Goal: Task Accomplishment & Management: Manage account settings

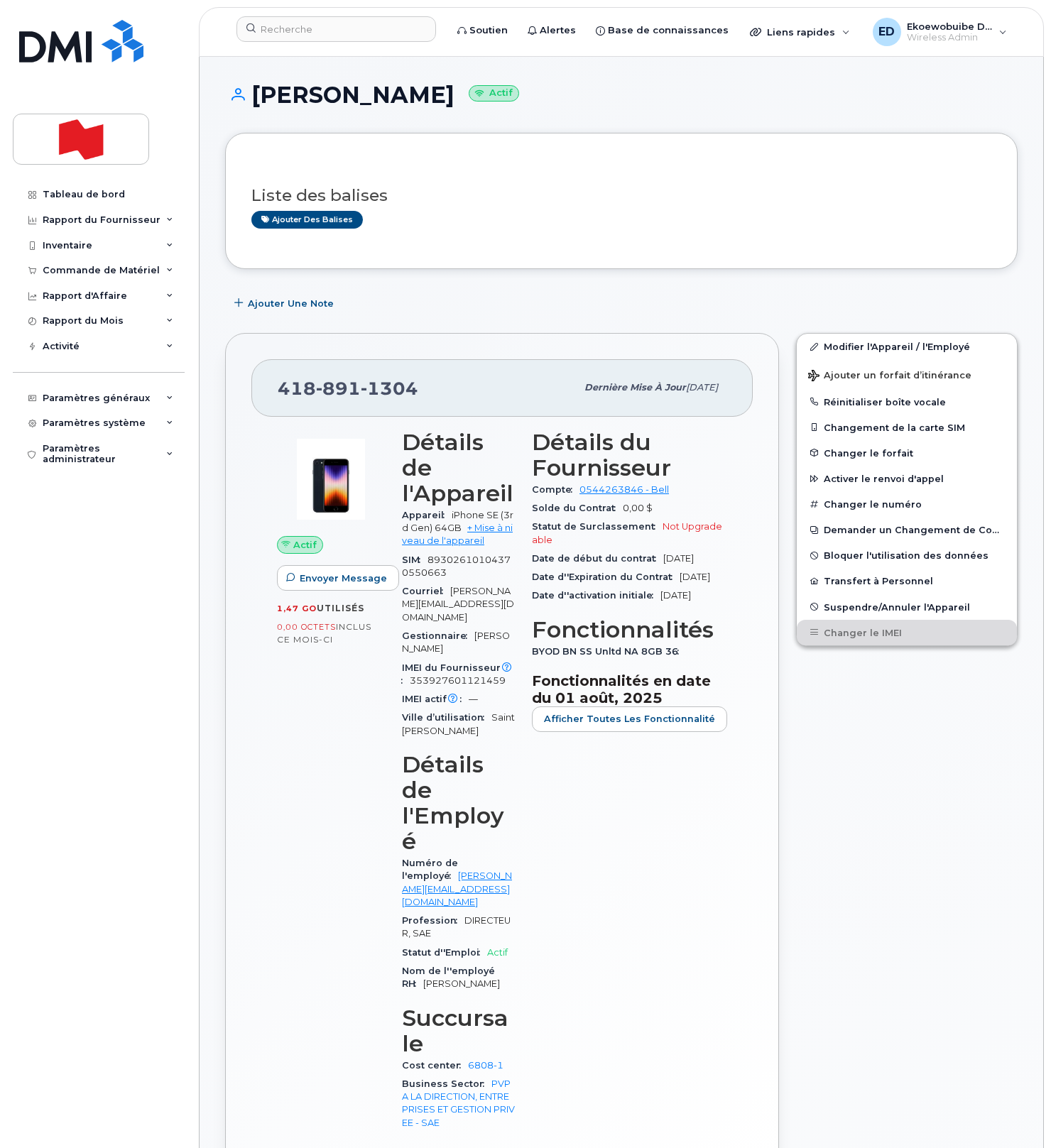
scroll to position [1478, 0]
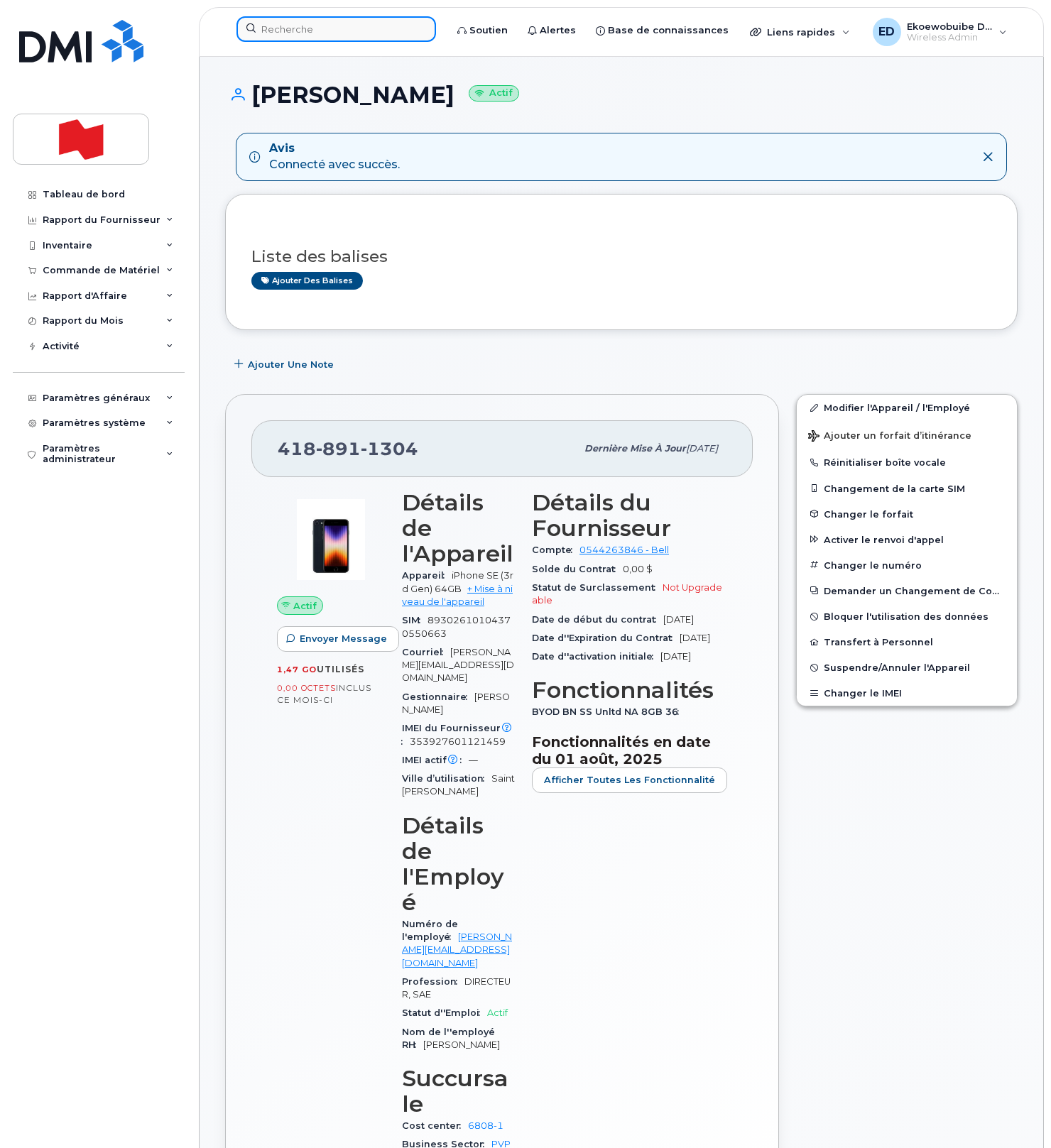
click at [297, 30] on input at bounding box center [336, 29] width 199 height 26
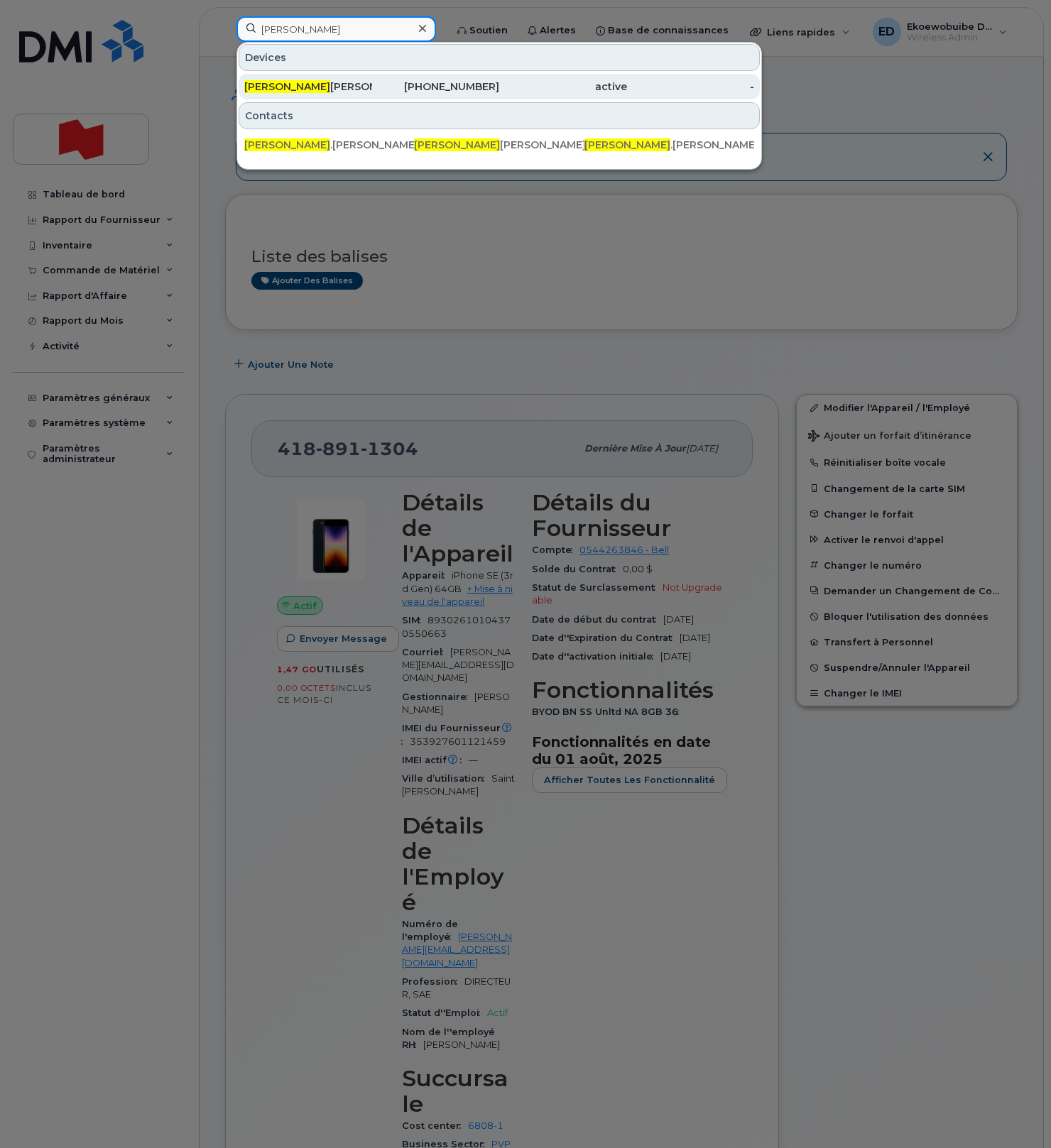
type input "claudie"
click at [321, 89] on div "Claudie Bouchard" at bounding box center [307, 86] width 127 height 14
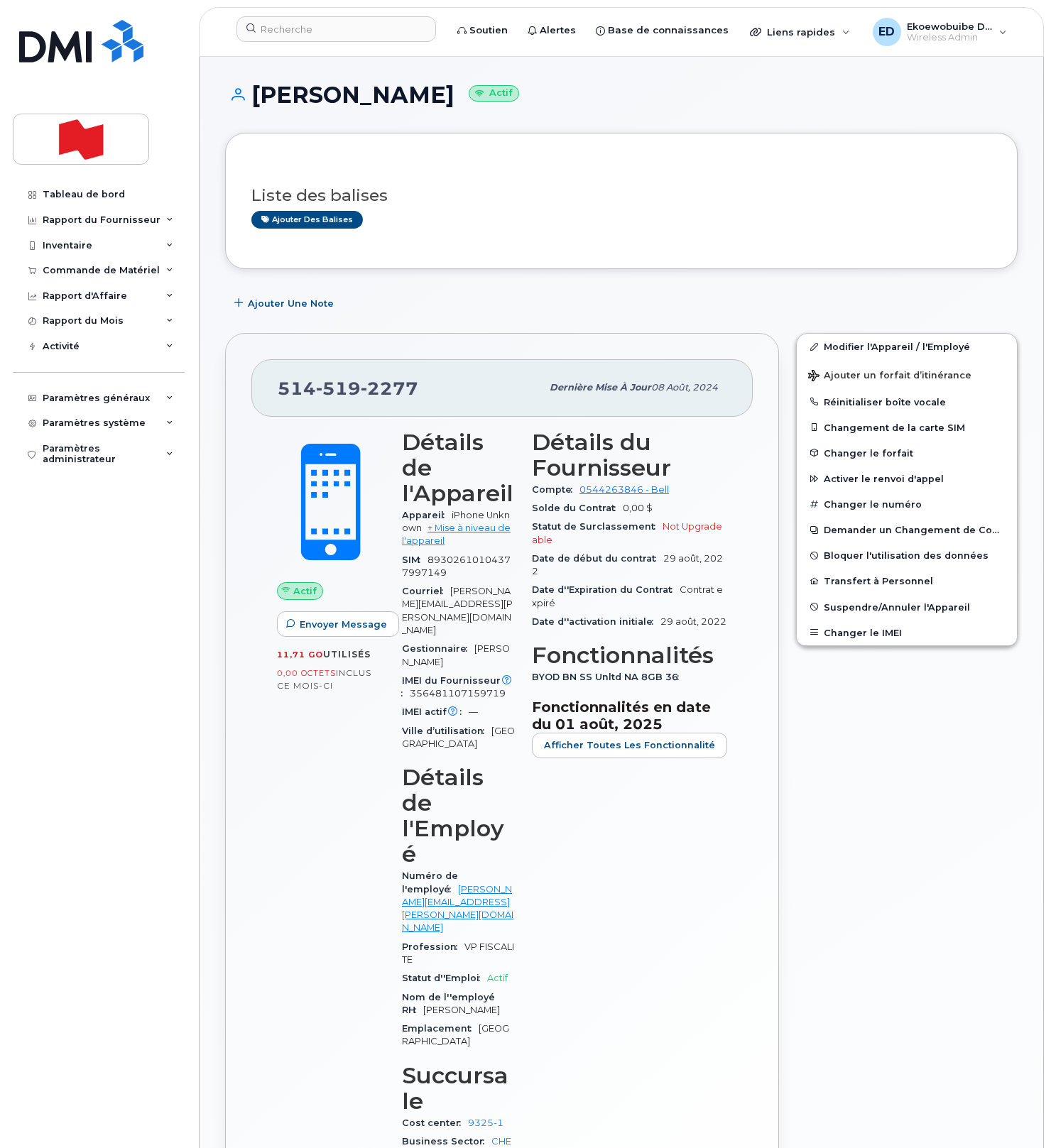
click at [428, 390] on div "514 519 2277" at bounding box center [409, 387] width 263 height 30
drag, startPoint x: 432, startPoint y: 391, endPoint x: 282, endPoint y: 389, distance: 150.0
click at [282, 389] on div "514 519 2277" at bounding box center [409, 387] width 263 height 30
copy span "514 519 2277"
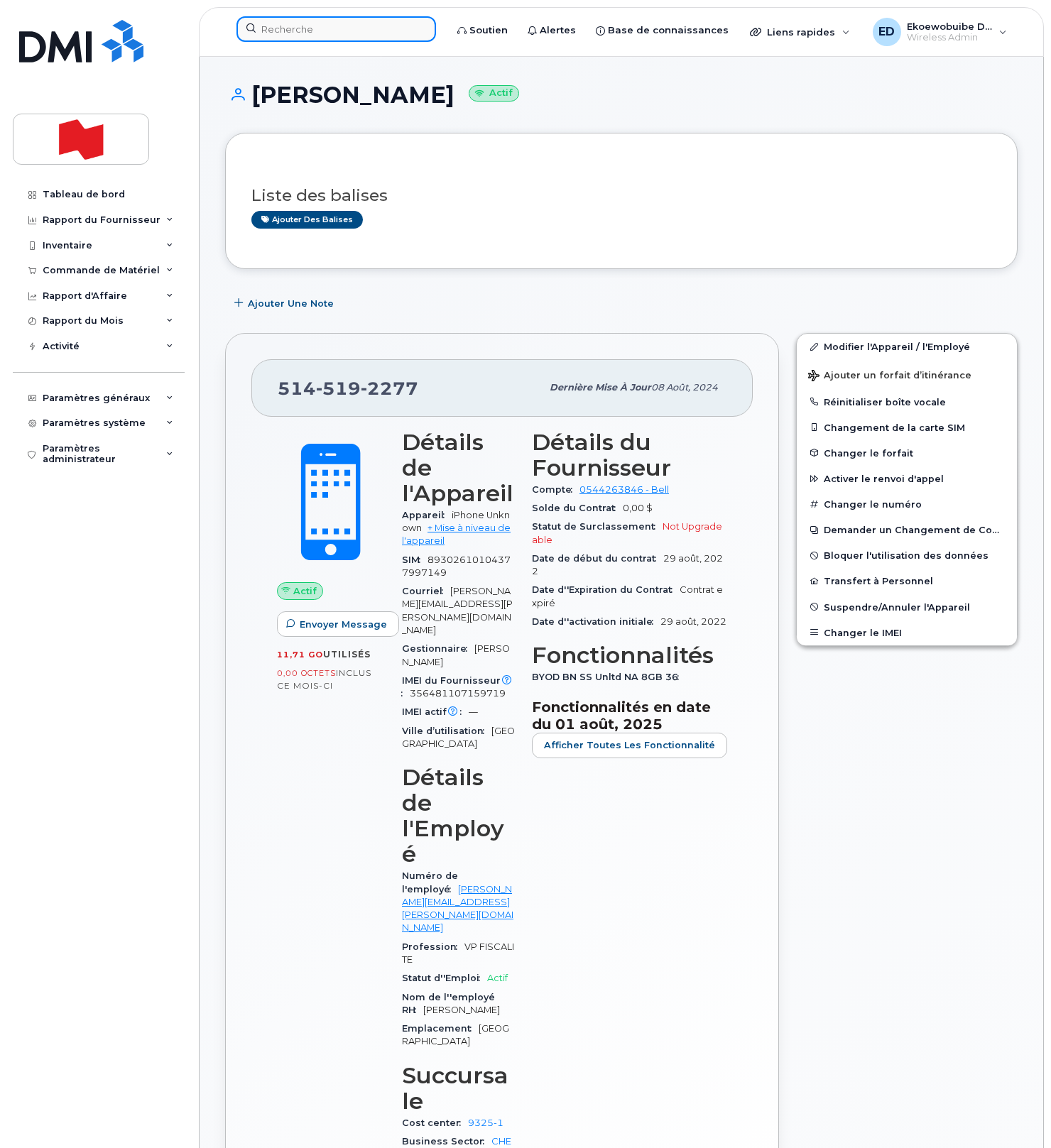
click at [331, 28] on input at bounding box center [336, 29] width 199 height 26
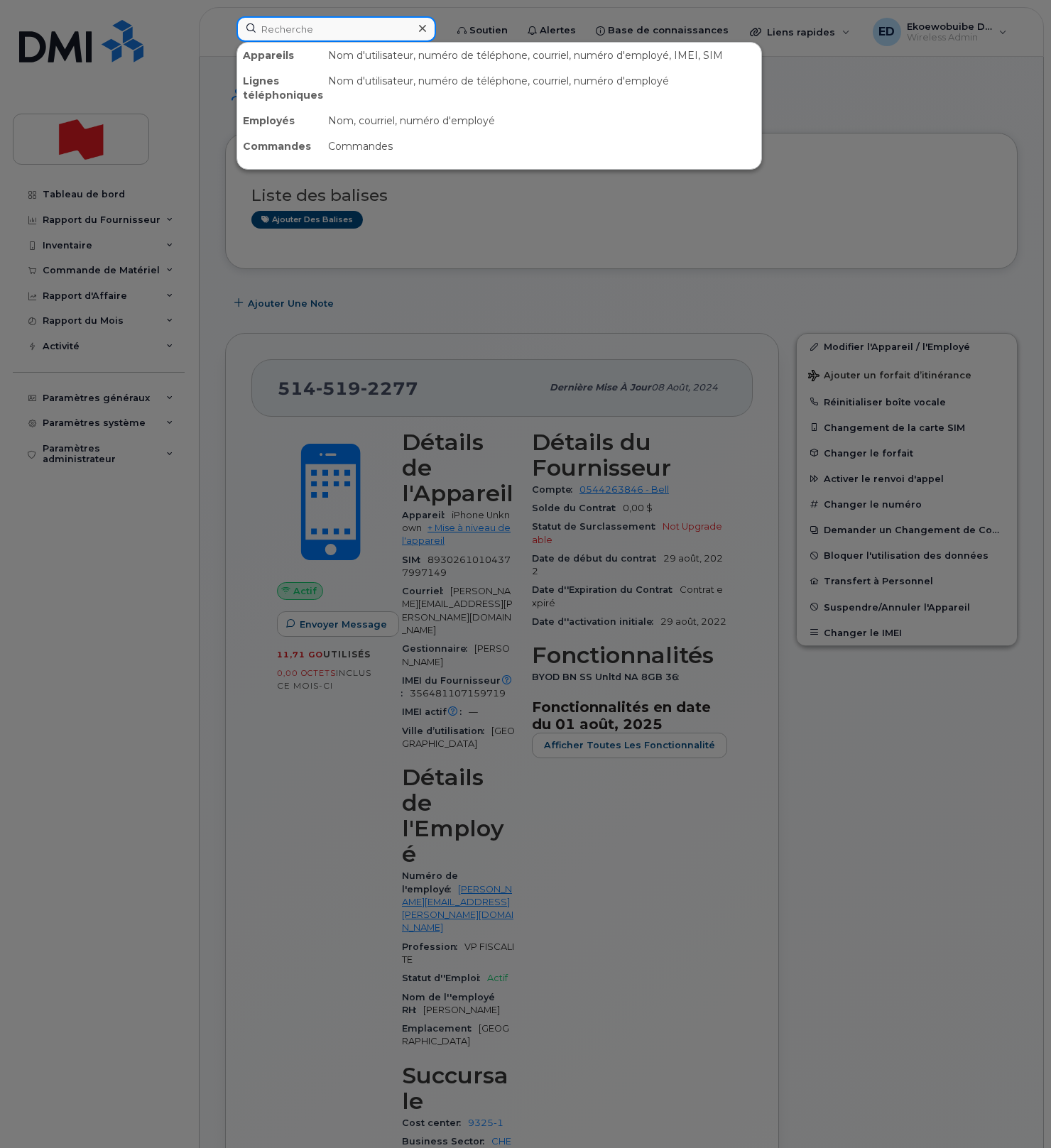
paste input "[PHONE_NUMBER]"
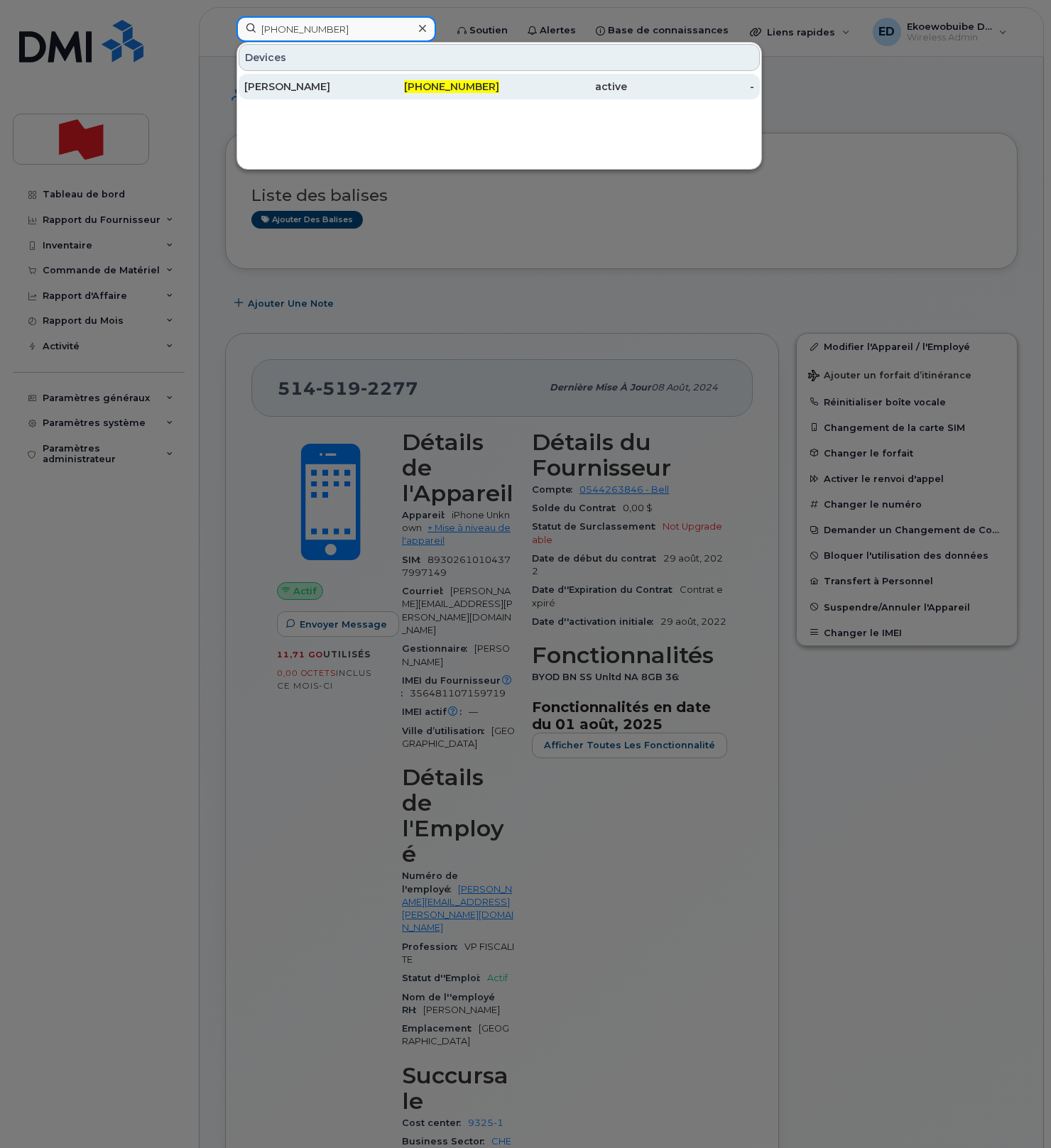
type input "418-440-4946"
click at [313, 90] on div "[PERSON_NAME]" at bounding box center [307, 86] width 127 height 14
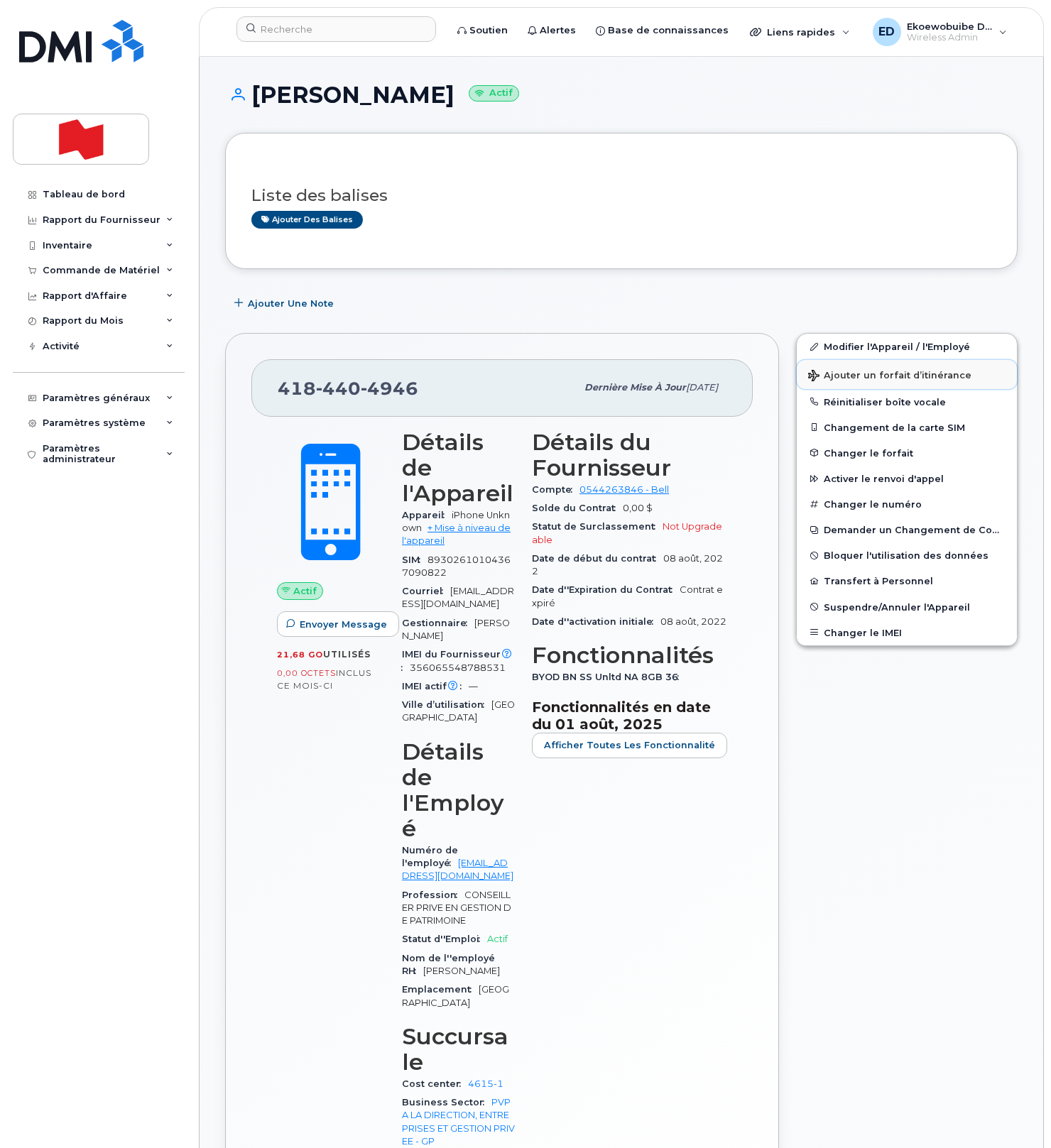
click at [839, 378] on span "Ajouter un forfait d’itinérance" at bounding box center [890, 376] width 163 height 14
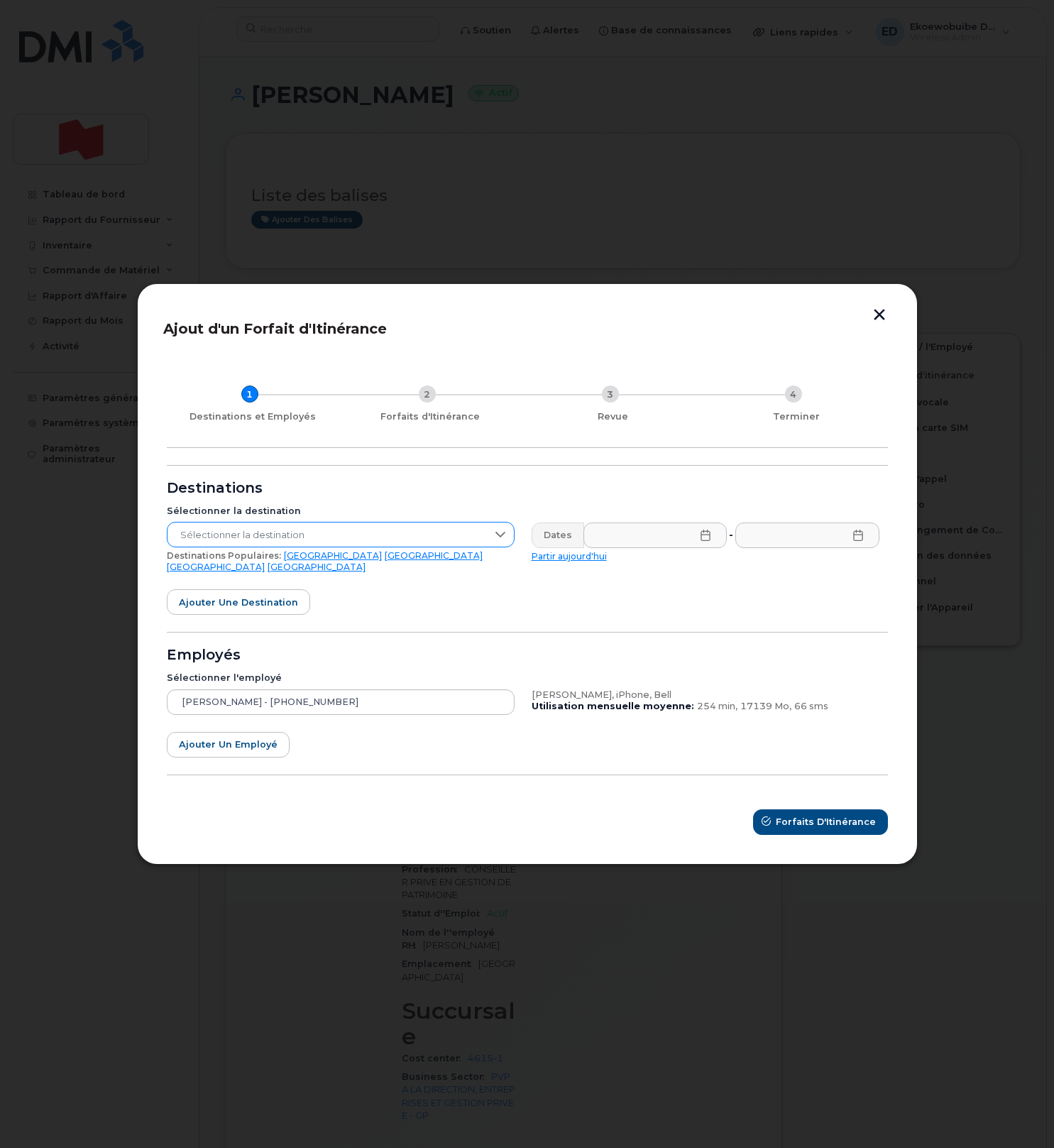
click at [407, 545] on span "Sélectionner la destination" at bounding box center [327, 535] width 319 height 26
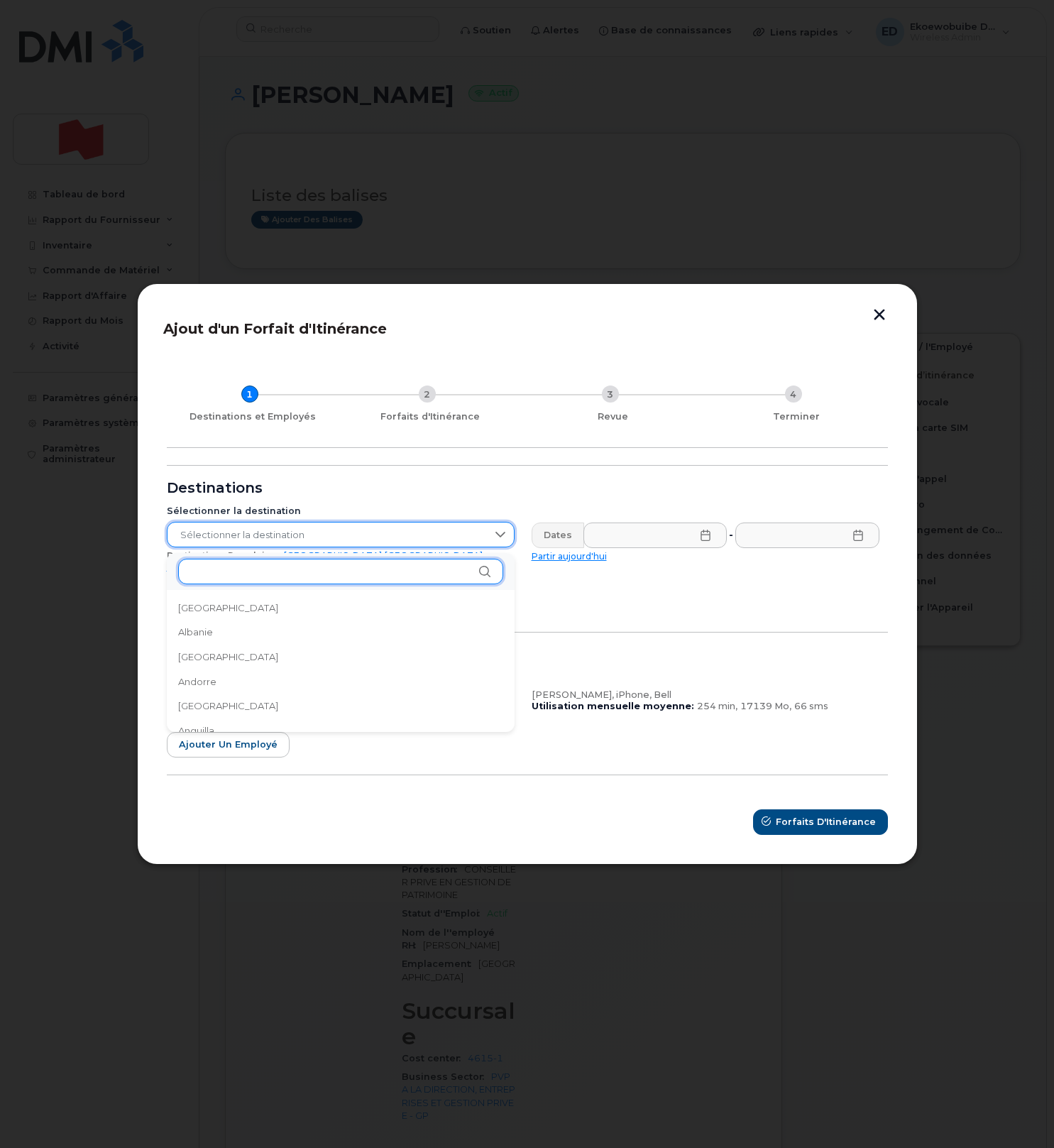
click at [333, 577] on input "text" at bounding box center [340, 571] width 325 height 26
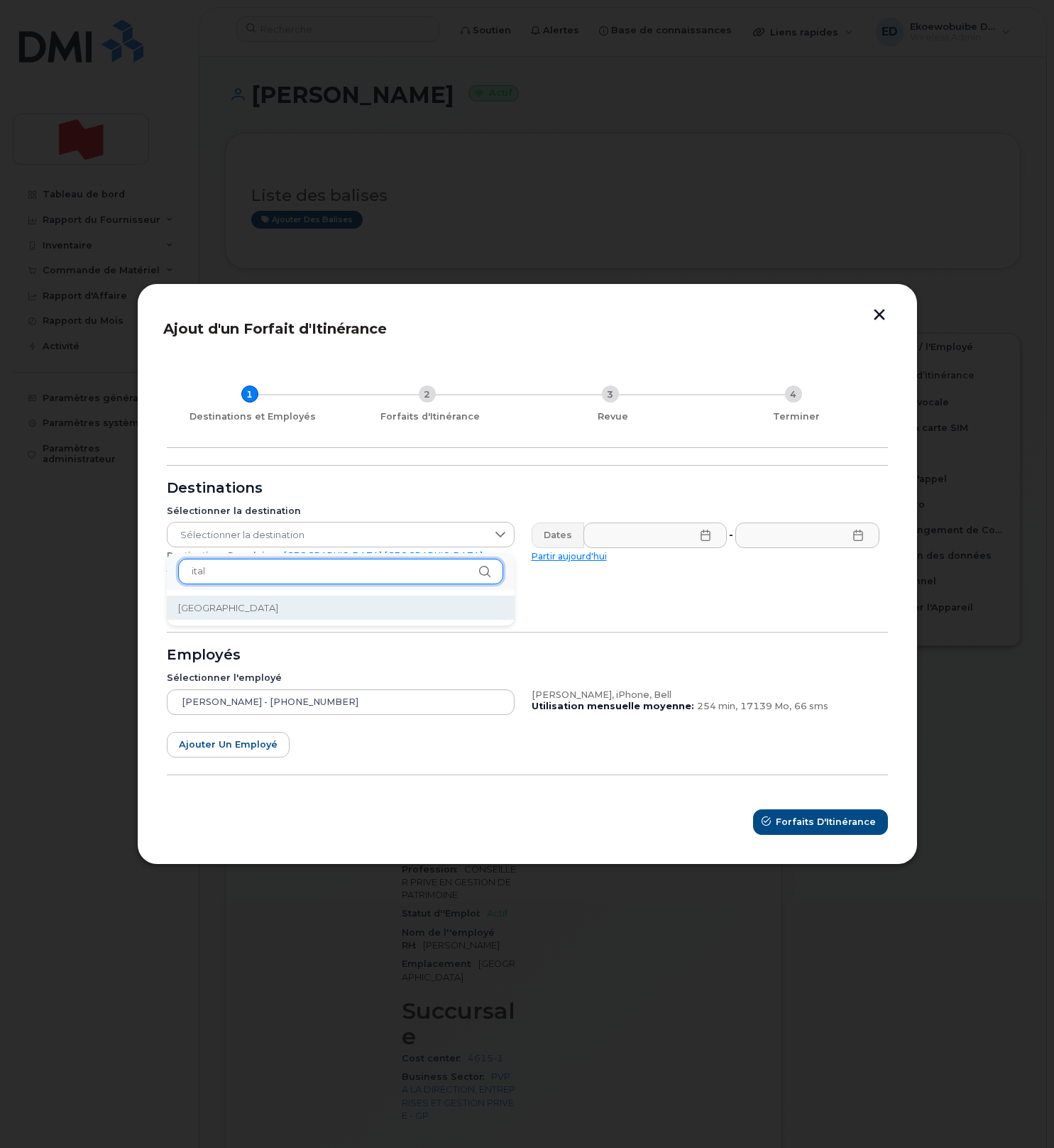
type input "ital"
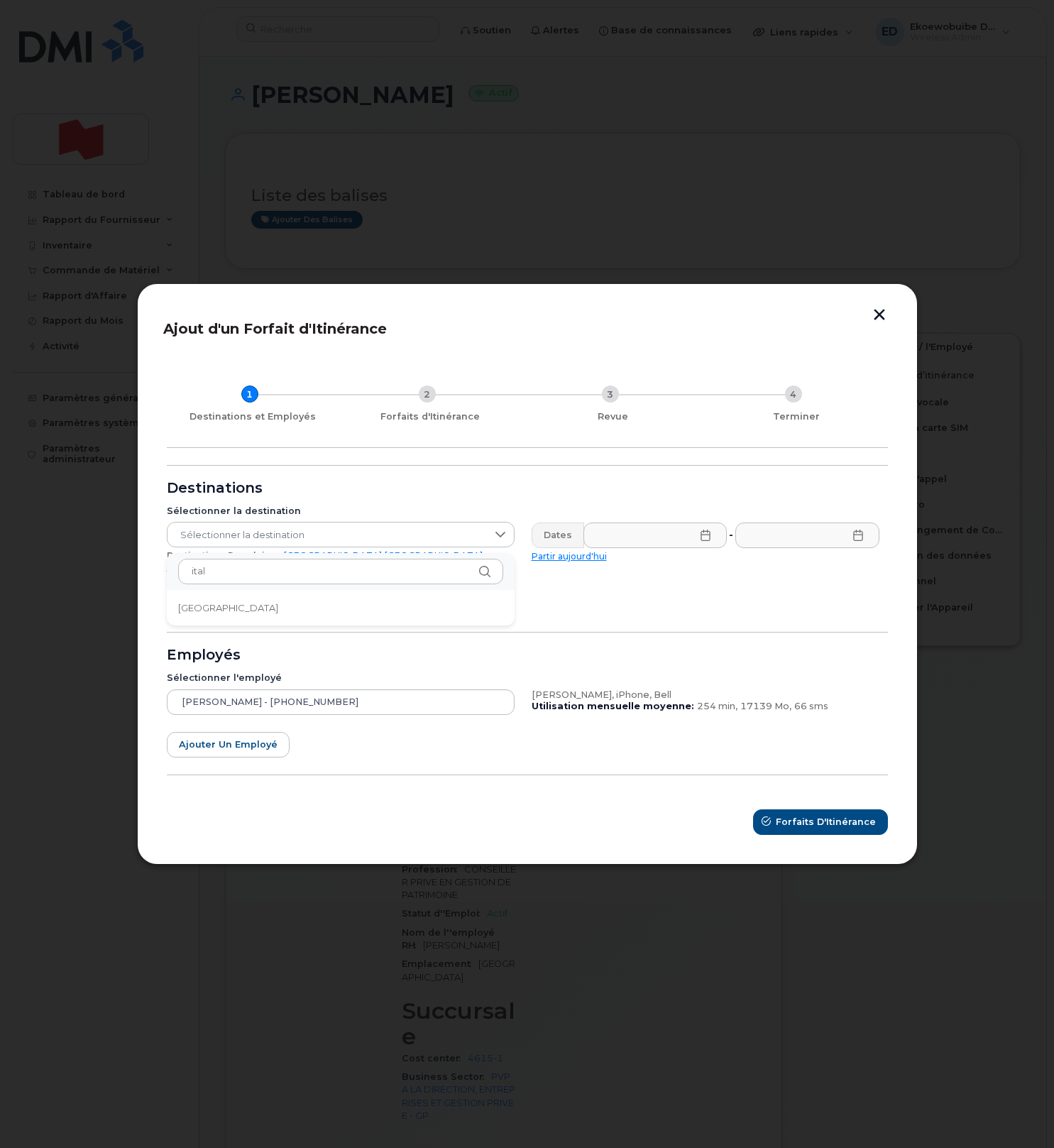
drag, startPoint x: 305, startPoint y: 605, endPoint x: 316, endPoint y: 605, distance: 11.0
click at [305, 605] on li "Italie" at bounding box center [340, 607] width 348 height 25
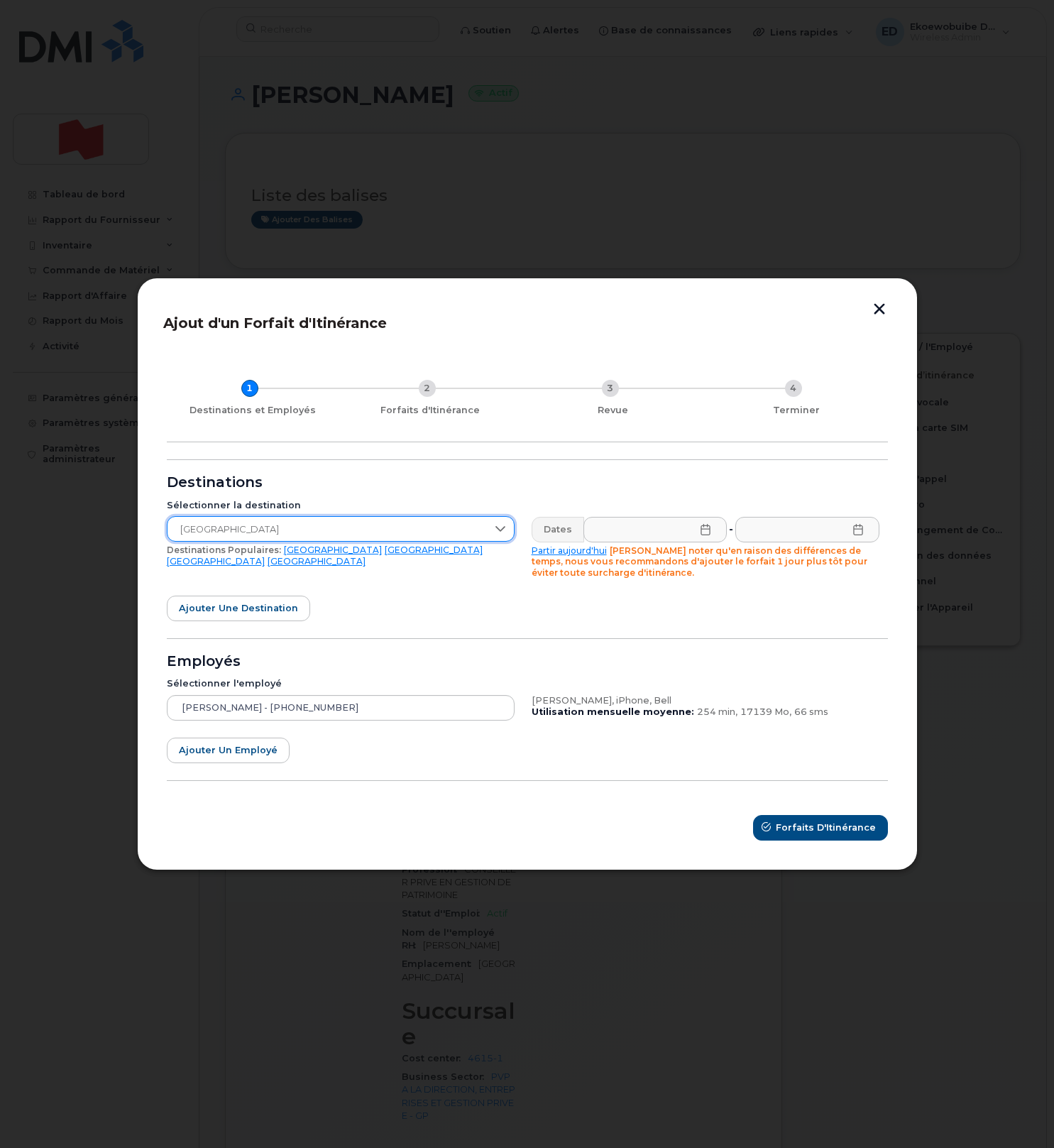
click at [706, 532] on icon at bounding box center [705, 529] width 11 height 11
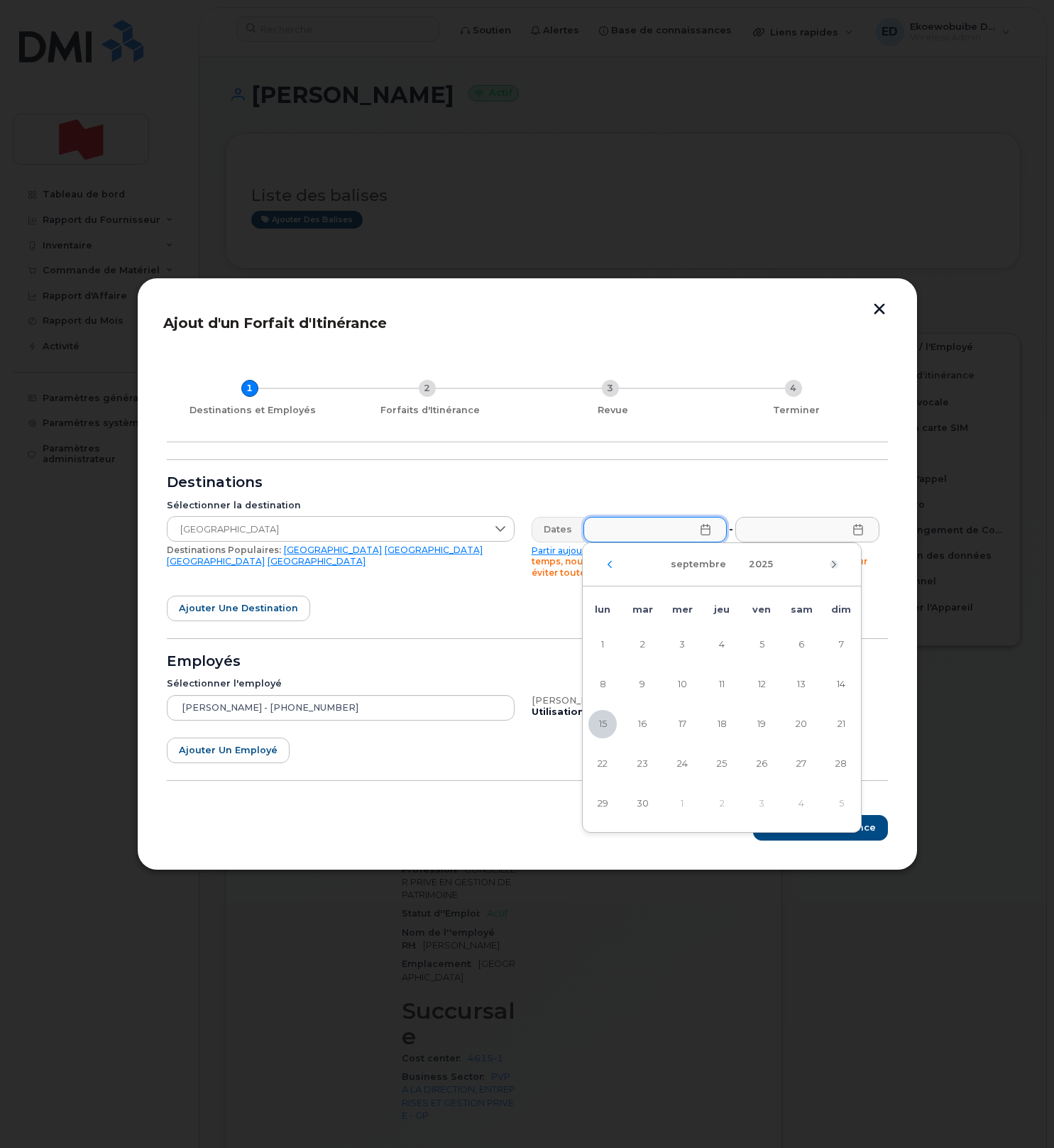
click at [838, 561] on icon "Mois suivant" at bounding box center [834, 564] width 8 height 11
click at [677, 685] on span "8" at bounding box center [682, 684] width 28 height 28
type input "08/10/2025"
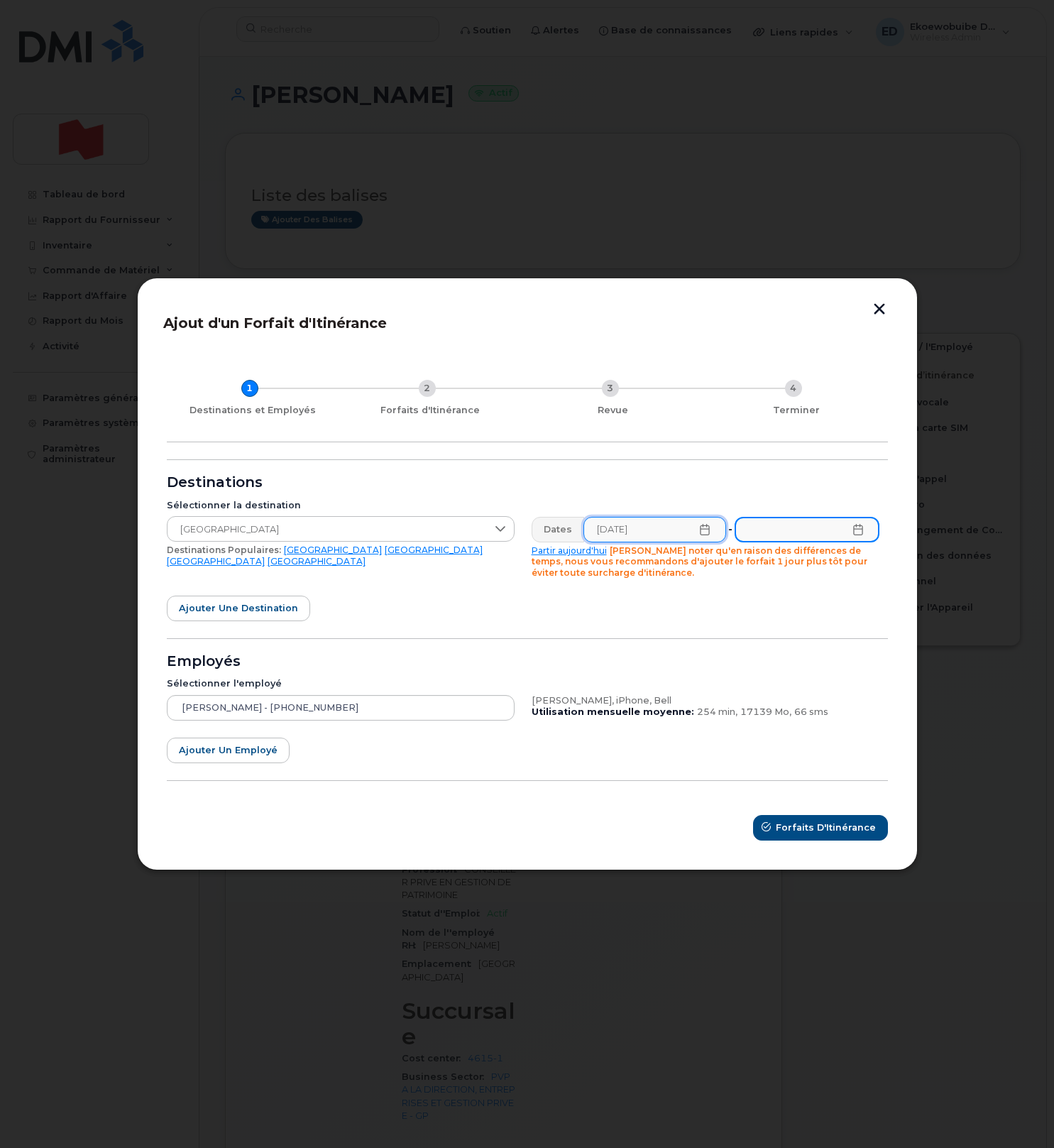
click at [856, 535] on input "text" at bounding box center [806, 529] width 144 height 26
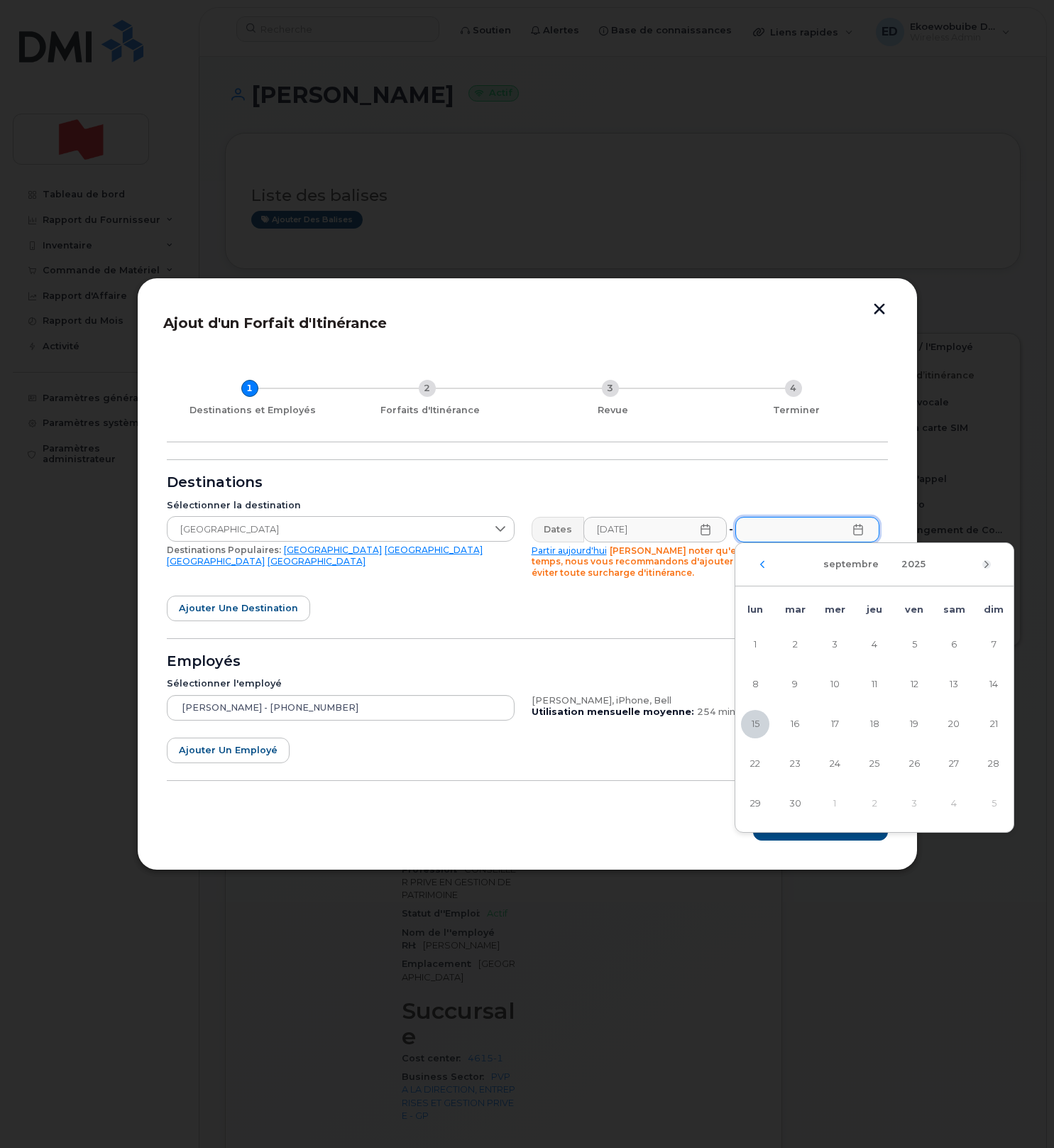
click at [988, 563] on icon "Mois suivant" at bounding box center [986, 564] width 8 height 11
click at [763, 758] on span "20" at bounding box center [755, 763] width 28 height 28
type input "20/10/2025"
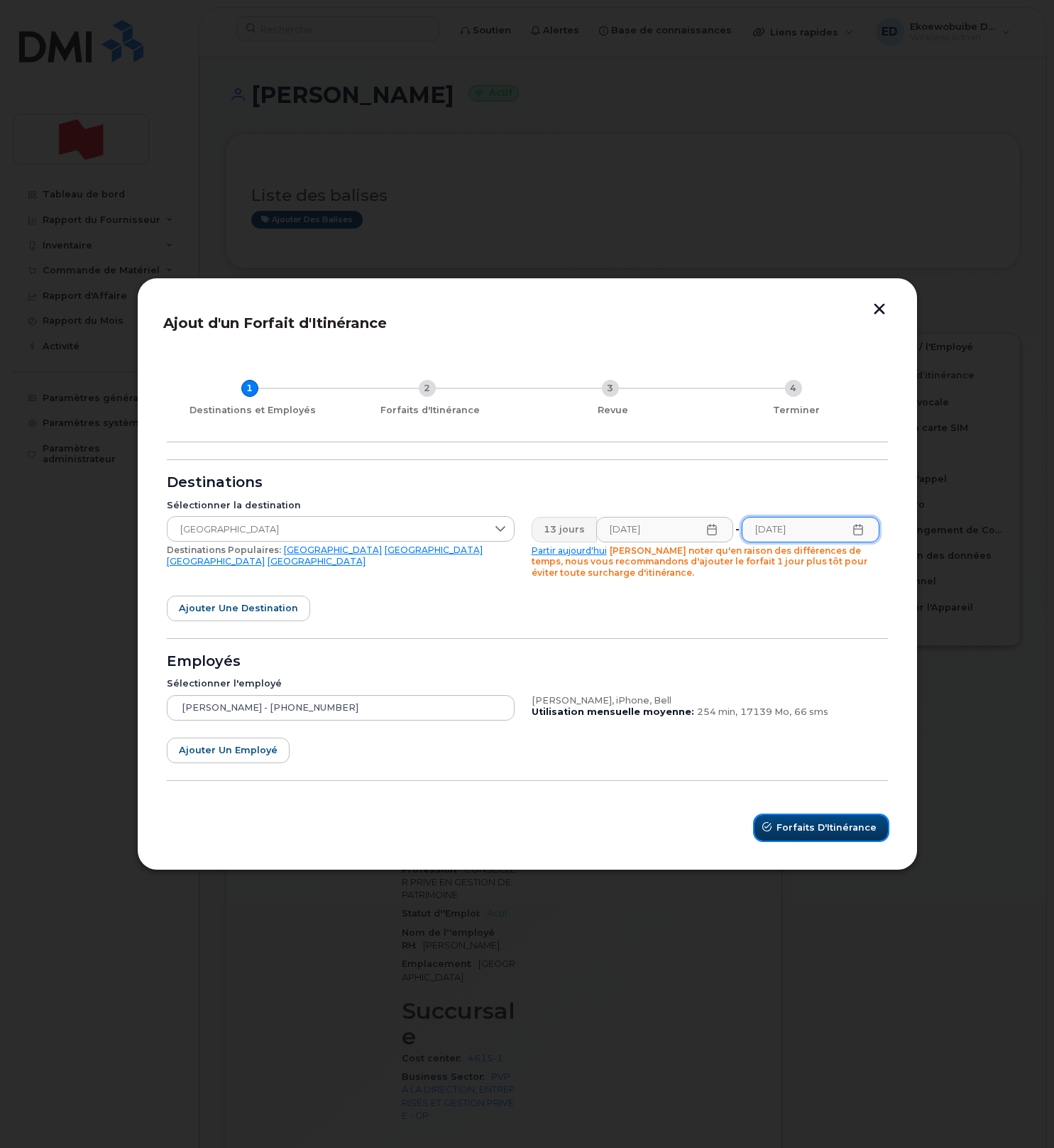
click at [832, 831] on span "Forfaits d'Itinérance" at bounding box center [827, 827] width 100 height 14
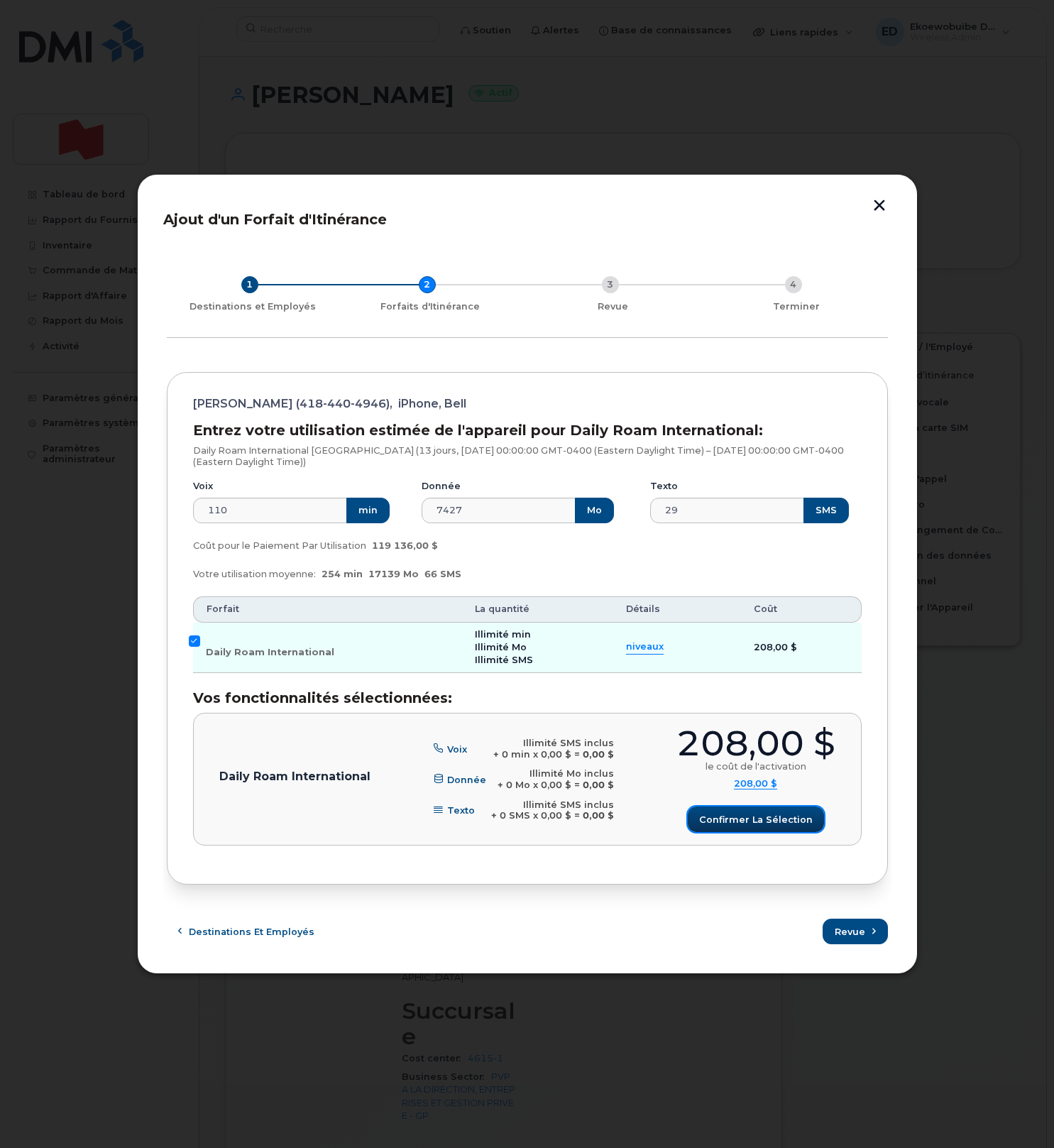
click at [749, 826] on span "Confirmer la sélection" at bounding box center [756, 819] width 114 height 14
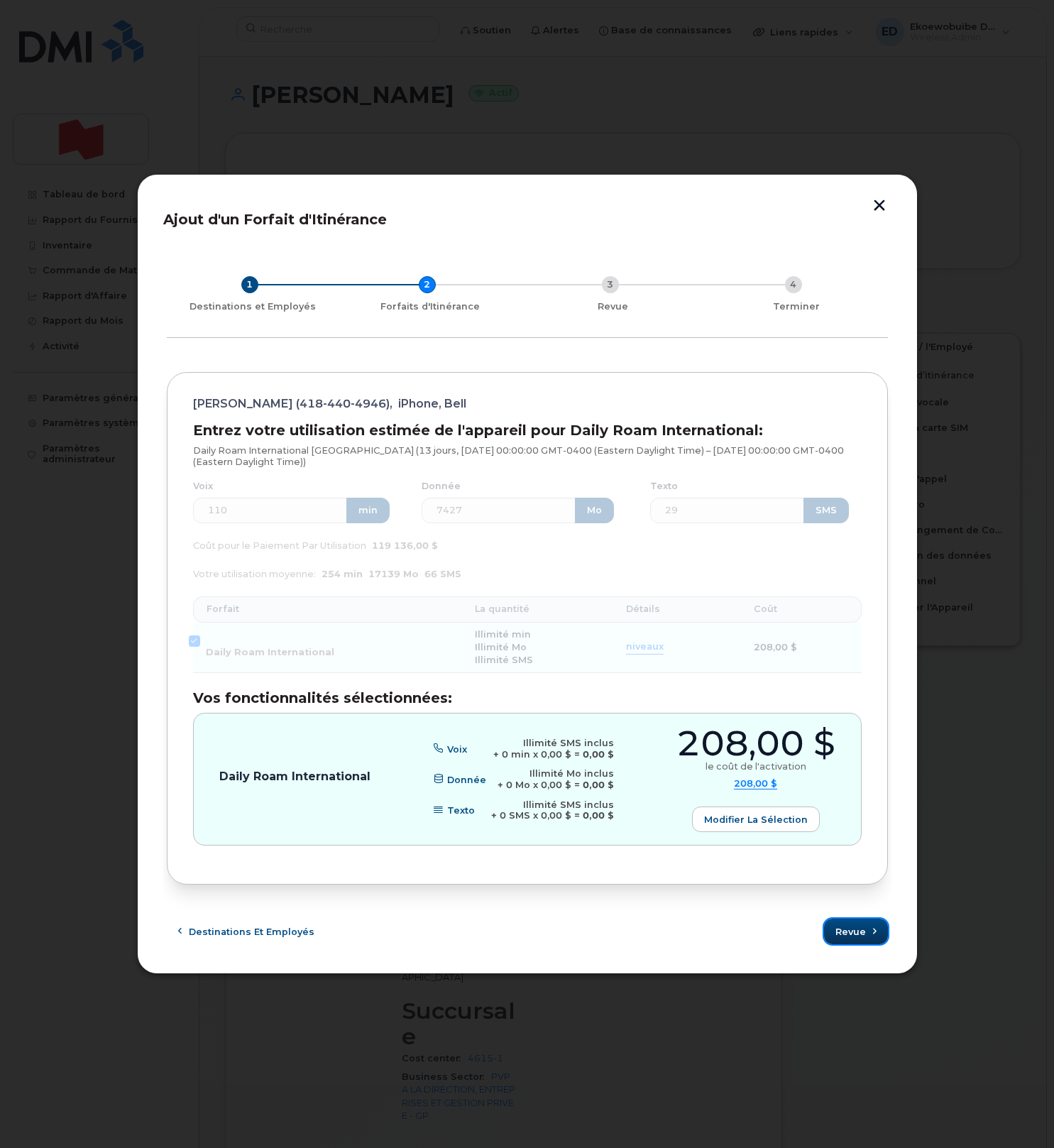
click at [844, 938] on span "Revue" at bounding box center [850, 932] width 30 height 14
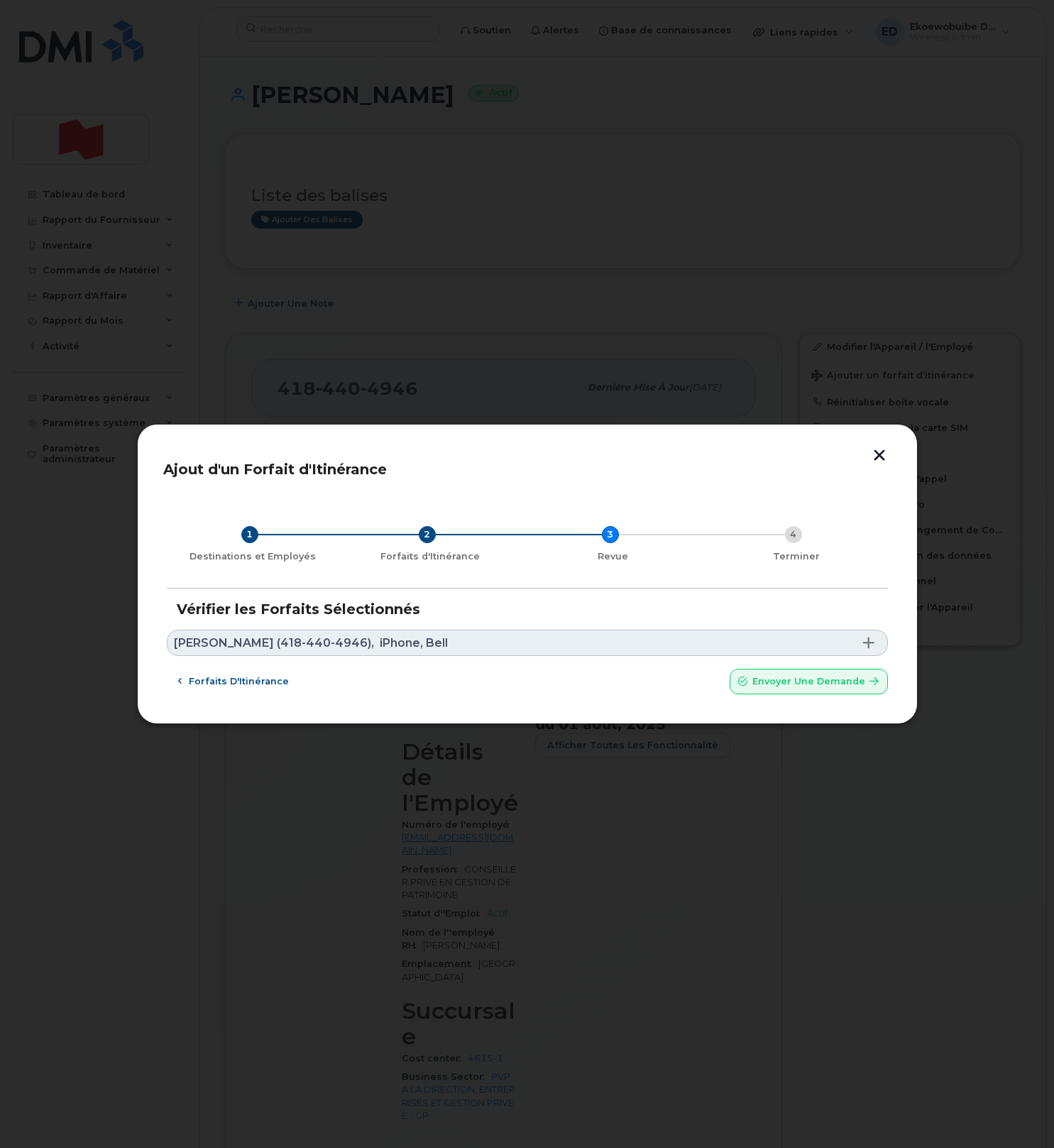
click at [485, 646] on link "Philippe Menard (418-440-4946), iPhone, Bell" at bounding box center [527, 643] width 721 height 27
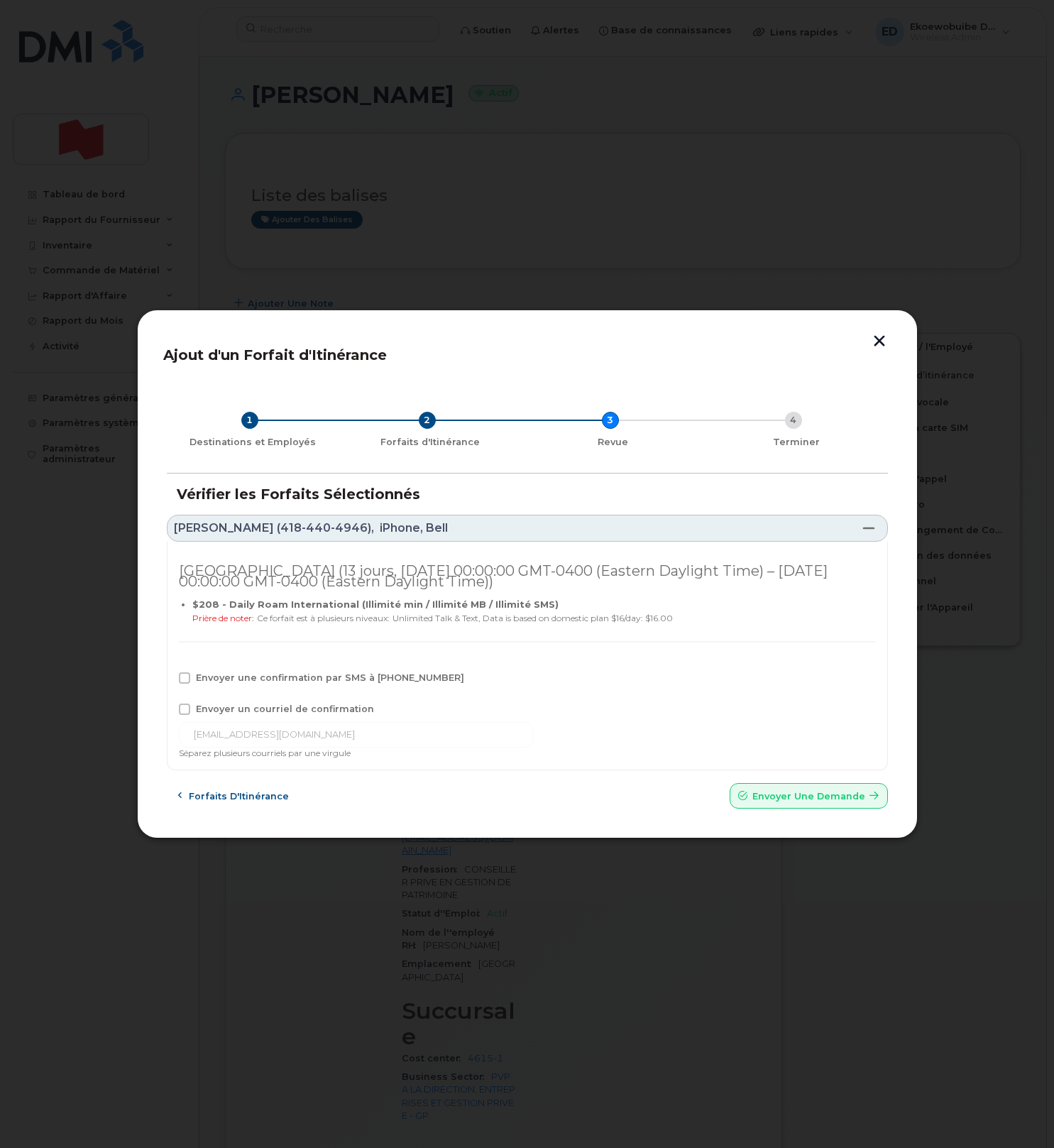
click at [183, 708] on span at bounding box center [184, 709] width 11 height 11
click at [169, 708] on input "Envoyer un courriel de confirmation" at bounding box center [165, 707] width 7 height 7
checkbox input "true"
click at [184, 680] on span at bounding box center [184, 678] width 11 height 11
click at [169, 679] on input "Envoyer une confirmation par SMS à 418-440-4946" at bounding box center [165, 676] width 7 height 7
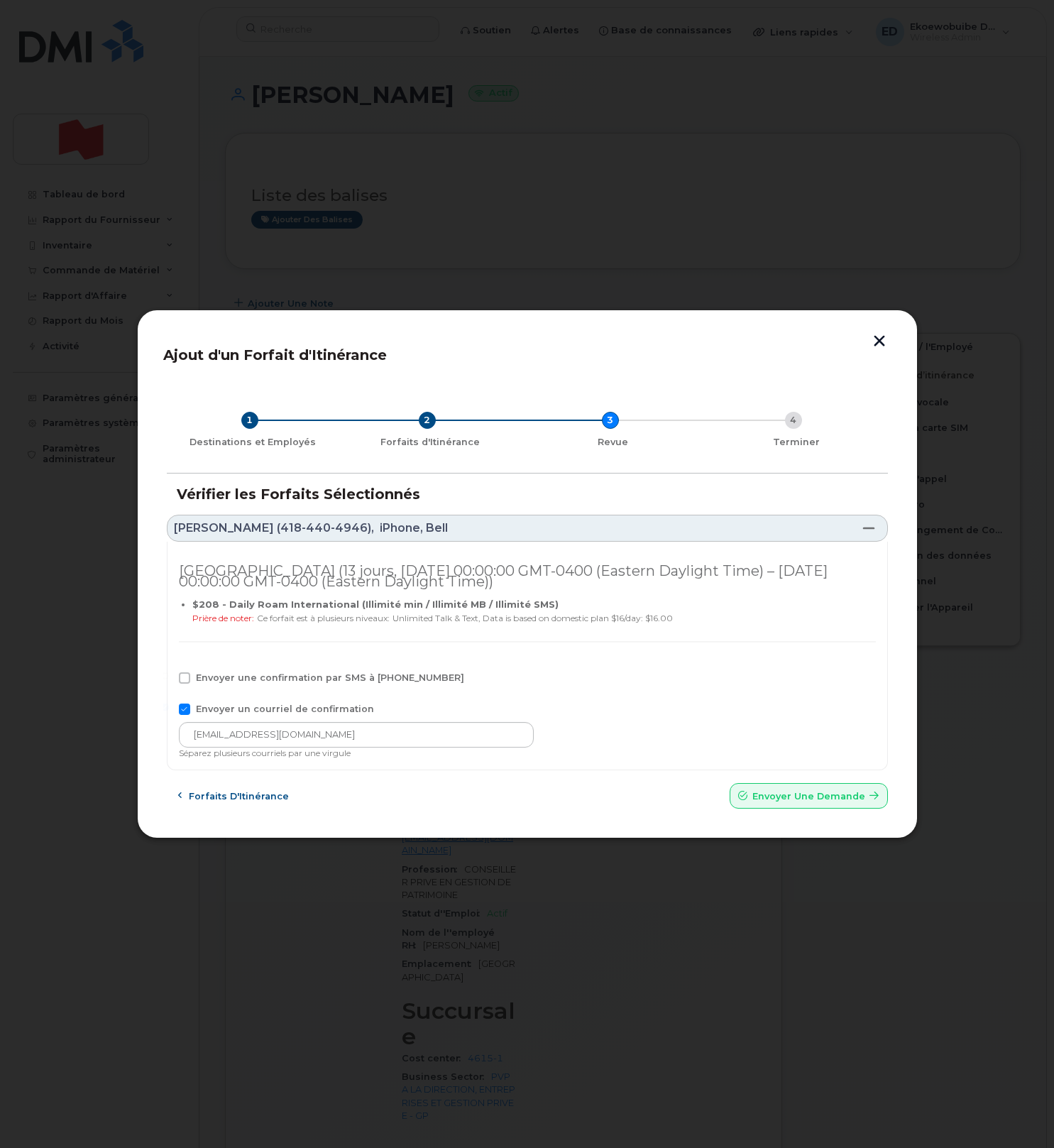
checkbox input "true"
drag, startPoint x: 300, startPoint y: 745, endPoint x: 277, endPoint y: 746, distance: 23.0
click at [183, 740] on input "philippew.menard@bnc.ca" at bounding box center [356, 734] width 355 height 26
drag, startPoint x: 359, startPoint y: 738, endPoint x: 166, endPoint y: 735, distance: 193.0
click at [167, 735] on div "Italie (13 jours, Wed Oct 08 2025 00:00:00 GMT-0400 (Eastern Daylight Time) – M…" at bounding box center [527, 657] width 721 height 229
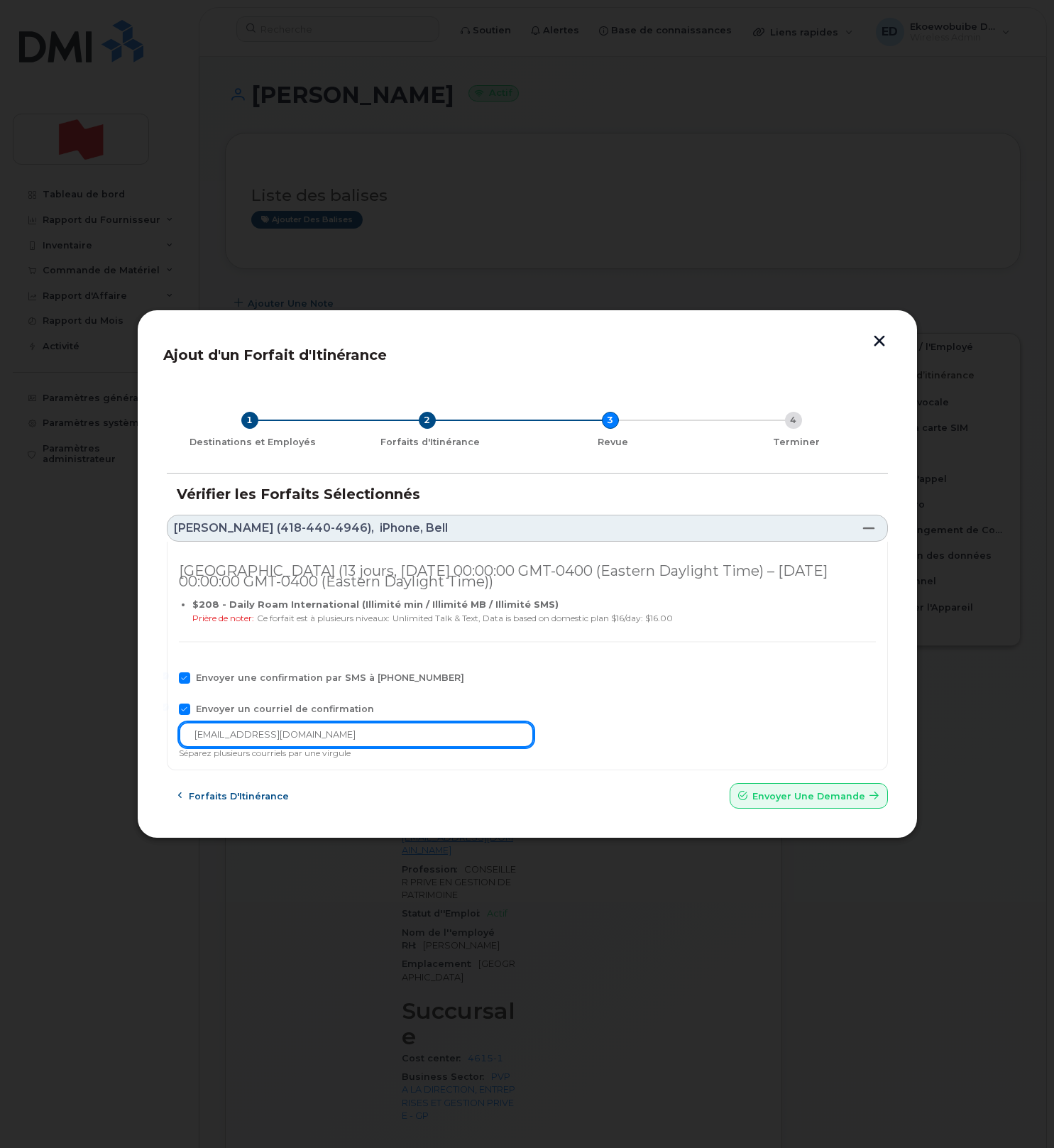
paste input "[EMAIL_ADDRESS][DOMAIN_NAME]"
type input "[EMAIL_ADDRESS][DOMAIN_NAME]"
click at [774, 796] on span "Envoyer une Demande" at bounding box center [808, 796] width 113 height 14
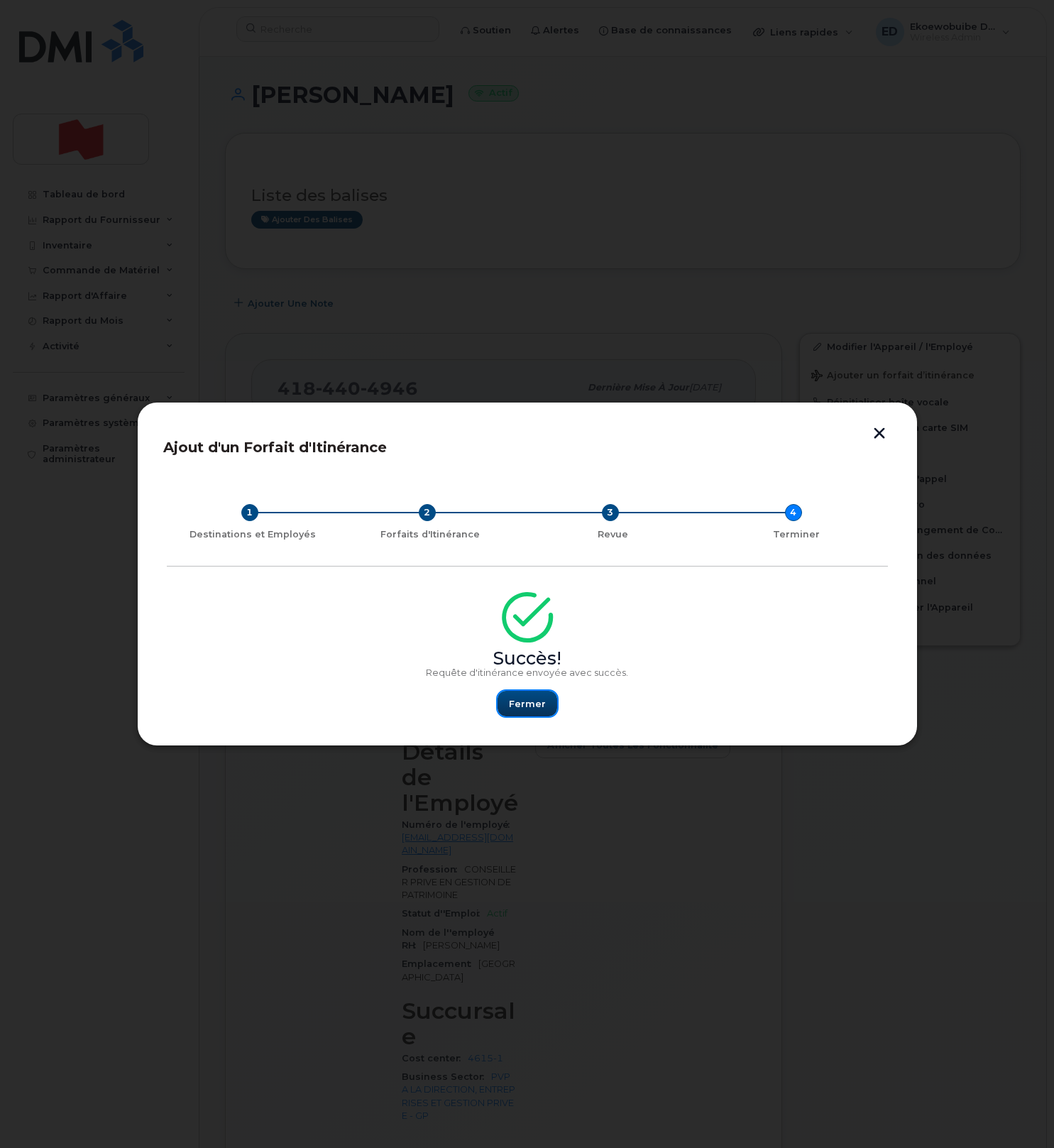
click at [527, 698] on span "Fermer" at bounding box center [527, 703] width 37 height 14
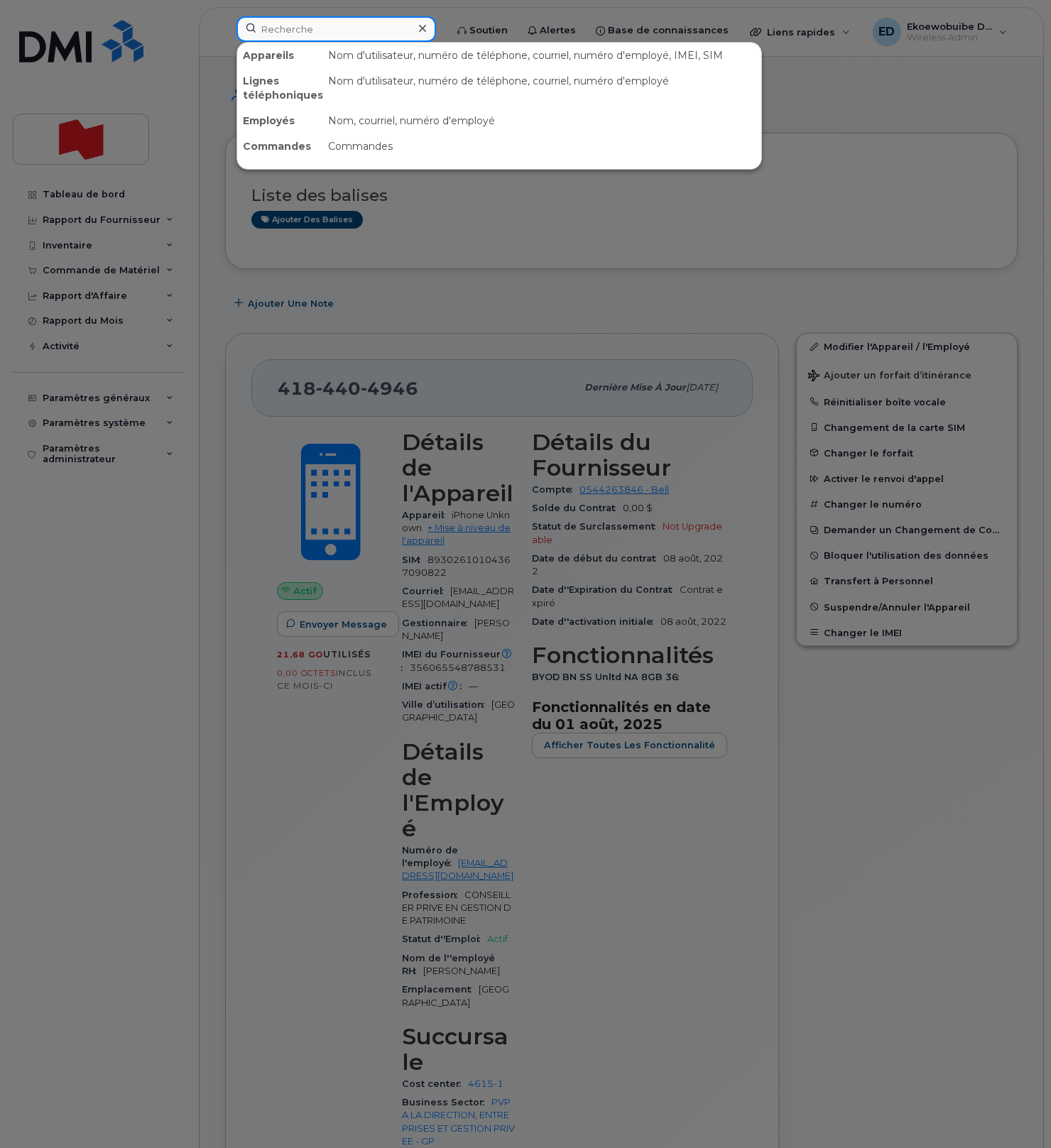
click at [310, 30] on input at bounding box center [336, 29] width 199 height 26
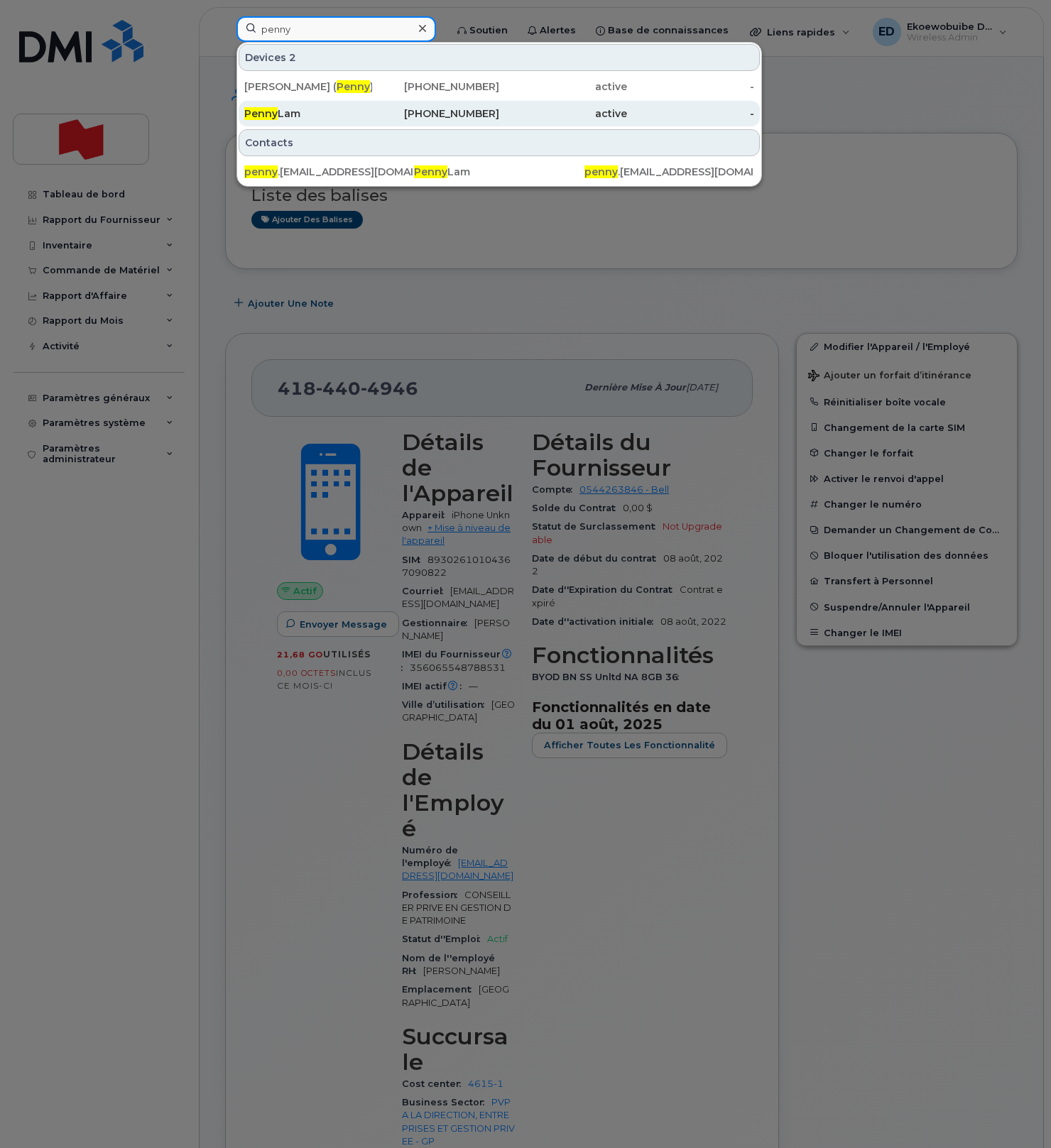
type input "penny"
click at [297, 117] on div "Penny Lam" at bounding box center [307, 113] width 127 height 14
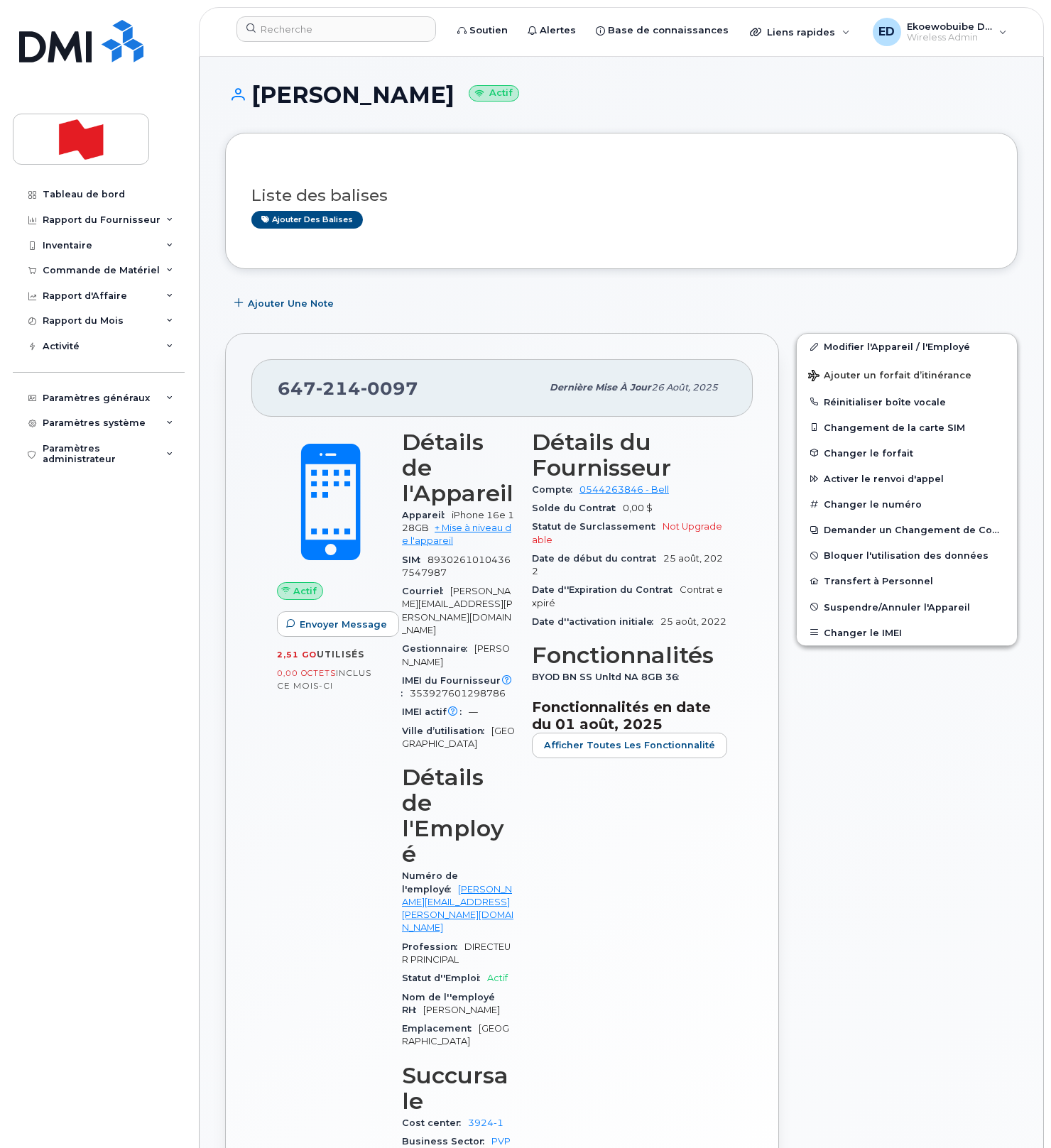
drag, startPoint x: 420, startPoint y: 388, endPoint x: 426, endPoint y: 401, distance: 14.3
click at [420, 388] on div "647 214 0097" at bounding box center [409, 387] width 263 height 30
click at [437, 403] on div "647 214 0097" at bounding box center [409, 387] width 263 height 30
drag, startPoint x: 421, startPoint y: 390, endPoint x: 279, endPoint y: 387, distance: 142.0
click at [279, 387] on div "647 214 0097" at bounding box center [409, 387] width 263 height 30
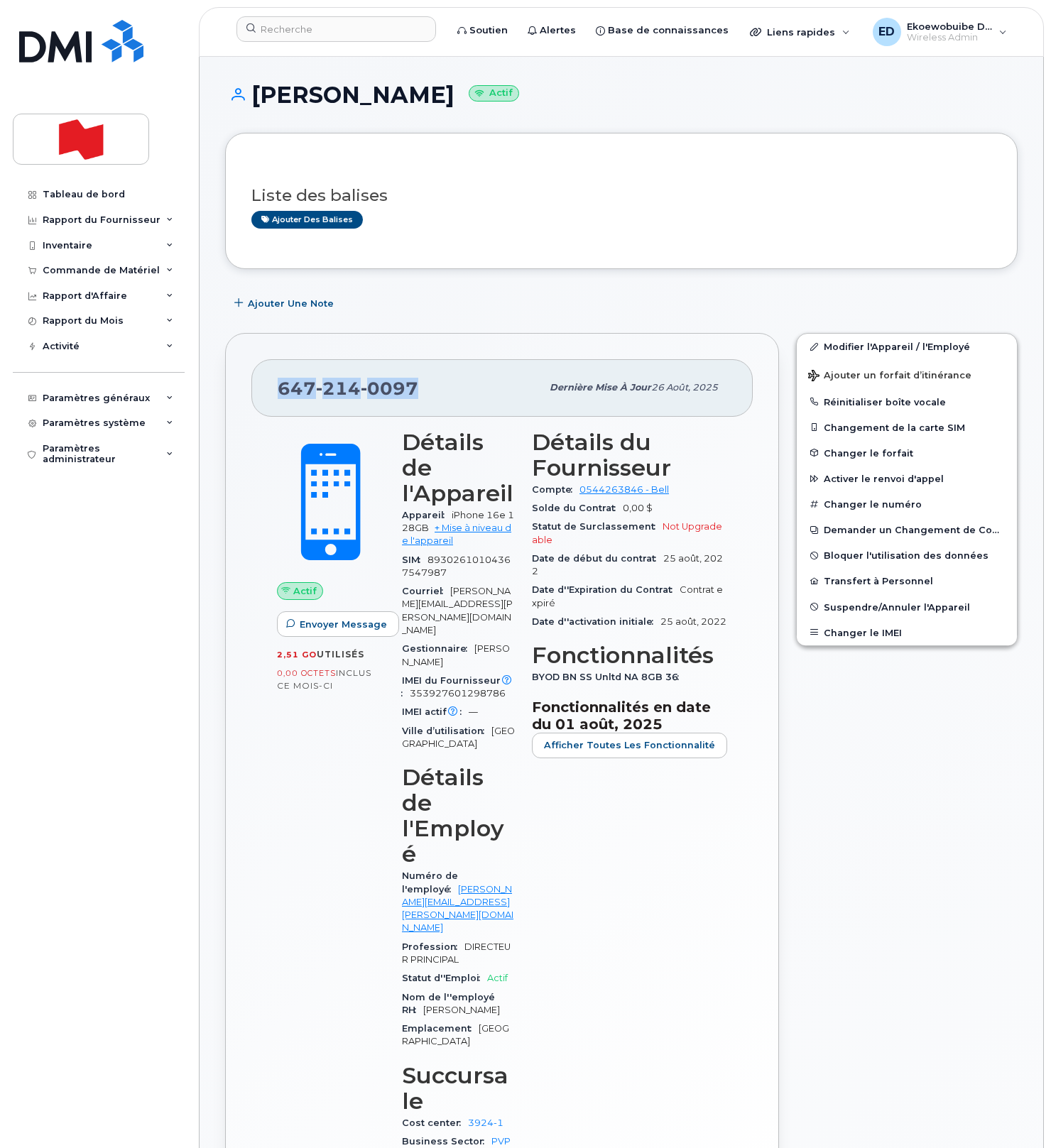
copy span "647 214 0097"
click at [311, 37] on input at bounding box center [336, 29] width 199 height 26
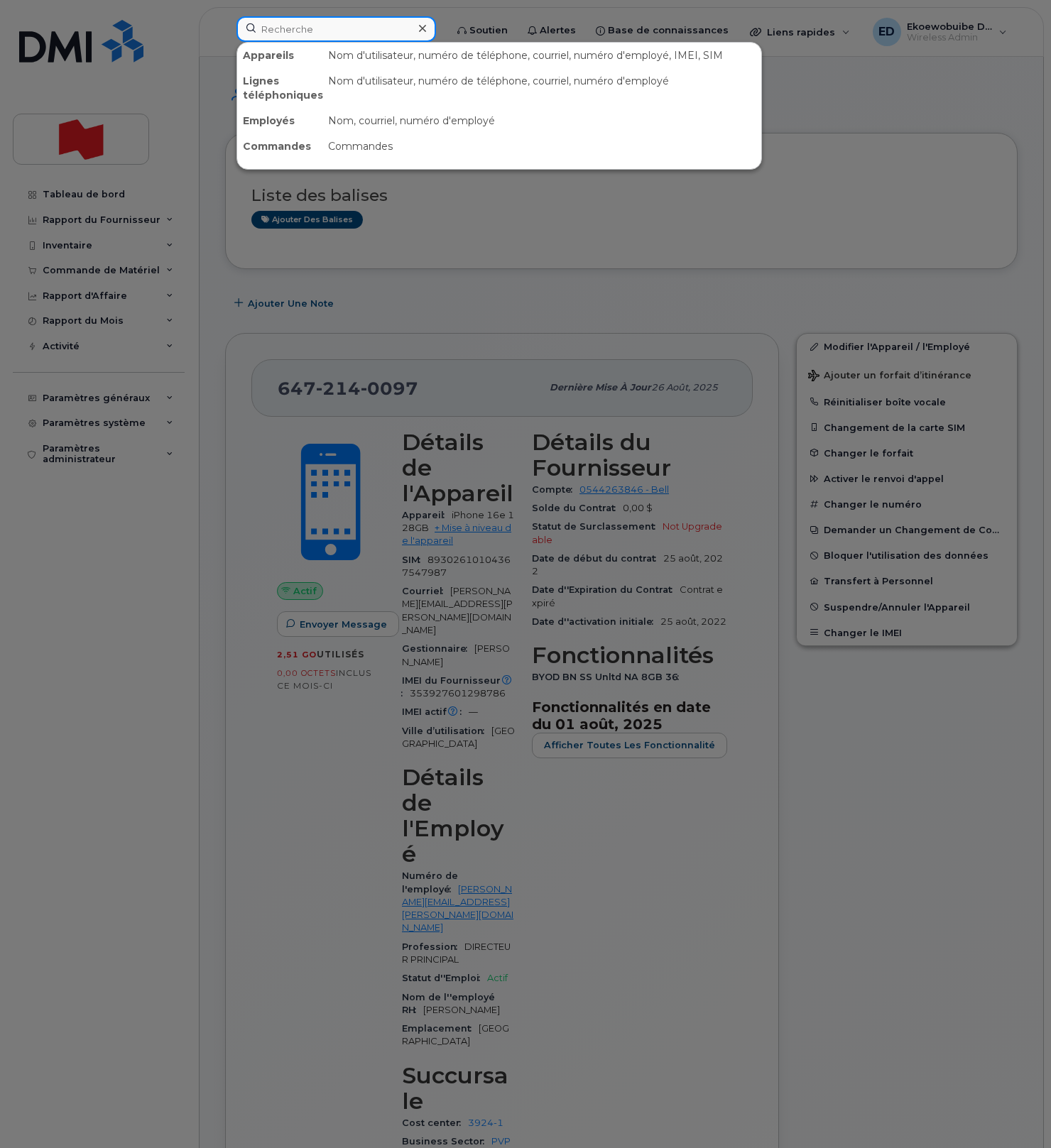
paste input "Caroline Jalbert"
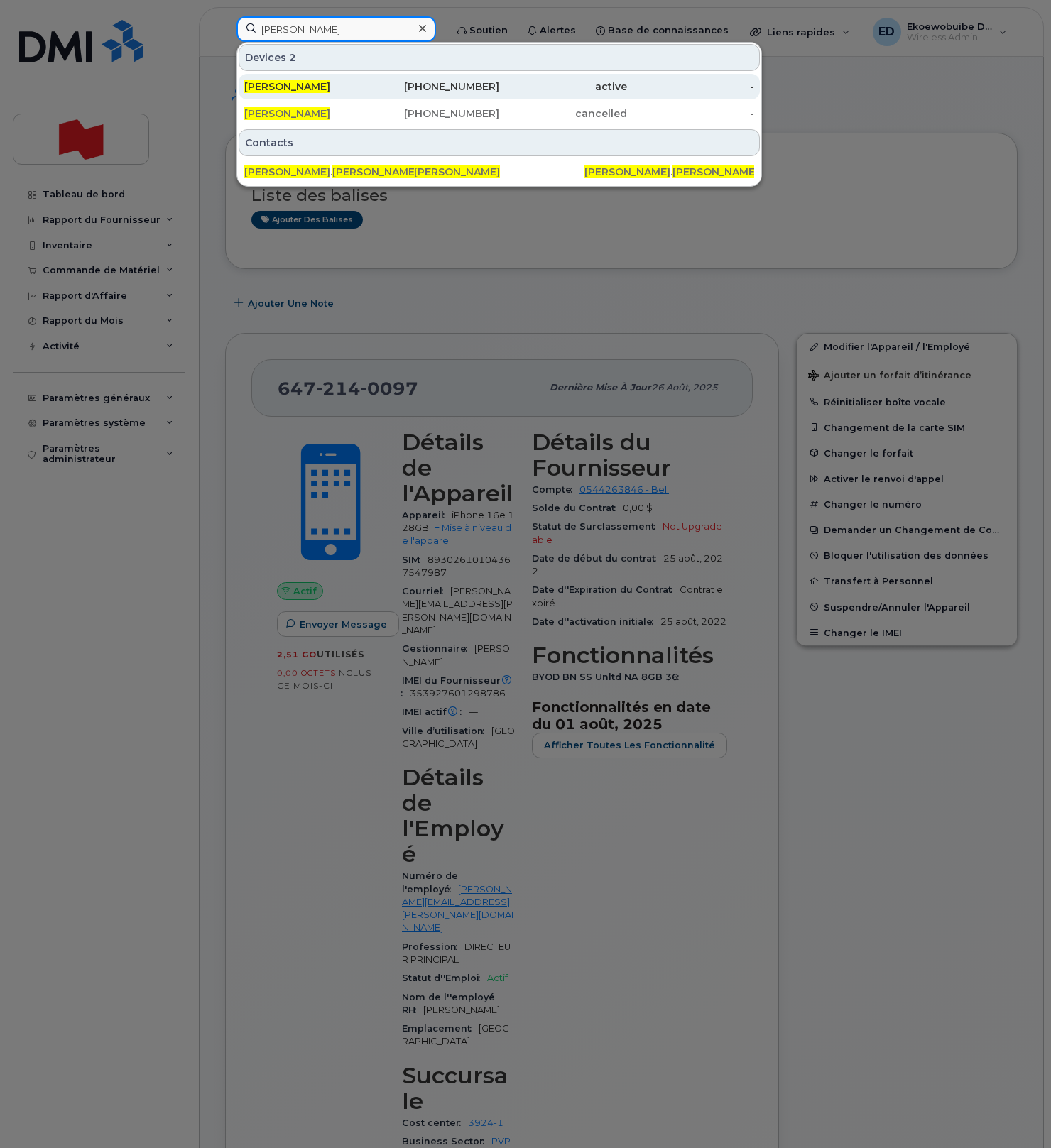
type input "Caroline Jalbert"
click at [304, 85] on span "Caroline Jalbert" at bounding box center [287, 86] width 86 height 13
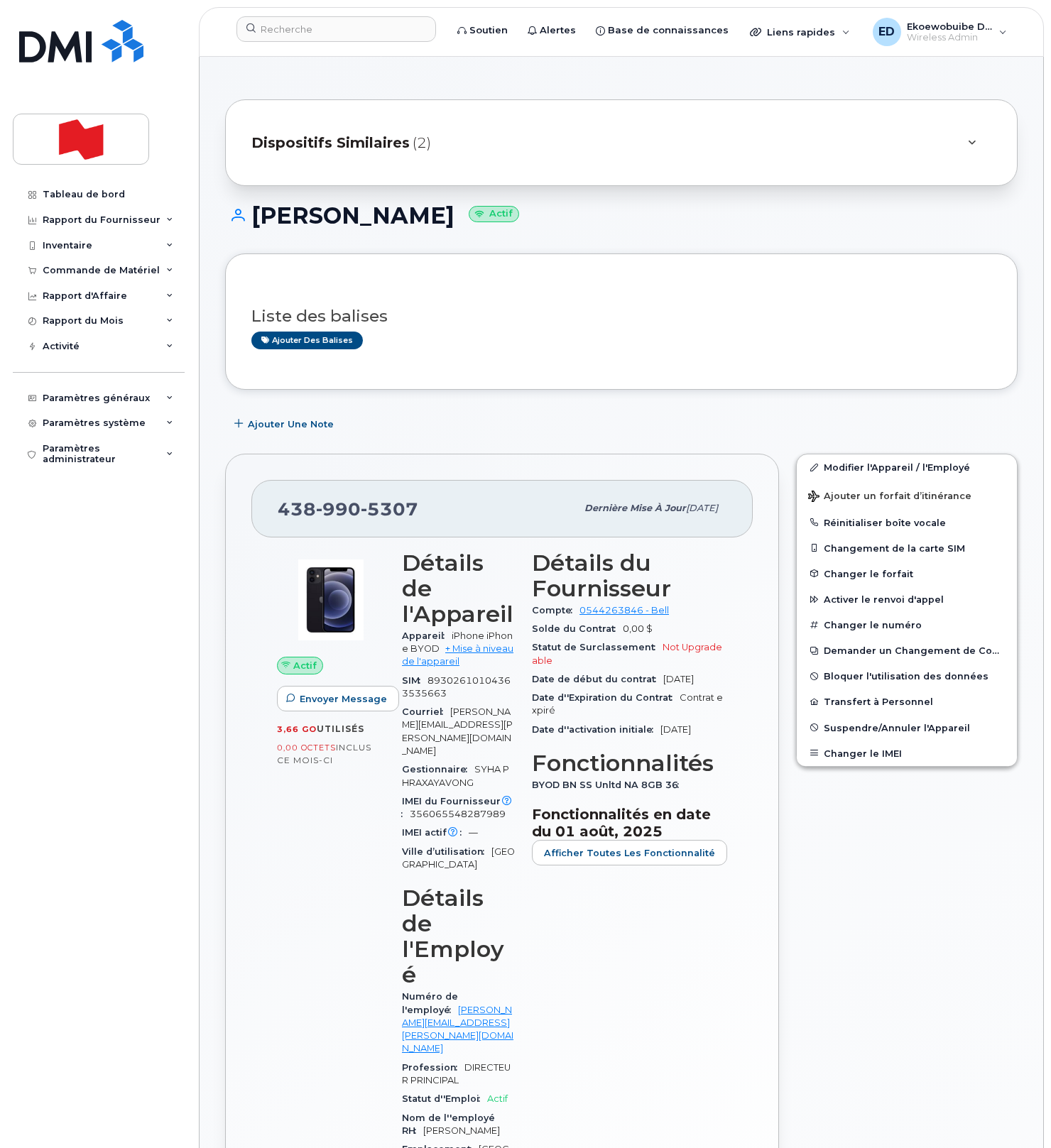
click at [708, 352] on div "Liste des balises Ajouter des balises" at bounding box center [621, 321] width 740 height 83
click at [842, 753] on button "Changer le IMEI" at bounding box center [906, 753] width 220 height 26
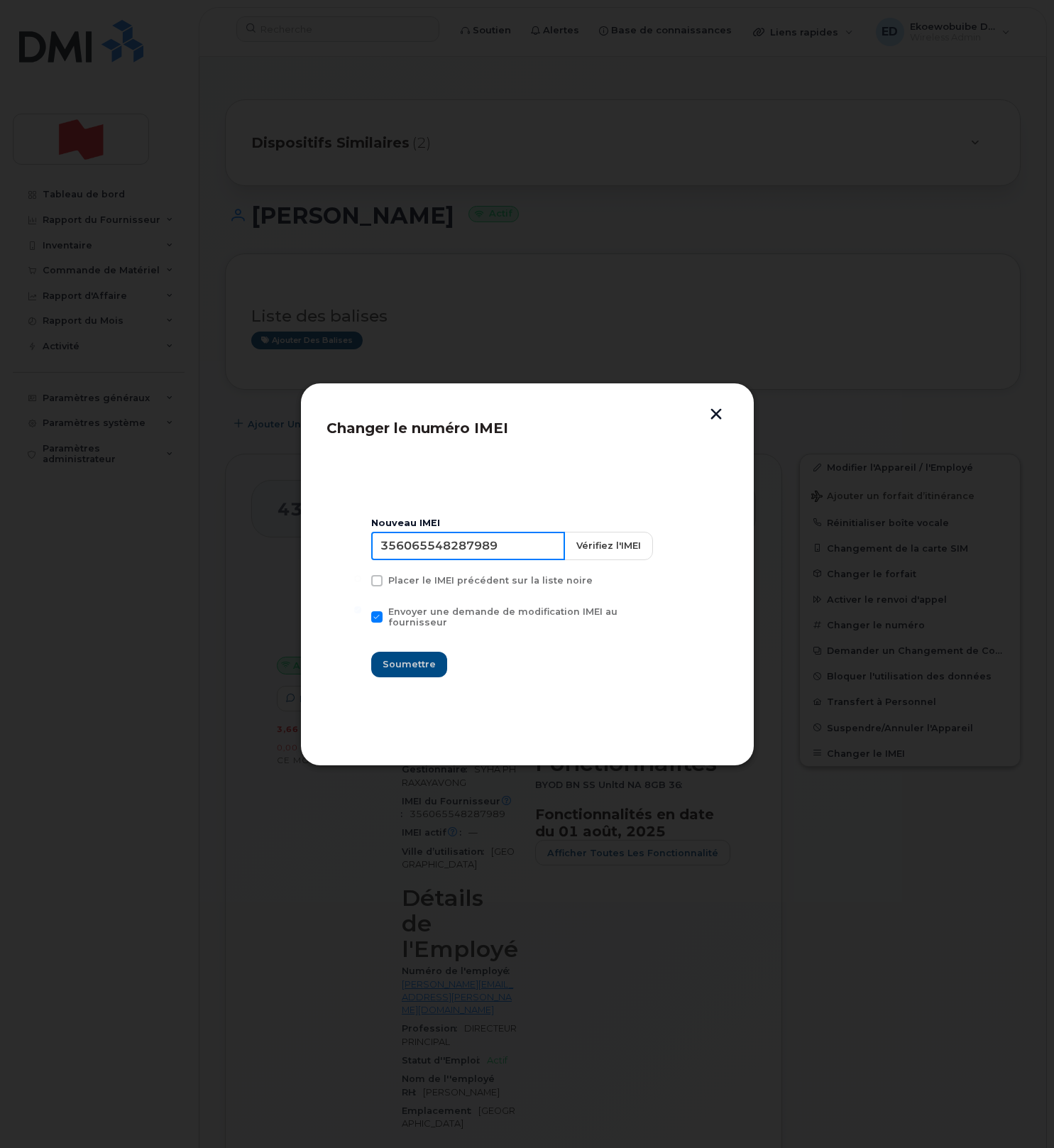
click at [472, 546] on input "356065548287989" at bounding box center [468, 546] width 194 height 28
type input "350515301266147"
click at [434, 657] on span "Soumettre" at bounding box center [409, 664] width 53 height 14
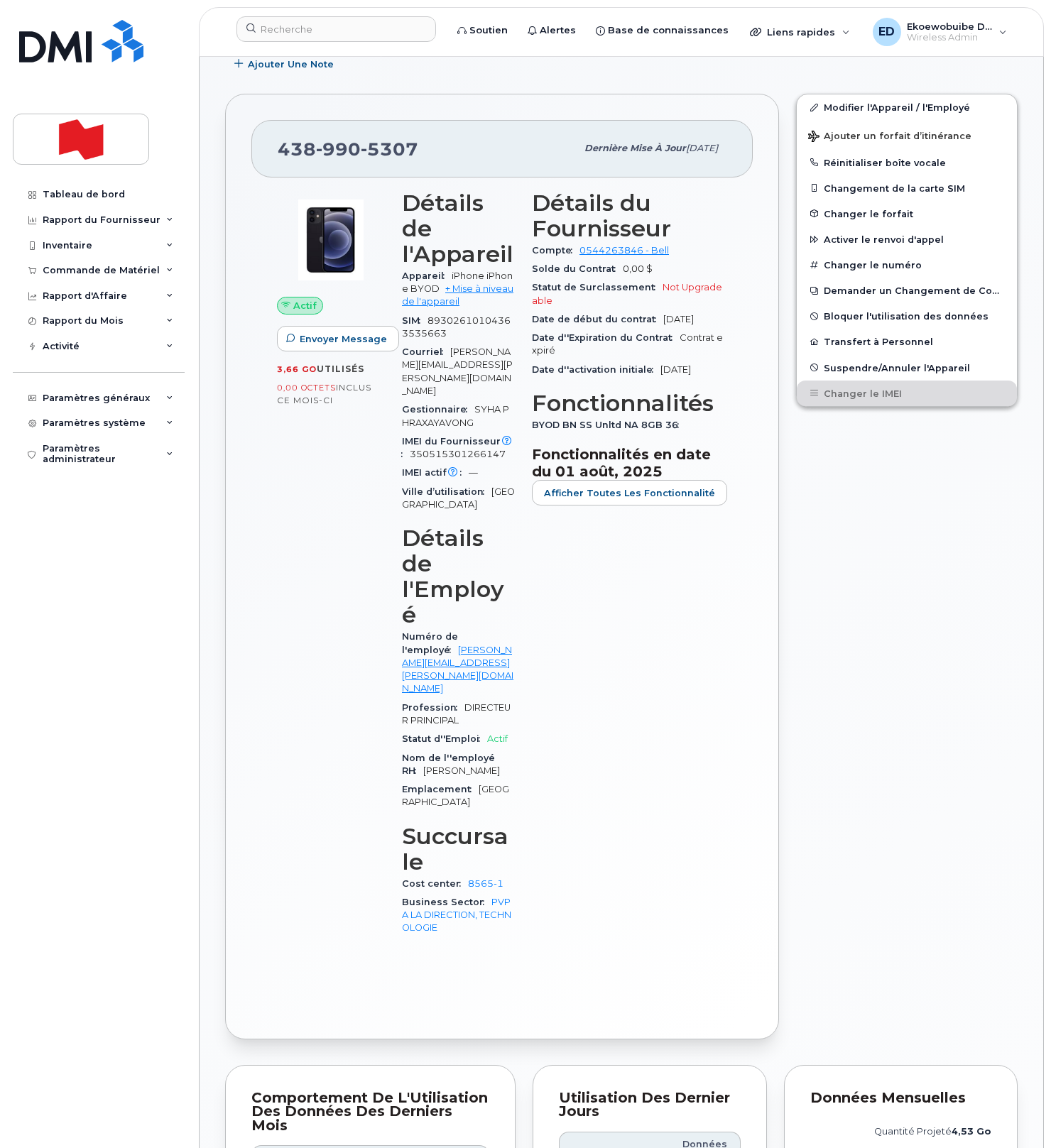
scroll to position [364, 0]
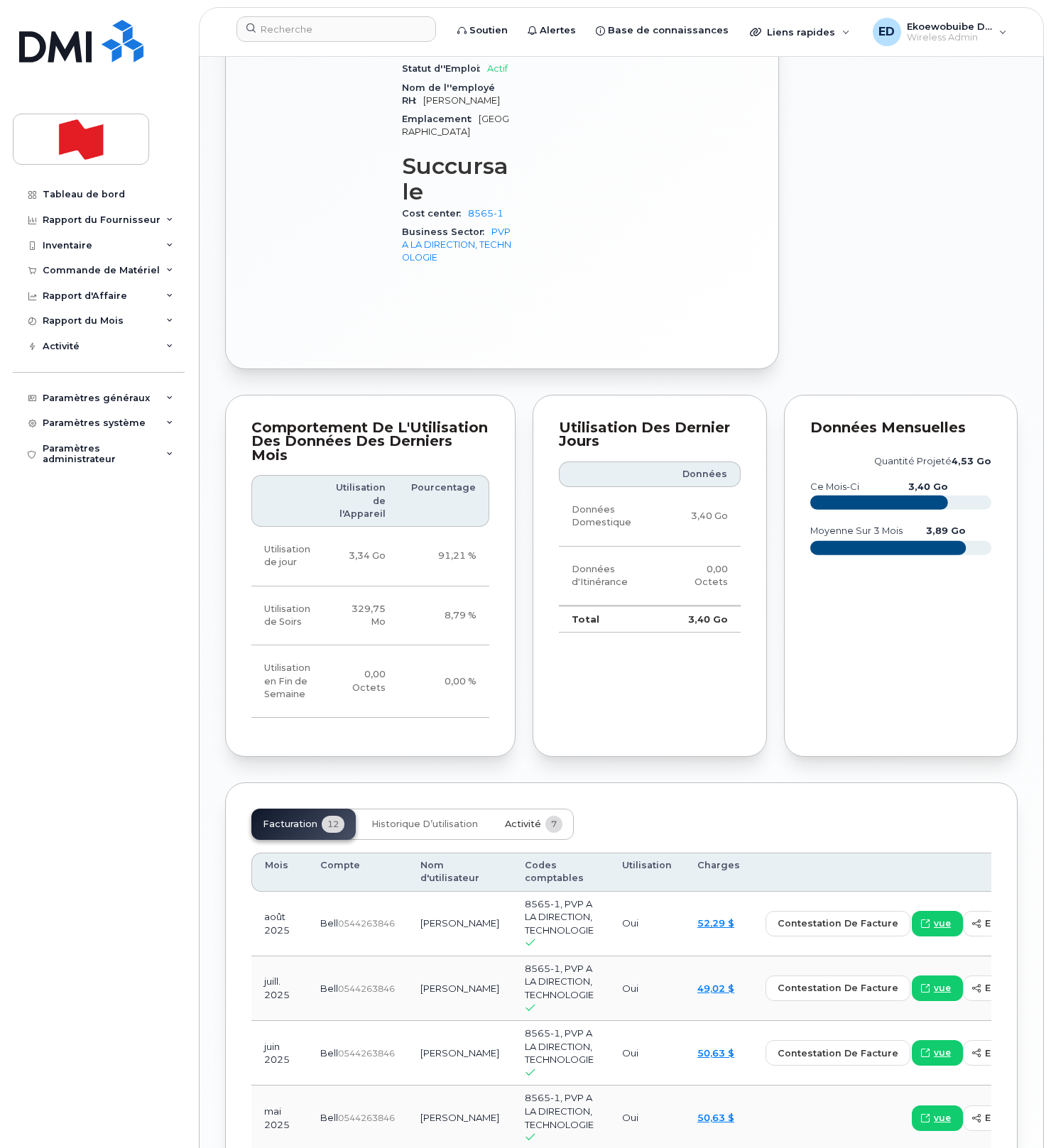
click at [504, 818] on span "Activité" at bounding box center [522, 823] width 36 height 11
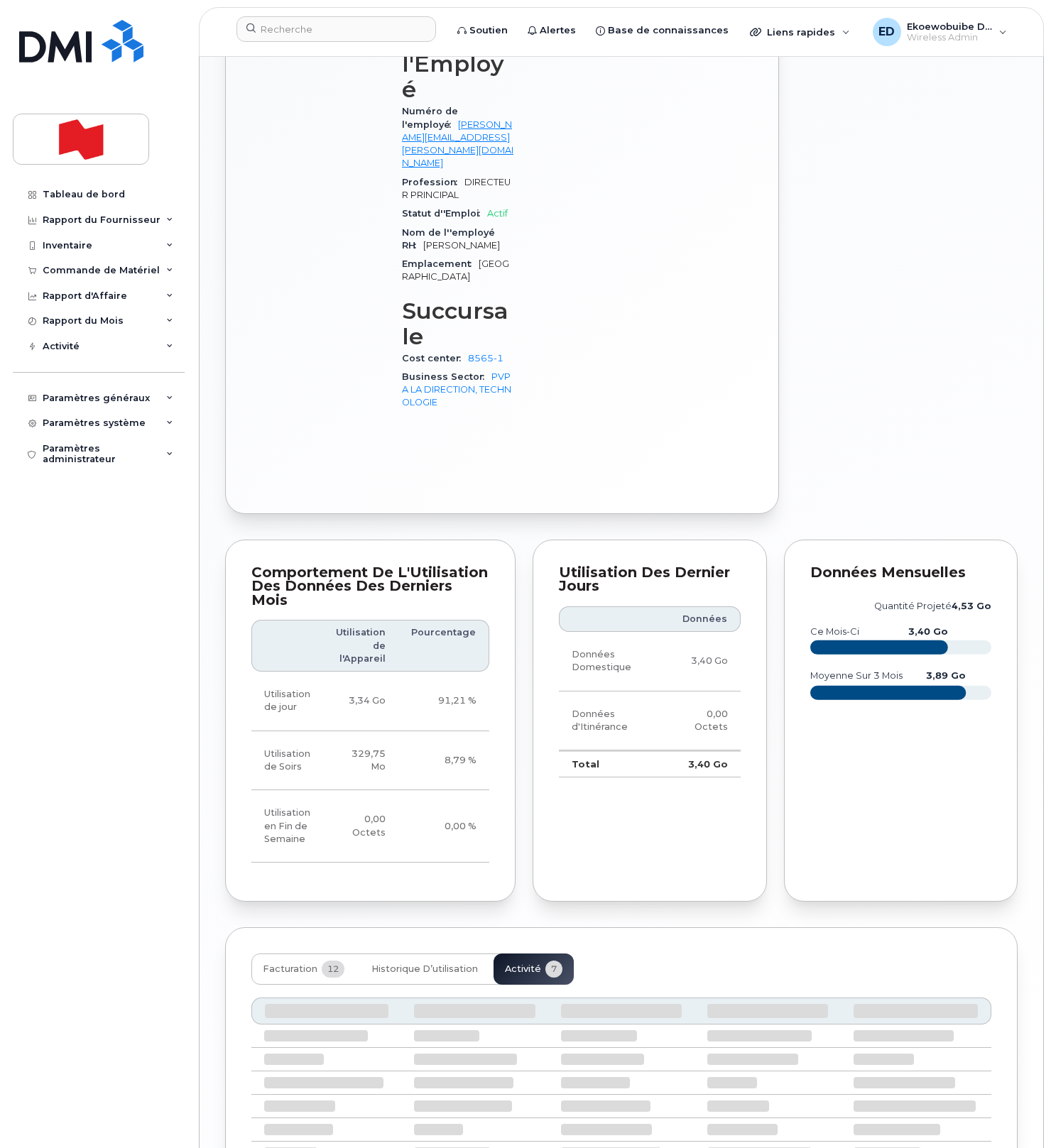
scroll to position [1030, 0]
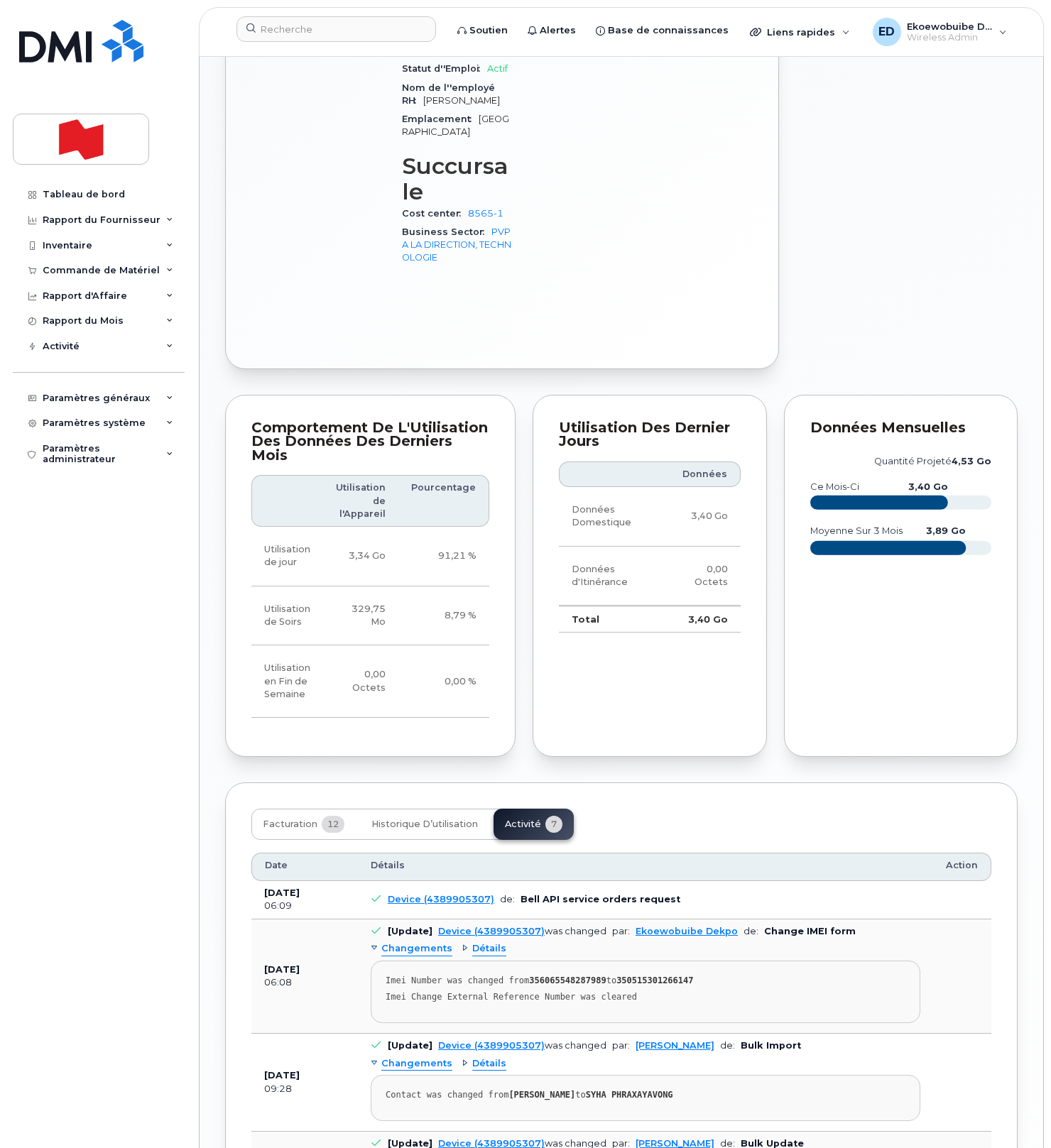
click at [662, 960] on pre "Imei Number was changed from 356065548287989 to 350515301266147 Imei Change Ext…" at bounding box center [645, 991] width 549 height 62
drag, startPoint x: 680, startPoint y: 849, endPoint x: 383, endPoint y: 828, distance: 297.7
click at [383, 960] on pre "Imei Number was changed from 356065548287989 to 350515301266147 Imei Change Ext…" at bounding box center [645, 991] width 549 height 62
copy pre "Imei Number was changed from 356065548287989 to 350515301266147 Imei Change Ext…"
click at [293, 31] on input at bounding box center [336, 29] width 199 height 26
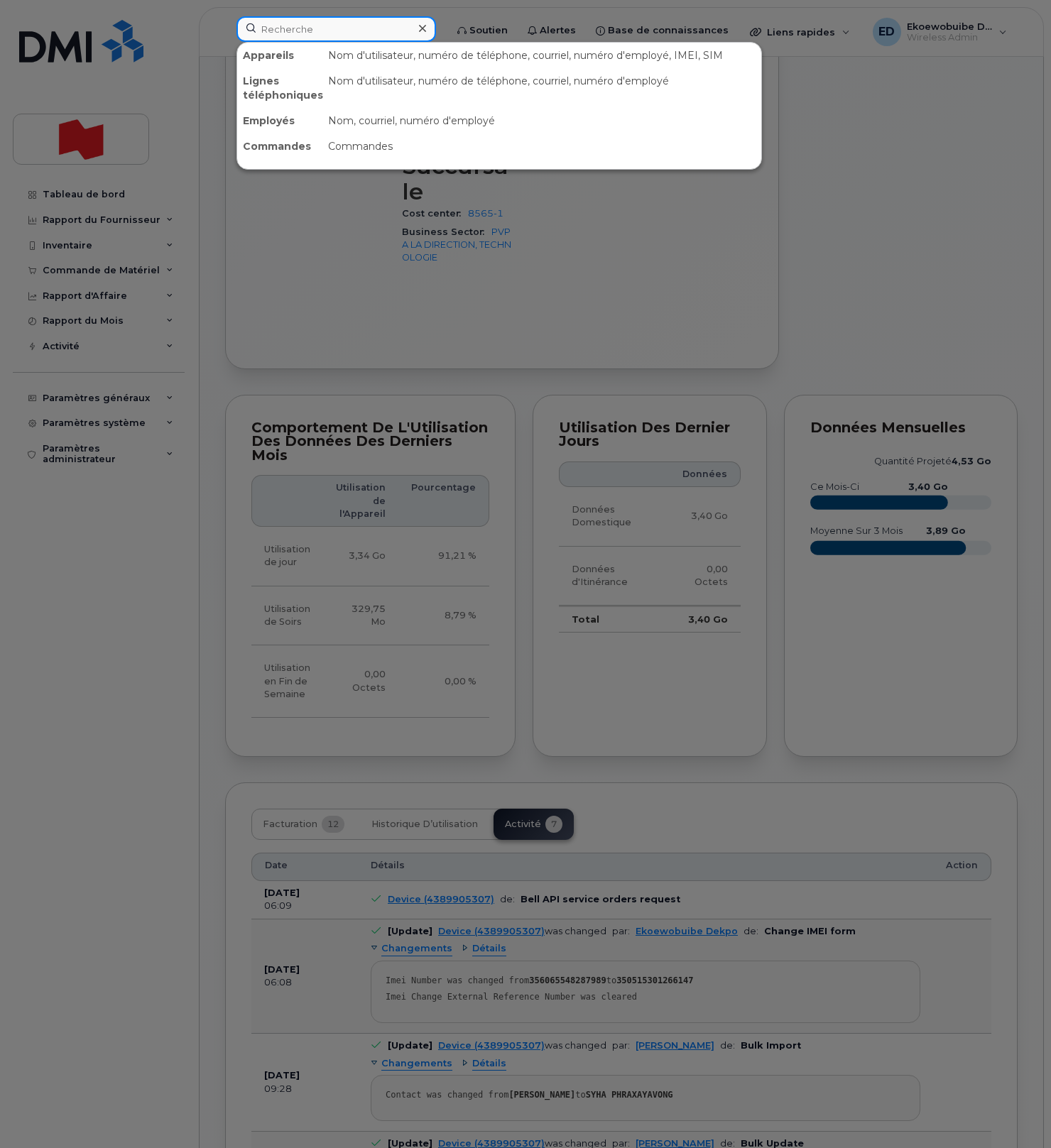
paste input "4388695365"
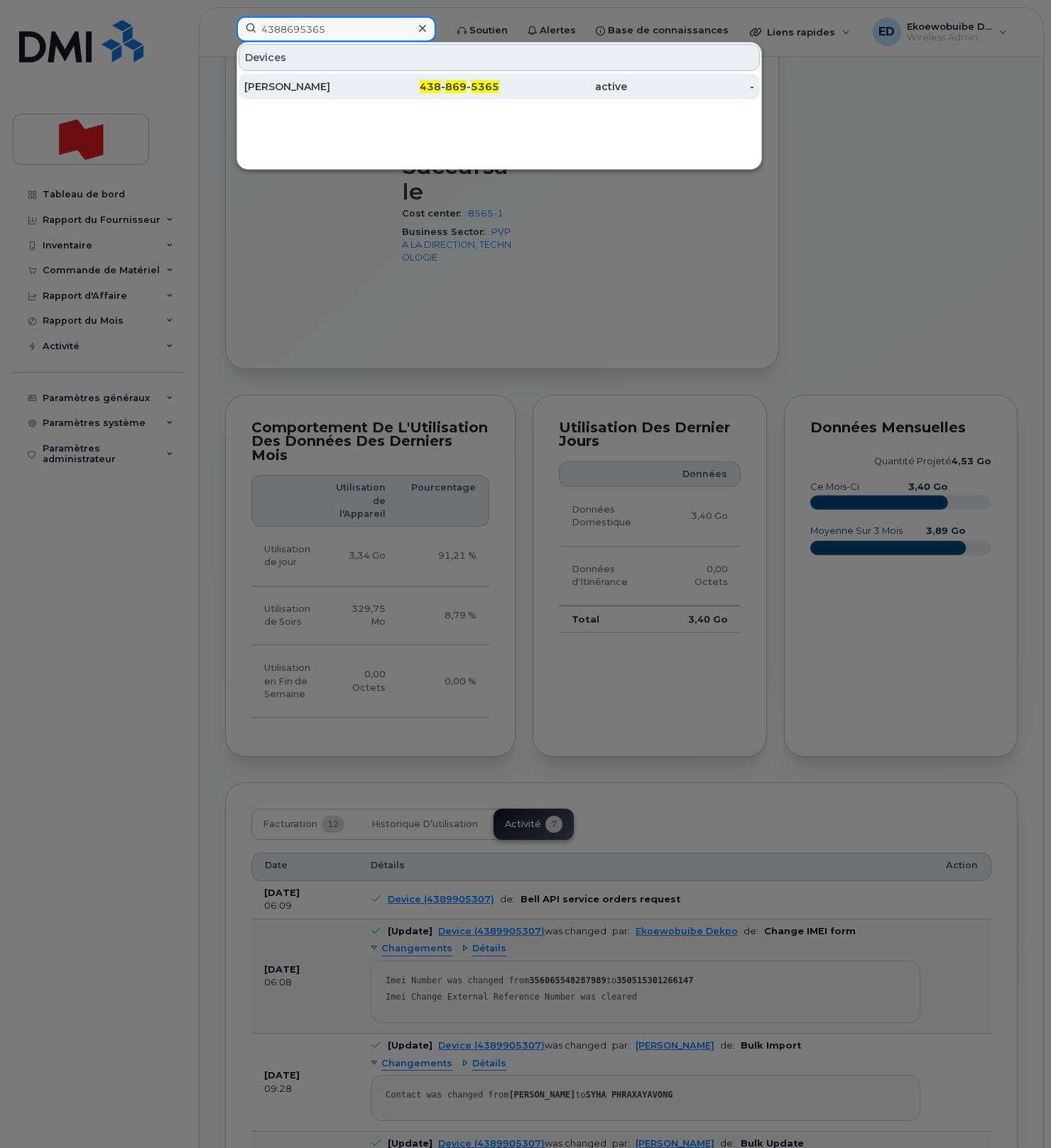
type input "4388695365"
click at [293, 92] on div "Guillaume Bijon" at bounding box center [307, 86] width 127 height 14
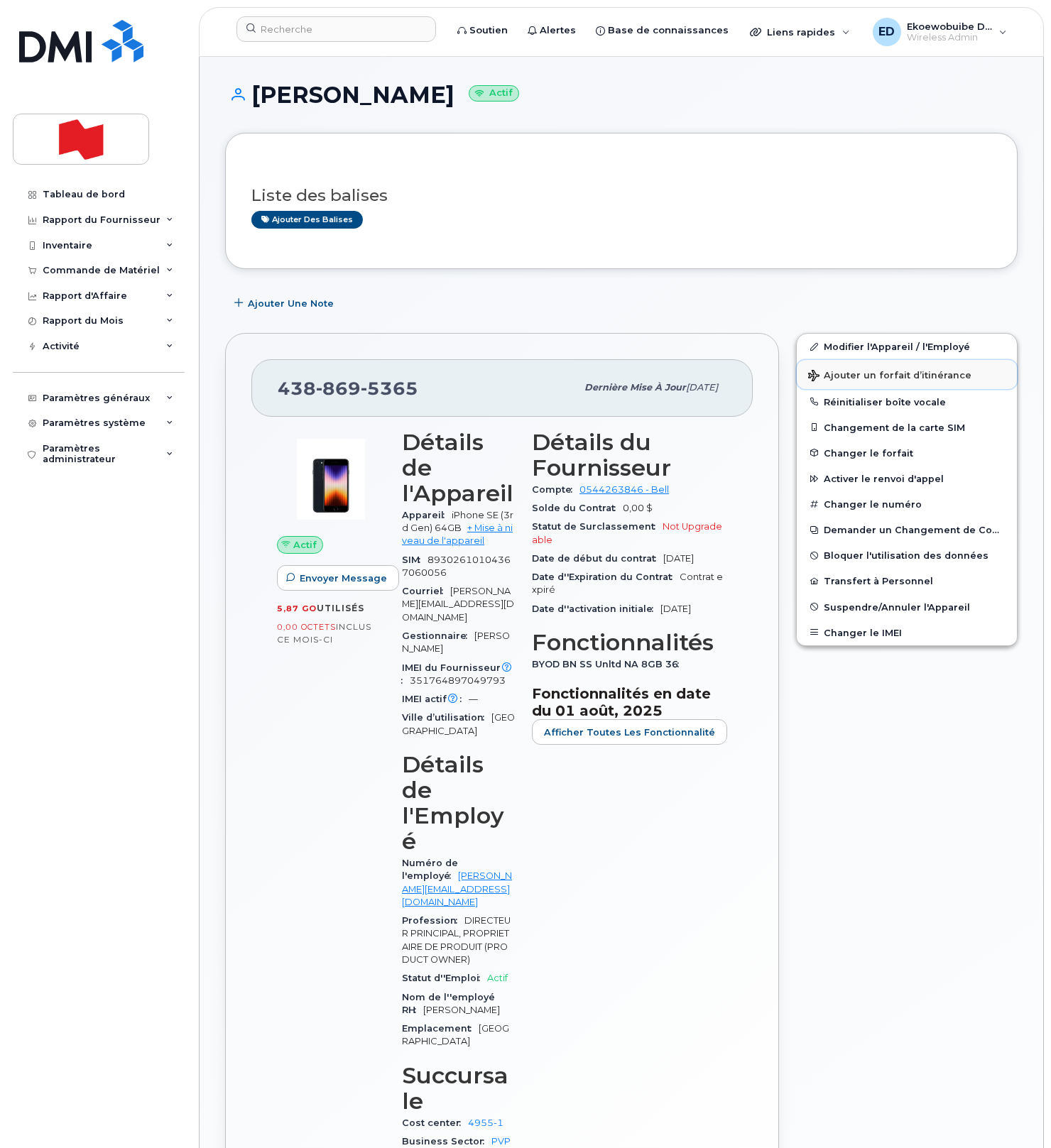
click at [865, 381] on button "Ajouter un forfait d’itinérance" at bounding box center [906, 374] width 220 height 29
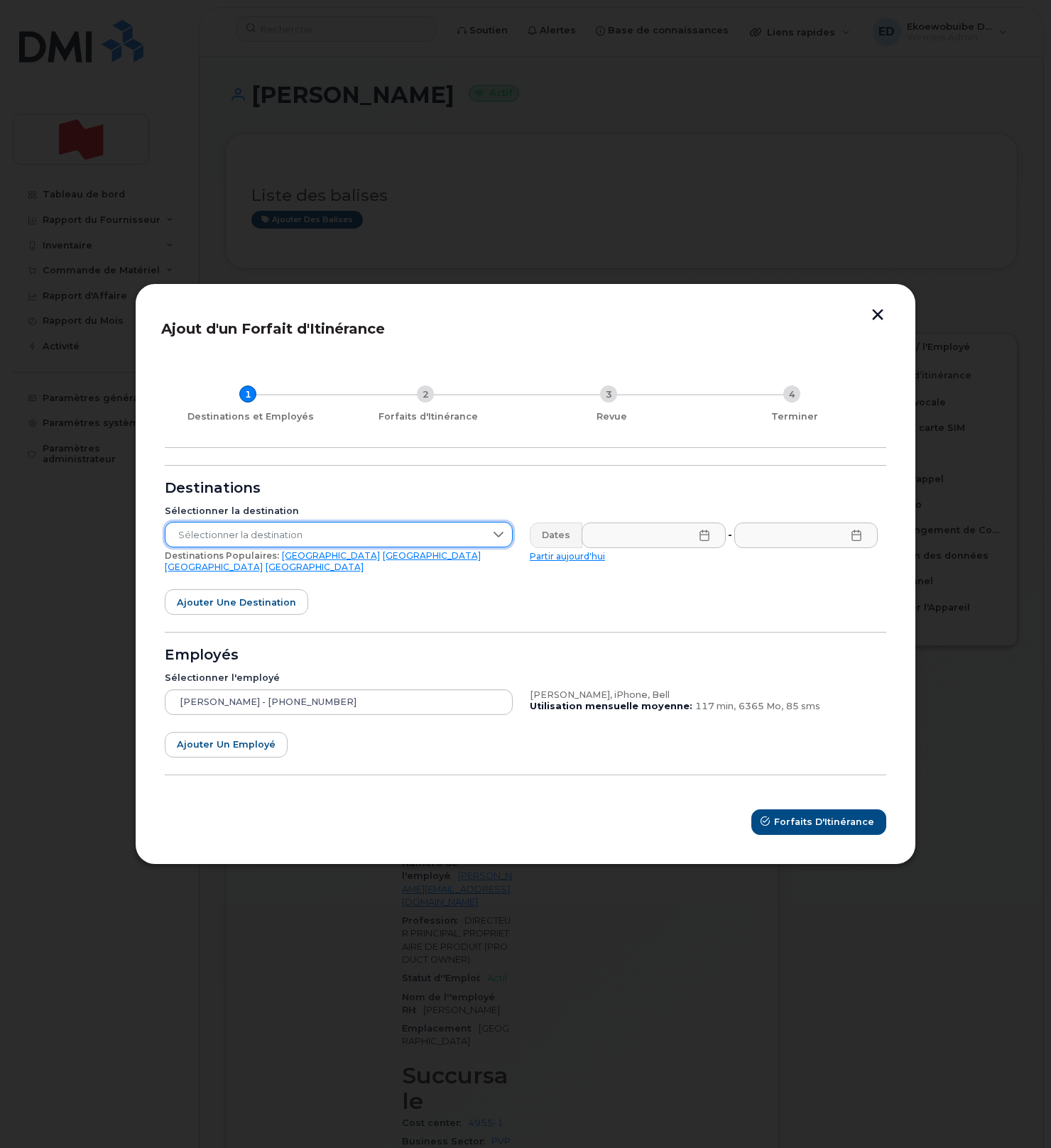
click at [364, 532] on span "Sélectionner la destination" at bounding box center [325, 535] width 319 height 26
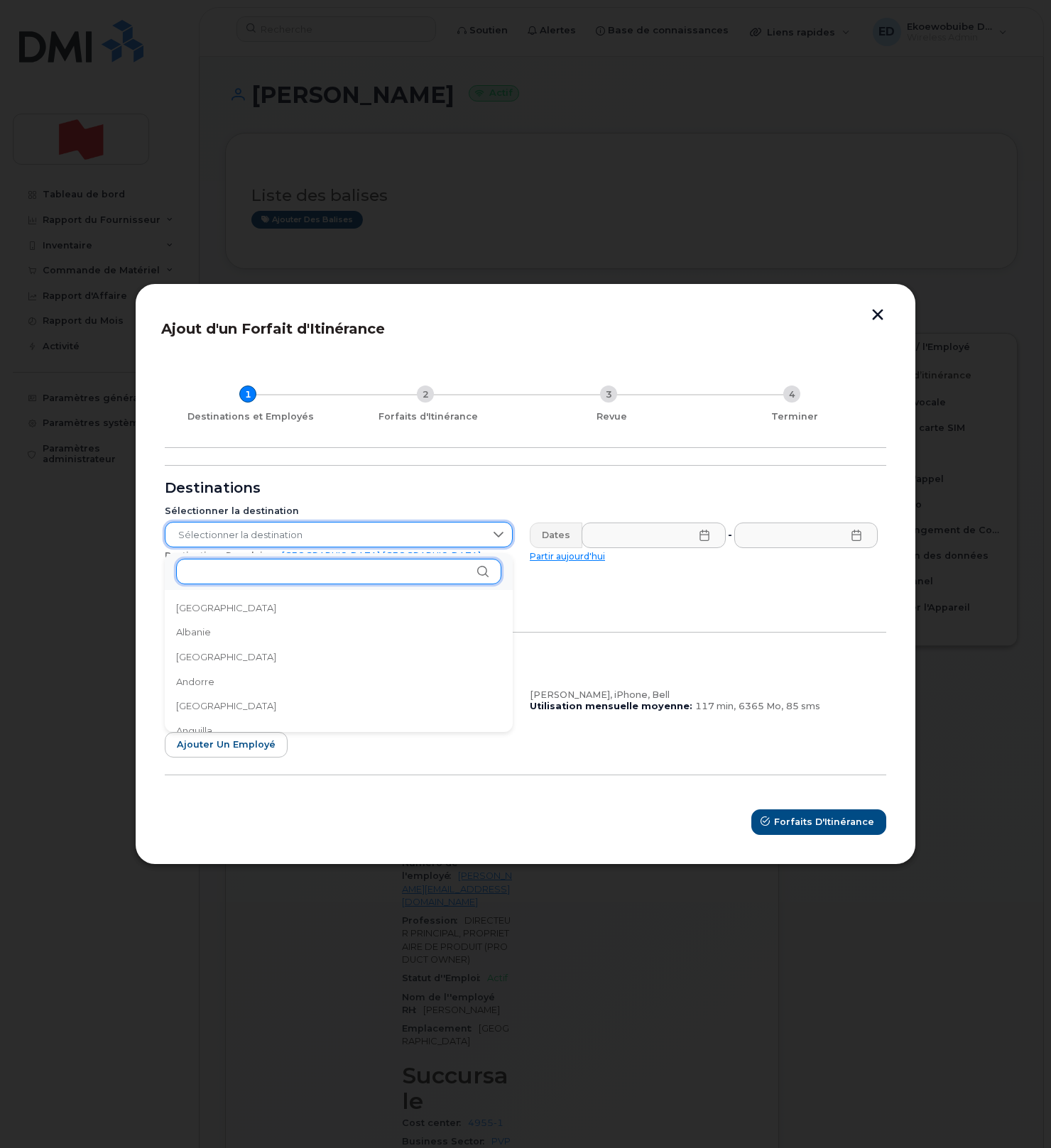
click at [240, 570] on input "text" at bounding box center [338, 571] width 325 height 26
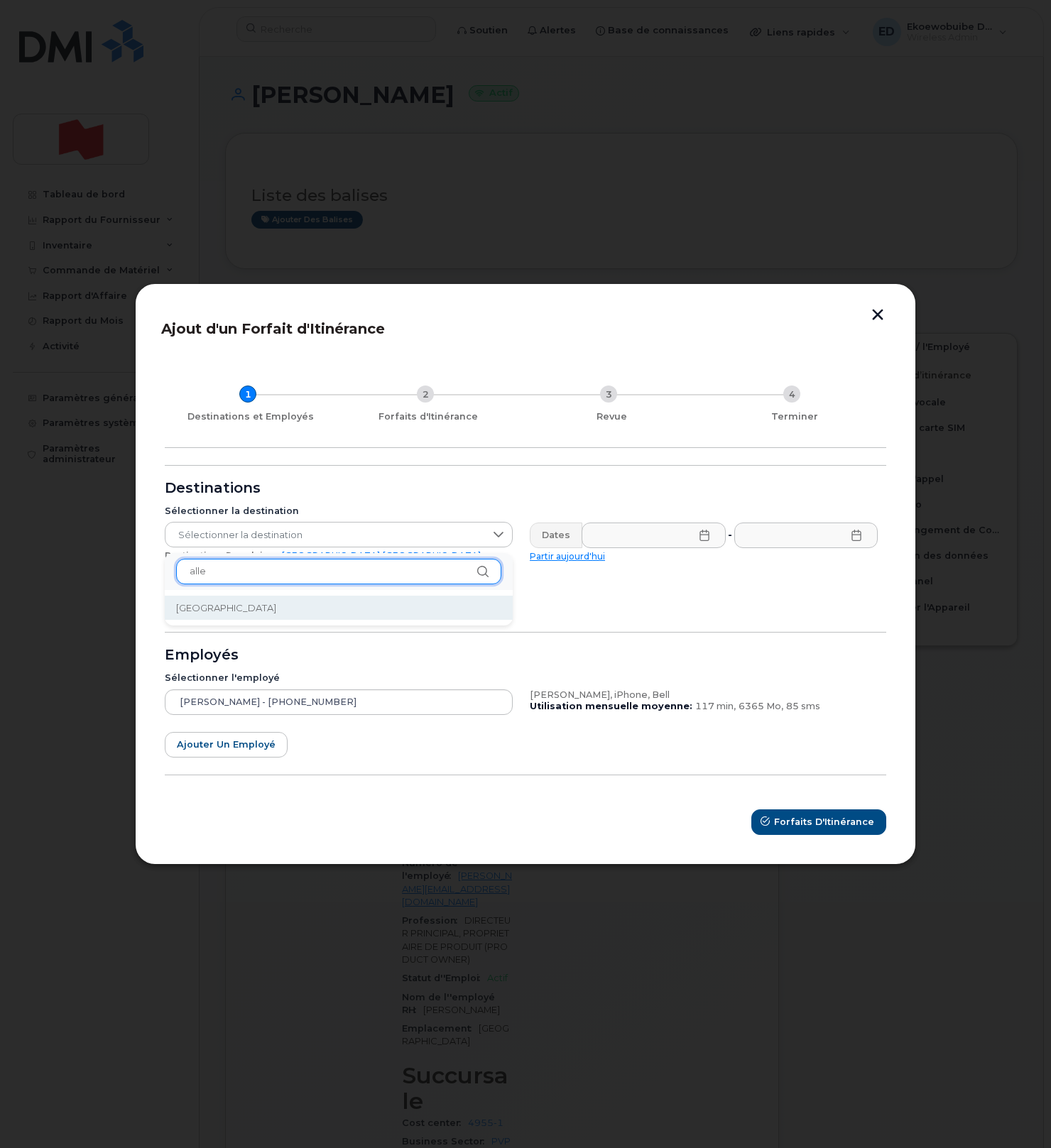
type input "alle"
click at [226, 614] on li "[GEOGRAPHIC_DATA]" at bounding box center [338, 607] width 348 height 25
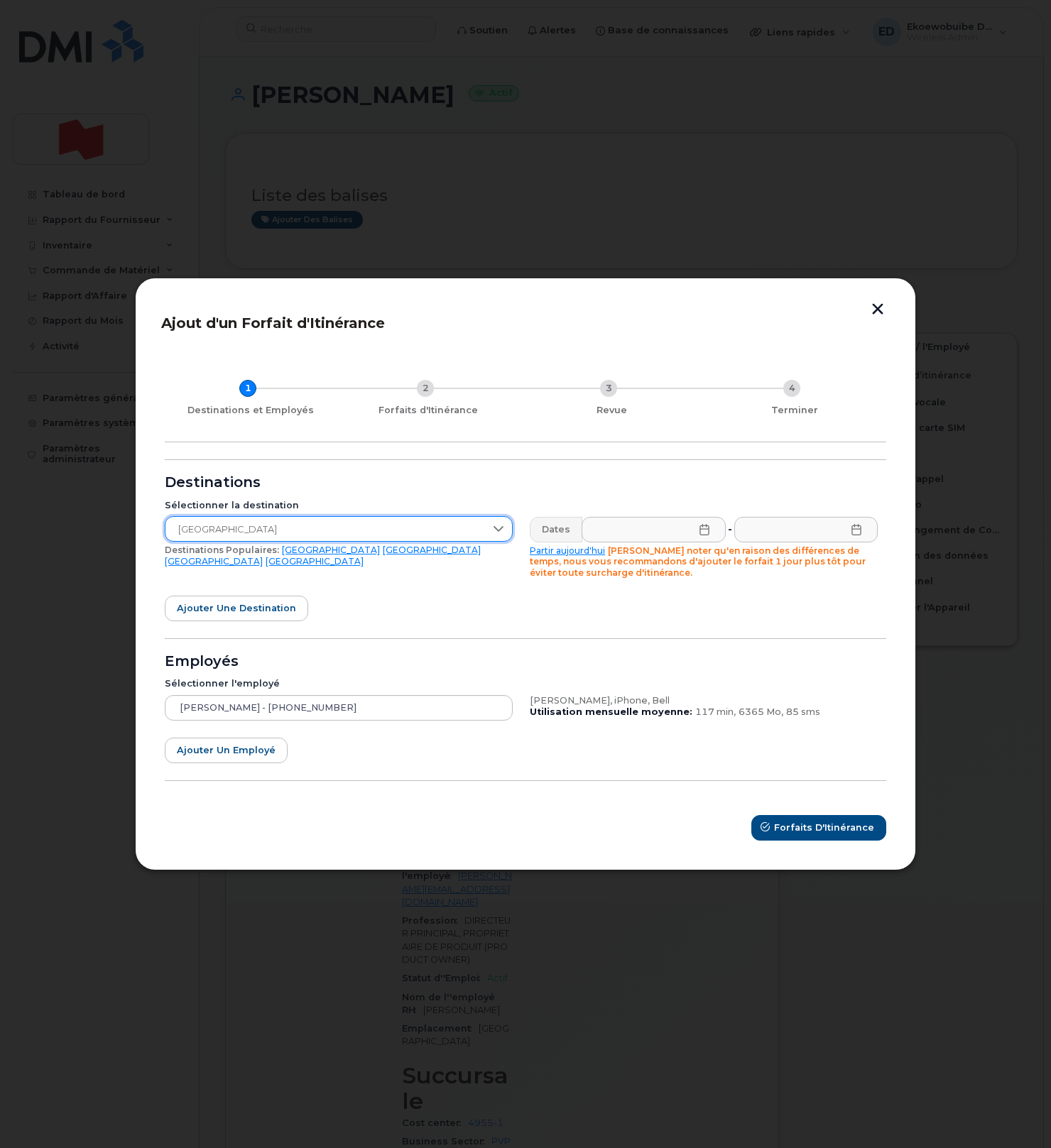
click at [706, 530] on icon at bounding box center [704, 529] width 11 height 11
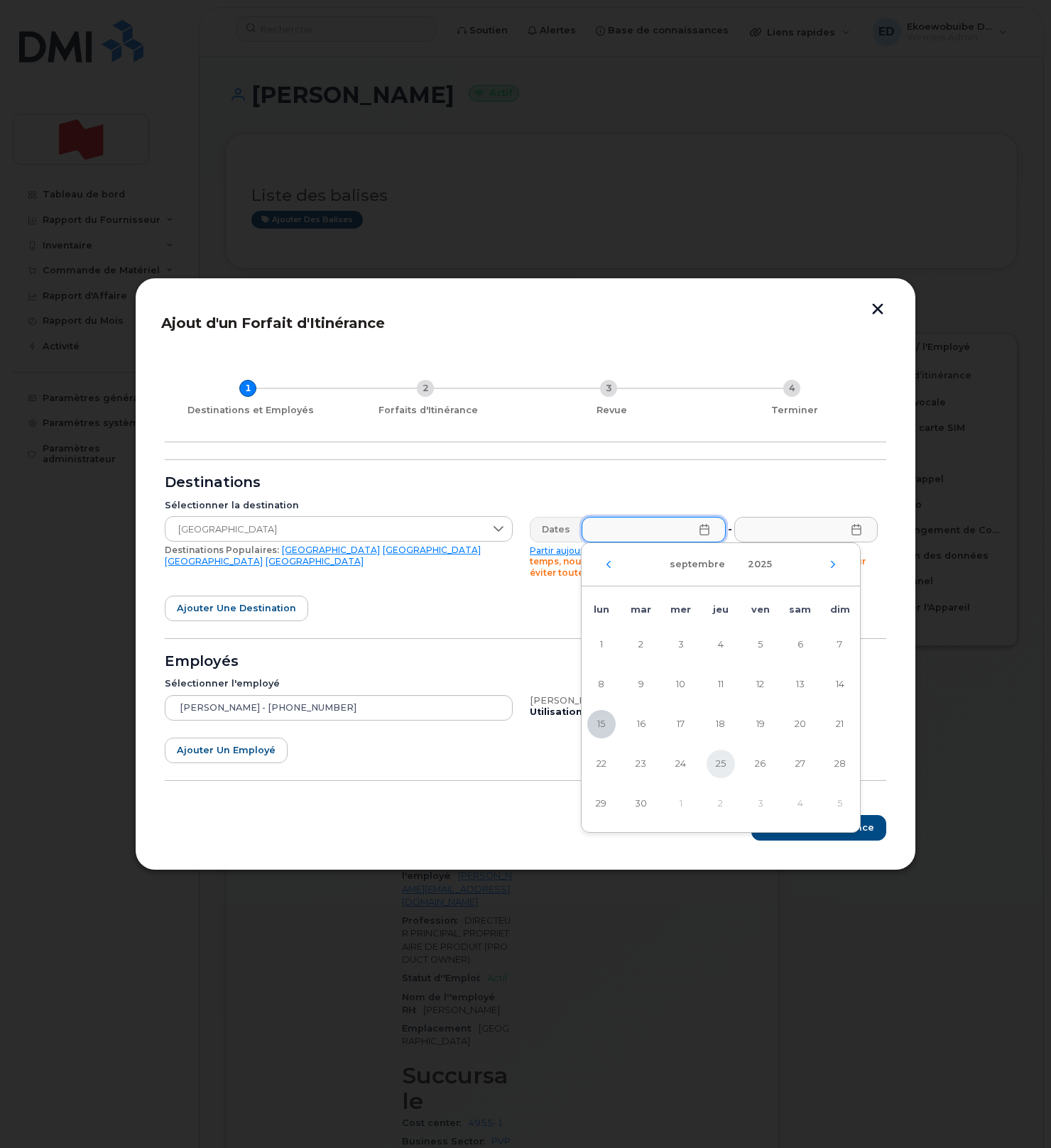
click at [723, 762] on span "25" at bounding box center [720, 763] width 28 height 28
type input "[DATE]"
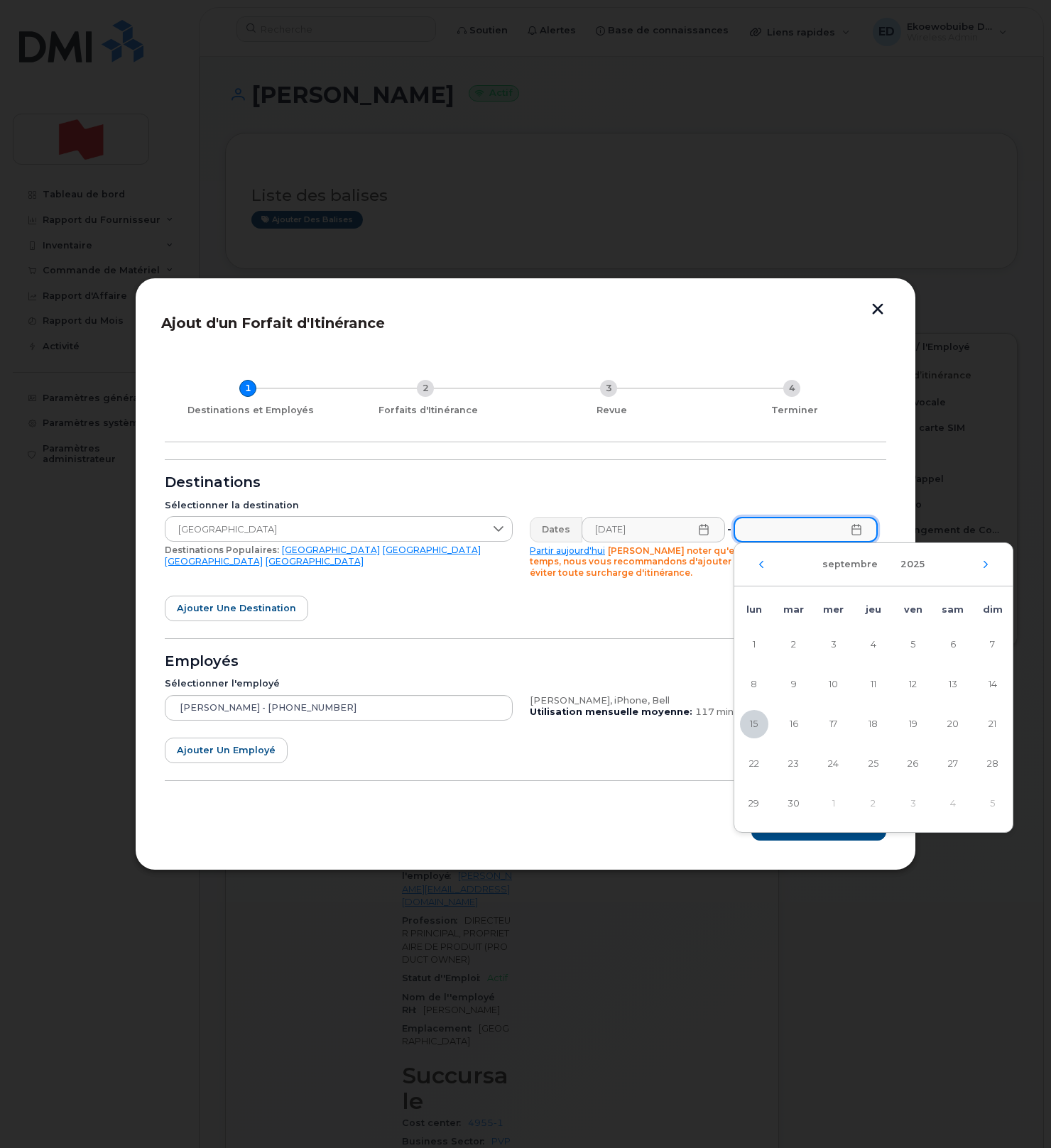
click at [846, 533] on input "text" at bounding box center [805, 529] width 144 height 26
click at [988, 563] on icon "Mois suivant" at bounding box center [985, 564] width 8 height 11
click at [752, 724] on span "13" at bounding box center [754, 723] width 28 height 28
type input "[DATE]"
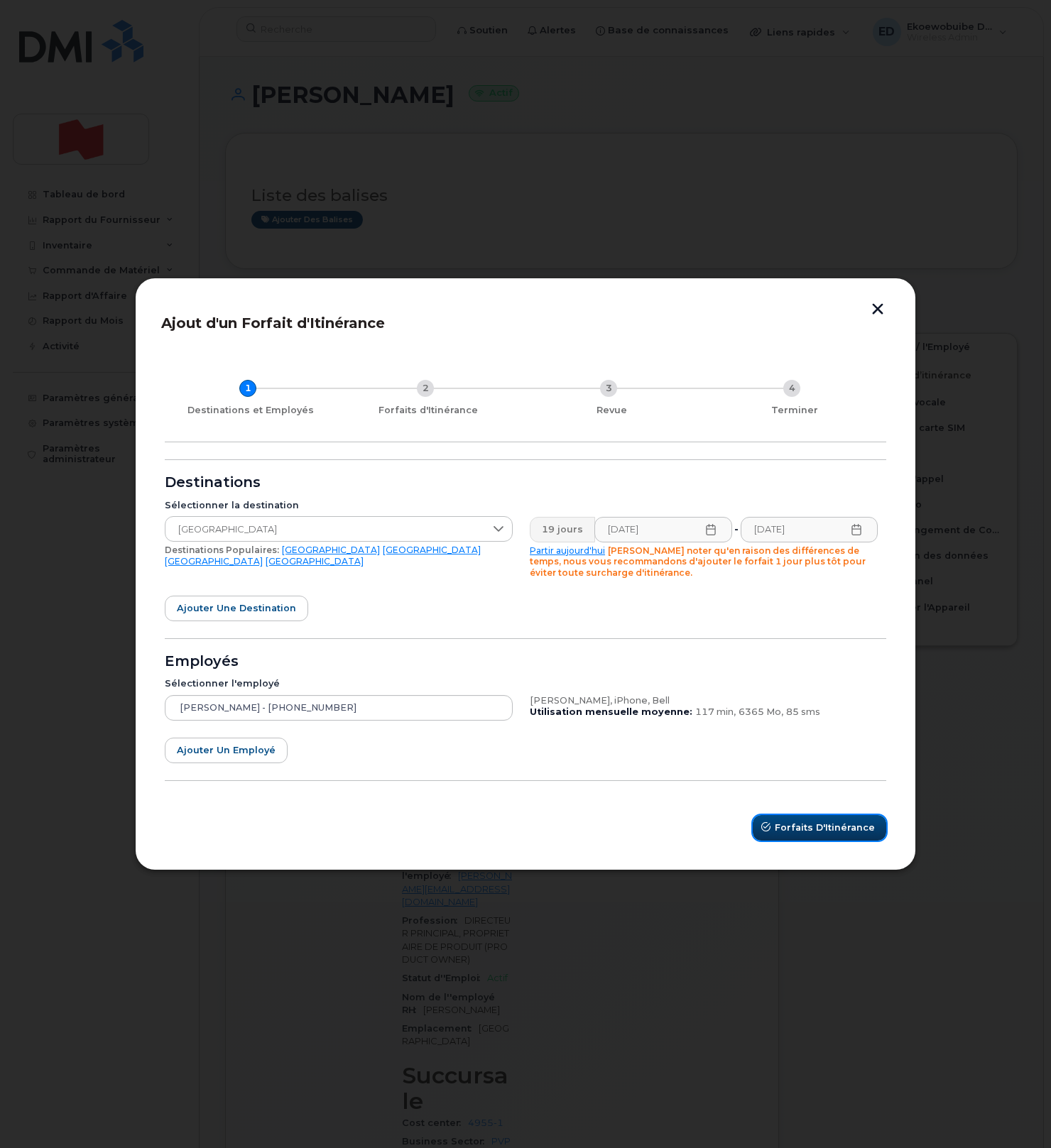
click at [822, 823] on span "Forfaits d'Itinérance" at bounding box center [824, 827] width 100 height 14
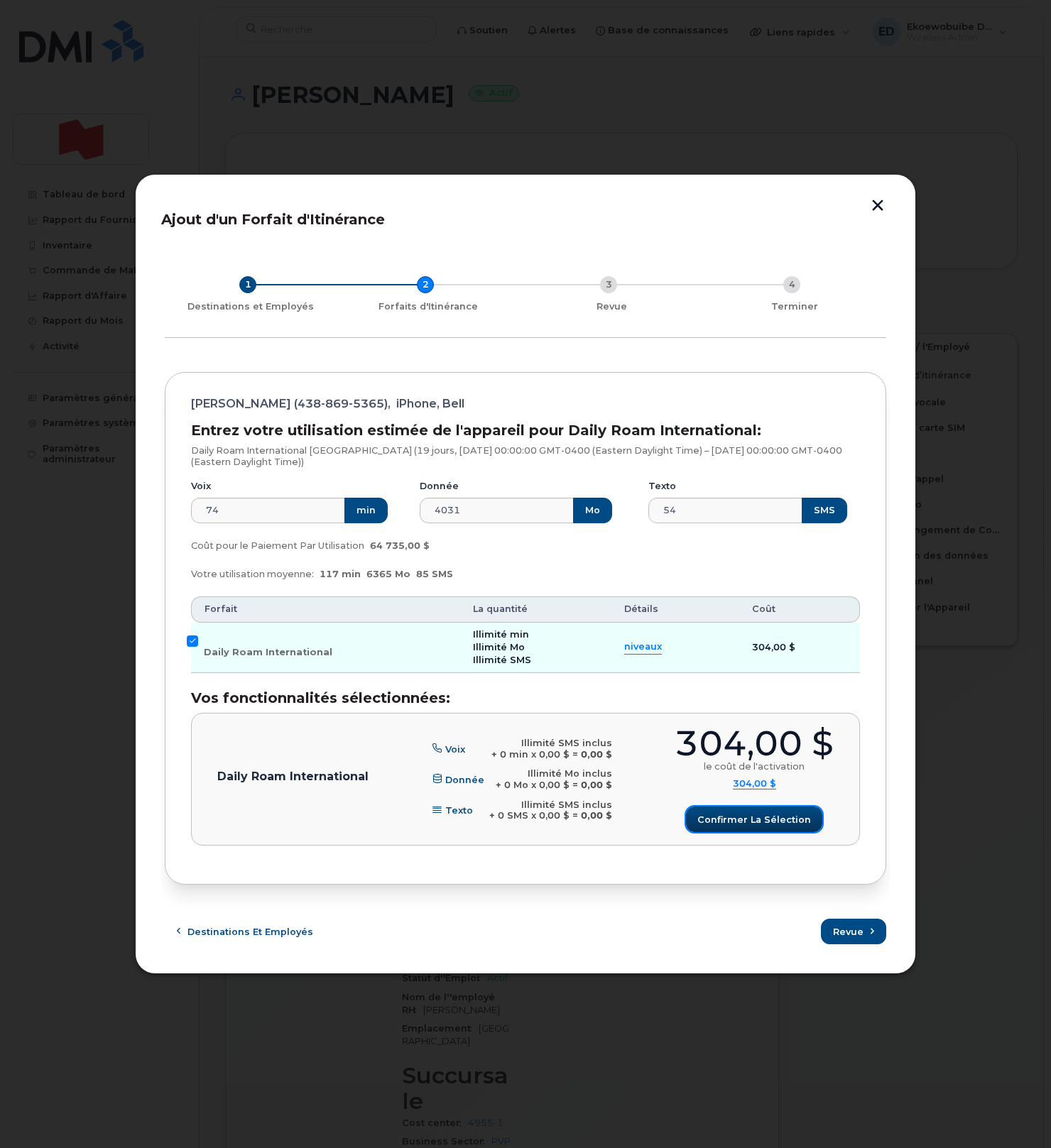
click at [762, 829] on button "Confirmer la sélection" at bounding box center [754, 819] width 137 height 26
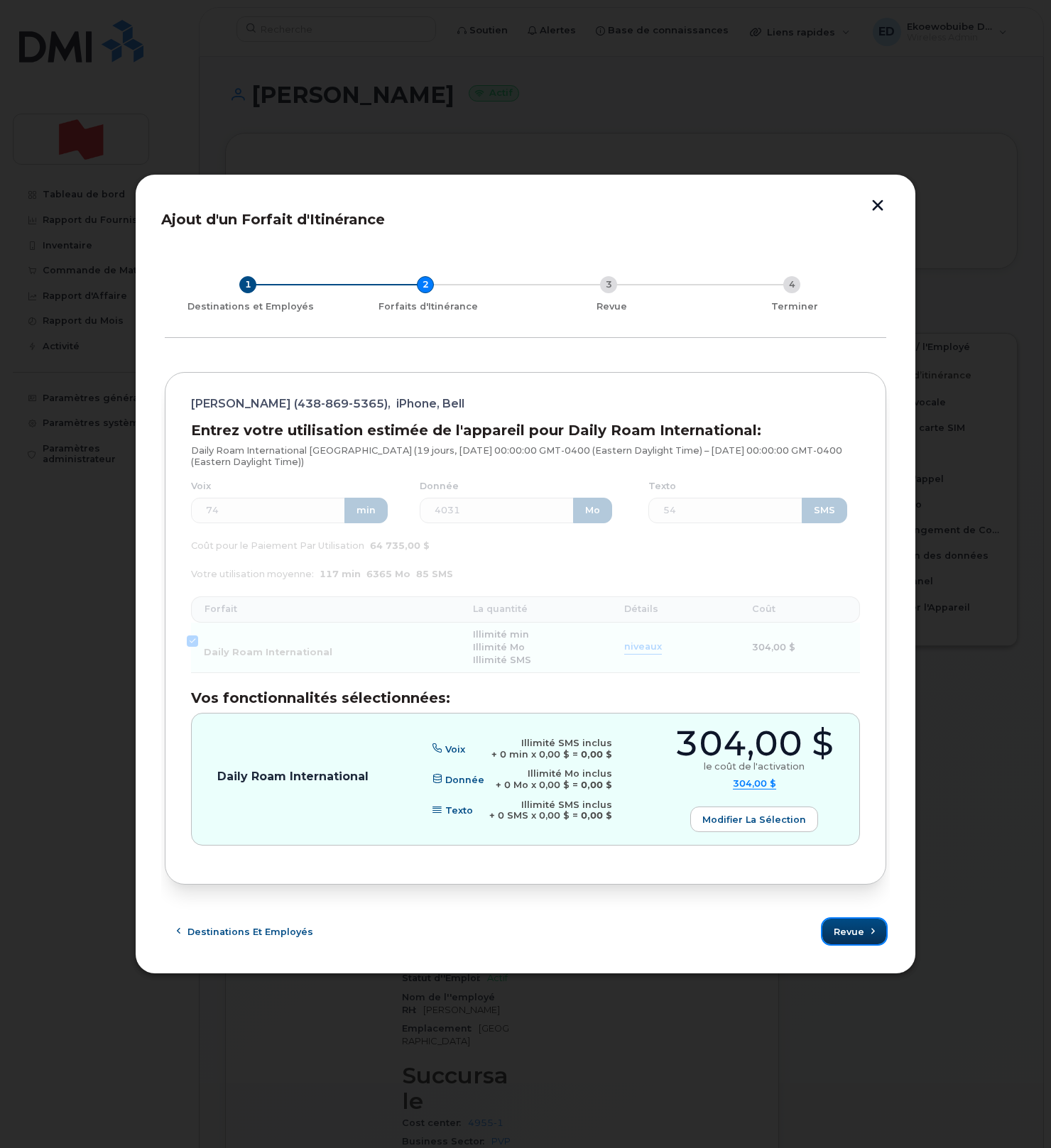
click at [857, 934] on span "Revue" at bounding box center [848, 932] width 30 height 14
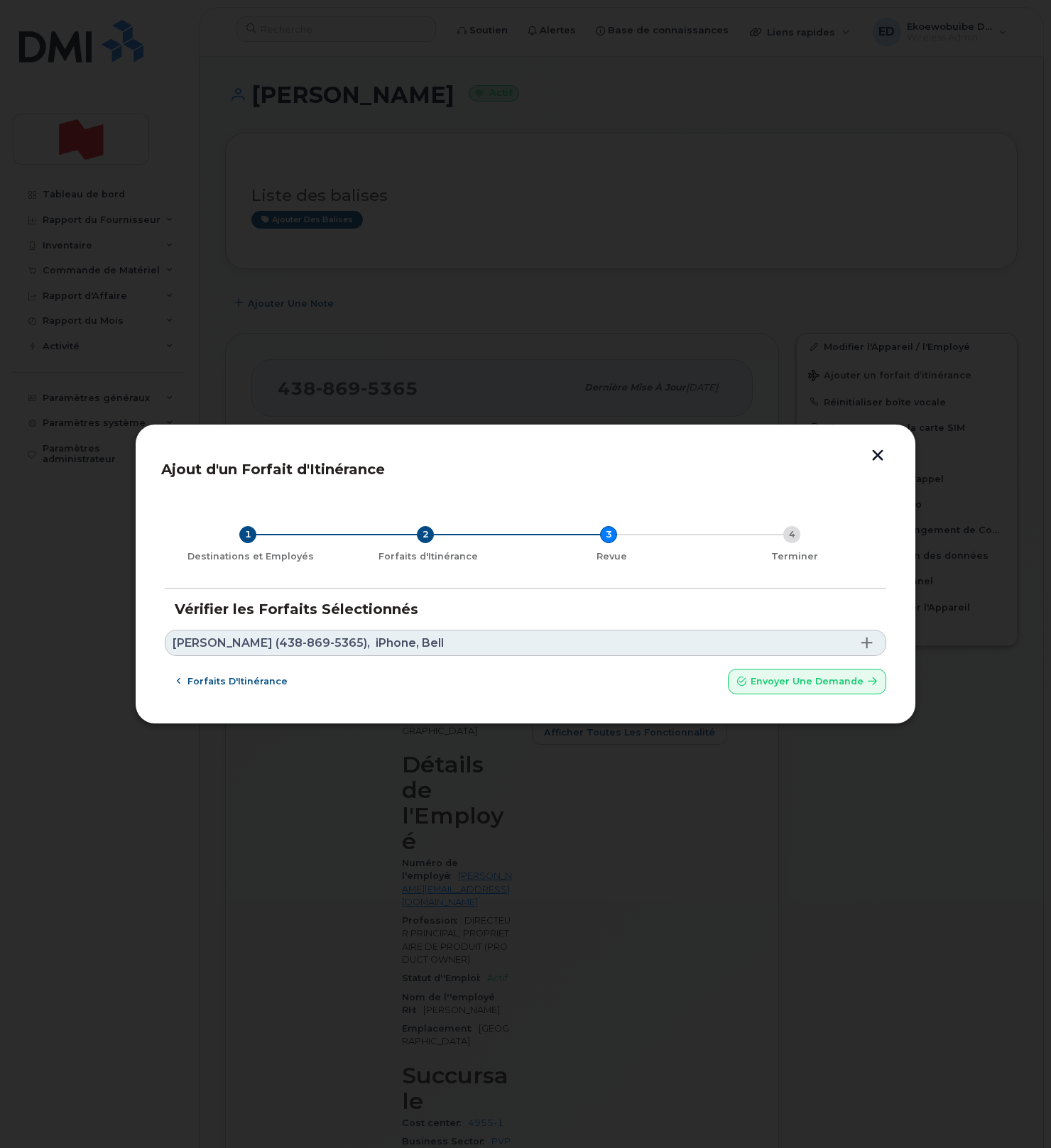
click at [428, 642] on span "iPhone, Bell" at bounding box center [409, 643] width 68 height 11
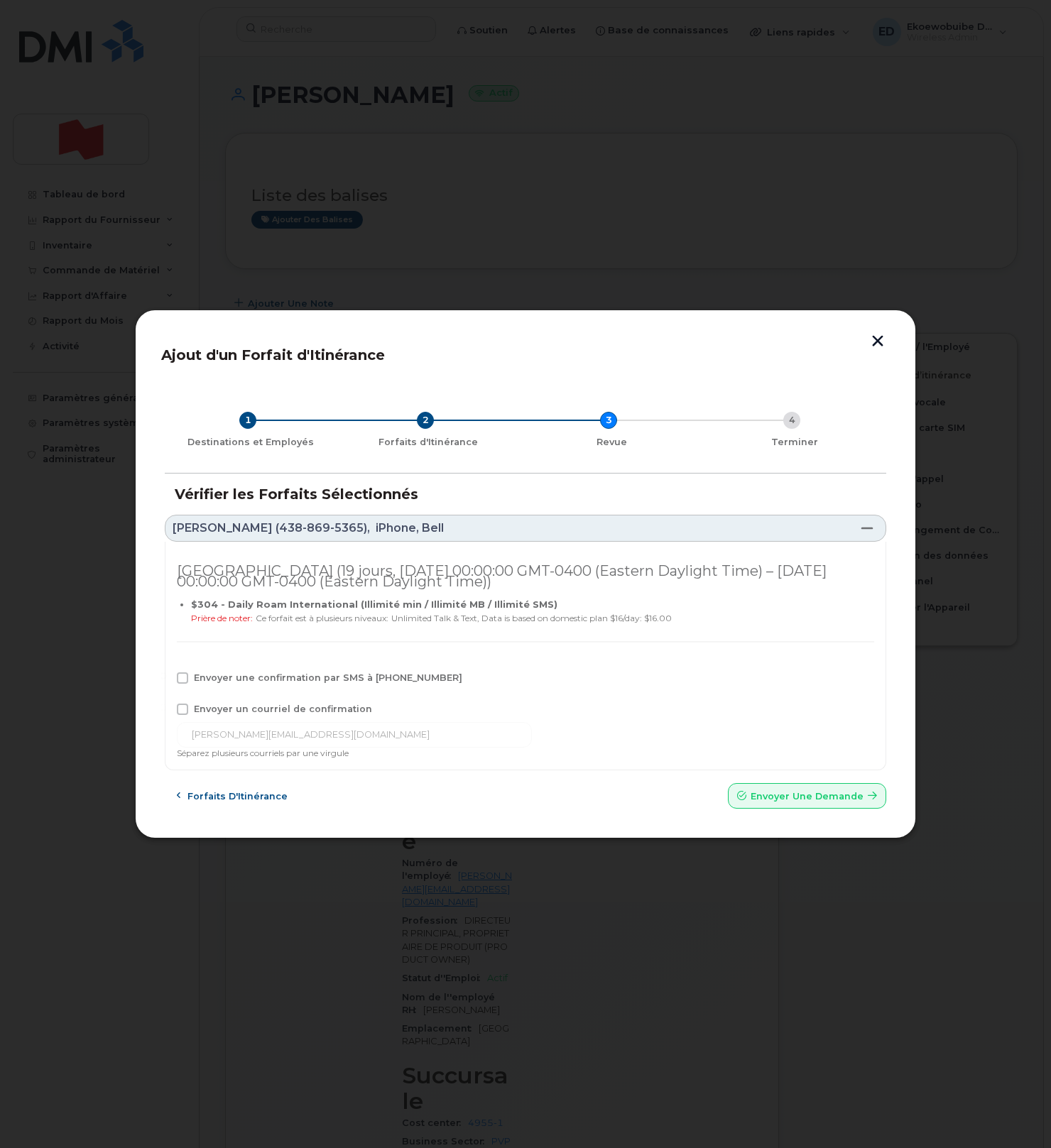
click at [185, 680] on span at bounding box center [183, 678] width 11 height 11
click at [167, 679] on input "Envoyer une confirmation par SMS à 438-869-5365" at bounding box center [163, 676] width 7 height 7
checkbox input "true"
click at [181, 704] on span at bounding box center [183, 709] width 11 height 11
click at [167, 704] on input "Envoyer un courriel de confirmation" at bounding box center [163, 707] width 7 height 7
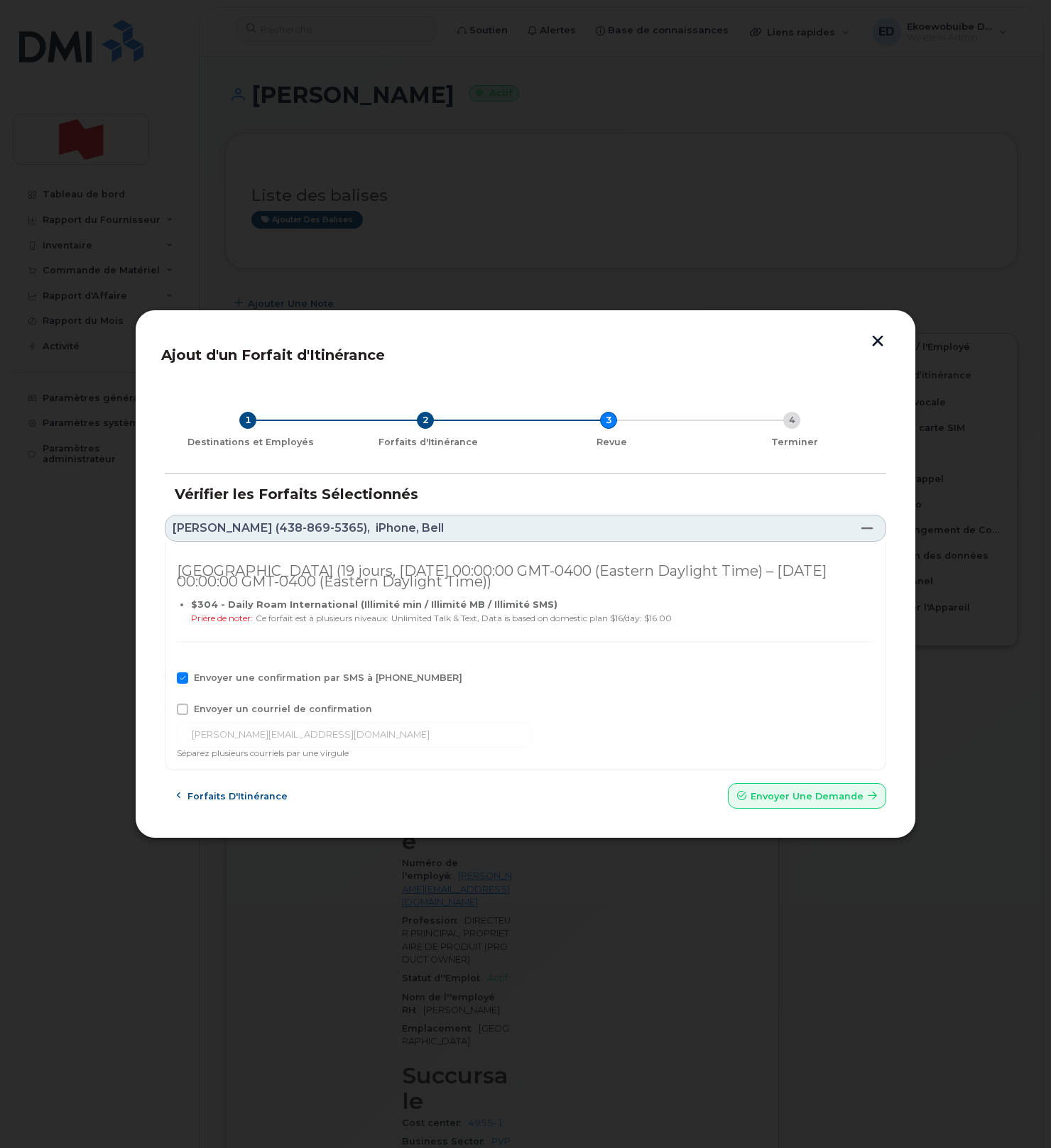
checkbox input "true"
drag, startPoint x: 348, startPoint y: 742, endPoint x: 154, endPoint y: 736, distance: 194.1
click at [154, 736] on div "Ajout d'un Forfait d'Itinérance 1 Destinations et Employés 2 Forfaits d'Itinéra…" at bounding box center [525, 573] width 780 height 529
paste input "telecom-voix@bnc.ca"
type input "telecom-voix@bnc.ca"
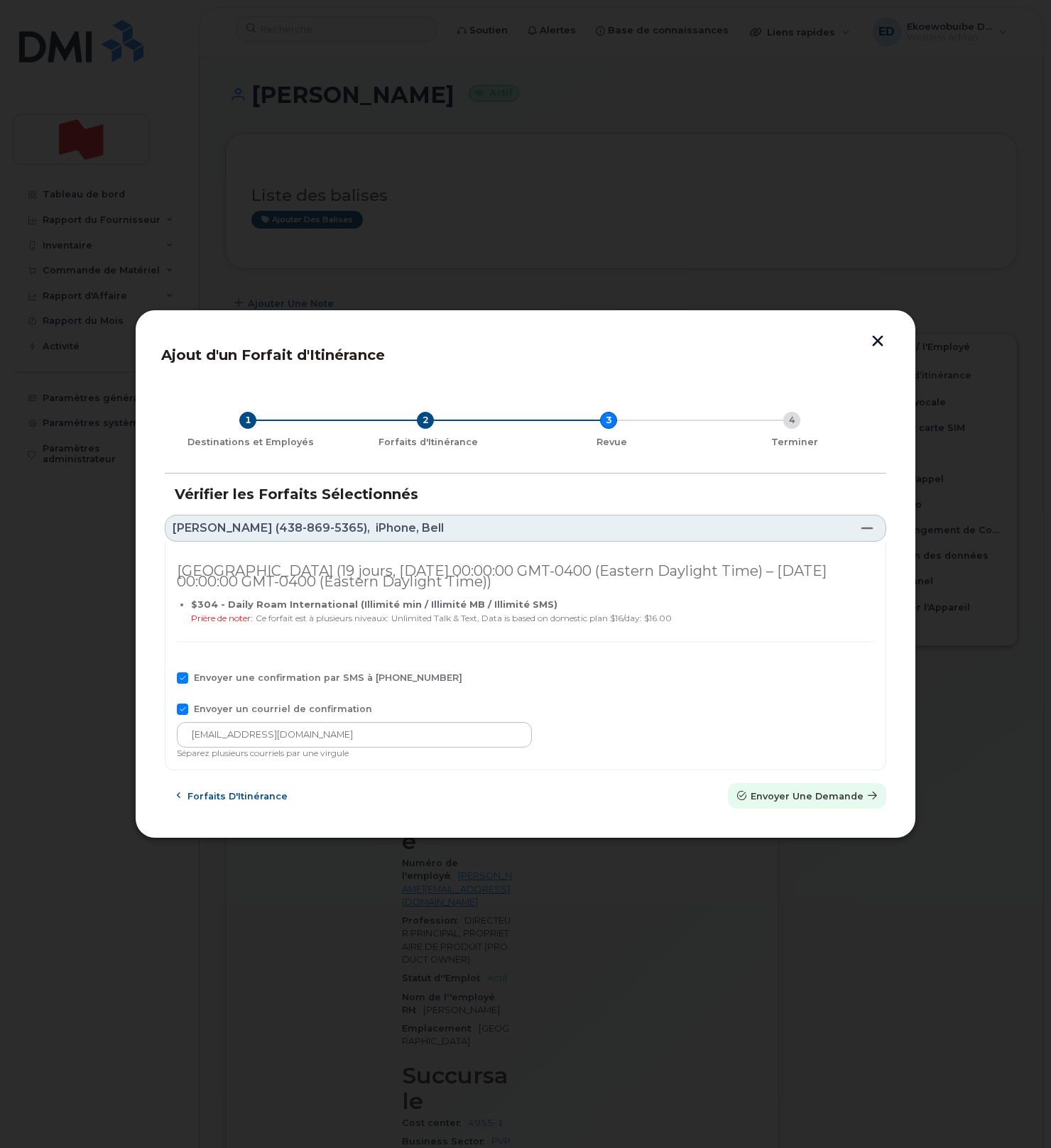
click at [777, 797] on span "Envoyer une Demande" at bounding box center [806, 796] width 113 height 14
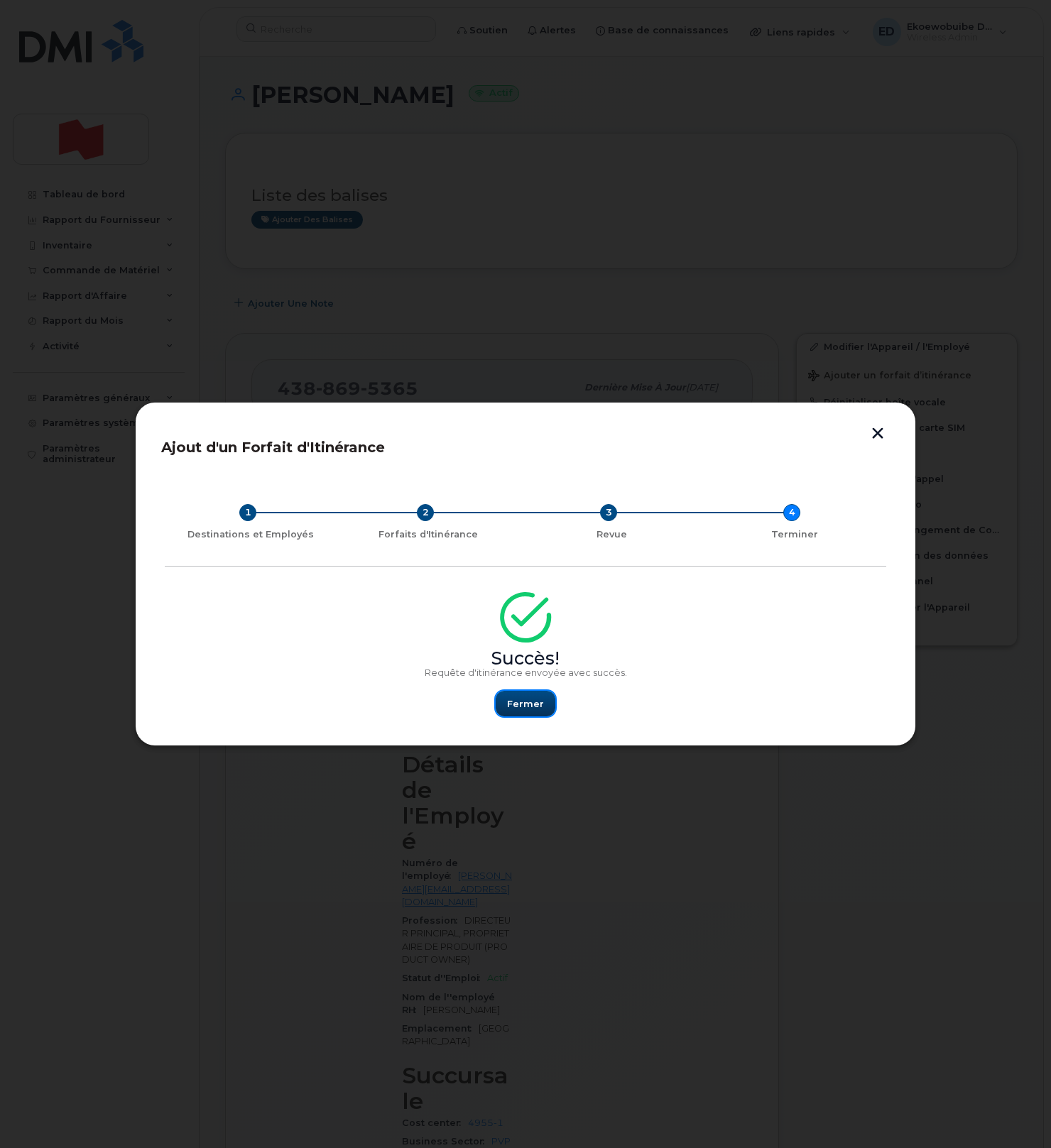
click at [524, 704] on span "Fermer" at bounding box center [526, 703] width 37 height 14
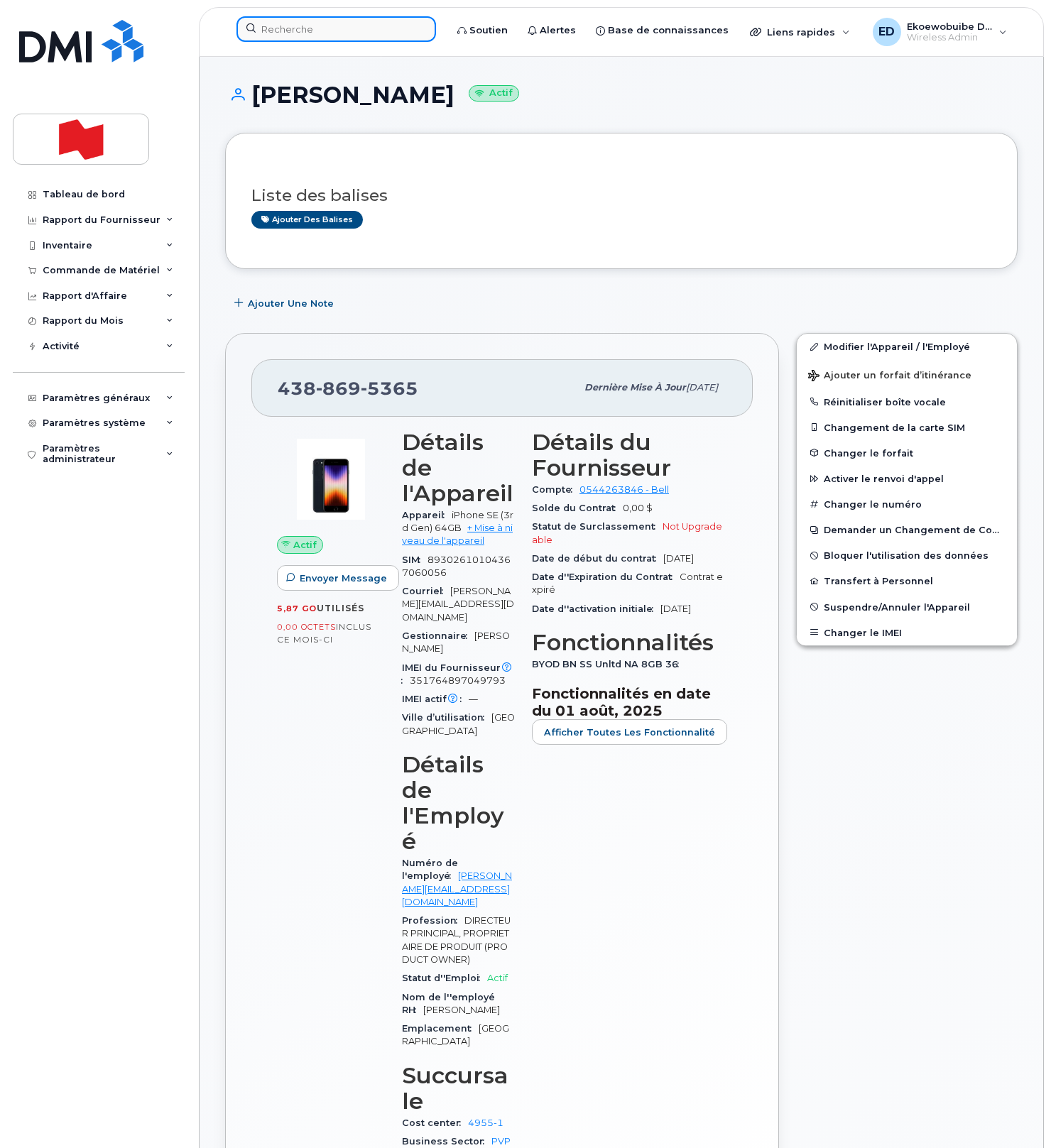
click at [322, 36] on input at bounding box center [336, 29] width 199 height 26
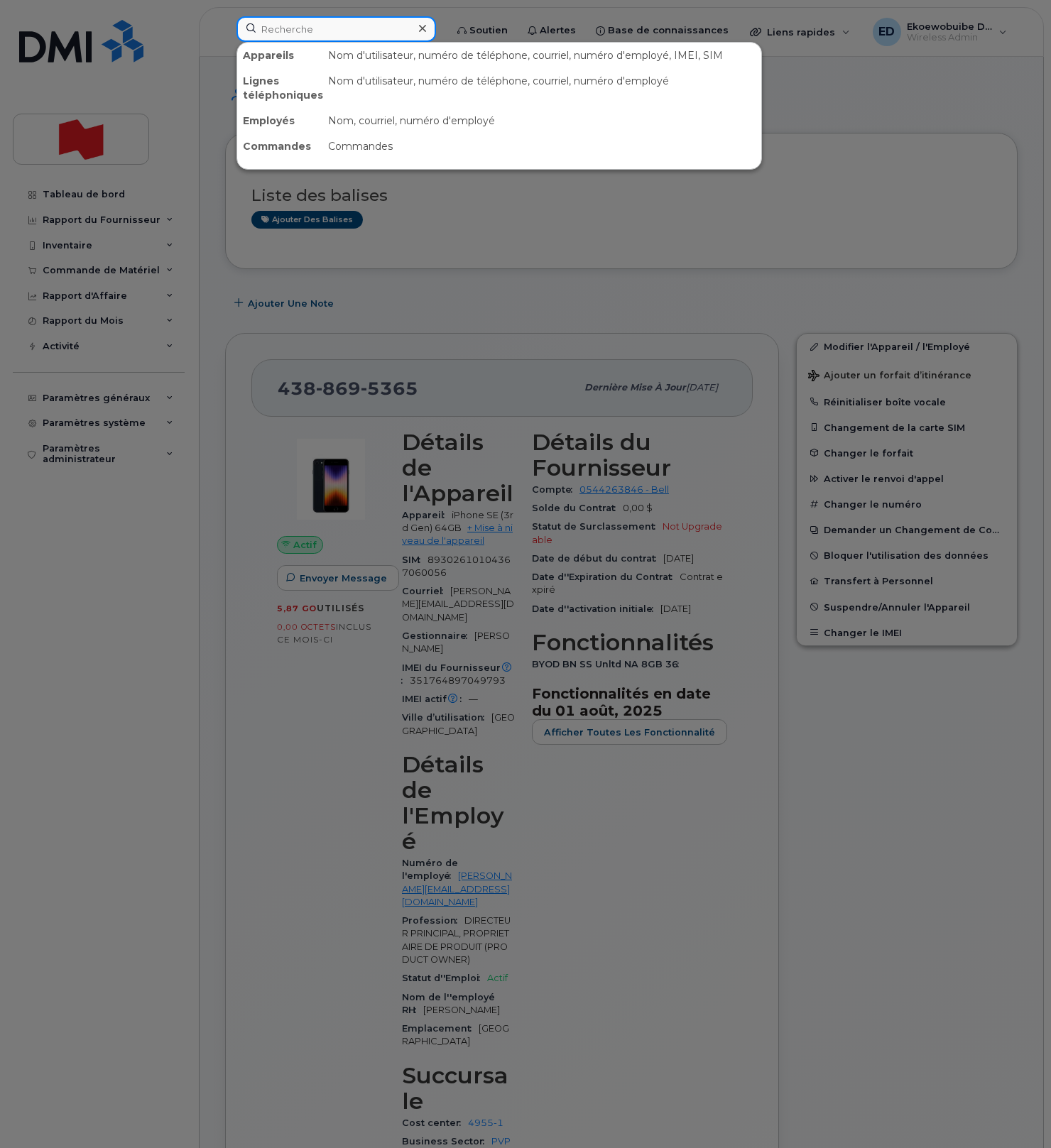
paste input "[PERSON_NAME]"
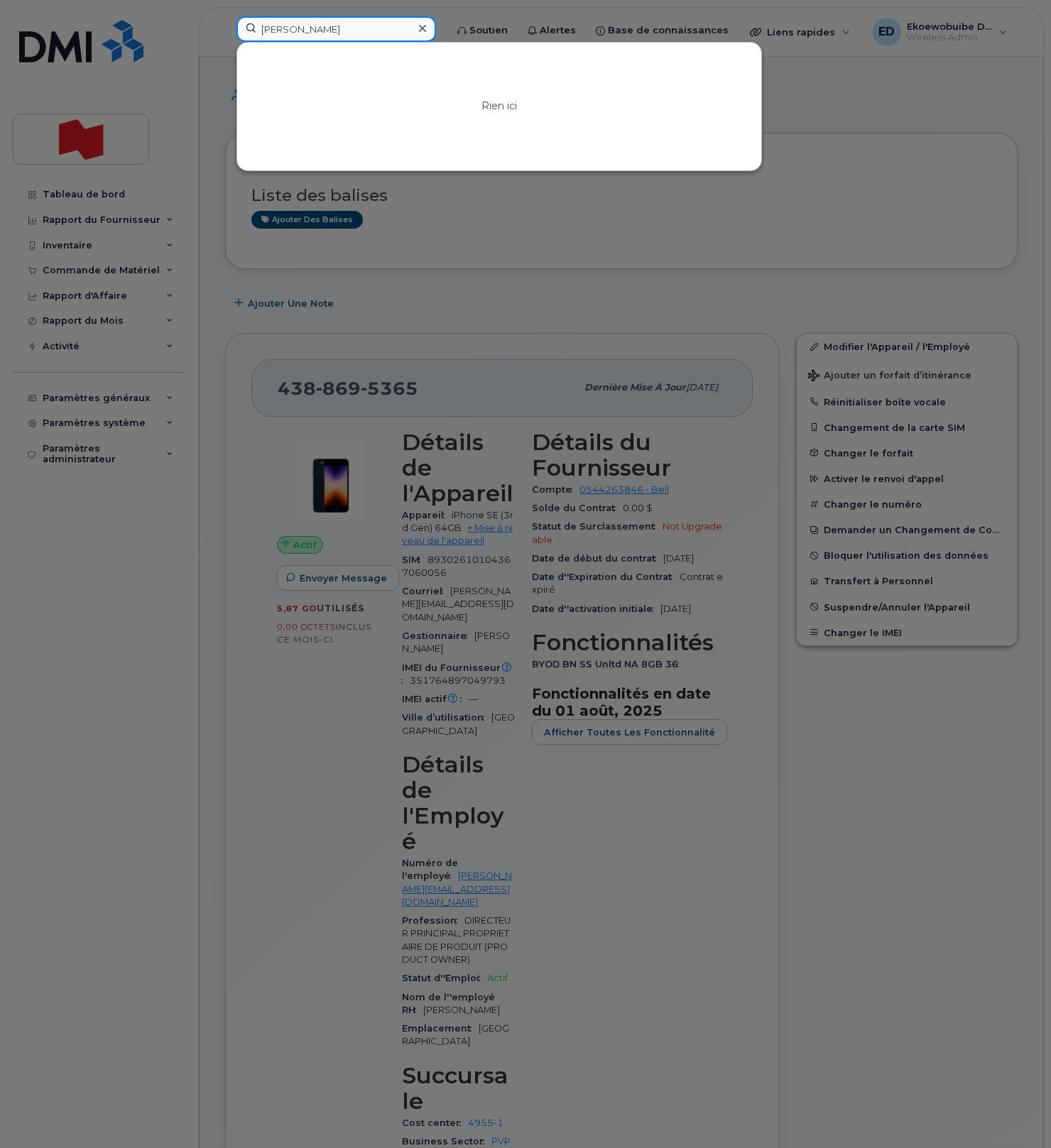
drag, startPoint x: 331, startPoint y: 31, endPoint x: 243, endPoint y: 30, distance: 88.0
click at [243, 30] on input "[PERSON_NAME]" at bounding box center [336, 29] width 199 height 26
paste input "[EMAIL_ADDRESS][DOMAIN_NAME]"
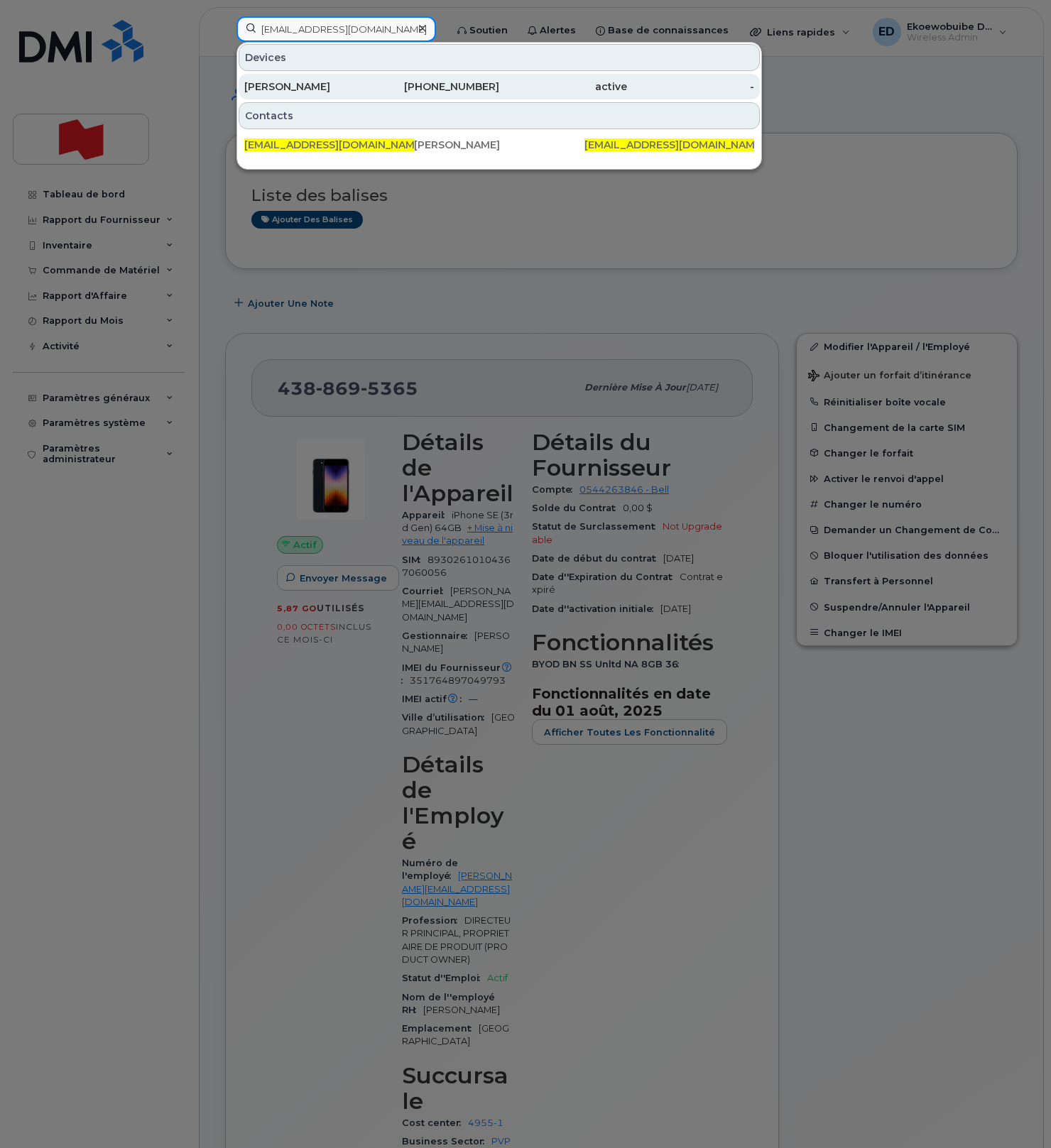
type input "[EMAIL_ADDRESS][DOMAIN_NAME]"
click at [290, 94] on div "[PERSON_NAME]" at bounding box center [307, 86] width 127 height 14
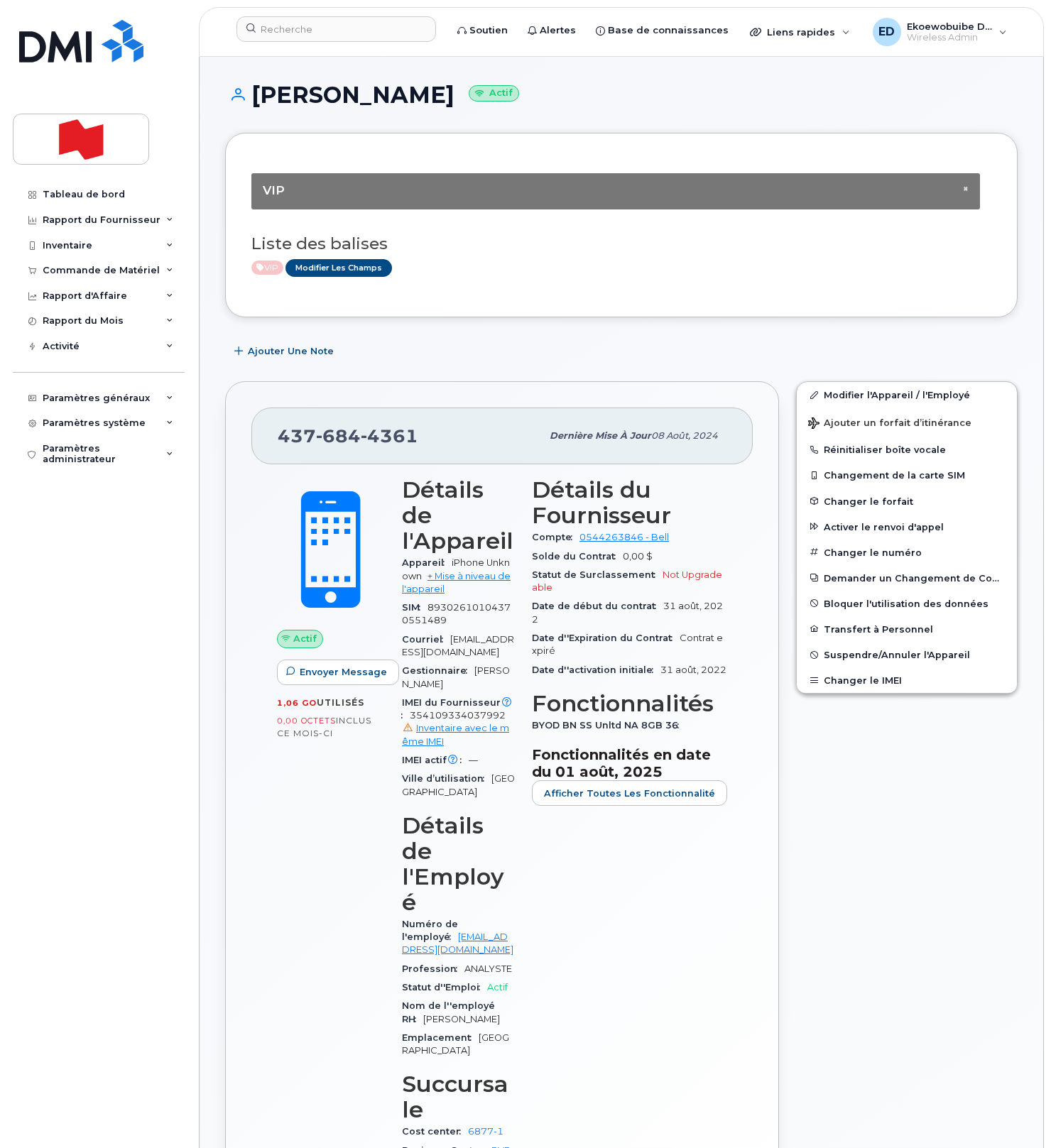
click at [519, 276] on div "VIP Modifier les Champs" at bounding box center [615, 268] width 728 height 17
click at [833, 394] on link "Modifier l'Appareil / l'Employé" at bounding box center [906, 394] width 220 height 26
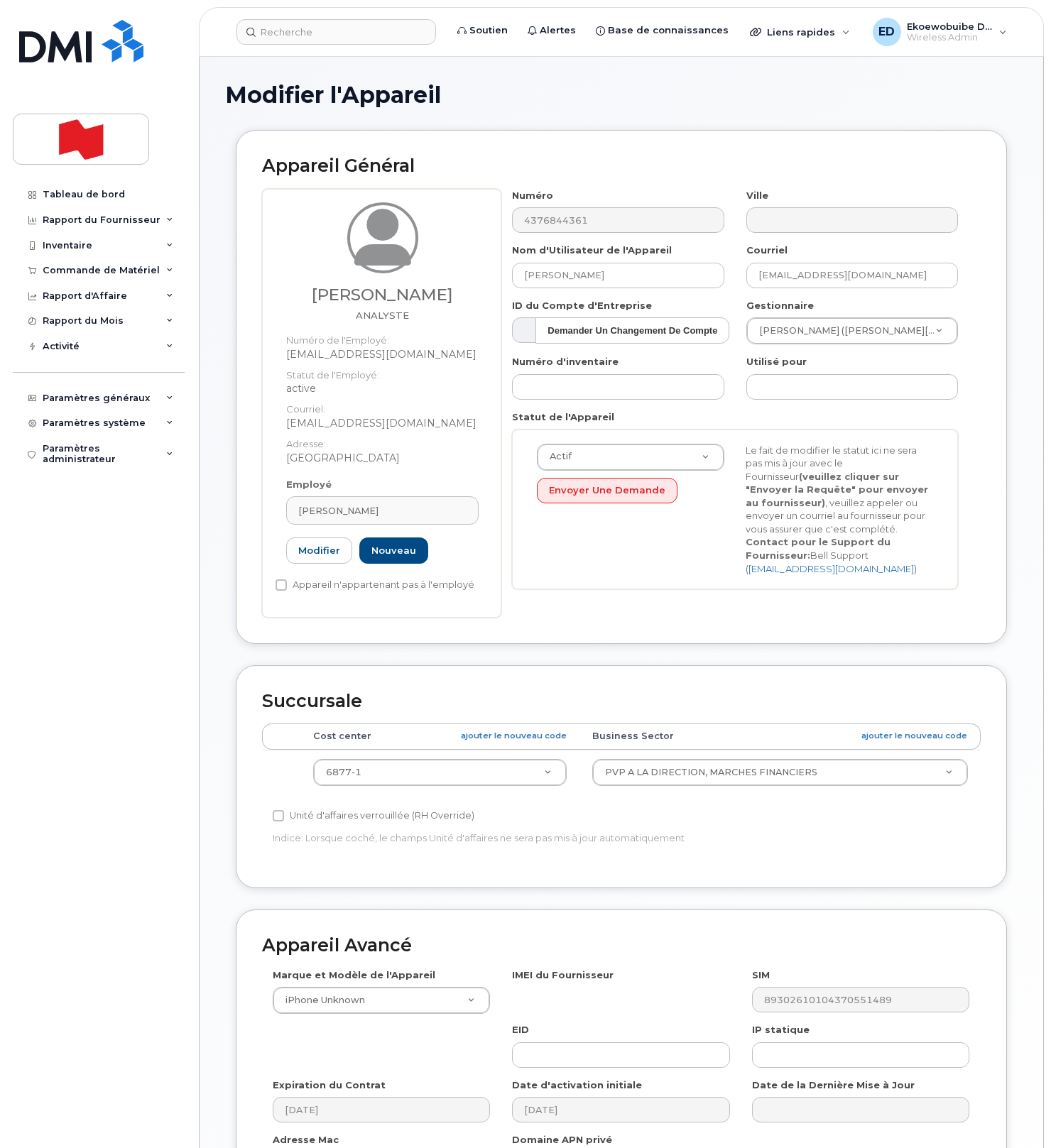
select select "22917073"
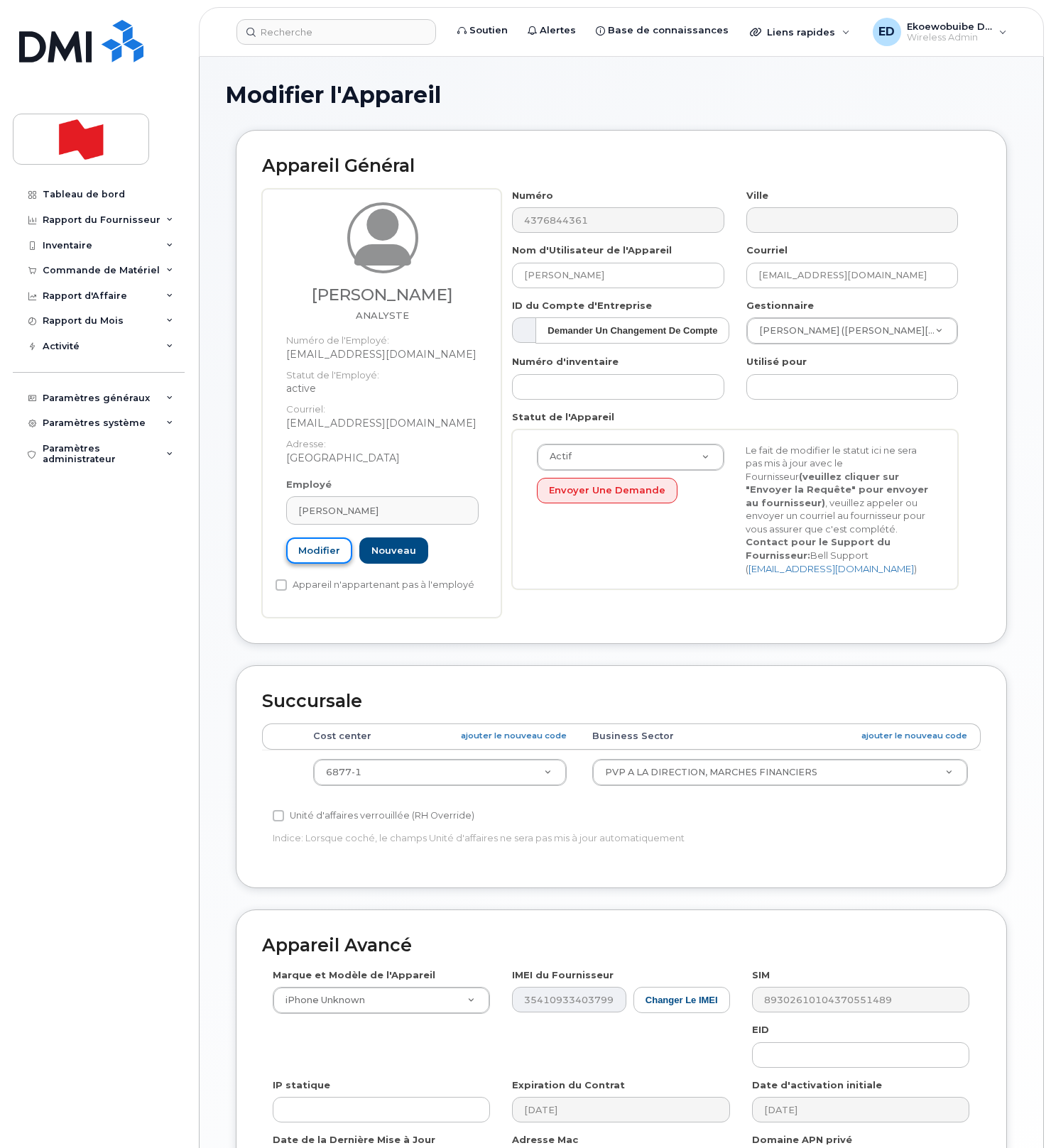
click at [334, 552] on link "Modifier" at bounding box center [319, 550] width 66 height 27
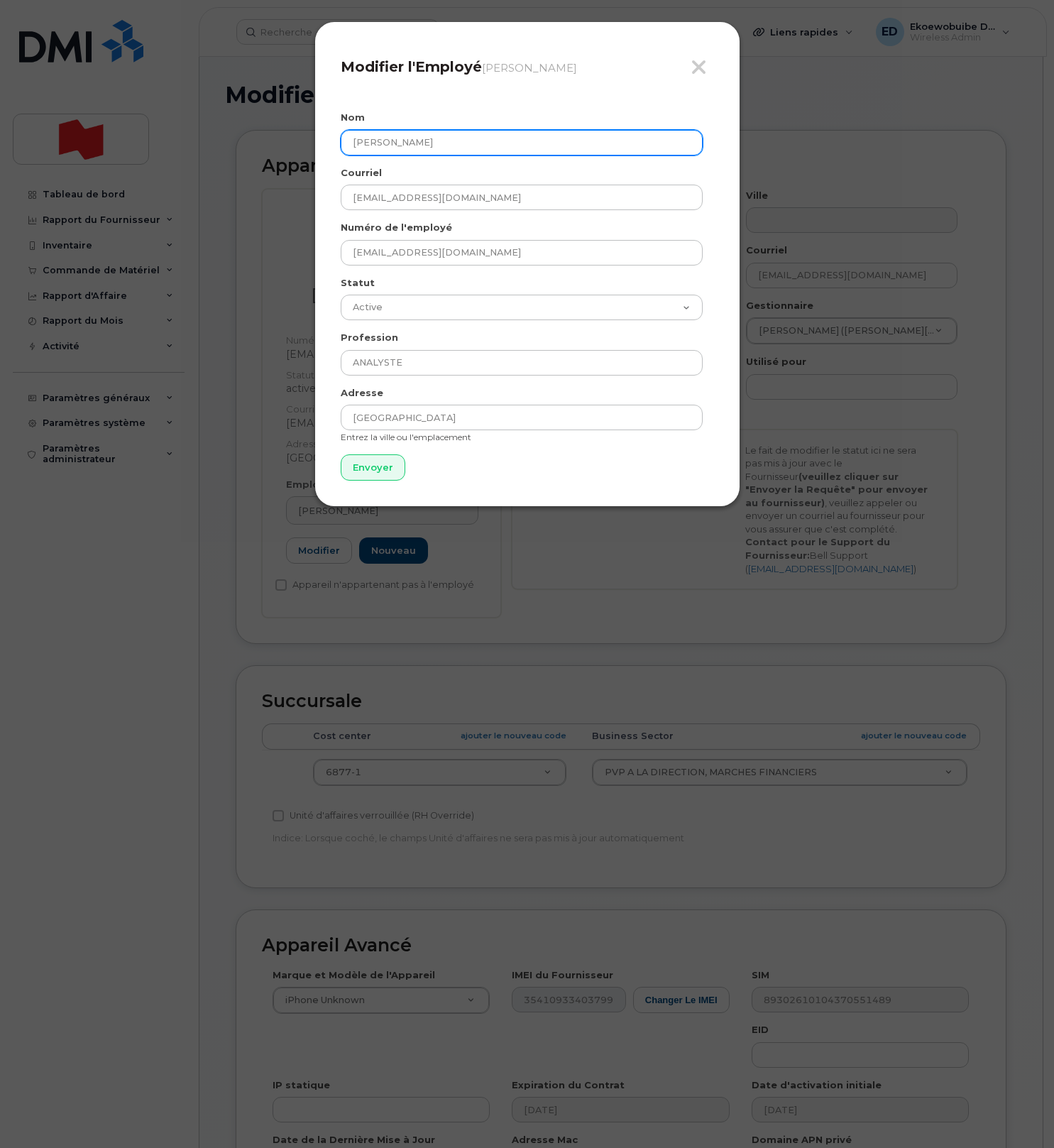
drag, startPoint x: 457, startPoint y: 146, endPoint x: 309, endPoint y: 147, distance: 148.0
click at [306, 145] on div "Fermer Modifier l'Employé [PERSON_NAME] Nom [PERSON_NAME] [PERSON_NAME] [PERSON…" at bounding box center [527, 574] width 1054 height 1148
paste input "[PERSON_NAME]"
type input "[PERSON_NAME]"
click at [374, 477] on input "Envoyer" at bounding box center [373, 467] width 64 height 27
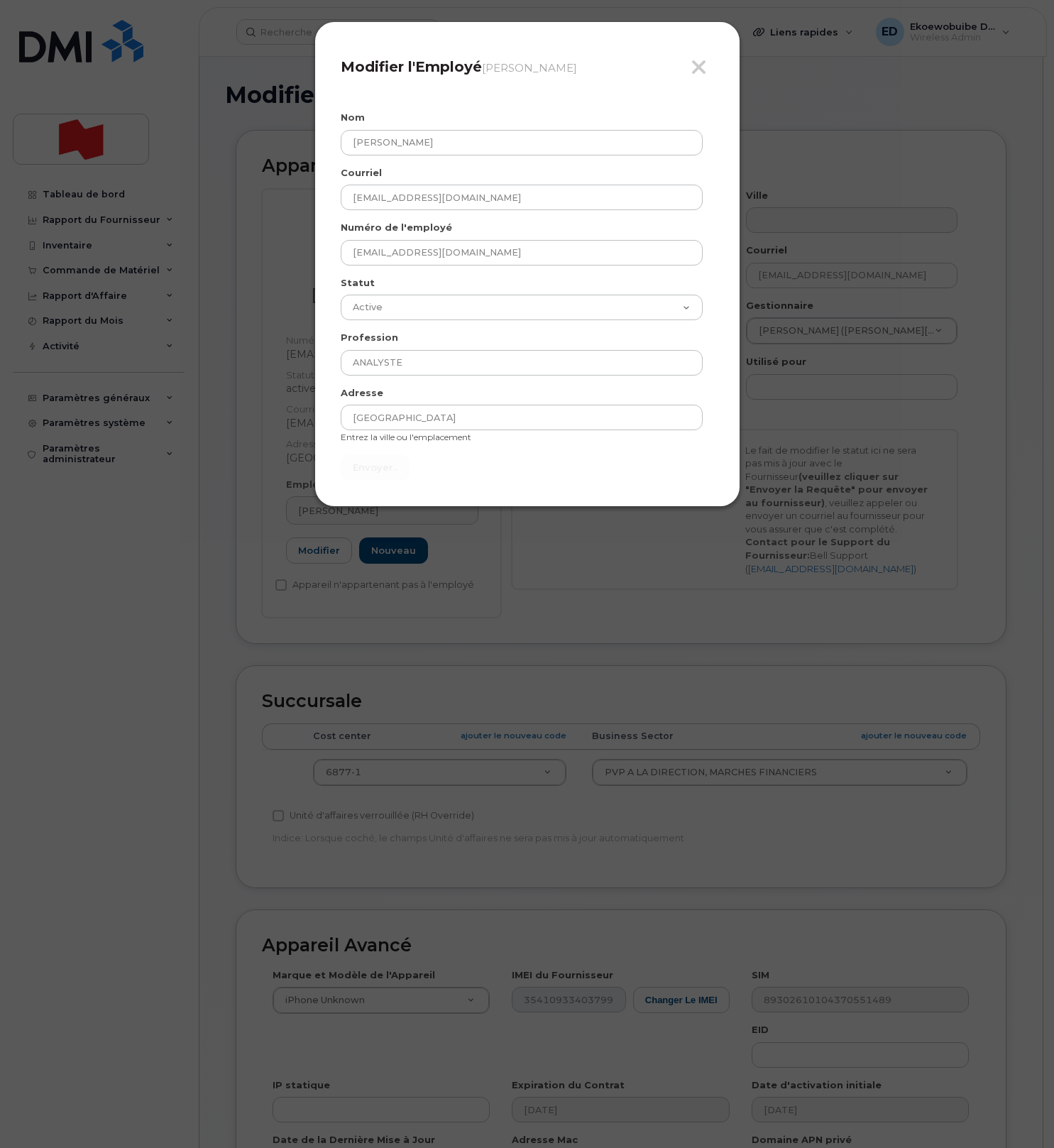
type input "Envoyer"
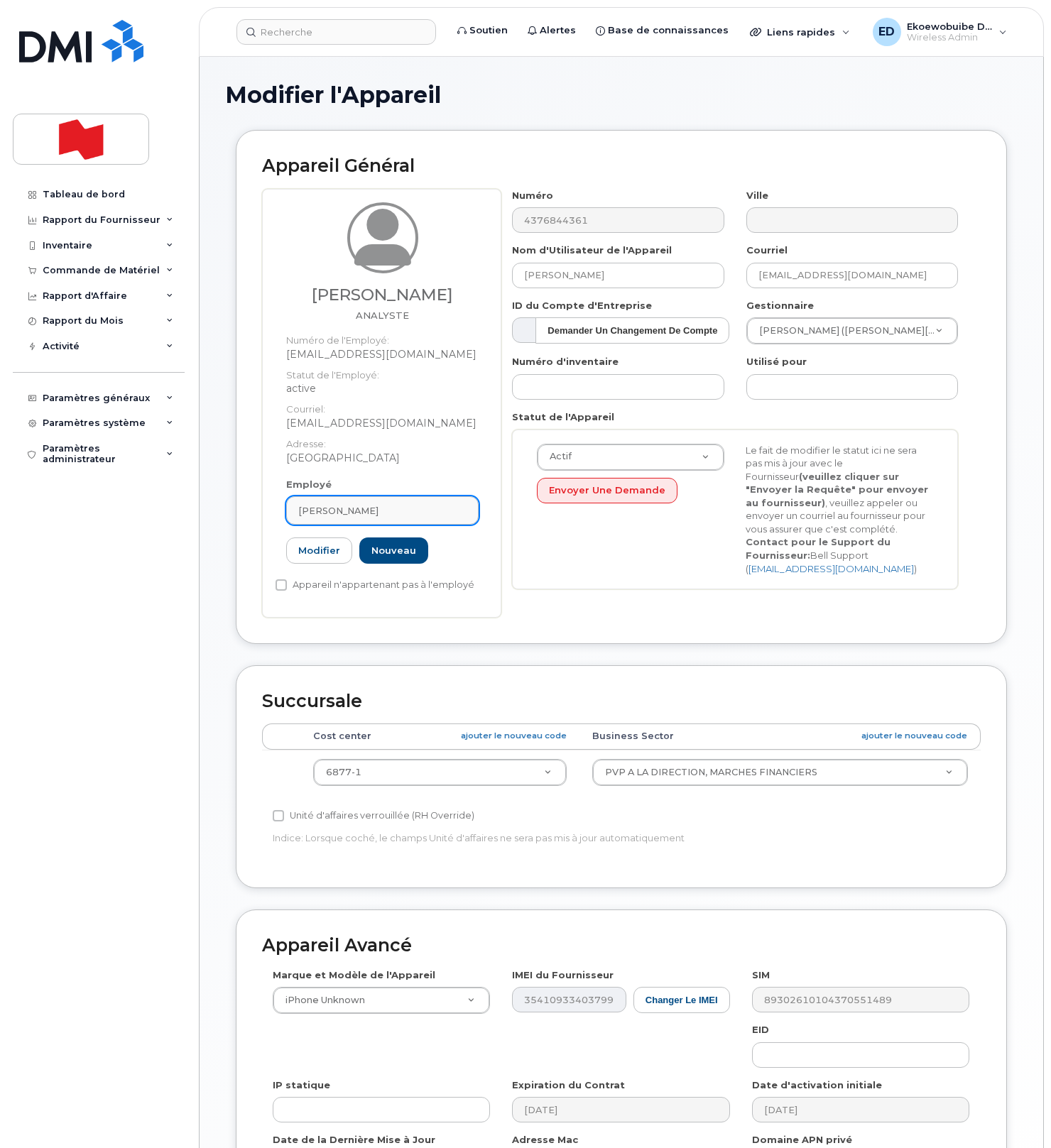
click at [395, 502] on link "[PERSON_NAME]" at bounding box center [382, 510] width 193 height 28
click at [388, 548] on input "text" at bounding box center [368, 545] width 146 height 23
paste input "[PERSON_NAME]"
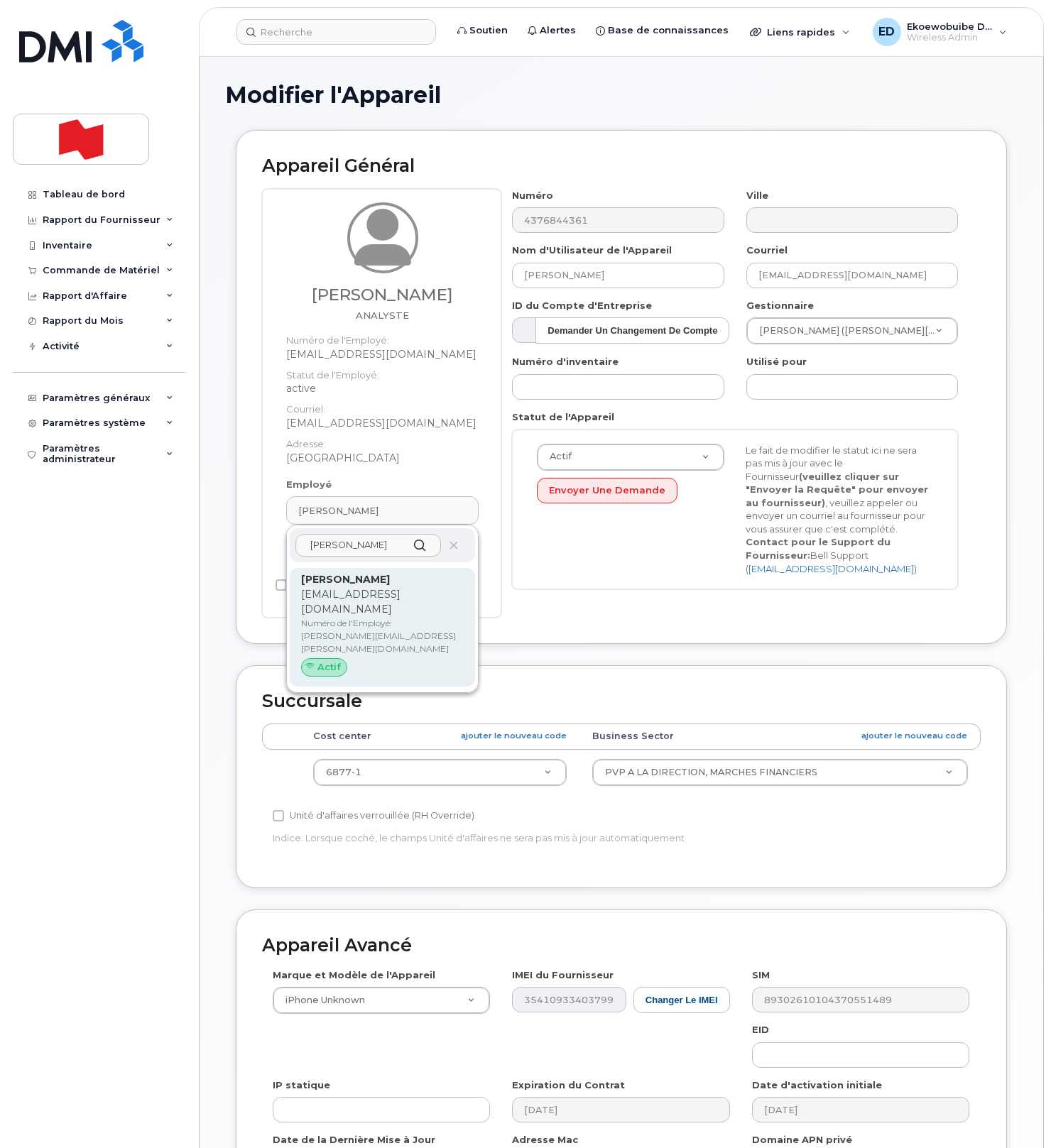
type input "[PERSON_NAME]"
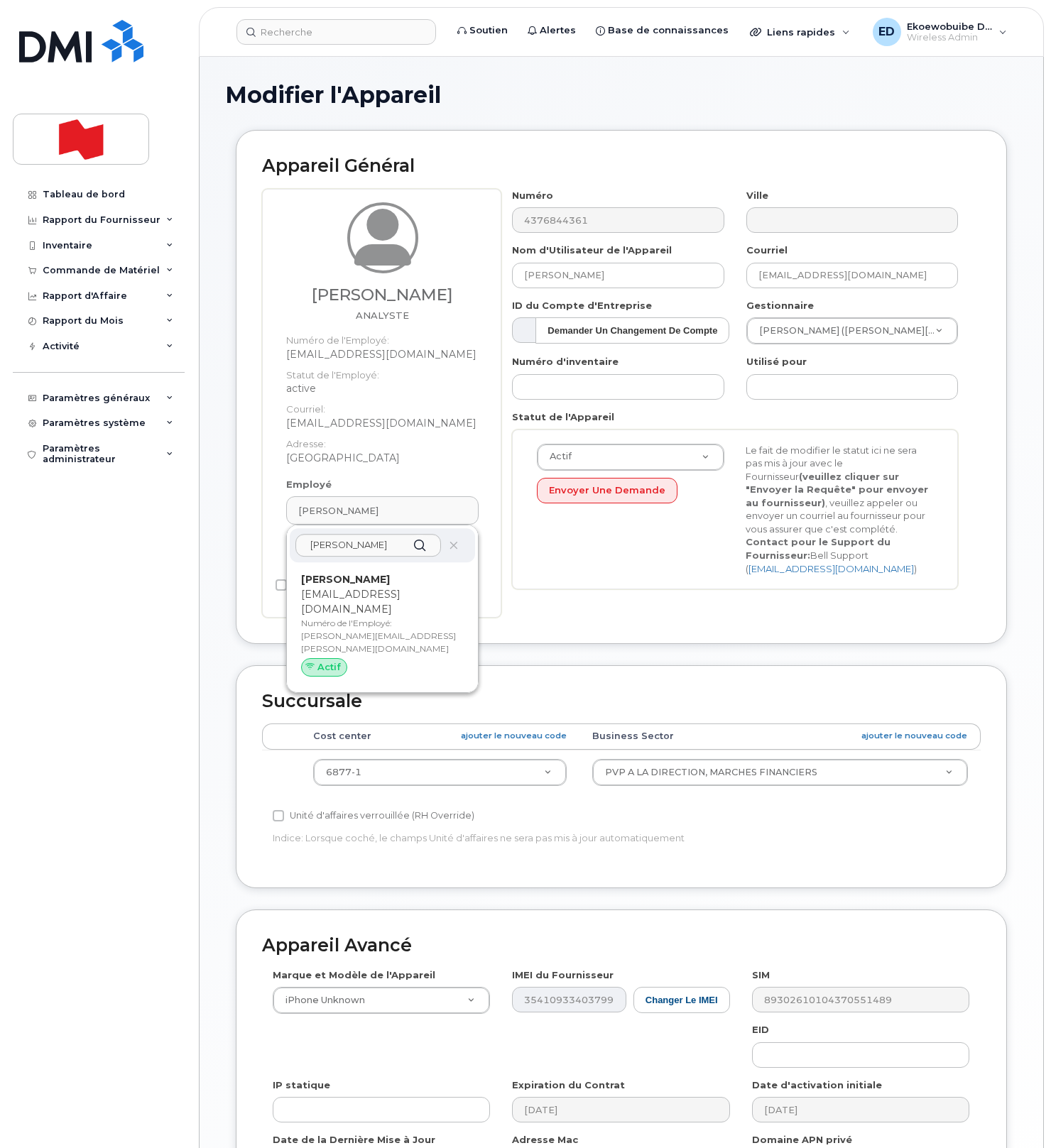
click at [333, 591] on p "[EMAIL_ADDRESS][DOMAIN_NAME]" at bounding box center [382, 602] width 162 height 30
type input "[PERSON_NAME]"
type input "22916283"
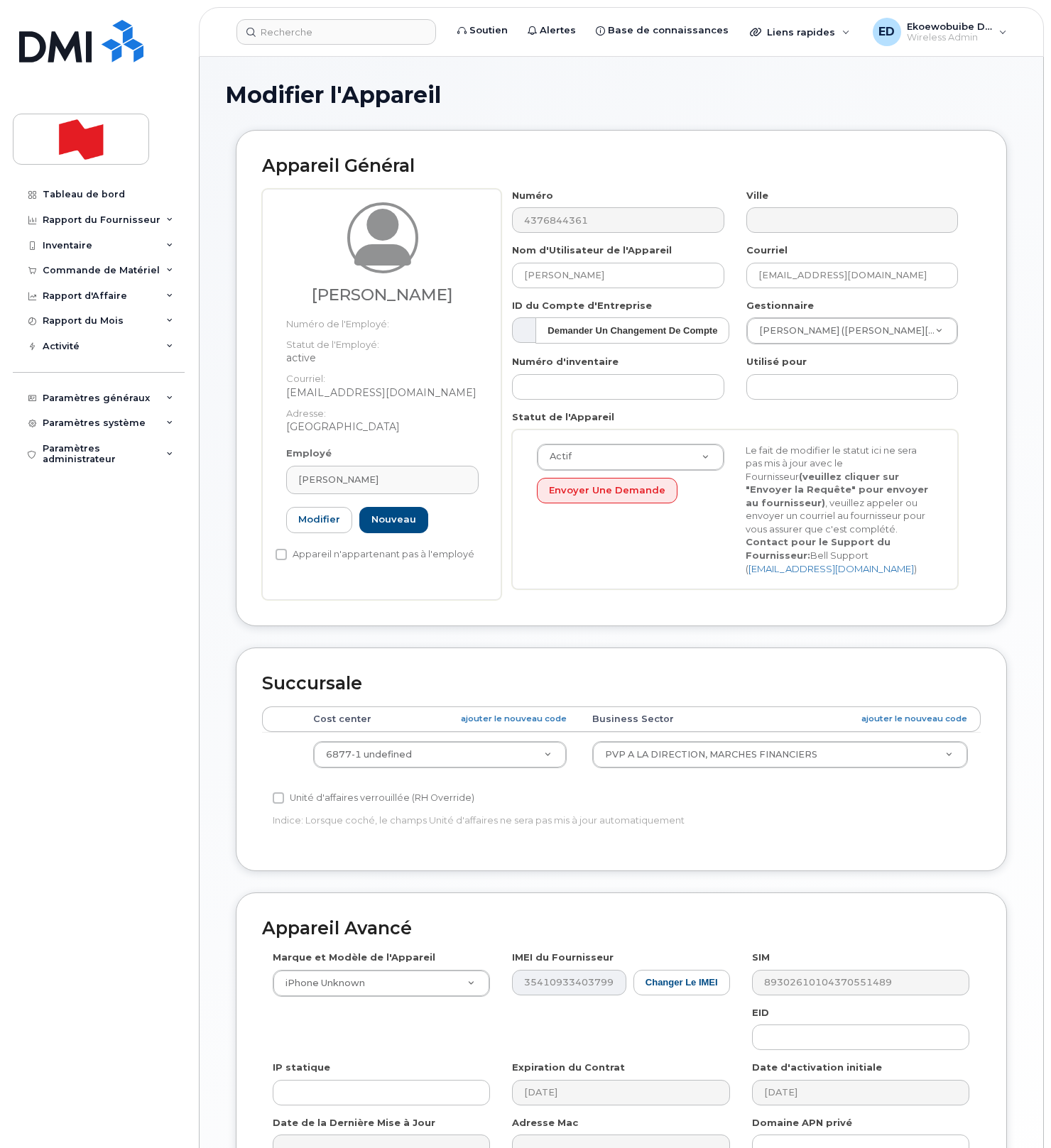
scroll to position [171, 0]
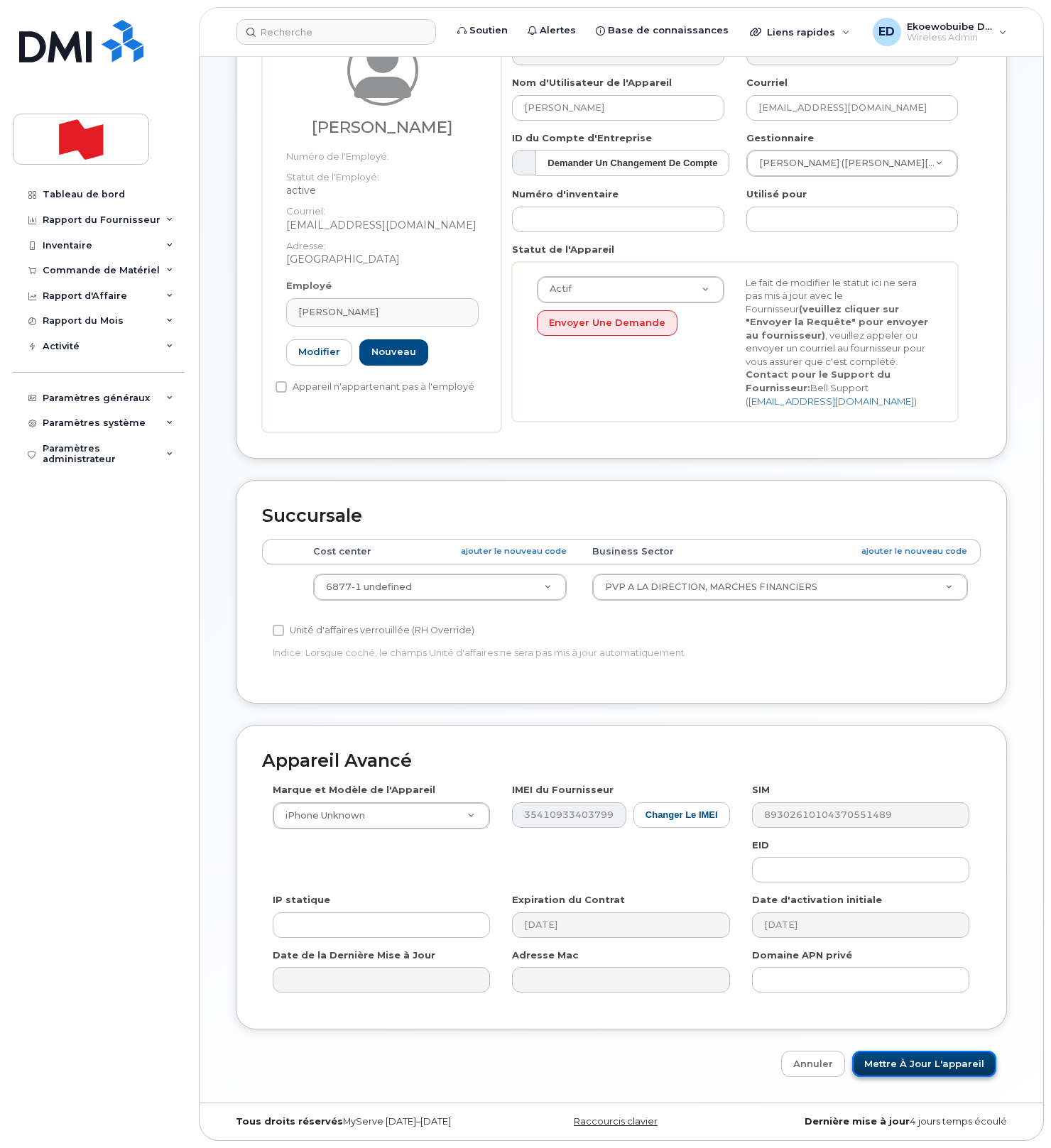
click at [924, 1067] on input "Mettre à jour l'appareil" at bounding box center [924, 1064] width 144 height 27
type input "Sauvegarde..."
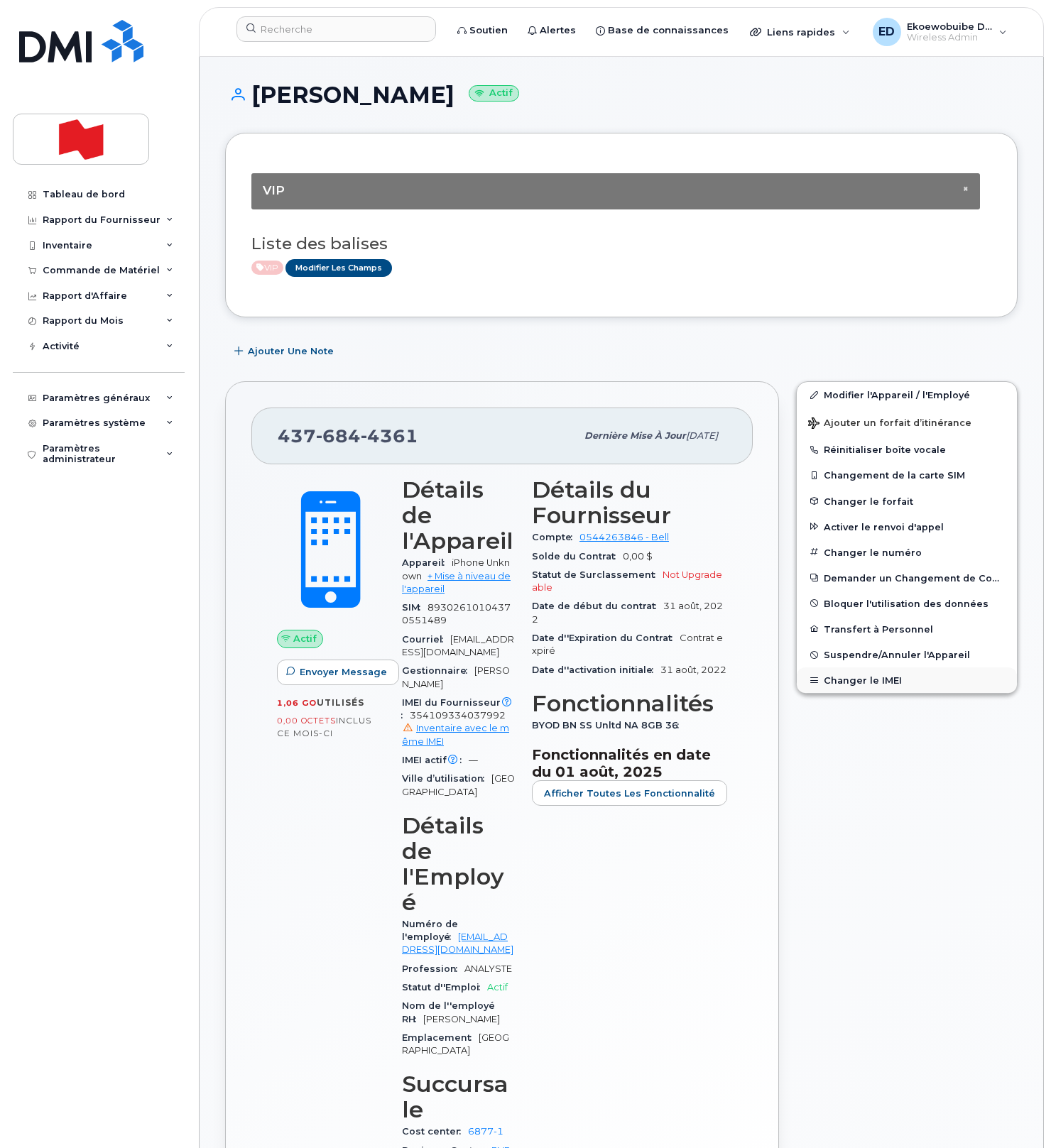
click at [853, 677] on button "Changer le IMEI" at bounding box center [906, 680] width 220 height 26
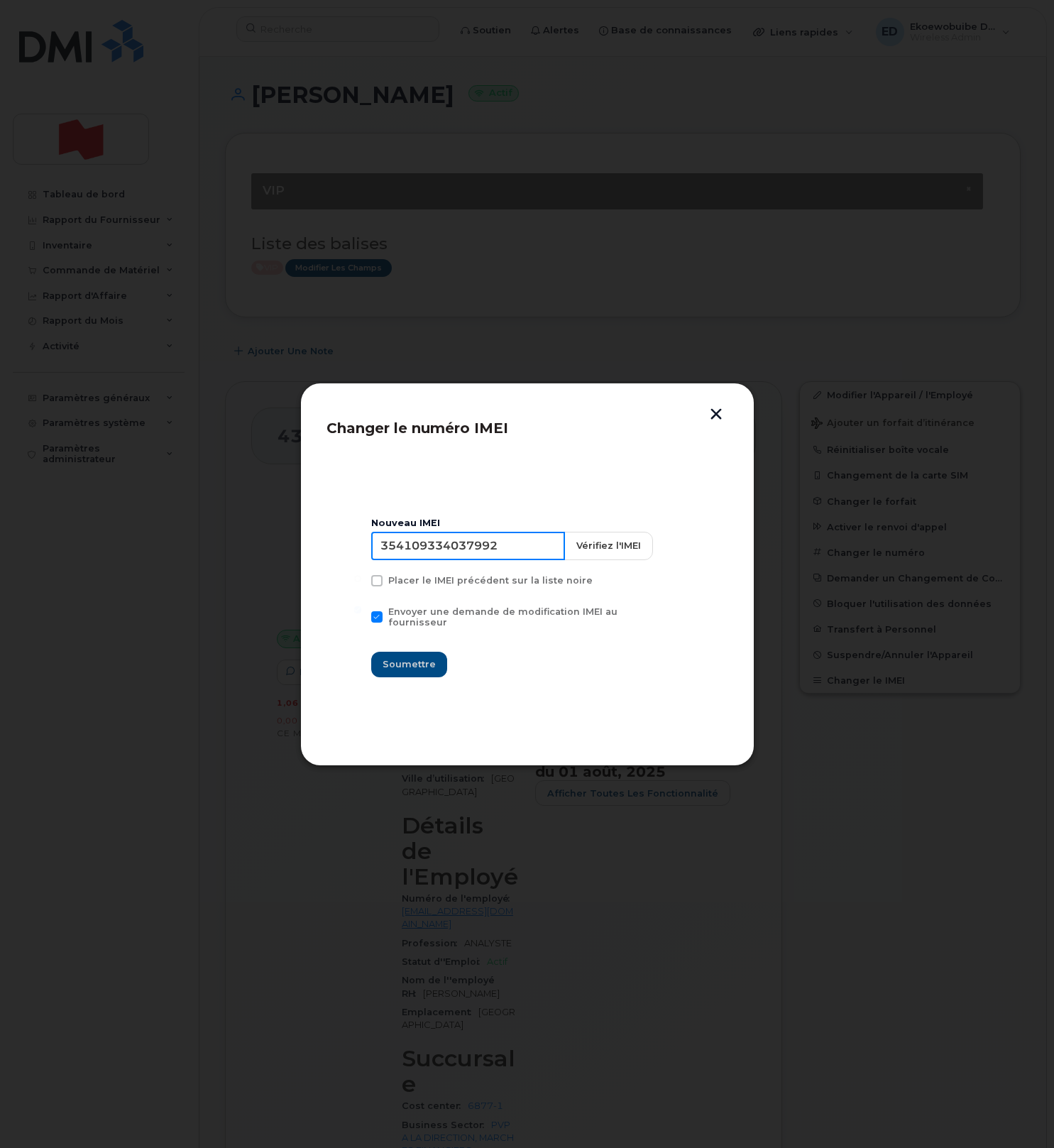
click at [449, 553] on input "354109334037992" at bounding box center [468, 546] width 194 height 28
click at [532, 549] on input "354109334037992" at bounding box center [468, 546] width 194 height 28
drag, startPoint x: 525, startPoint y: 551, endPoint x: 358, endPoint y: 549, distance: 167.0
click at [363, 550] on section "Nouveau IMEI 354109334037992 Vérifiez l'IMEI Placer le IMEI précédent sur la li…" at bounding box center [527, 598] width 402 height 284
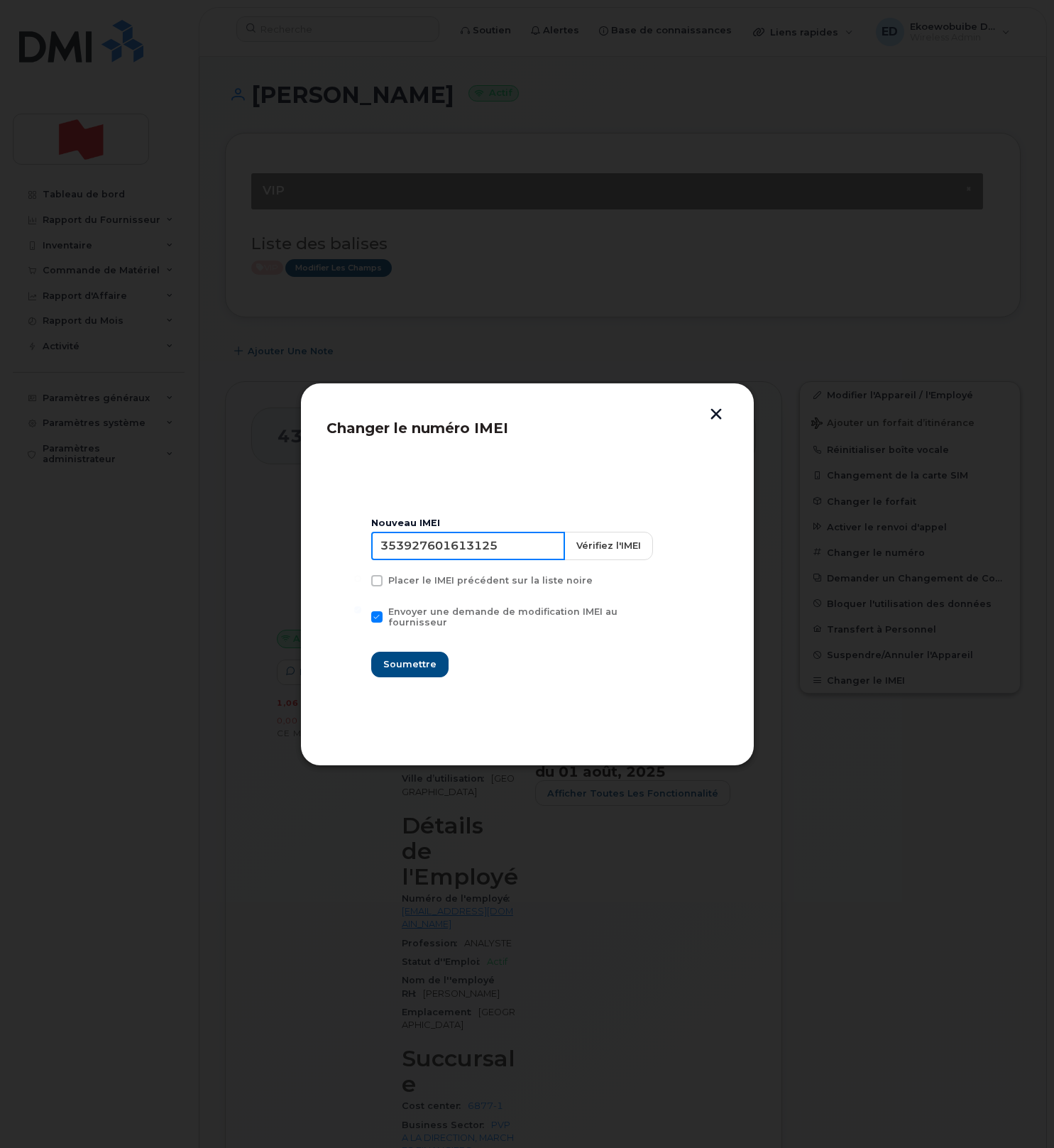
type input "353927601613125"
click at [425, 657] on span "Soumettre" at bounding box center [409, 664] width 53 height 14
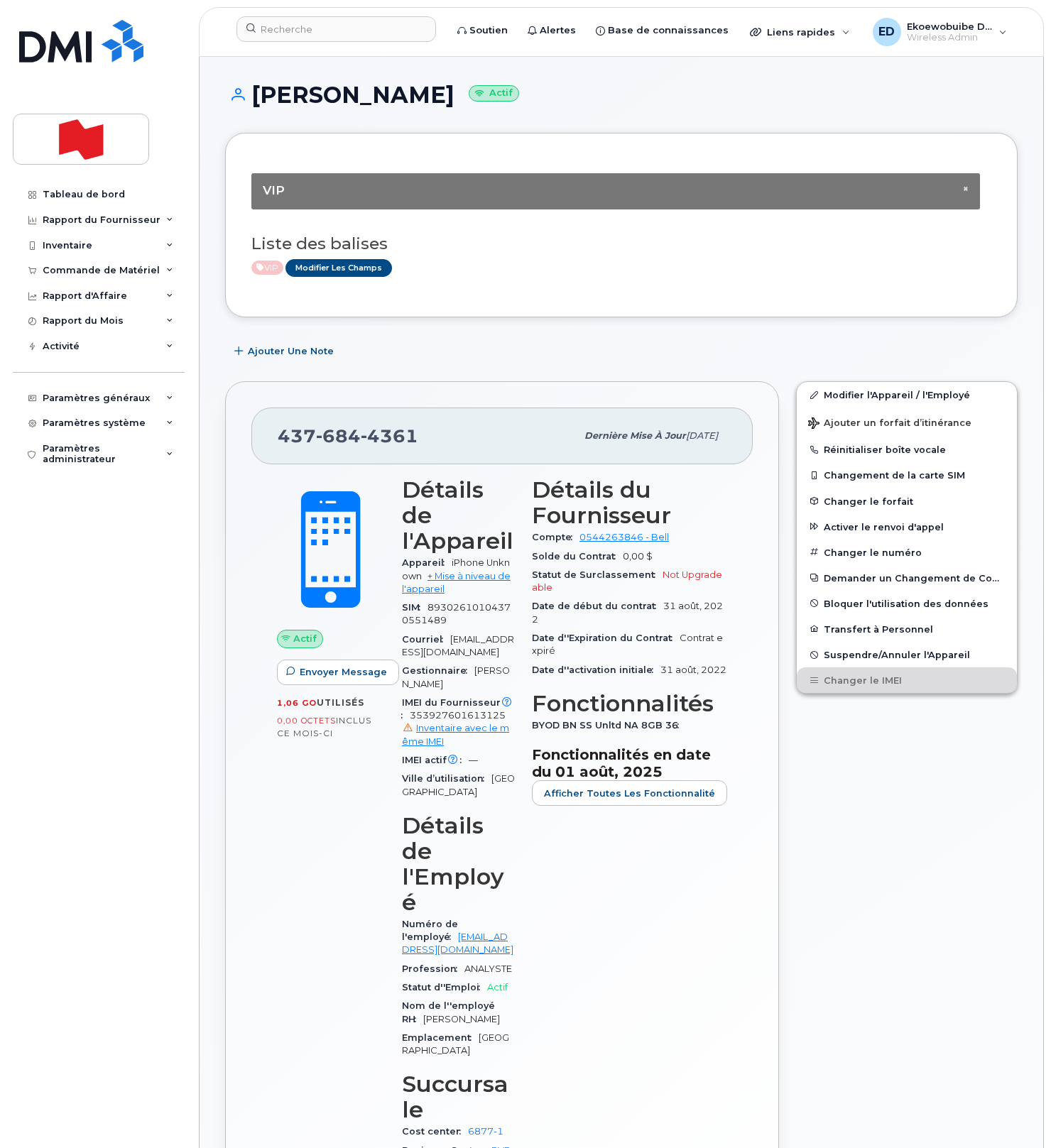
click at [645, 291] on div "× VIP Liste des balises VIP Modifier les Champs" at bounding box center [621, 225] width 740 height 132
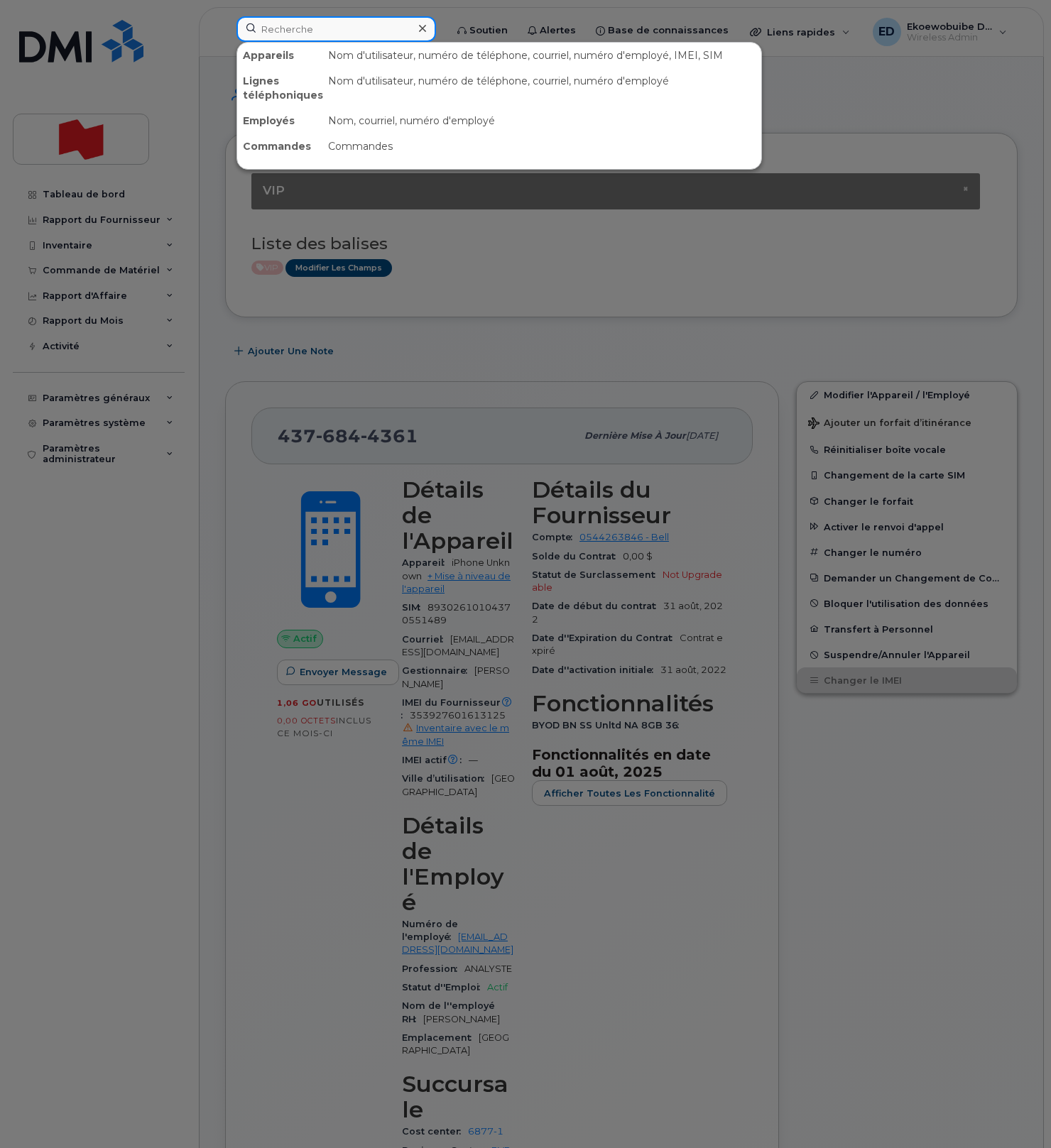
click at [328, 33] on input at bounding box center [336, 29] width 199 height 26
paste input "Michael Davey"
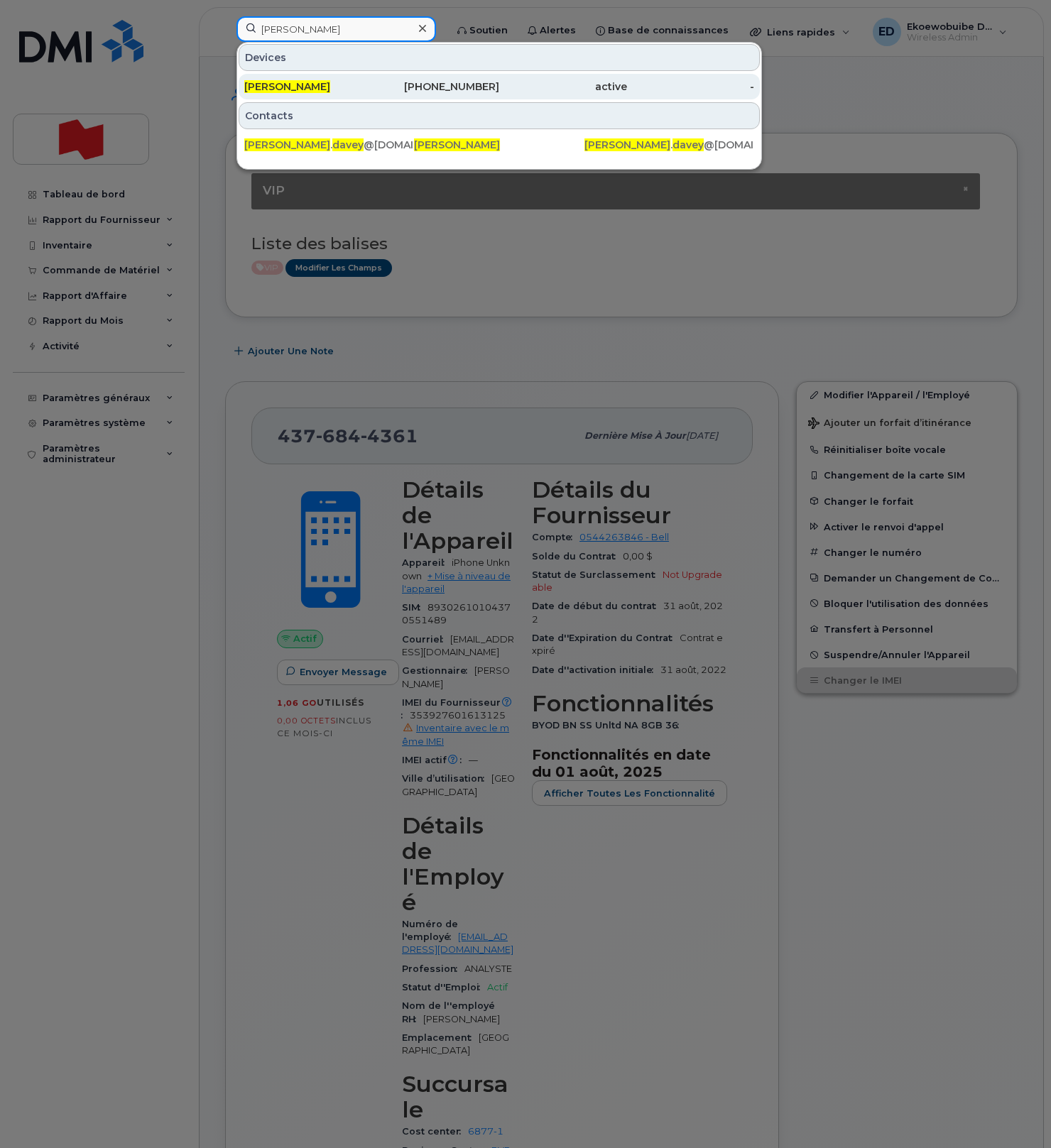
type input "Michael Davey"
click at [300, 93] on div "Michael Davey" at bounding box center [307, 86] width 127 height 14
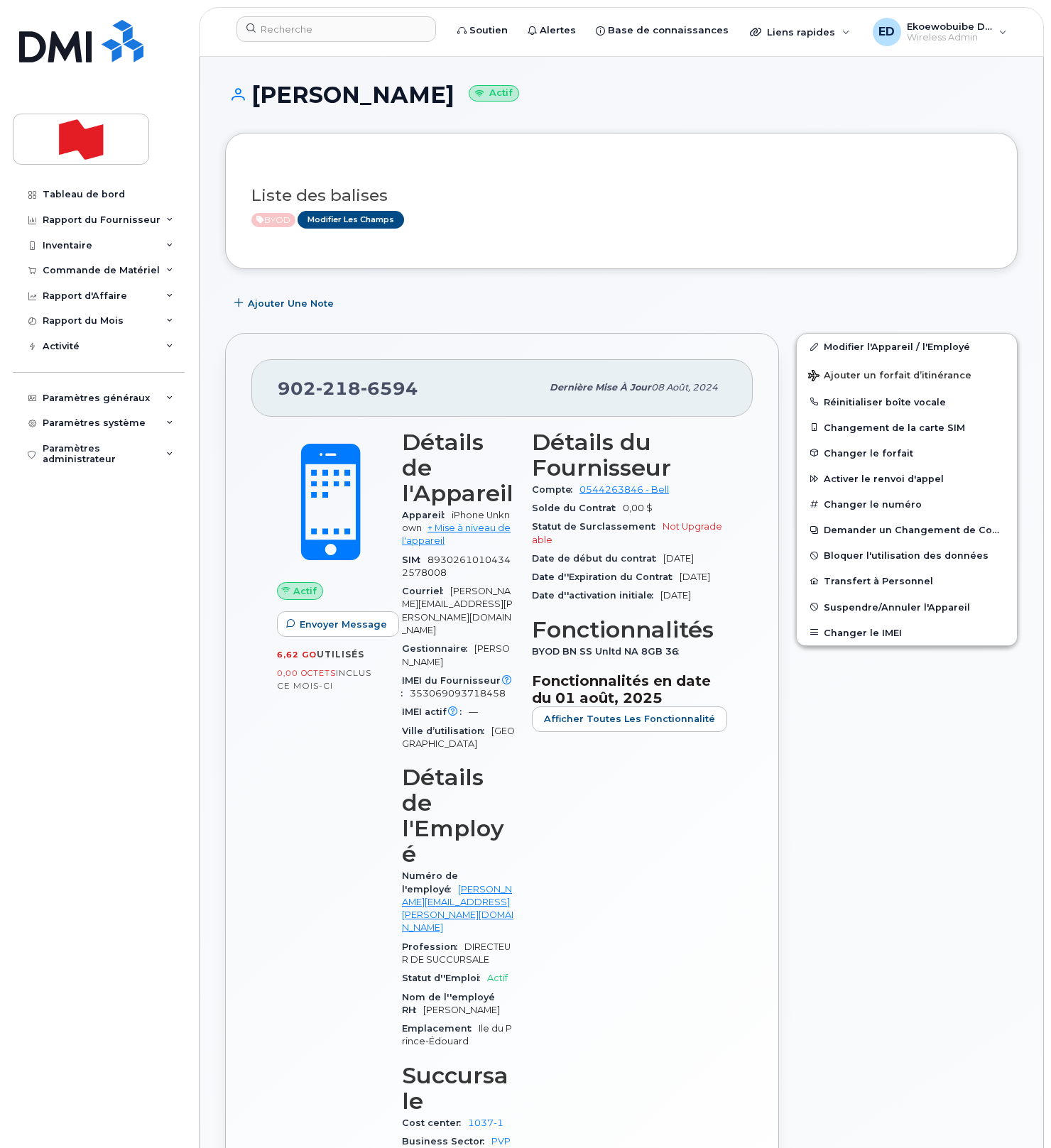
click at [564, 235] on div "Liste des balises BYOD Modifier les Champs" at bounding box center [621, 200] width 740 height 83
click at [876, 635] on button "Changer le IMEI" at bounding box center [906, 633] width 220 height 26
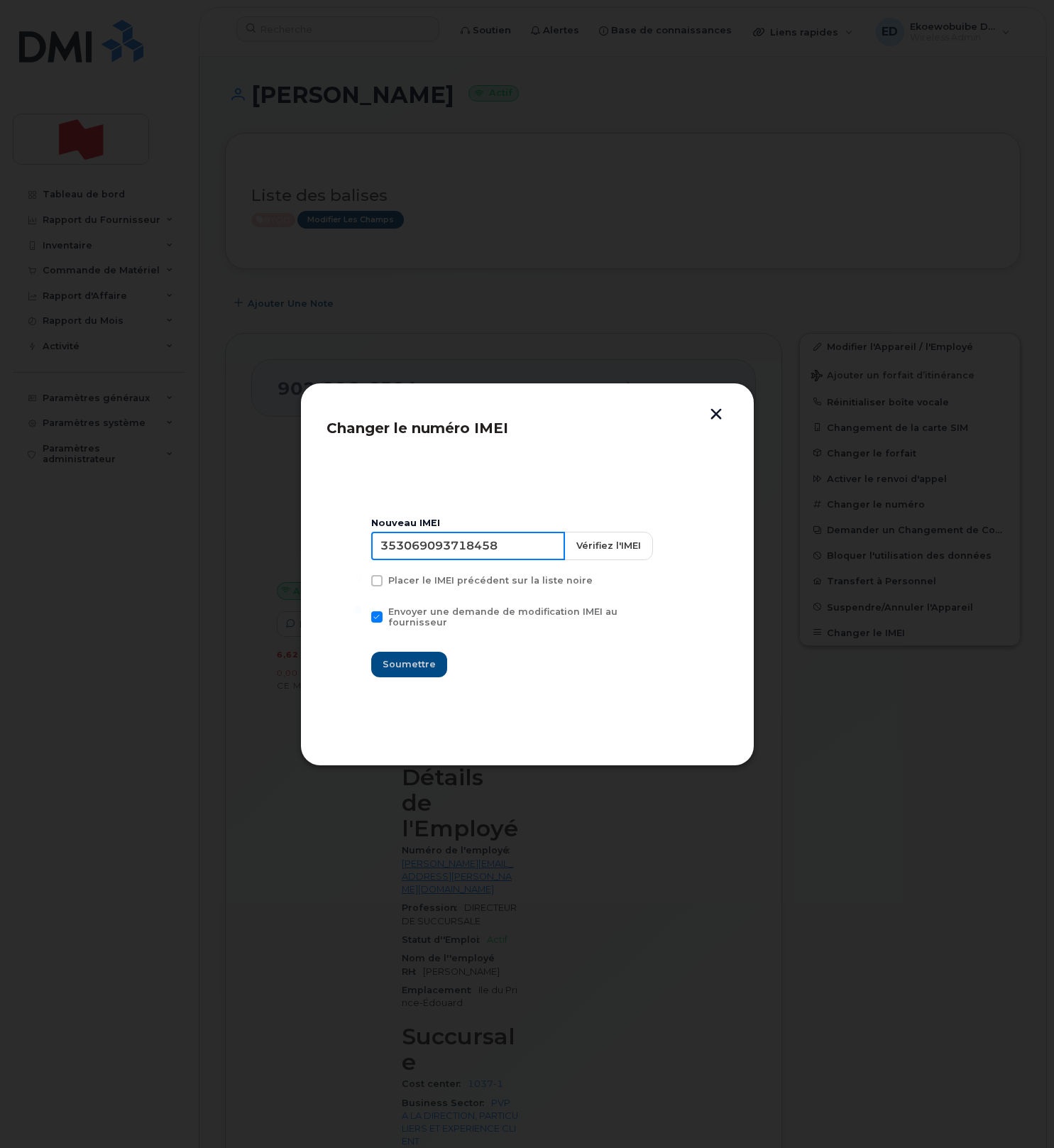
click at [447, 548] on input "353069093718458" at bounding box center [468, 546] width 194 height 28
click at [482, 553] on input "353069093718458" at bounding box center [468, 546] width 194 height 28
type input "353927601331884"
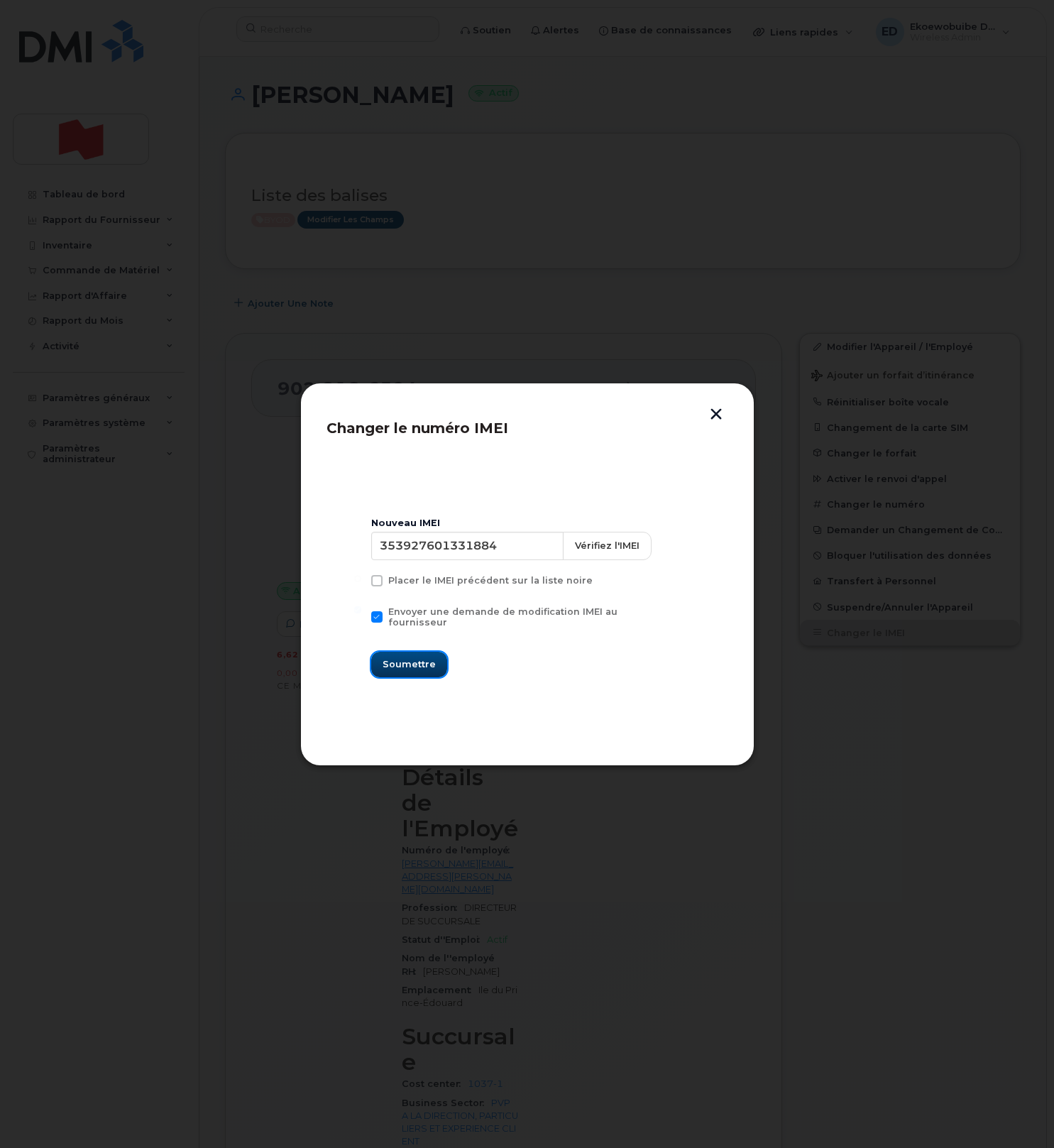
click at [421, 662] on span "Soumettre" at bounding box center [409, 664] width 53 height 14
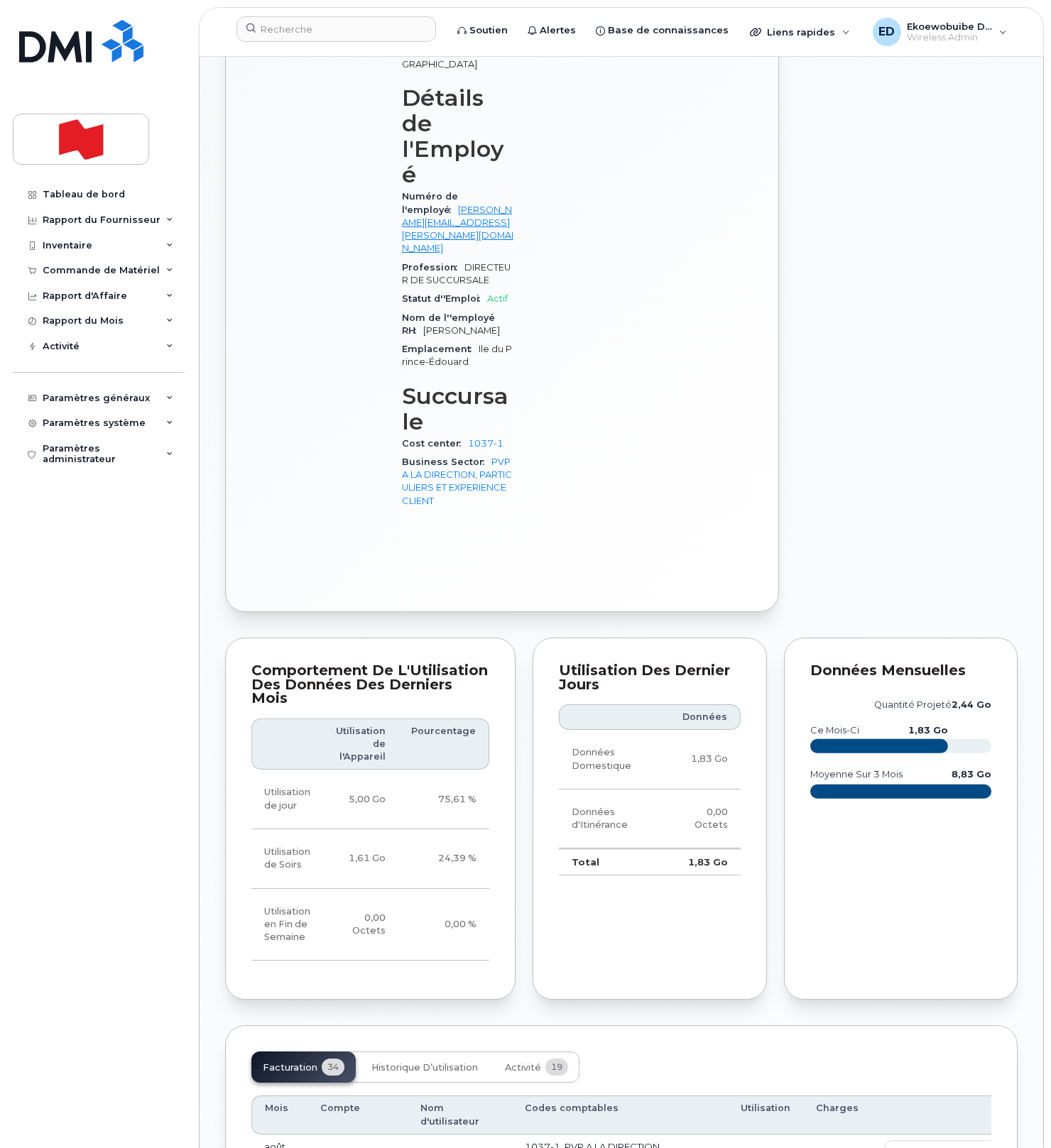
scroll to position [701, 0]
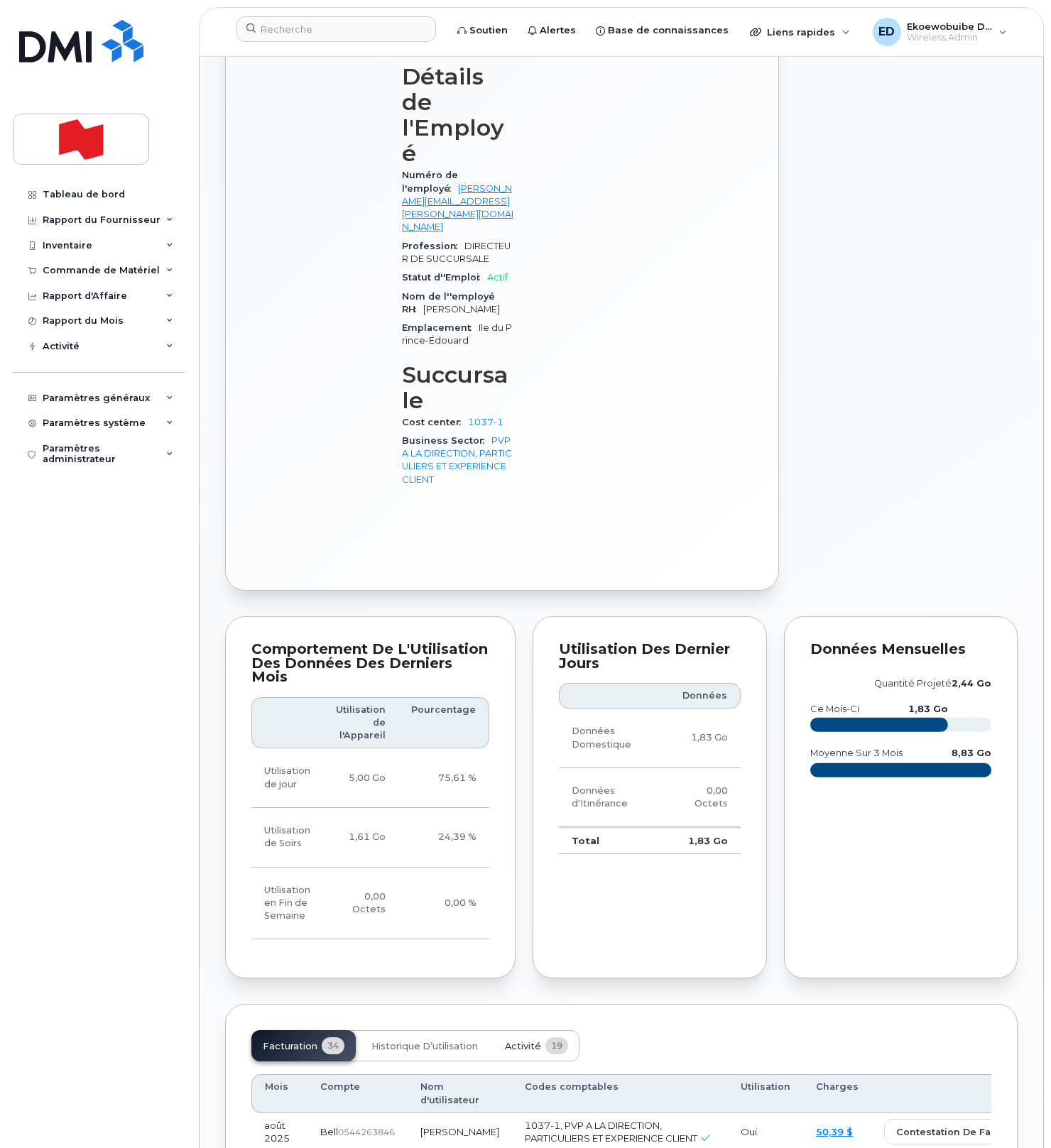
click at [526, 1041] on span "Activité" at bounding box center [522, 1046] width 36 height 11
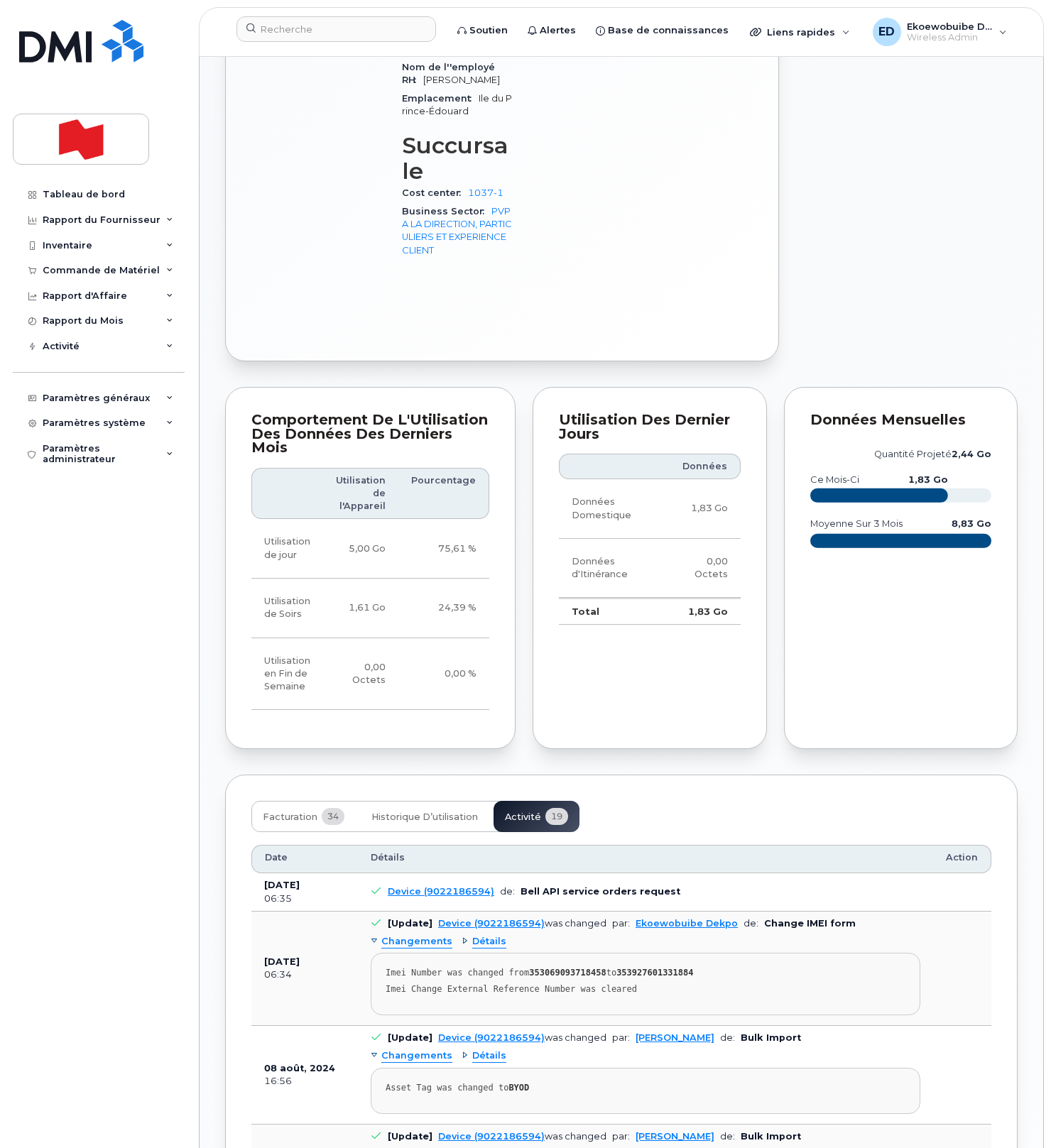
scroll to position [939, 0]
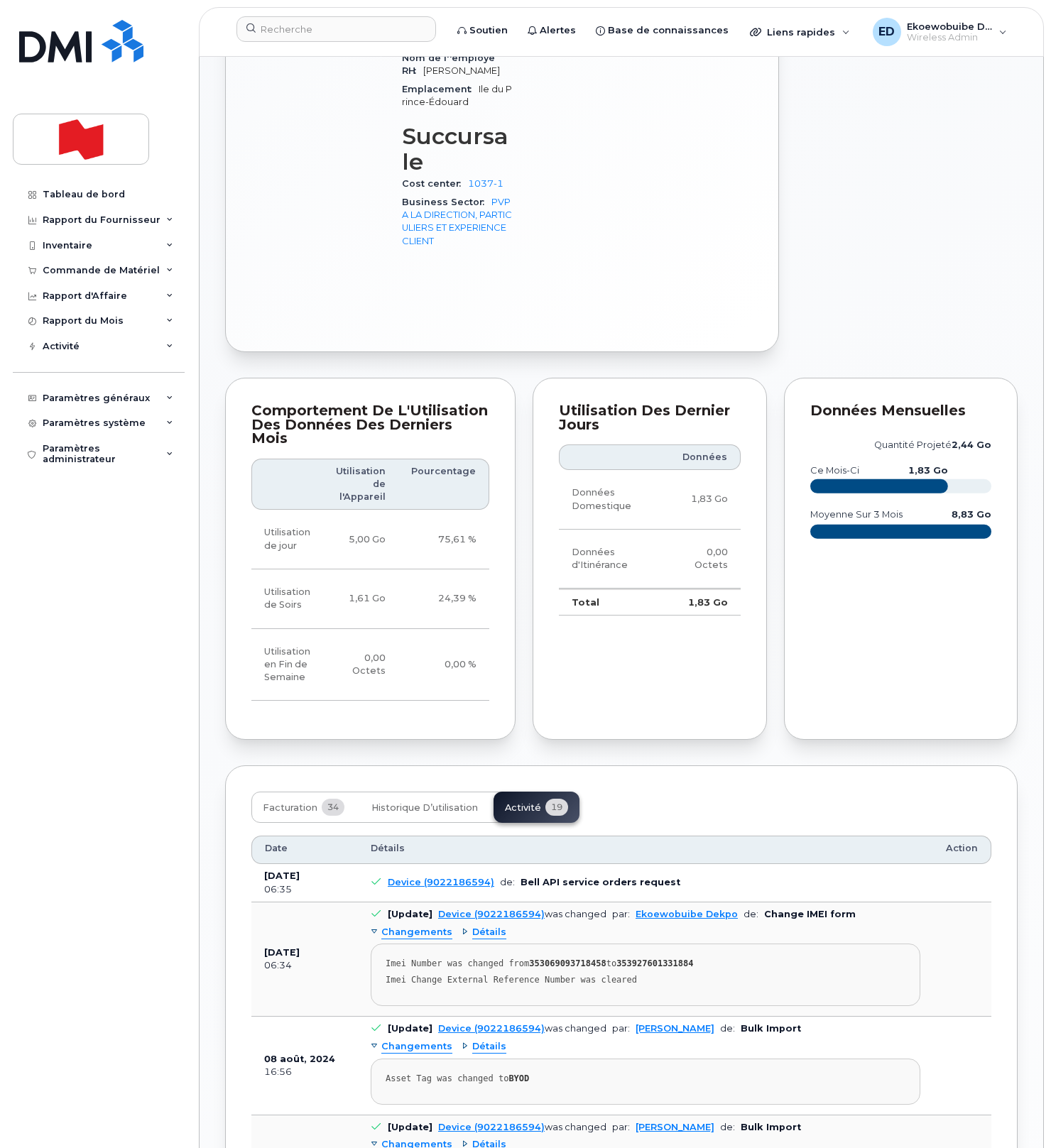
click at [646, 944] on pre "Imei Number was changed from 353069093718458 to 353927601331884 Imei Change Ext…" at bounding box center [645, 975] width 549 height 62
drag, startPoint x: 634, startPoint y: 846, endPoint x: 379, endPoint y: 823, distance: 256.0
click at [379, 944] on pre "Imei Number was changed from 353069093718458 to 353927601331884 Imei Change Ext…" at bounding box center [645, 975] width 549 height 62
copy pre "Imei Number was changed from 353069093718458 to 353927601331884 Imei Change Ext…"
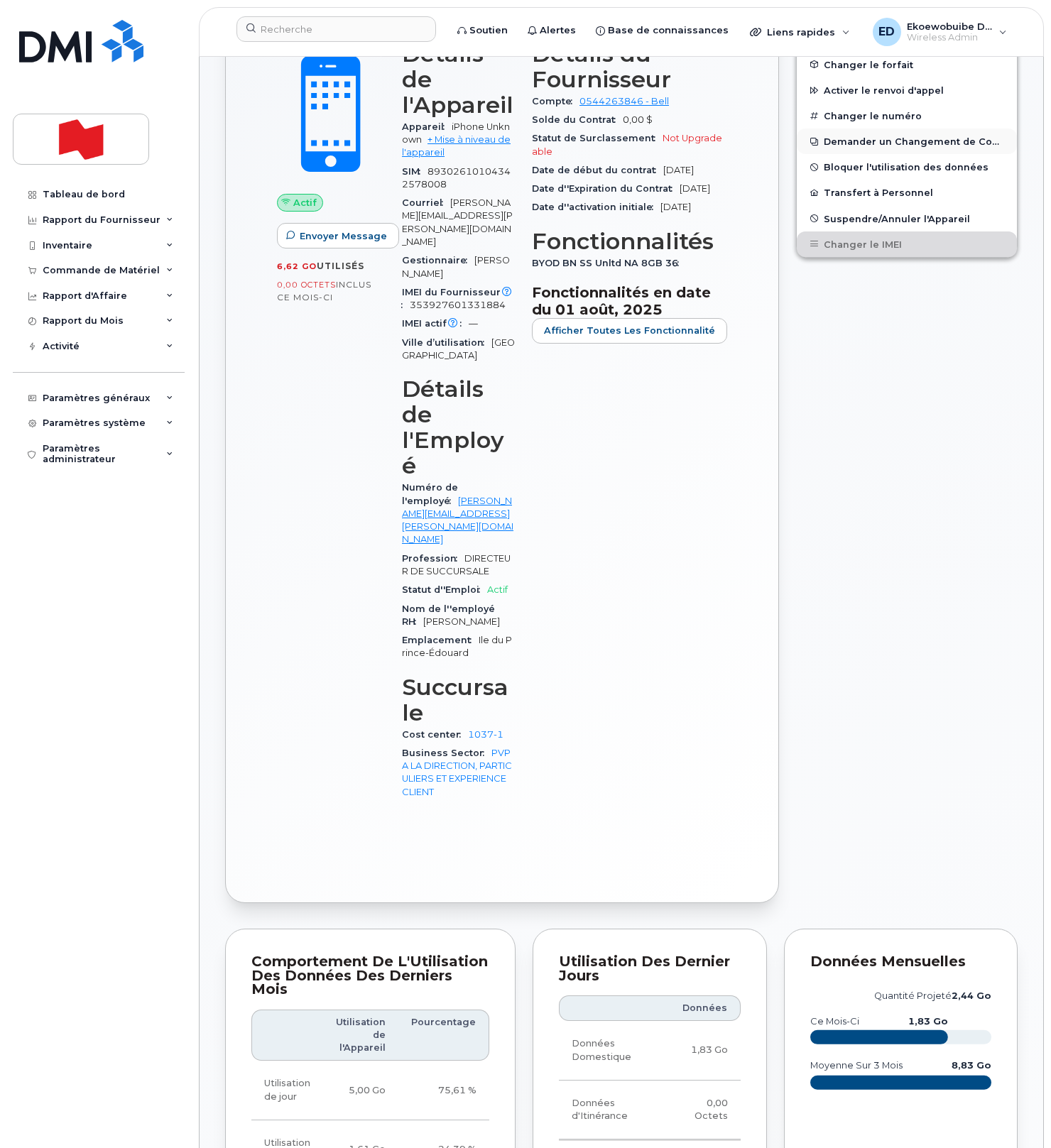
scroll to position [0, 0]
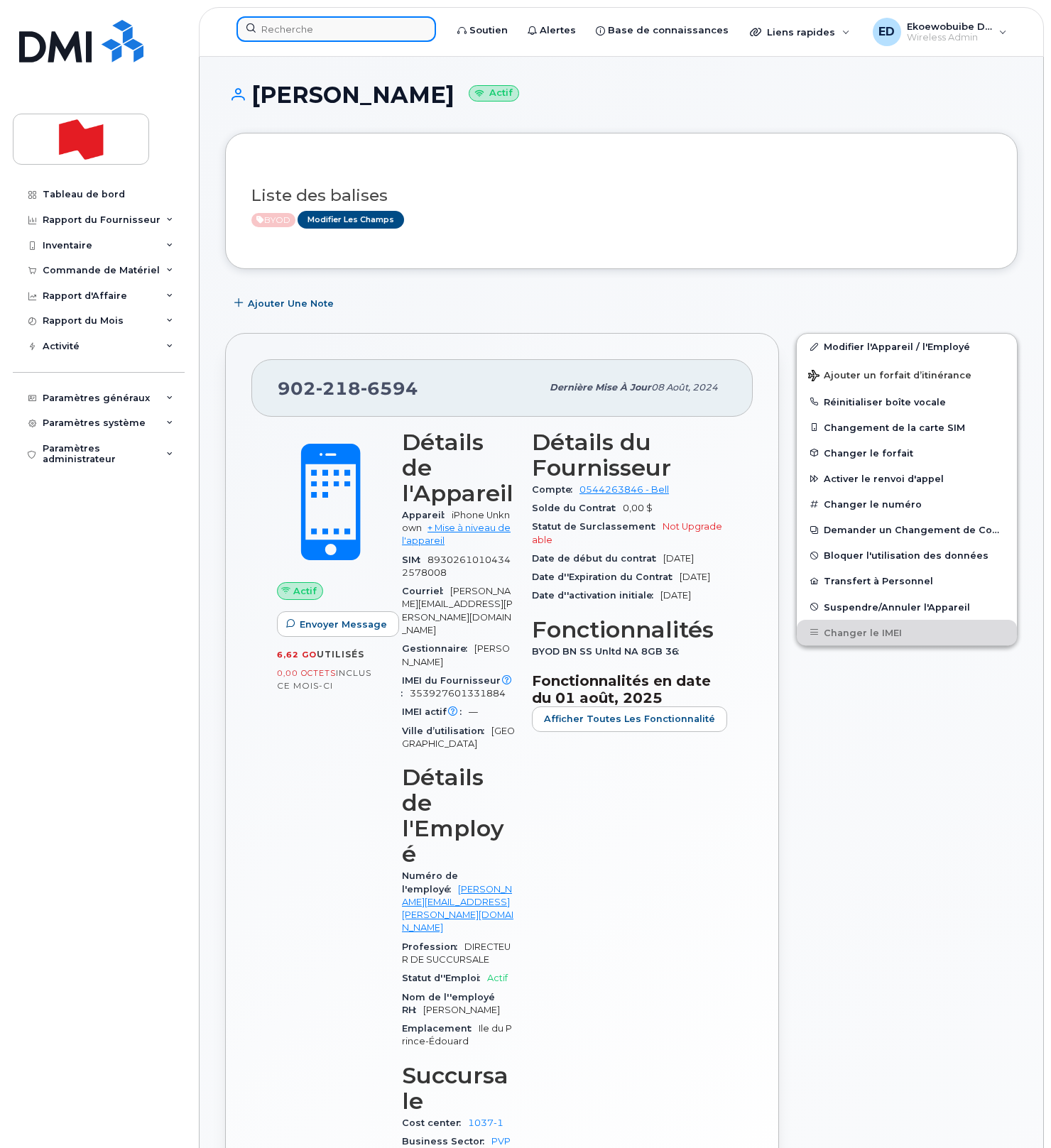
click at [313, 28] on input at bounding box center [336, 29] width 199 height 26
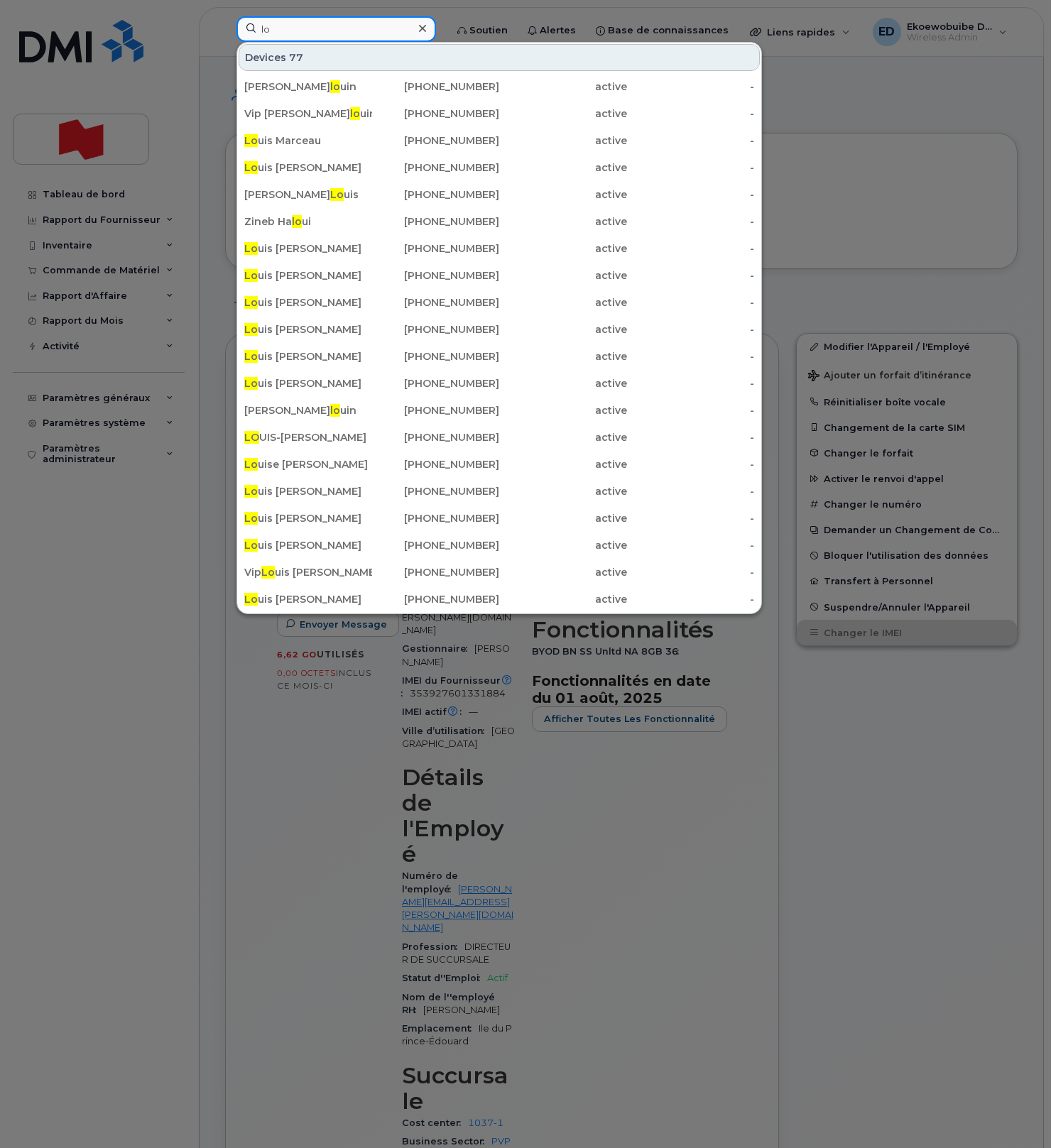
type input "l"
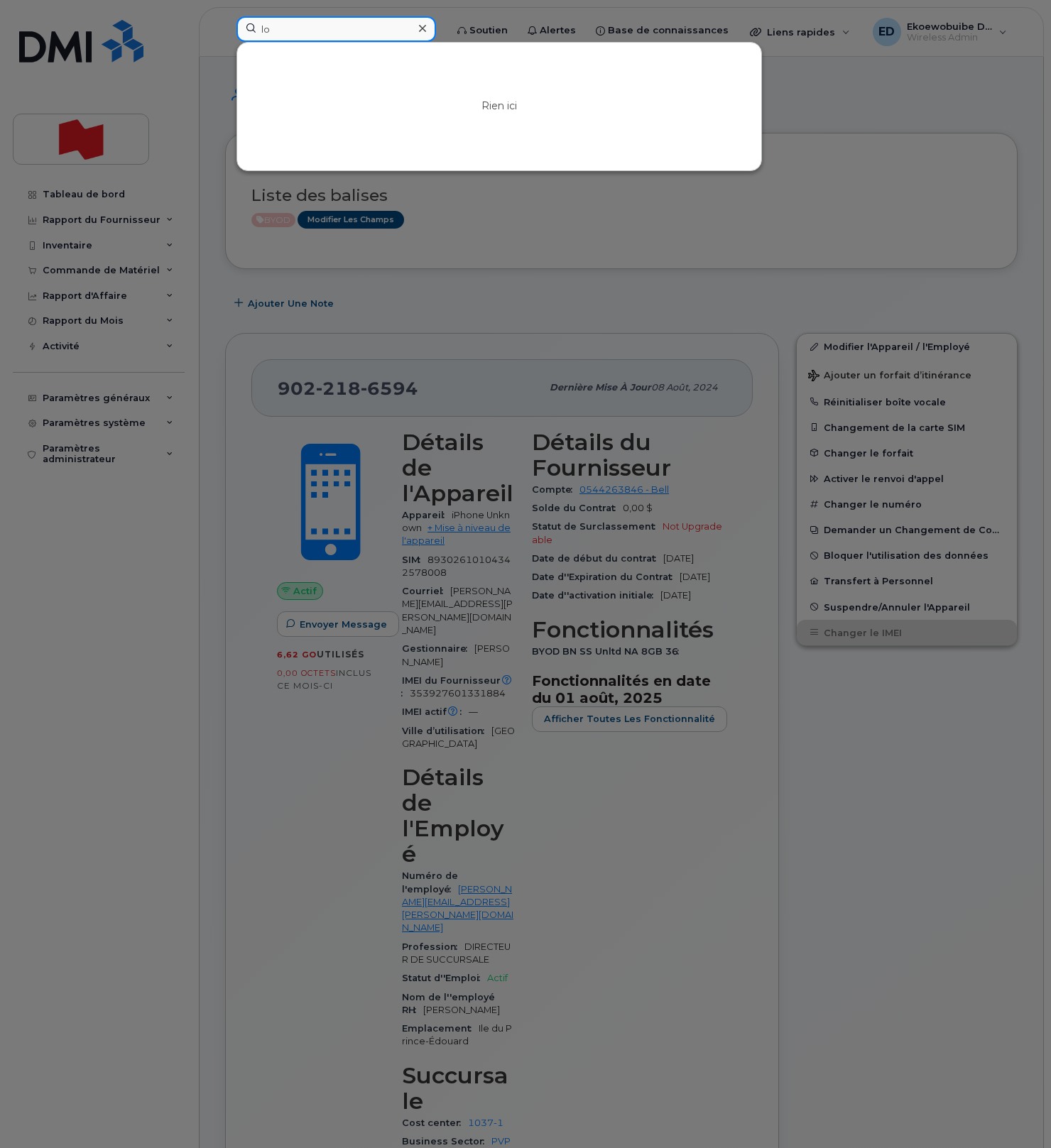
type input "l"
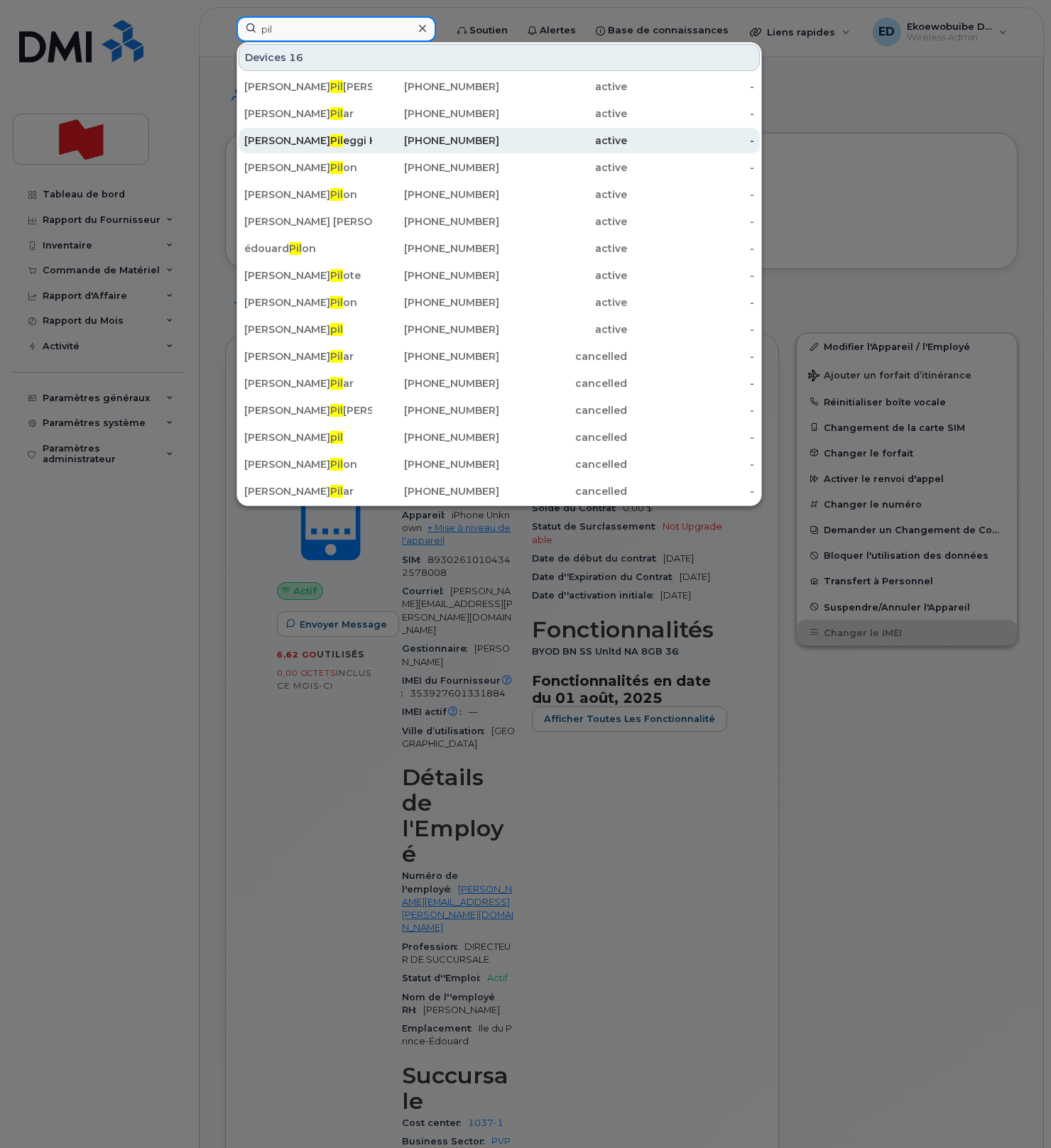
type input "pil"
click at [322, 138] on div "Luisa Pil eggi Hould" at bounding box center [307, 140] width 127 height 14
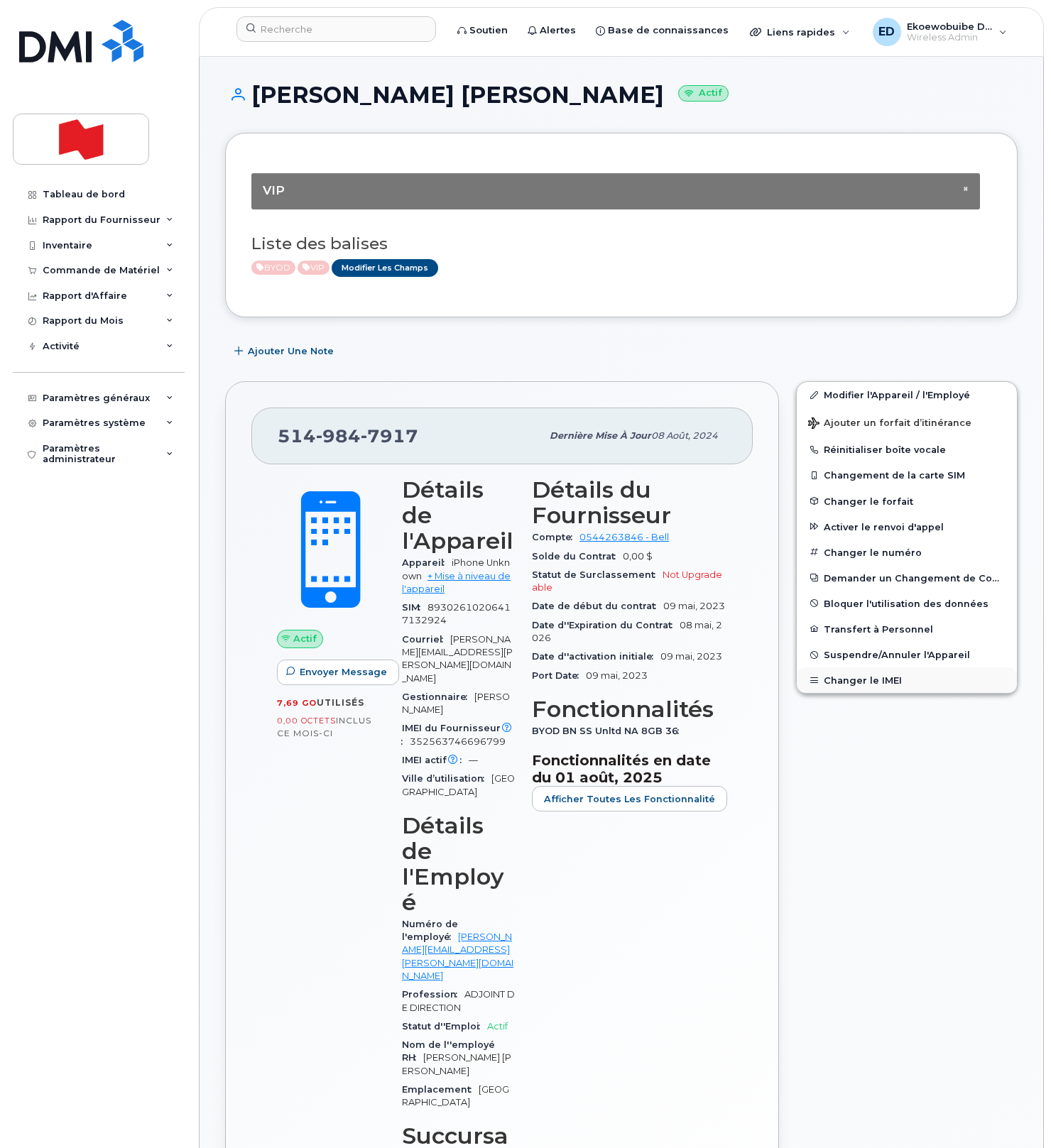
click at [871, 679] on button "Changer le IMEI" at bounding box center [906, 680] width 220 height 26
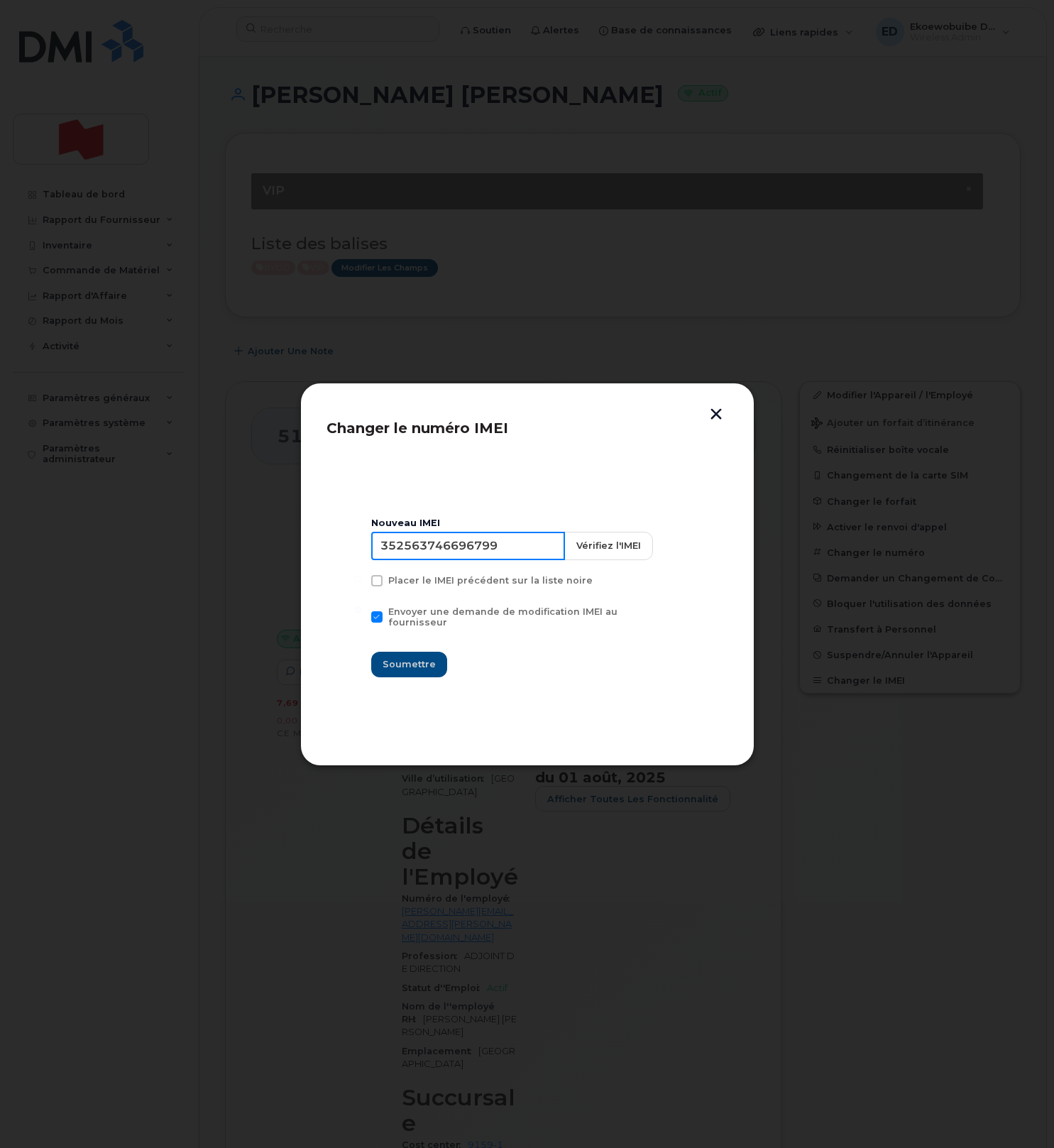
click at [472, 546] on input "352563746696799" at bounding box center [468, 546] width 194 height 28
click at [459, 546] on input "352563746696799" at bounding box center [468, 546] width 194 height 28
type input "353927601201368"
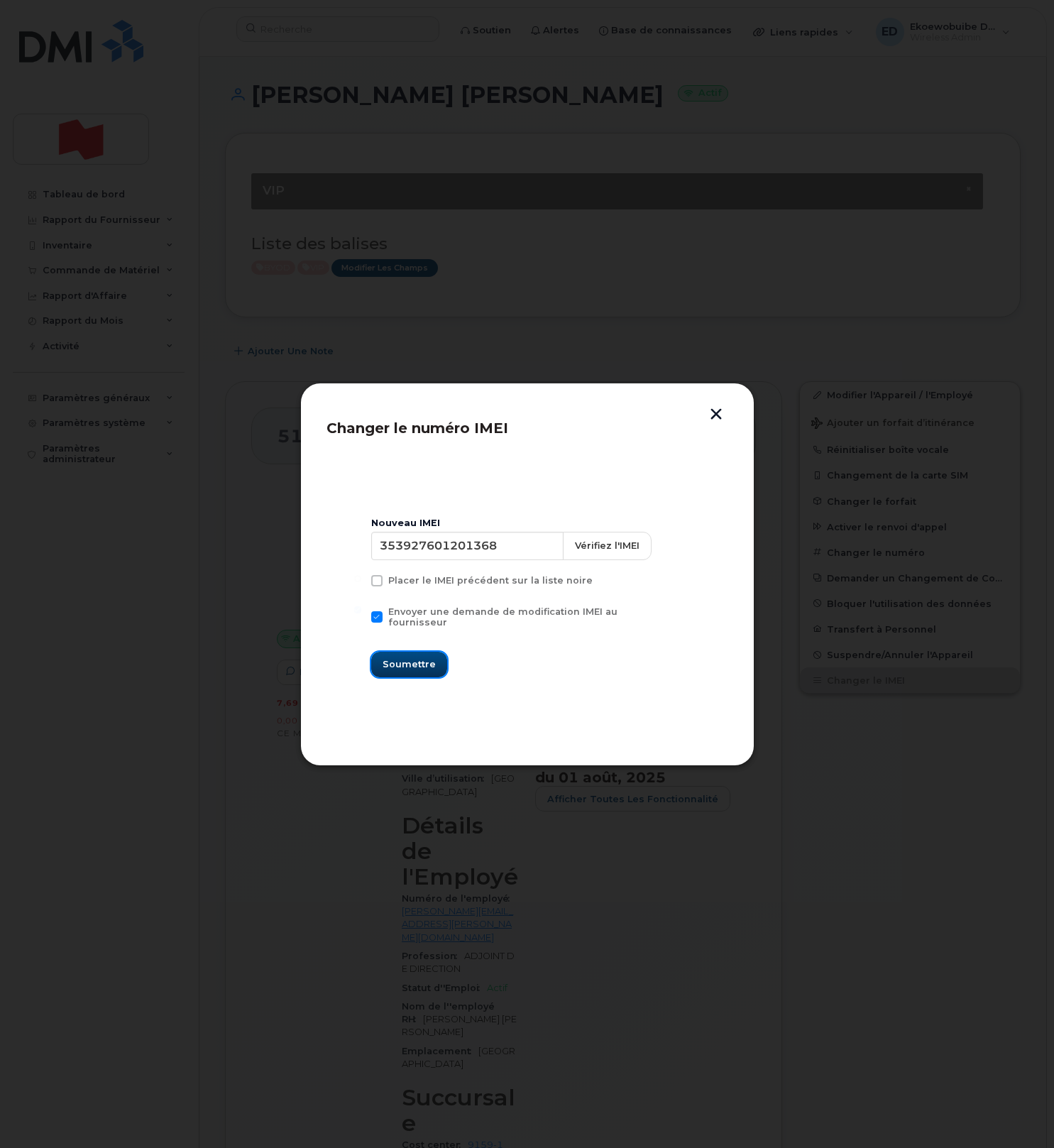
click at [398, 661] on span "Soumettre" at bounding box center [409, 664] width 53 height 14
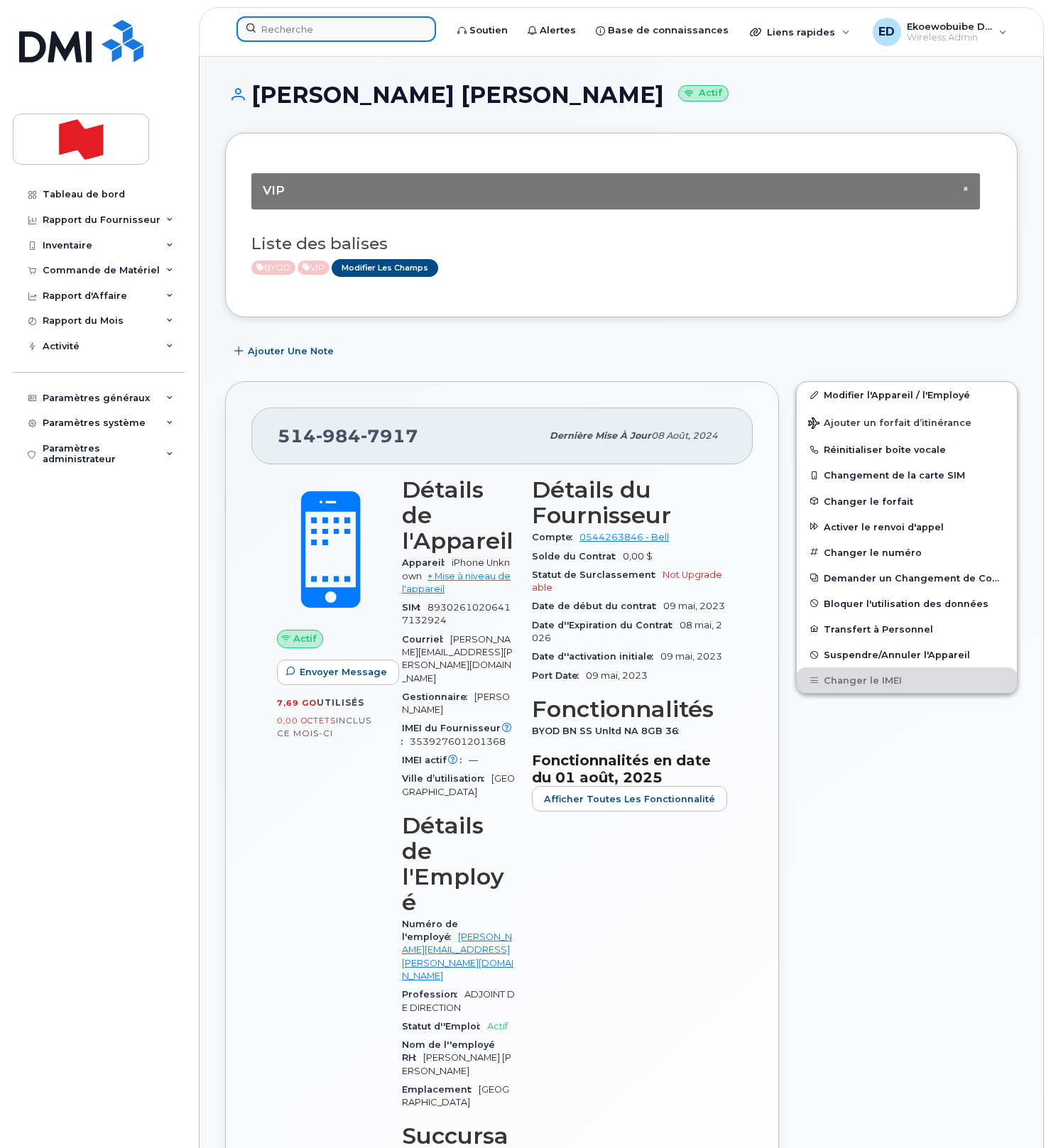
click at [313, 30] on input at bounding box center [336, 29] width 199 height 26
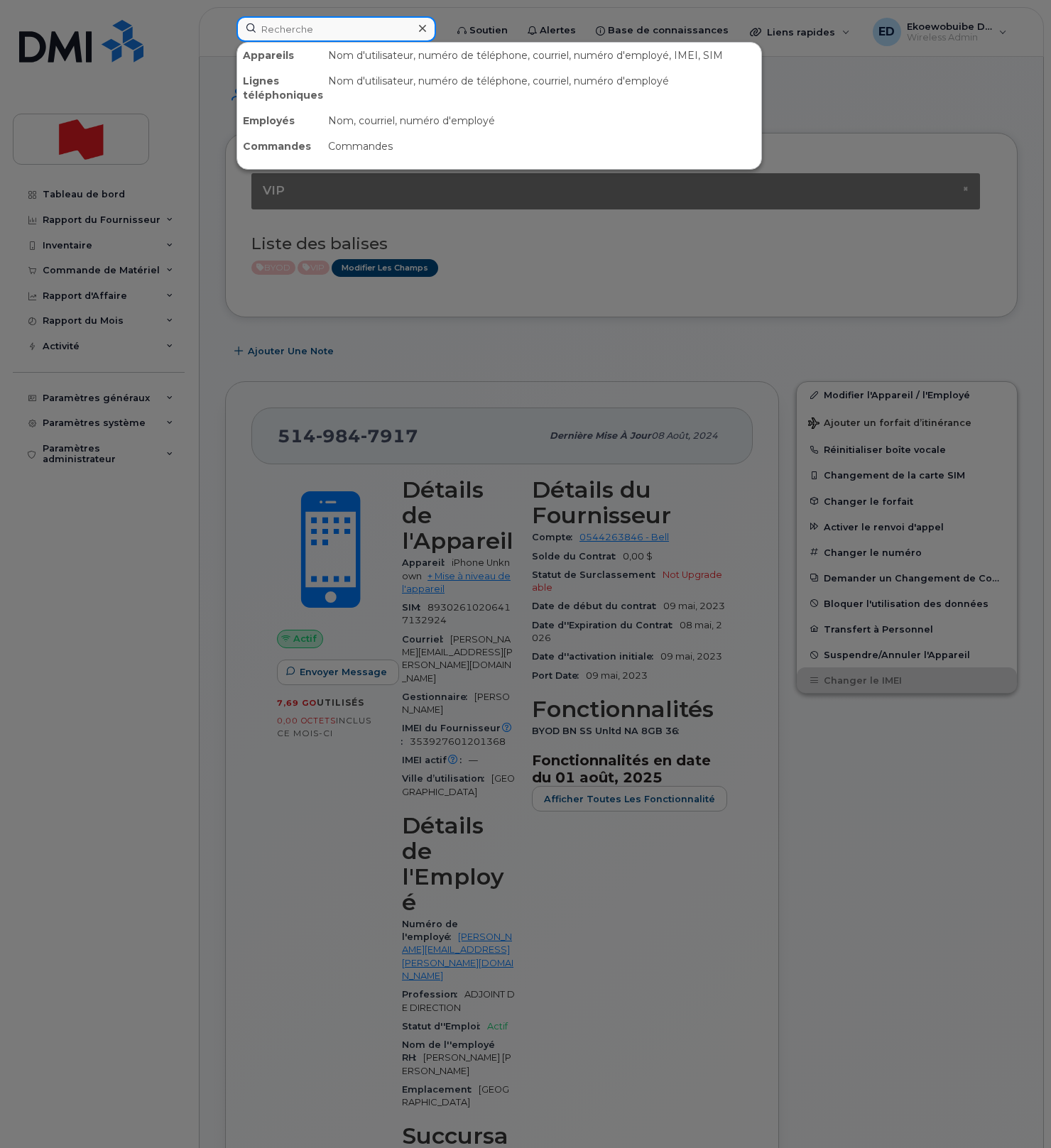
paste input "[PERSON_NAME]"
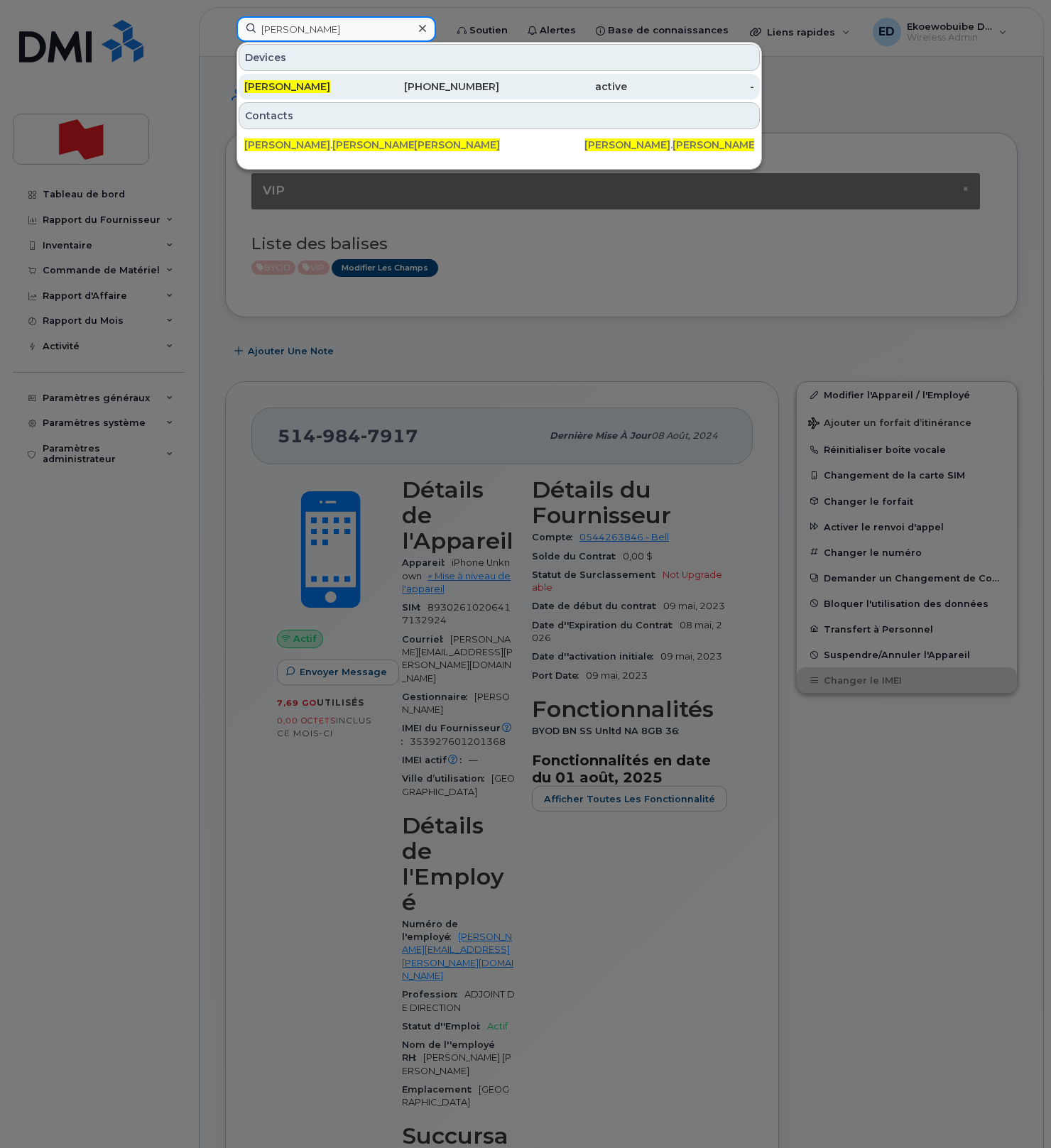
type input "[PERSON_NAME]"
click at [300, 94] on div "Vincent Dufour" at bounding box center [307, 86] width 127 height 14
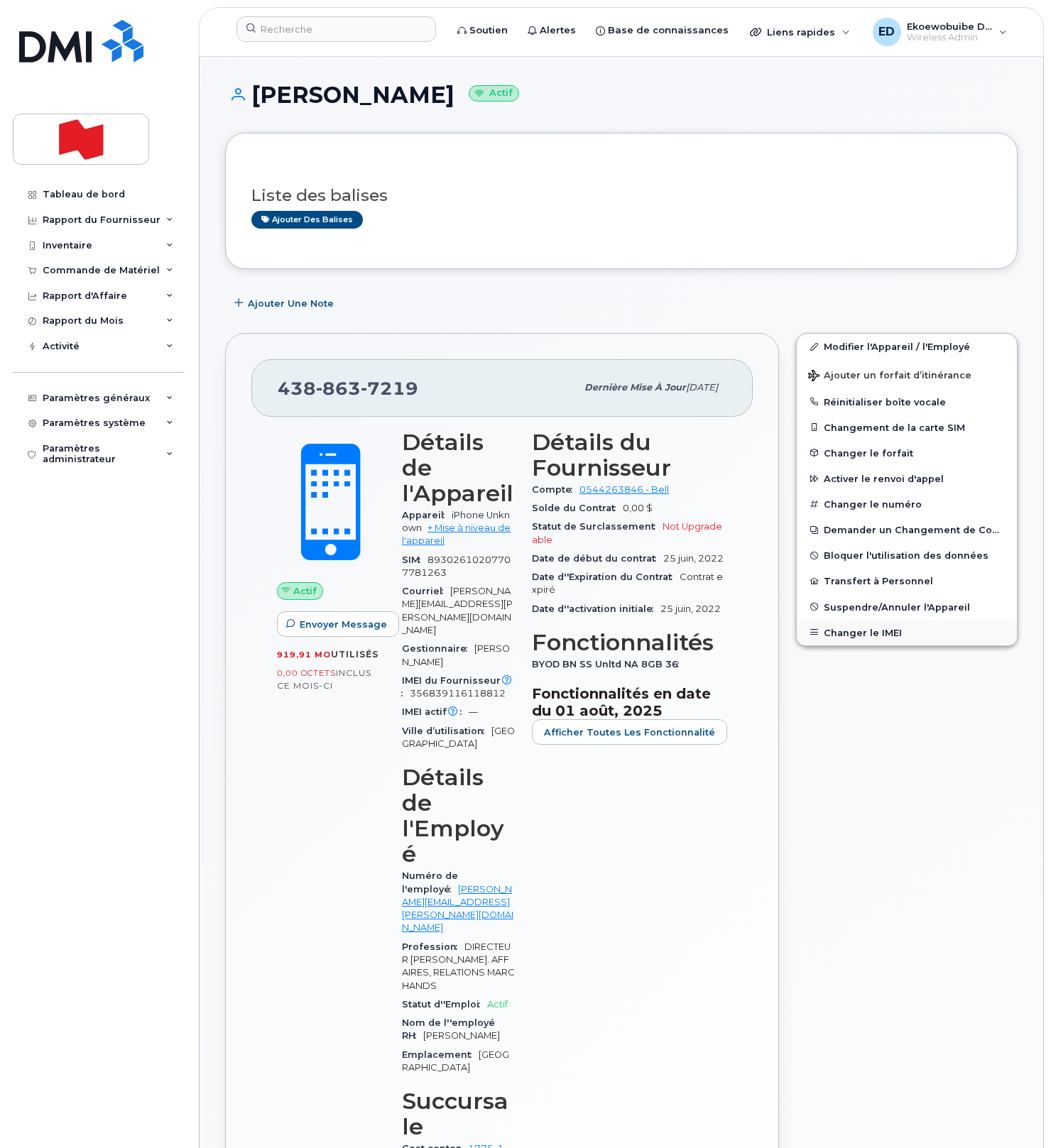
click at [870, 628] on button "Changer le IMEI" at bounding box center [906, 633] width 220 height 26
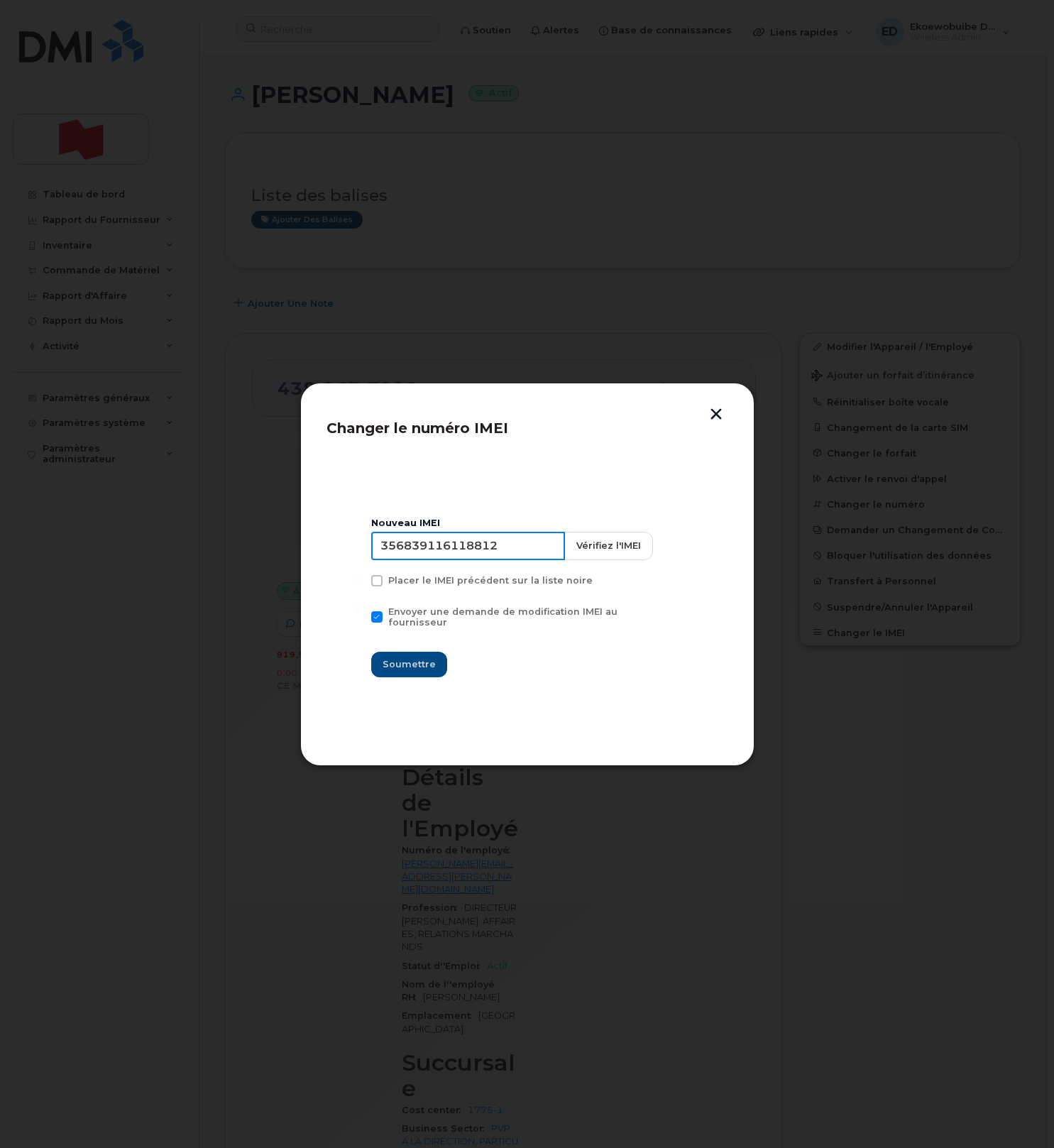
click at [458, 552] on input "356839116118812" at bounding box center [468, 546] width 194 height 28
click at [450, 547] on input "356839116118812" at bounding box center [468, 546] width 194 height 28
type input "353927601358267"
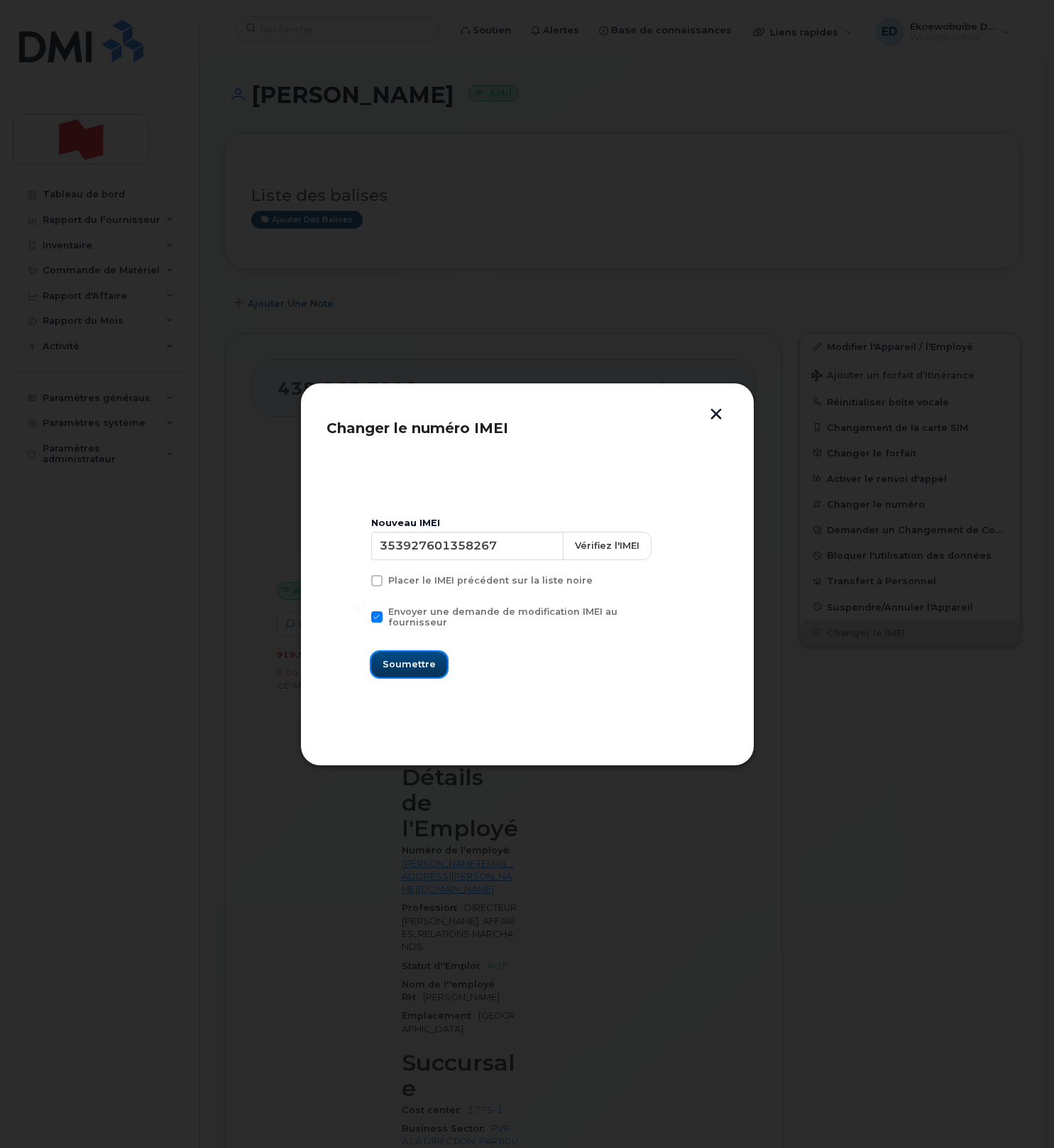
drag, startPoint x: 416, startPoint y: 655, endPoint x: 417, endPoint y: 662, distance: 7.1
click at [416, 657] on span "Soumettre" at bounding box center [409, 664] width 53 height 14
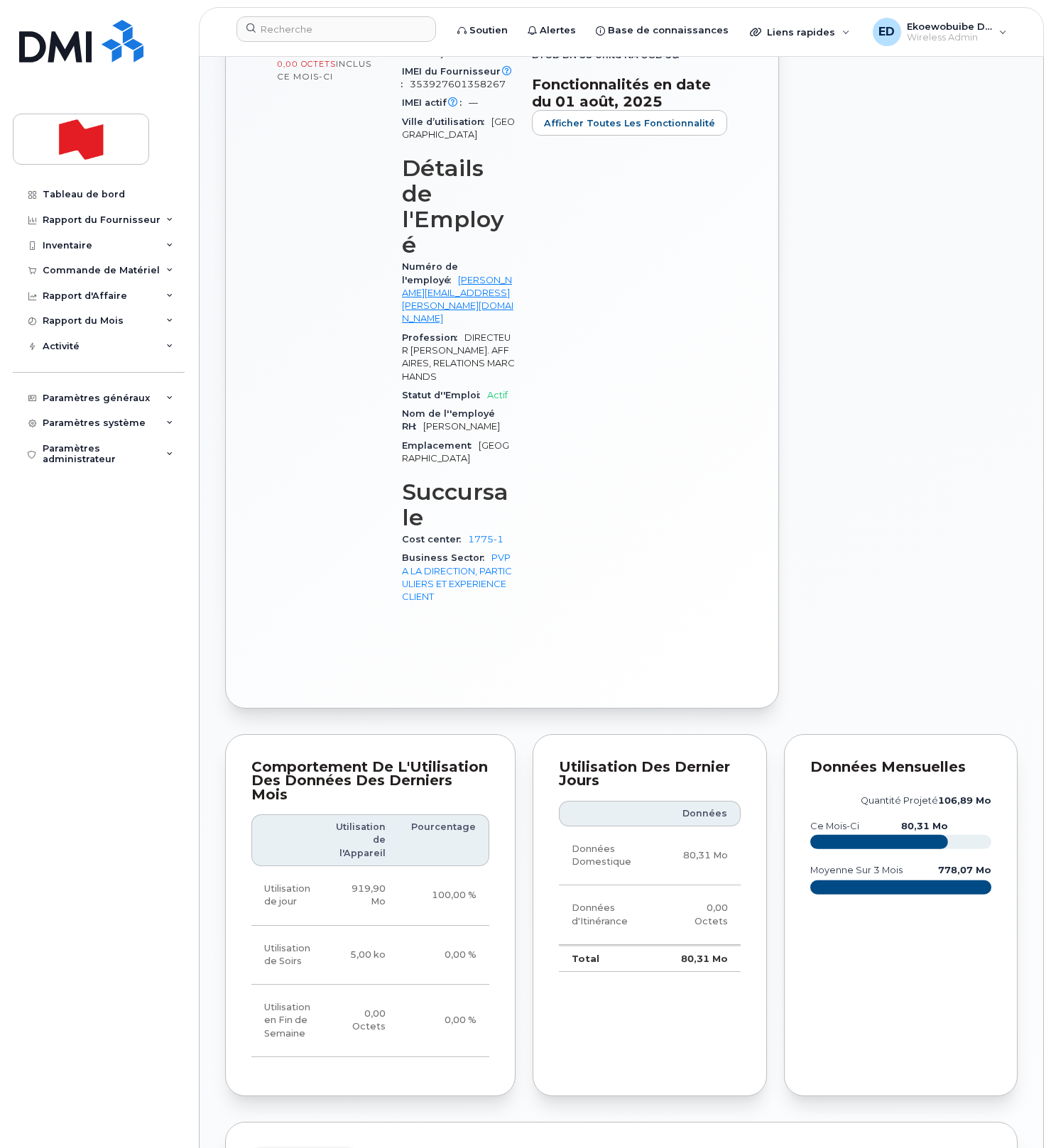
scroll to position [618, 0]
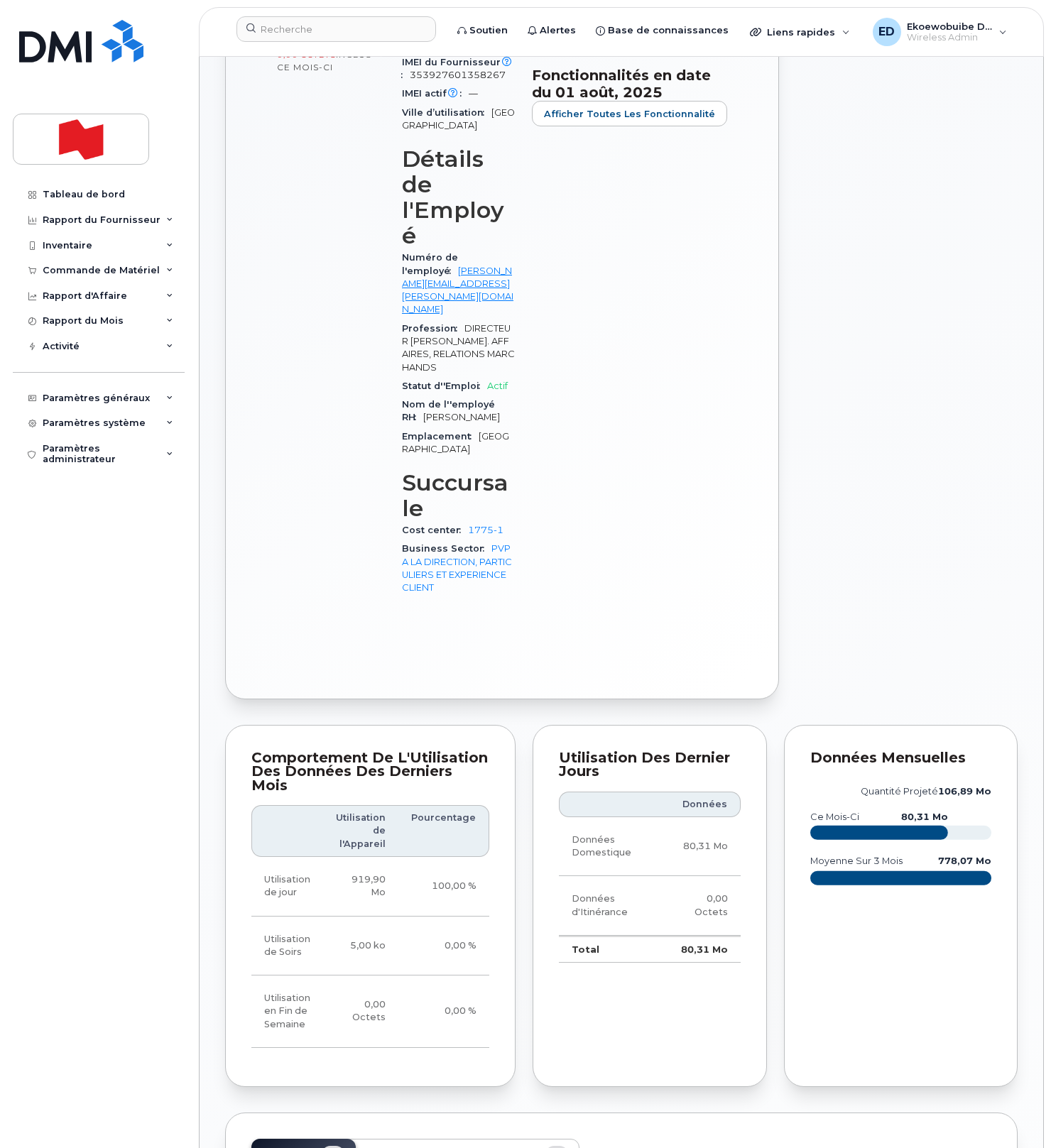
drag, startPoint x: 515, startPoint y: 989, endPoint x: 516, endPoint y: 1003, distance: 14.0
click at [515, 1147] on span "Activité" at bounding box center [522, 1154] width 36 height 11
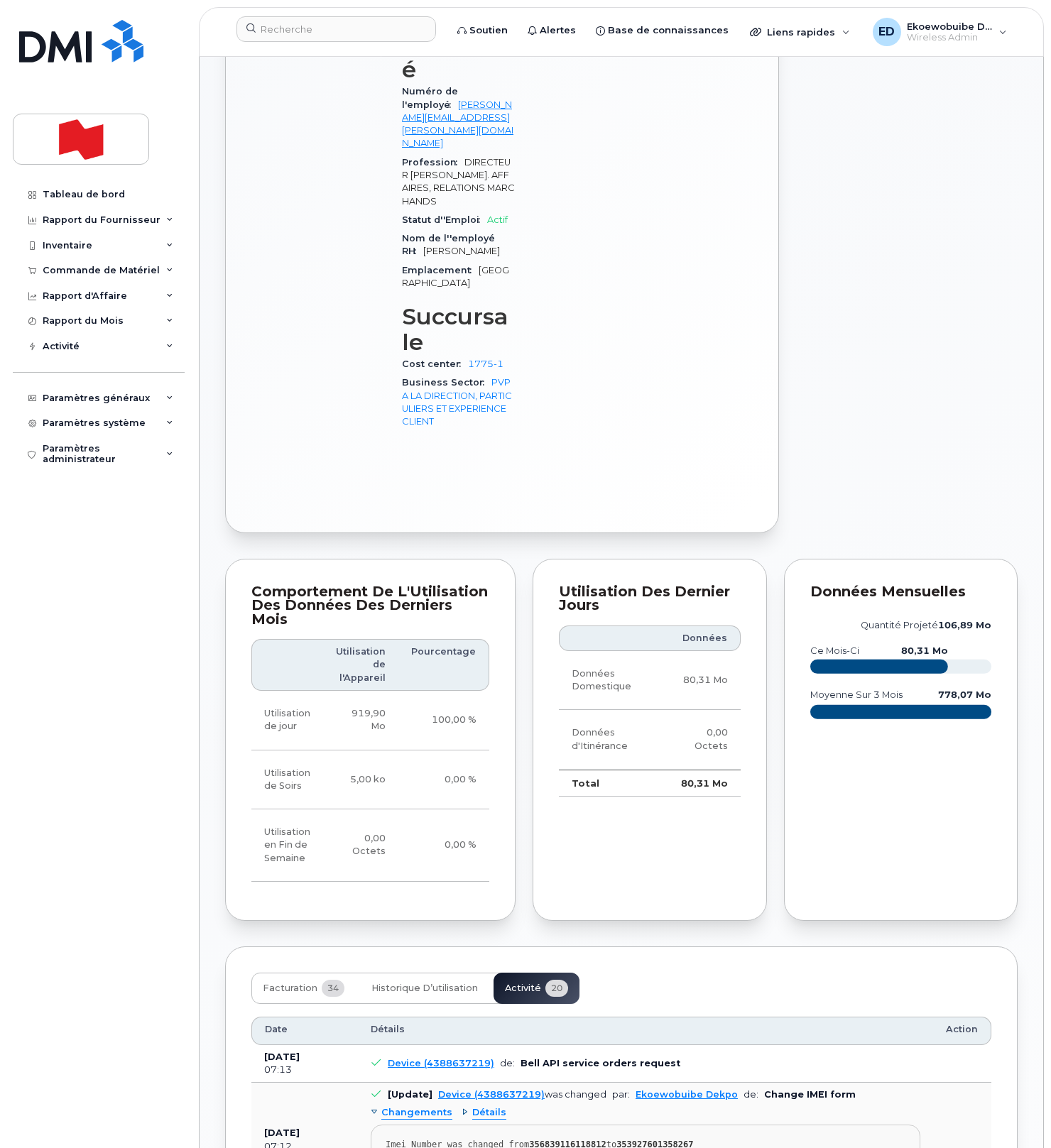
scroll to position [814, 0]
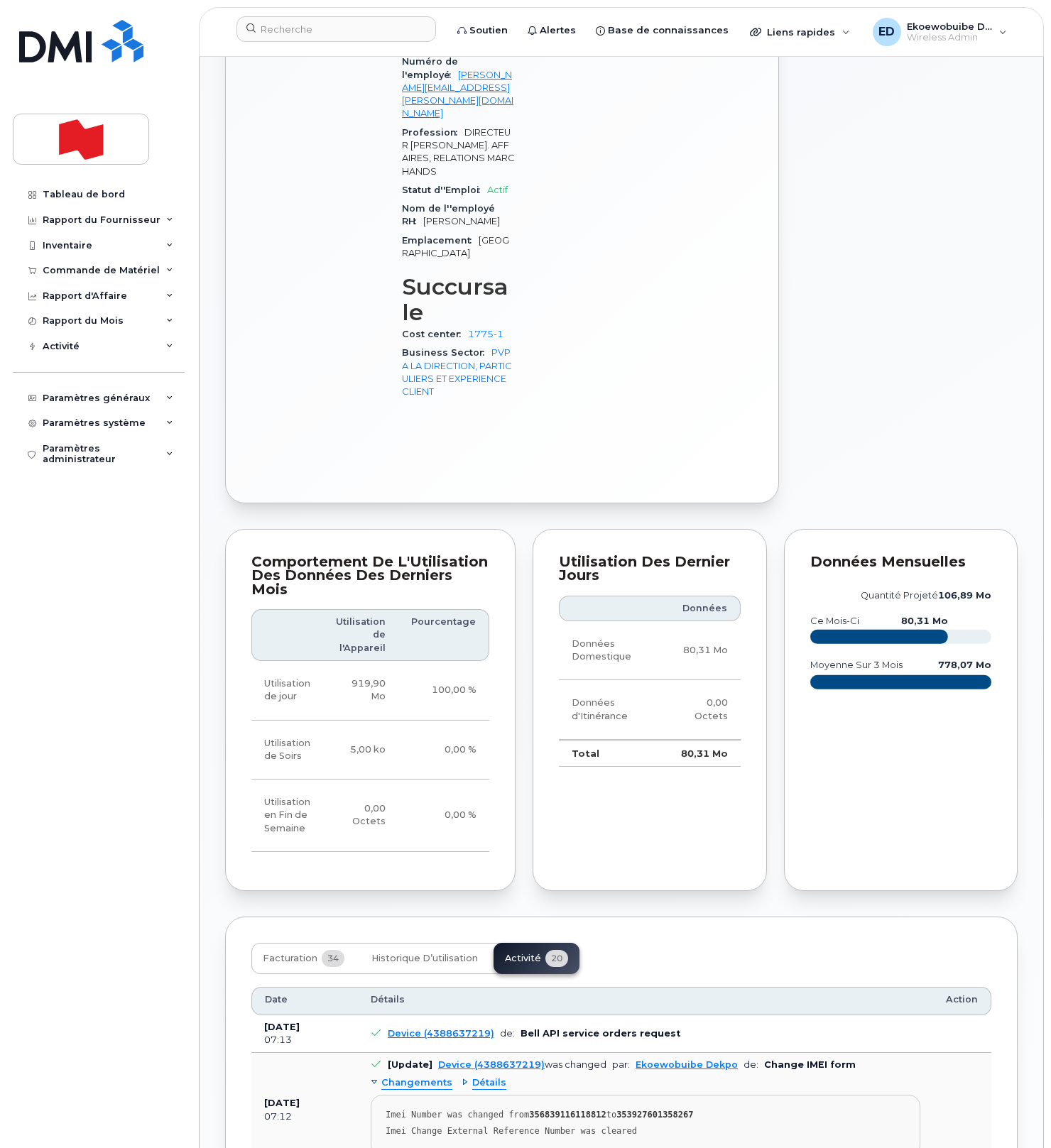
drag, startPoint x: 646, startPoint y: 984, endPoint x: 649, endPoint y: 973, distance: 11.4
click at [646, 1095] on pre "Imei Number was changed from 356839116118812 to 353927601358267 Imei Change Ext…" at bounding box center [645, 1126] width 549 height 62
drag, startPoint x: 570, startPoint y: 975, endPoint x: 380, endPoint y: 950, distance: 191.6
click at [380, 1095] on pre "Imei Number was changed from 356839116118812 to 353927601358267 Imei Change Ext…" at bounding box center [645, 1126] width 549 height 62
copy pre "Imei Number was changed from 356839116118812 to 353927601358267 Imei Change Ext…"
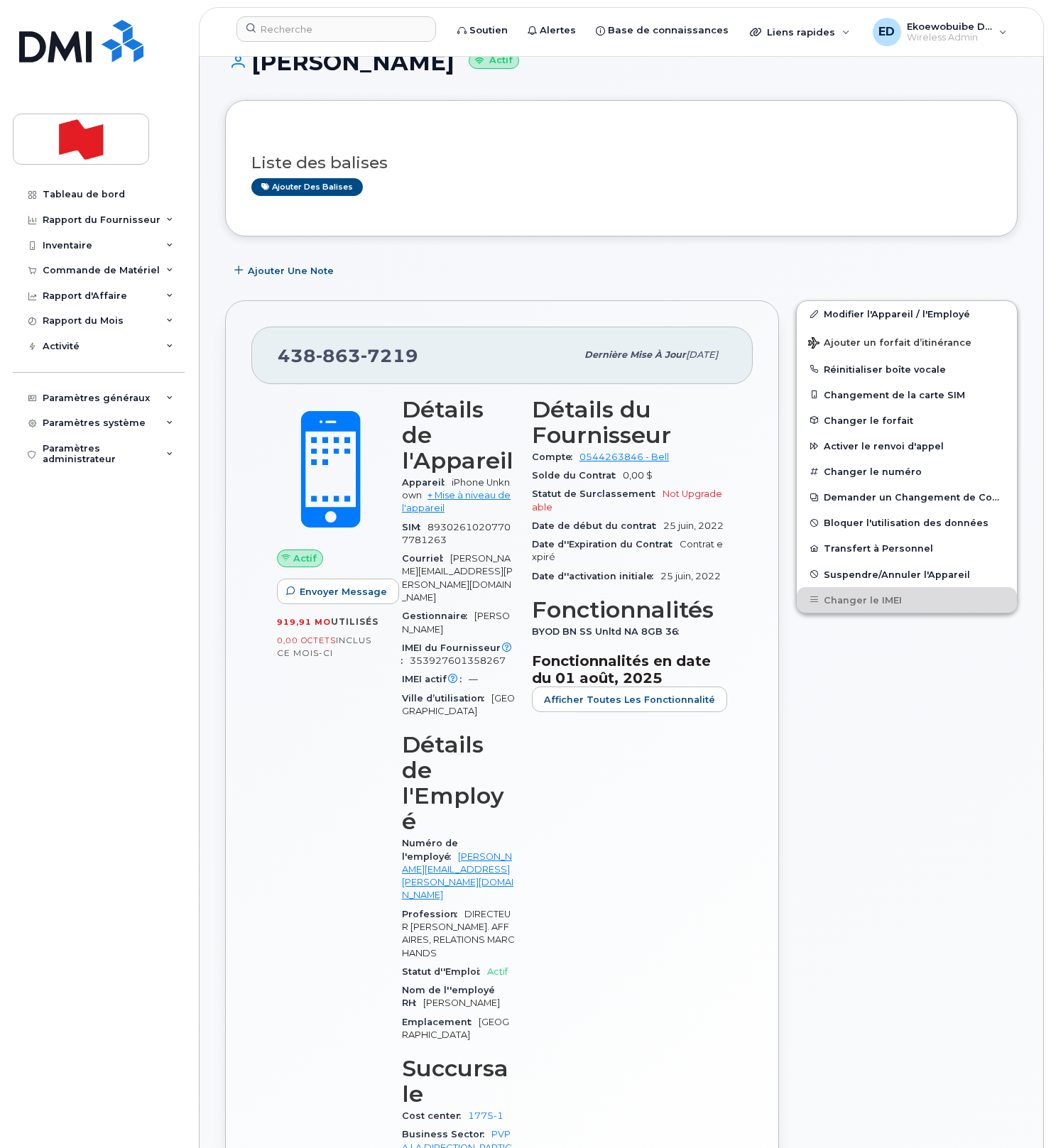
scroll to position [0, 0]
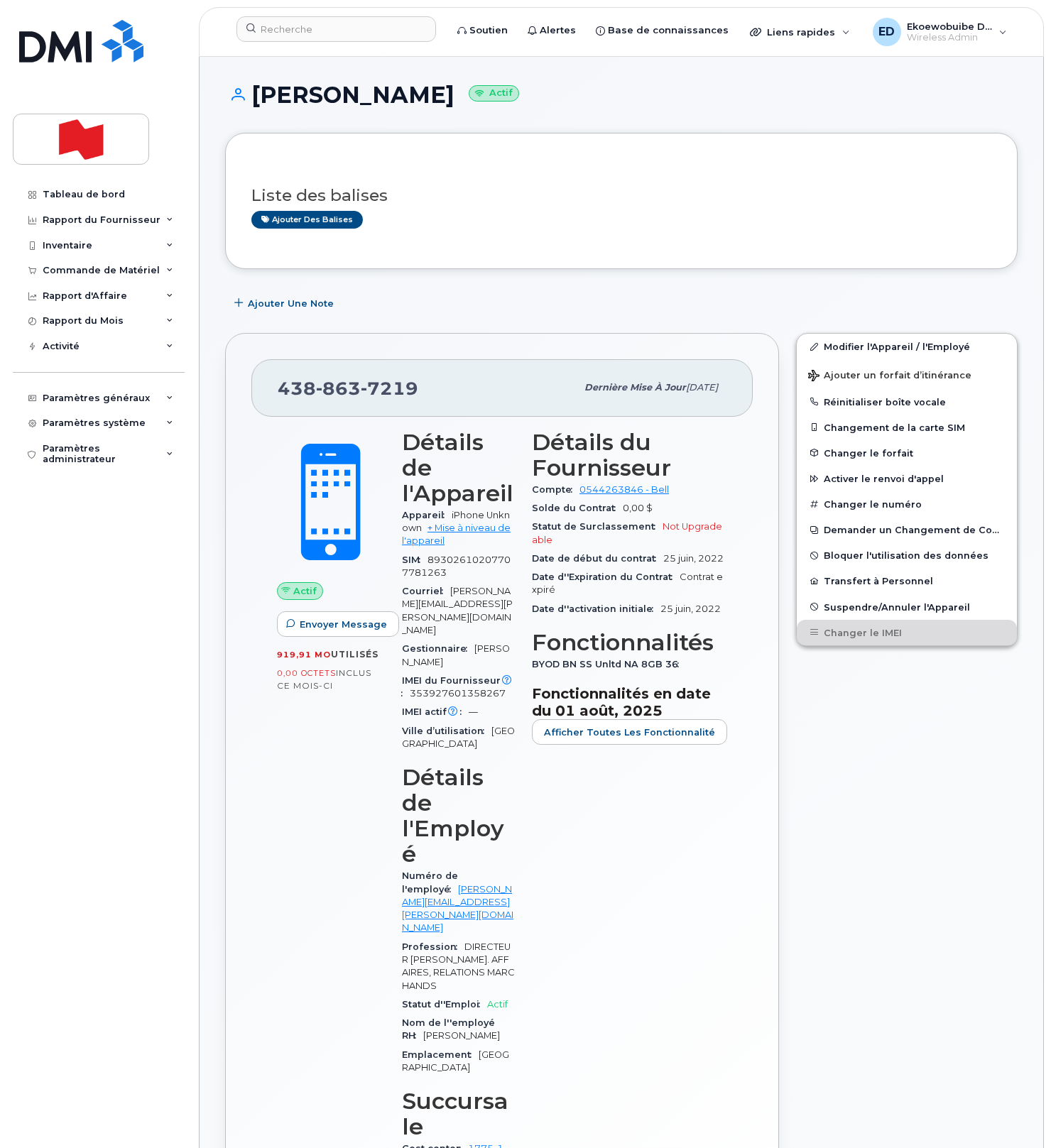
click at [435, 260] on div "Liste des balises Ajouter des balises" at bounding box center [621, 201] width 792 height 137
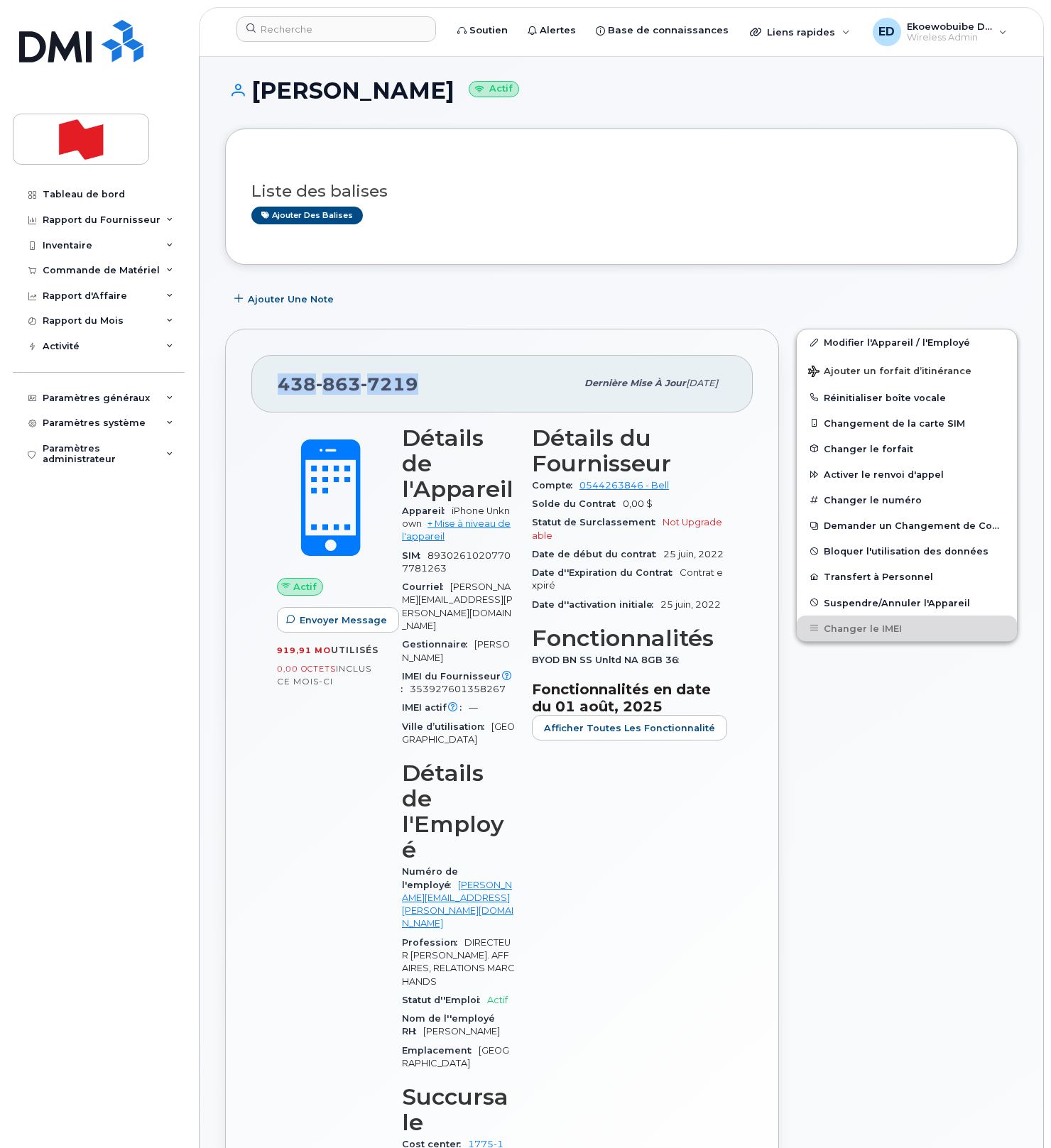
drag, startPoint x: 423, startPoint y: 386, endPoint x: 282, endPoint y: 386, distance: 141.0
click at [282, 386] on div "438 863 7219" at bounding box center [426, 383] width 298 height 30
copy span "438 863 7219"
drag, startPoint x: 553, startPoint y: 224, endPoint x: 375, endPoint y: 309, distance: 197.3
click at [552, 223] on div "Ajouter des balises" at bounding box center [615, 215] width 728 height 17
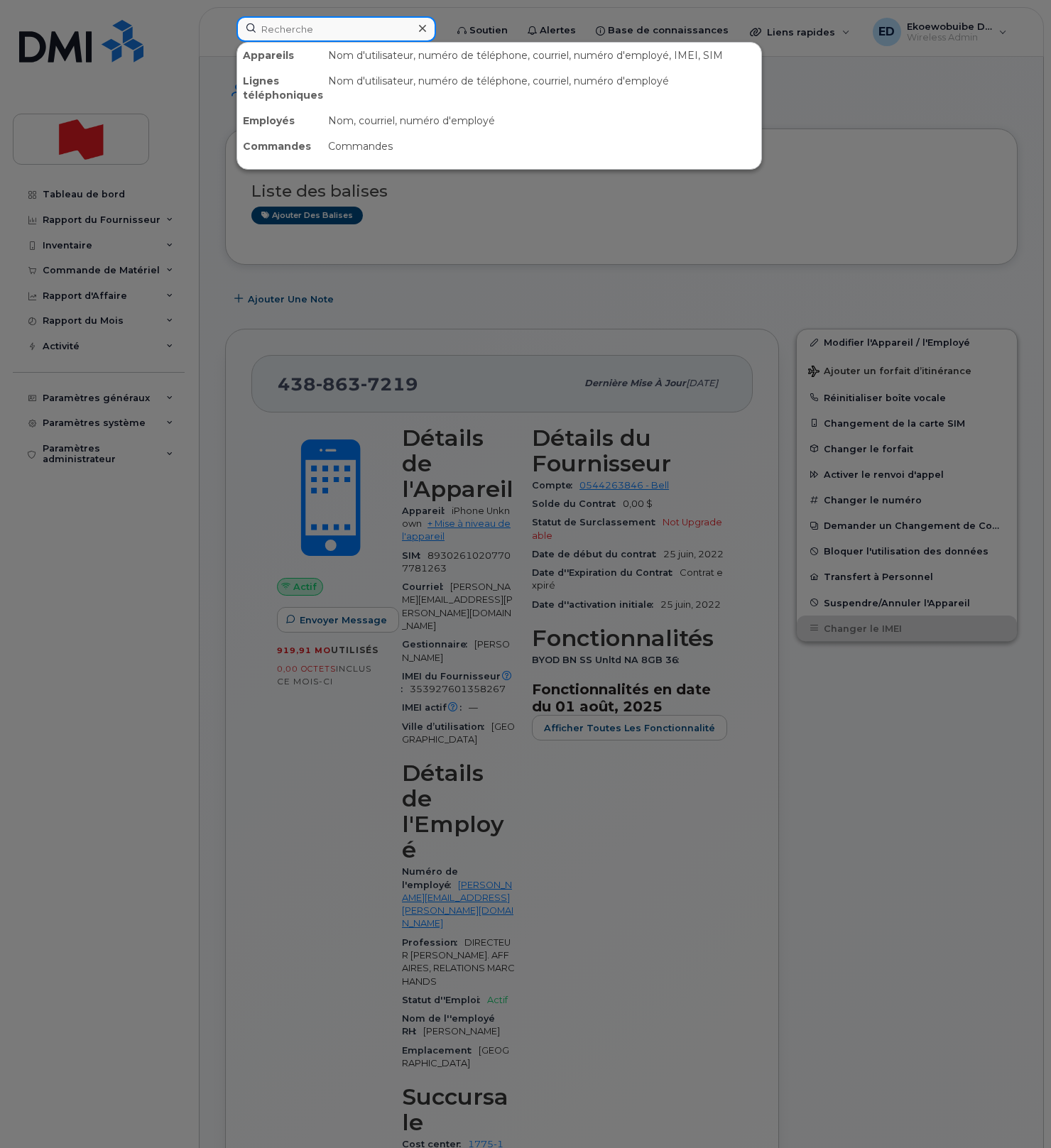
click at [310, 30] on input at bounding box center [336, 29] width 199 height 26
paste input "514-777-4271"
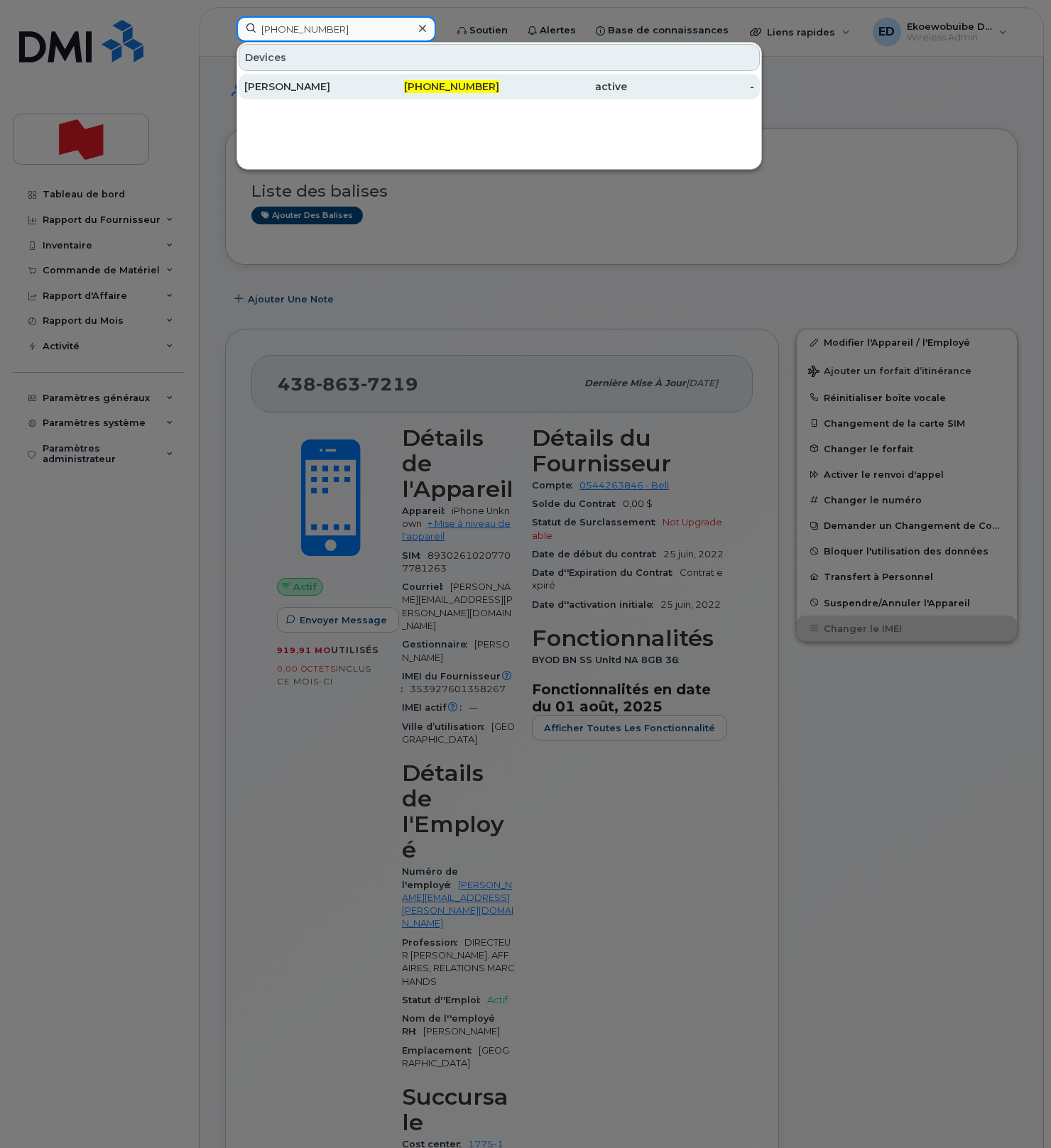
type input "514-777-4271"
click at [291, 86] on div "Patrice Roy" at bounding box center [307, 86] width 127 height 14
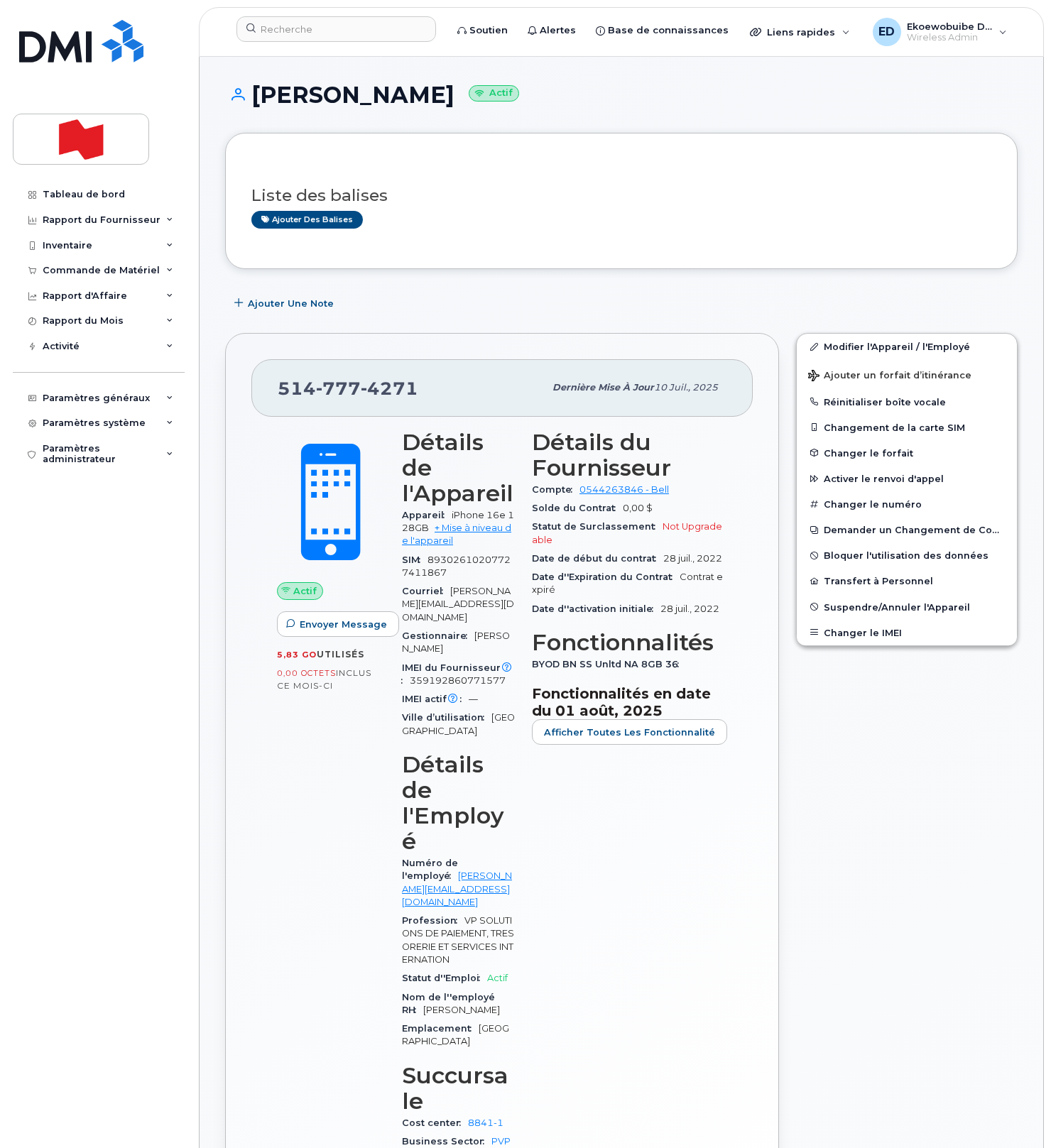
scroll to position [1, 0]
click at [846, 376] on span "Ajouter un forfait d’itinérance" at bounding box center [890, 375] width 163 height 14
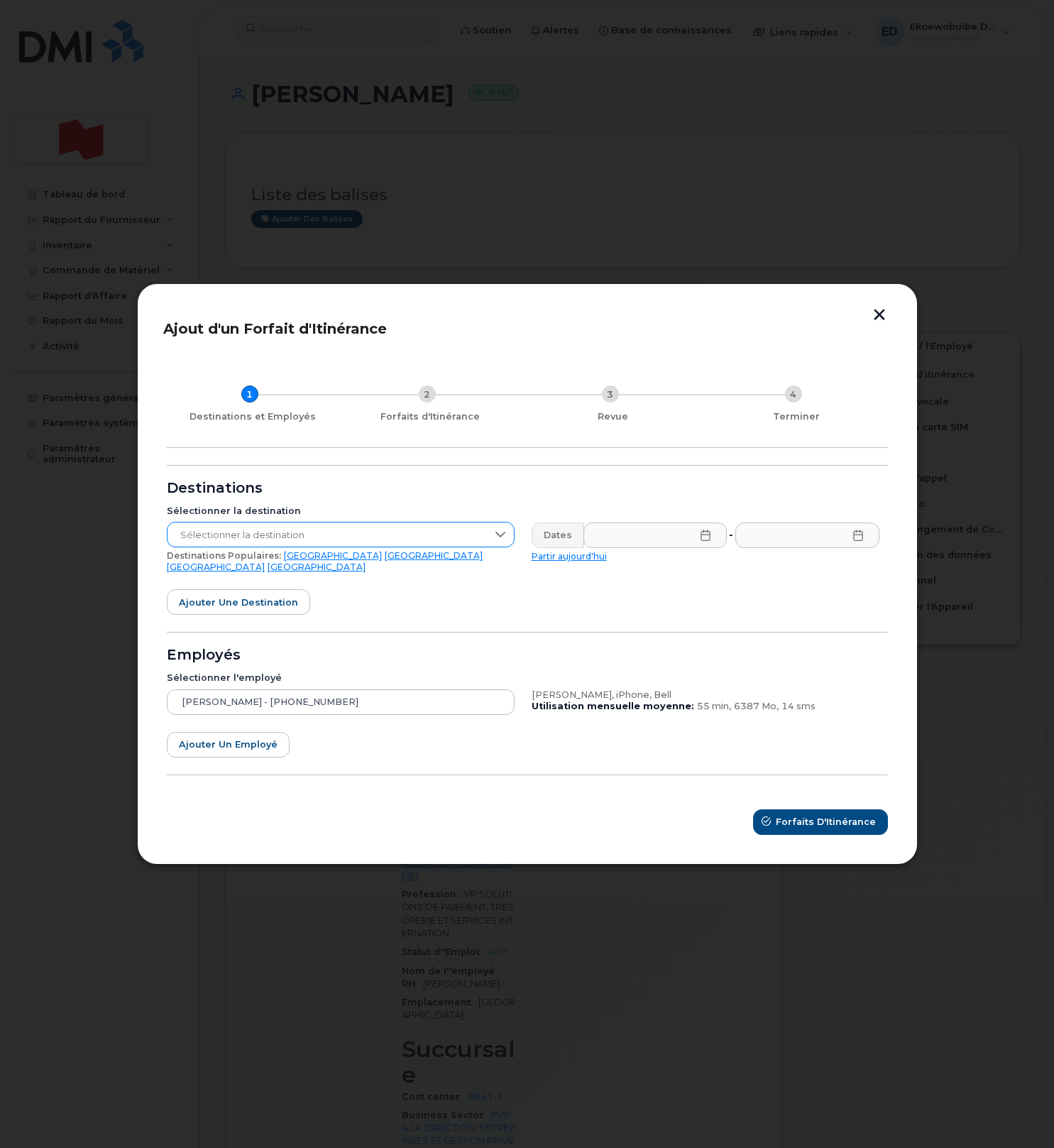
drag, startPoint x: 417, startPoint y: 542, endPoint x: 405, endPoint y: 548, distance: 13.4
click at [417, 542] on span "Sélectionner la destination" at bounding box center [327, 535] width 319 height 26
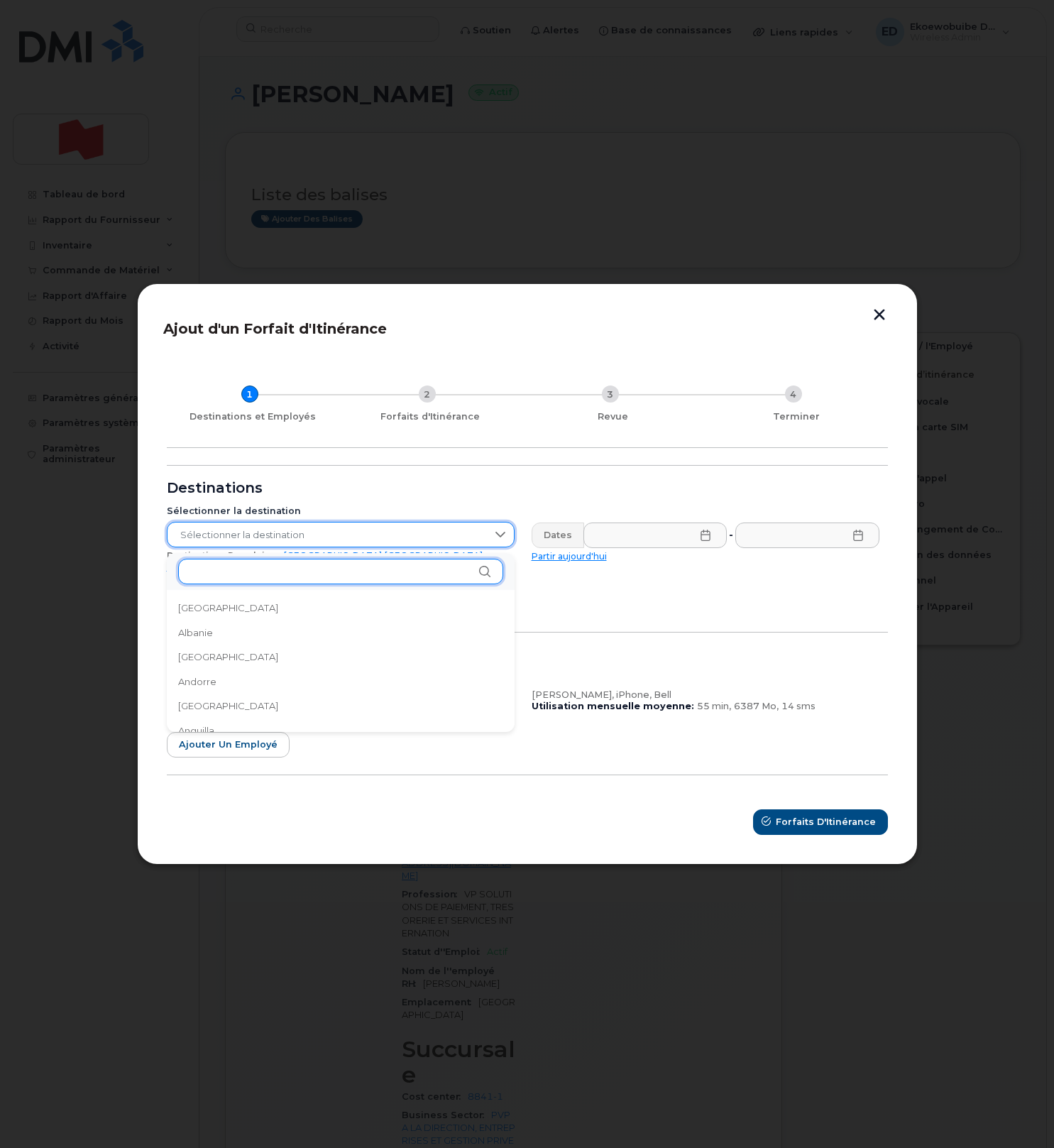
click at [275, 576] on input "text" at bounding box center [340, 571] width 325 height 26
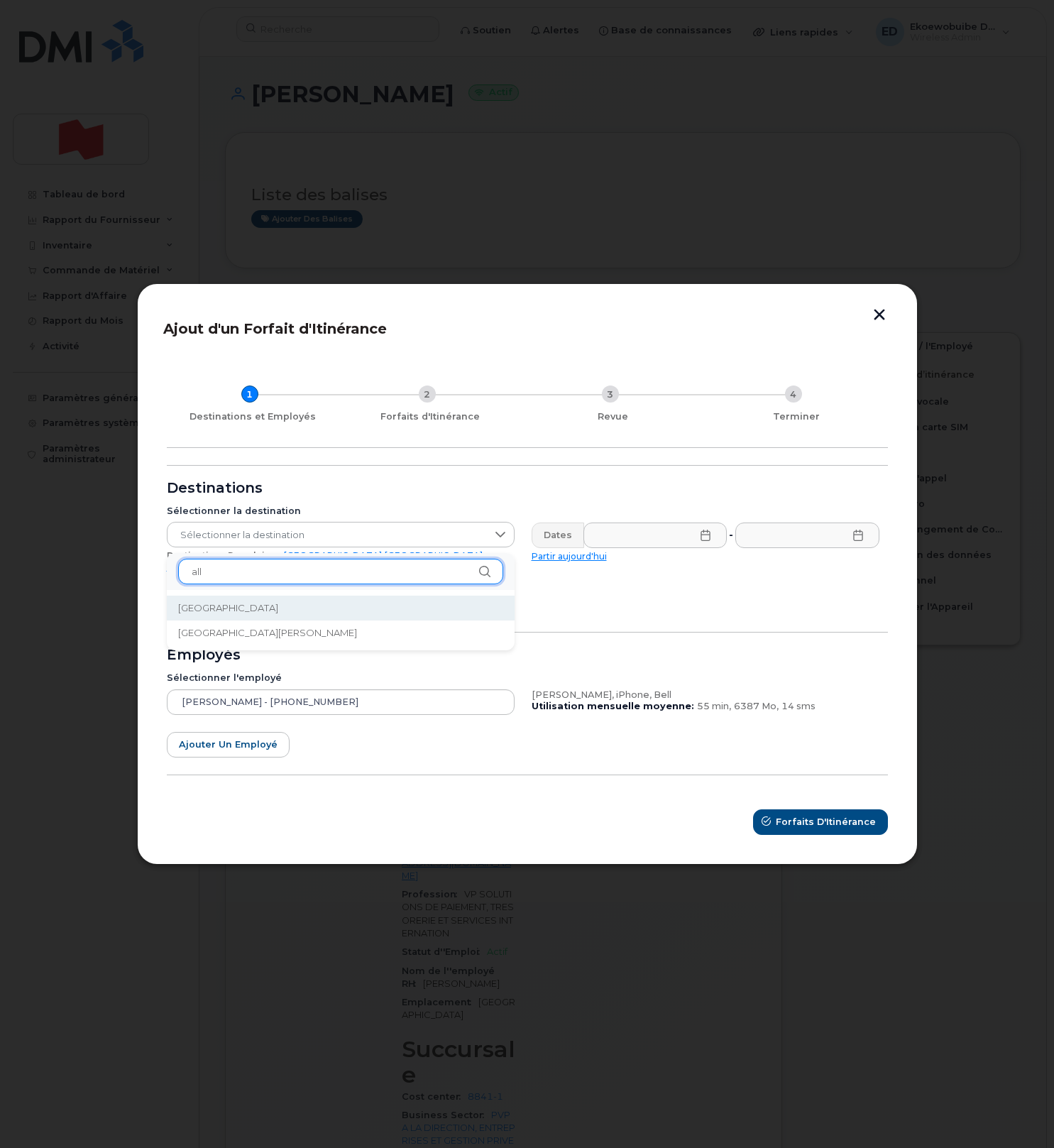
type input "all"
click at [209, 608] on span "[GEOGRAPHIC_DATA]" at bounding box center [227, 608] width 100 height 14
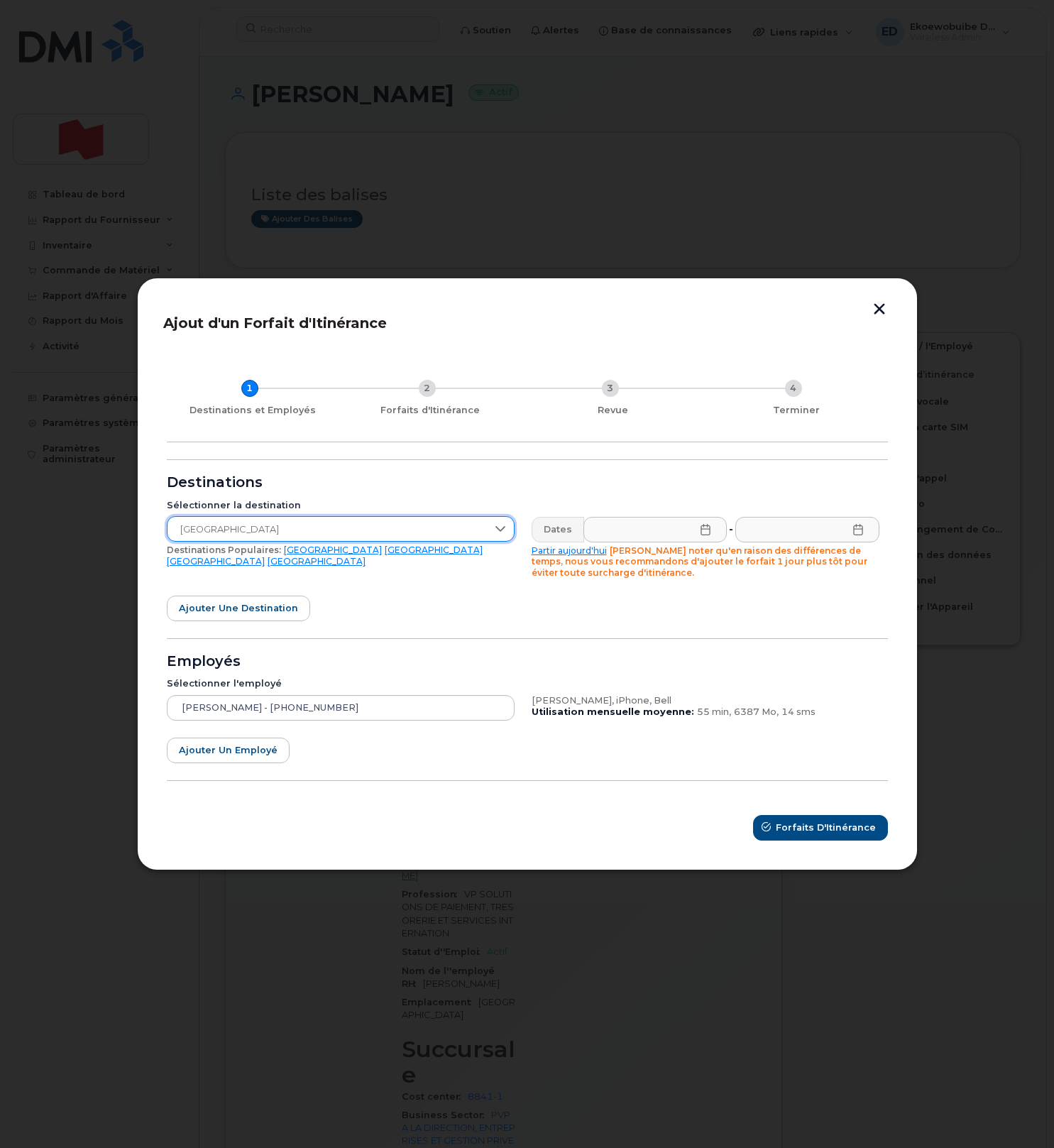
click at [703, 532] on icon at bounding box center [705, 529] width 11 height 11
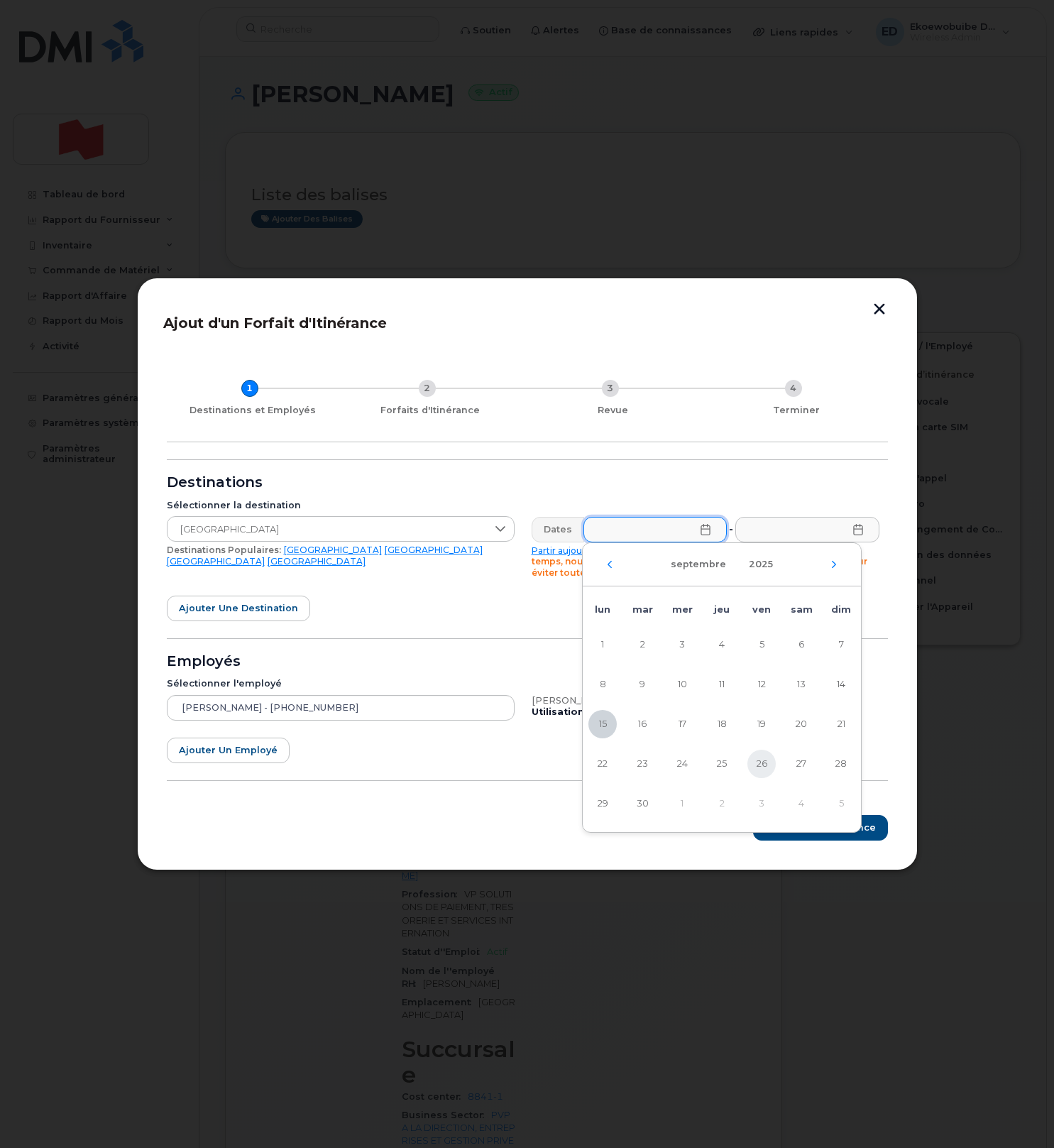
click at [766, 767] on span "26" at bounding box center [761, 763] width 28 height 28
type input "26/09/2025"
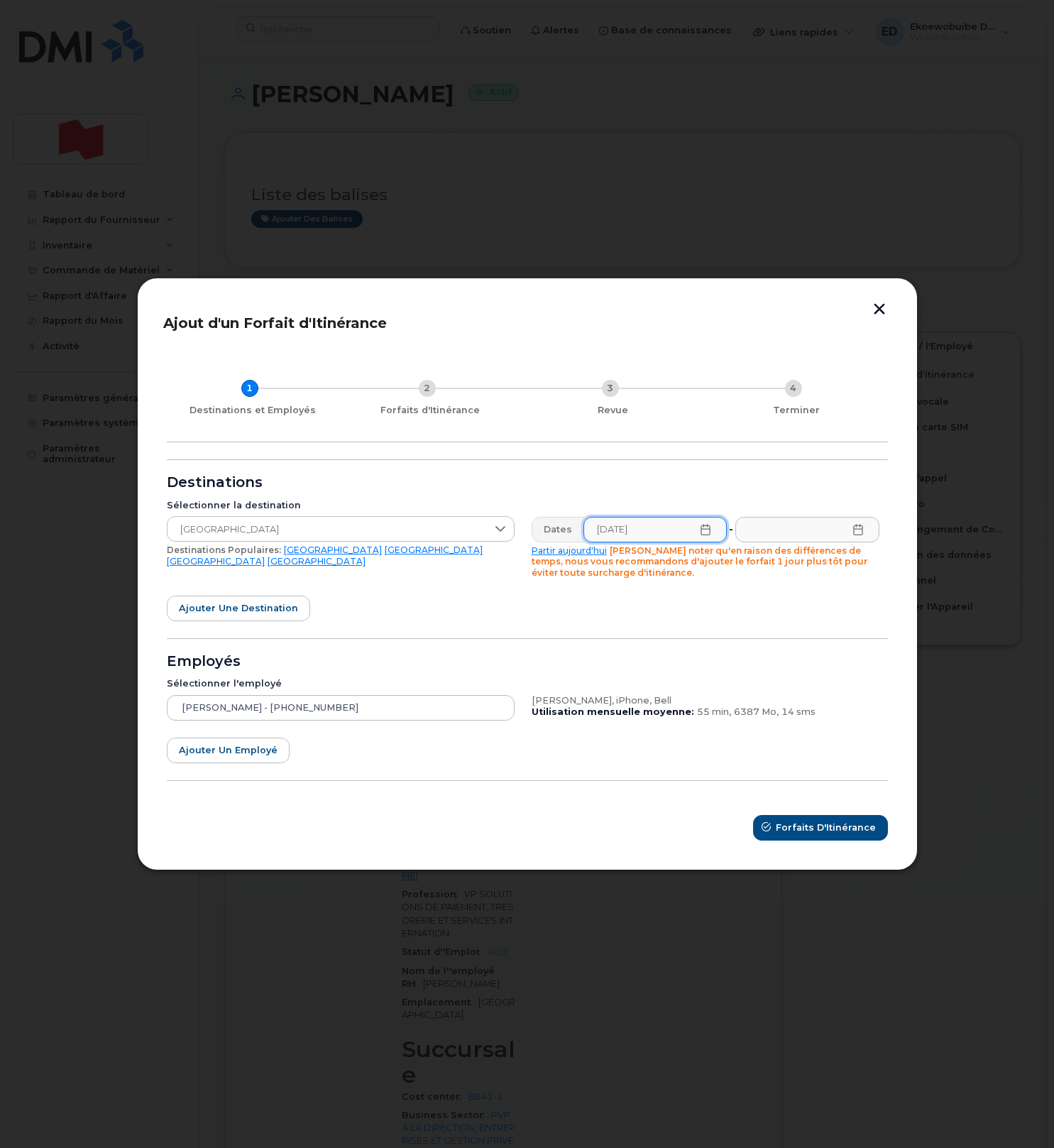
click at [859, 534] on icon at bounding box center [858, 529] width 9 height 11
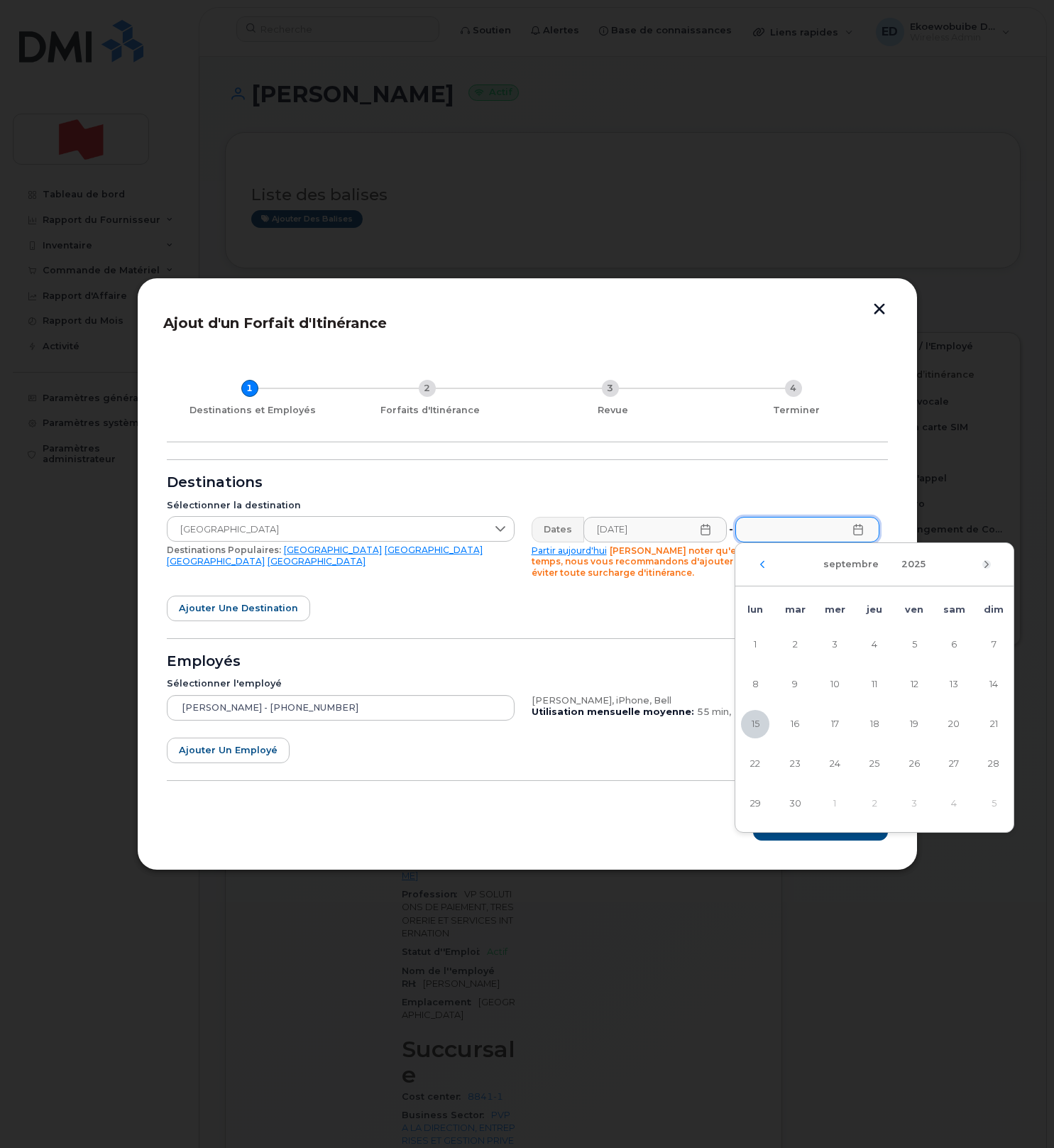
click at [982, 560] on icon "Mois suivant" at bounding box center [986, 564] width 8 height 11
click at [756, 686] on span "6" at bounding box center [755, 684] width 28 height 28
type input "06/10/2025"
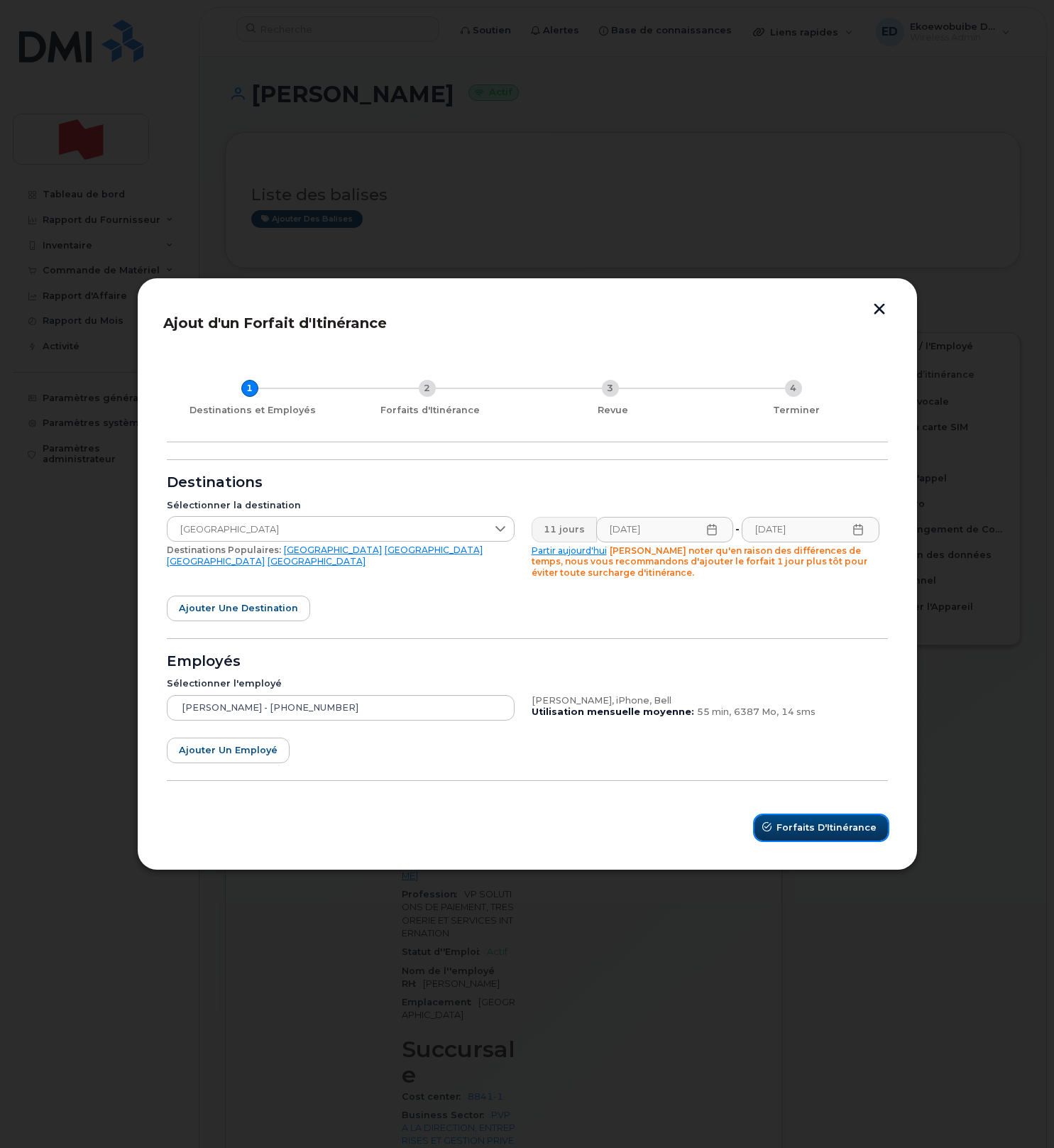
click at [794, 831] on span "Forfaits d'Itinérance" at bounding box center [827, 827] width 100 height 14
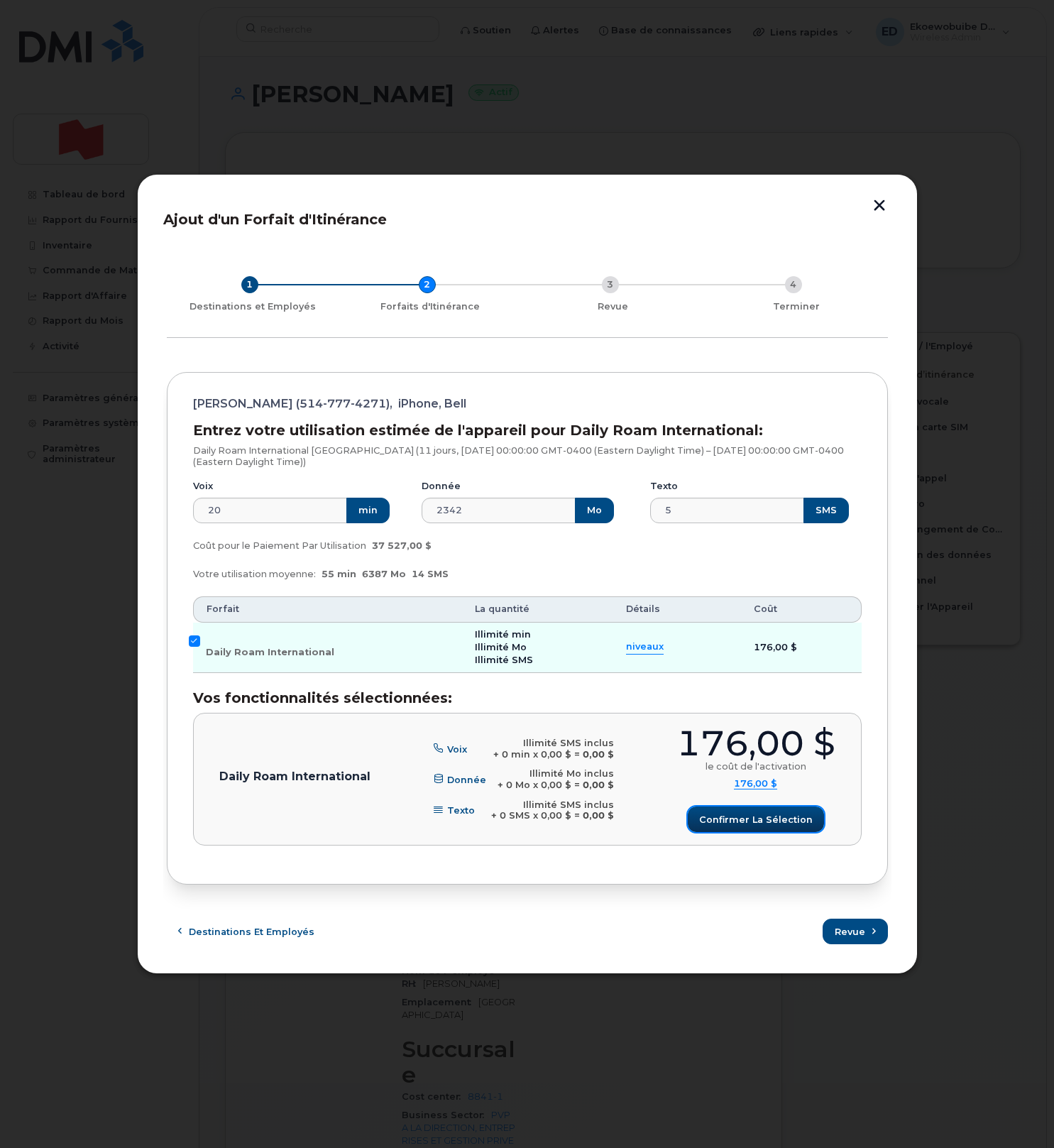
click at [757, 818] on span "Confirmer la sélection" at bounding box center [756, 819] width 114 height 14
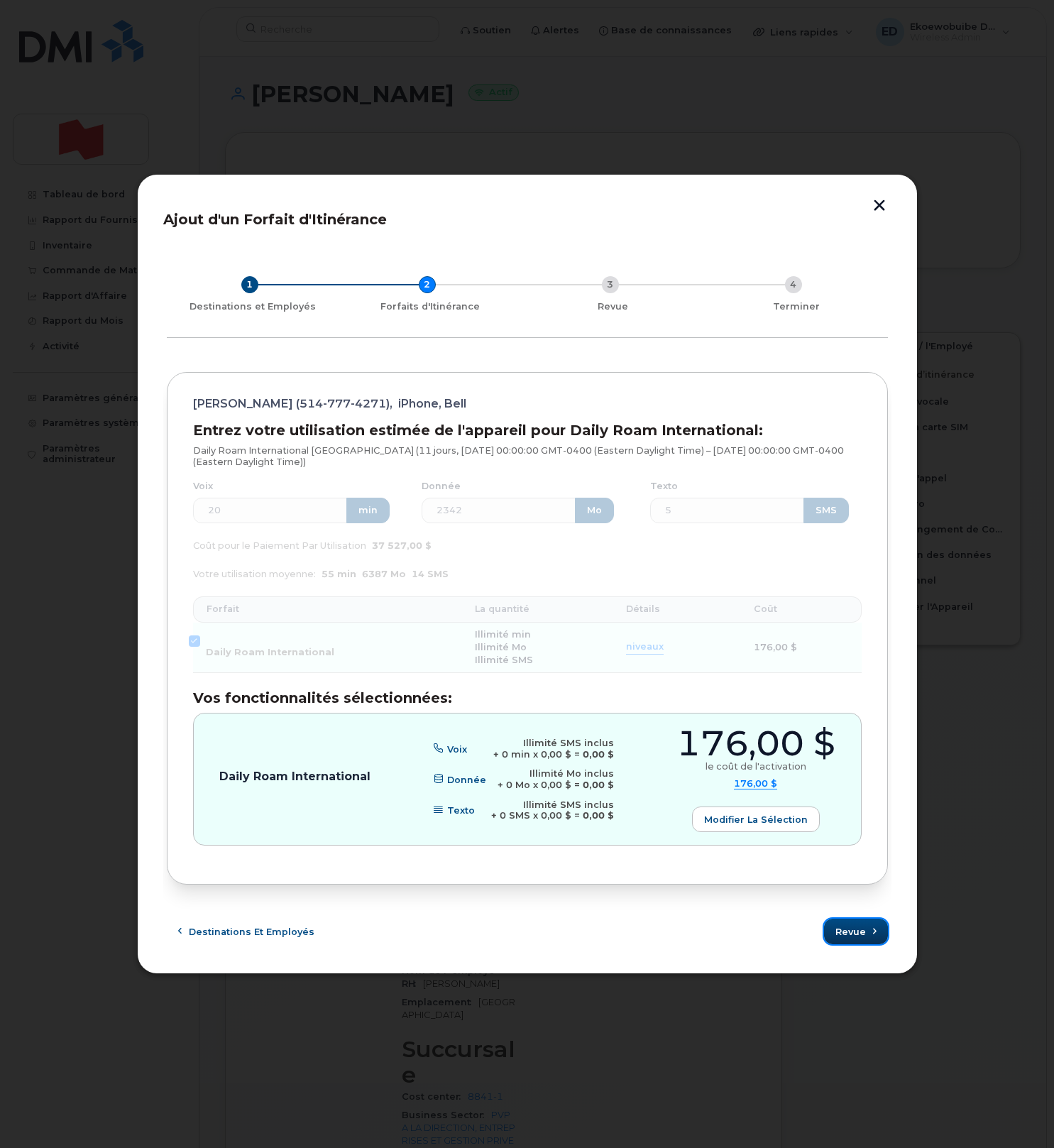
click at [854, 930] on span "Revue" at bounding box center [850, 932] width 30 height 14
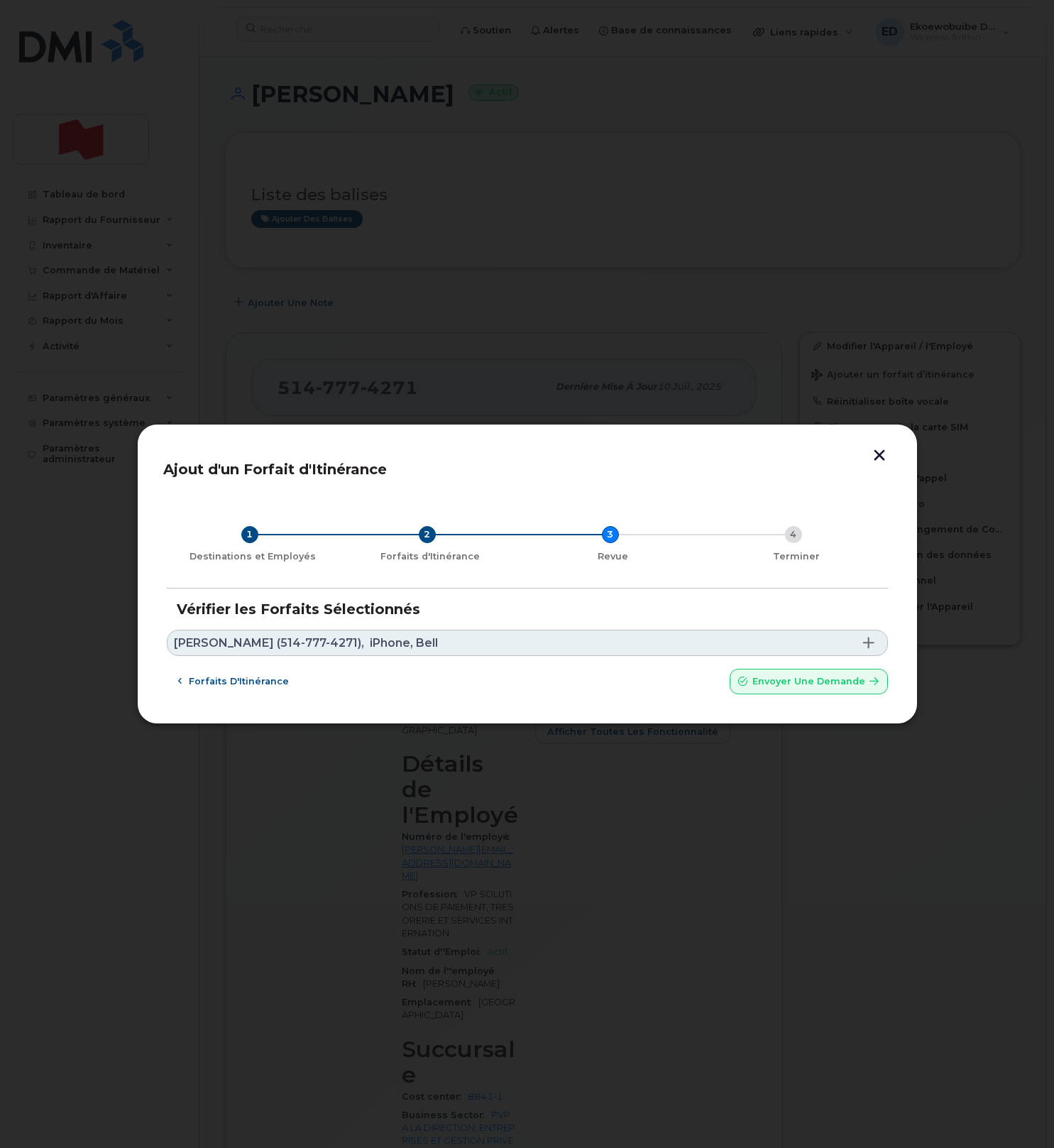
click at [416, 643] on link "Patrice Roy (514-777-4271), iPhone, Bell" at bounding box center [527, 643] width 721 height 27
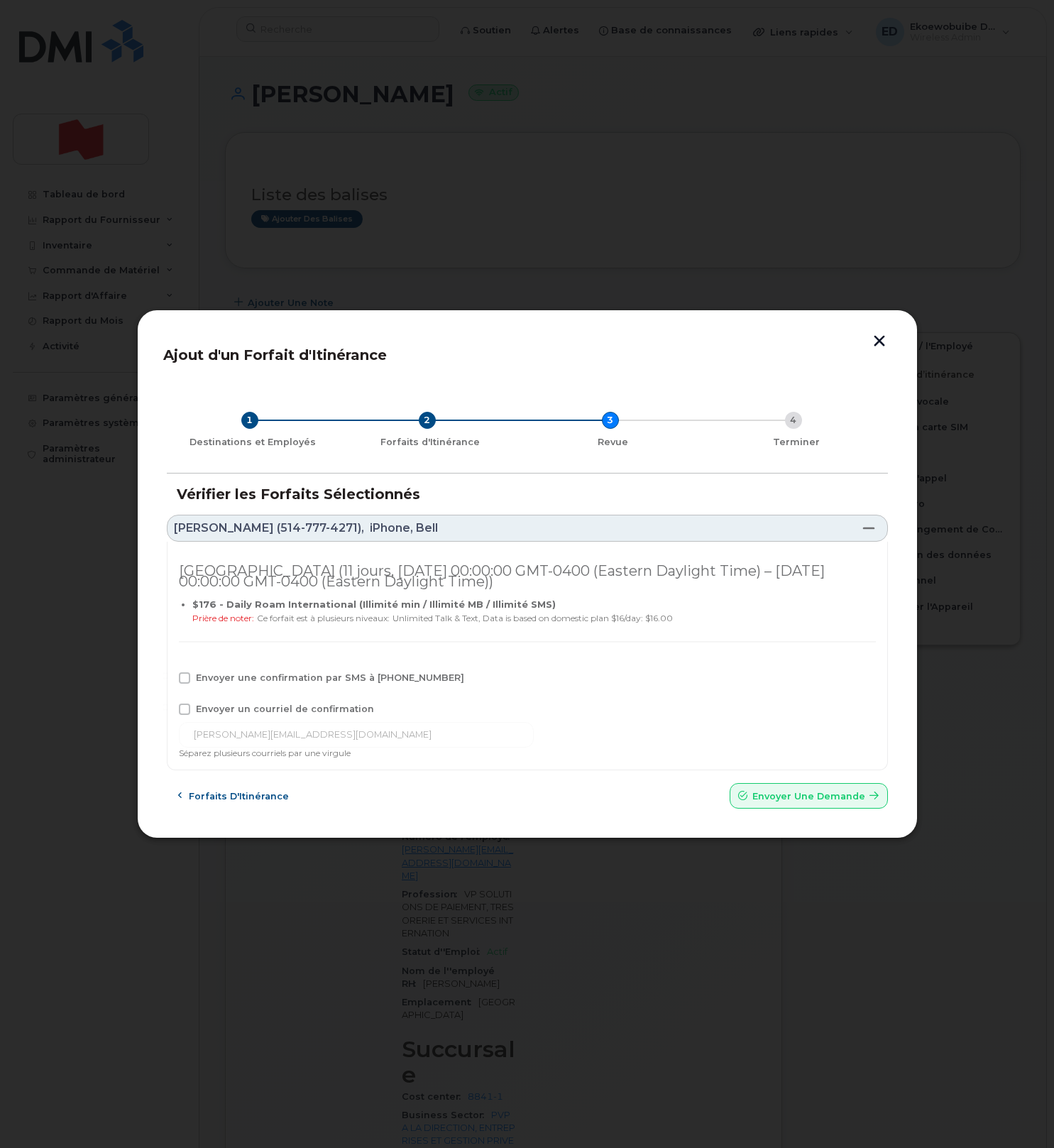
click at [201, 675] on span "Envoyer une confirmation par SMS à 514-777-4271" at bounding box center [330, 678] width 269 height 11
click at [169, 675] on input "Envoyer une confirmation par SMS à 514-777-4271" at bounding box center [165, 676] width 7 height 7
checkbox input "true"
click at [198, 706] on span "Envoyer un courriel de confirmation" at bounding box center [285, 709] width 178 height 11
click at [169, 706] on input "Envoyer un courriel de confirmation" at bounding box center [165, 707] width 7 height 7
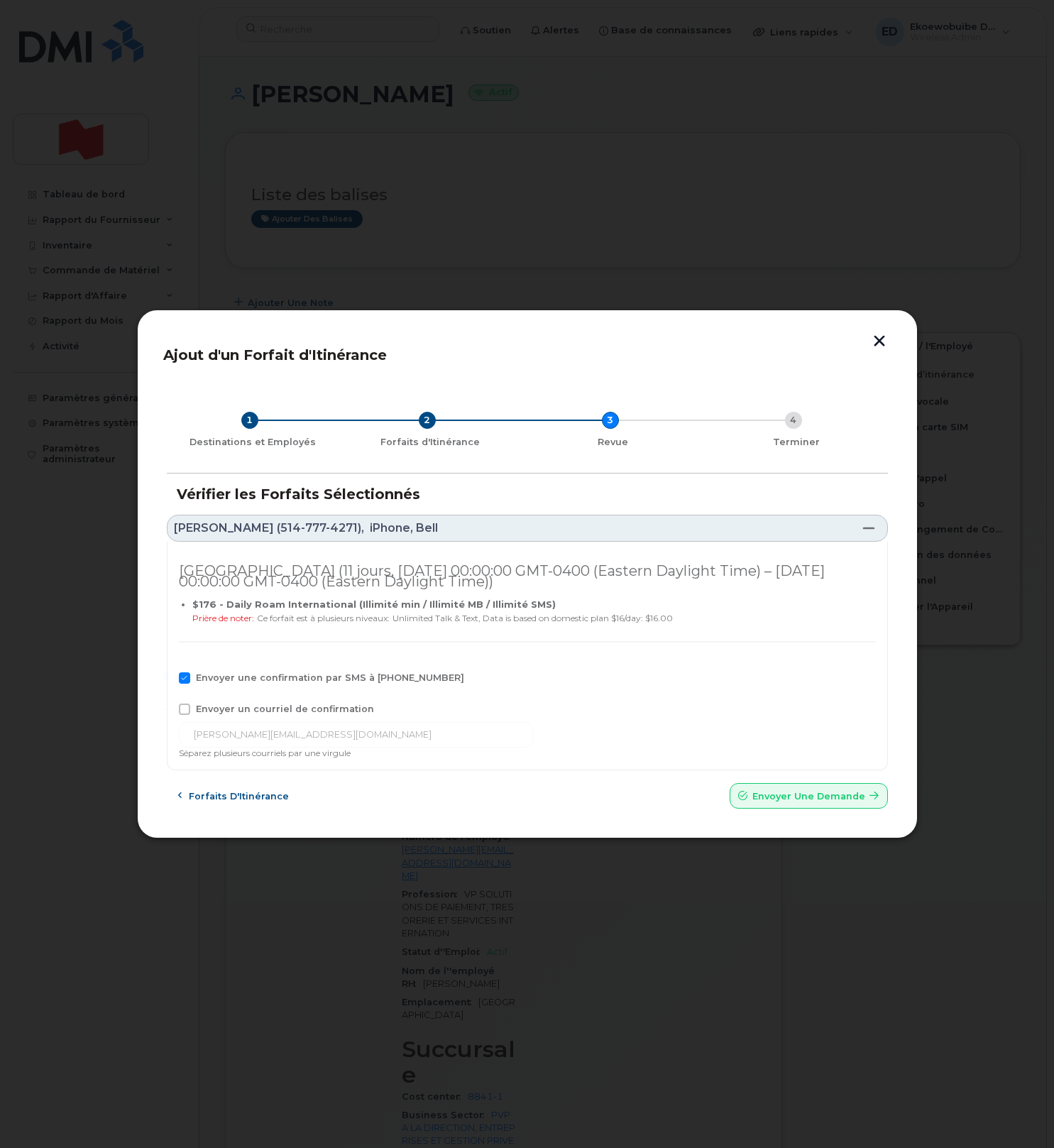
checkbox input "true"
click at [310, 734] on input "patrice.roy@bnc.ca" at bounding box center [356, 734] width 355 height 26
drag, startPoint x: 336, startPoint y: 734, endPoint x: 155, endPoint y: 730, distance: 181.0
click at [157, 729] on div "Ajout d'un Forfait d'Itinérance 1 Destinations et Employés 2 Forfaits d'Itinéra…" at bounding box center [527, 573] width 781 height 529
paste input "telecom-voix@bnc.ca"
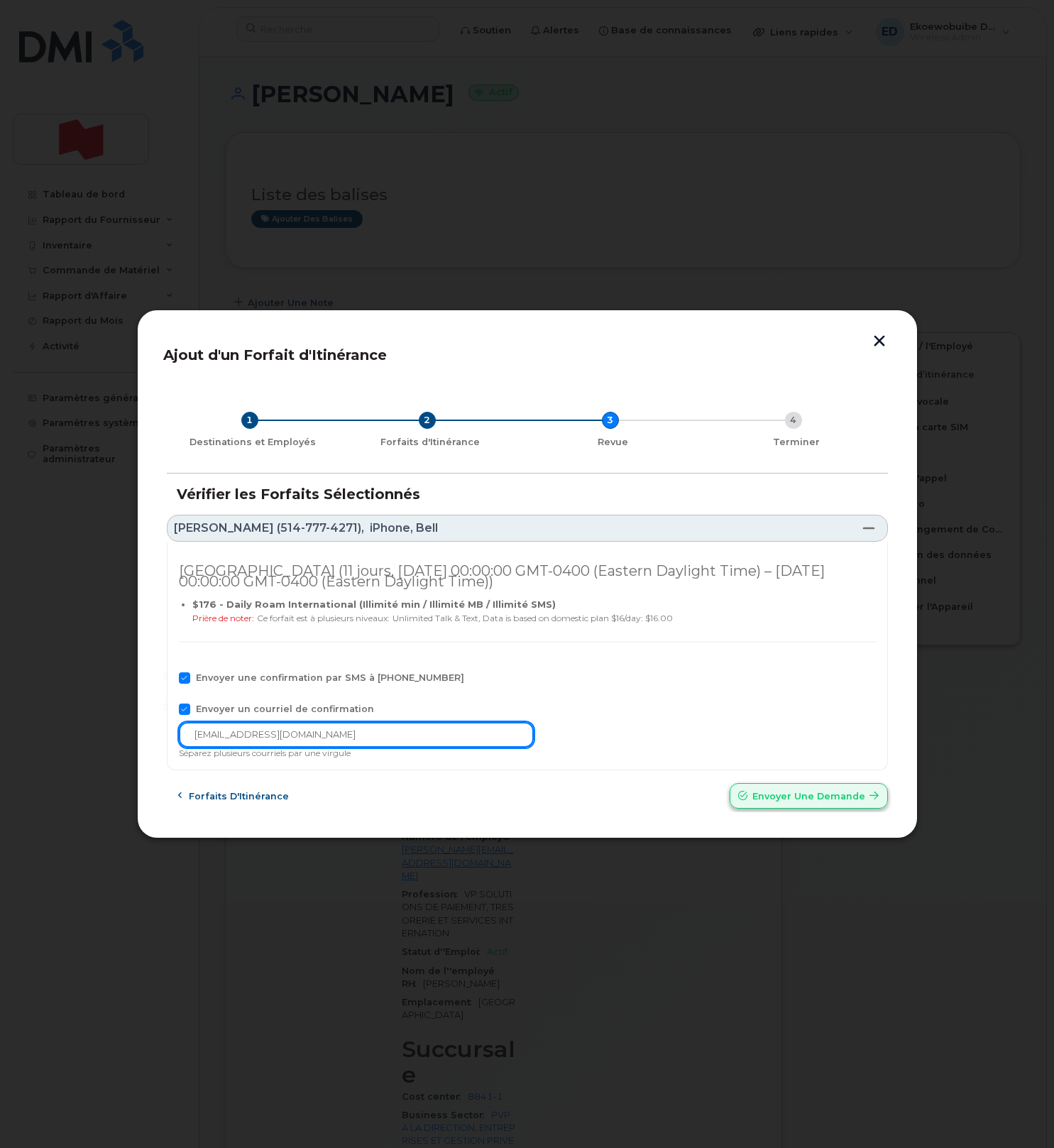
type input "telecom-voix@bnc.ca"
click at [777, 793] on span "Envoyer une Demande" at bounding box center [808, 796] width 113 height 14
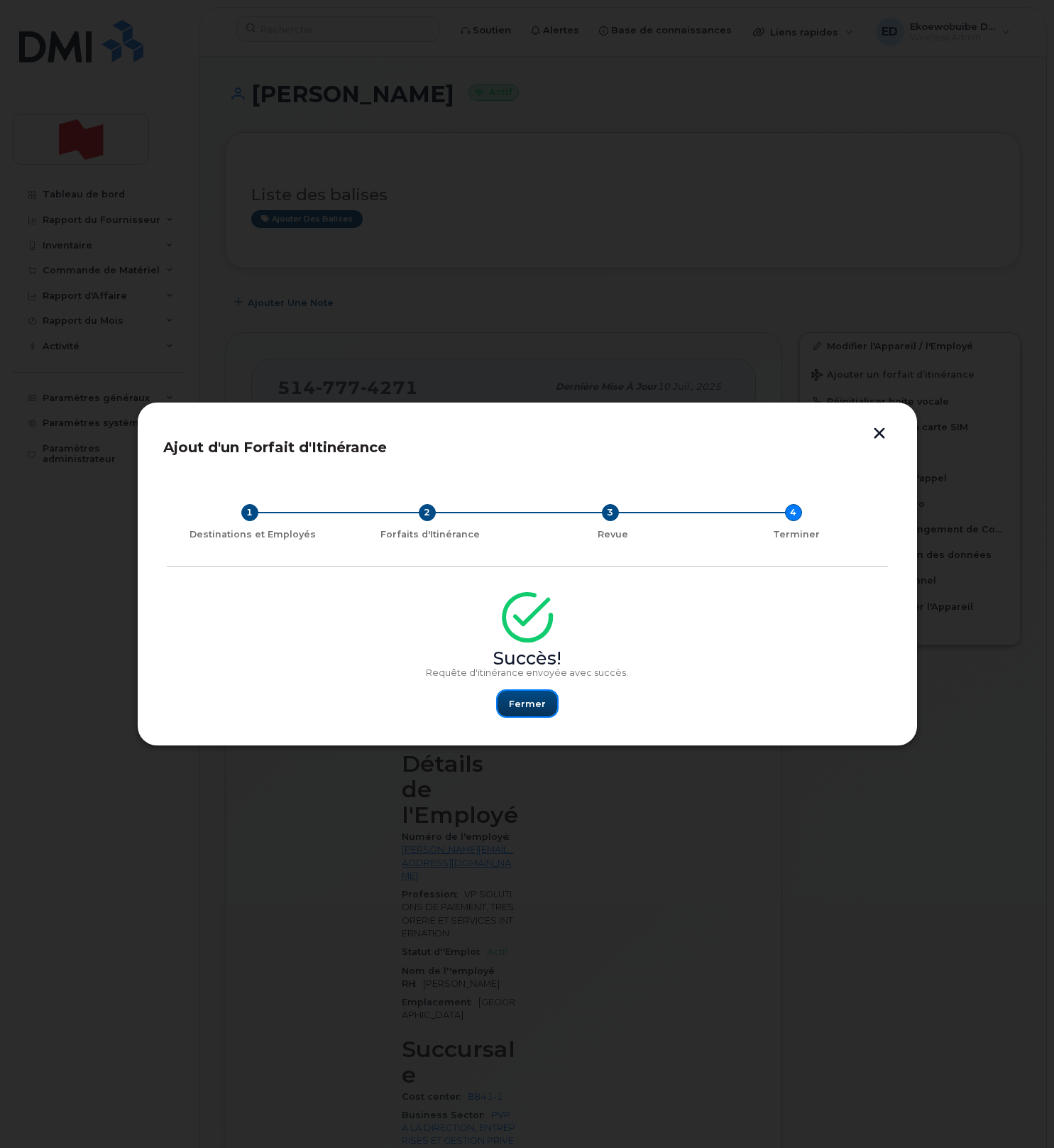
click at [520, 706] on span "Fermer" at bounding box center [527, 703] width 37 height 14
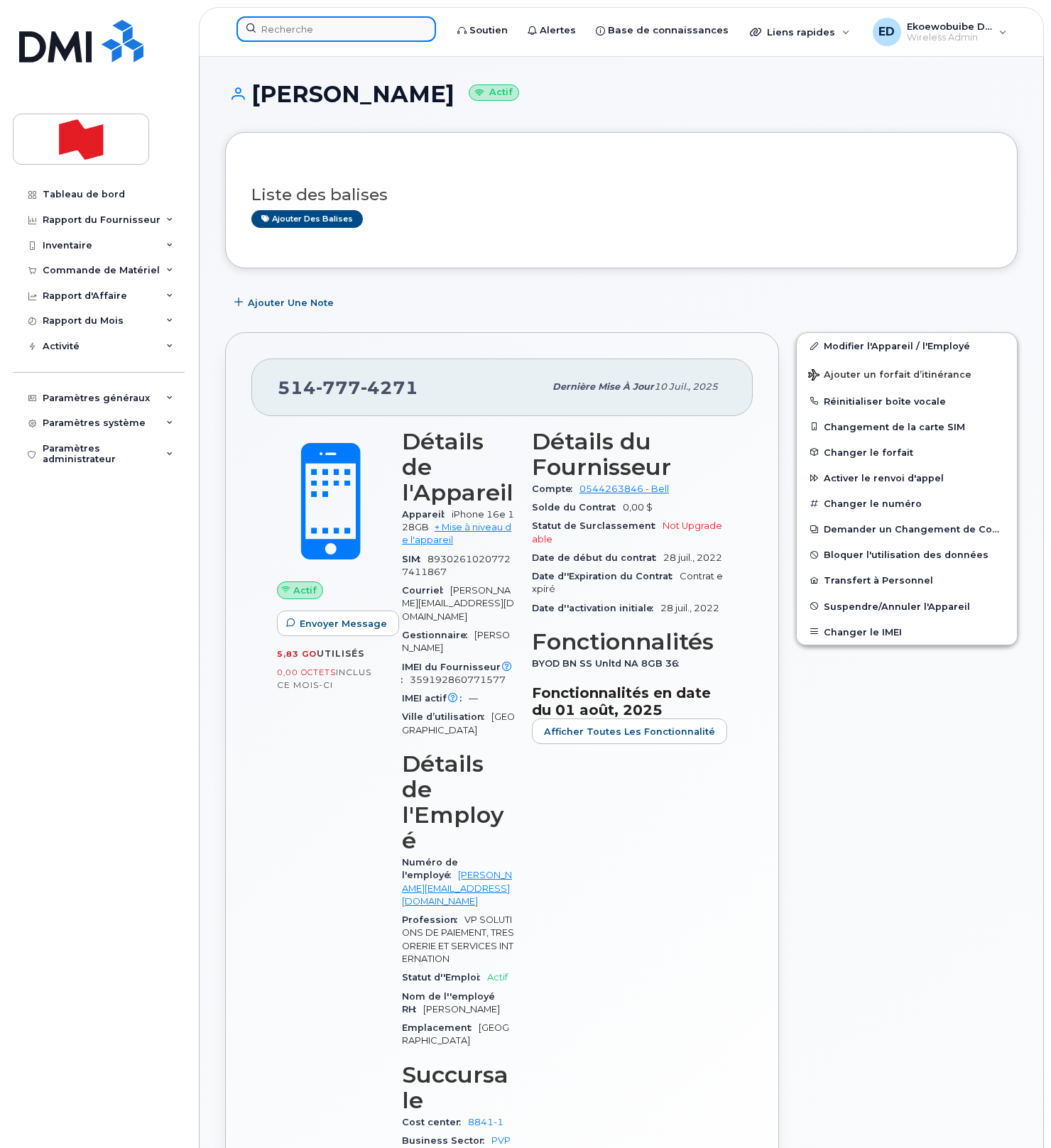
click at [348, 33] on input at bounding box center [336, 29] width 199 height 26
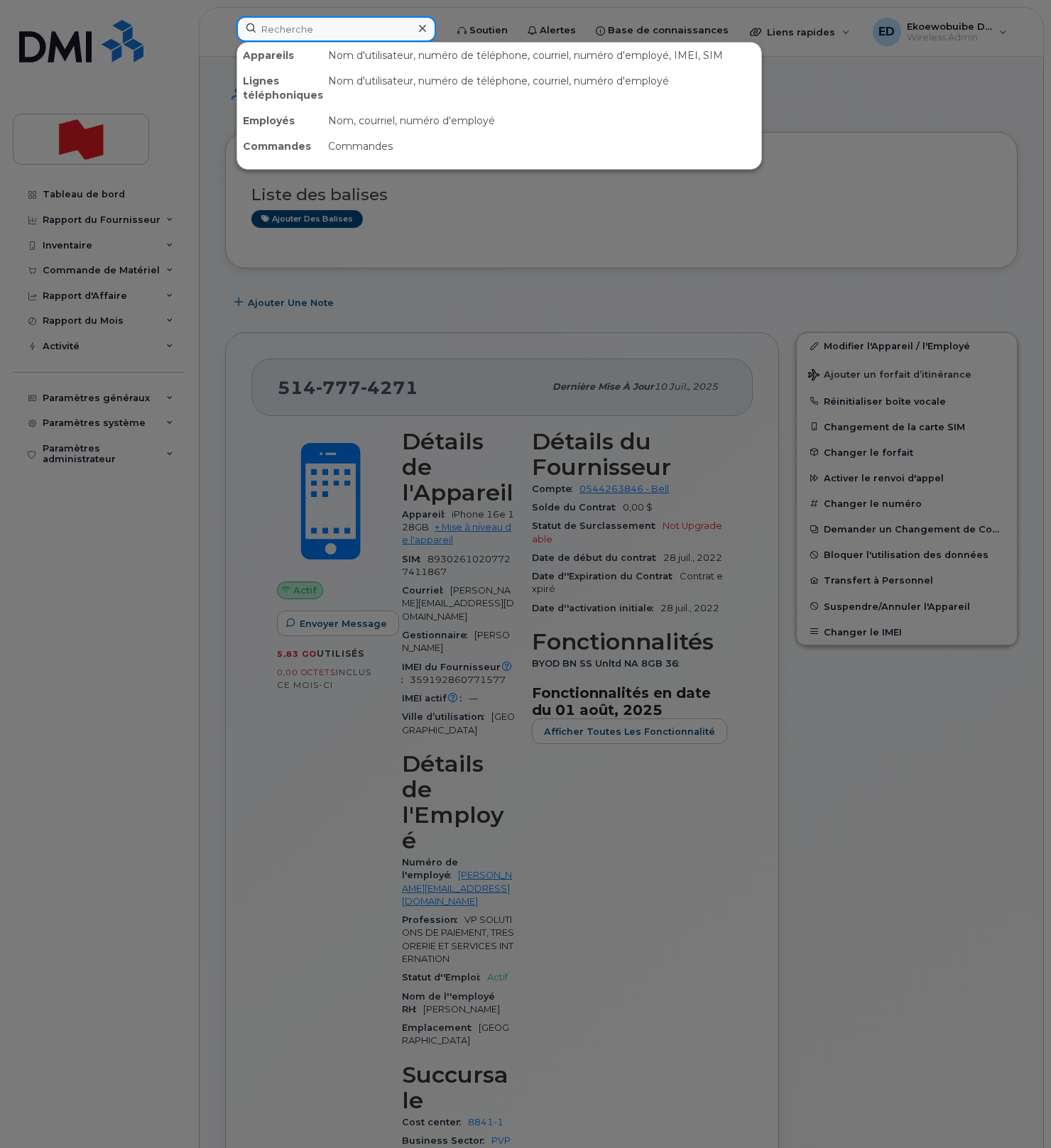
click at [347, 33] on input at bounding box center [336, 29] width 199 height 26
paste input "438-824-1310"
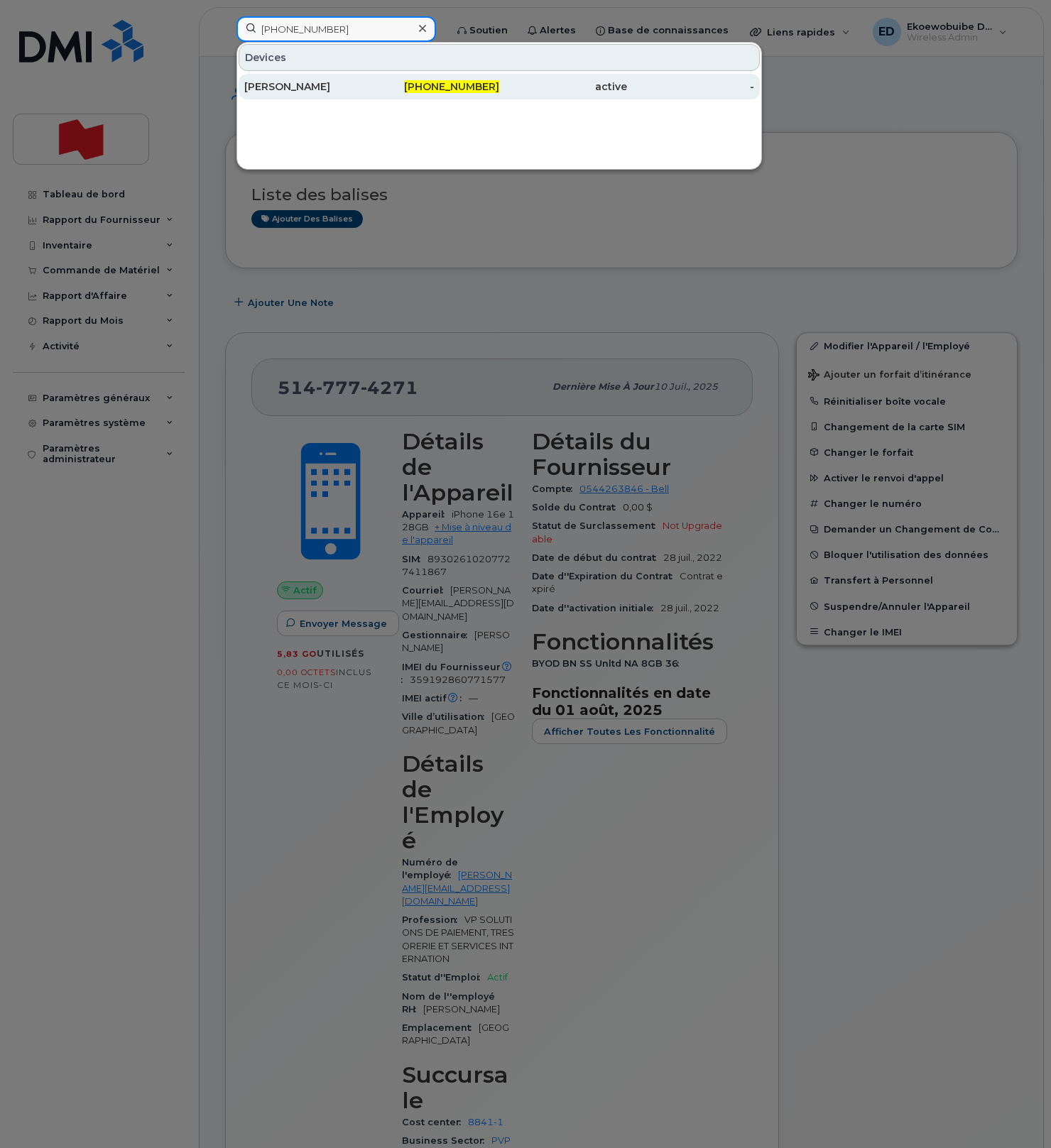
type input "438-824-1310"
click at [307, 85] on div "Chantal Tremblay" at bounding box center [307, 86] width 127 height 14
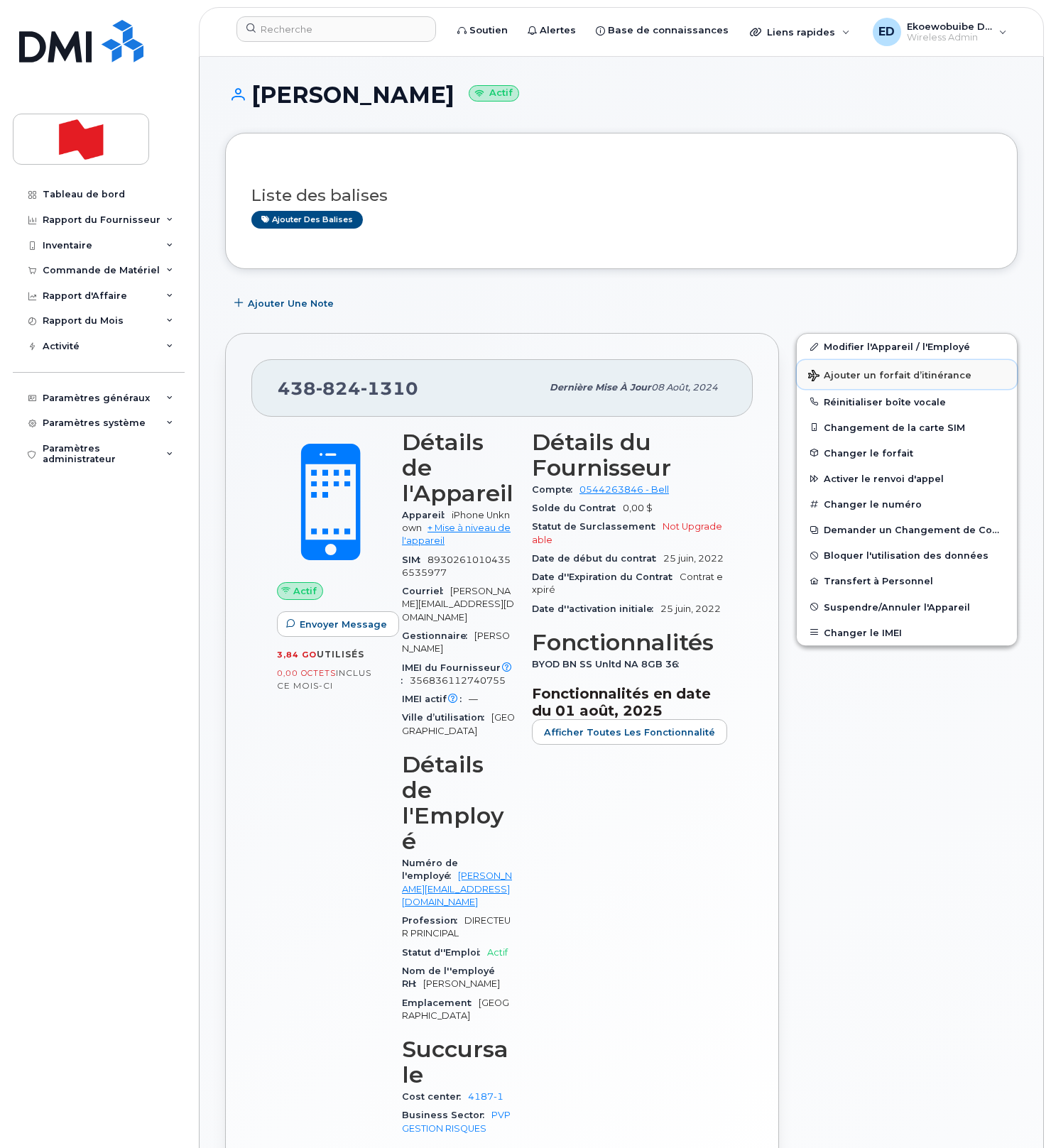
click at [838, 383] on button "Ajouter un forfait d’itinérance" at bounding box center [906, 374] width 220 height 29
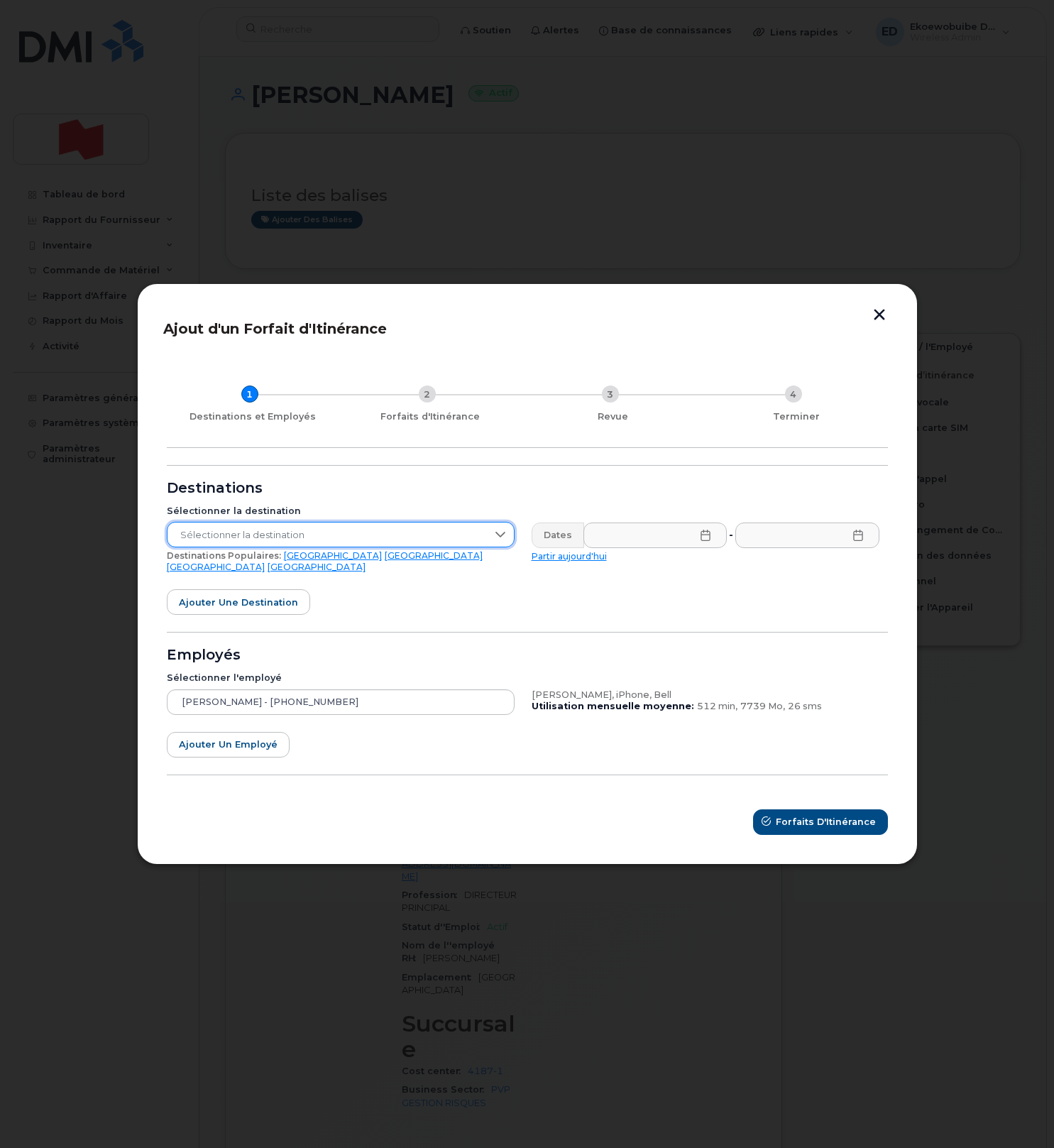
click at [326, 546] on span "Sélectionner la destination" at bounding box center [327, 535] width 319 height 26
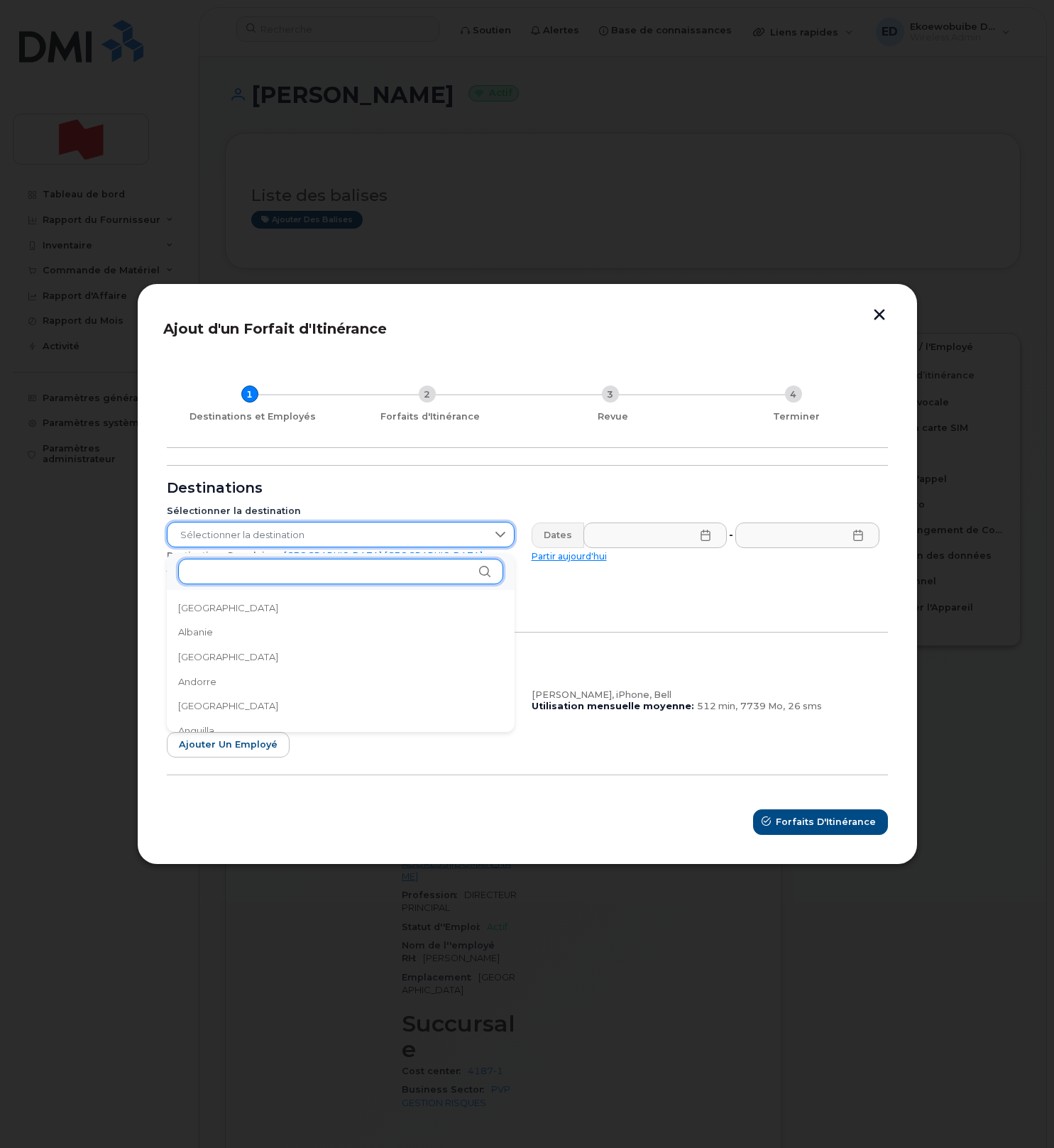
click at [254, 570] on input "text" at bounding box center [340, 571] width 325 height 26
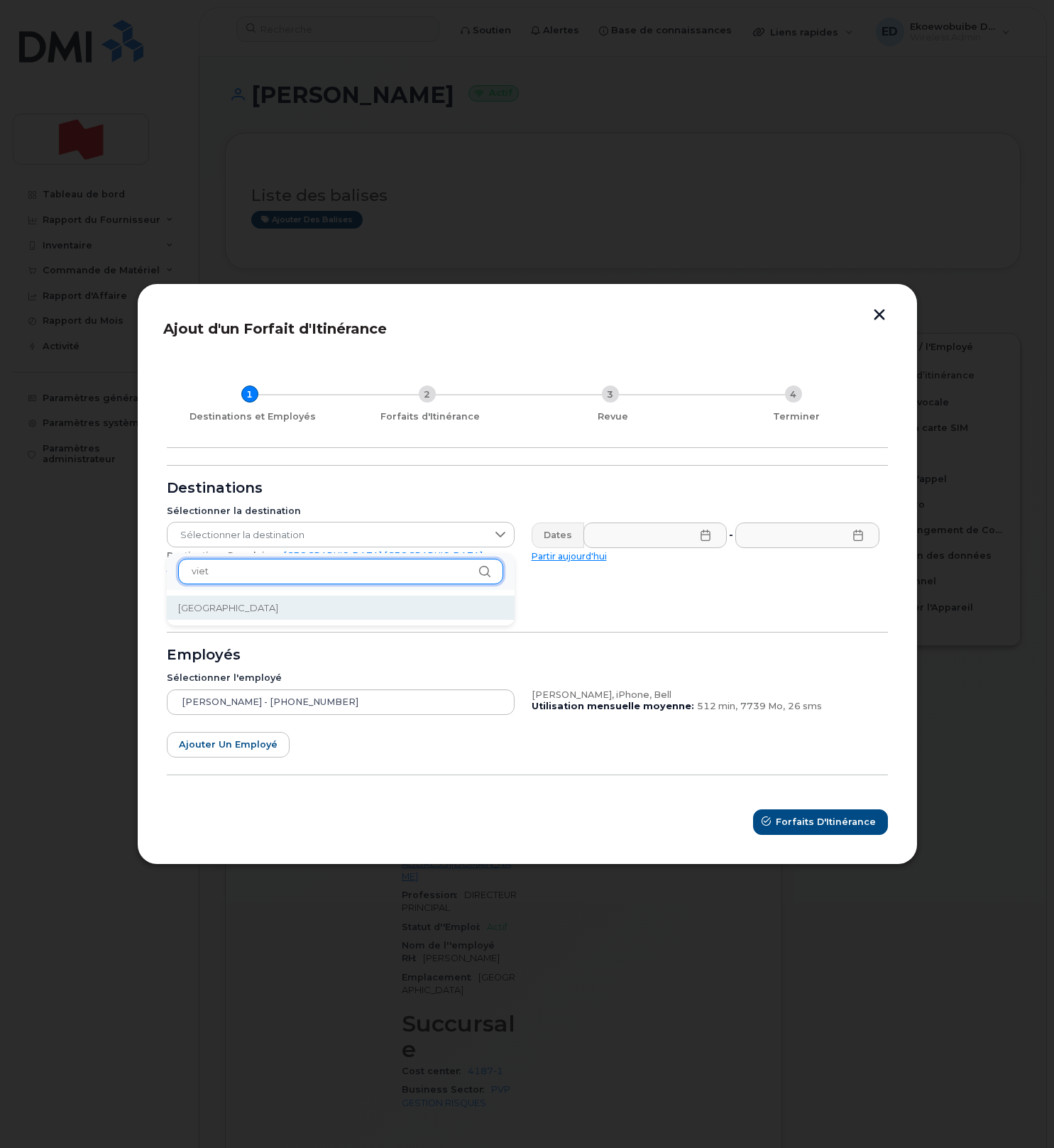
type input "viet"
click at [240, 606] on li "[GEOGRAPHIC_DATA]" at bounding box center [340, 607] width 348 height 25
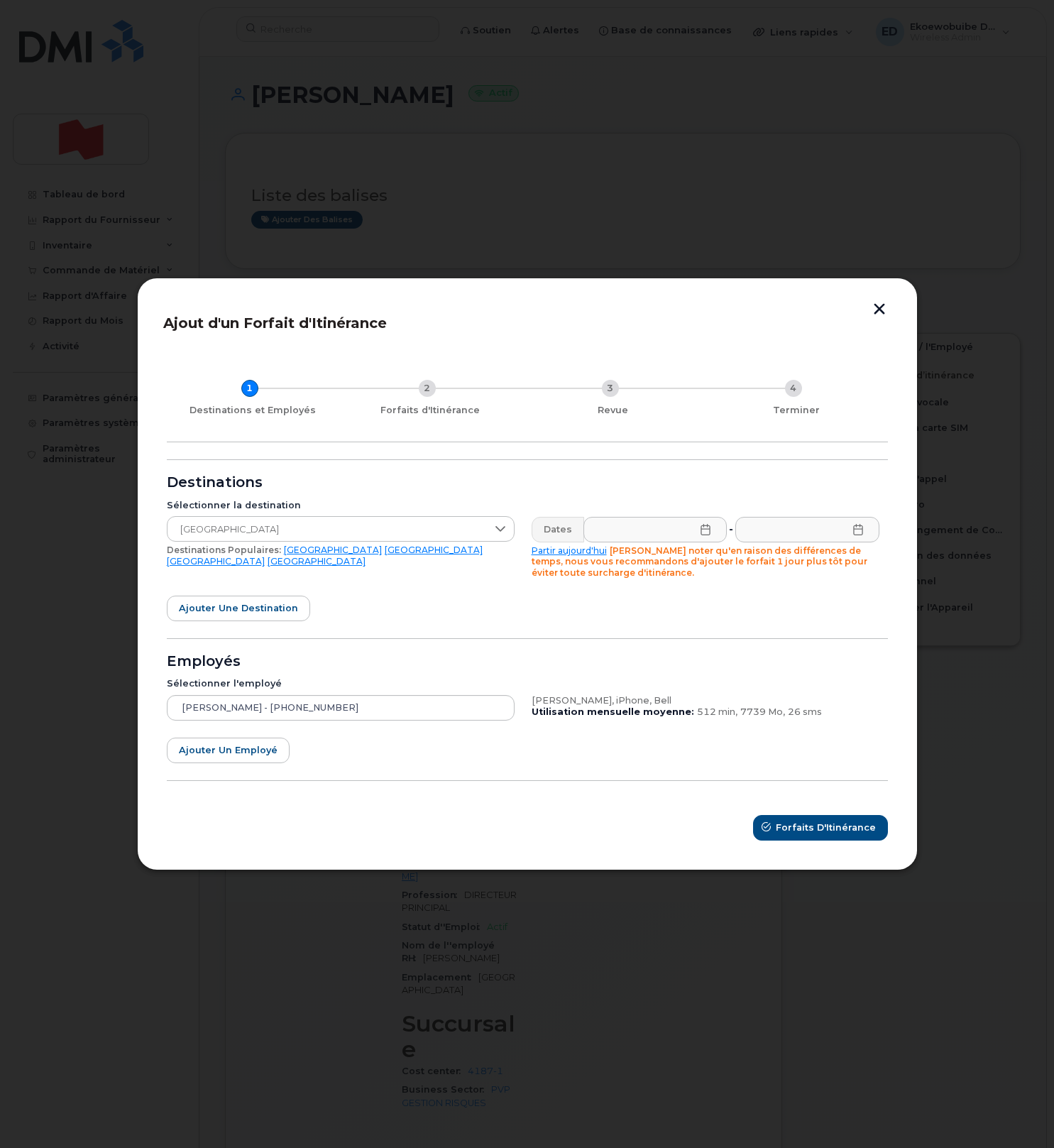
click at [705, 531] on icon at bounding box center [705, 529] width 11 height 11
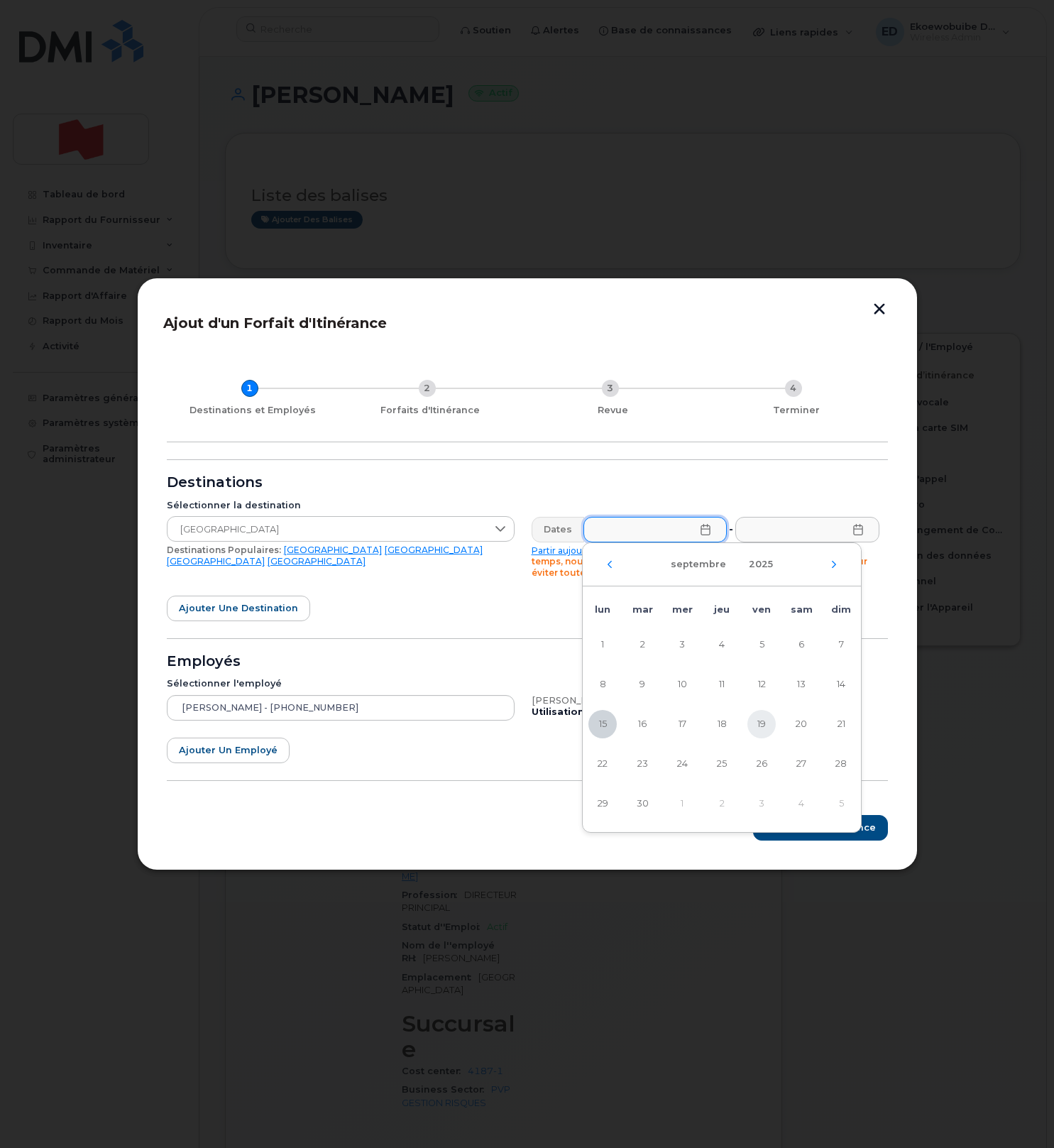
click at [765, 722] on span "19" at bounding box center [761, 723] width 28 height 28
type input "19/09/2025"
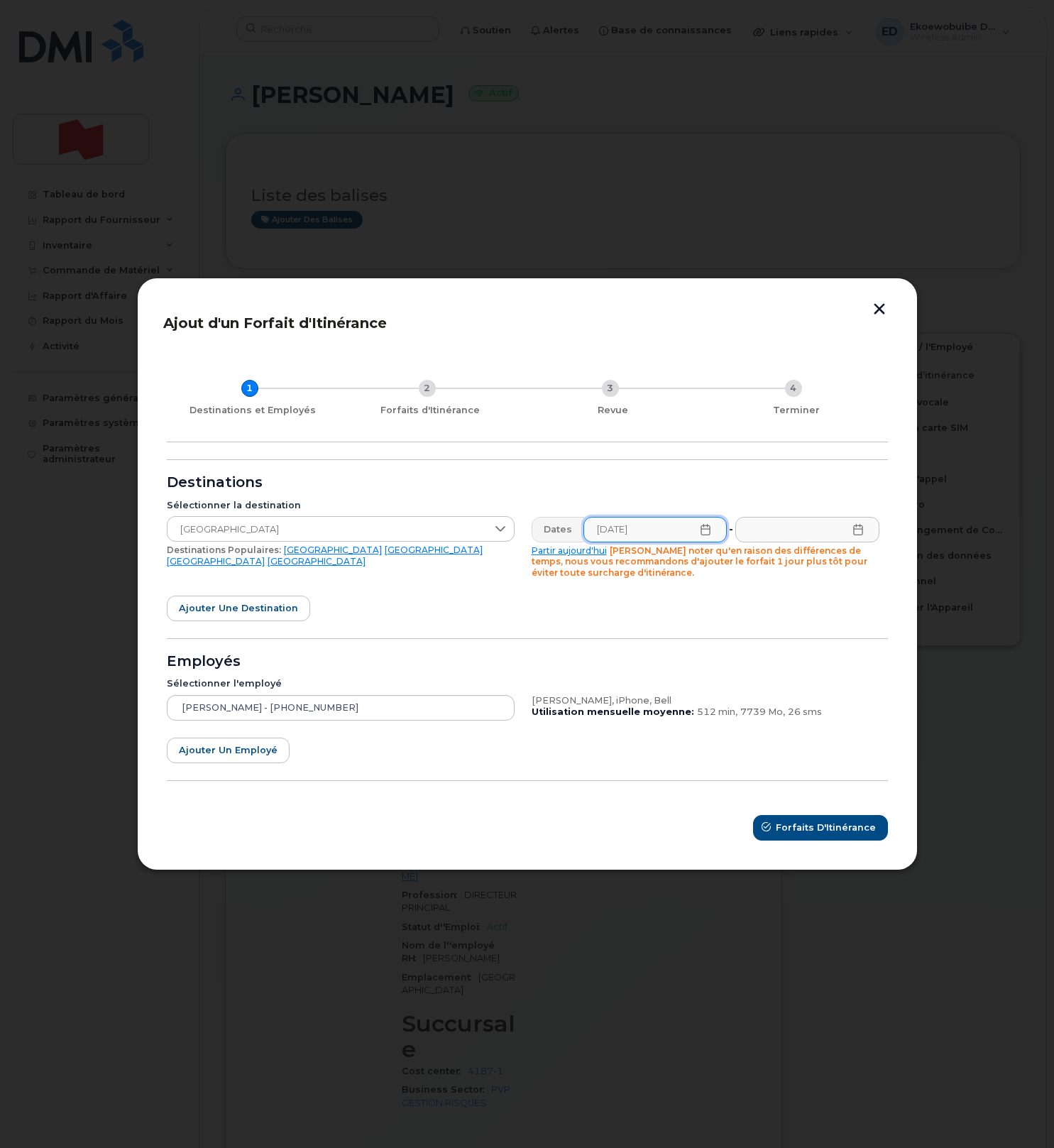
click at [860, 529] on icon at bounding box center [859, 529] width 11 height 11
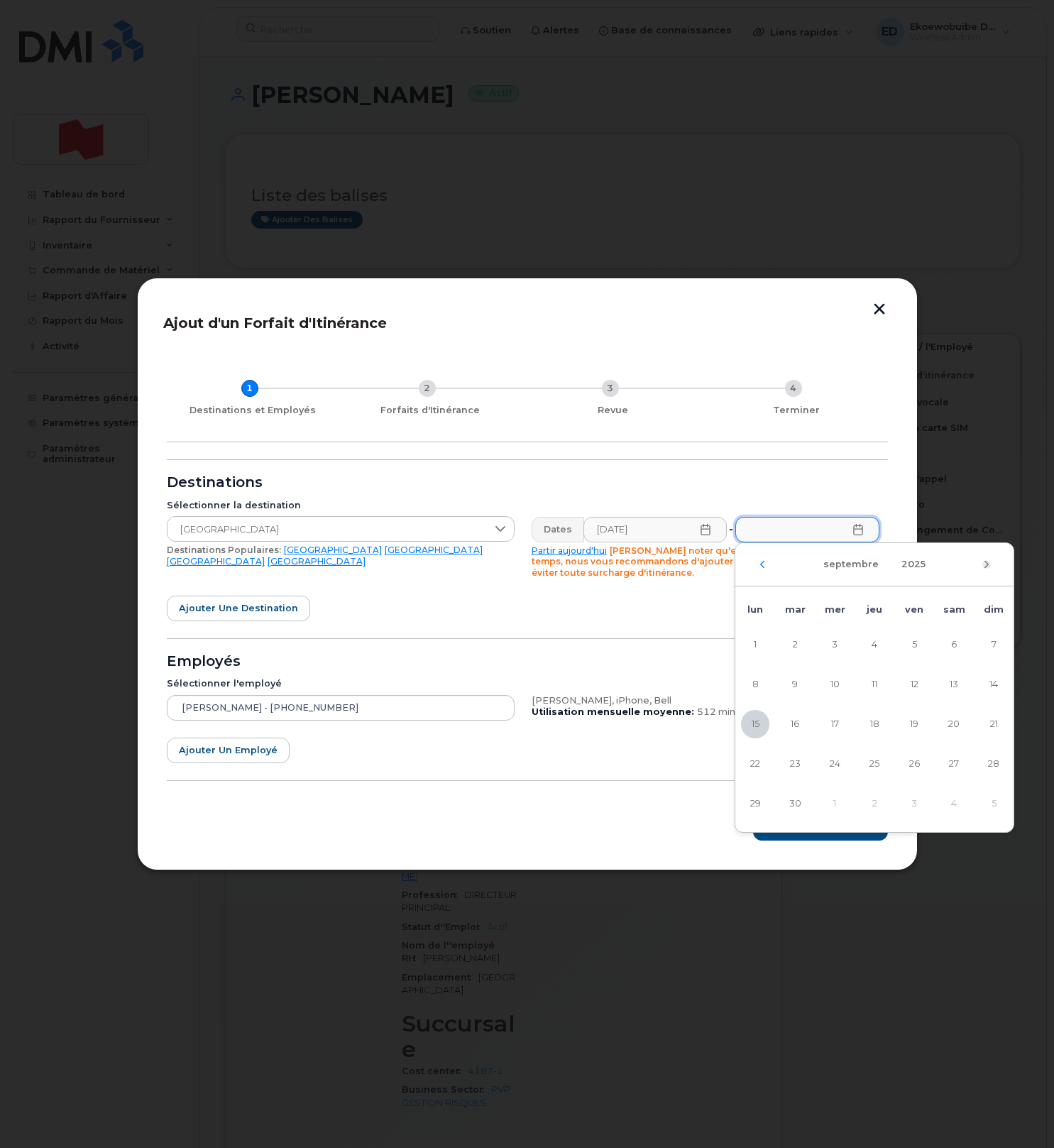
click at [985, 567] on icon "Mois suivant" at bounding box center [986, 564] width 8 height 11
click at [759, 678] on span "6" at bounding box center [755, 684] width 28 height 28
type input "06/10/2025"
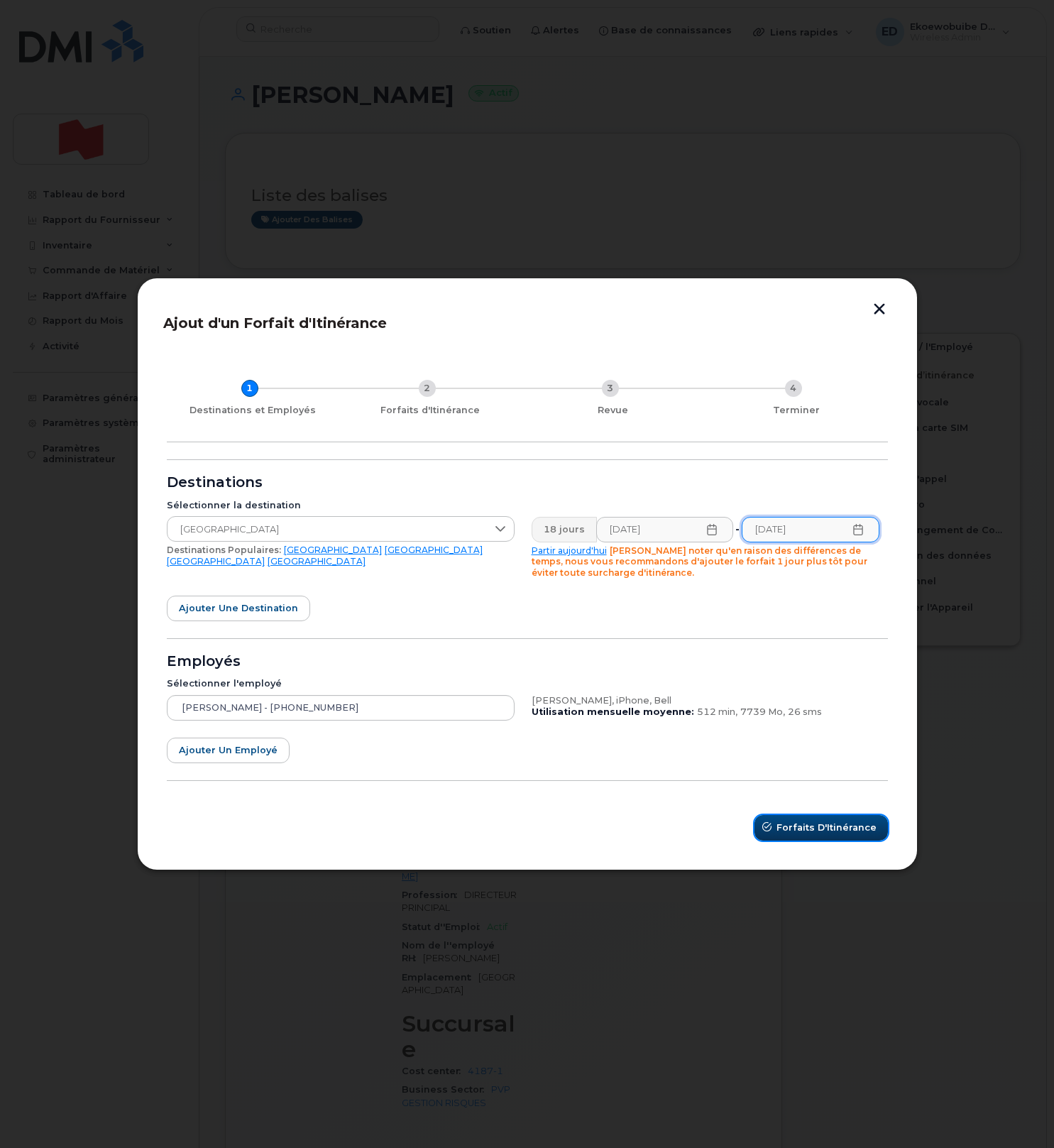
click at [813, 833] on span "Forfaits d'Itinérance" at bounding box center [827, 827] width 100 height 14
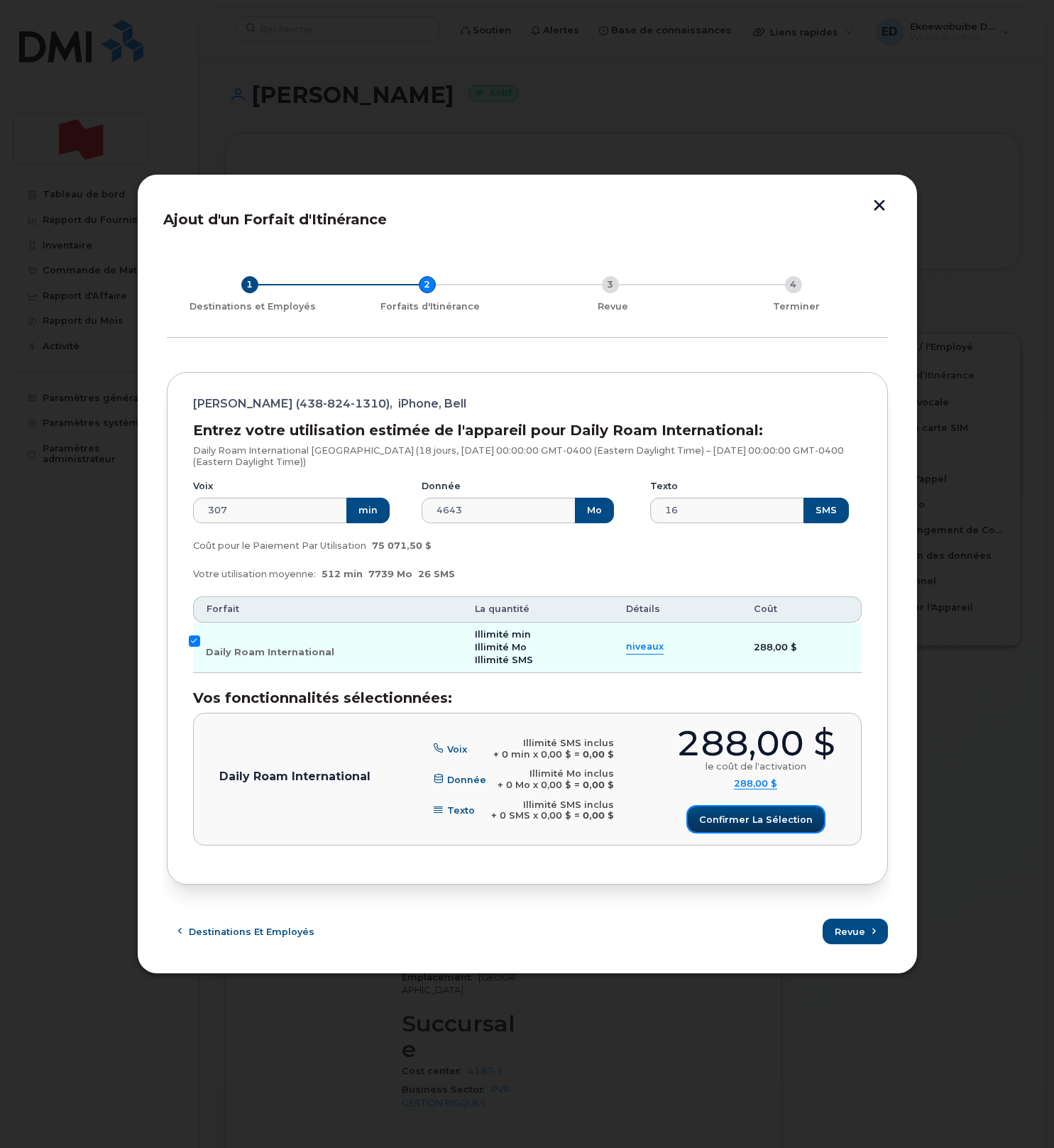
click at [743, 817] on span "Confirmer la sélection" at bounding box center [756, 819] width 114 height 14
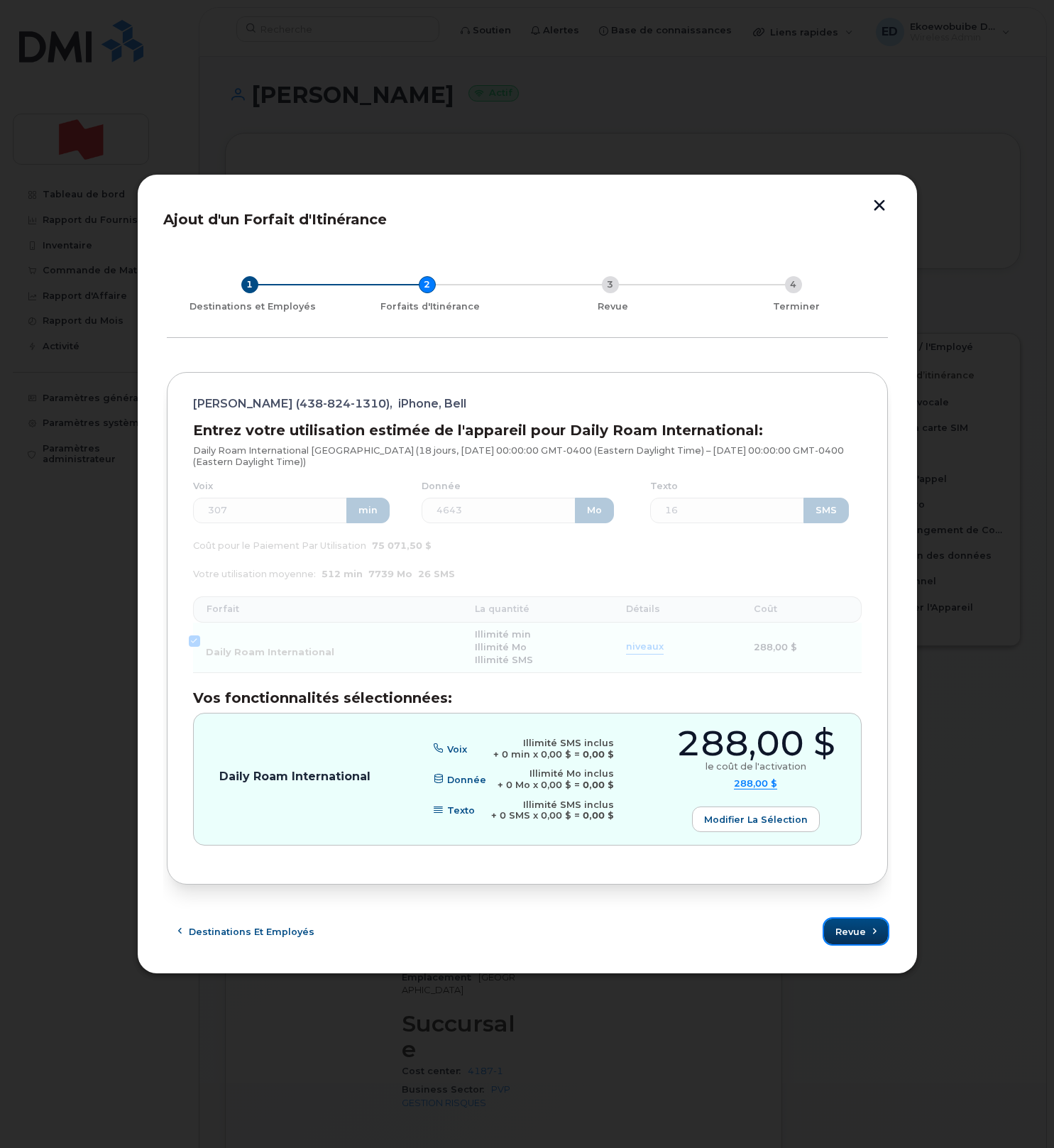
click at [849, 935] on span "Revue" at bounding box center [850, 932] width 30 height 14
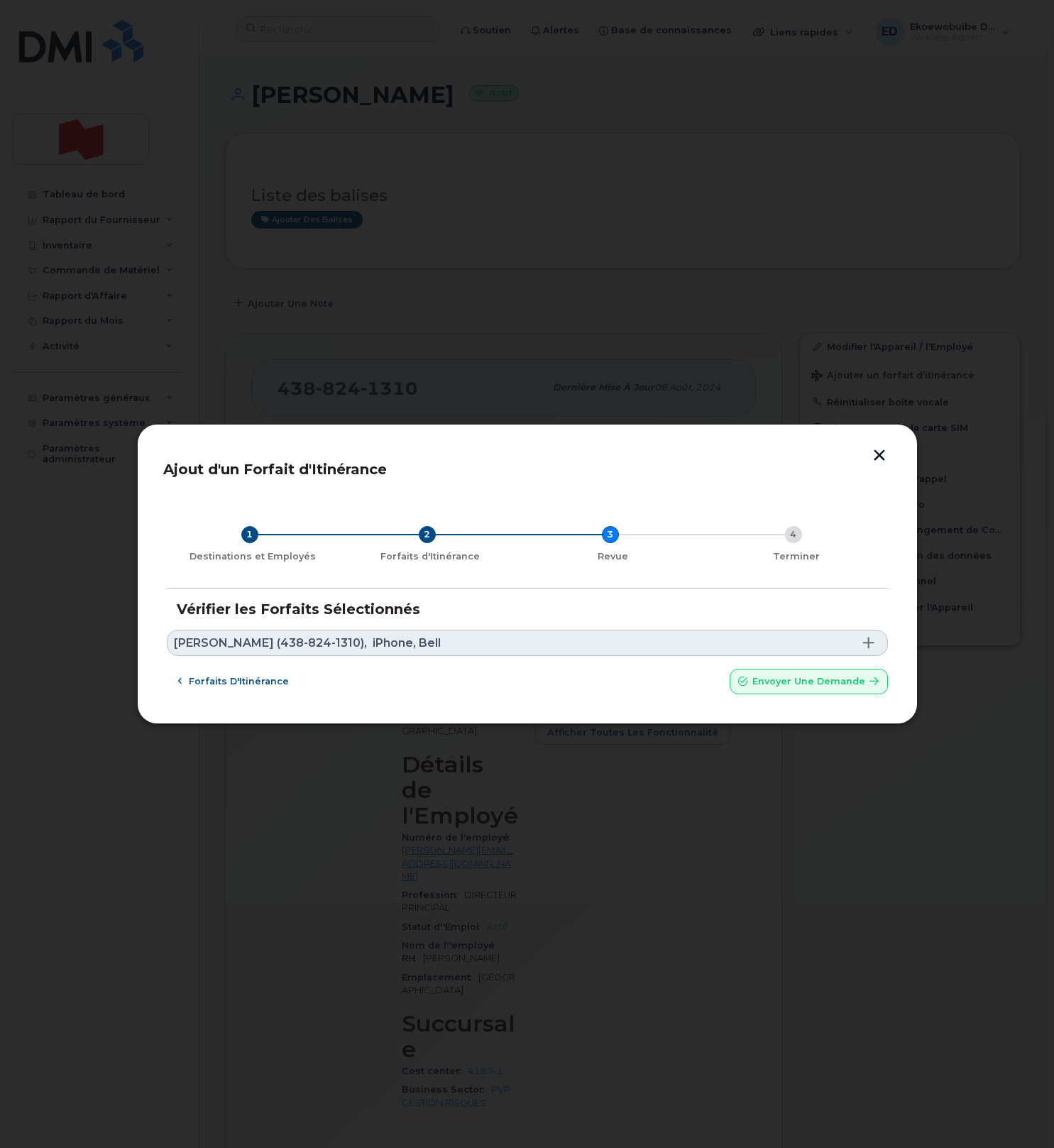
click at [450, 638] on link "Chantal Tremblay (438-824-1310), iPhone, Bell" at bounding box center [527, 643] width 721 height 27
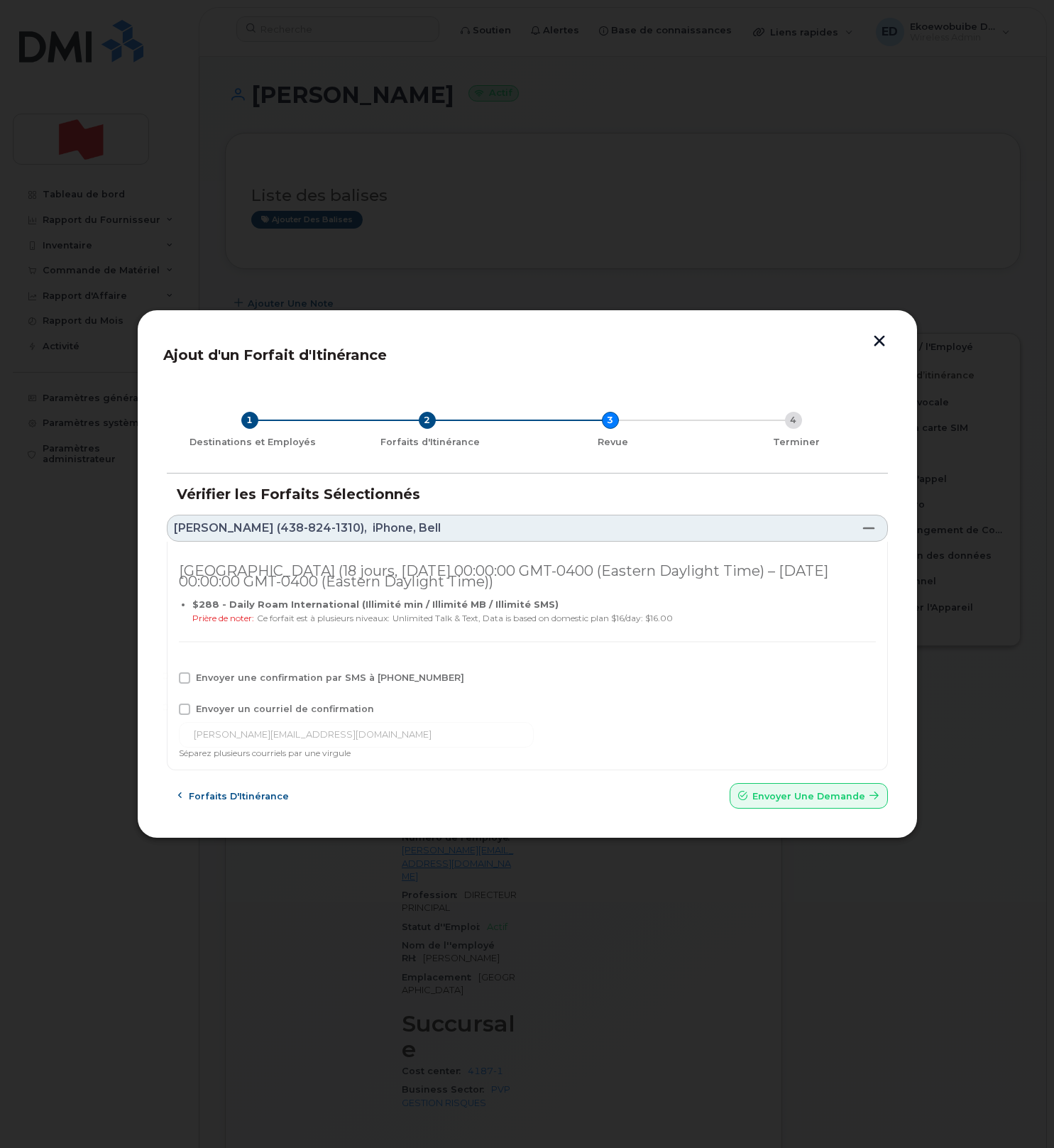
drag, startPoint x: 188, startPoint y: 705, endPoint x: 186, endPoint y: 679, distance: 26.1
click at [187, 705] on span at bounding box center [184, 709] width 11 height 11
click at [169, 705] on input "Envoyer un courriel de confirmation" at bounding box center [165, 707] width 7 height 7
checkbox input "true"
click at [185, 678] on span at bounding box center [184, 678] width 11 height 11
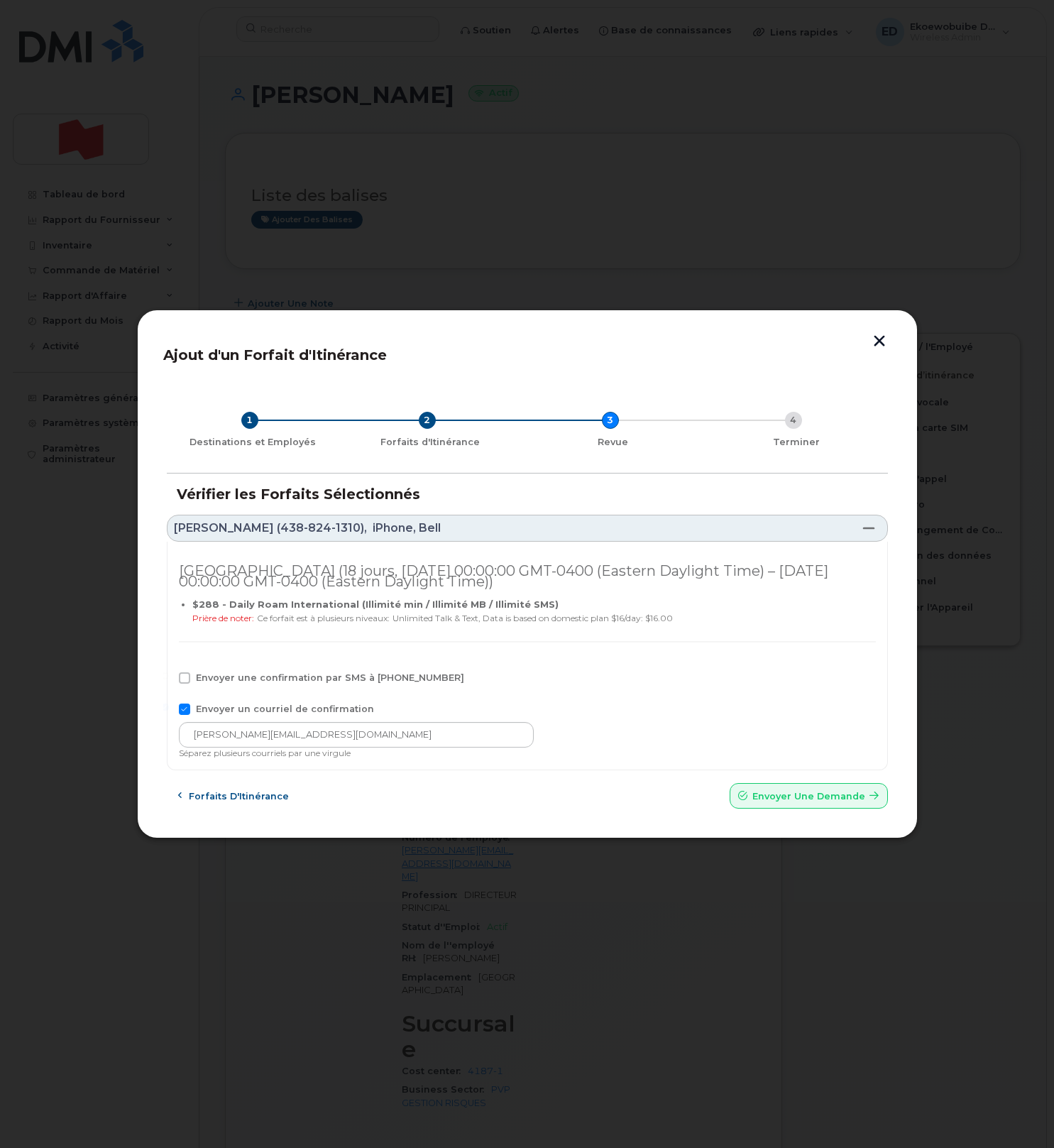
click at [169, 678] on input "Envoyer une confirmation par SMS à 438-824-1310" at bounding box center [165, 676] width 7 height 7
checkbox input "true"
drag, startPoint x: 338, startPoint y: 735, endPoint x: 168, endPoint y: 732, distance: 170.0
click at [168, 731] on div "Viêt Nam (18 jours, Fri Sep 19 2025 00:00:00 GMT-0400 (Eastern Daylight Time) –…" at bounding box center [527, 657] width 721 height 229
paste input "telecom-voix@bnc.ca"
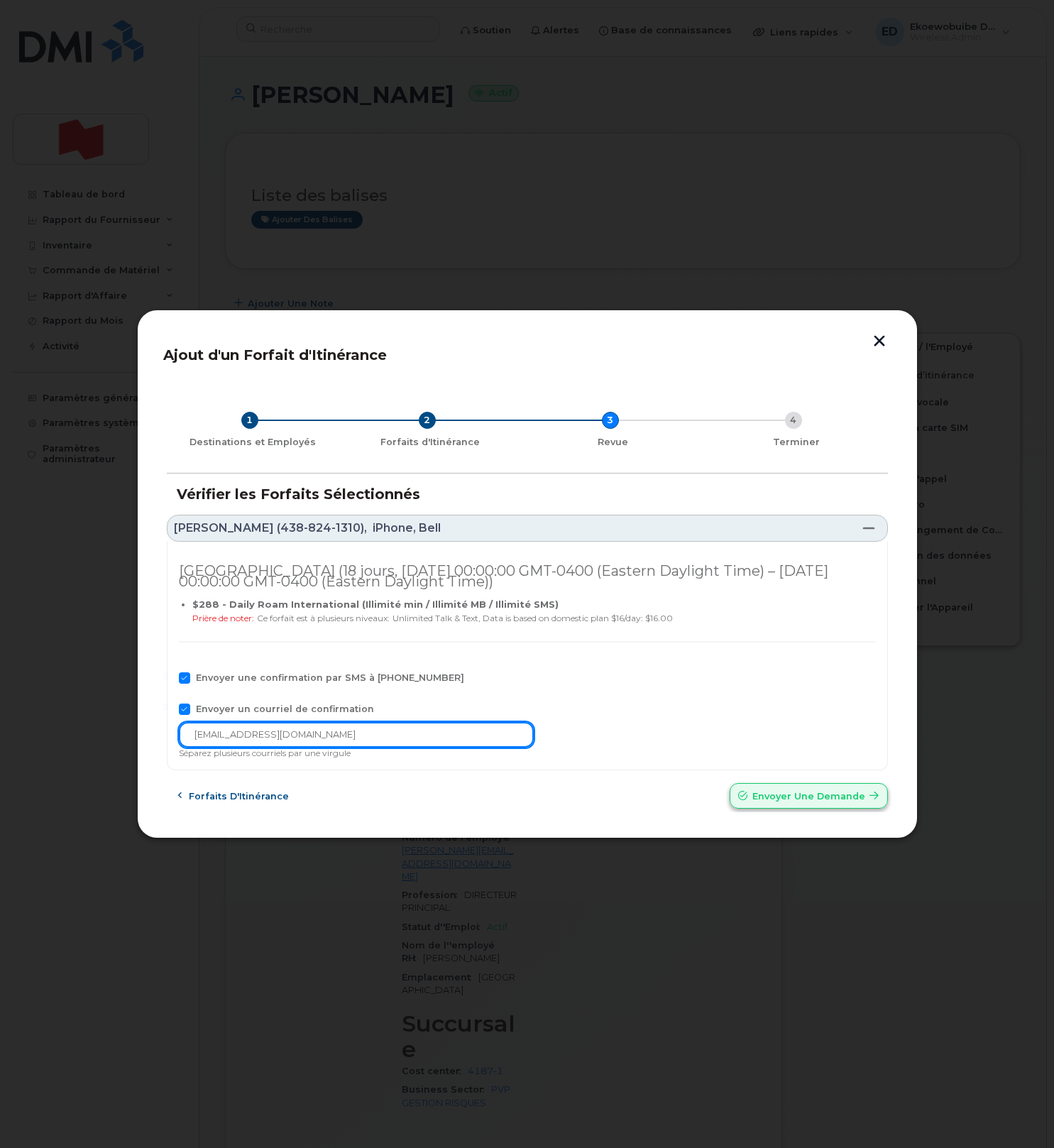
type input "telecom-voix@bnc.ca"
click at [778, 802] on span "Envoyer une Demande" at bounding box center [808, 796] width 113 height 14
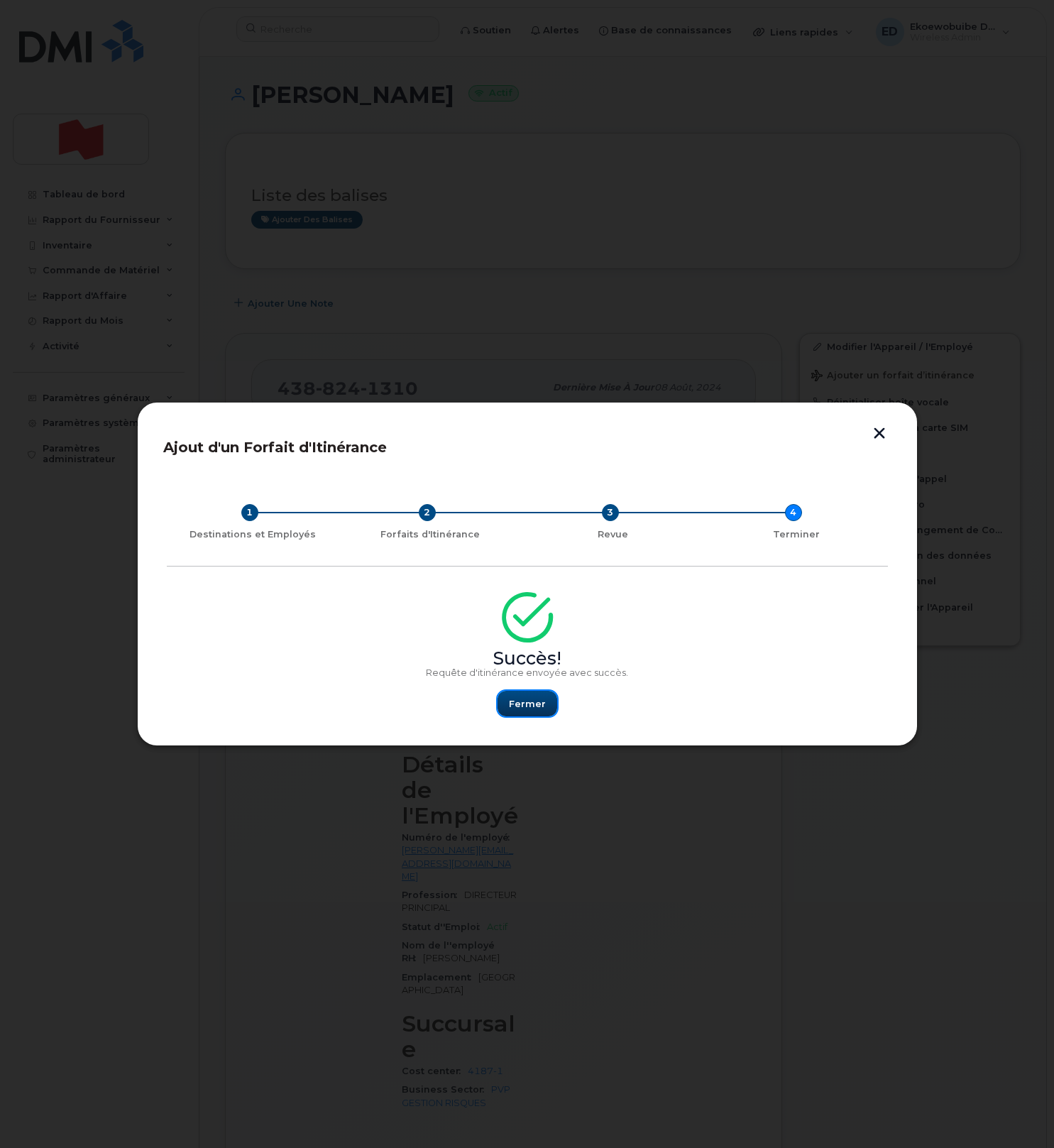
click at [516, 705] on span "Fermer" at bounding box center [527, 703] width 37 height 14
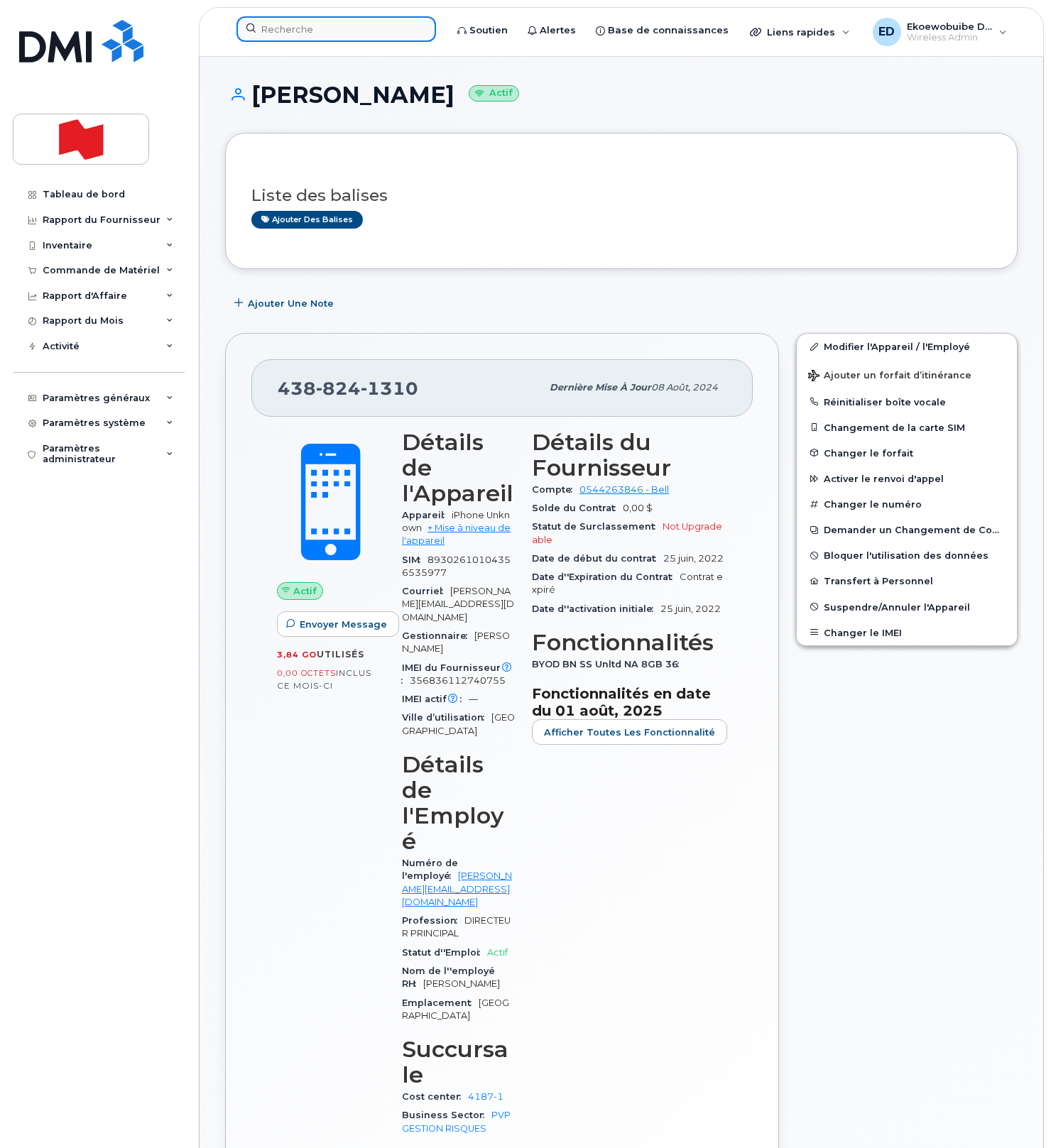
click at [293, 28] on input at bounding box center [336, 29] width 199 height 26
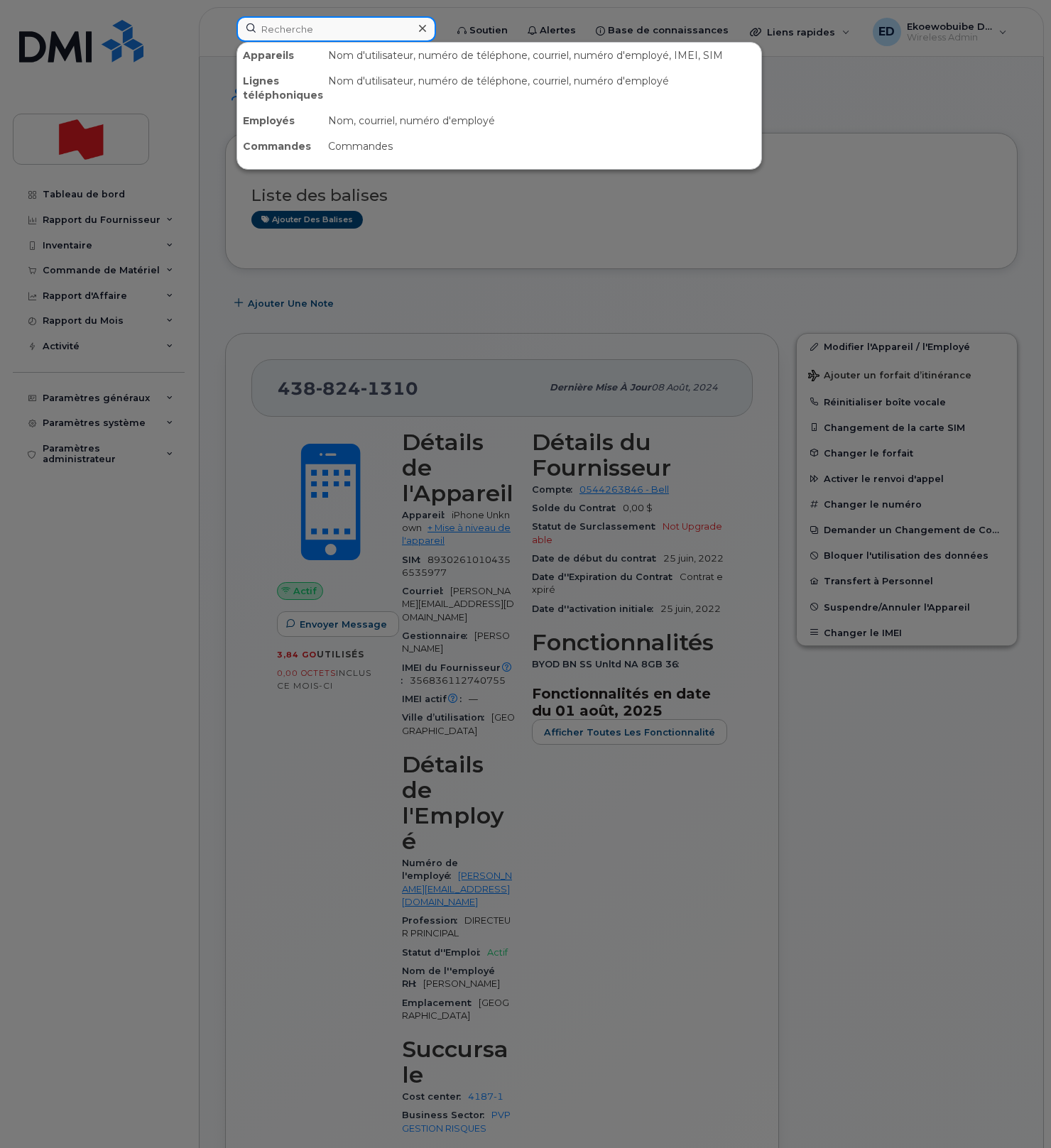
paste input "514-605-4314"
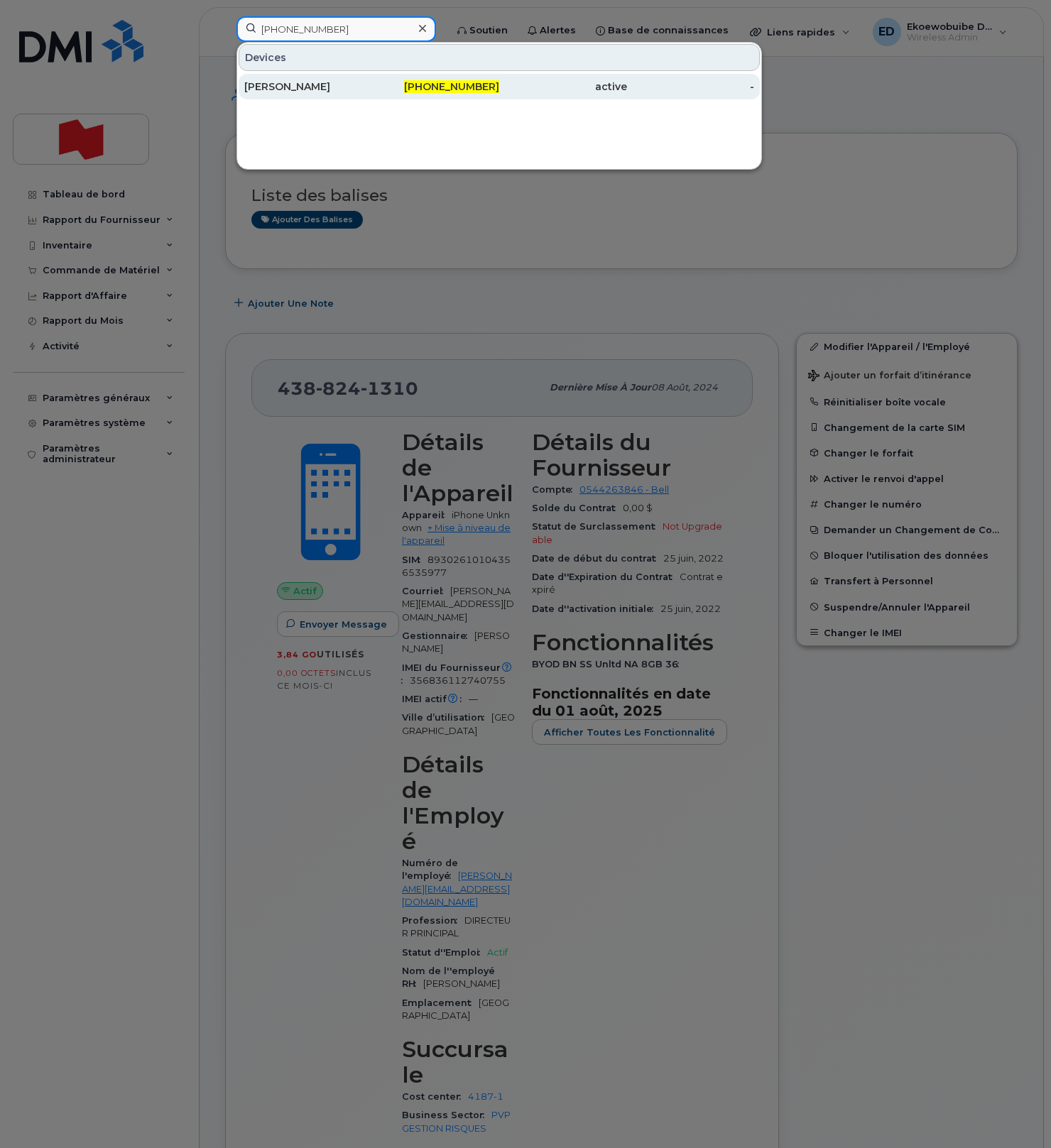
type input "514-605-4314"
click at [297, 83] on div "Julie Bourbonniere" at bounding box center [307, 86] width 127 height 14
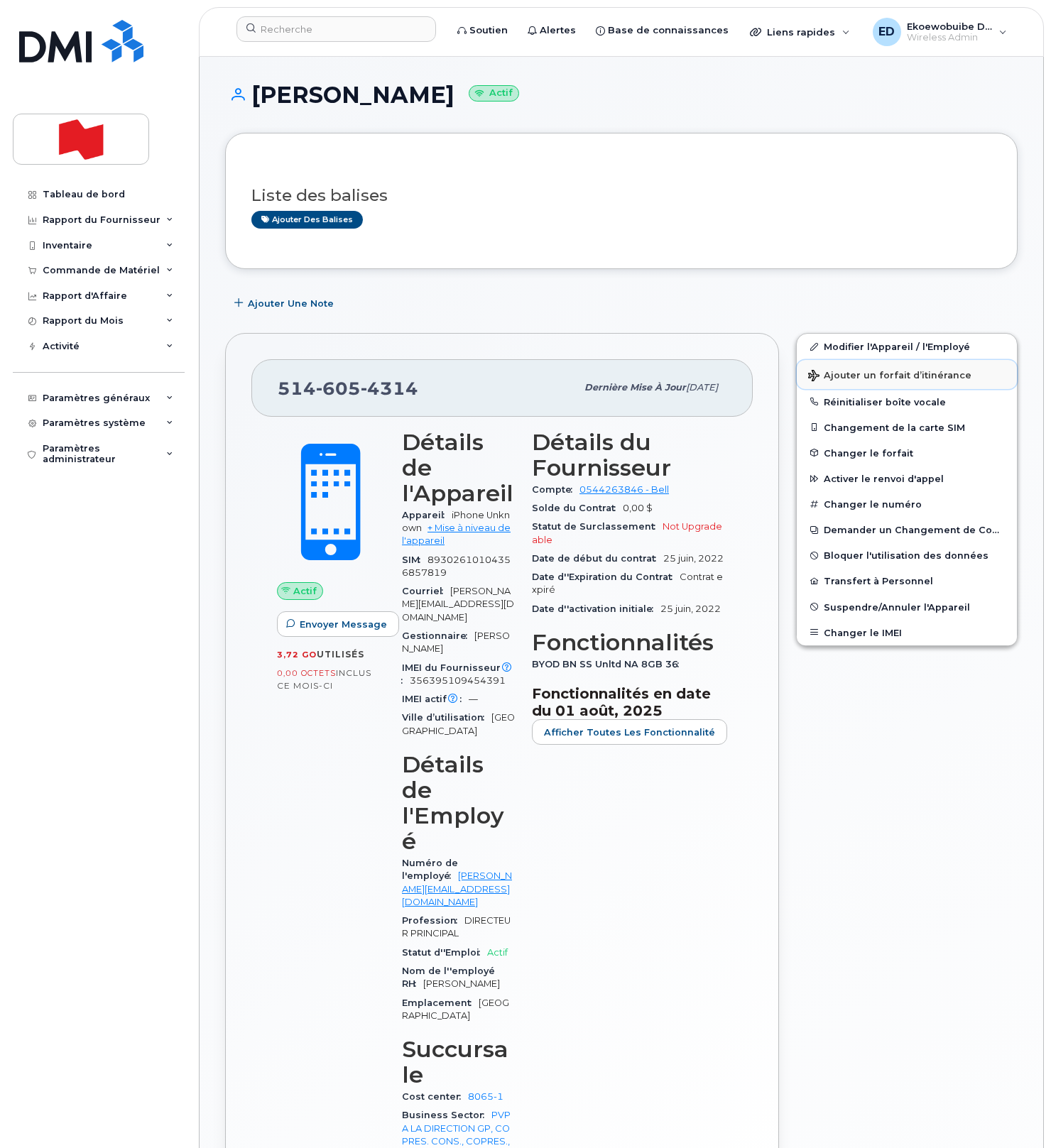
click at [839, 375] on span "Ajouter un forfait d’itinérance" at bounding box center [890, 376] width 163 height 14
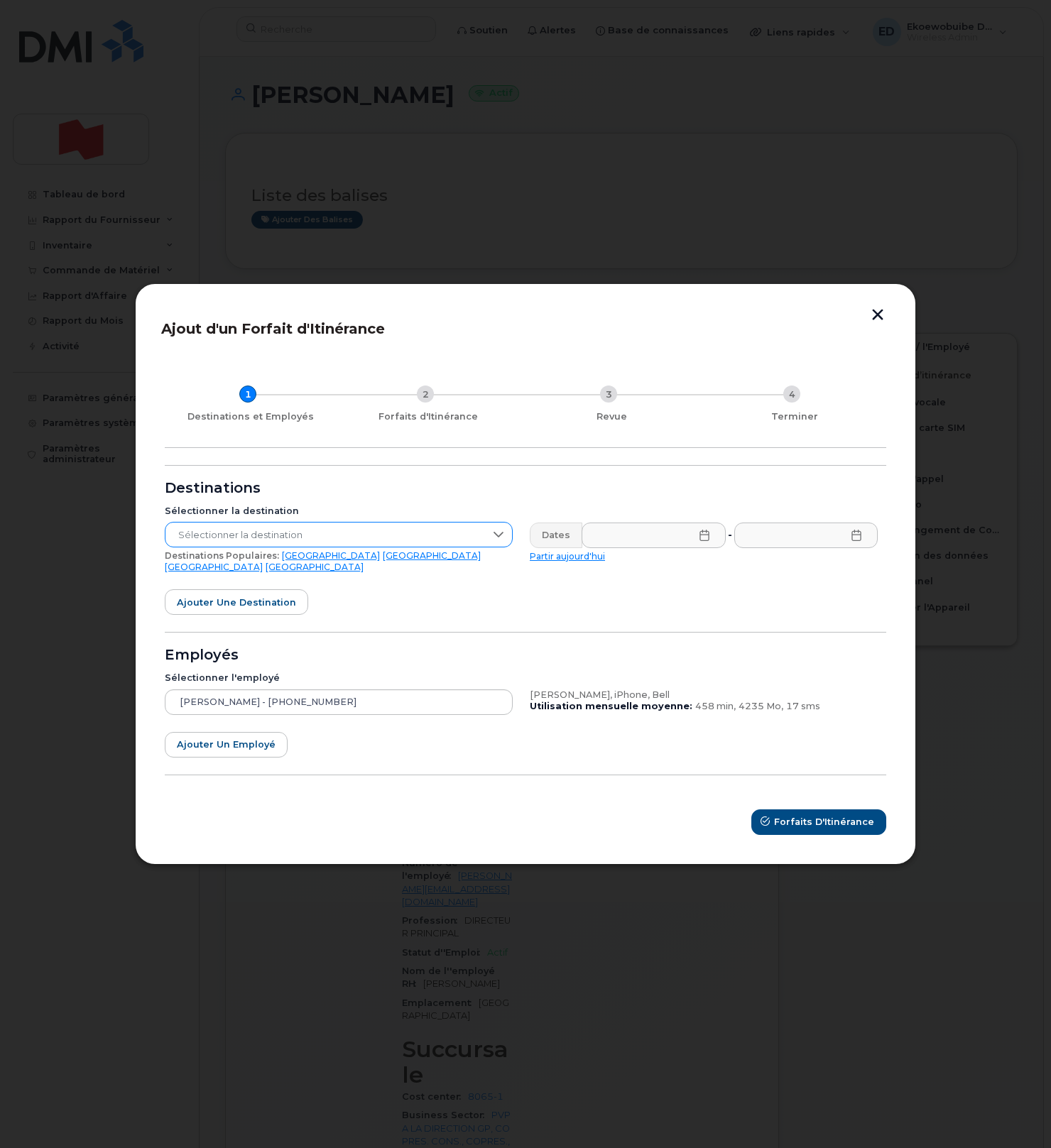
click at [309, 541] on span "Sélectionner la destination" at bounding box center [325, 535] width 319 height 26
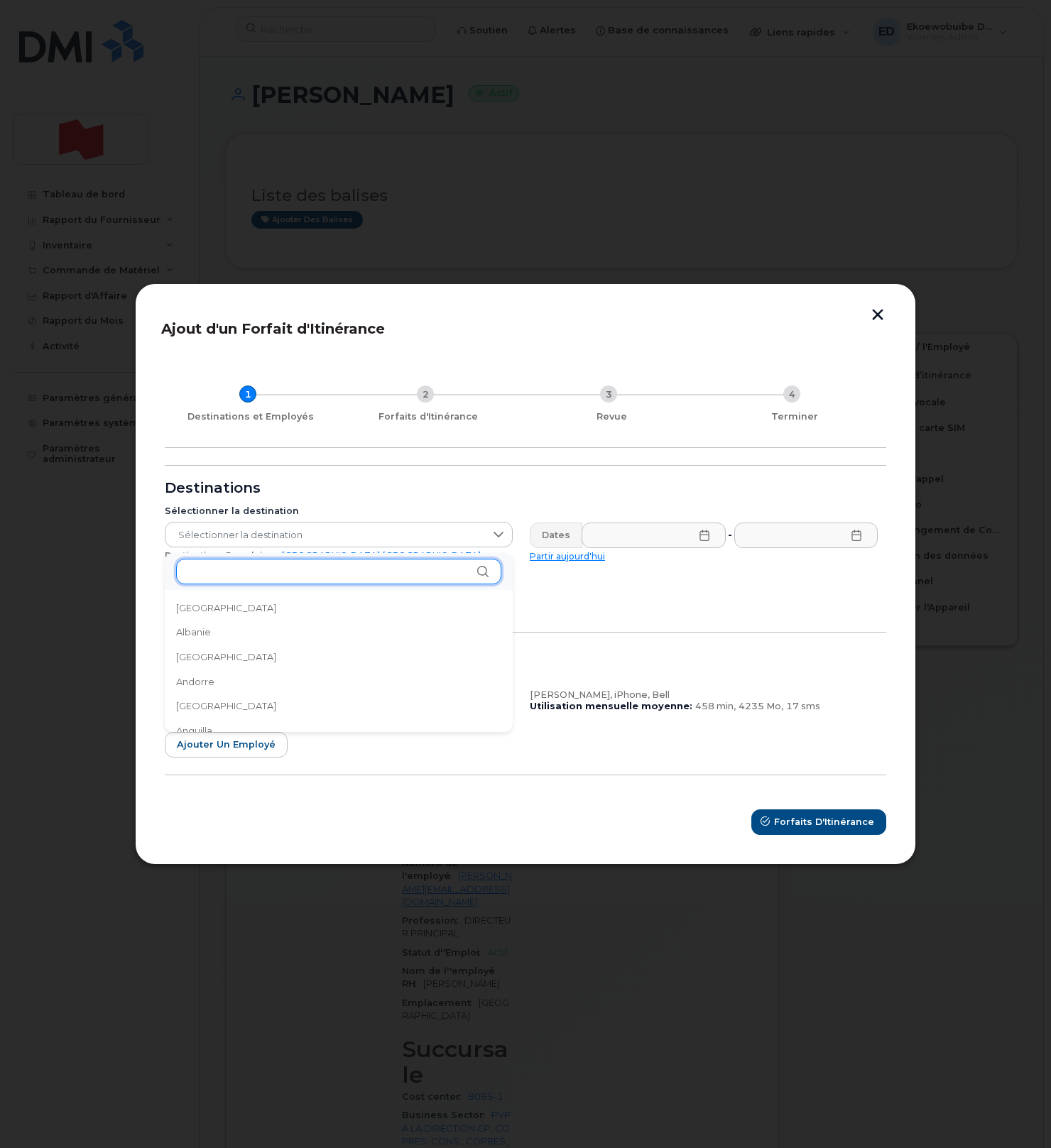
click at [277, 569] on input "text" at bounding box center [338, 571] width 325 height 26
type input "fran"
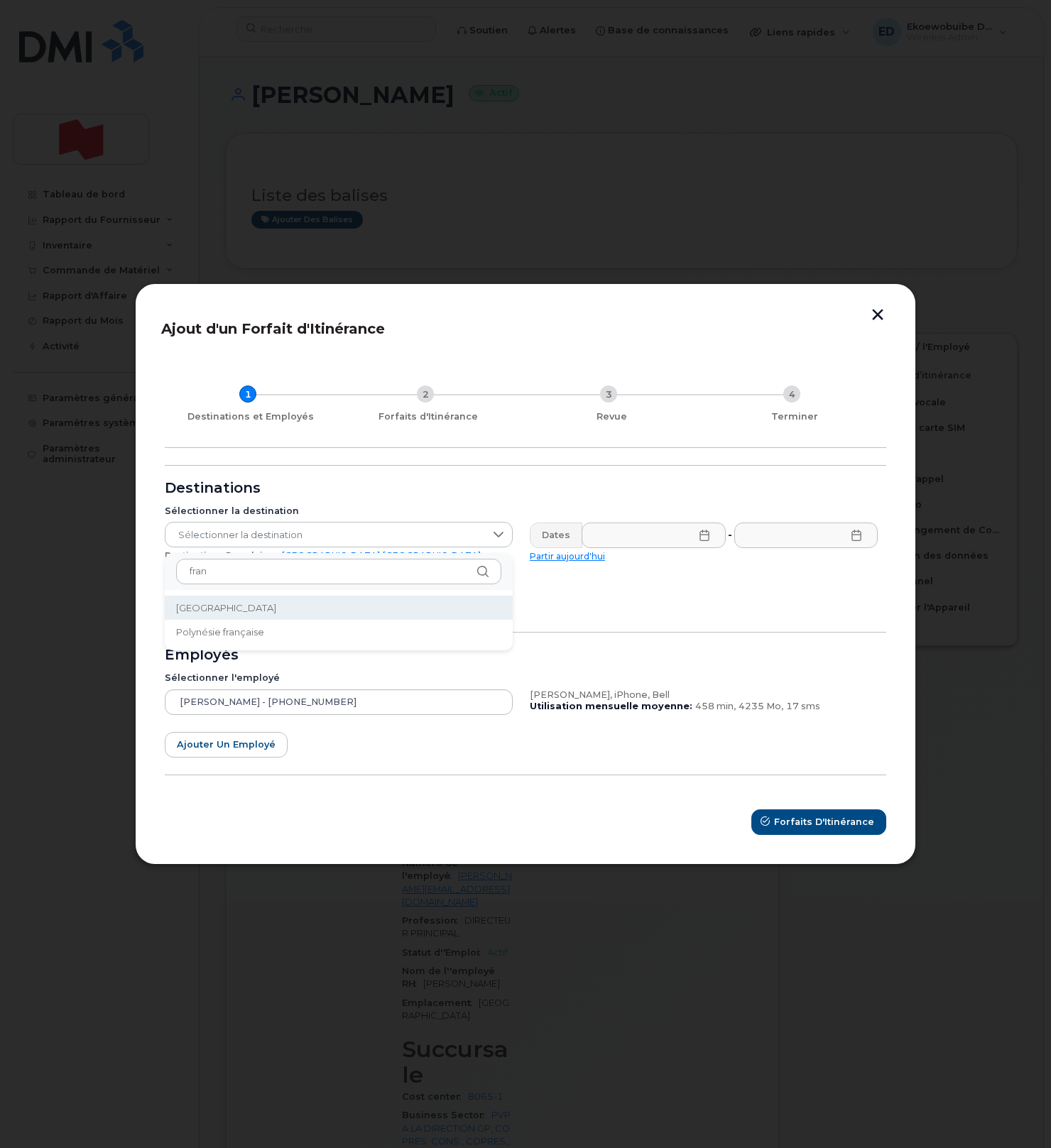
click at [271, 604] on li "[GEOGRAPHIC_DATA]" at bounding box center [338, 607] width 348 height 25
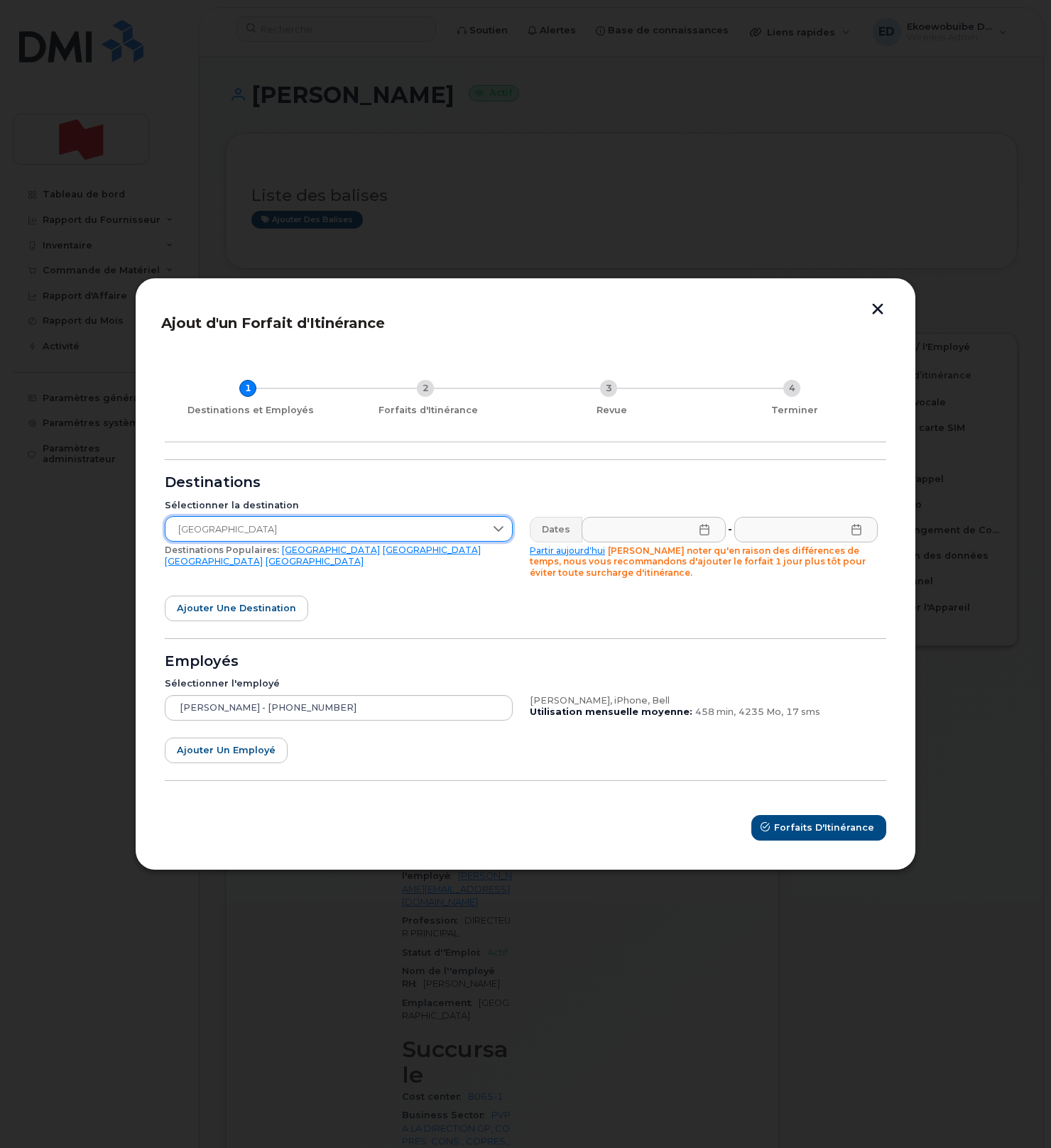
click at [706, 529] on icon at bounding box center [704, 529] width 11 height 11
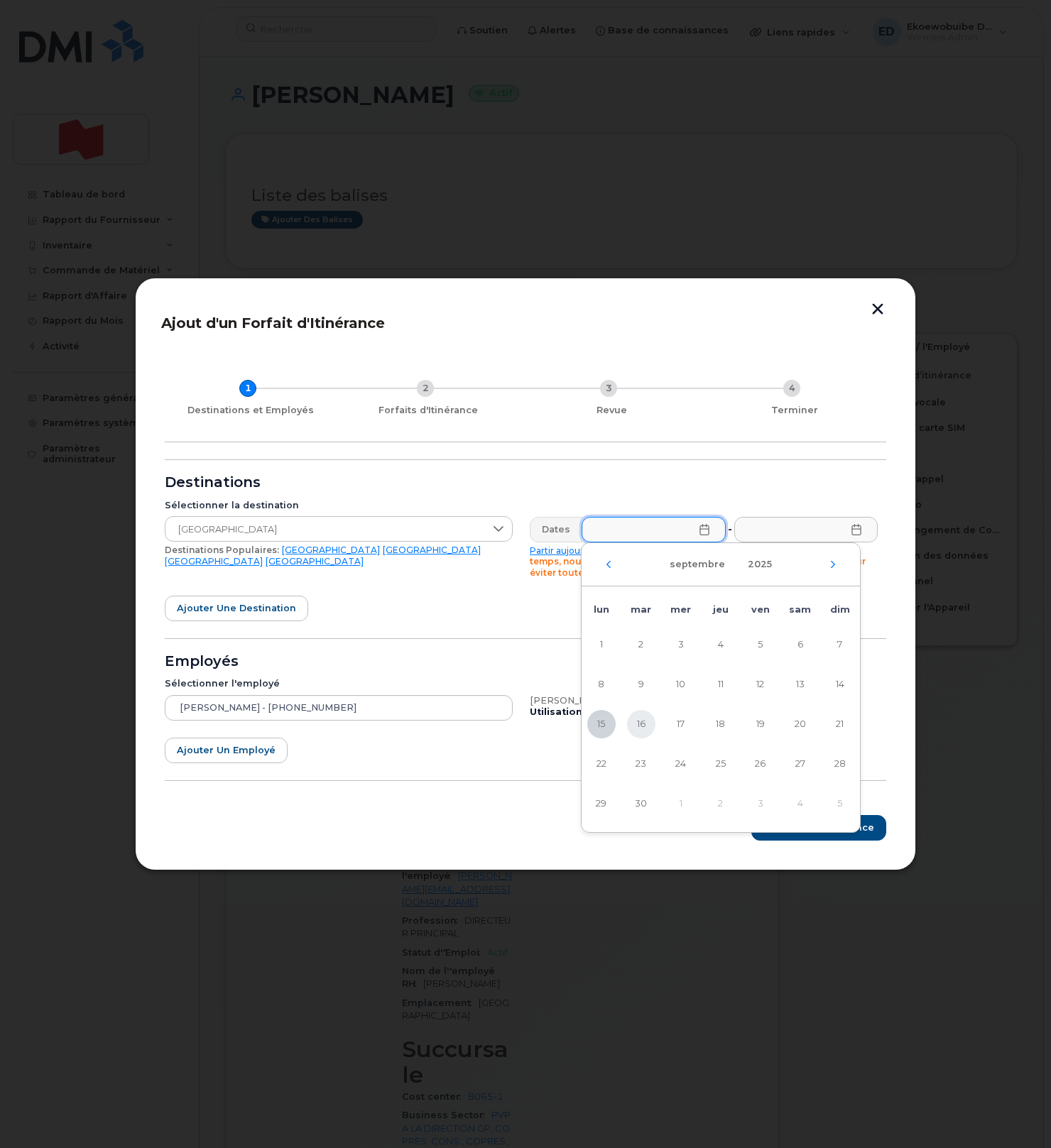
click at [645, 723] on span "16" at bounding box center [640, 723] width 28 height 28
type input "16/09/2025"
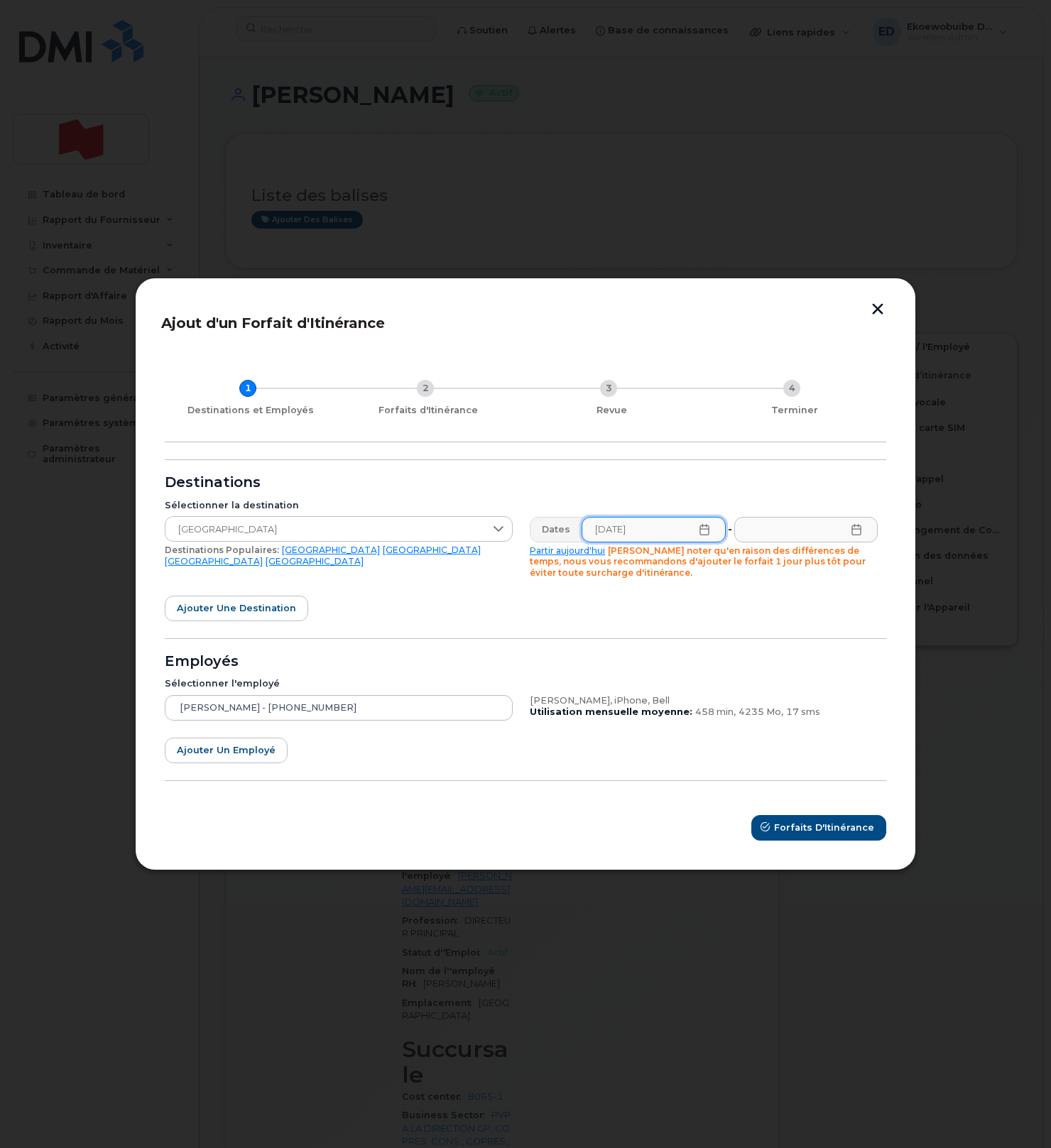
click at [859, 532] on icon at bounding box center [856, 529] width 9 height 11
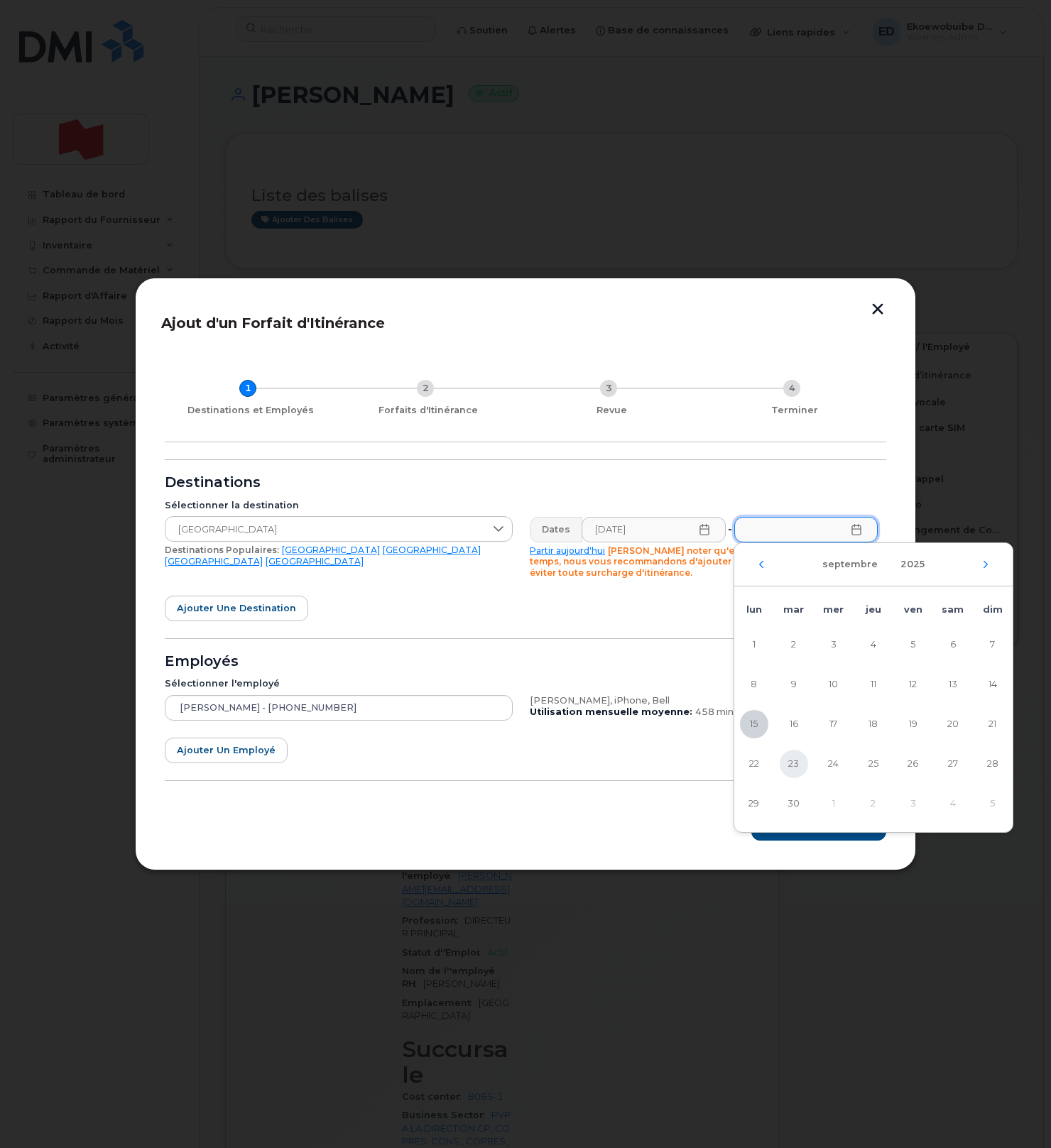
click at [799, 768] on span "23" at bounding box center [793, 763] width 28 height 28
type input "23/09/2025"
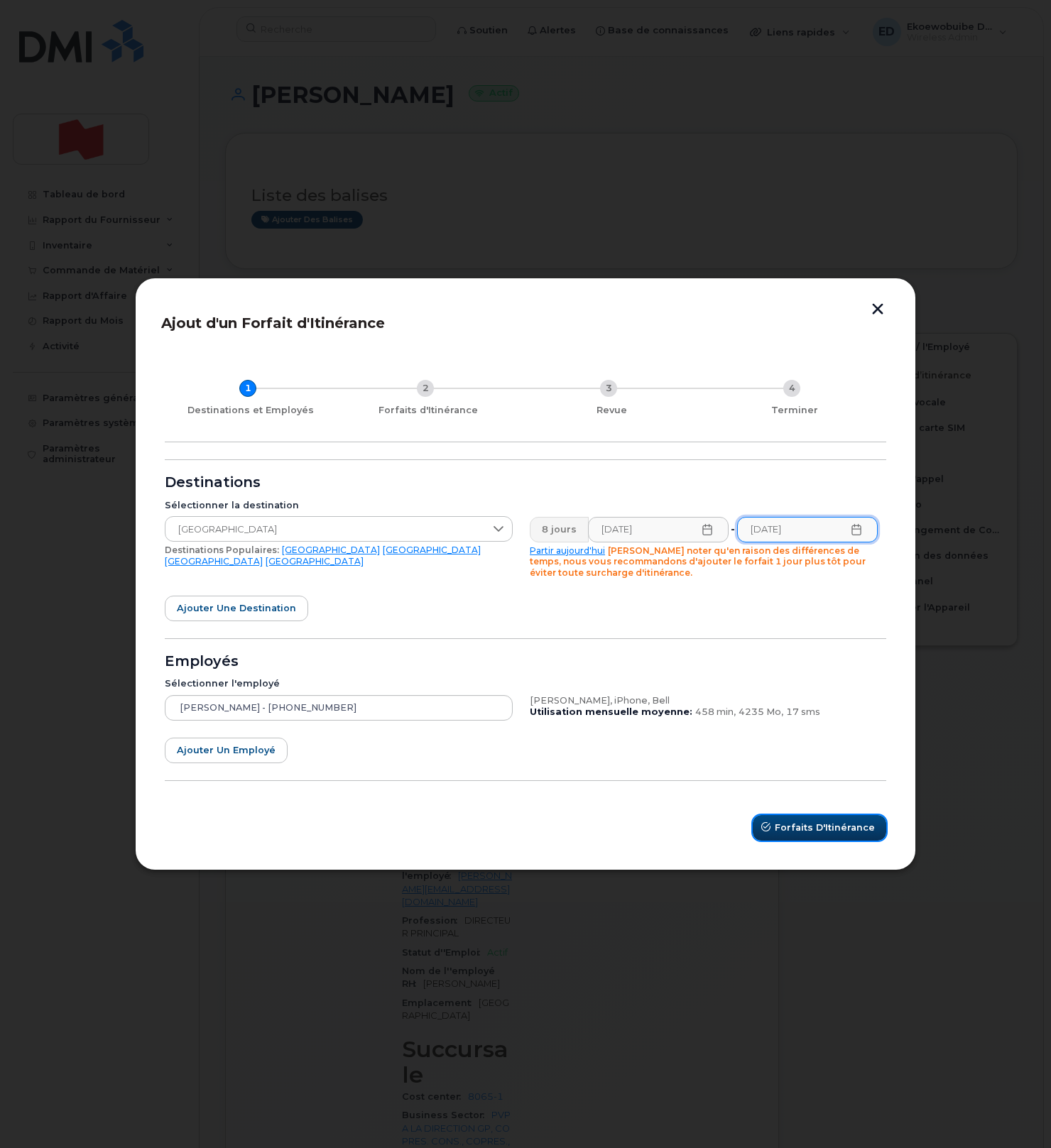
click at [815, 831] on span "Forfaits d'Itinérance" at bounding box center [824, 827] width 100 height 14
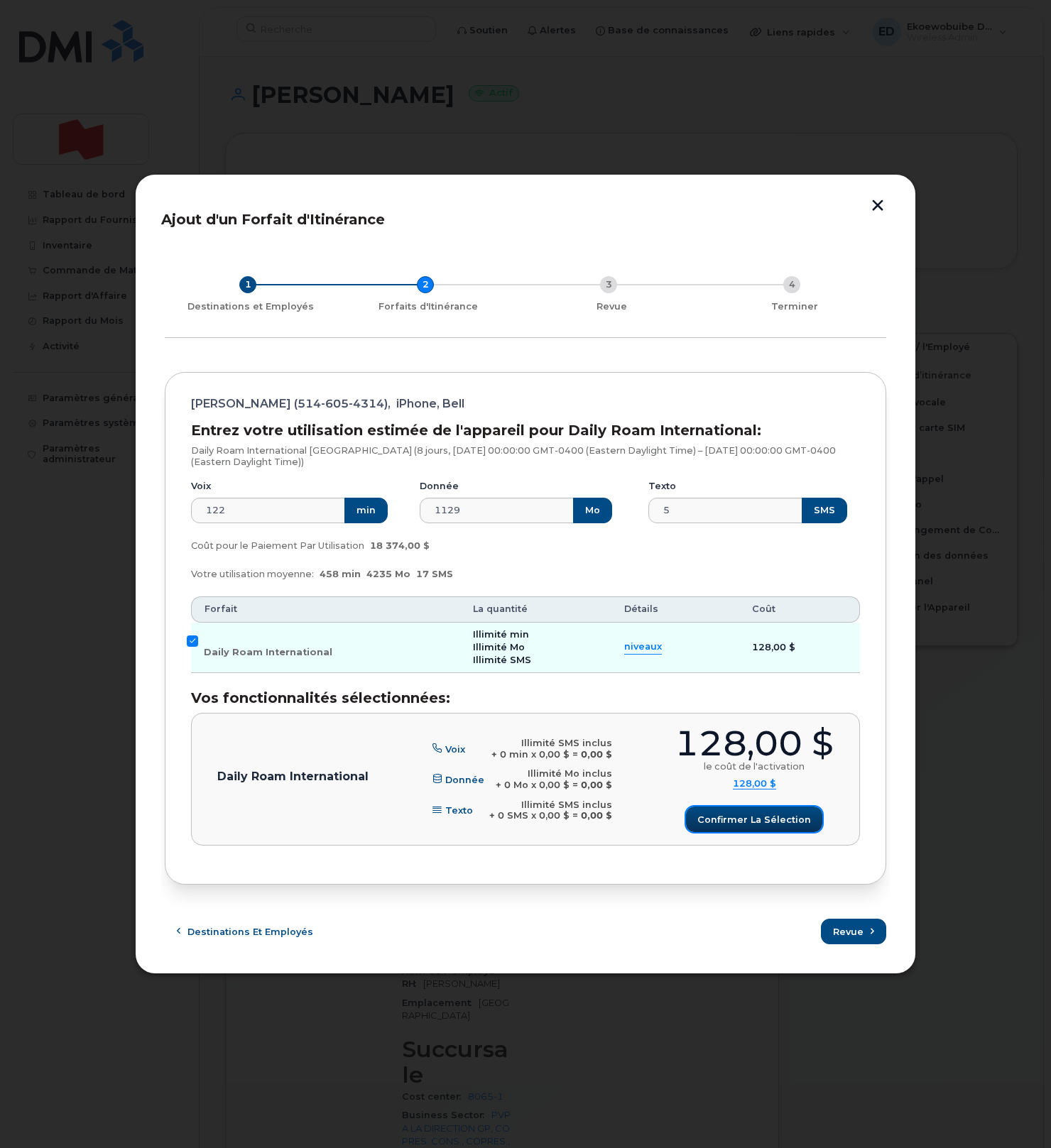
drag, startPoint x: 743, startPoint y: 826, endPoint x: 751, endPoint y: 837, distance: 13.6
click at [744, 828] on button "Confirmer la sélection" at bounding box center [754, 819] width 137 height 26
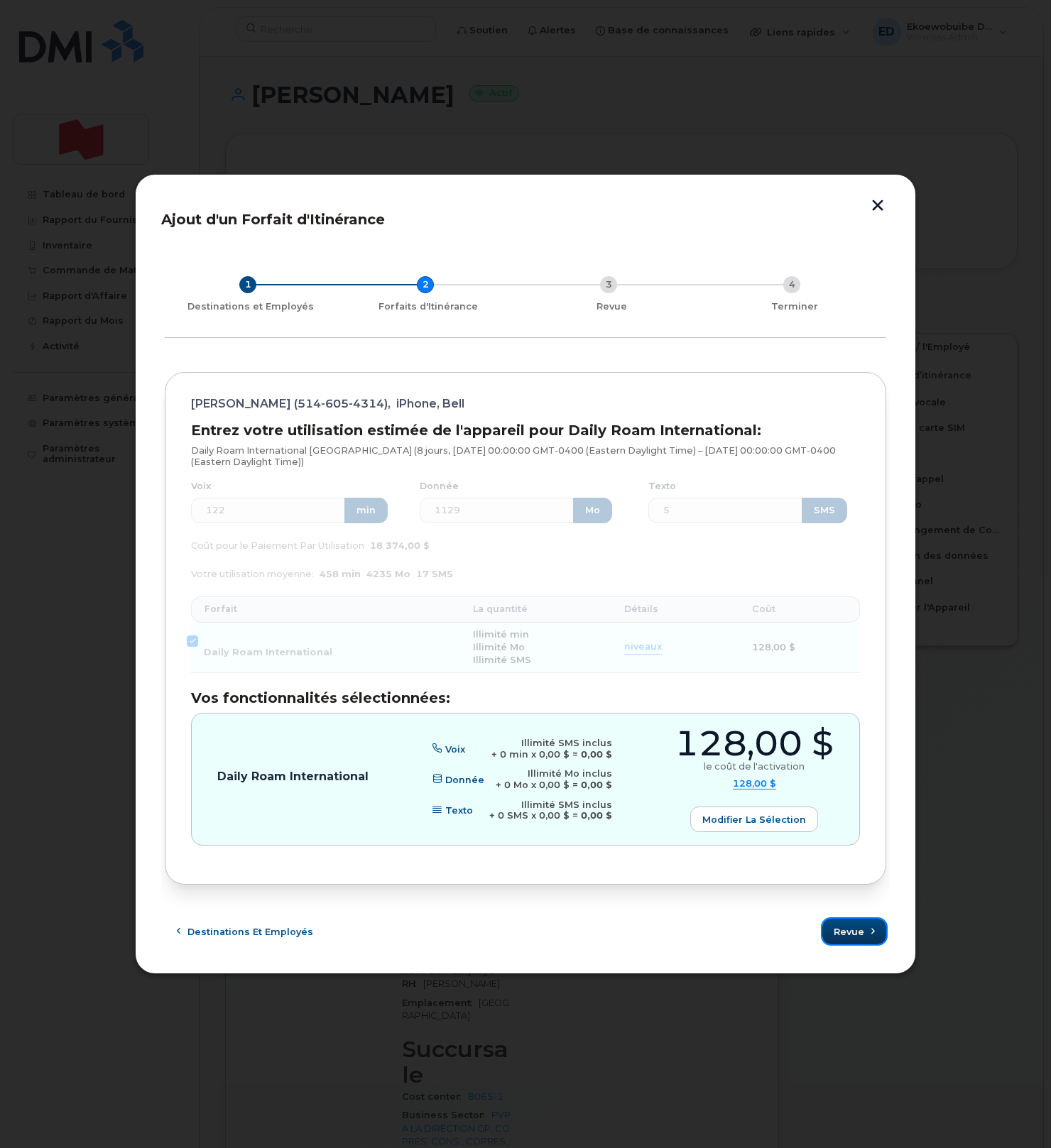
drag, startPoint x: 844, startPoint y: 938, endPoint x: 853, endPoint y: 953, distance: 17.5
click at [844, 938] on span "Revue" at bounding box center [848, 932] width 30 height 14
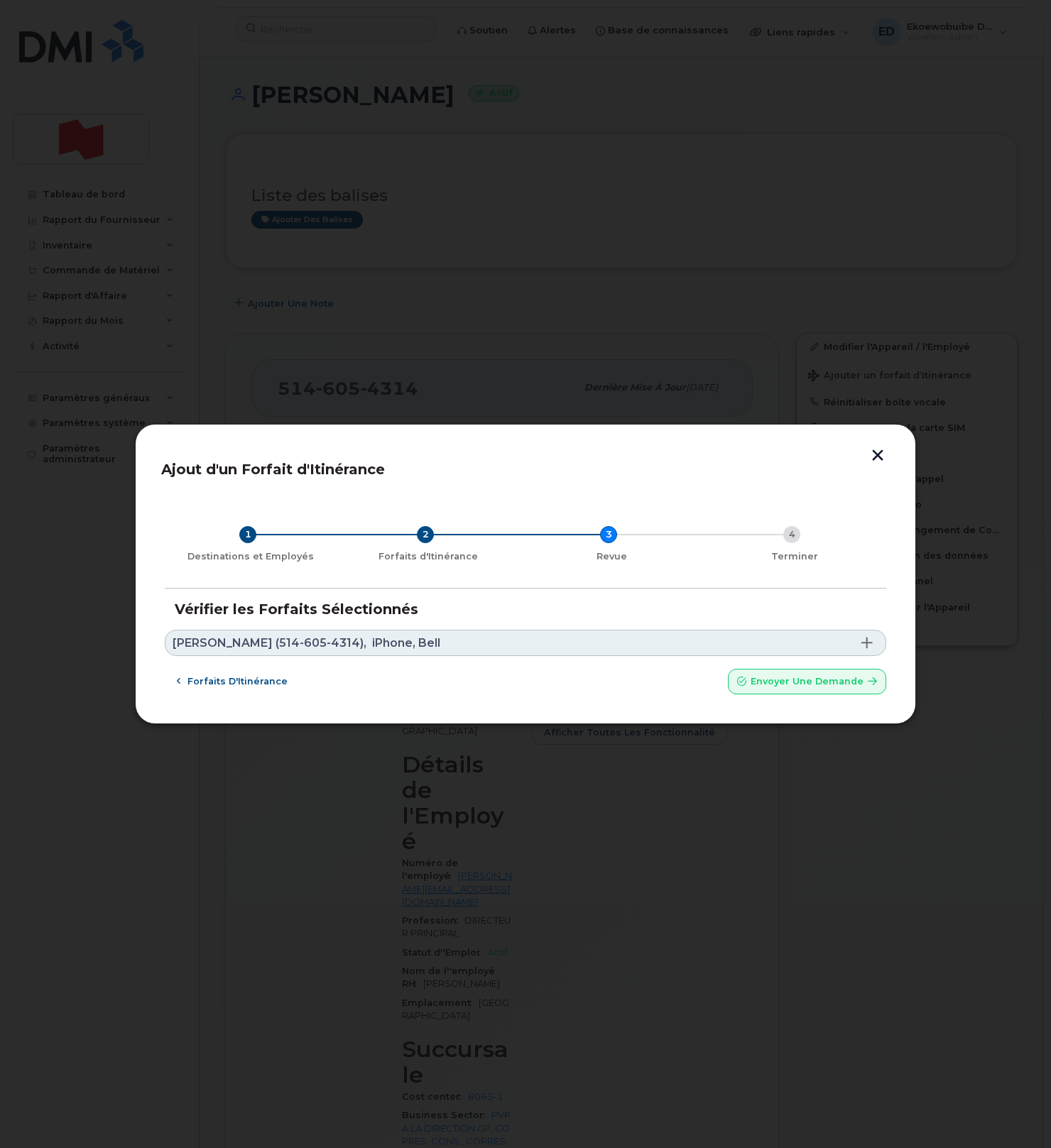
click at [475, 639] on link "Julie Bourbonniere (514-605-4314), iPhone, Bell" at bounding box center [526, 643] width 721 height 27
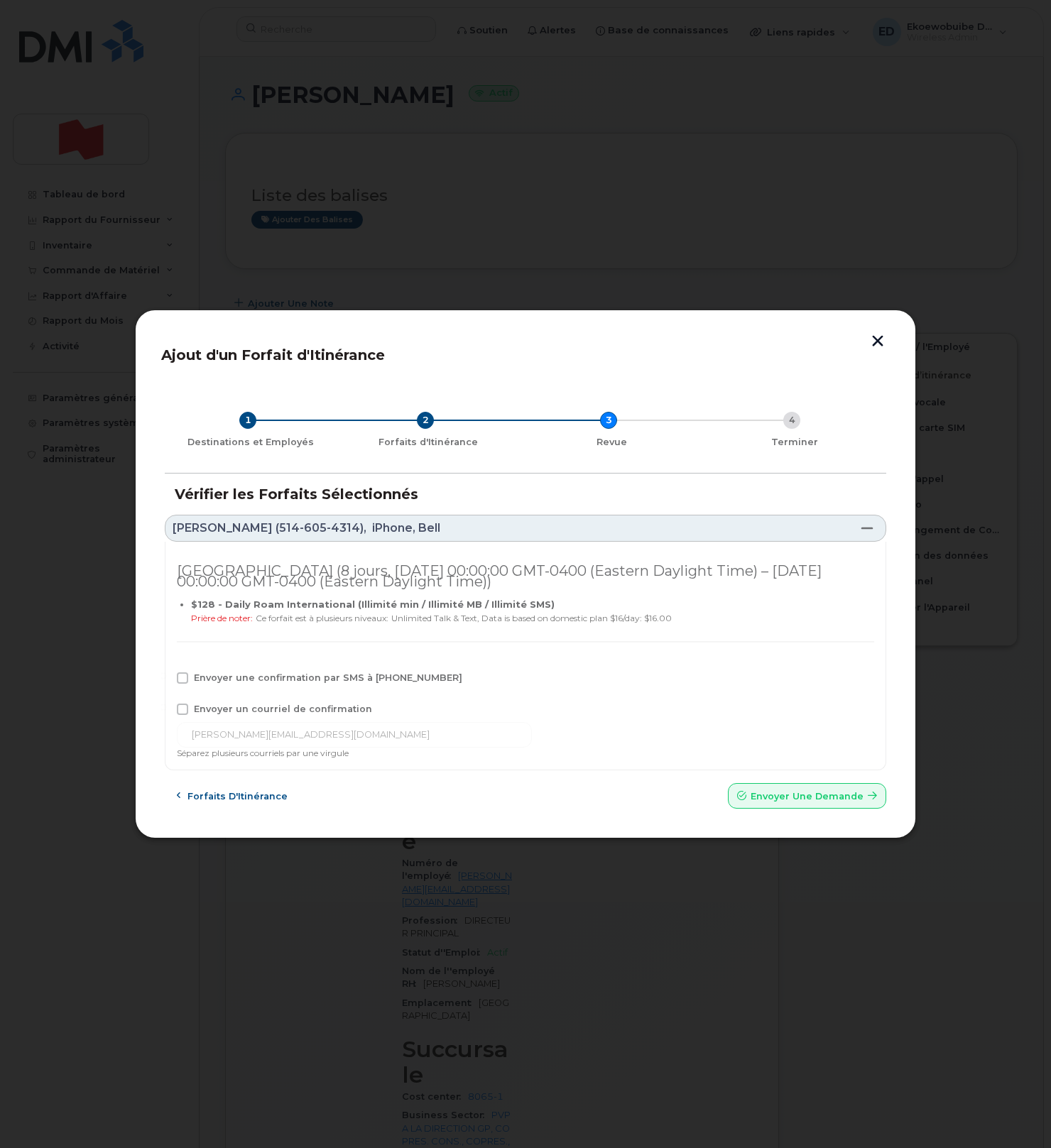
drag, startPoint x: 190, startPoint y: 673, endPoint x: 191, endPoint y: 699, distance: 26.0
click at [189, 673] on label "Envoyer une confirmation par SMS à 514-605-4314" at bounding box center [319, 678] width 285 height 11
click at [167, 673] on input "Envoyer une confirmation par SMS à 514-605-4314" at bounding box center [163, 676] width 7 height 7
checkbox input "true"
click at [190, 708] on label "Envoyer un courriel de confirmation" at bounding box center [274, 709] width 195 height 11
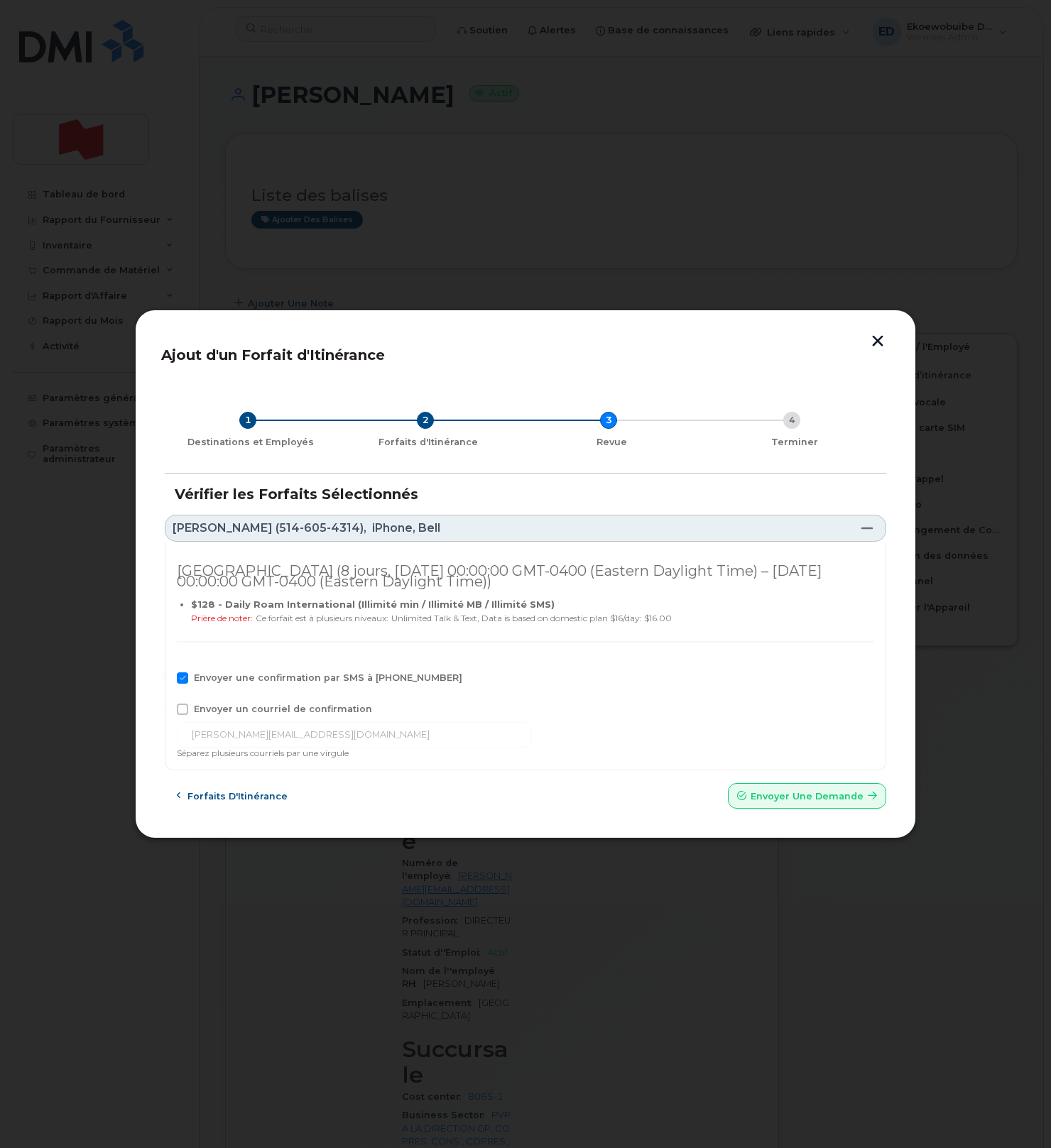
click at [167, 708] on input "Envoyer un courriel de confirmation" at bounding box center [163, 707] width 7 height 7
checkbox input "true"
drag, startPoint x: 344, startPoint y: 736, endPoint x: 337, endPoint y: 736, distance: 7.0
click at [343, 736] on input "julie.bourbonniere@bnc.ca" at bounding box center [354, 734] width 355 height 26
drag, startPoint x: 357, startPoint y: 736, endPoint x: 177, endPoint y: 729, distance: 180.1
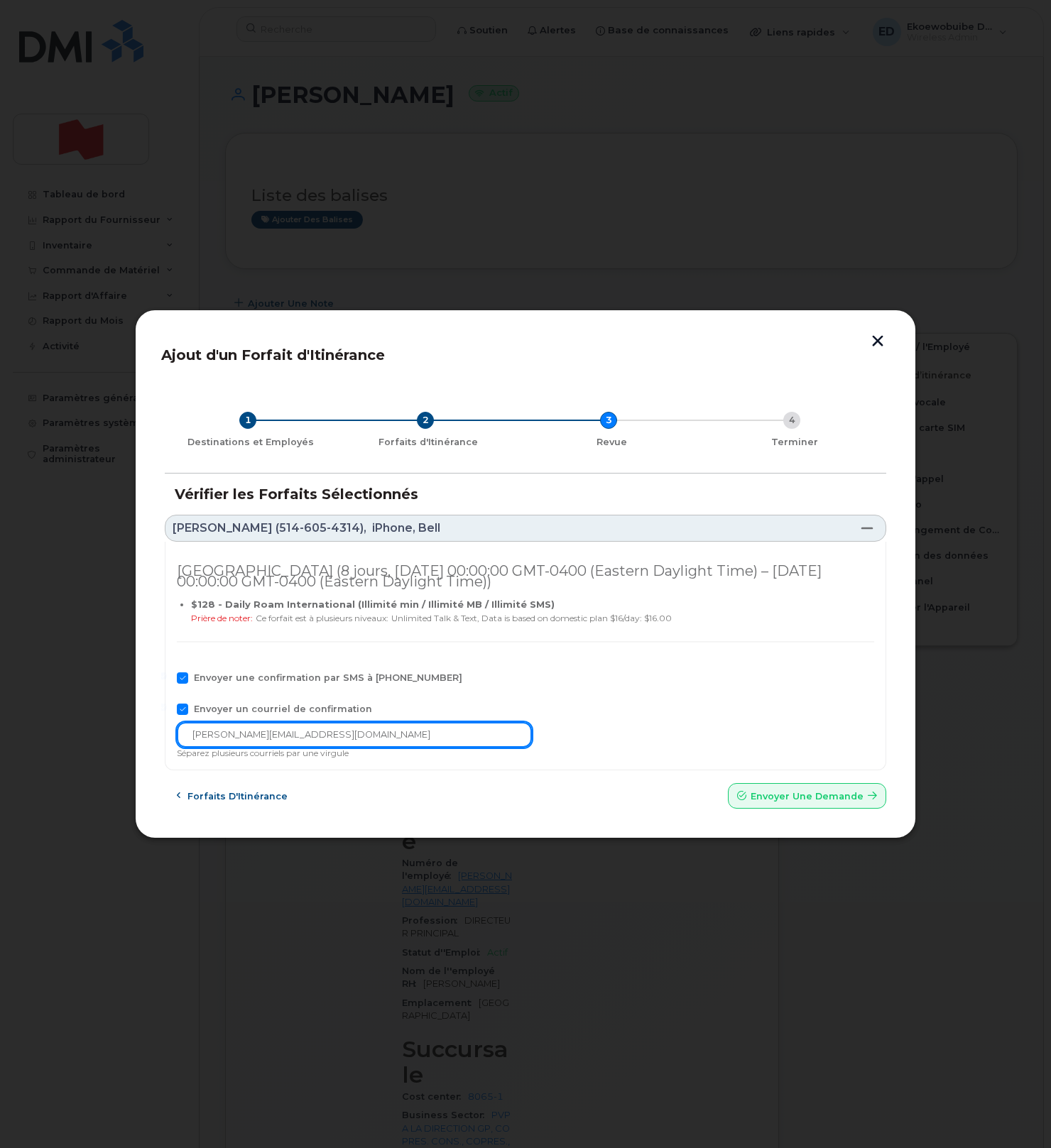
click at [173, 728] on div "France (8 jours, Tue Sep 16 2025 00:00:00 GMT-0400 (Eastern Daylight Time) – Tu…" at bounding box center [526, 657] width 721 height 229
paste input "telecom-voix@bnc.ca"
type input "telecom-voix@bnc.ca"
click at [770, 800] on span "Envoyer une Demande" at bounding box center [806, 796] width 113 height 14
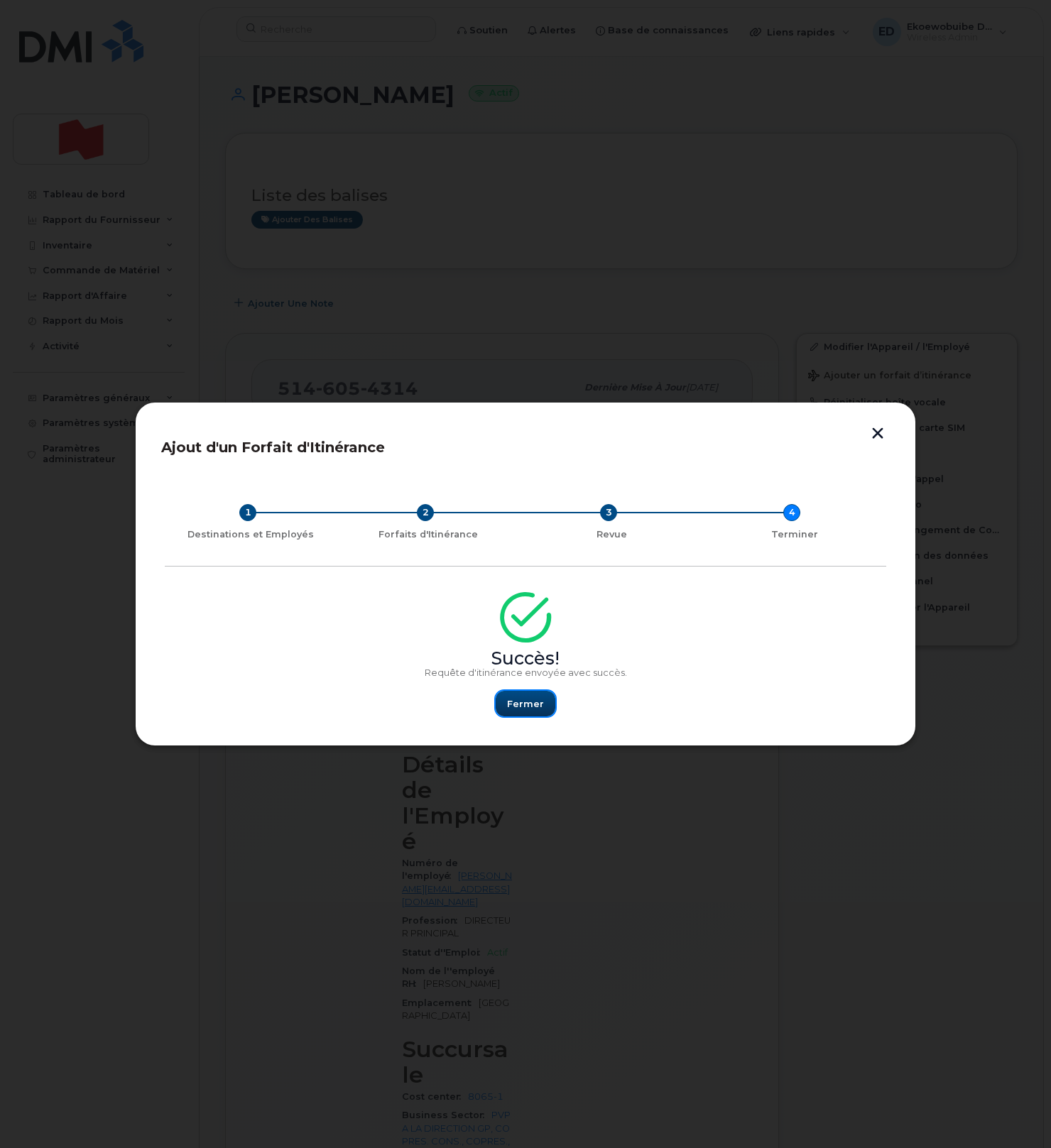
click at [529, 701] on span "Fermer" at bounding box center [526, 703] width 37 height 14
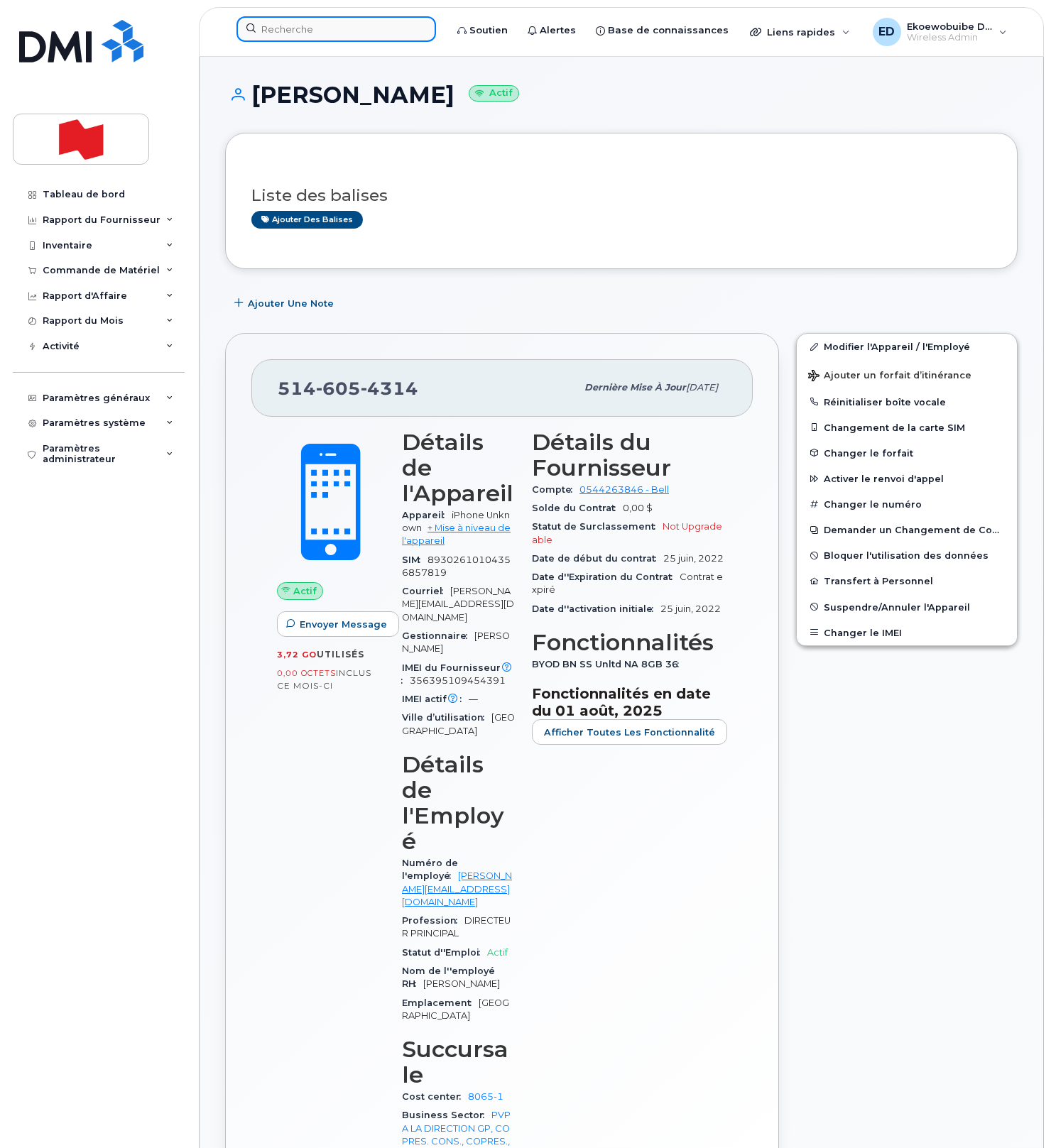
click at [355, 32] on input at bounding box center [336, 29] width 199 height 26
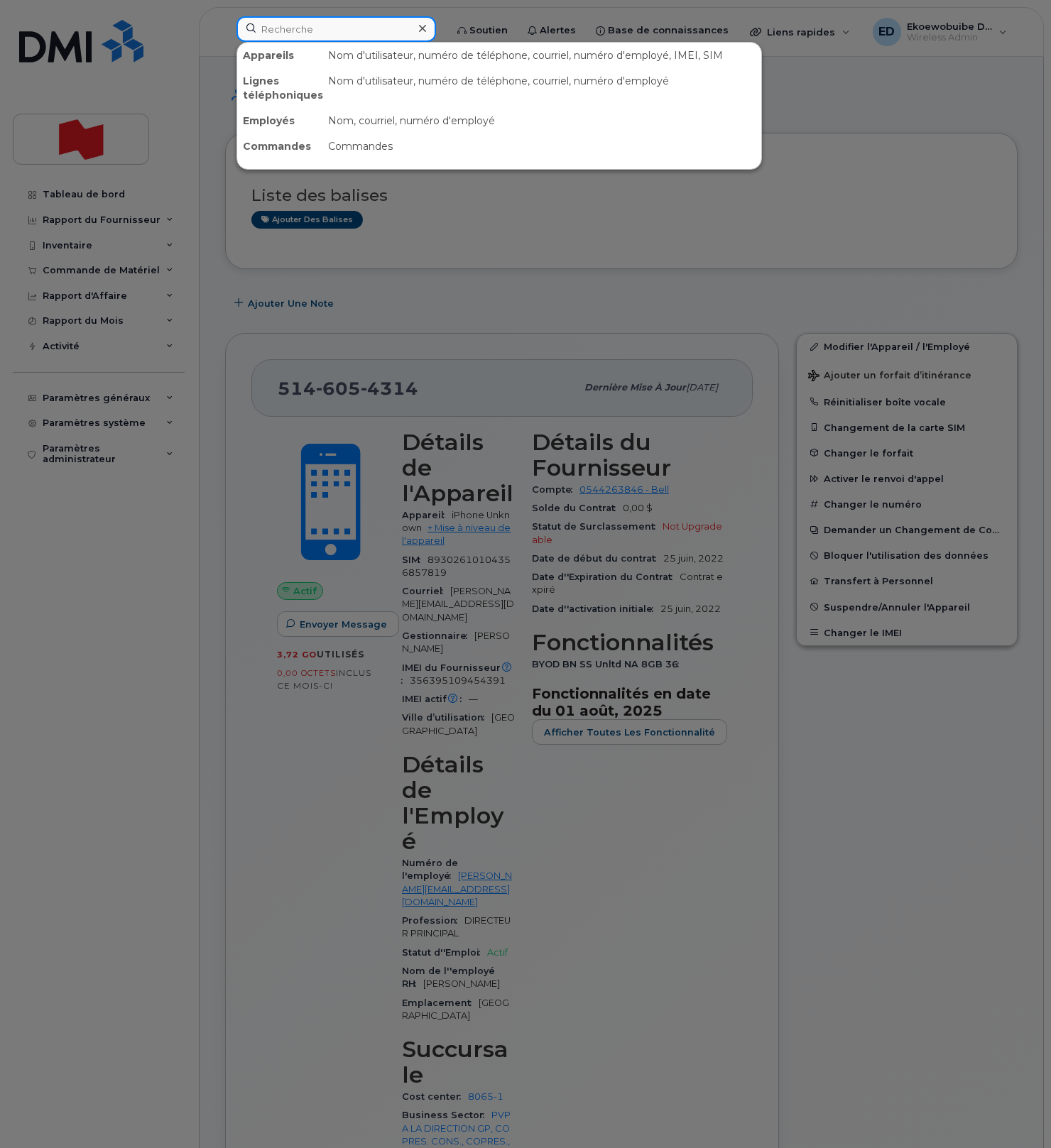
paste input "Frederic Lefrancois"
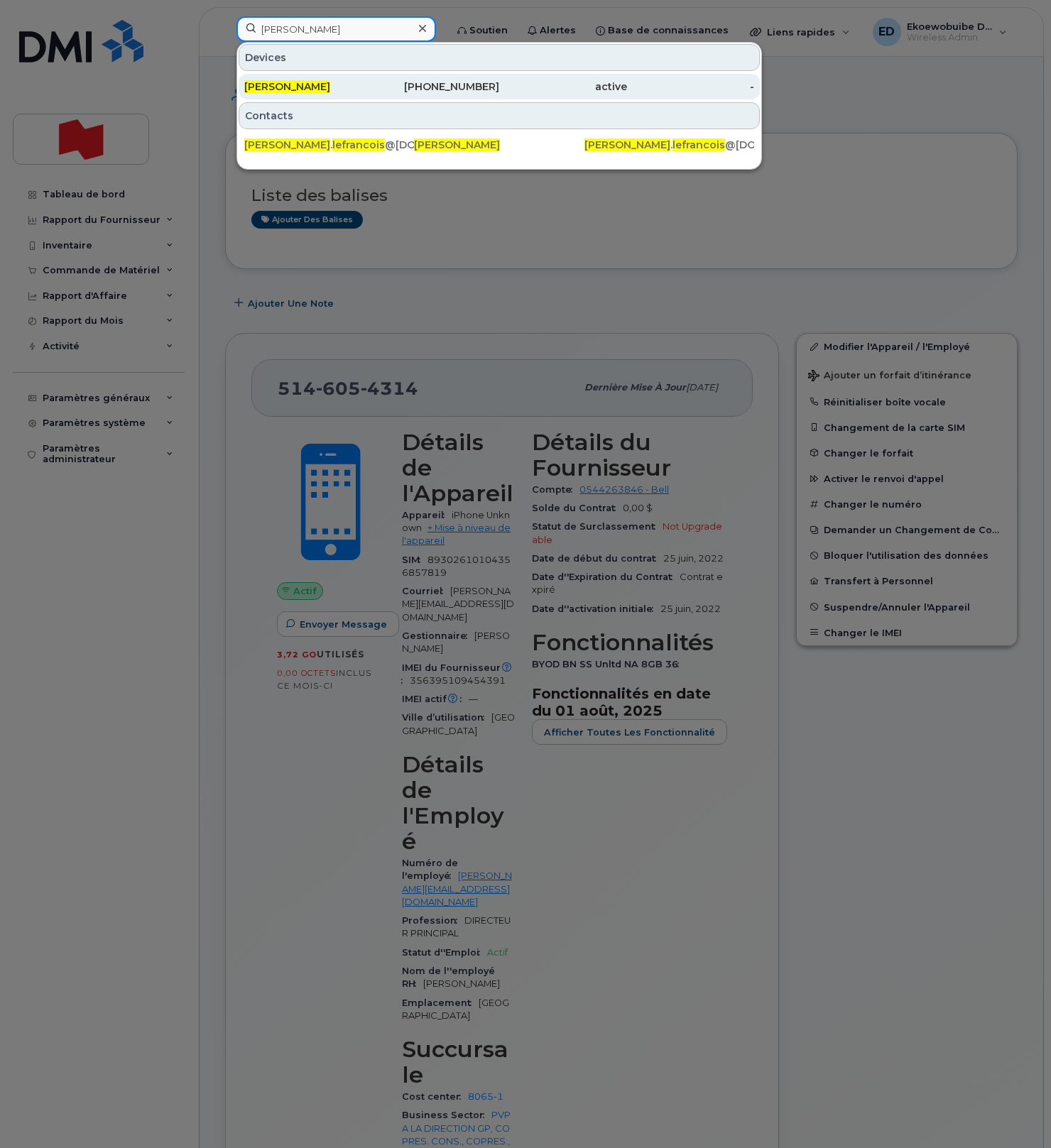
type input "Frederic Lefrancois"
click at [315, 93] on span "Frederic Lefrancois" at bounding box center [287, 86] width 86 height 13
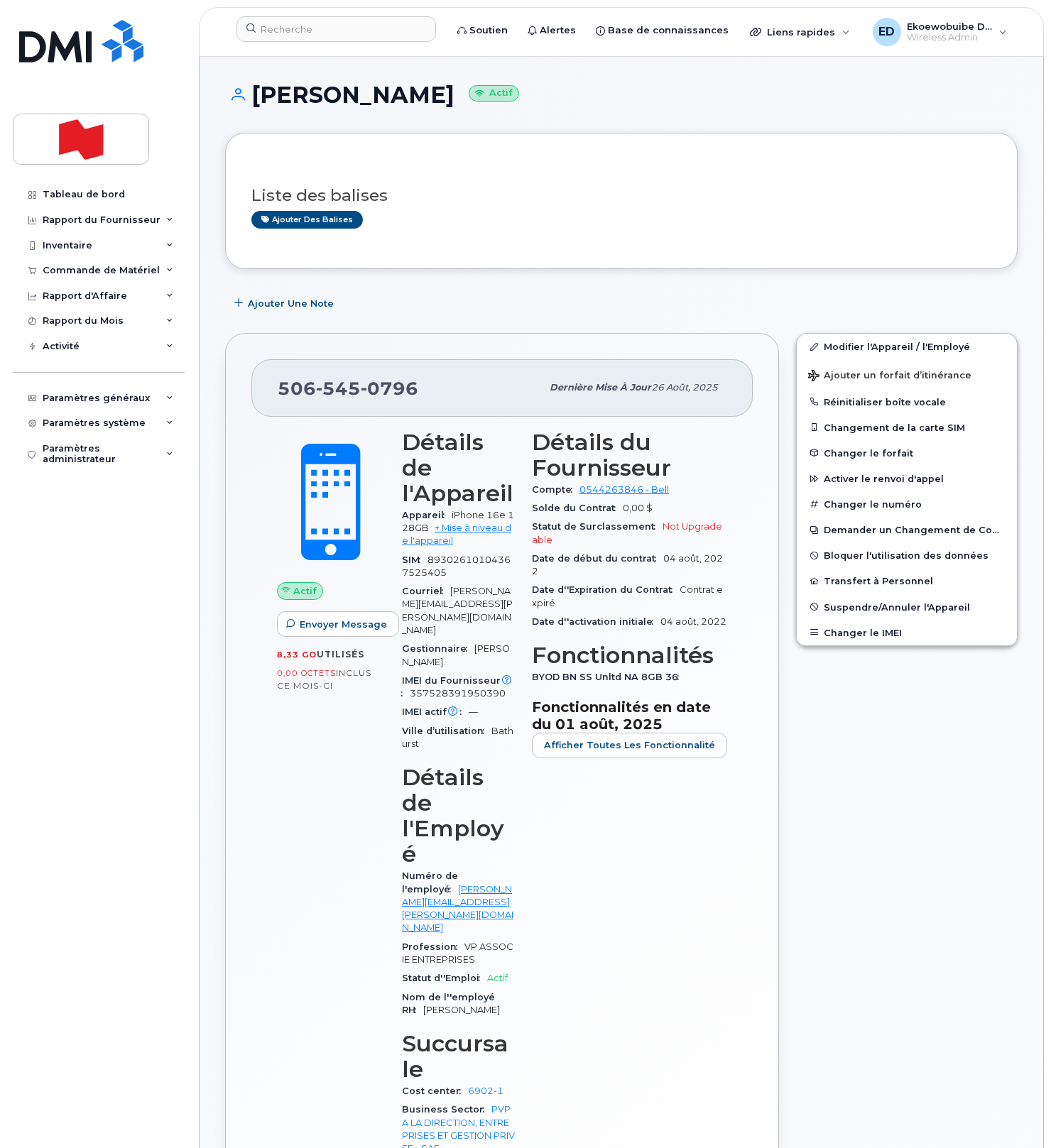
drag, startPoint x: 476, startPoint y: 262, endPoint x: 496, endPoint y: 294, distance: 37.7
click at [476, 265] on div "Liste des balises Ajouter des balises" at bounding box center [621, 201] width 792 height 137
click at [881, 633] on button "Changer le IMEI" at bounding box center [906, 633] width 220 height 26
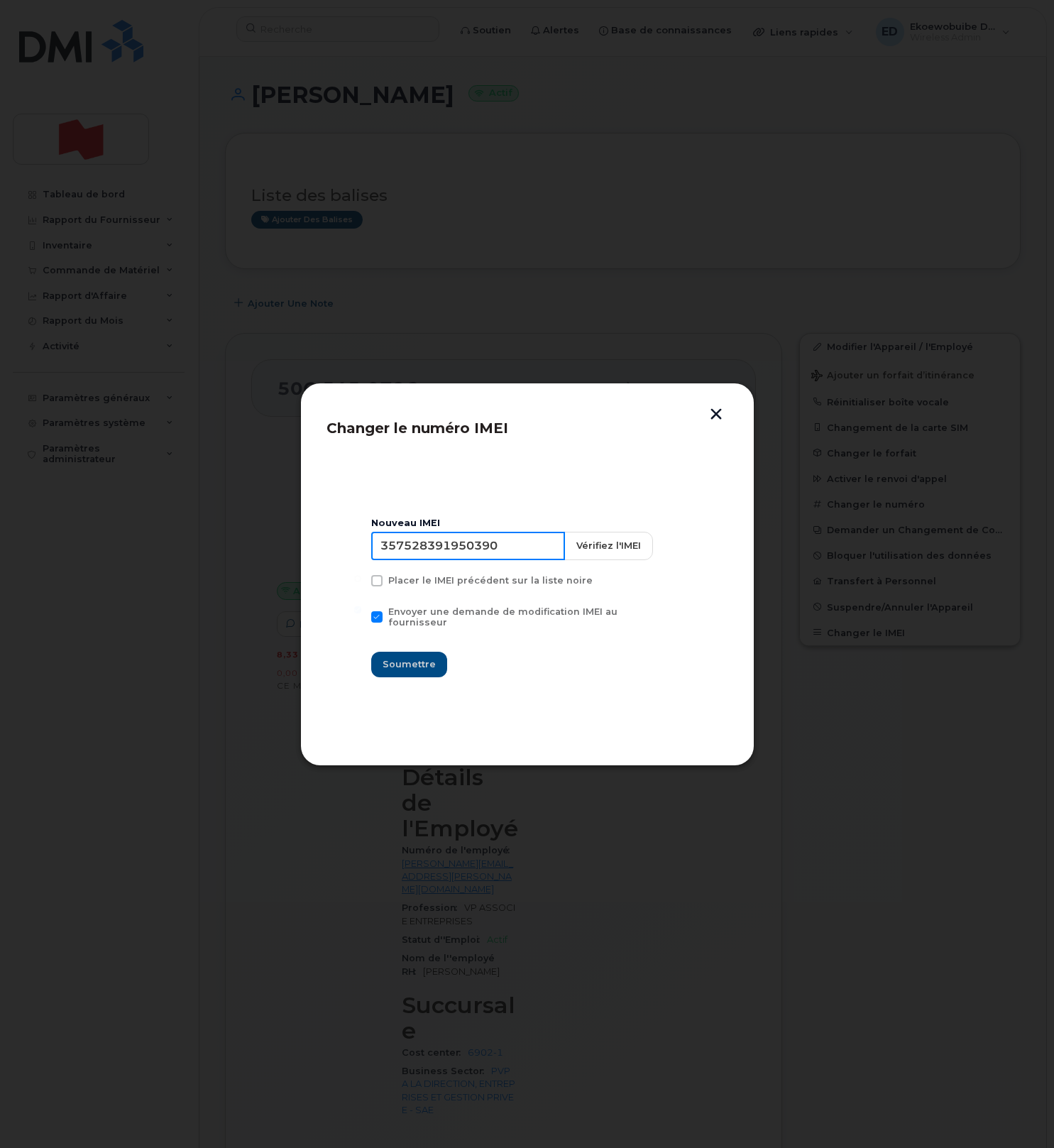
click at [475, 557] on input "357528391950390" at bounding box center [468, 546] width 194 height 28
click at [450, 551] on input "357528391950390" at bounding box center [468, 546] width 194 height 28
click at [721, 421] on button "button" at bounding box center [716, 415] width 21 height 15
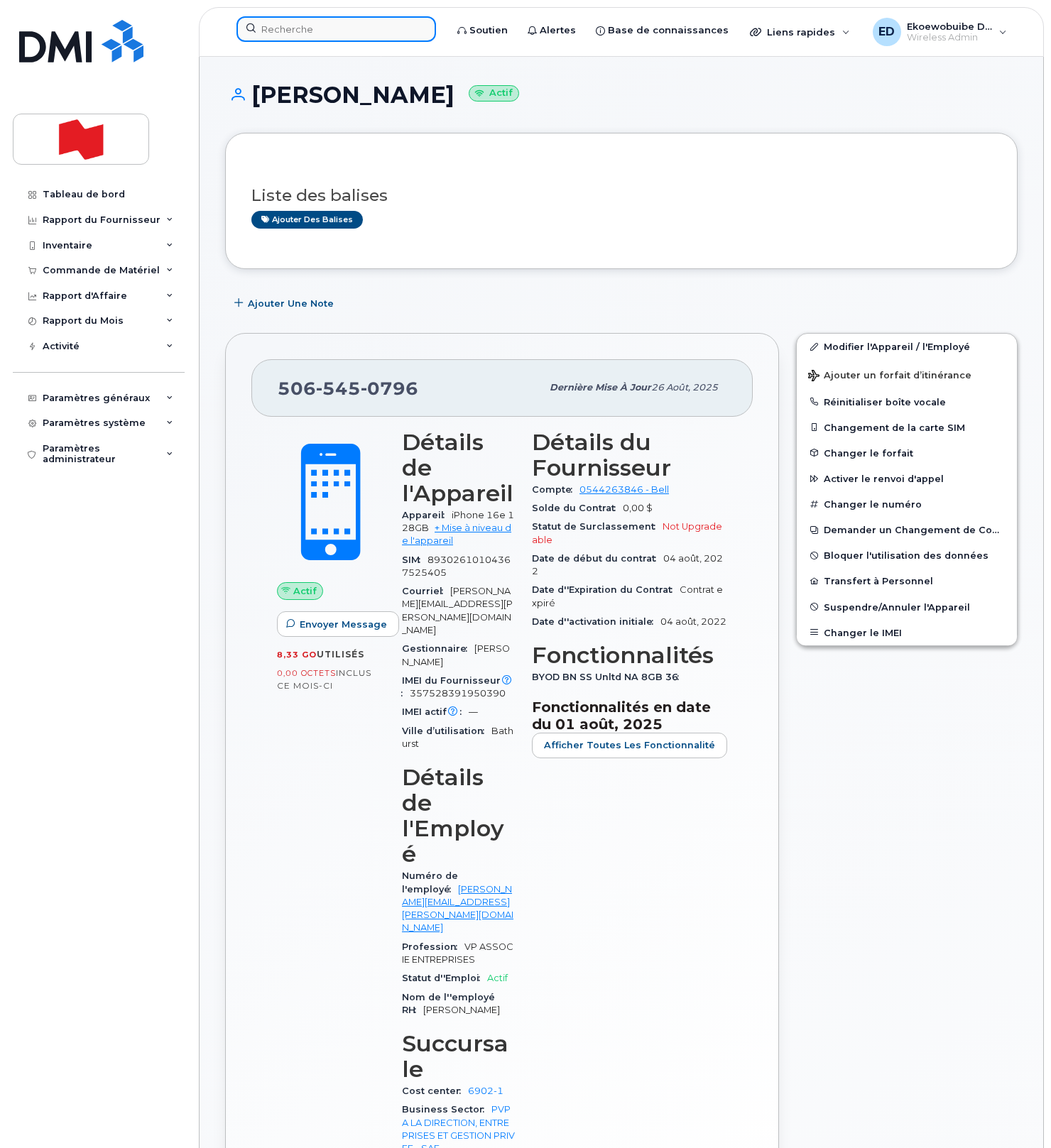
click at [335, 39] on input at bounding box center [336, 29] width 199 height 26
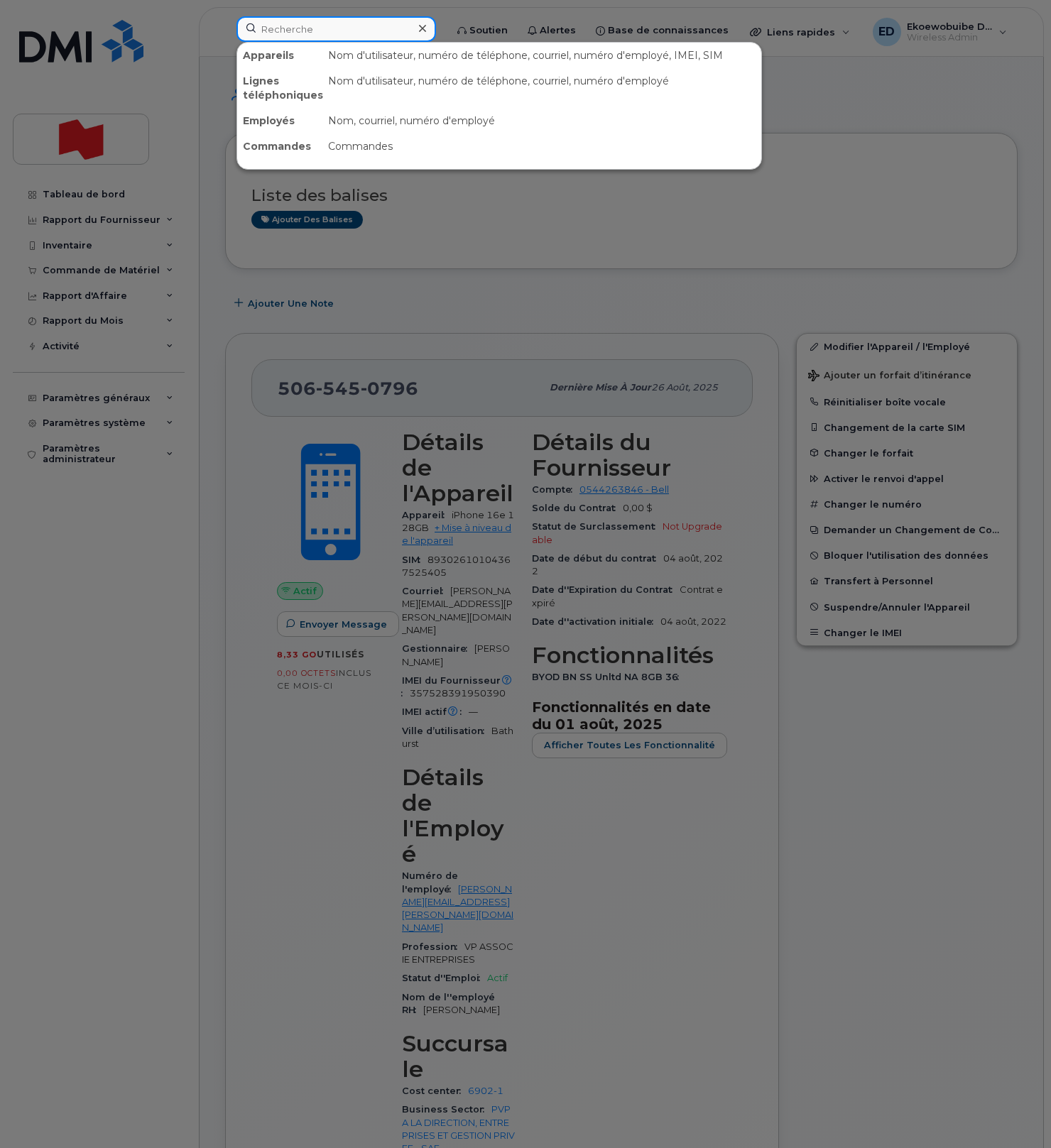
paste input "[PERSON_NAME]"
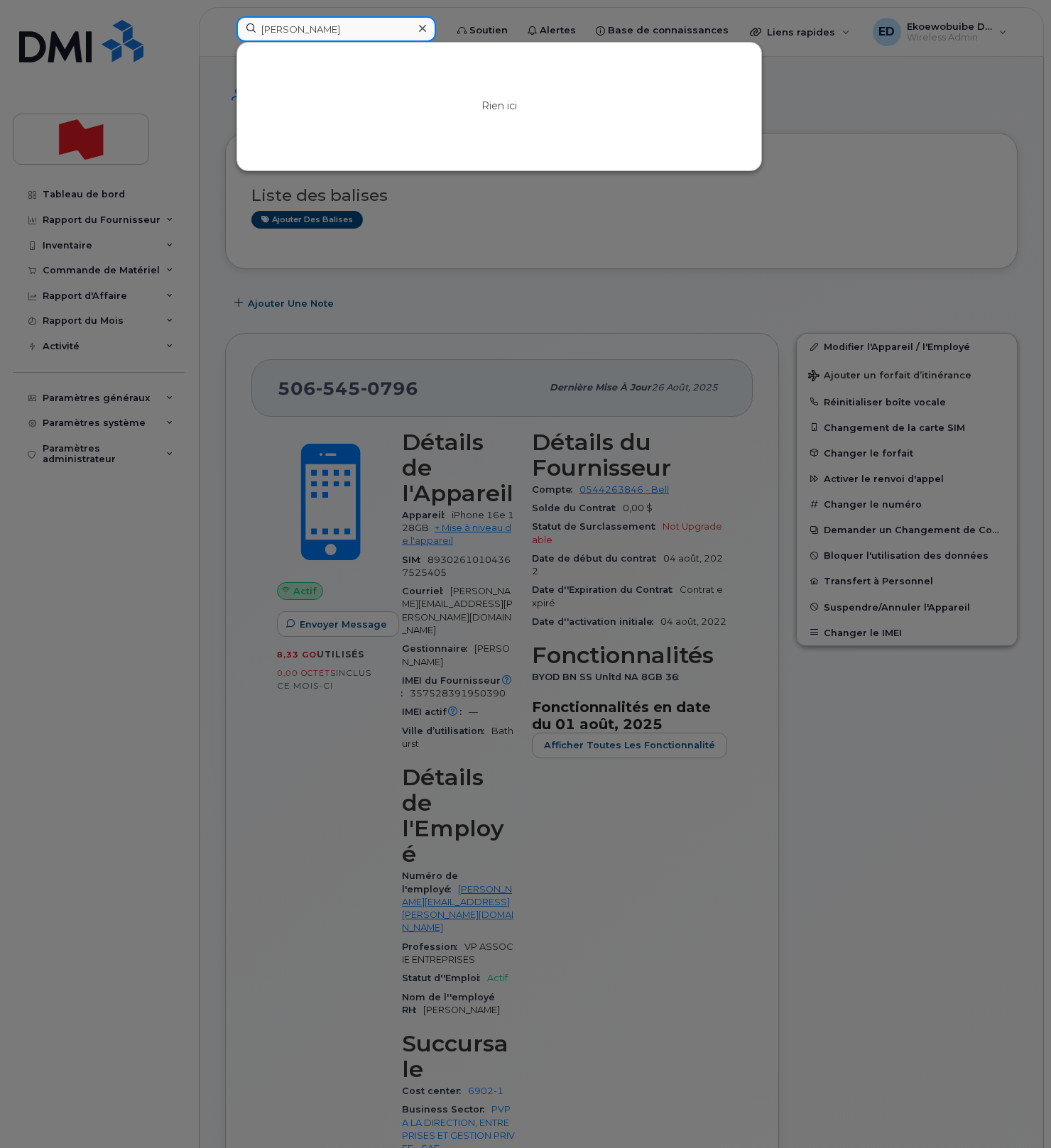
type input "[PERSON_NAME]"
click at [426, 32] on icon at bounding box center [423, 28] width 7 height 11
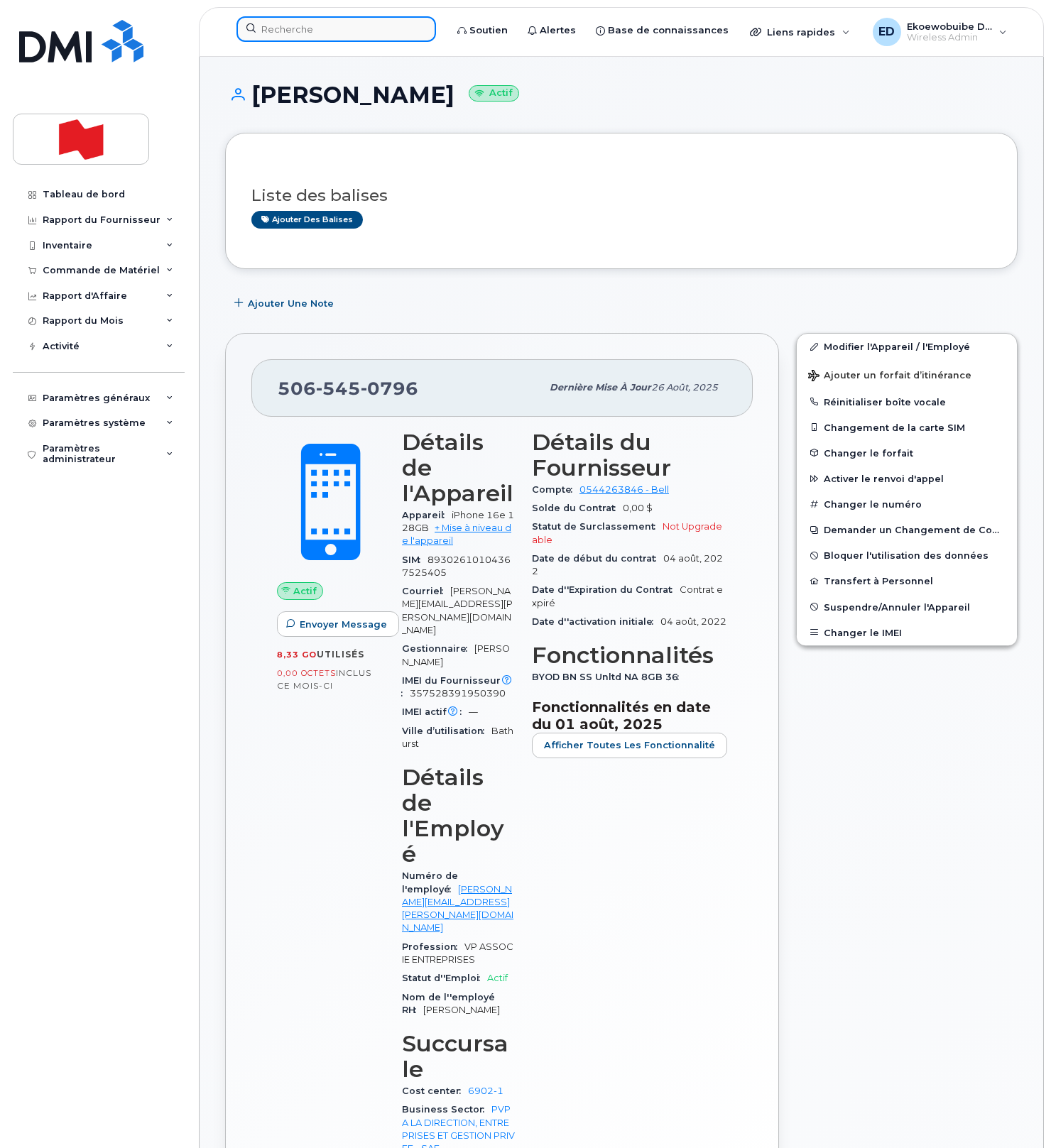
click at [406, 28] on input at bounding box center [336, 29] width 199 height 26
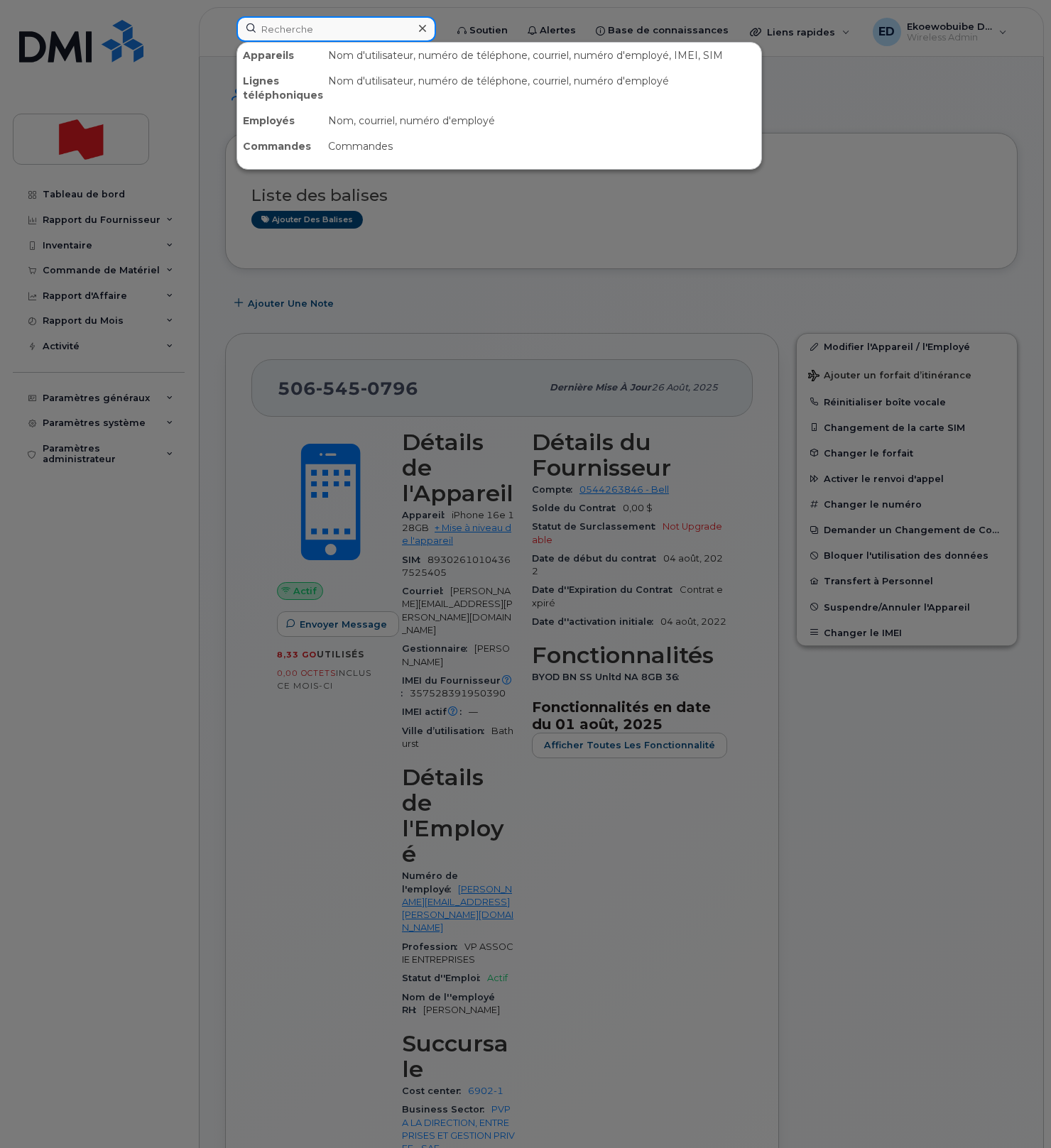
paste input "[PERSON_NAME][EMAIL_ADDRESS][PERSON_NAME][DOMAIN_NAME]"
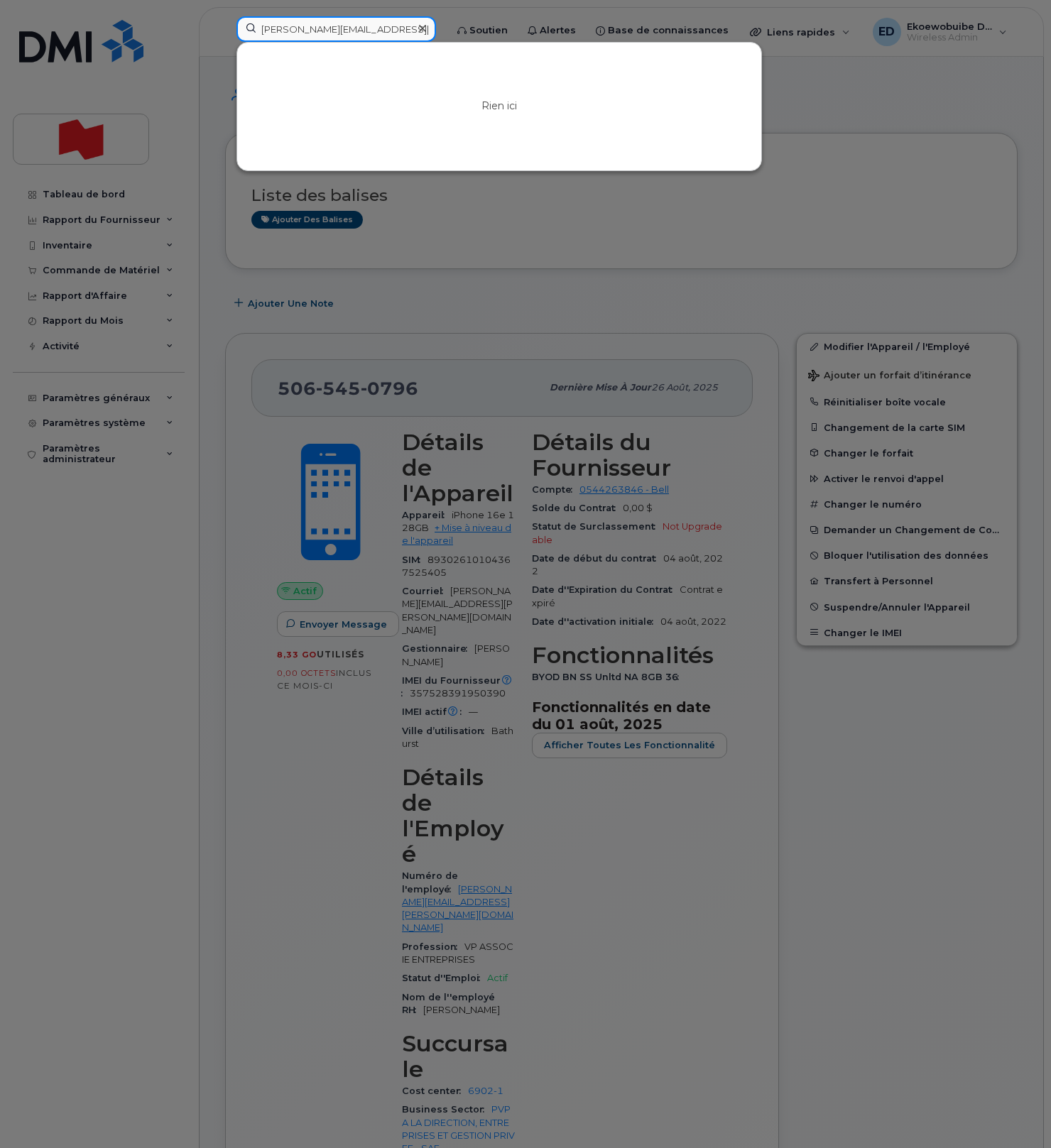
type input "[PERSON_NAME][EMAIL_ADDRESS][PERSON_NAME][DOMAIN_NAME]"
click at [426, 29] on icon at bounding box center [423, 28] width 7 height 11
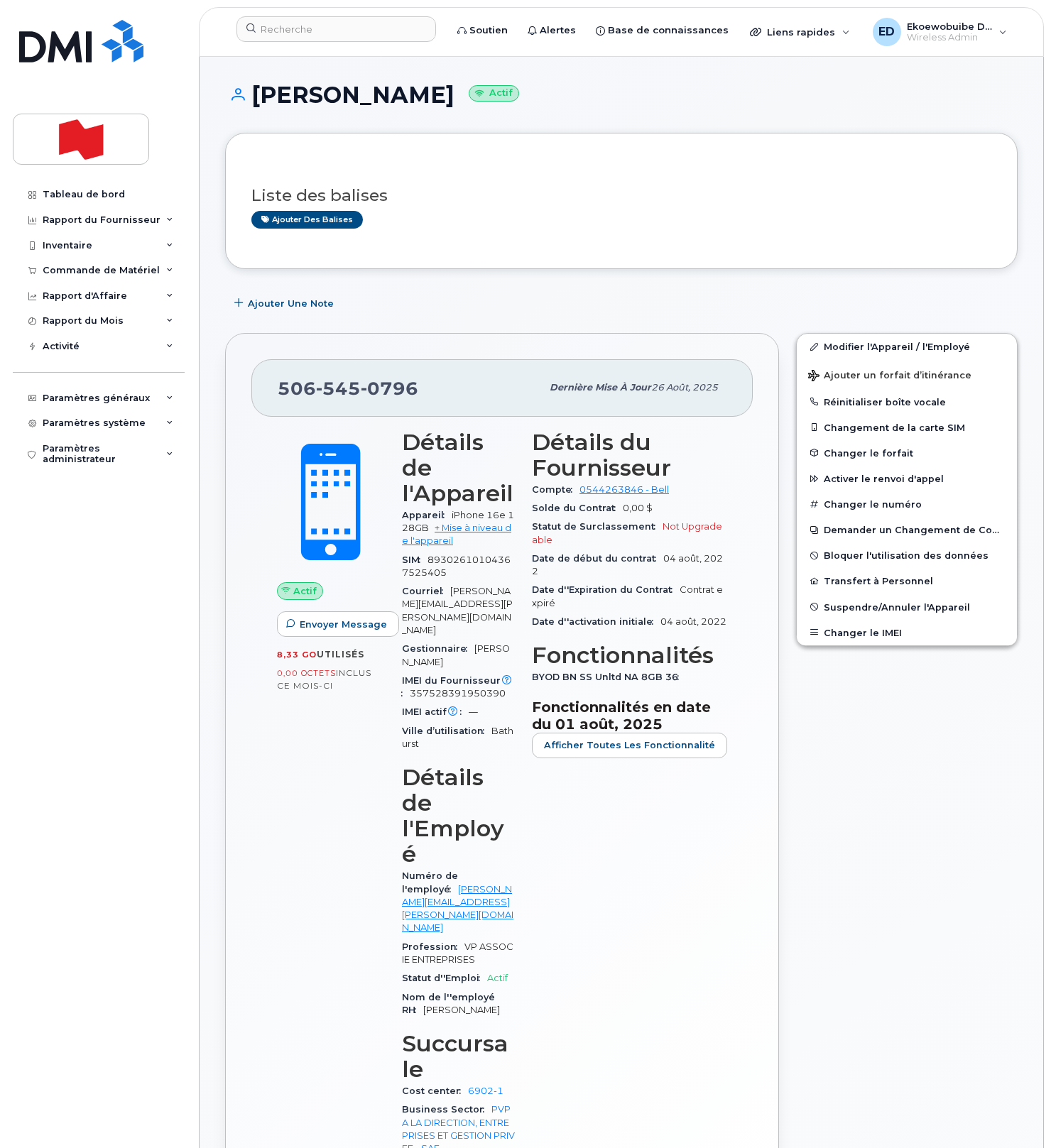
drag, startPoint x: 654, startPoint y: 203, endPoint x: 647, endPoint y: 243, distance: 40.6
click at [654, 203] on h3 "Liste des balises" at bounding box center [621, 195] width 740 height 17
click at [325, 30] on input at bounding box center [336, 29] width 199 height 26
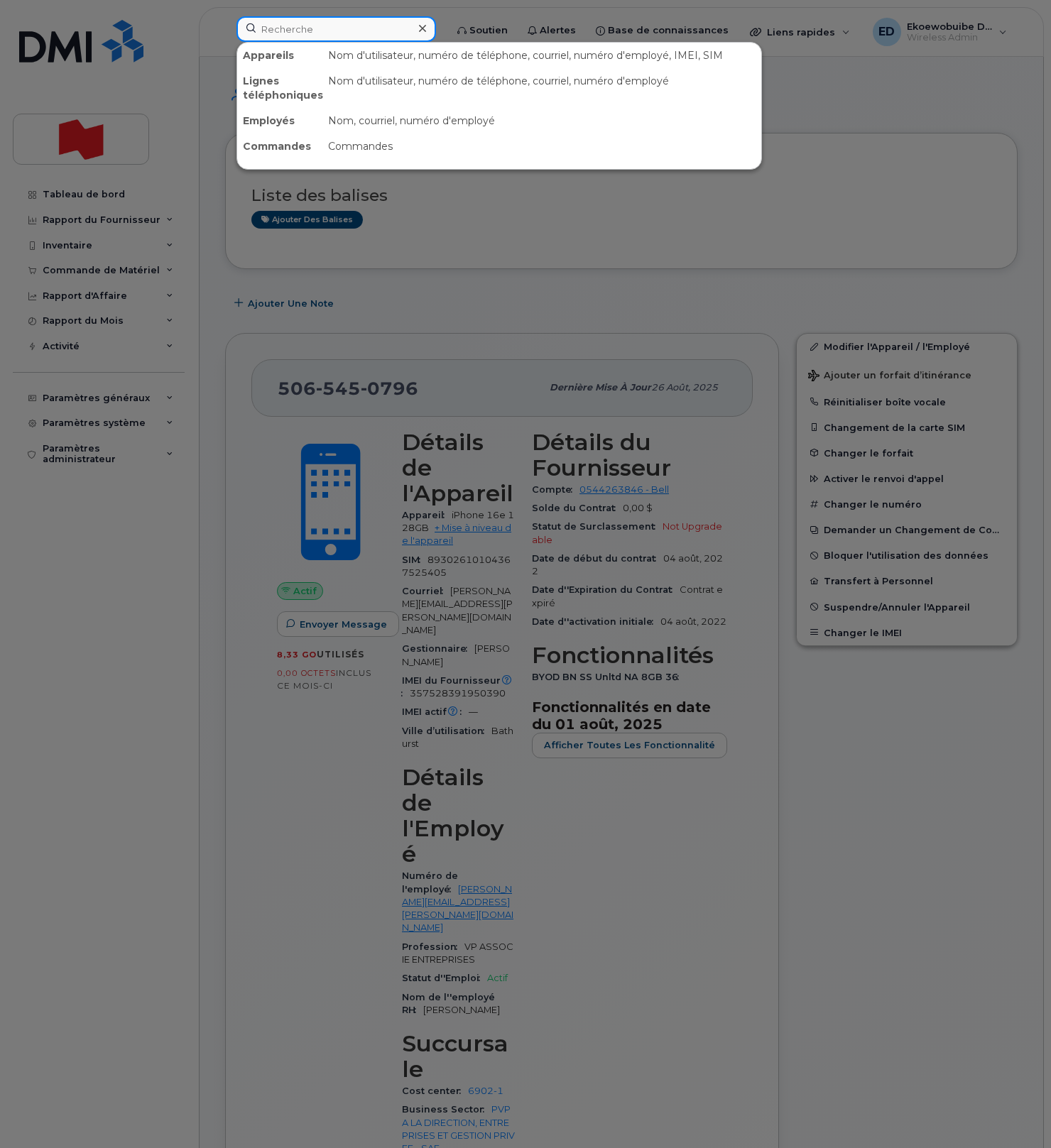
paste input "[PHONE_NUMBER]."
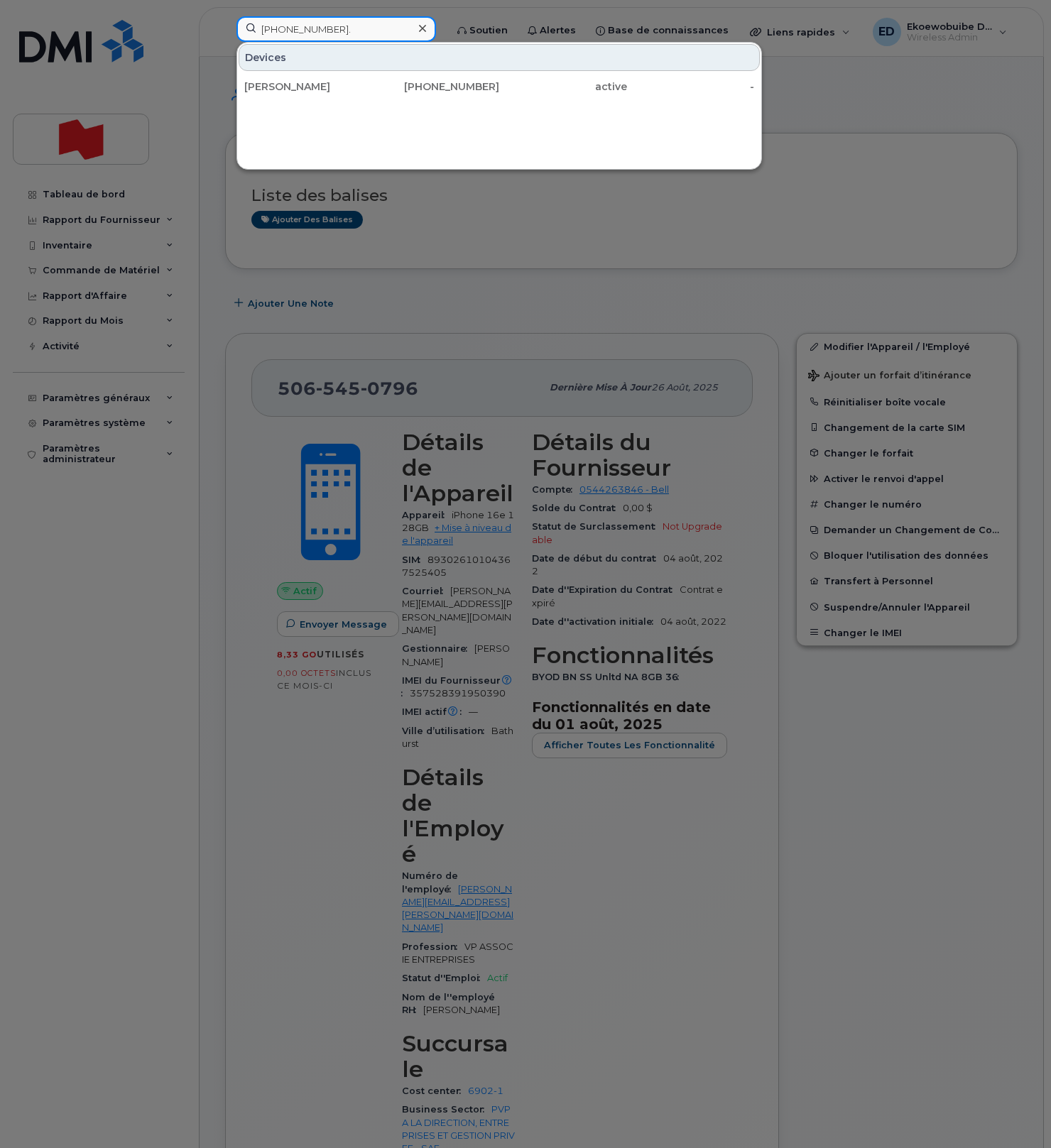
drag, startPoint x: 356, startPoint y: 33, endPoint x: 256, endPoint y: 33, distance: 100.0
click at [256, 30] on input "[PHONE_NUMBER]." at bounding box center [336, 29] width 199 height 26
paste input "6472093233"
drag, startPoint x: 337, startPoint y: 30, endPoint x: 243, endPoint y: 27, distance: 94.0
click at [243, 27] on input "6472093233" at bounding box center [336, 29] width 199 height 26
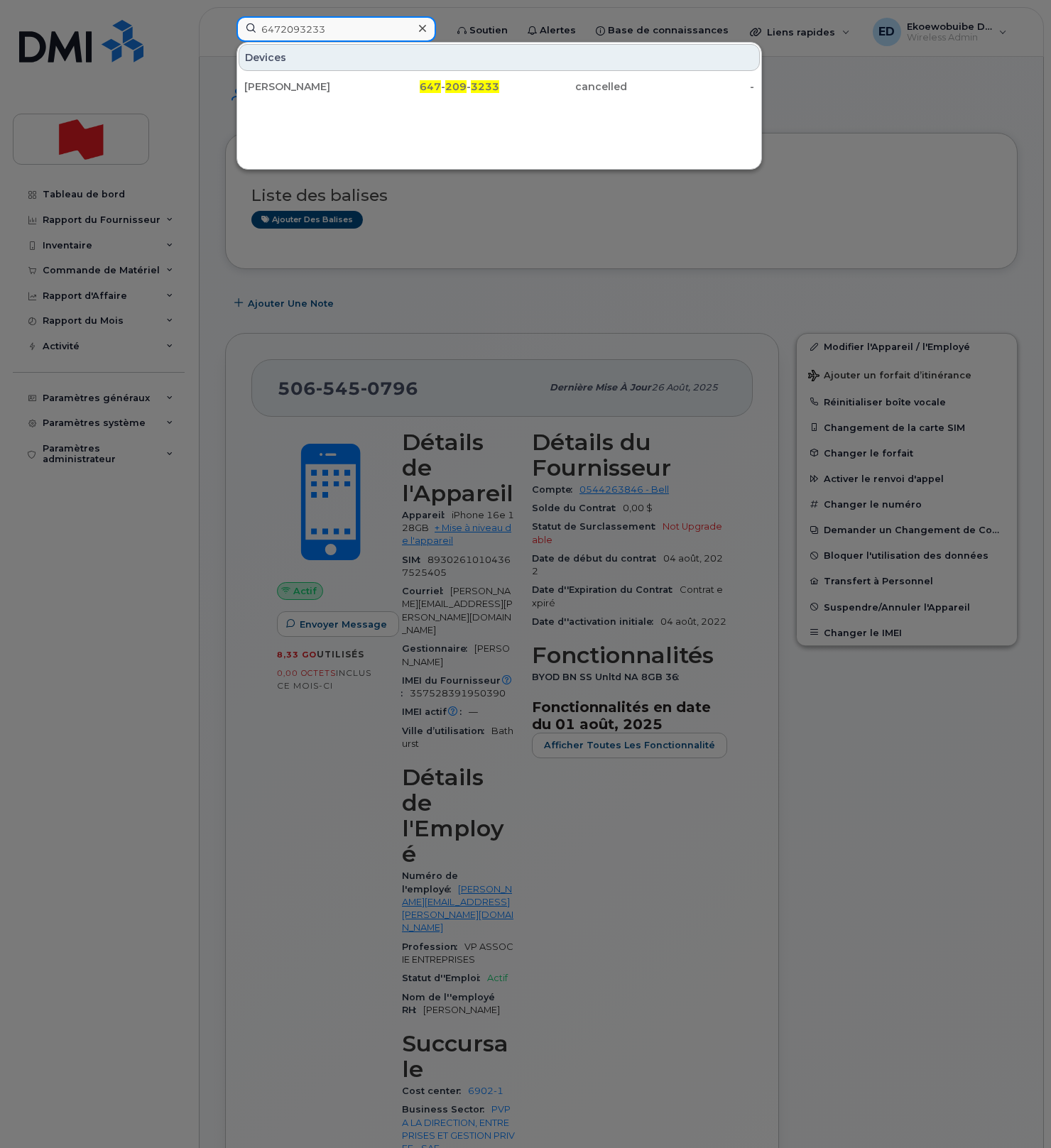
paste input "[PHONE_NUMBER]"
type input "[PHONE_NUMBER]"
drag, startPoint x: 299, startPoint y: 90, endPoint x: 404, endPoint y: 119, distance: 108.9
click at [300, 91] on div "[PERSON_NAME]" at bounding box center [307, 86] width 127 height 14
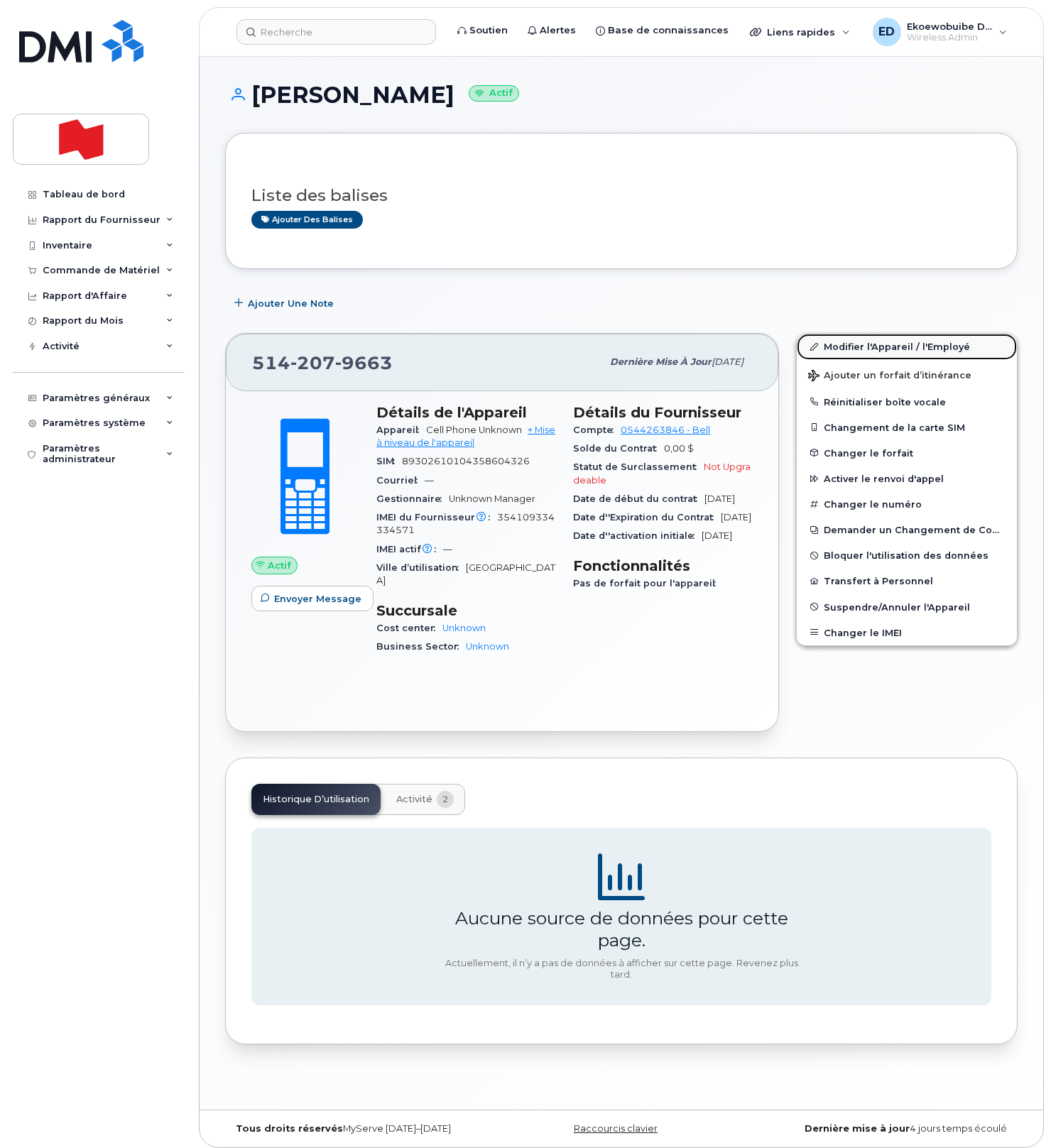
click at [834, 350] on link "Modifier l'Appareil / l'Employé" at bounding box center [906, 347] width 220 height 26
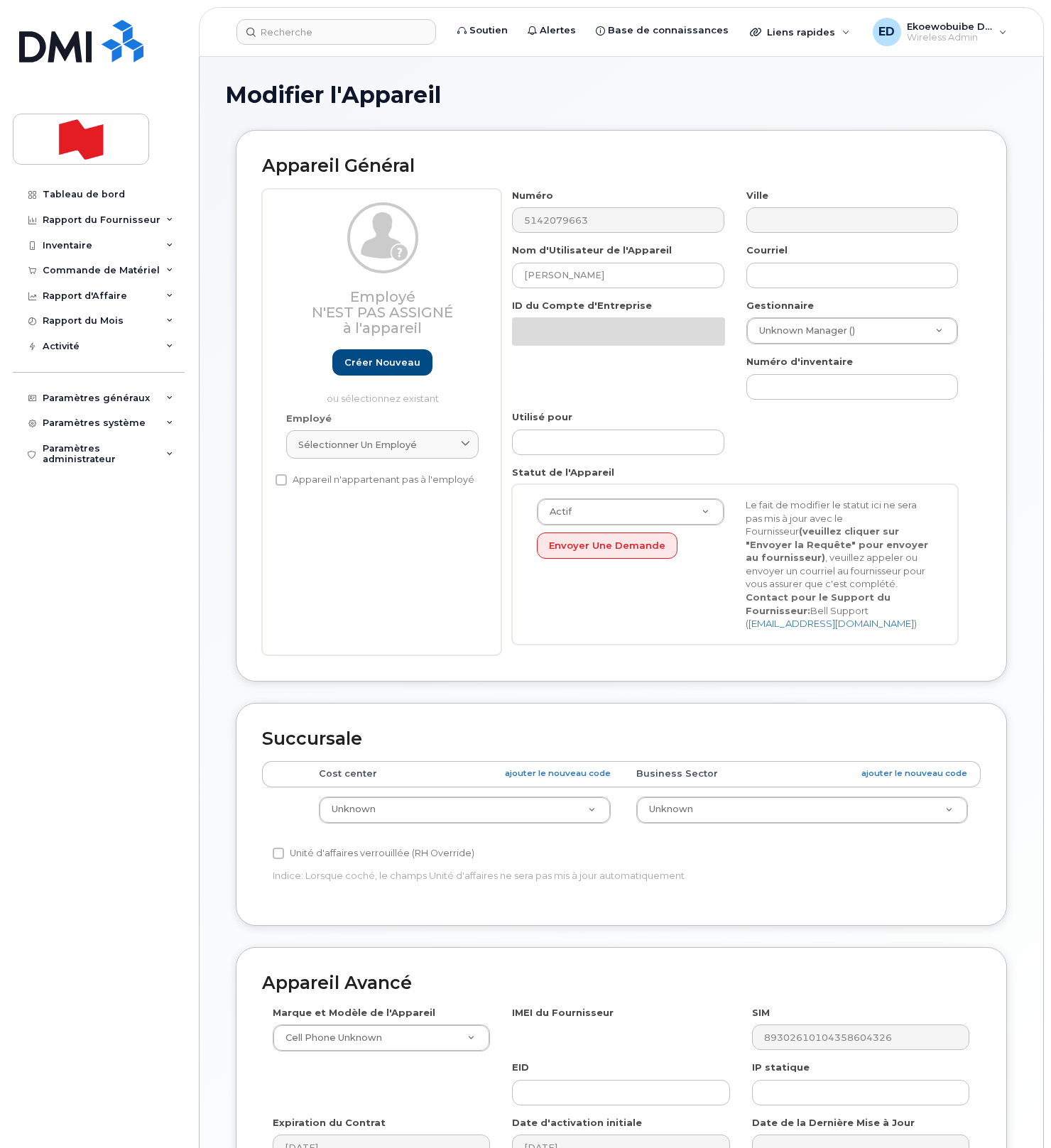
select select "22916206"
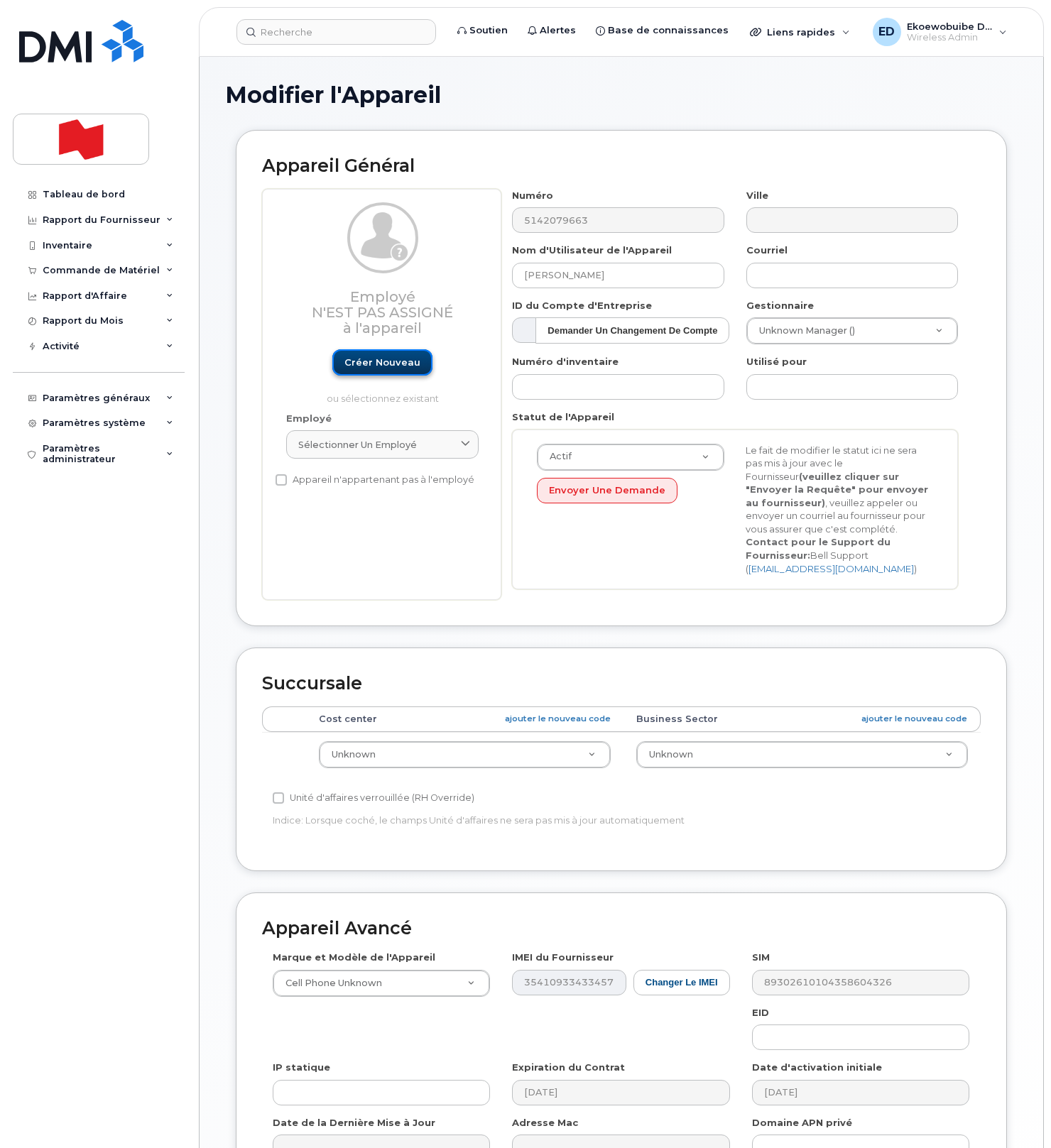
click at [375, 367] on link "Créer nouveau" at bounding box center [382, 362] width 100 height 27
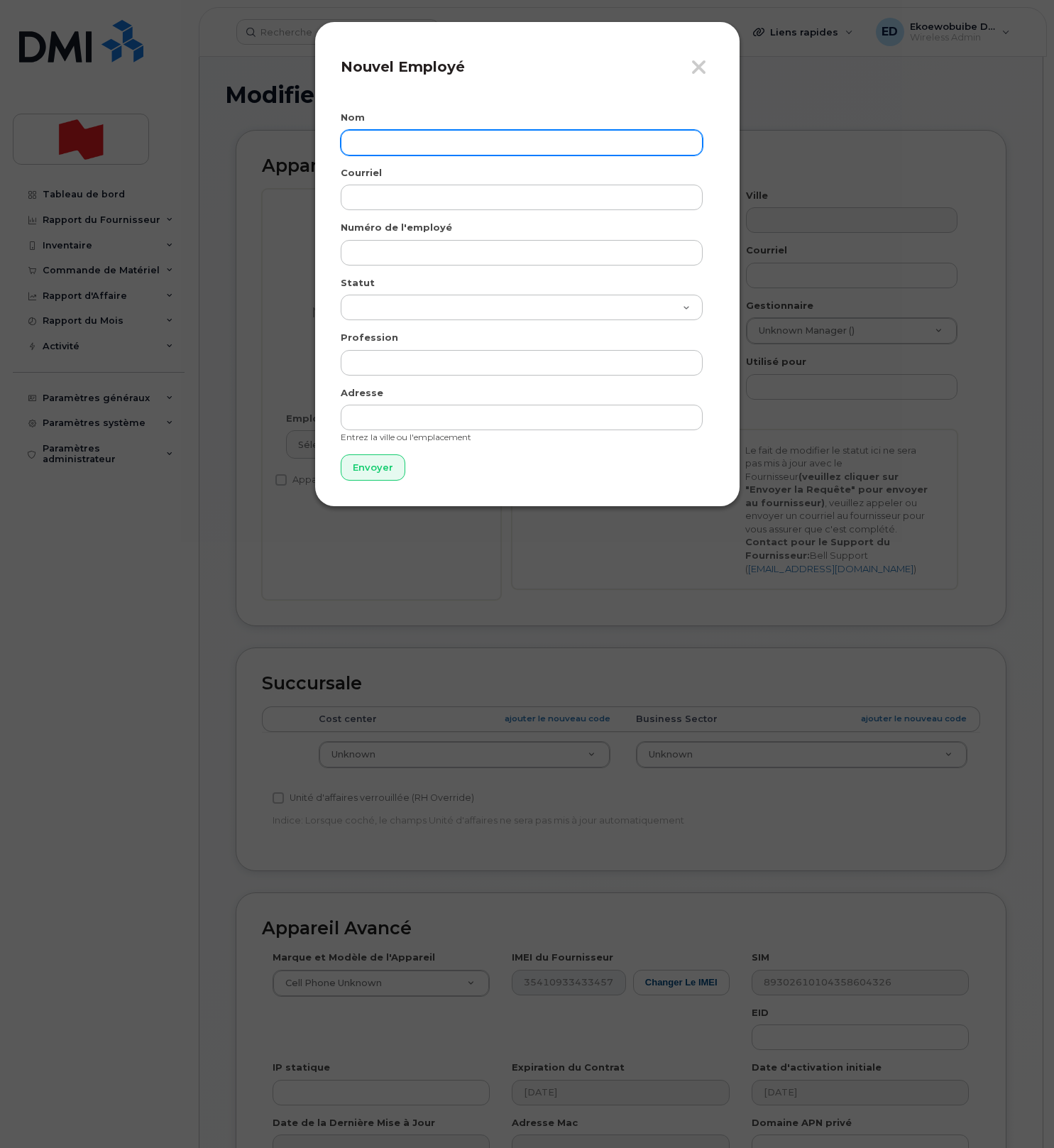
click at [387, 138] on input "text" at bounding box center [522, 143] width 362 height 26
paste input "[PERSON_NAME]"
type input "[PERSON_NAME]"
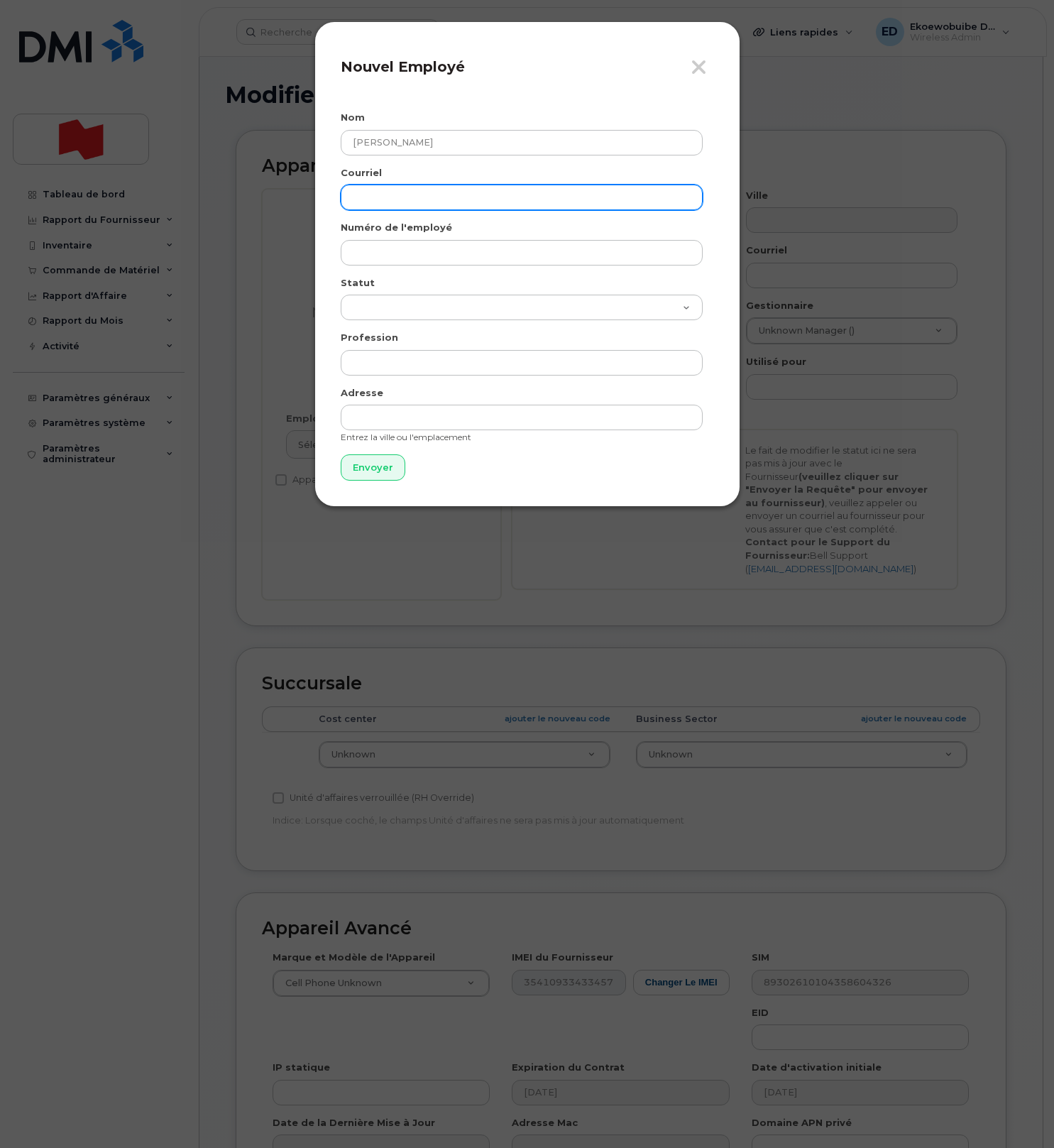
click at [404, 204] on input "email" at bounding box center [522, 197] width 362 height 26
paste input "[PERSON_NAME][EMAIL_ADDRESS][PERSON_NAME][DOMAIN_NAME]"
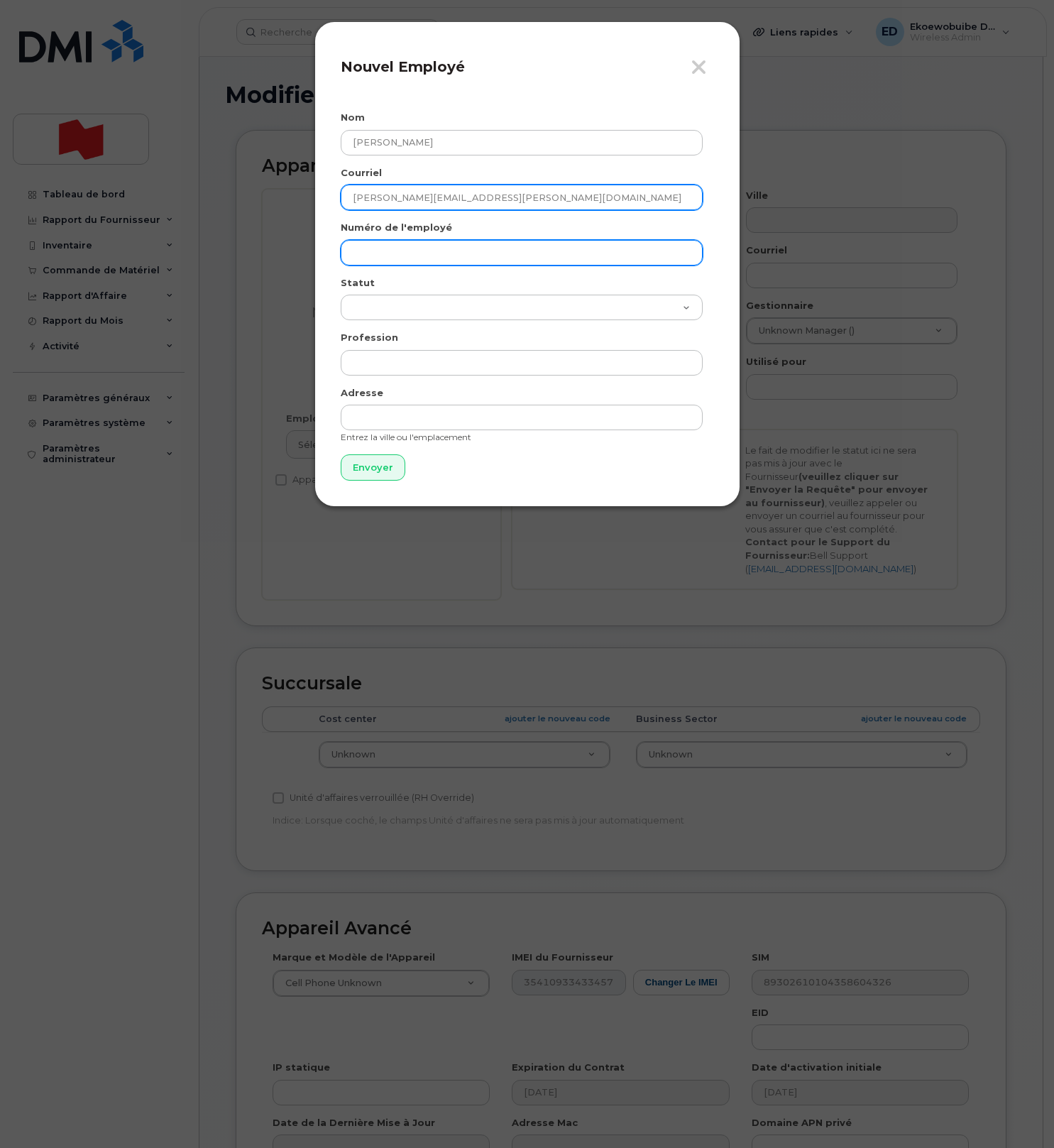
type input "[PERSON_NAME][EMAIL_ADDRESS][PERSON_NAME][DOMAIN_NAME]"
click at [400, 248] on input "text" at bounding box center [522, 253] width 362 height 26
paste input "[PERSON_NAME][EMAIL_ADDRESS][PERSON_NAME][DOMAIN_NAME]"
type input "[PERSON_NAME][EMAIL_ADDRESS][PERSON_NAME][DOMAIN_NAME]"
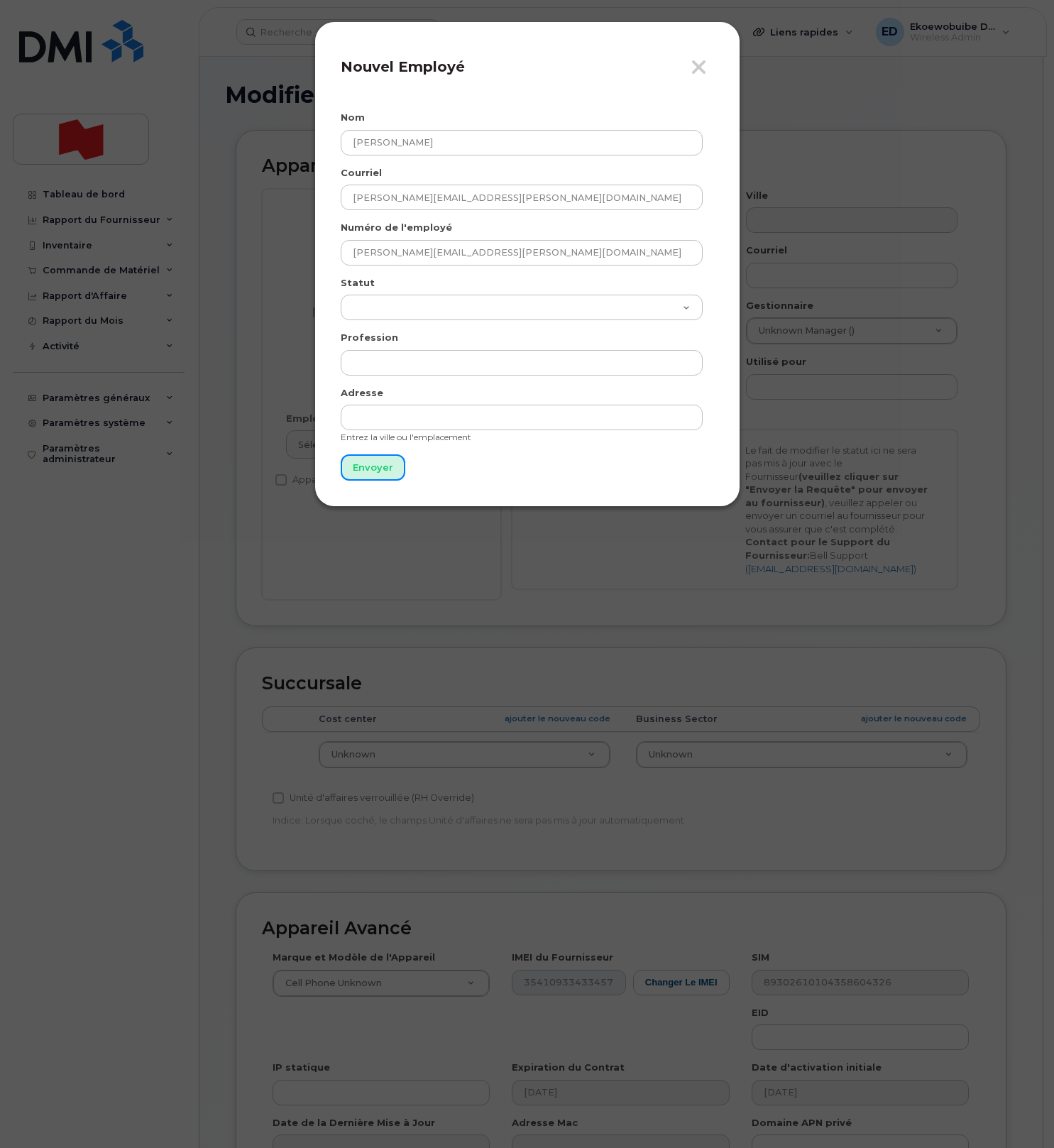
drag, startPoint x: 372, startPoint y: 458, endPoint x: 379, endPoint y: 442, distance: 17.5
click at [372, 458] on input "Envoyer" at bounding box center [373, 467] width 64 height 27
type input "Envoyer"
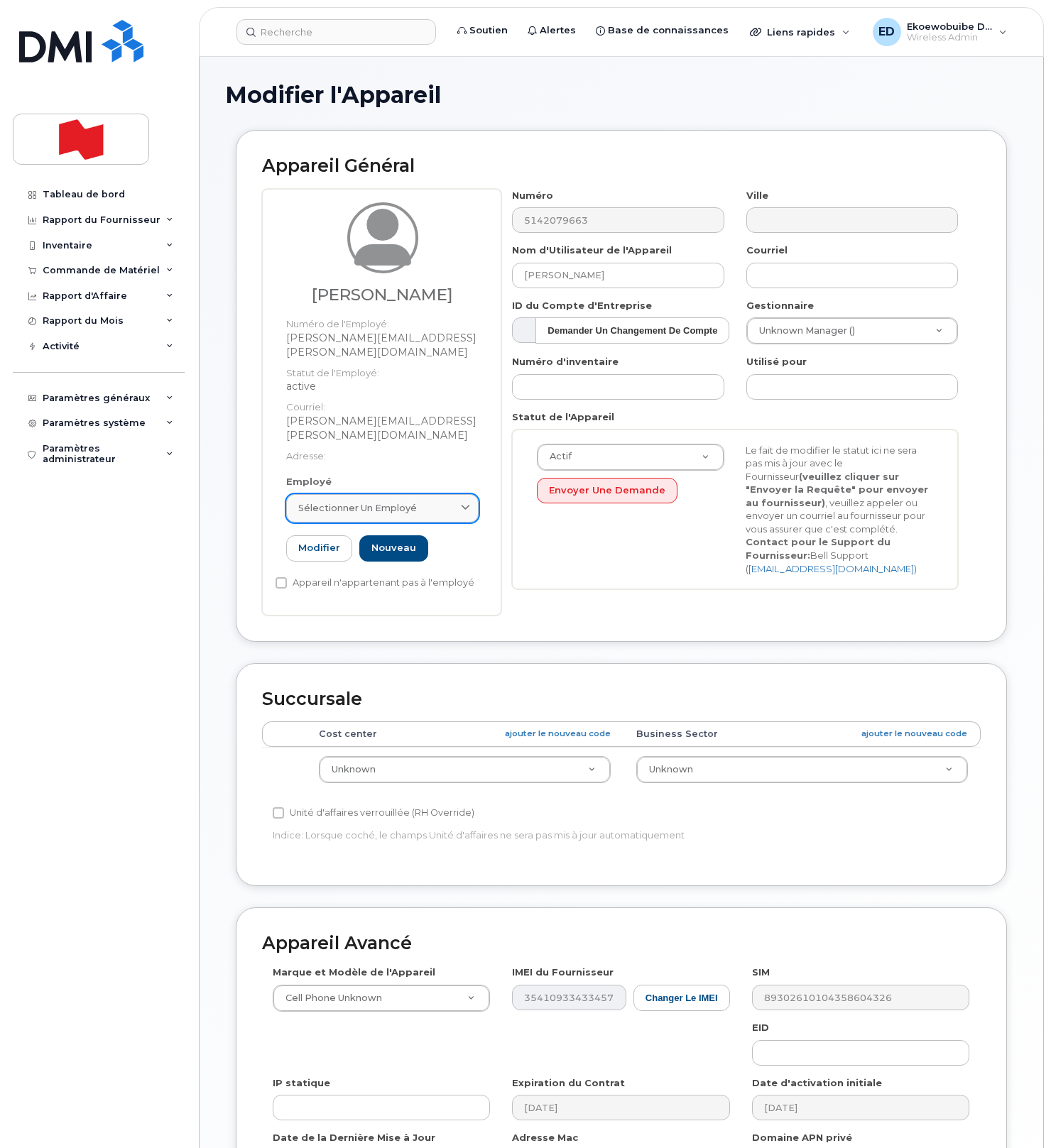
drag, startPoint x: 400, startPoint y: 495, endPoint x: 408, endPoint y: 497, distance: 8.2
click at [404, 501] on span "Sélectionner un employé" at bounding box center [357, 507] width 118 height 14
paste input "[PERSON_NAME][EMAIL_ADDRESS][PERSON_NAME][DOMAIN_NAME]"
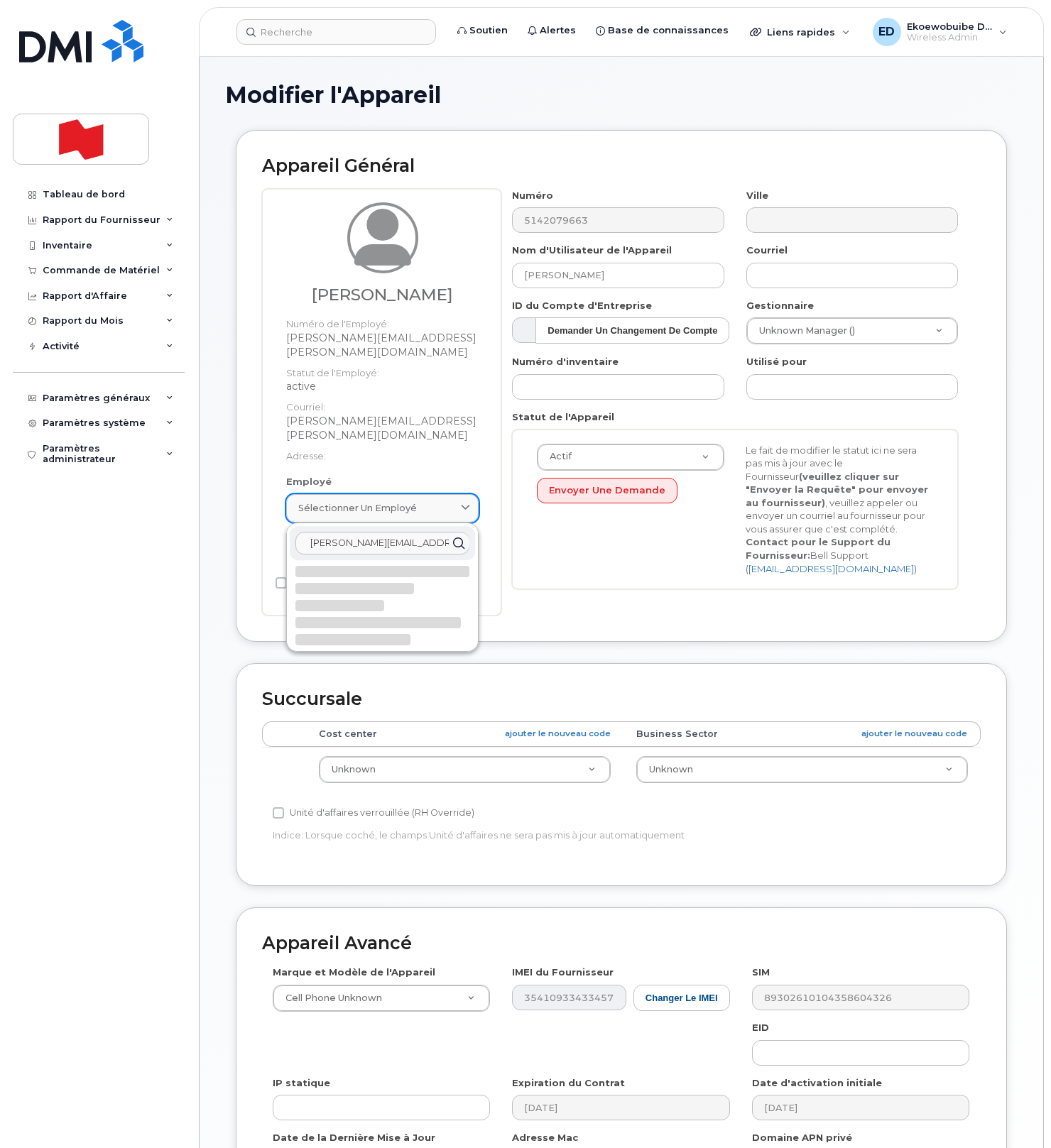
scroll to position [0, 30]
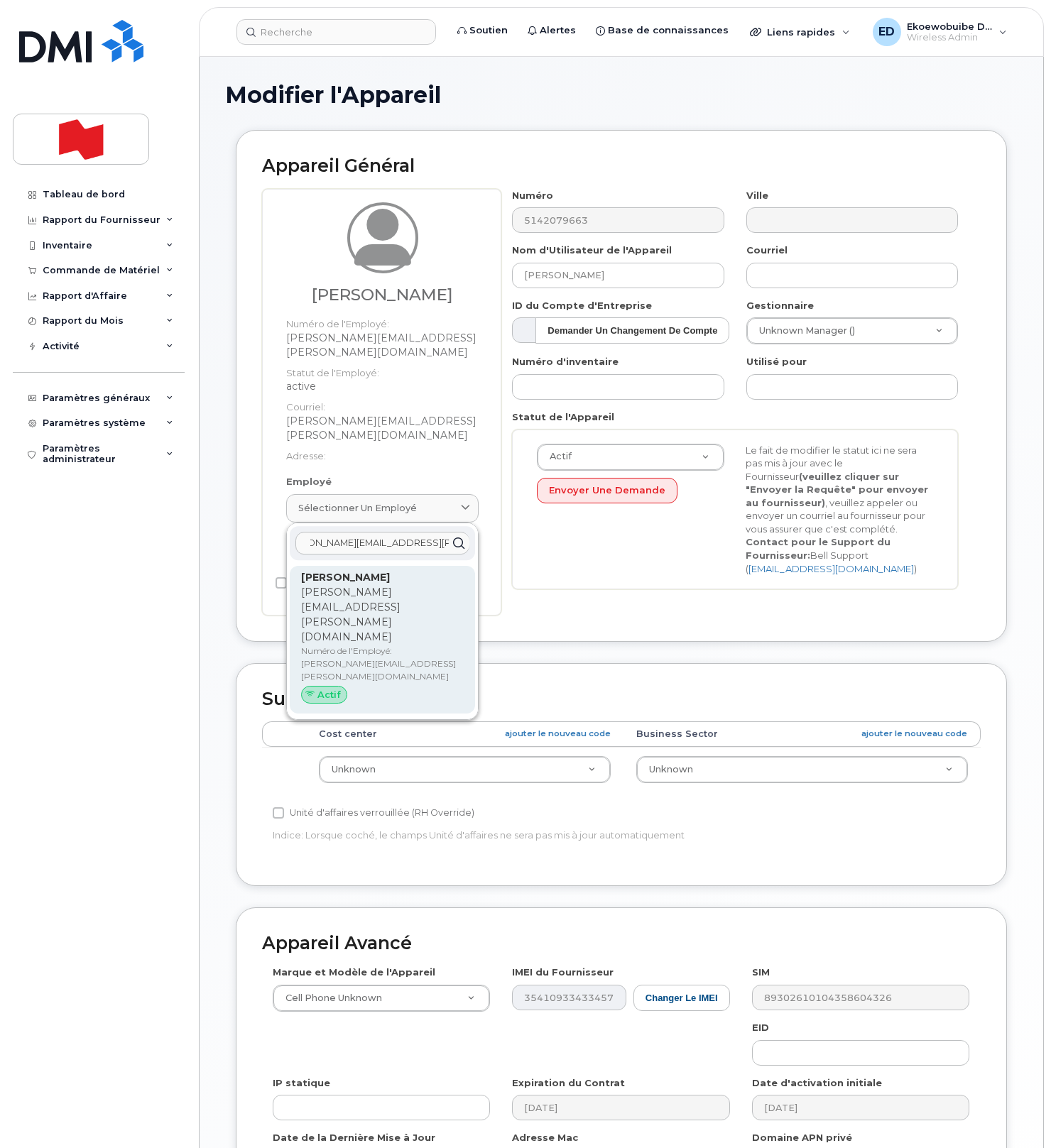
type input "[PERSON_NAME][EMAIL_ADDRESS][PERSON_NAME][DOMAIN_NAME]"
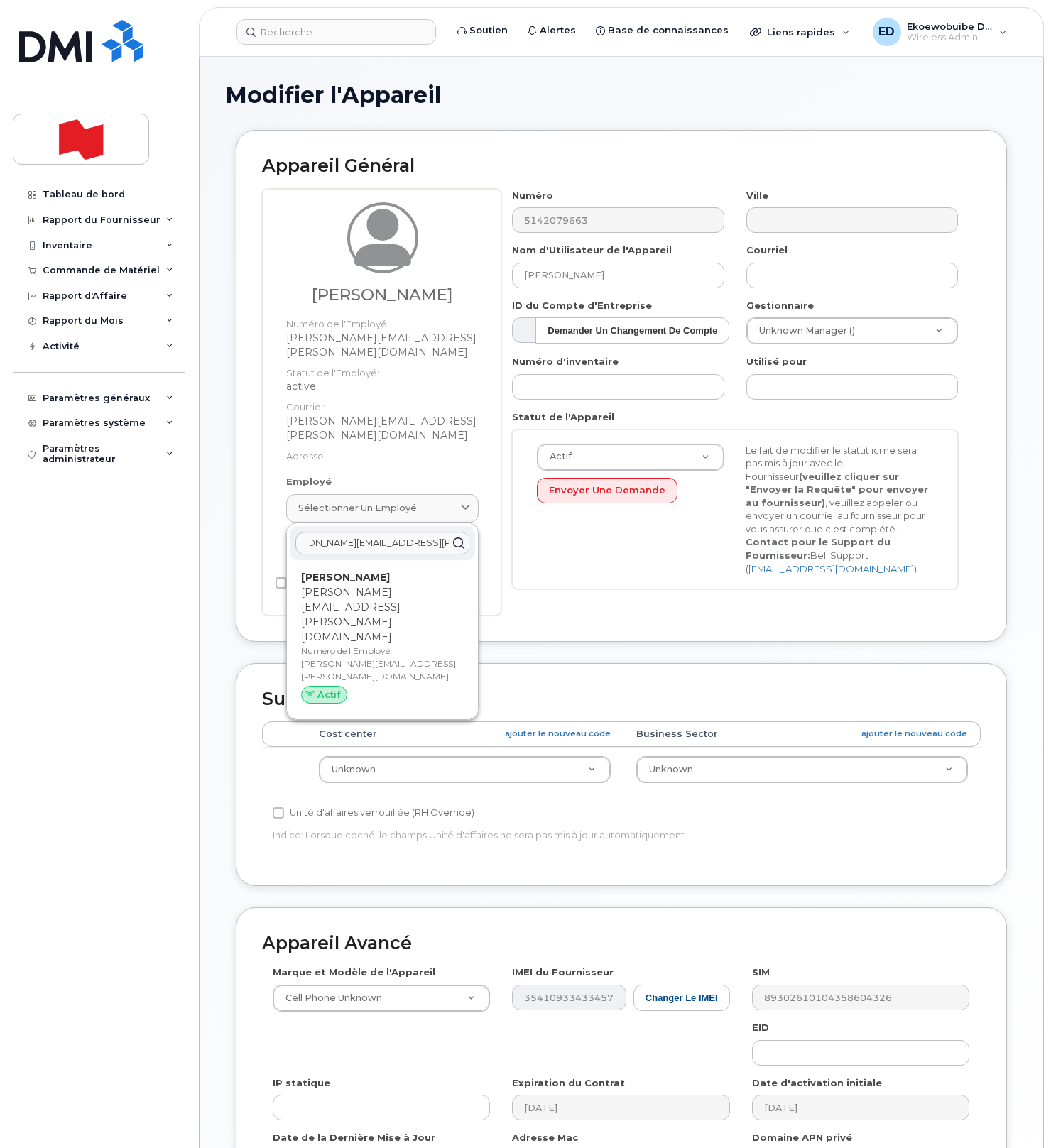
click at [345, 602] on p "[PERSON_NAME][EMAIL_ADDRESS][PERSON_NAME][DOMAIN_NAME]" at bounding box center [382, 614] width 162 height 60
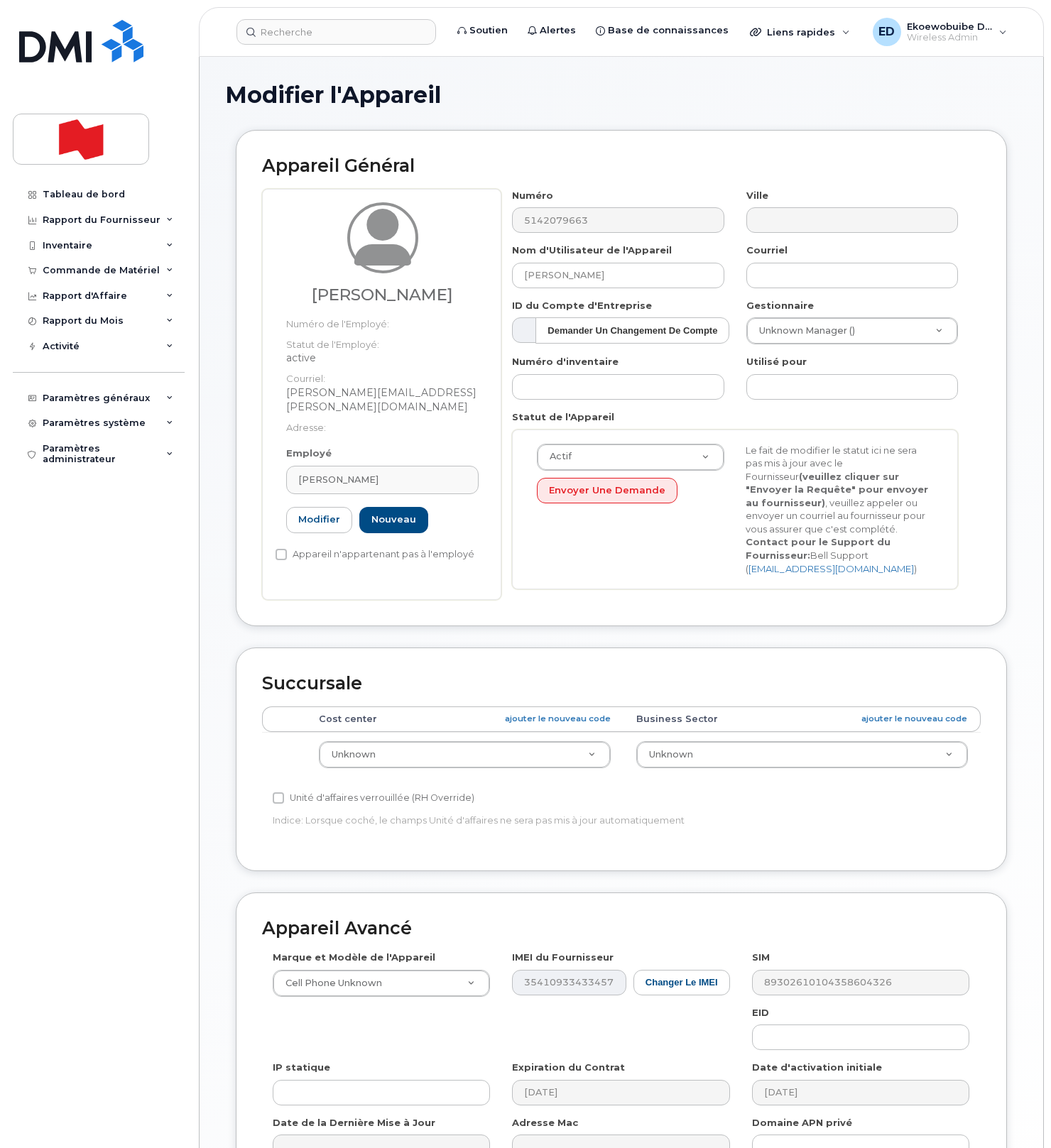
type input "[PERSON_NAME][EMAIL_ADDRESS][PERSON_NAME][DOMAIN_NAME]"
type input "[PERSON_NAME]"
type input "[PERSON_NAME][EMAIL_ADDRESS][PERSON_NAME][DOMAIN_NAME]"
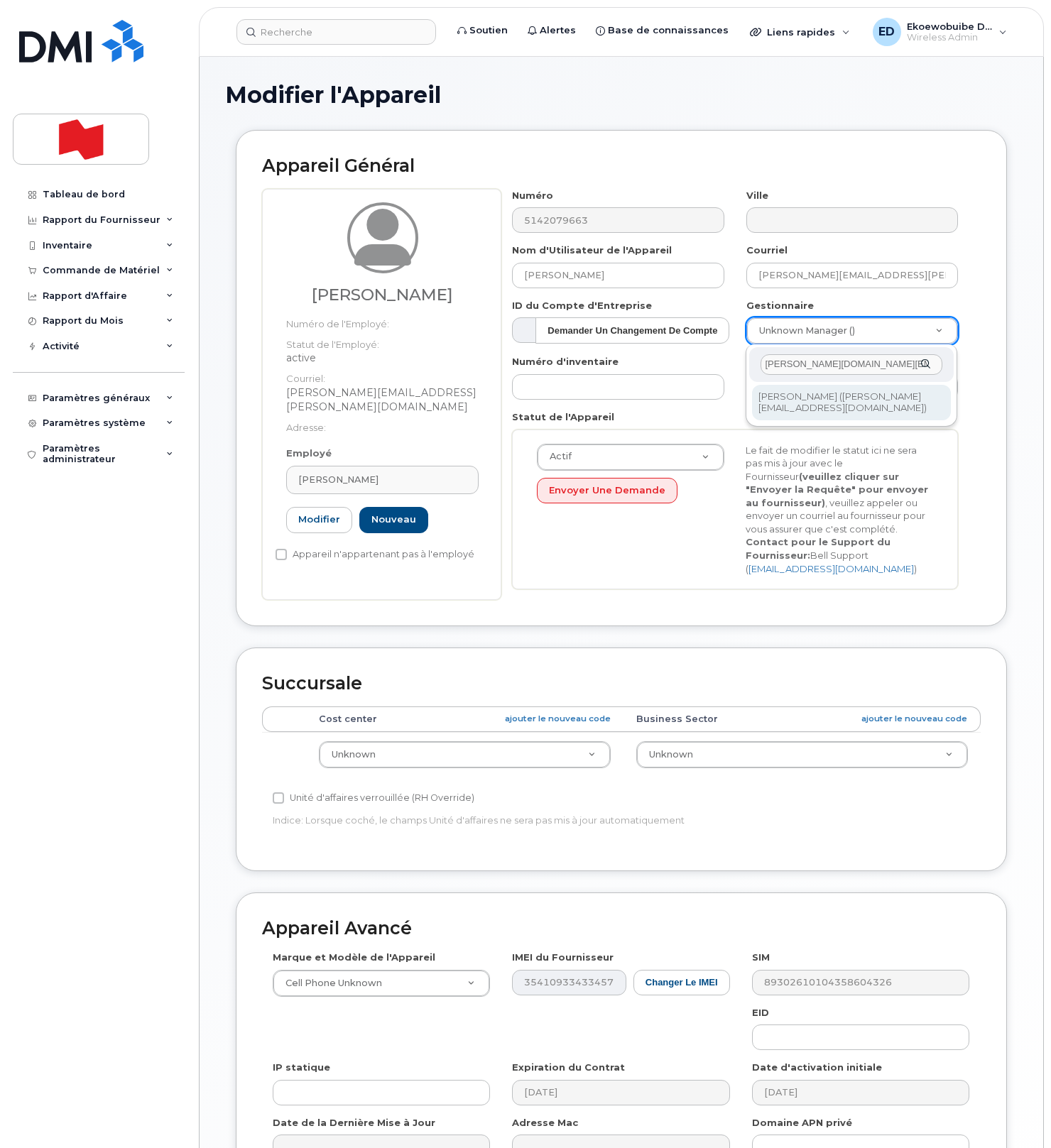
type input "jean-francois.no@bnc.ca"
type input "3005540"
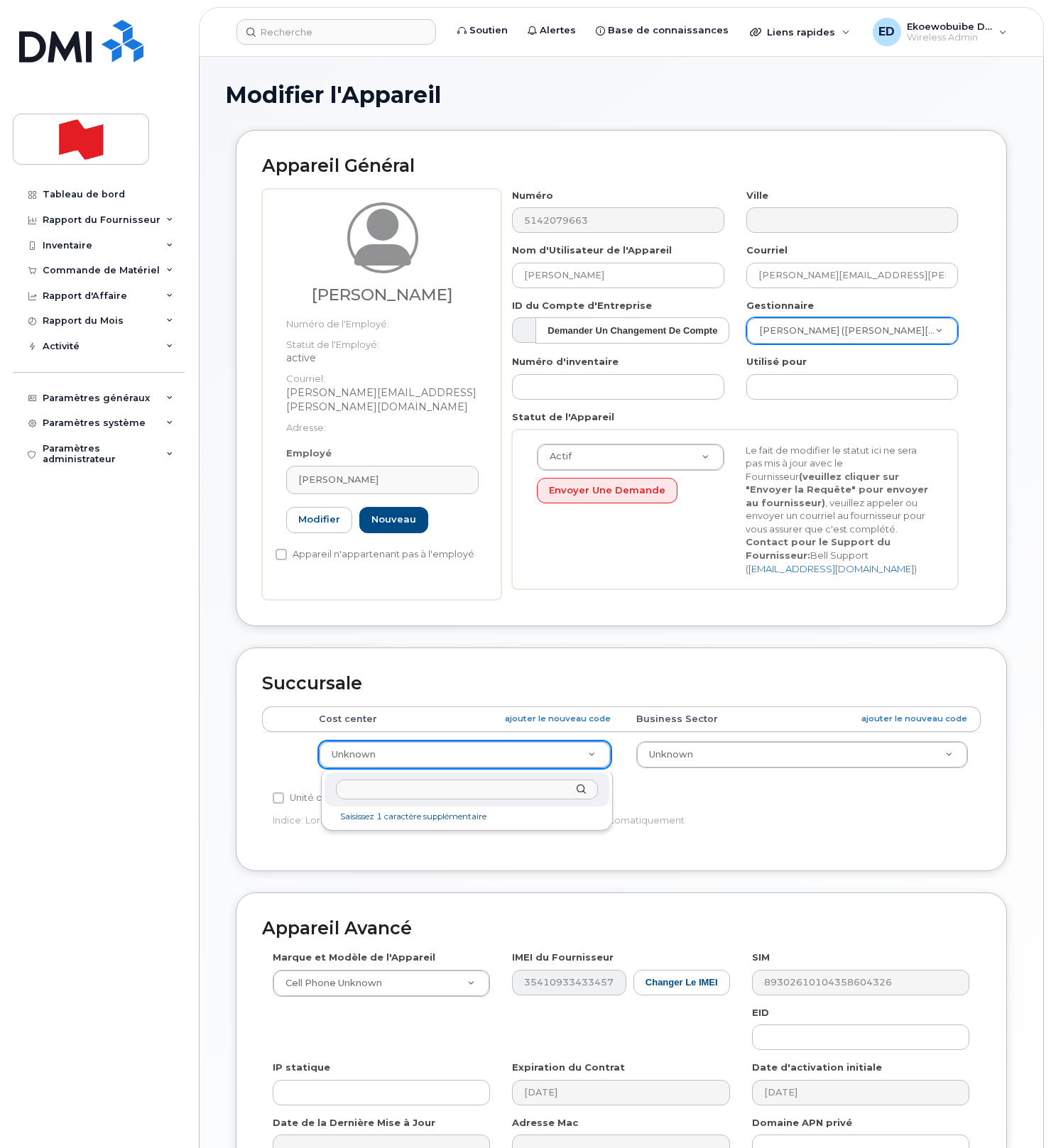
paste input "52231"
type input "5223"
type input "22916428"
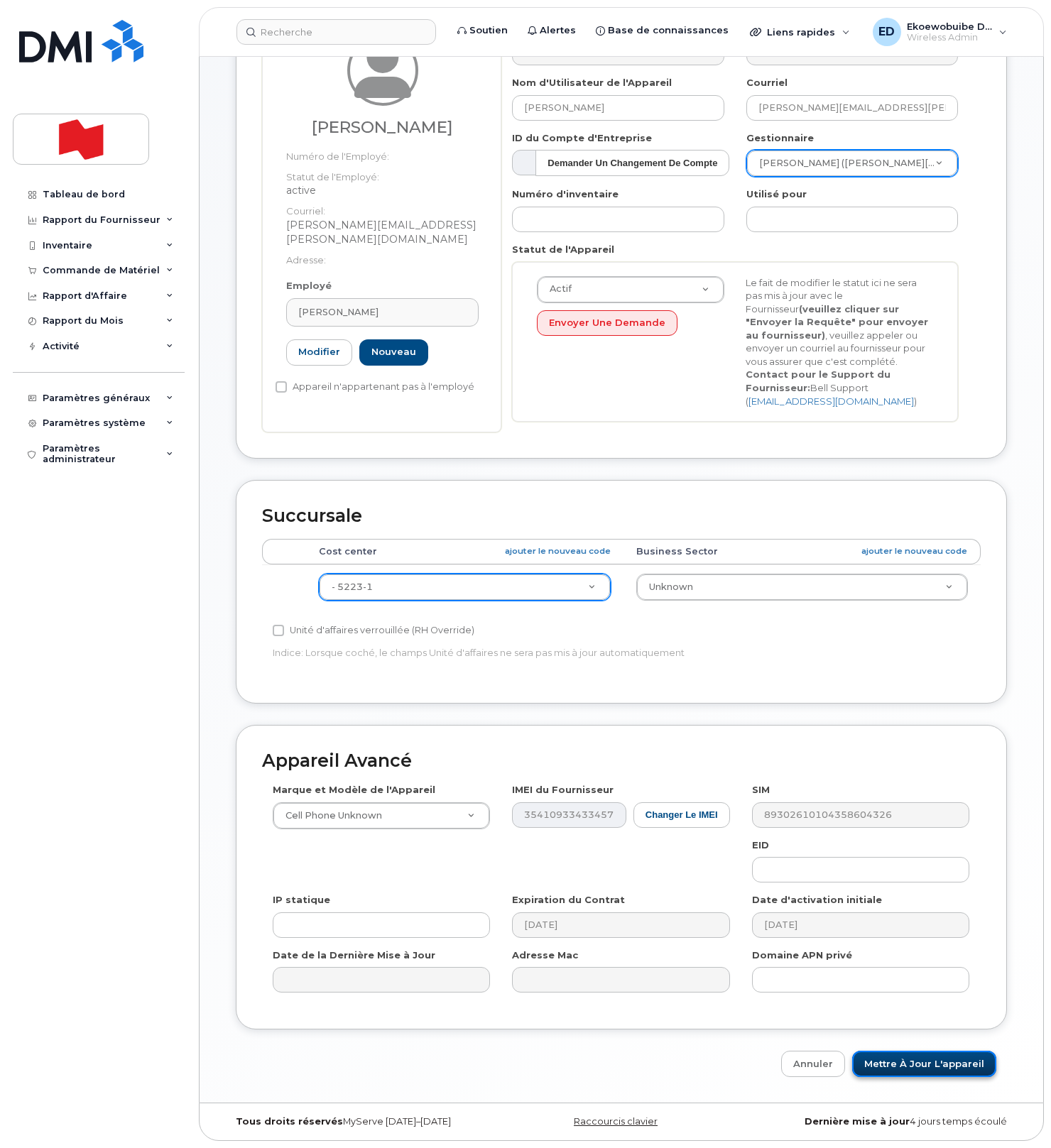
drag, startPoint x: 915, startPoint y: 1059, endPoint x: 919, endPoint y: 1066, distance: 8.1
click at [915, 1059] on input "Mettre à jour l'appareil" at bounding box center [924, 1064] width 144 height 27
type input "Sauvegarde..."
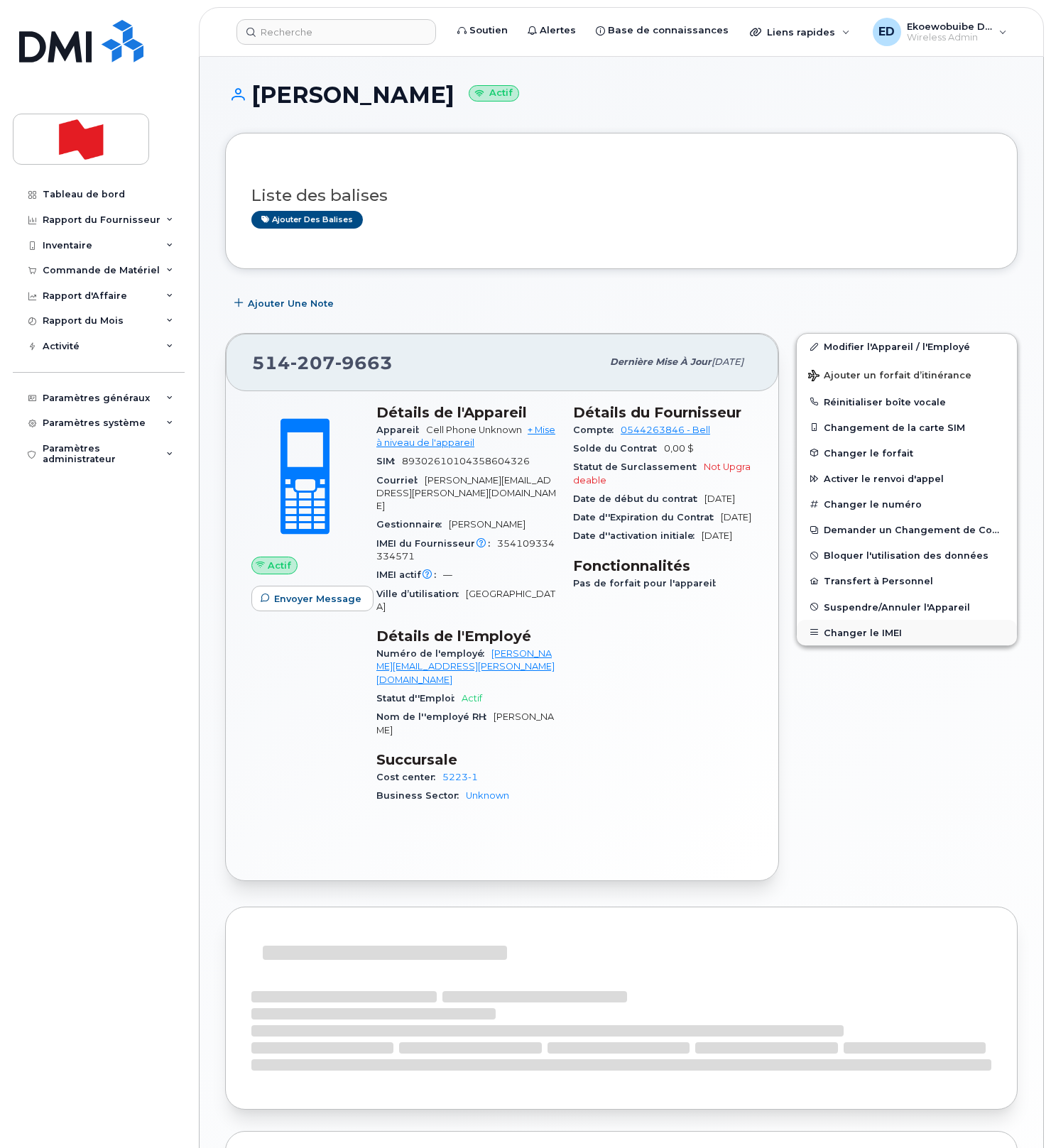
click at [852, 633] on button "Changer le IMEI" at bounding box center [906, 633] width 220 height 26
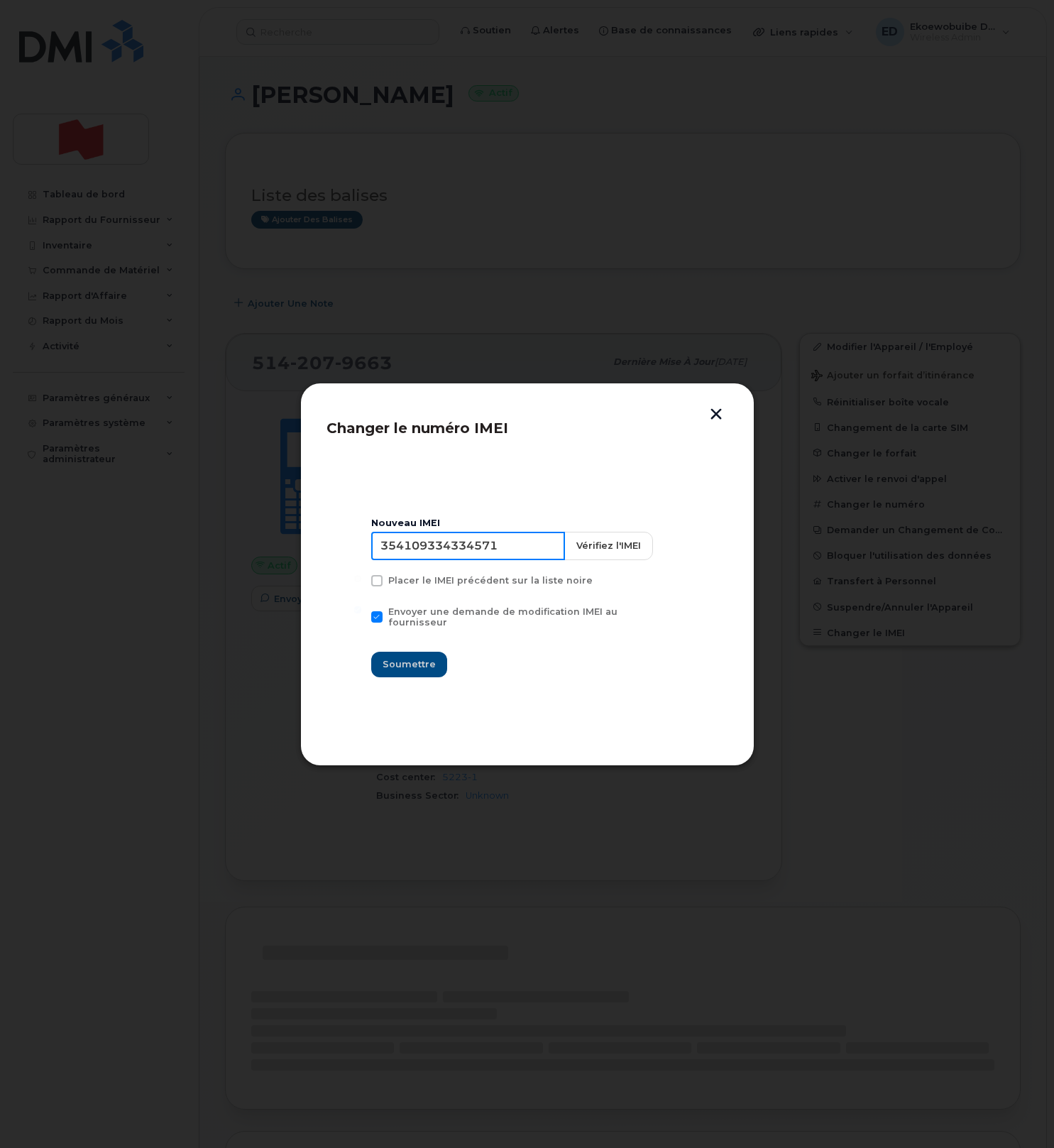
click at [483, 557] on input "354109334334571" at bounding box center [468, 546] width 194 height 28
type input "353927601608588"
click at [406, 657] on span "Soumettre" at bounding box center [409, 664] width 53 height 14
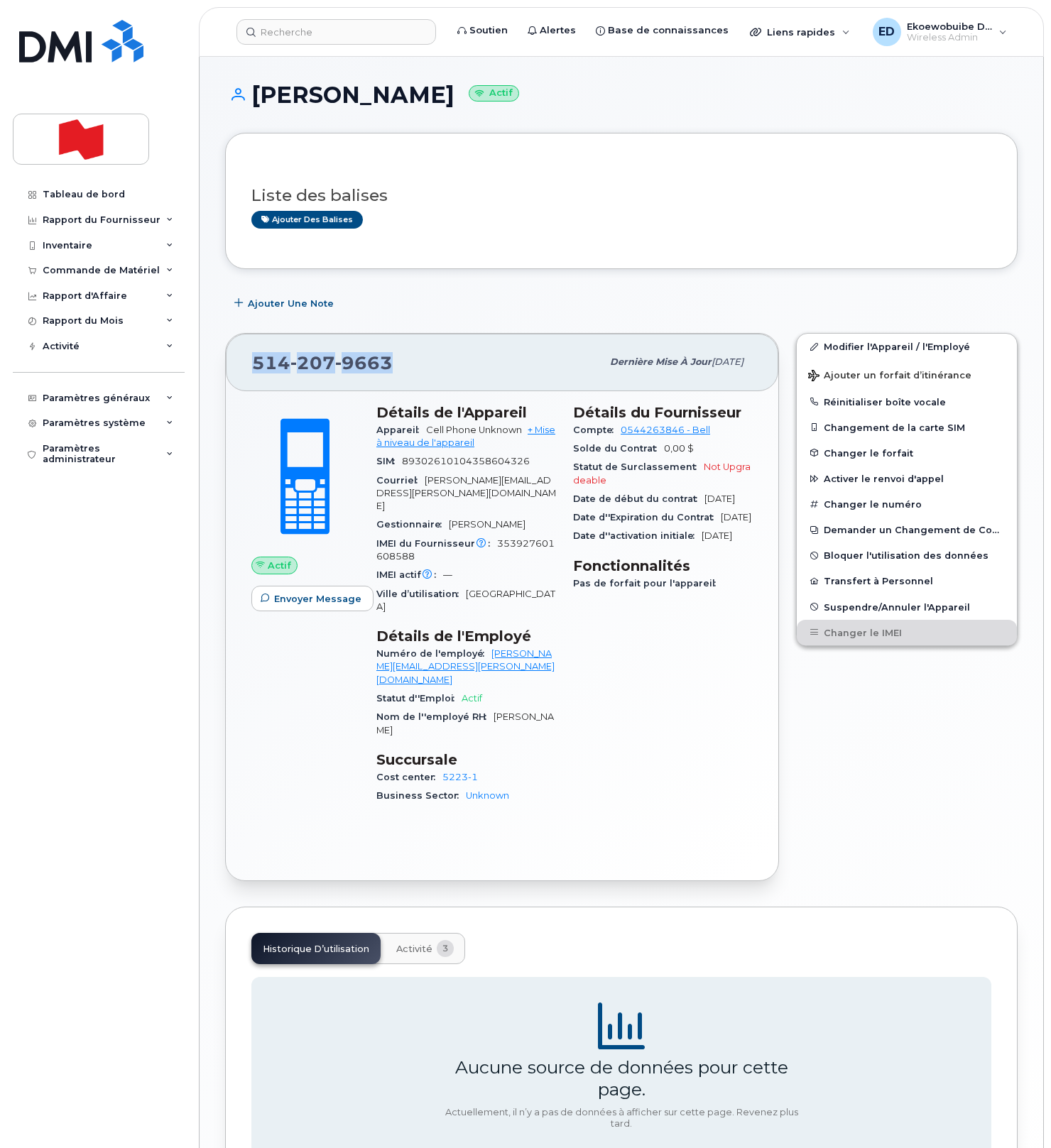
drag, startPoint x: 407, startPoint y: 366, endPoint x: 250, endPoint y: 362, distance: 157.1
click at [250, 362] on div "[PHONE_NUMBER] Dernière mise à jour [DATE]" at bounding box center [502, 362] width 552 height 57
copy span "[PHONE_NUMBER]"
click at [580, 283] on div "Liste des balises Ajouter des balises Ajouter une Note [PHONE_NUMBER] Dernière …" at bounding box center [621, 663] width 792 height 1061
click at [577, 299] on div "Ajouter une Note" at bounding box center [621, 304] width 792 height 26
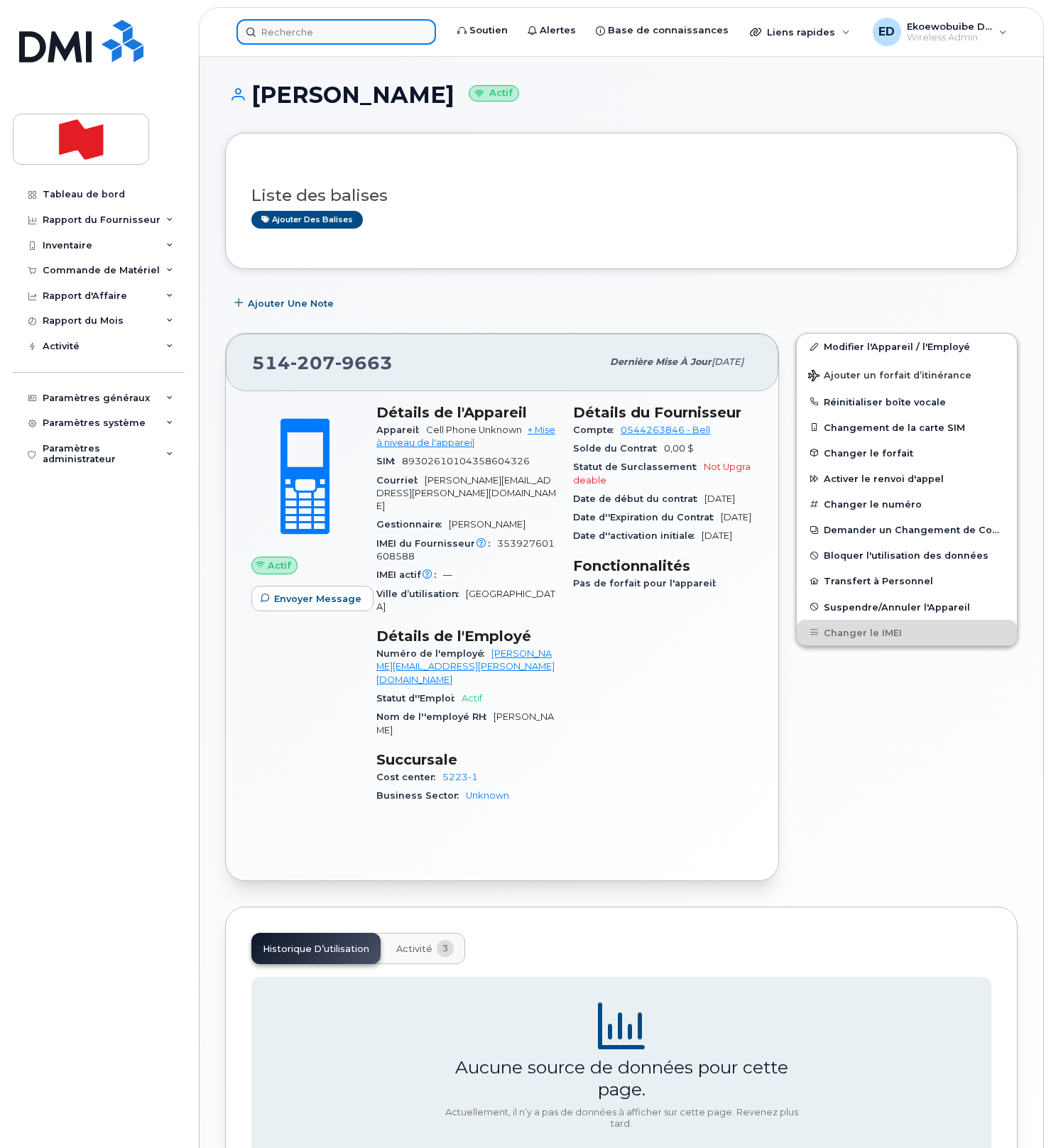
click at [303, 33] on input at bounding box center [336, 32] width 199 height 26
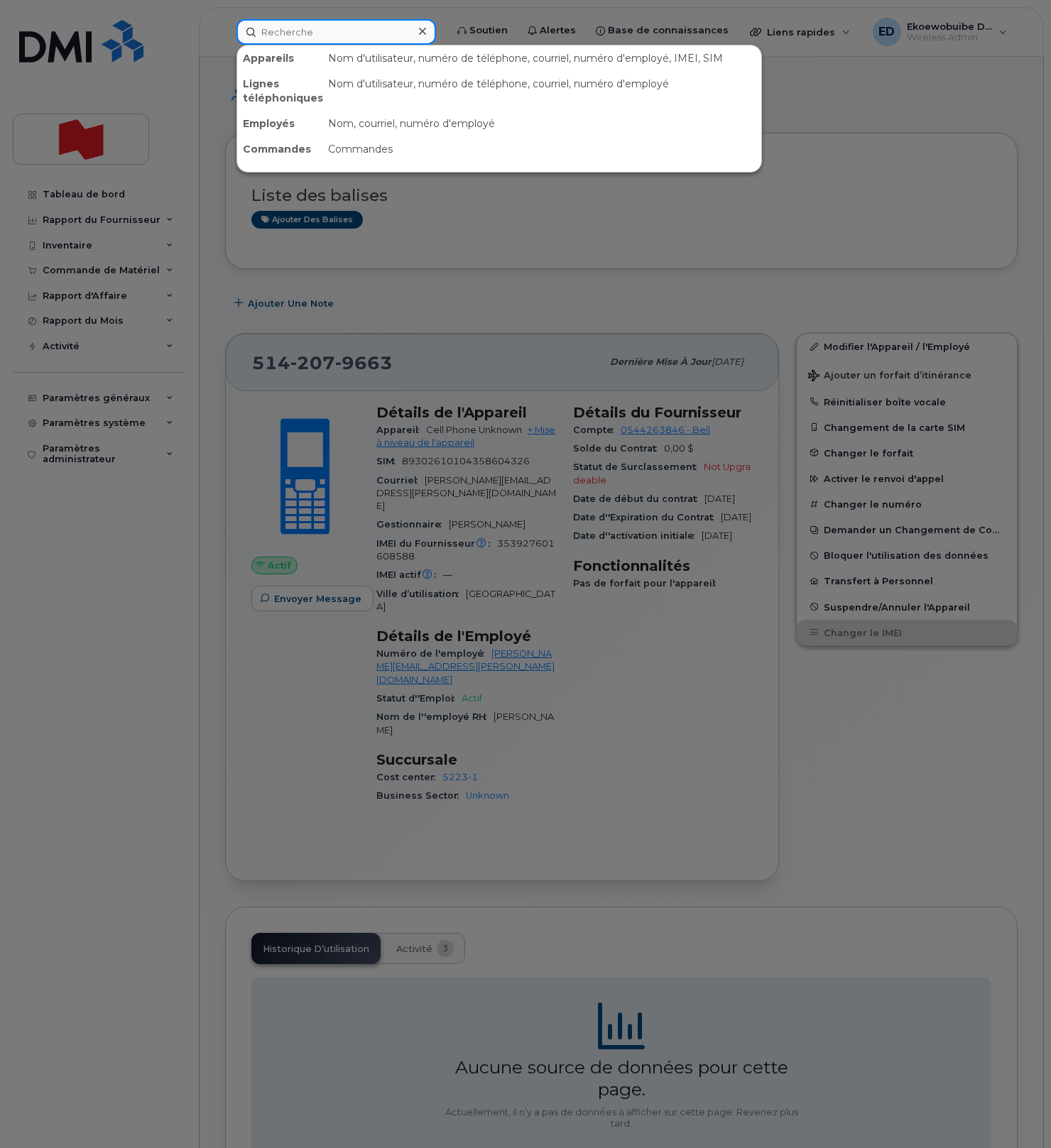
paste input "[PHONE_NUMBER]"
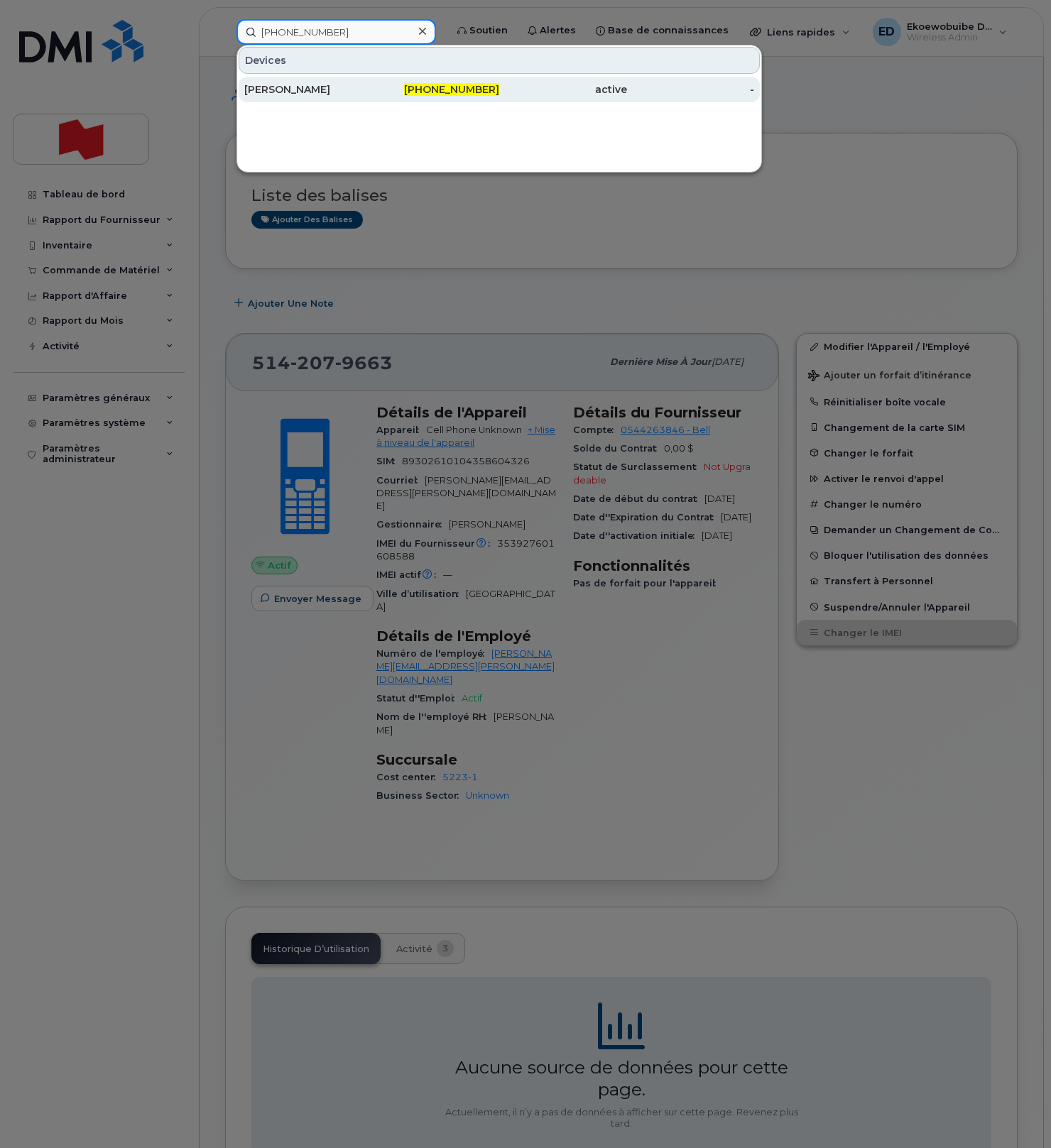
type input "[PHONE_NUMBER]"
click at [290, 85] on div "[PERSON_NAME]" at bounding box center [307, 89] width 127 height 14
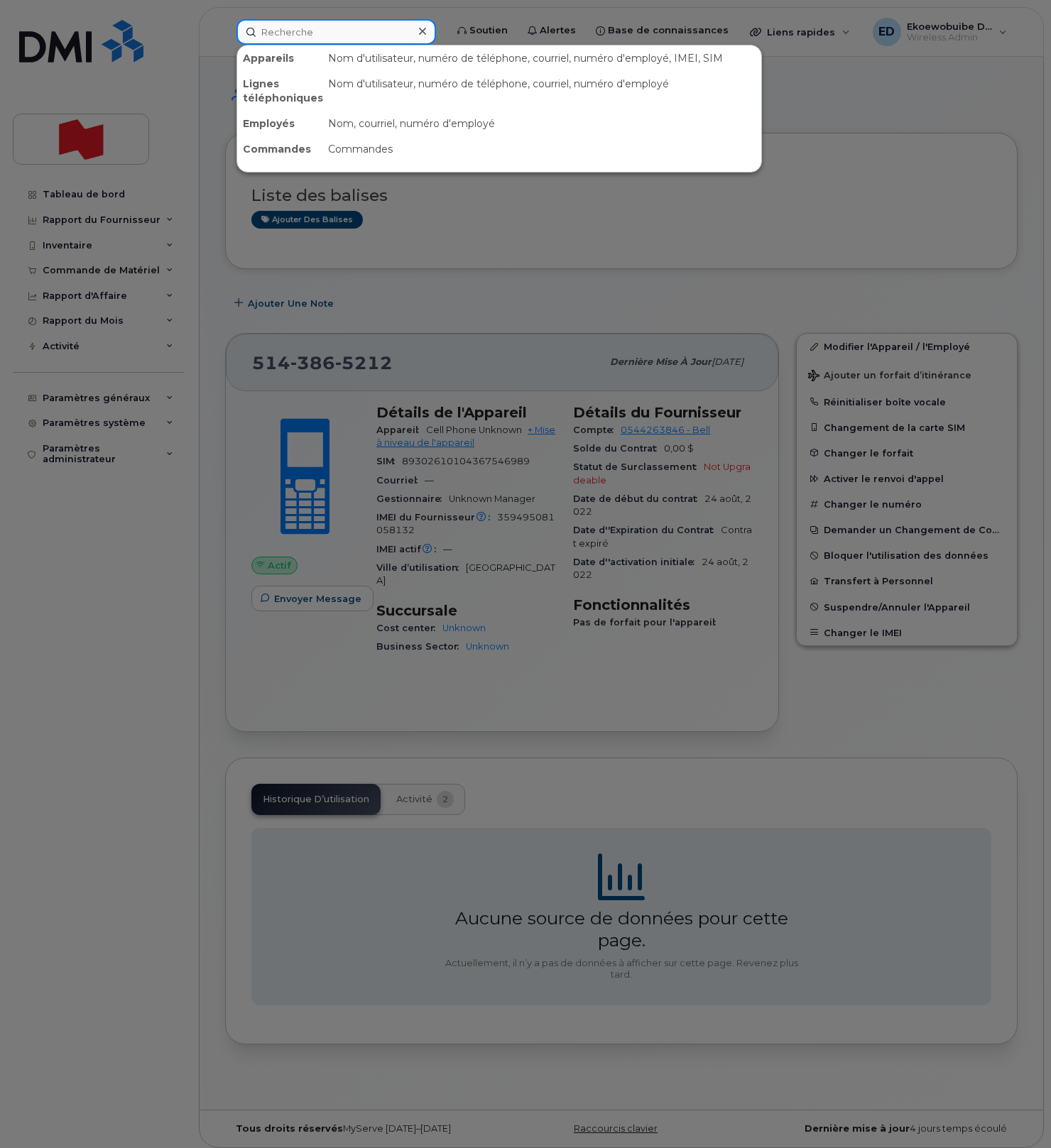
click at [353, 37] on input at bounding box center [336, 32] width 199 height 26
paste input "[PERSON_NAME]"
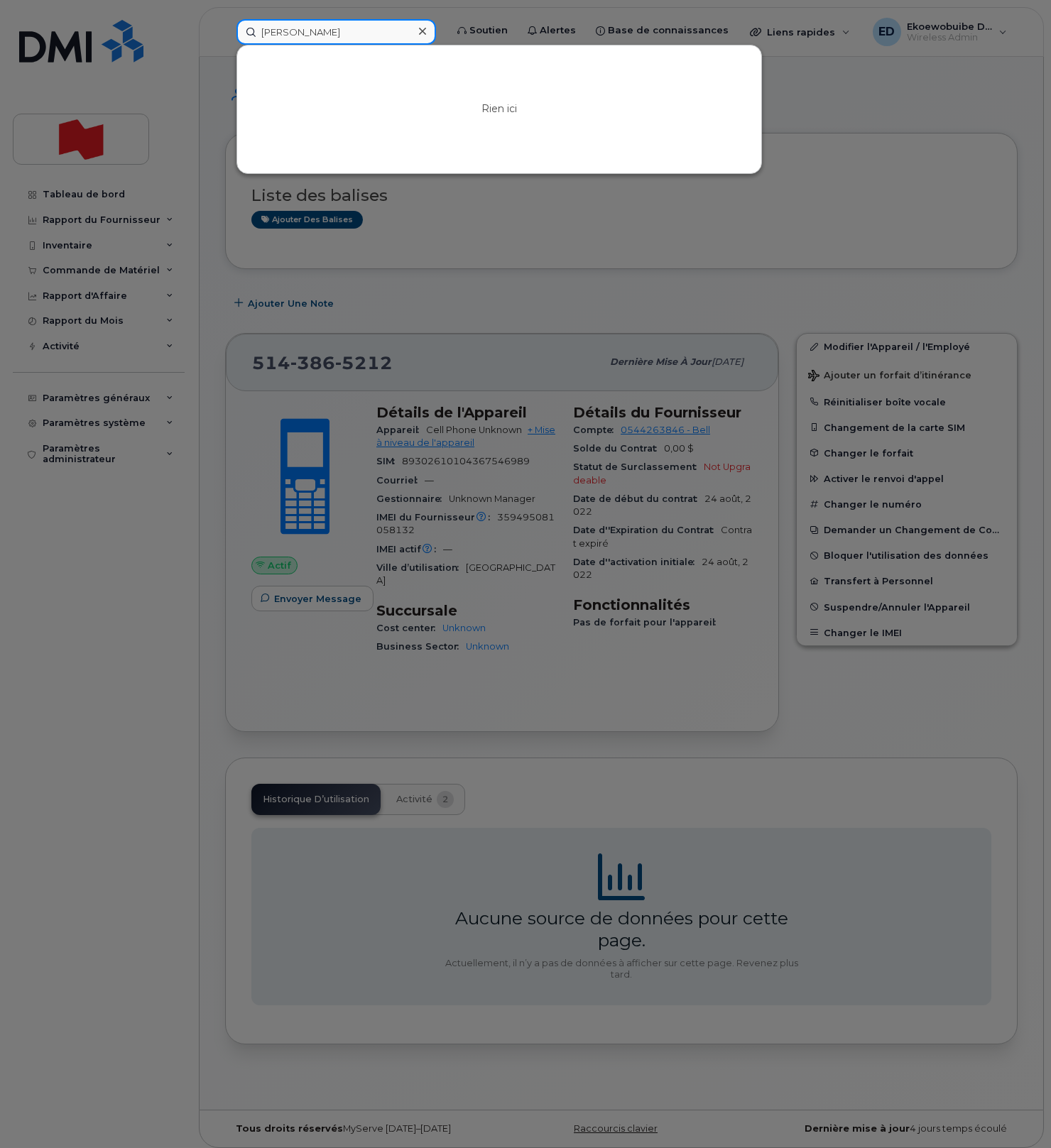
type input "[PERSON_NAME]"
click at [497, 237] on div at bounding box center [526, 574] width 1051 height 1148
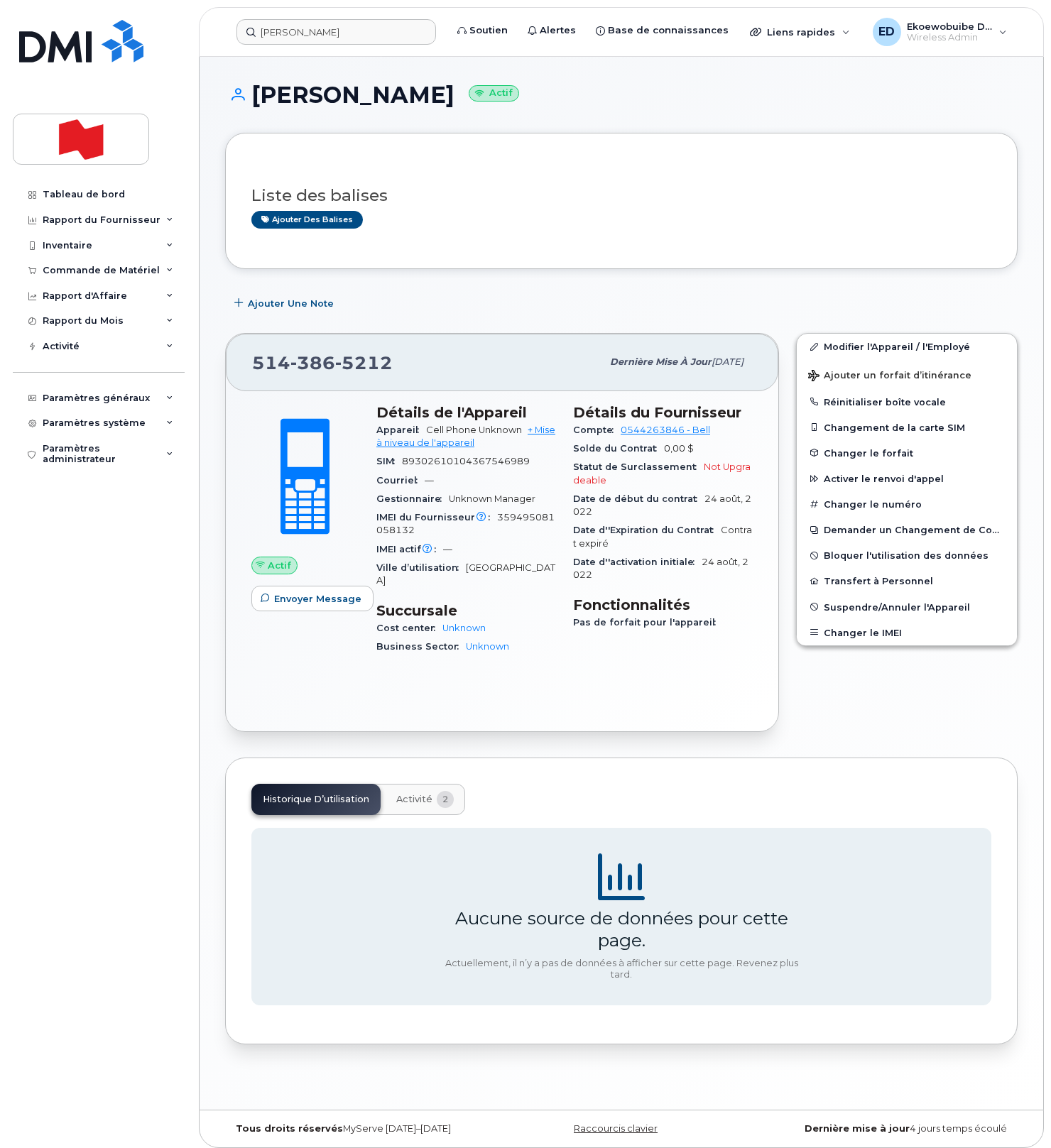
click at [702, 150] on div "Liste des balises Ajouter des balises" at bounding box center [621, 201] width 792 height 137
click at [837, 350] on link "Modifier l'Appareil / l'Employé" at bounding box center [906, 347] width 220 height 26
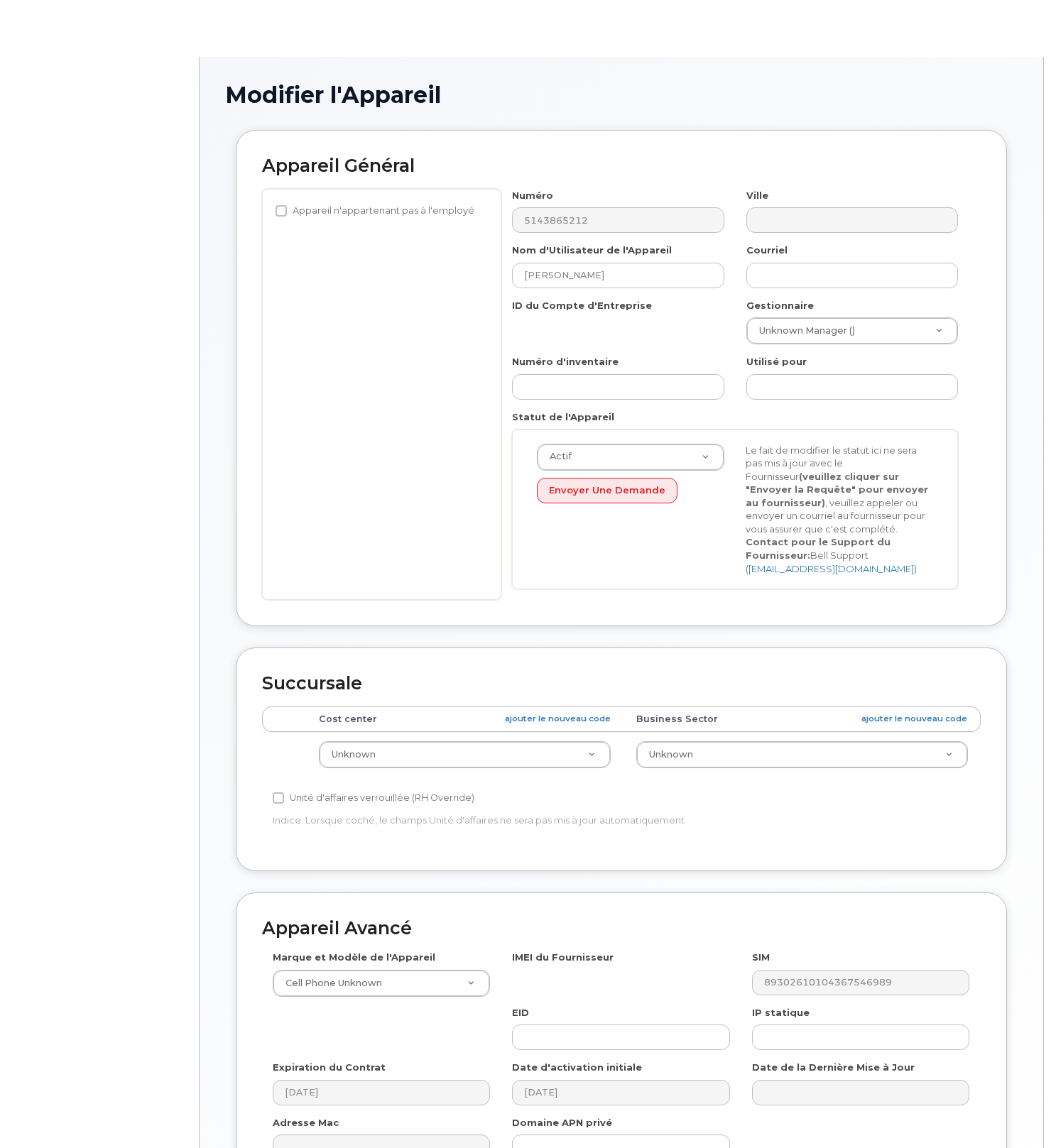
select select "22916206"
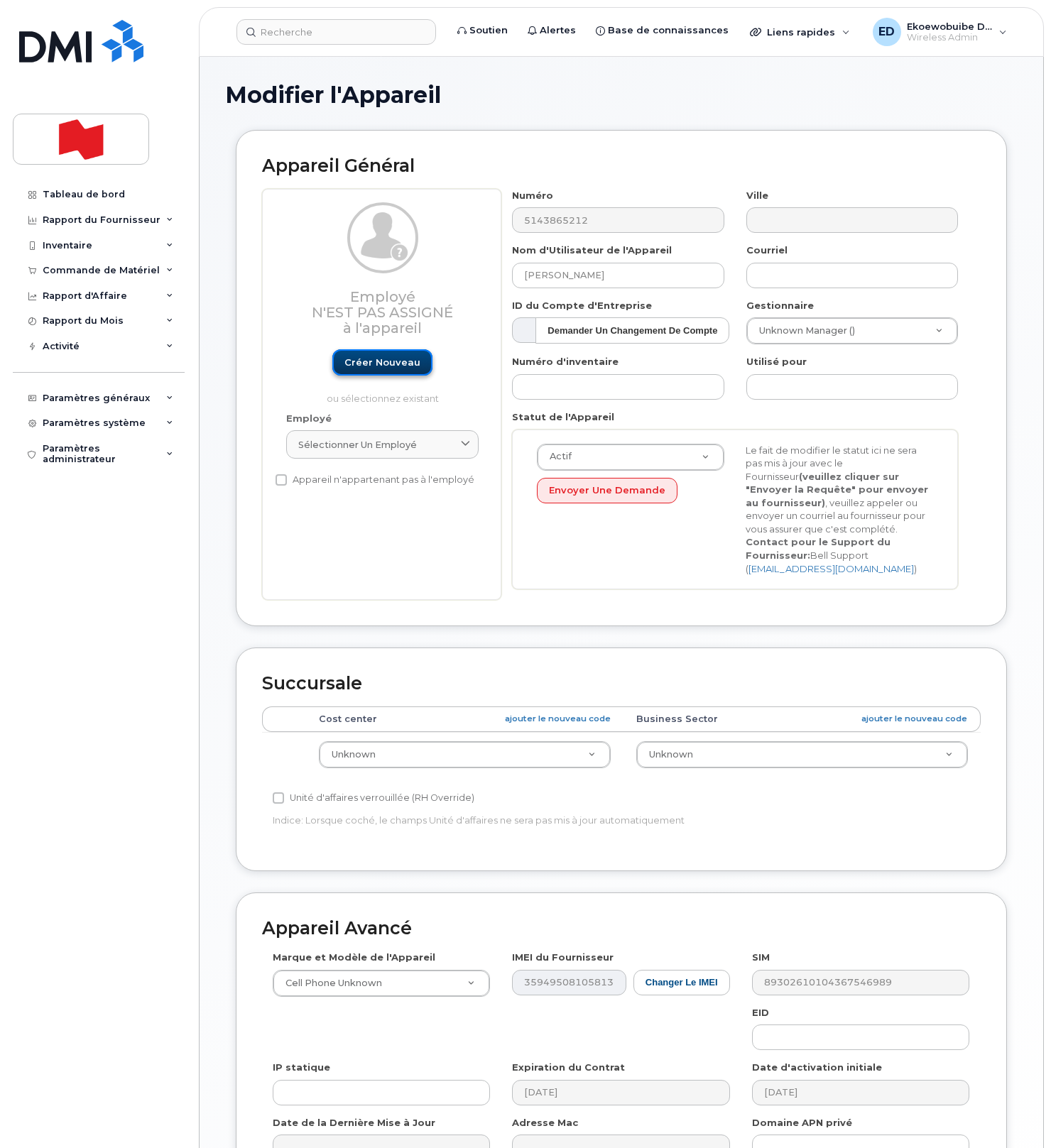
click at [390, 366] on link "Créer nouveau" at bounding box center [382, 362] width 100 height 27
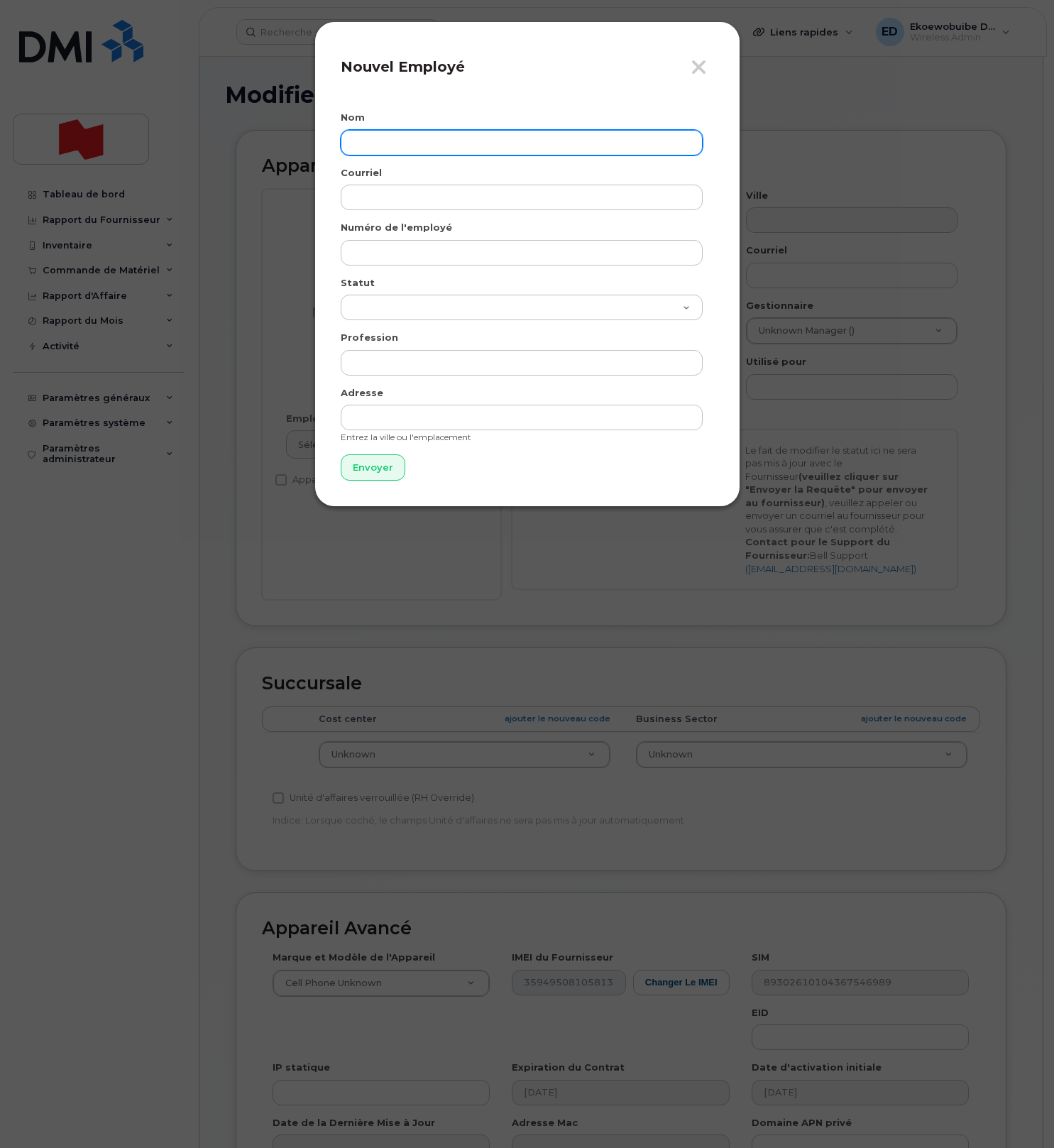
click at [402, 145] on input "text" at bounding box center [522, 143] width 362 height 26
paste input "Nicolas Dansereau"
paste input "nicolas.dansereau@bnc.ca"
type input "Nicolas Dansereau"
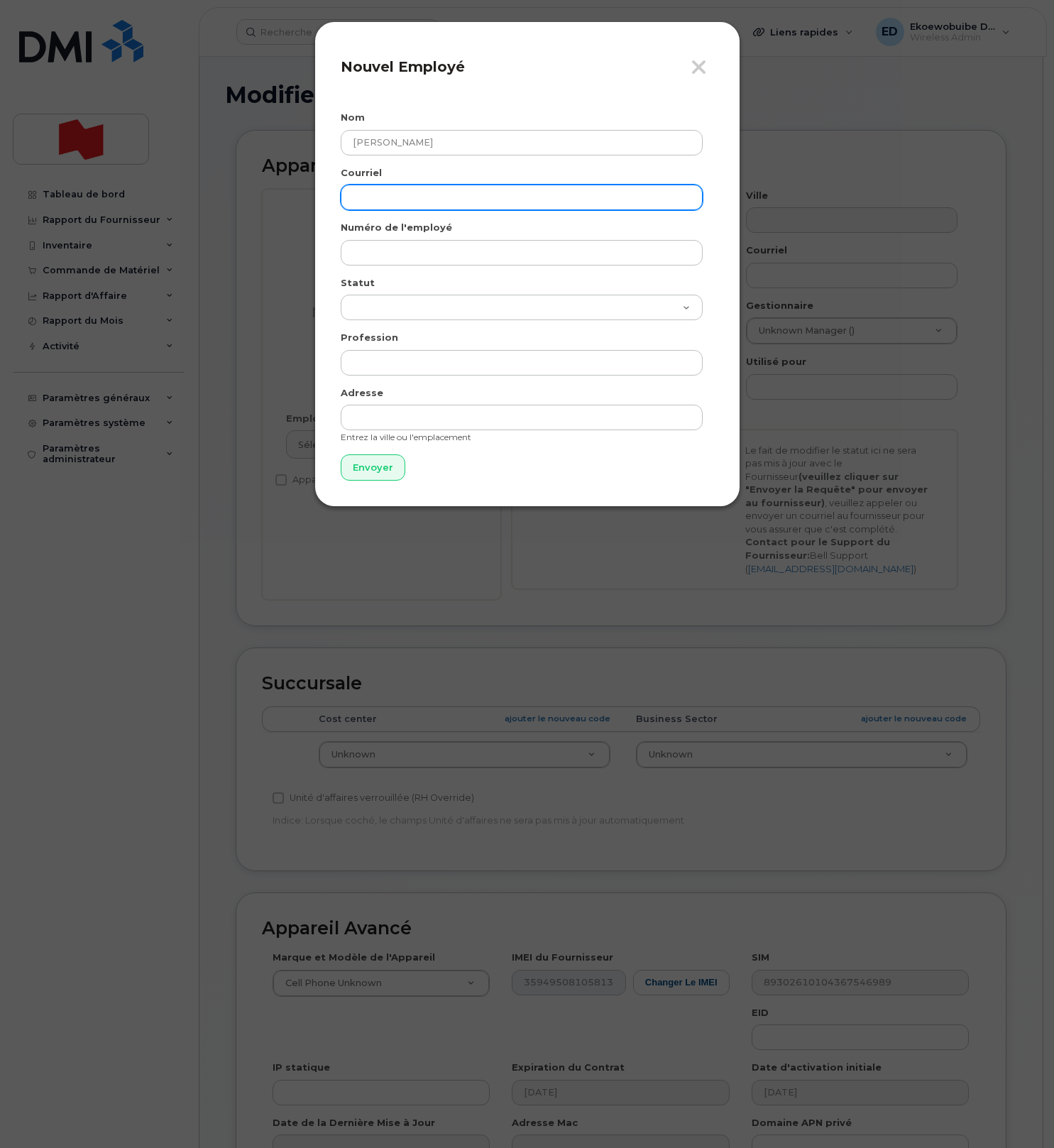
click at [427, 204] on input "email" at bounding box center [522, 197] width 362 height 26
paste input "nicolas.dansereau@bnc.ca"
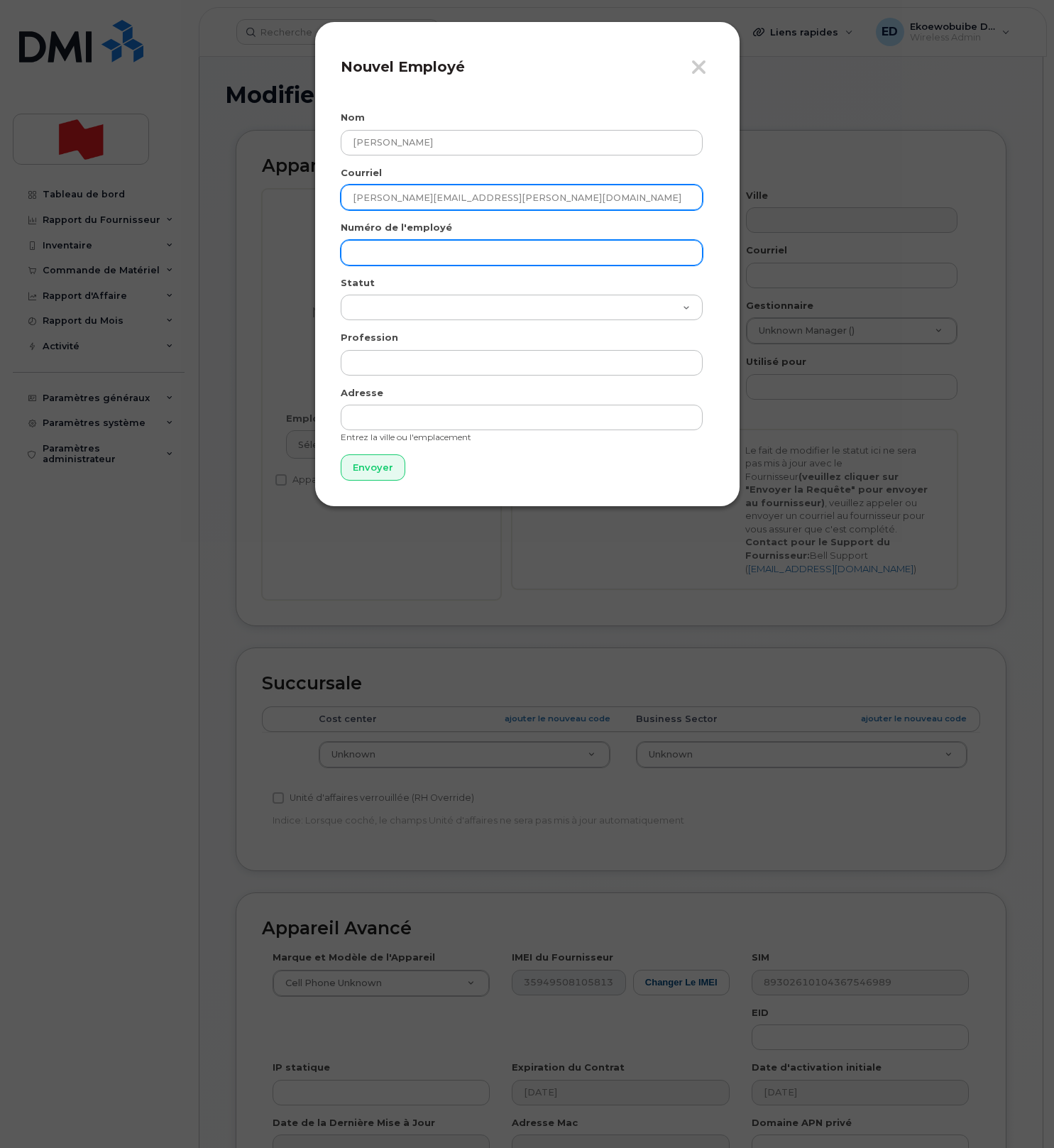
type input "nicolas.dansereau@bnc.ca"
click at [416, 246] on input "text" at bounding box center [522, 253] width 362 height 26
paste input "nicolas.dansereau@bnc.ca"
type input "nicolas.dansereau@bnc.ca"
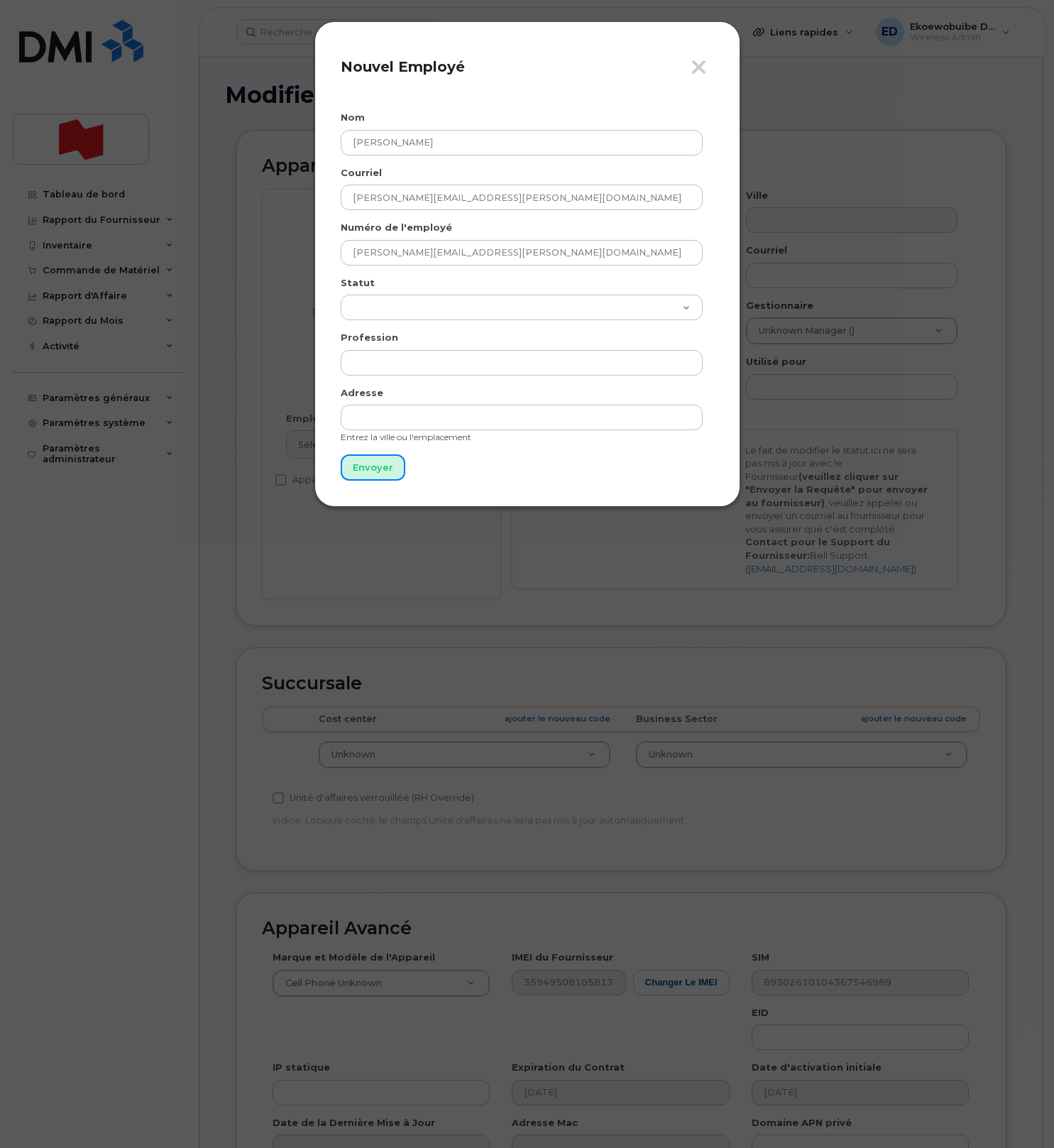
drag, startPoint x: 387, startPoint y: 463, endPoint x: 418, endPoint y: 463, distance: 31.0
click at [387, 463] on input "Envoyer" at bounding box center [373, 467] width 64 height 27
type input "Envoyer"
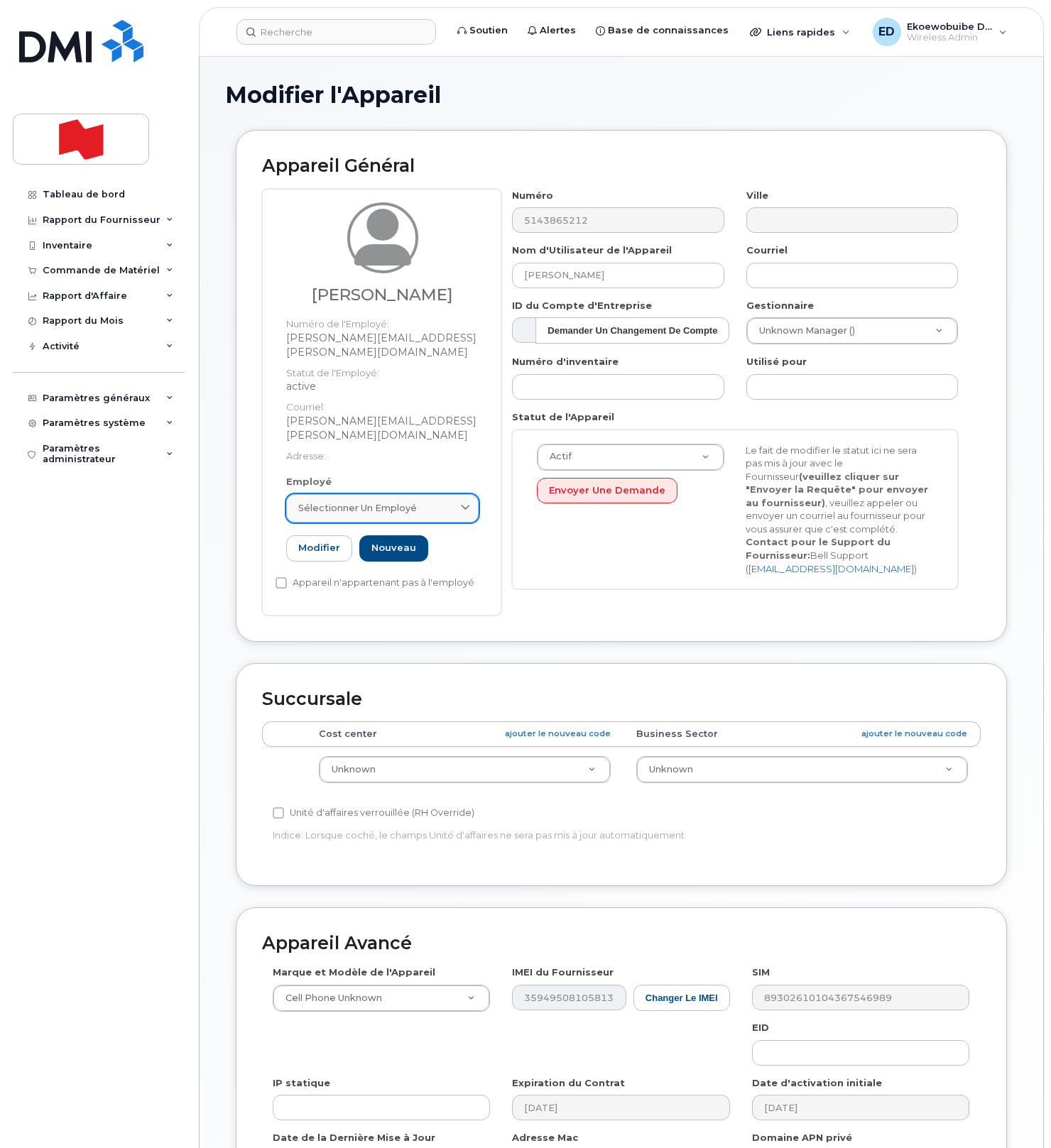
drag, startPoint x: 450, startPoint y: 480, endPoint x: 433, endPoint y: 489, distance: 19.2
click at [450, 501] on div "Sélectionner un employé" at bounding box center [382, 507] width 168 height 14
paste input "nicolas.dansereau@bnc.ca"
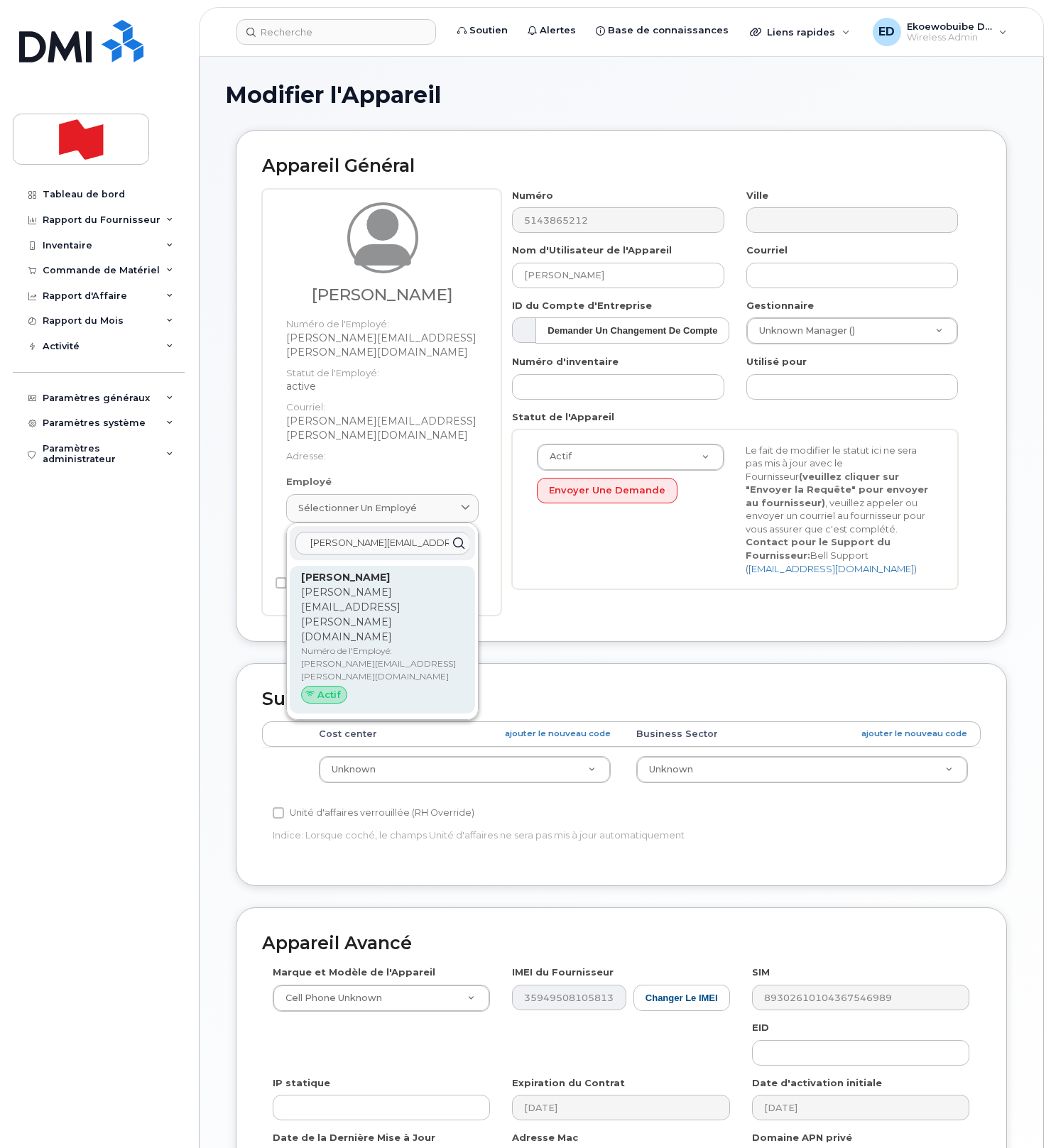
type input "nicolas.dansereau@bnc.ca"
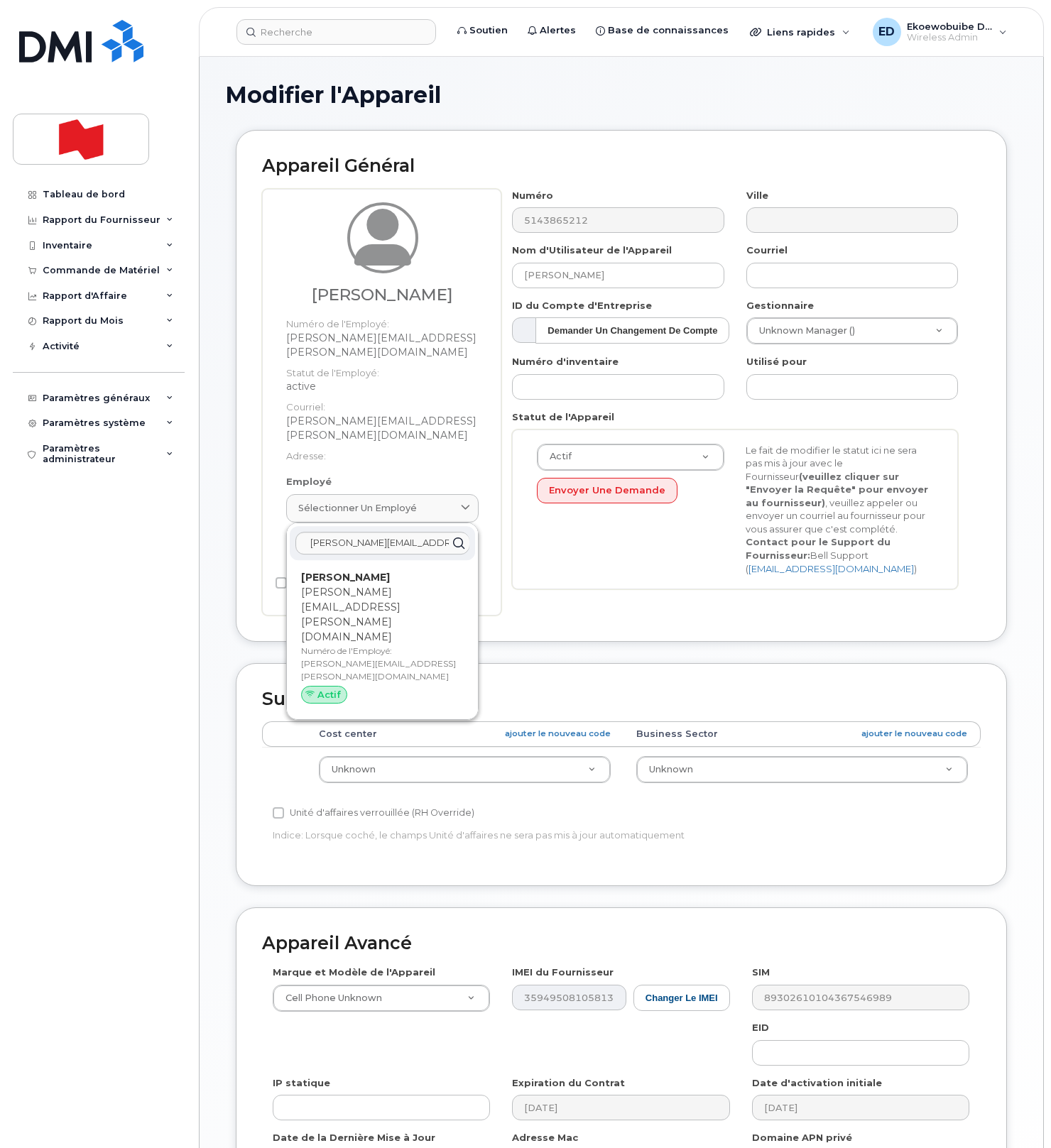
click at [357, 585] on p "nicolas.dansereau@bnc.ca" at bounding box center [382, 614] width 162 height 60
type input "Nicolas Dansereau"
type input "nicolas.dansereau@bnc.ca"
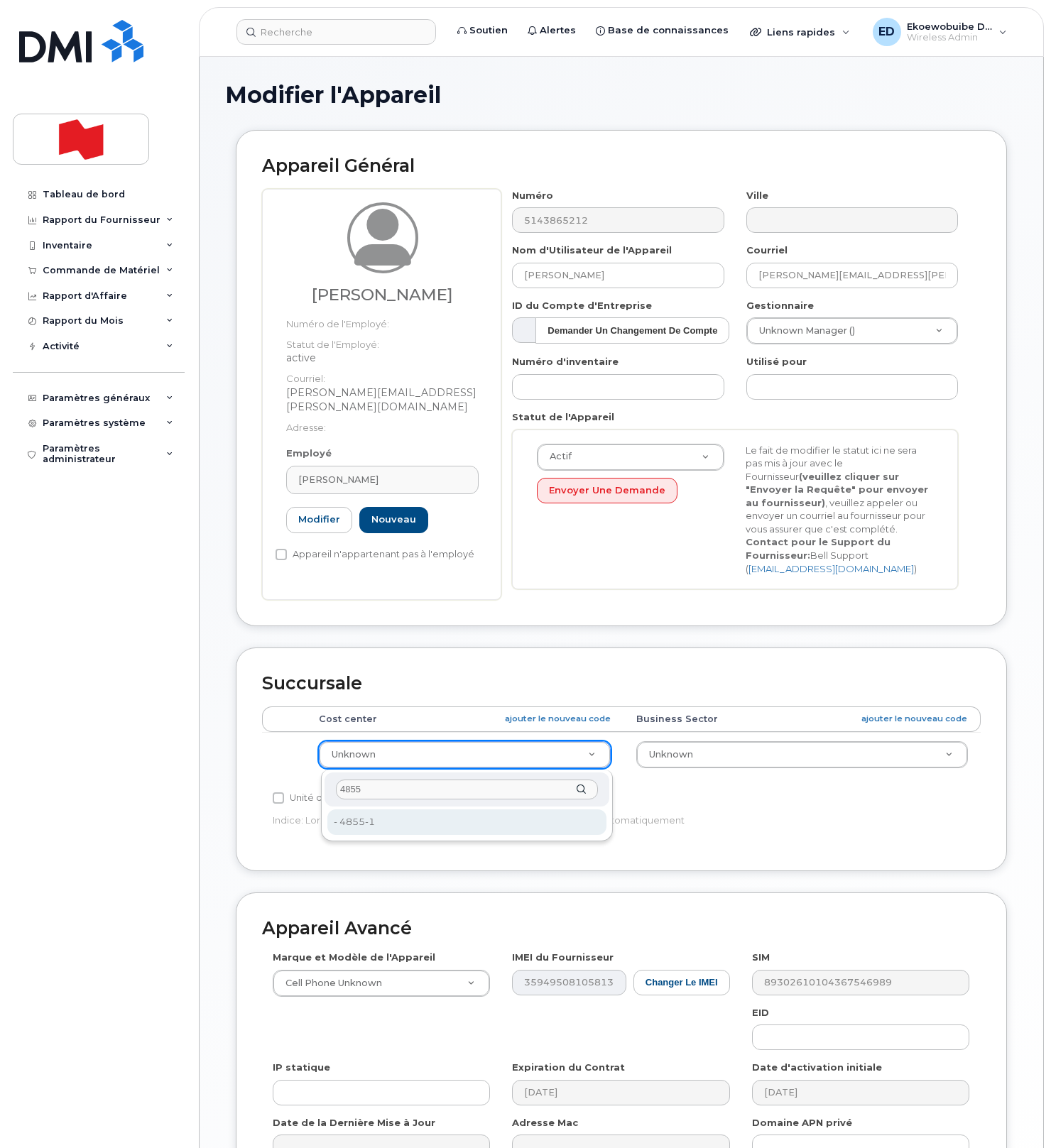
type input "4855"
type input "22916312"
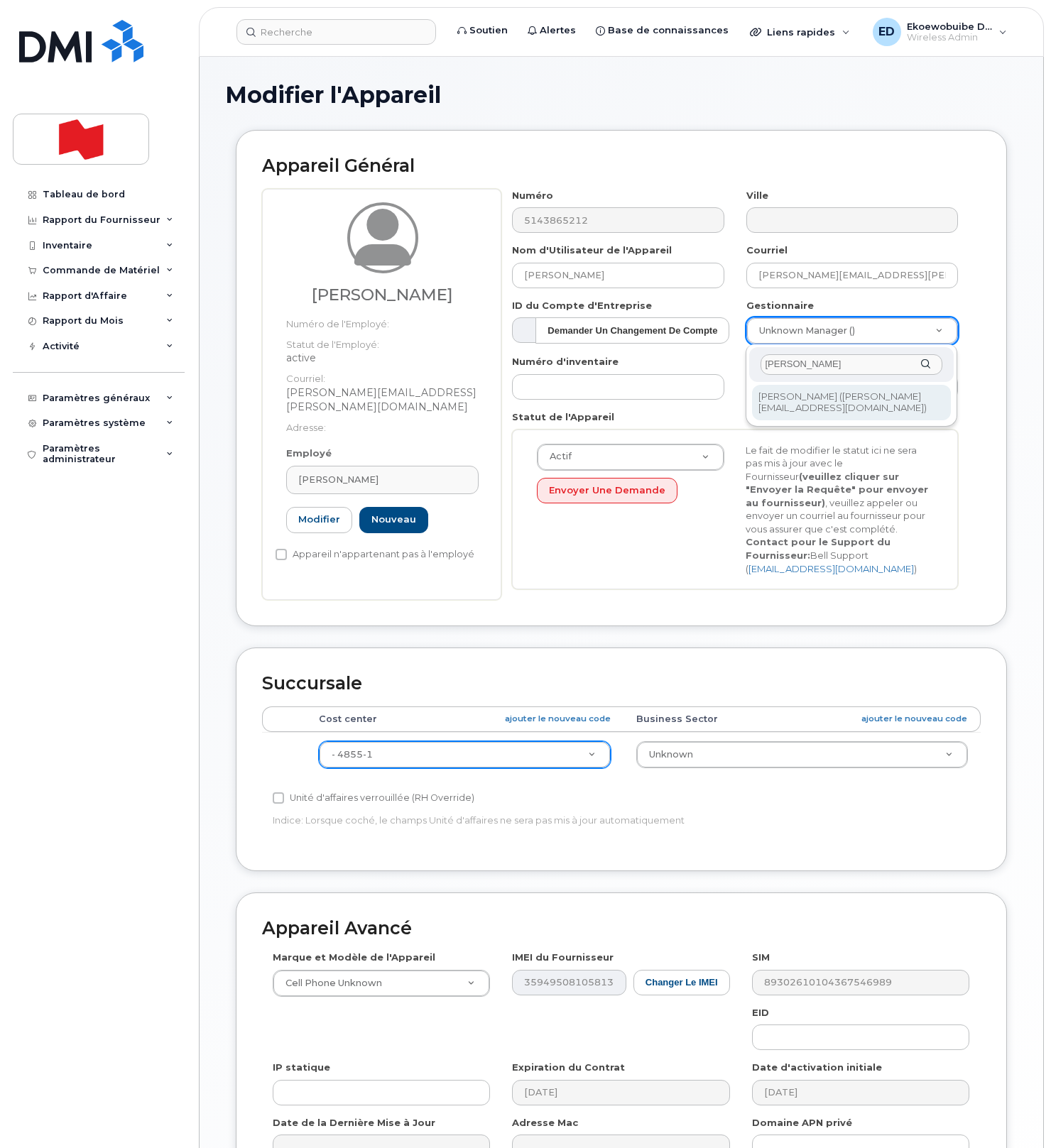
type input "Antoine Kilo"
type input "1957280"
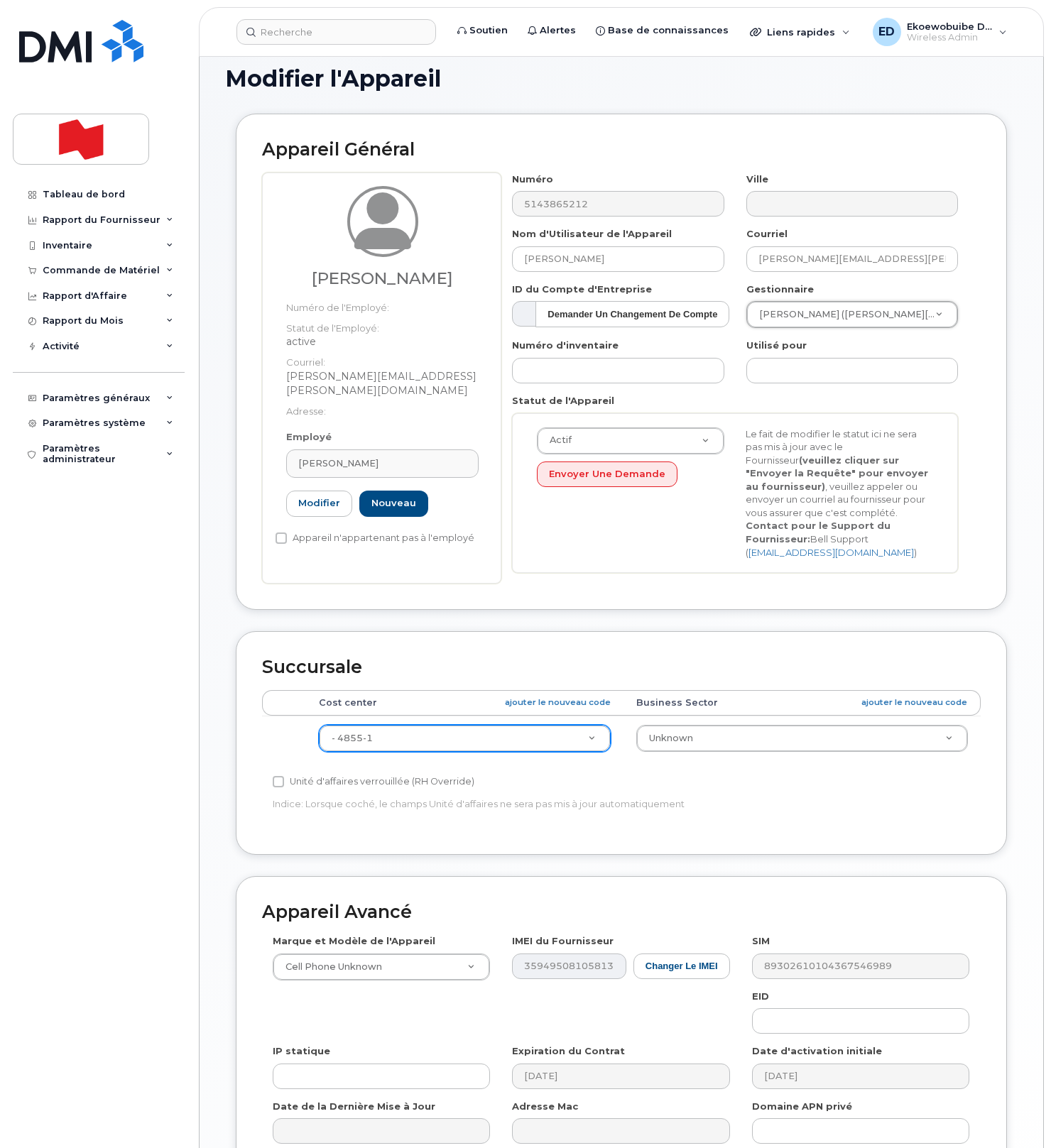
scroll to position [171, 0]
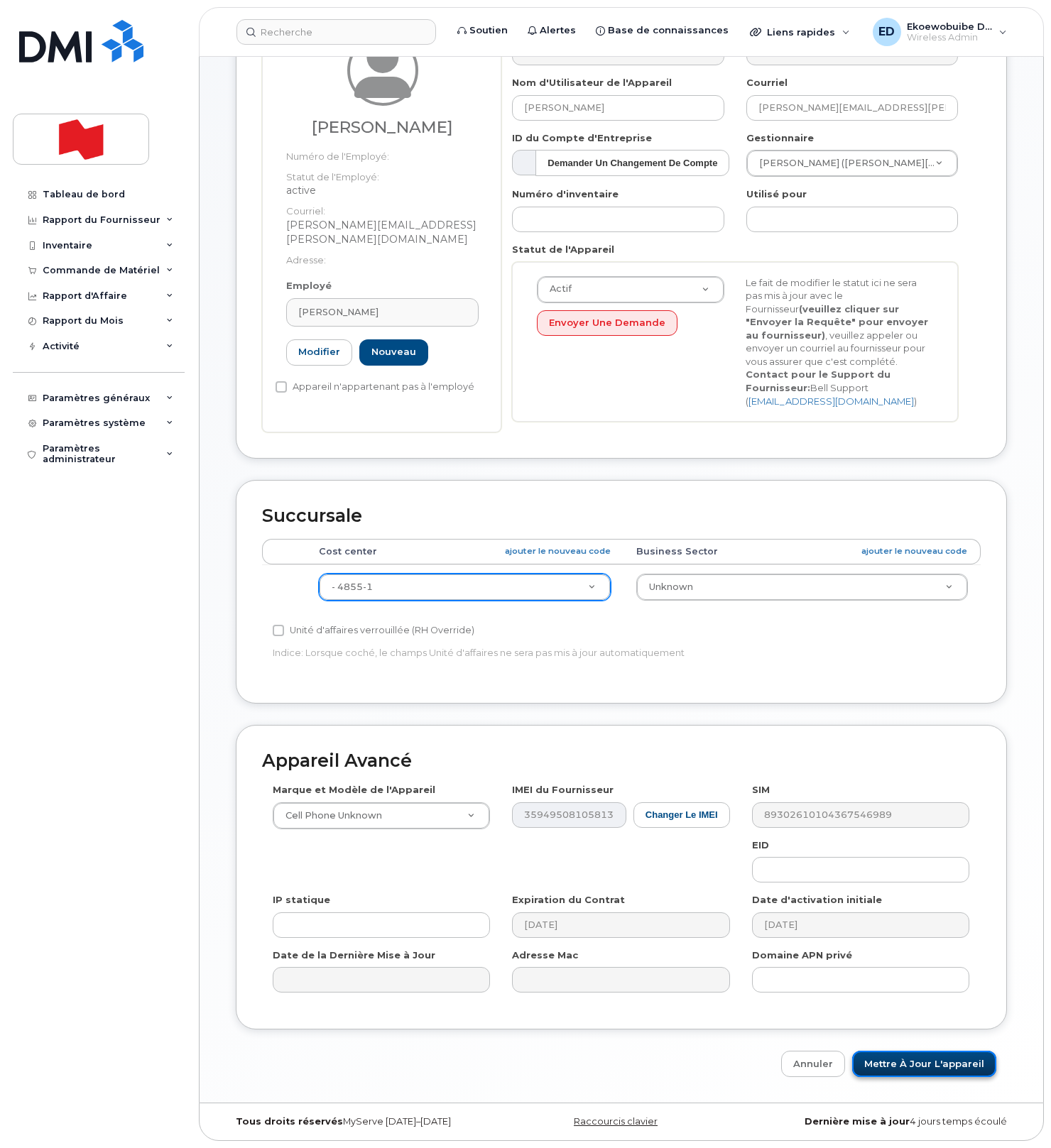
click at [885, 1065] on input "Mettre à jour l'appareil" at bounding box center [924, 1064] width 144 height 27
type input "Sauvegarde..."
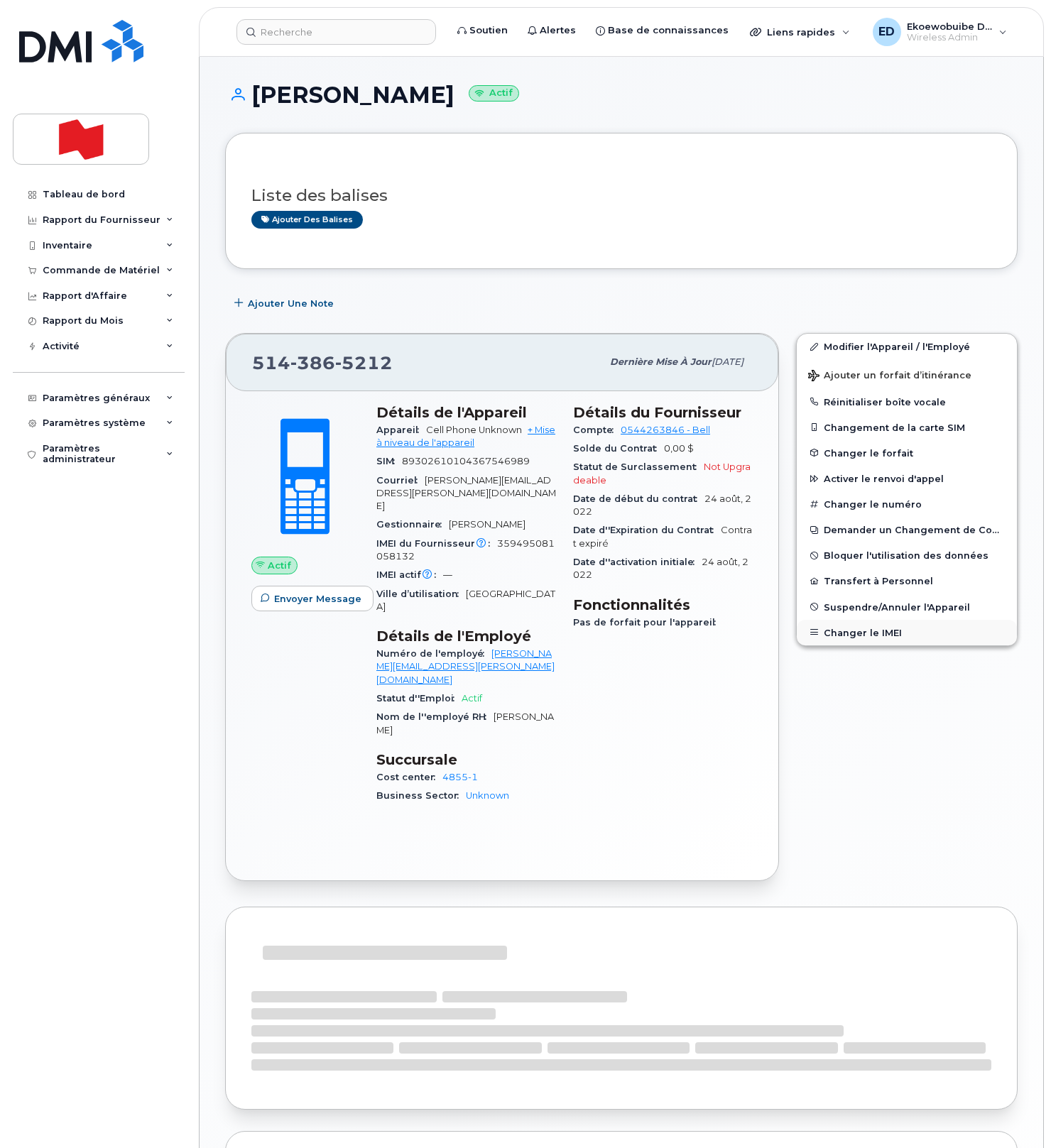
click at [845, 636] on button "Changer le IMEI" at bounding box center [906, 633] width 220 height 26
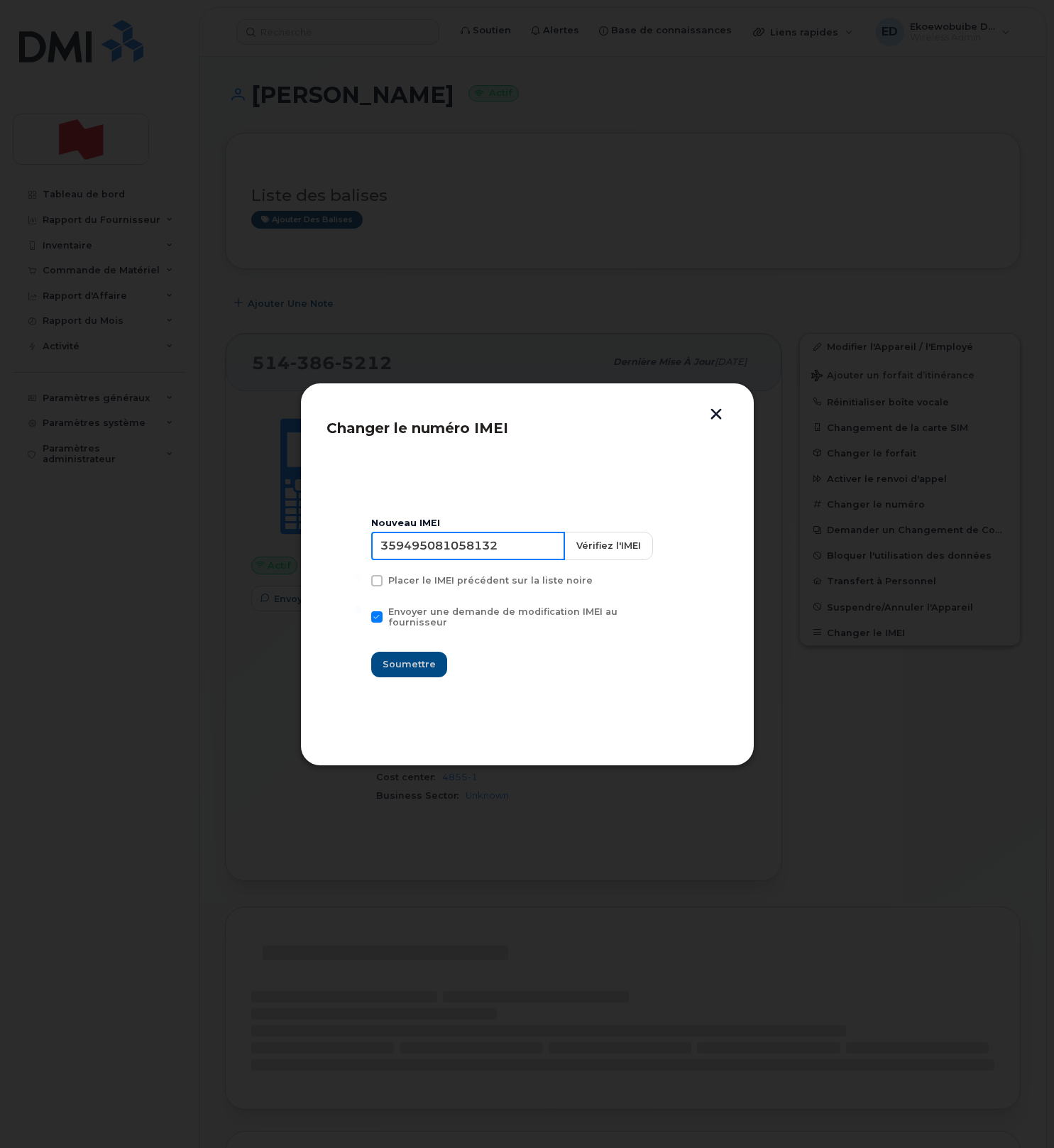
click at [472, 555] on input "359495081058132" at bounding box center [468, 546] width 194 height 28
type input "350515301529007"
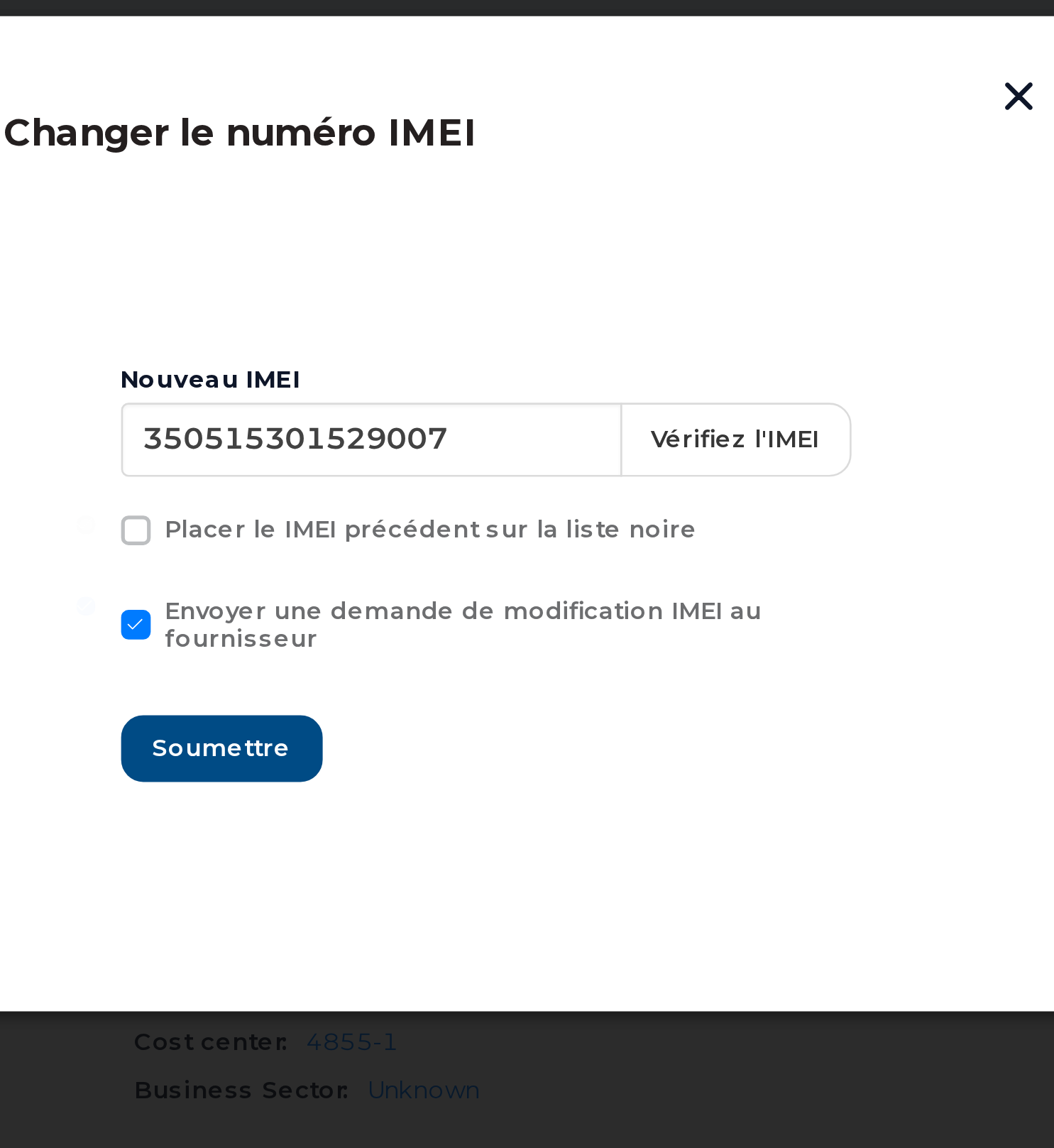
click at [480, 629] on div "Envoyer une demande de modification IMEI au fournisseur" at bounding box center [527, 620] width 313 height 28
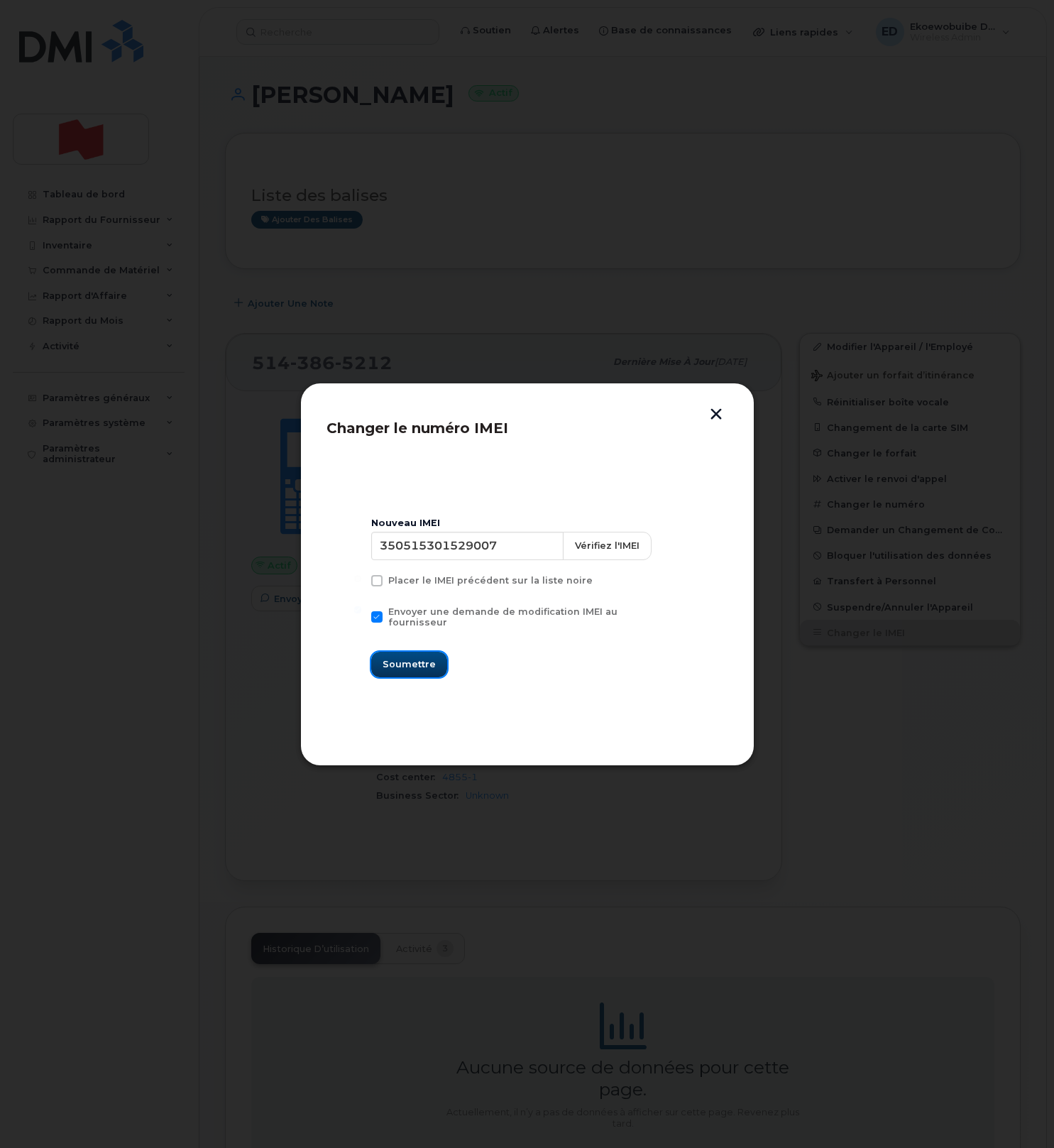
click at [413, 664] on span "Soumettre" at bounding box center [409, 664] width 53 height 14
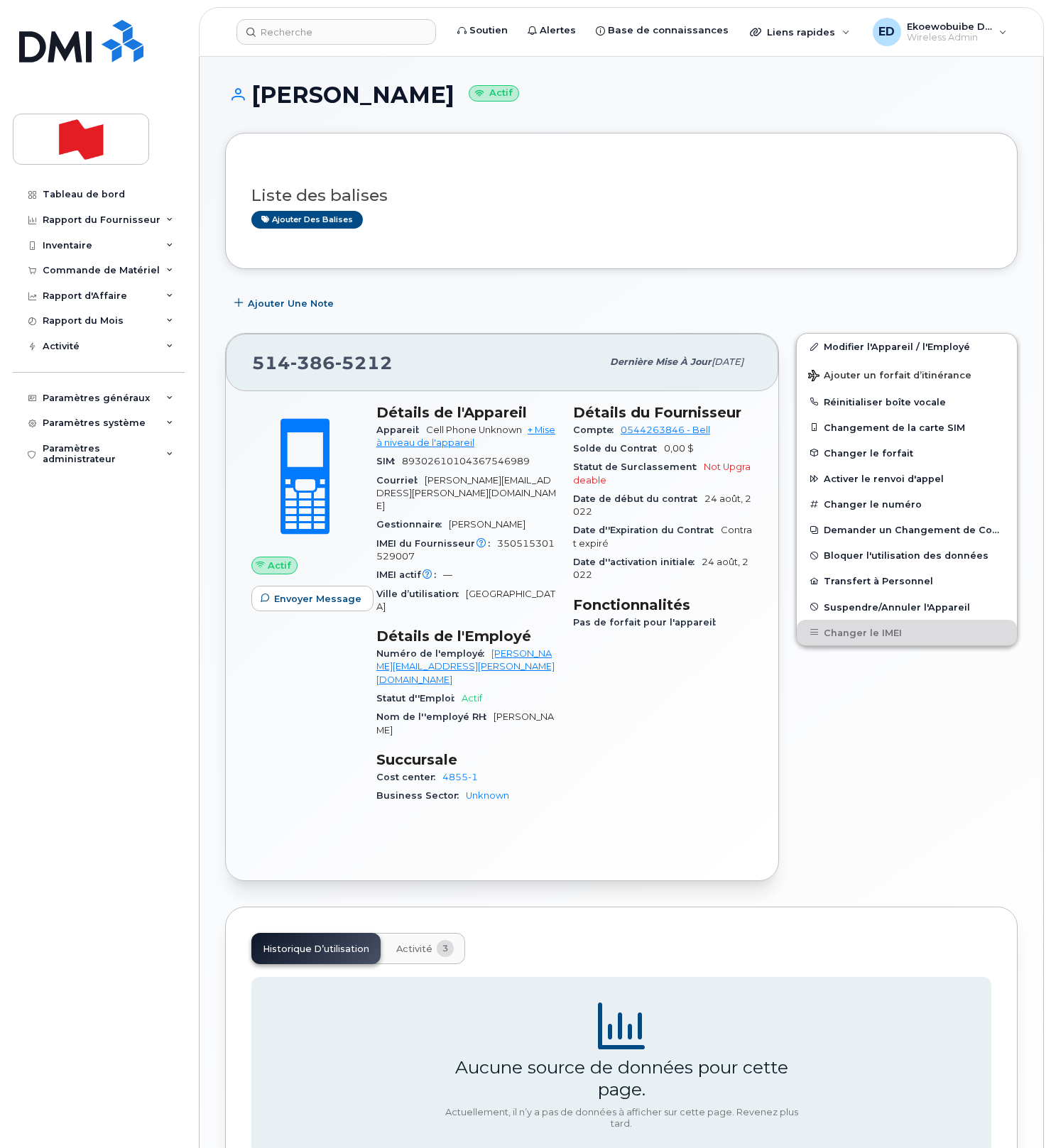
click at [577, 292] on div "Ajouter une Note" at bounding box center [621, 304] width 792 height 26
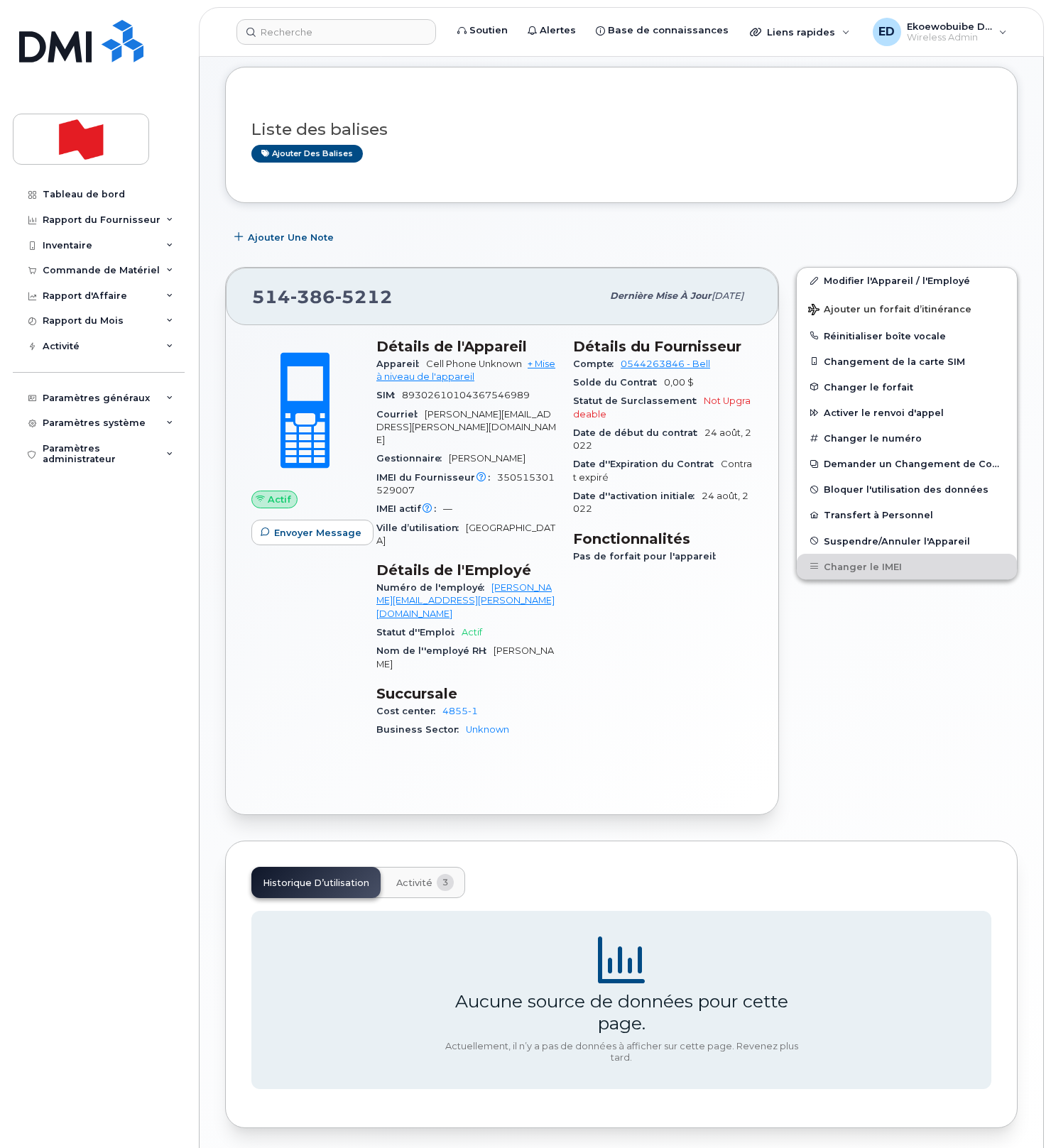
click at [411, 878] on span "Activité" at bounding box center [414, 883] width 36 height 11
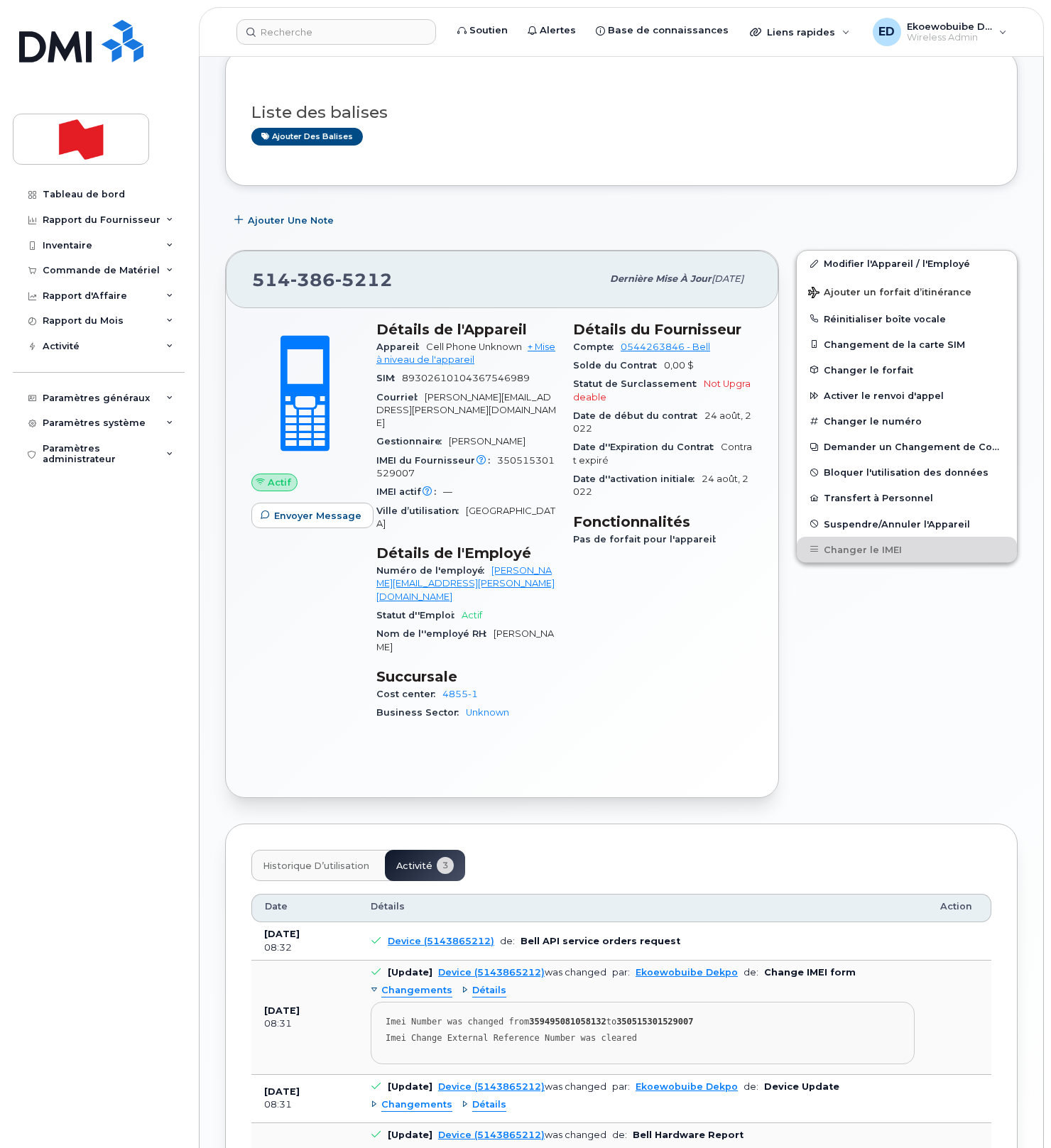
scroll to position [0, 0]
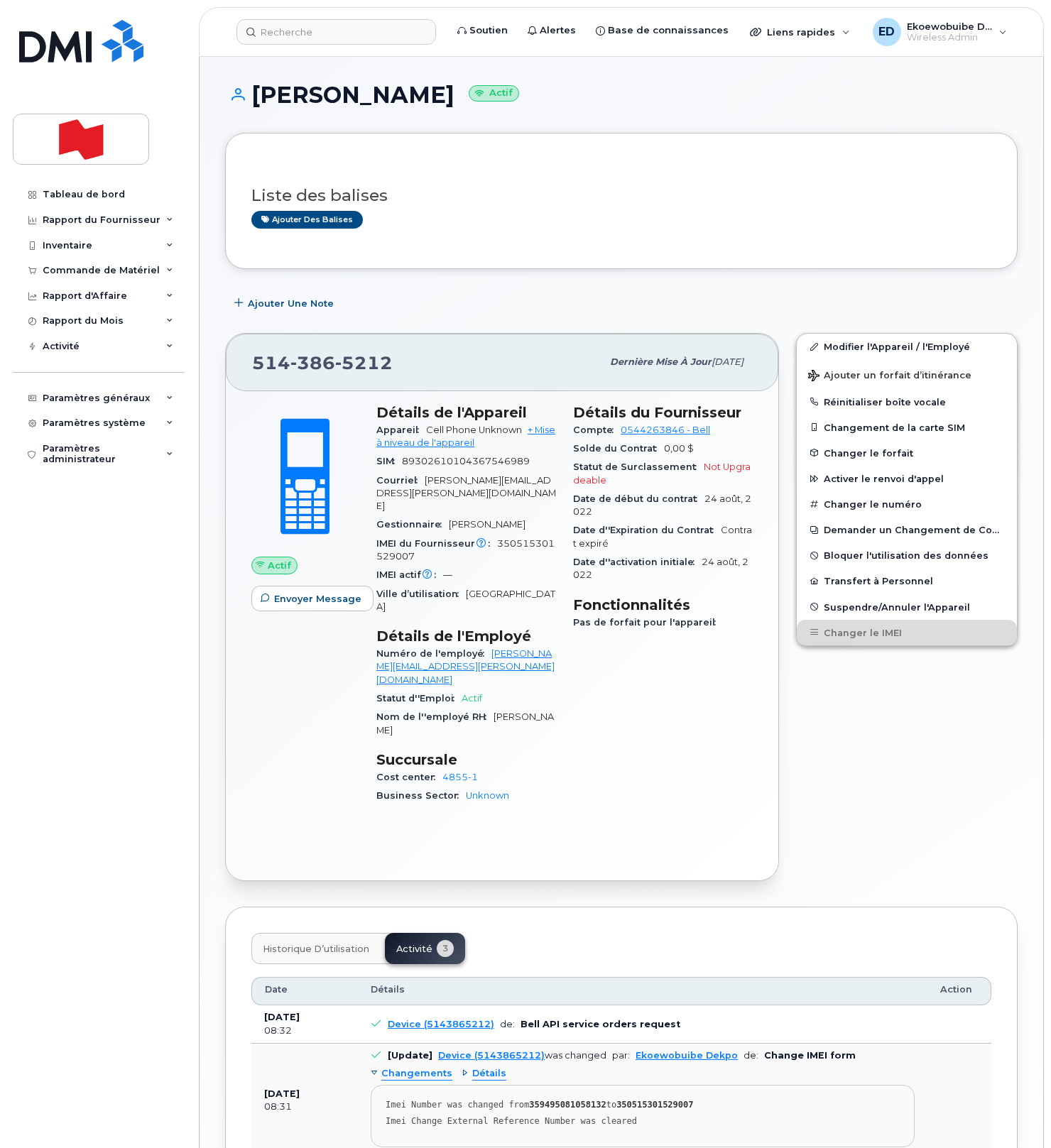
drag, startPoint x: 533, startPoint y: 243, endPoint x: 594, endPoint y: 411, distance: 178.7
click at [535, 243] on div "Liste des balises Ajouter des balises" at bounding box center [621, 200] width 740 height 83
drag, startPoint x: 895, startPoint y: 767, endPoint x: 738, endPoint y: 760, distance: 157.2
click at [894, 767] on div "Modifier l'Appareil / l'Employé Ajouter un forfait d’itinérance Réinitialiser b…" at bounding box center [906, 607] width 238 height 565
drag, startPoint x: 394, startPoint y: 365, endPoint x: 254, endPoint y: 363, distance: 140.0
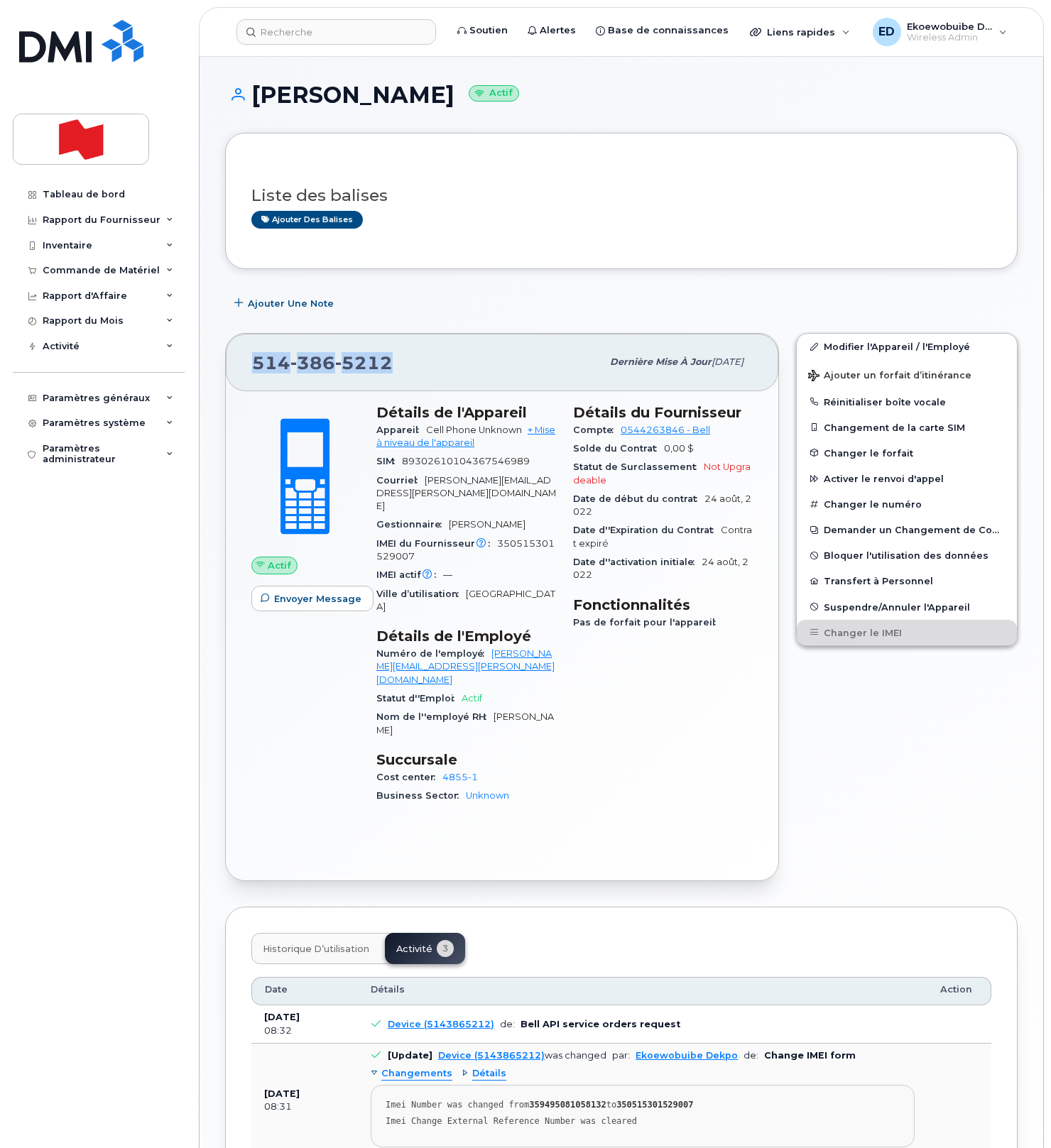
click at [254, 363] on div "514 386 5212" at bounding box center [426, 361] width 349 height 30
copy span "514 386 5212"
drag, startPoint x: 567, startPoint y: 248, endPoint x: 579, endPoint y: 254, distance: 13.4
click at [567, 248] on div "Liste des balises Ajouter des balises" at bounding box center [621, 201] width 792 height 137
click at [337, 40] on input at bounding box center [336, 32] width 199 height 26
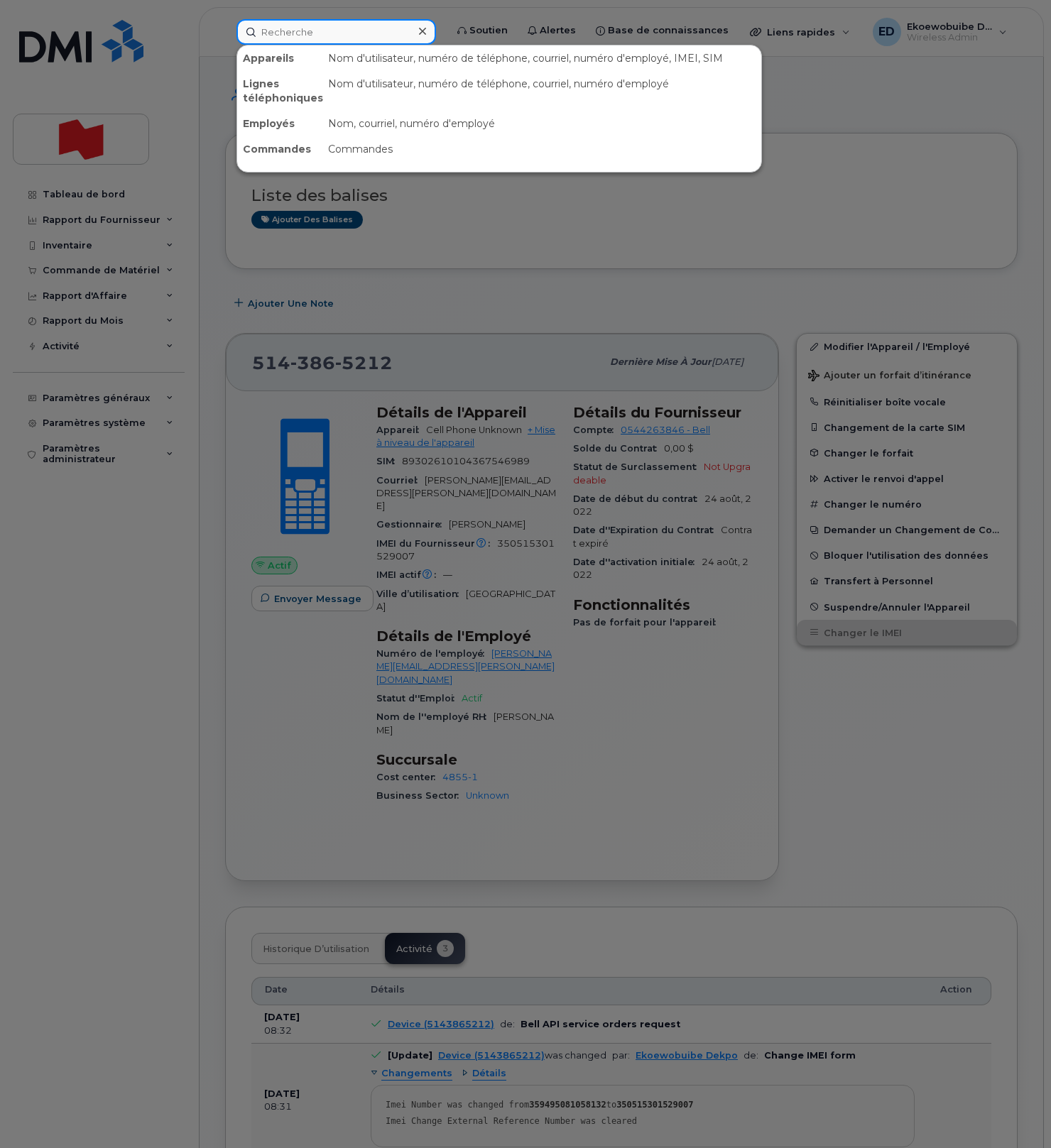
paste input "514-239-7209"
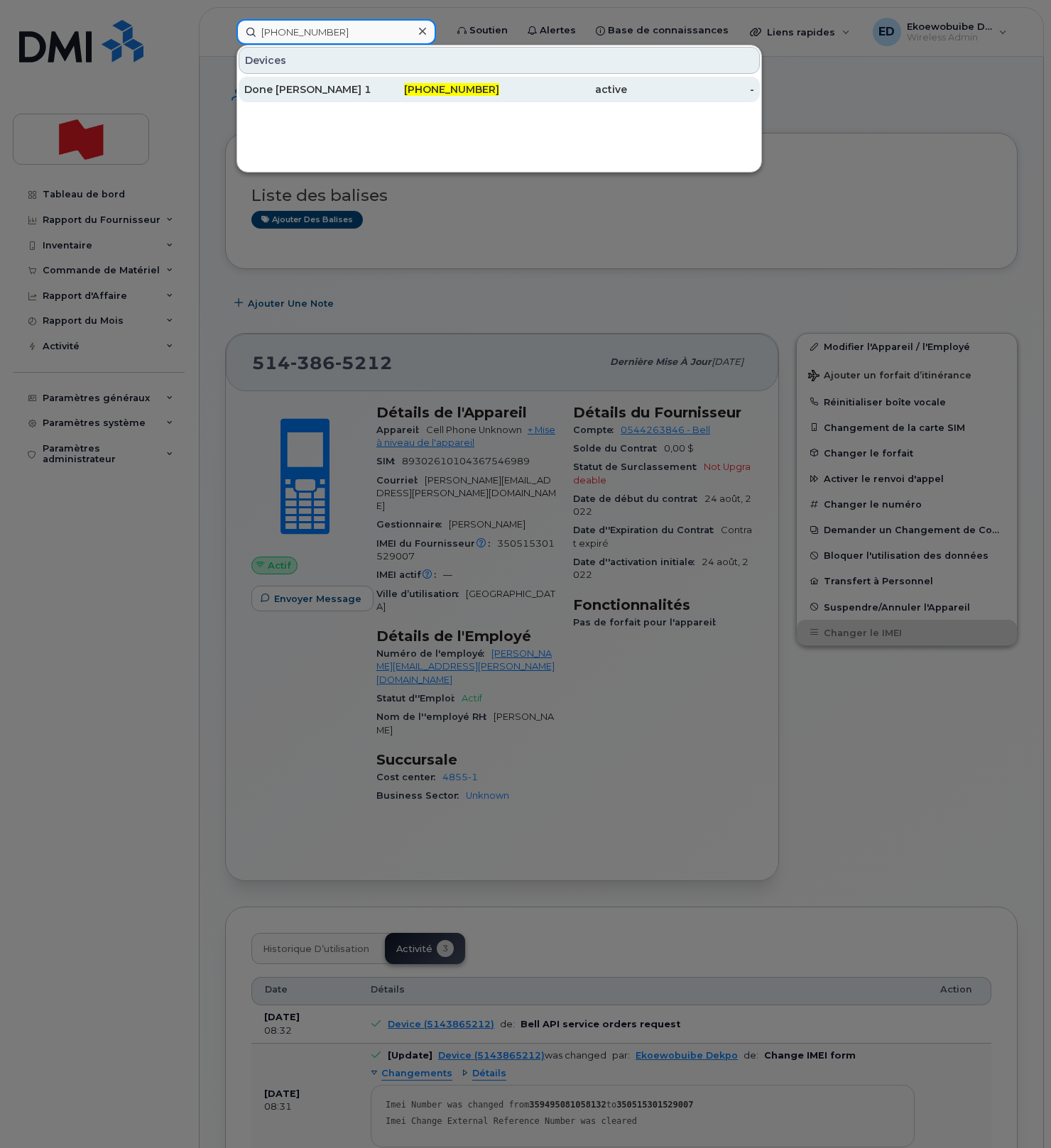
type input "514-239-7209"
click at [297, 89] on div "Done Stefan Georgescu 118448" at bounding box center [307, 89] width 127 height 14
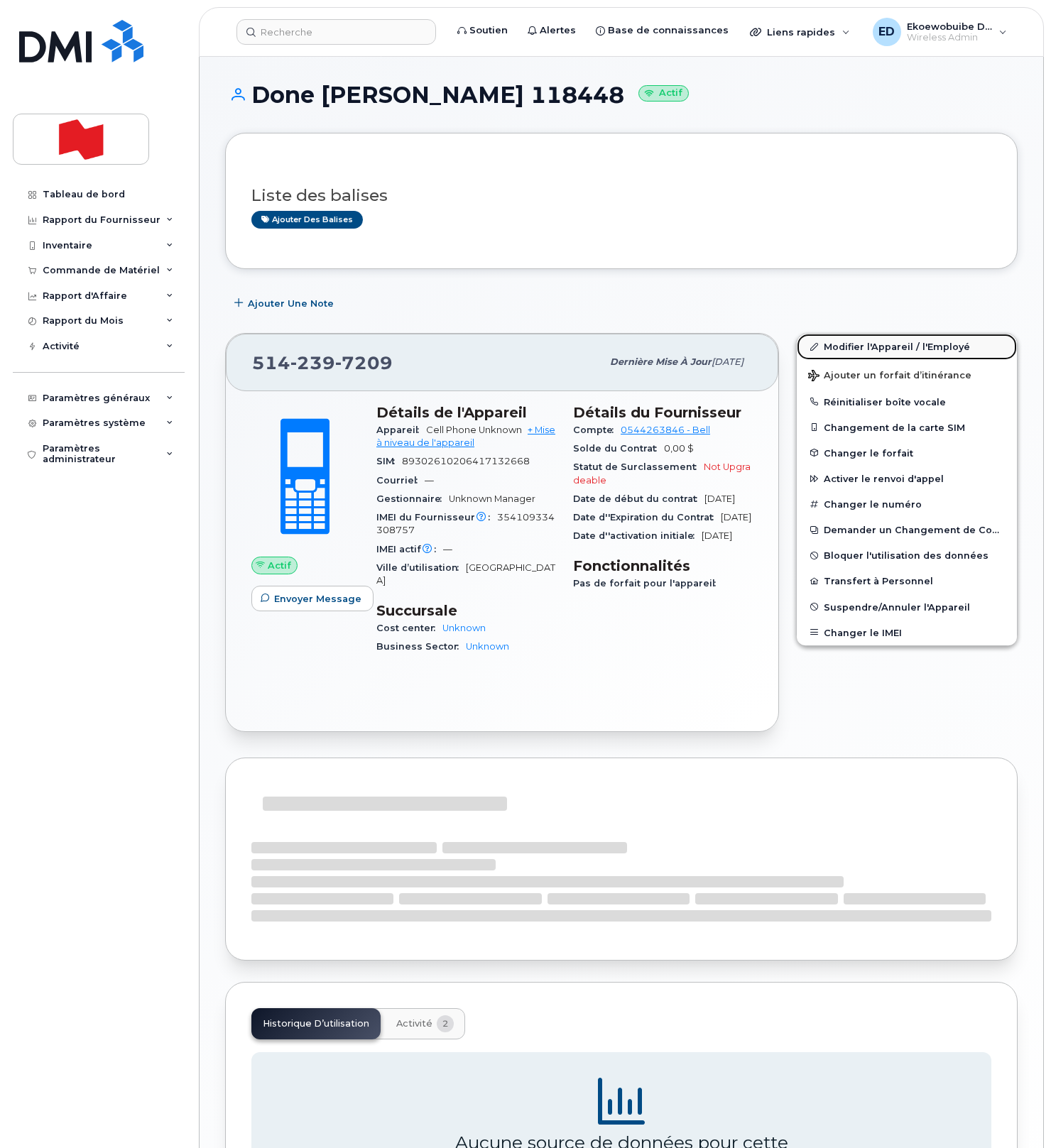
click at [841, 350] on link "Modifier l'Appareil / l'Employé" at bounding box center [906, 347] width 220 height 26
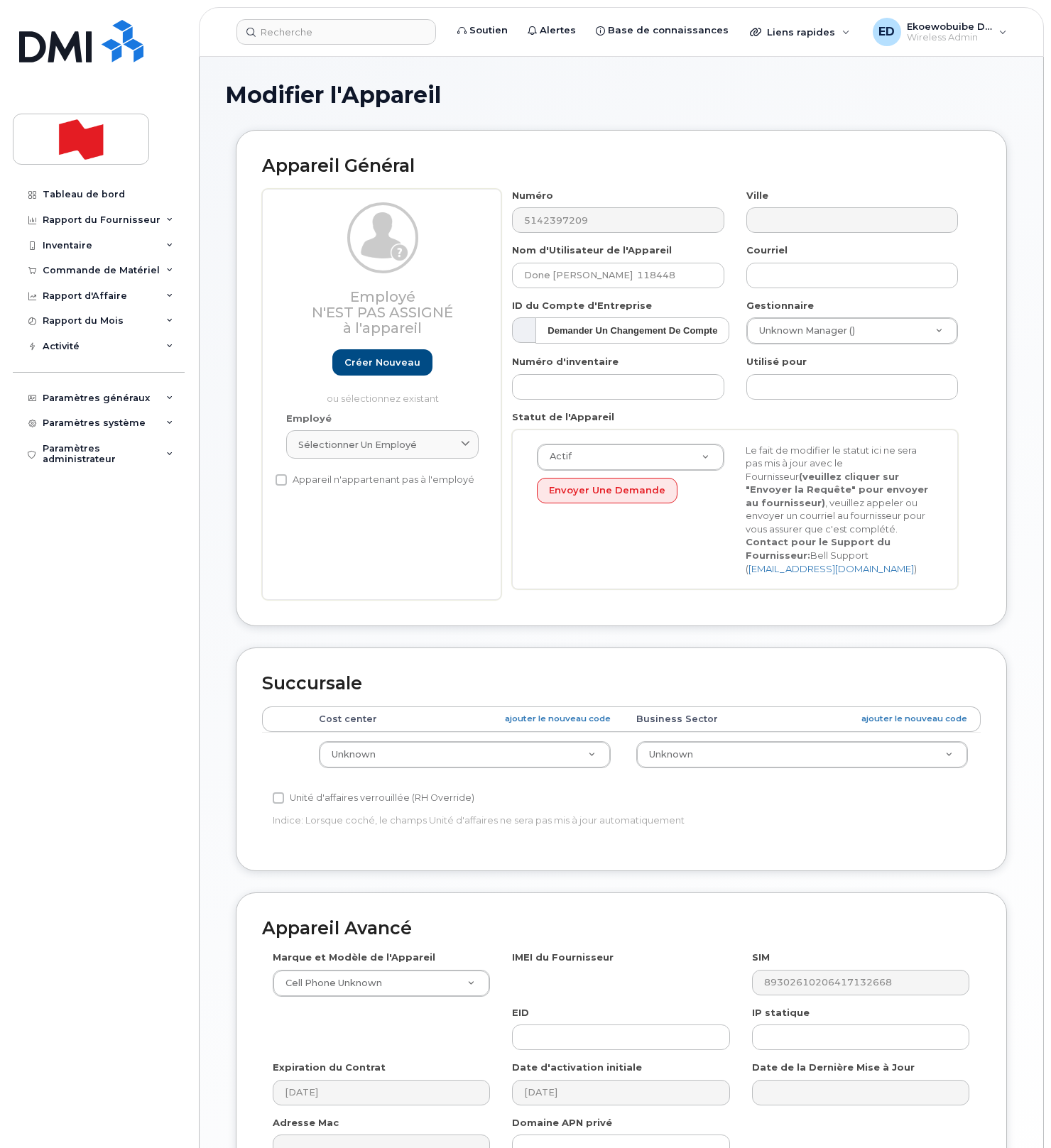
select select "22916206"
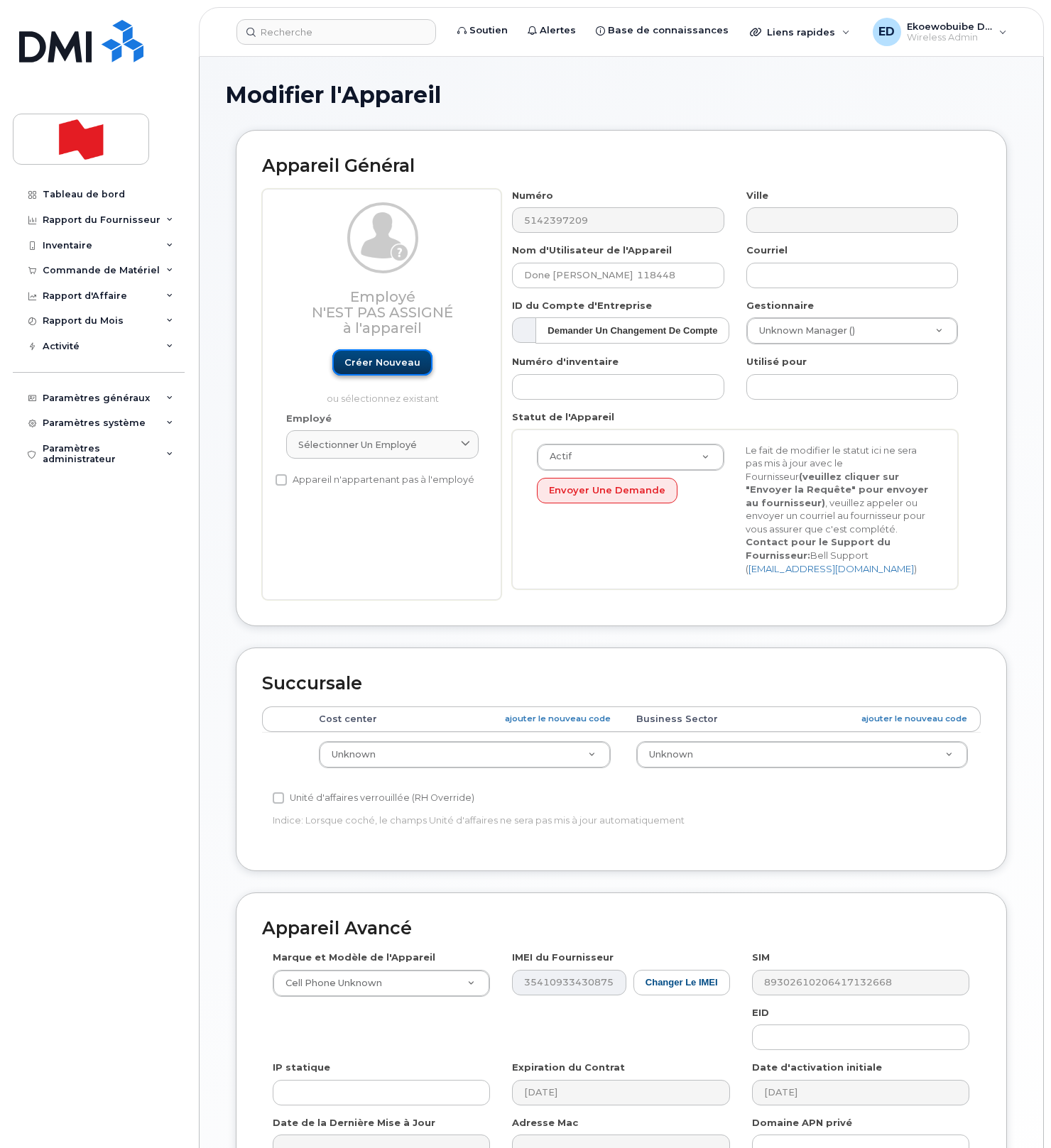
click at [386, 366] on link "Créer nouveau" at bounding box center [382, 362] width 100 height 27
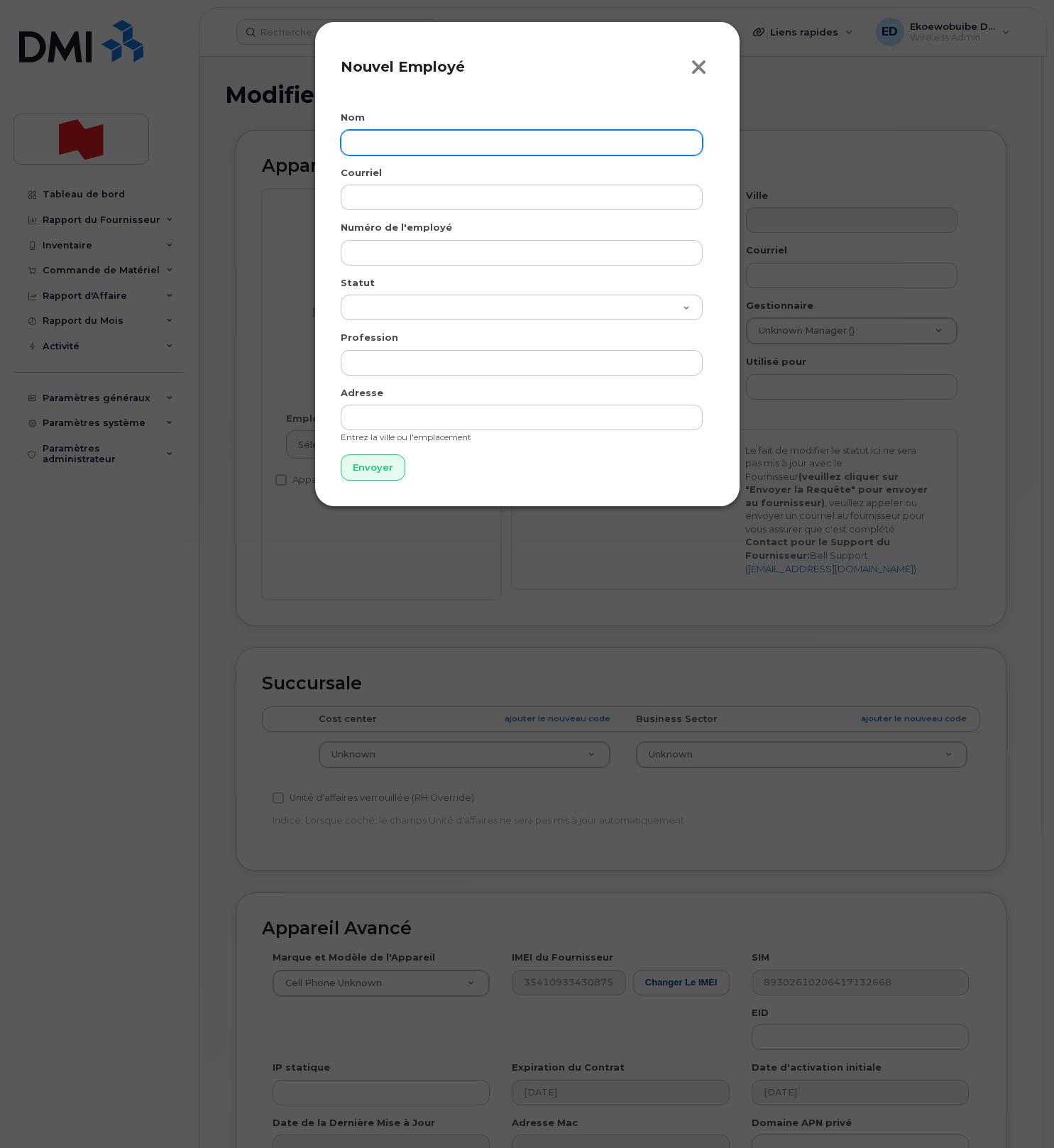
drag, startPoint x: 705, startPoint y: 70, endPoint x: 688, endPoint y: 95, distance: 30.2
click at [704, 70] on icon "button" at bounding box center [699, 67] width 17 height 21
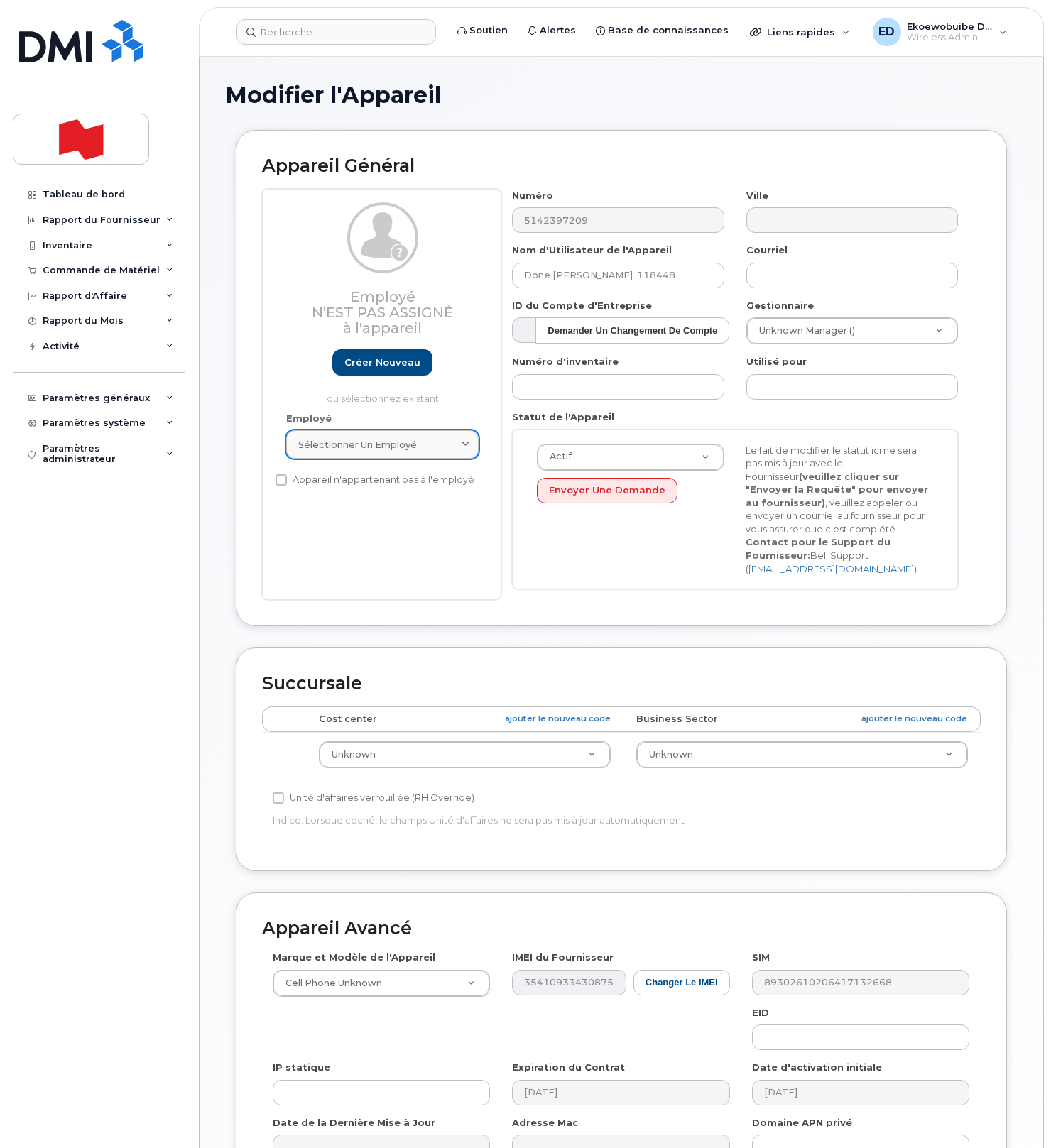
drag, startPoint x: 455, startPoint y: 445, endPoint x: 447, endPoint y: 458, distance: 15.3
click at [455, 445] on div "Sélectionner un employé" at bounding box center [382, 445] width 168 height 14
paste input "[PERSON_NAME] [PERSON_NAME]"
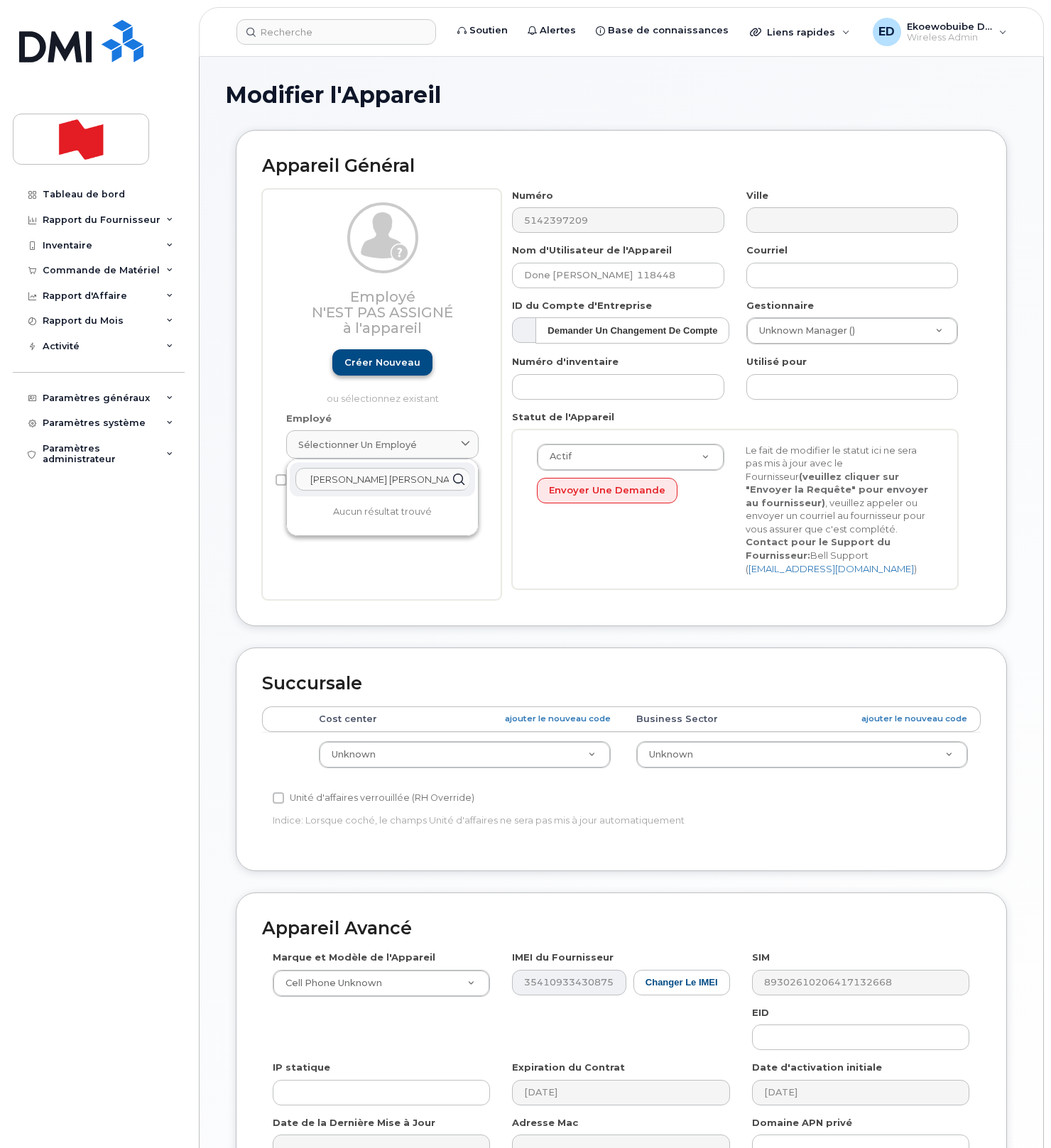
type input "[PERSON_NAME] [PERSON_NAME]"
click at [359, 365] on link "Créer nouveau" at bounding box center [382, 362] width 100 height 27
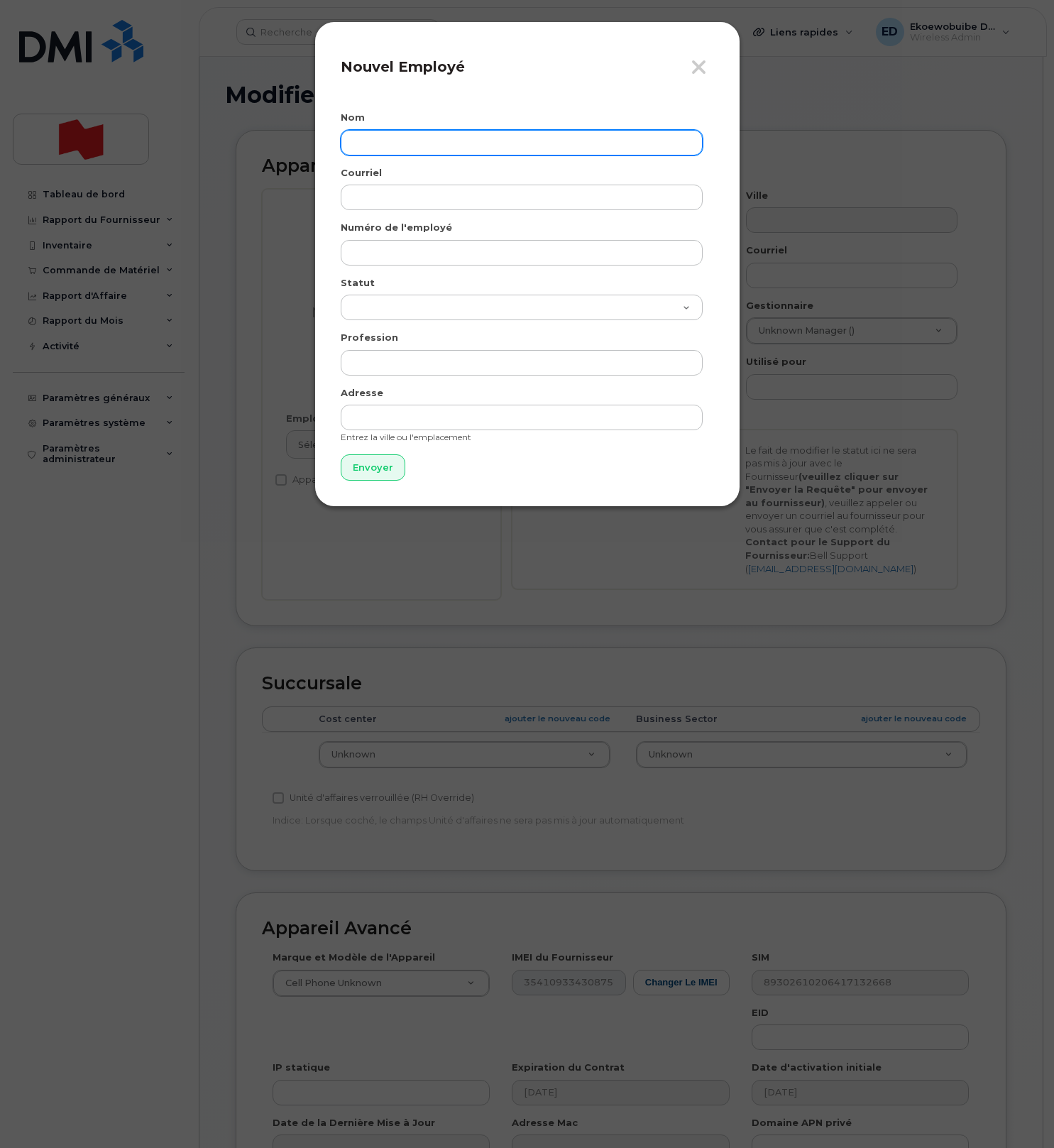
click at [383, 149] on input "text" at bounding box center [522, 143] width 362 height 26
paste input "[PERSON_NAME] [PERSON_NAME]"
type input "[PERSON_NAME] [PERSON_NAME]"
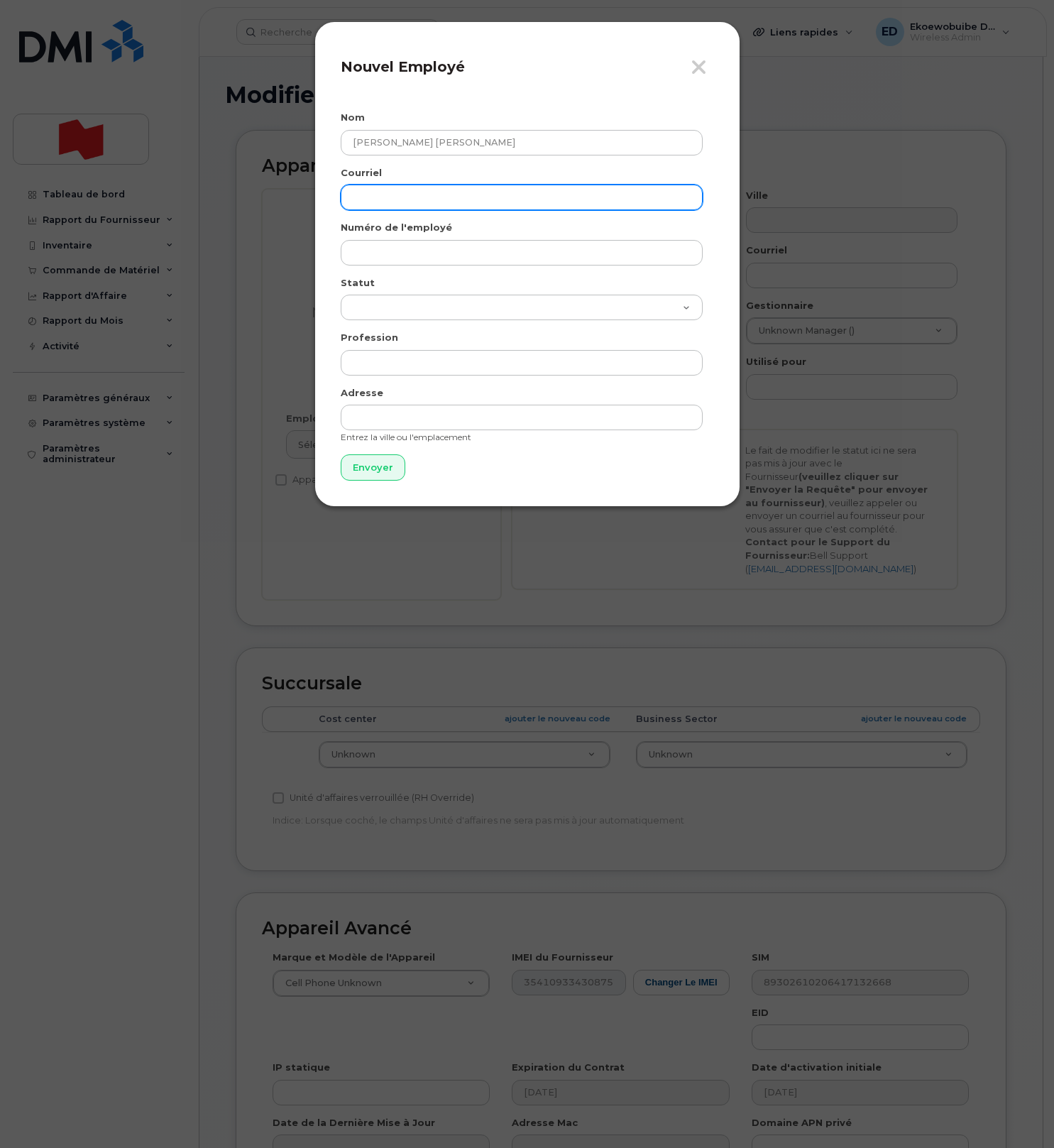
click at [397, 200] on input "email" at bounding box center [522, 197] width 362 height 26
paste input "[PERSON_NAME][EMAIL_ADDRESS][PERSON_NAME][PERSON_NAME][DOMAIN_NAME]"
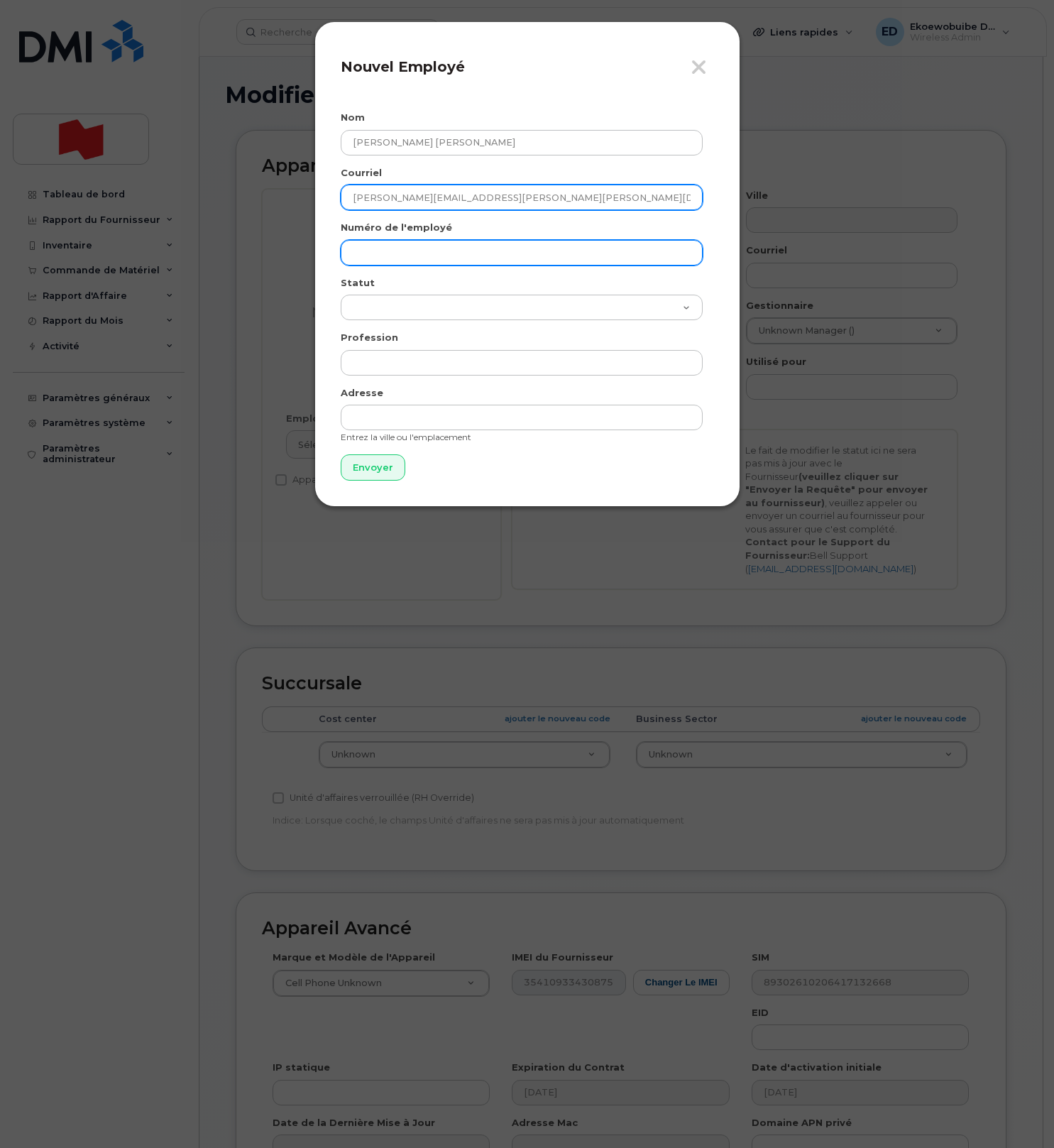
type input "[PERSON_NAME][EMAIL_ADDRESS][PERSON_NAME][PERSON_NAME][DOMAIN_NAME]"
click at [382, 257] on input "text" at bounding box center [522, 253] width 362 height 26
paste input "[PERSON_NAME][EMAIL_ADDRESS][PERSON_NAME][PERSON_NAME][DOMAIN_NAME]"
type input "[PERSON_NAME][EMAIL_ADDRESS][PERSON_NAME][PERSON_NAME][DOMAIN_NAME]"
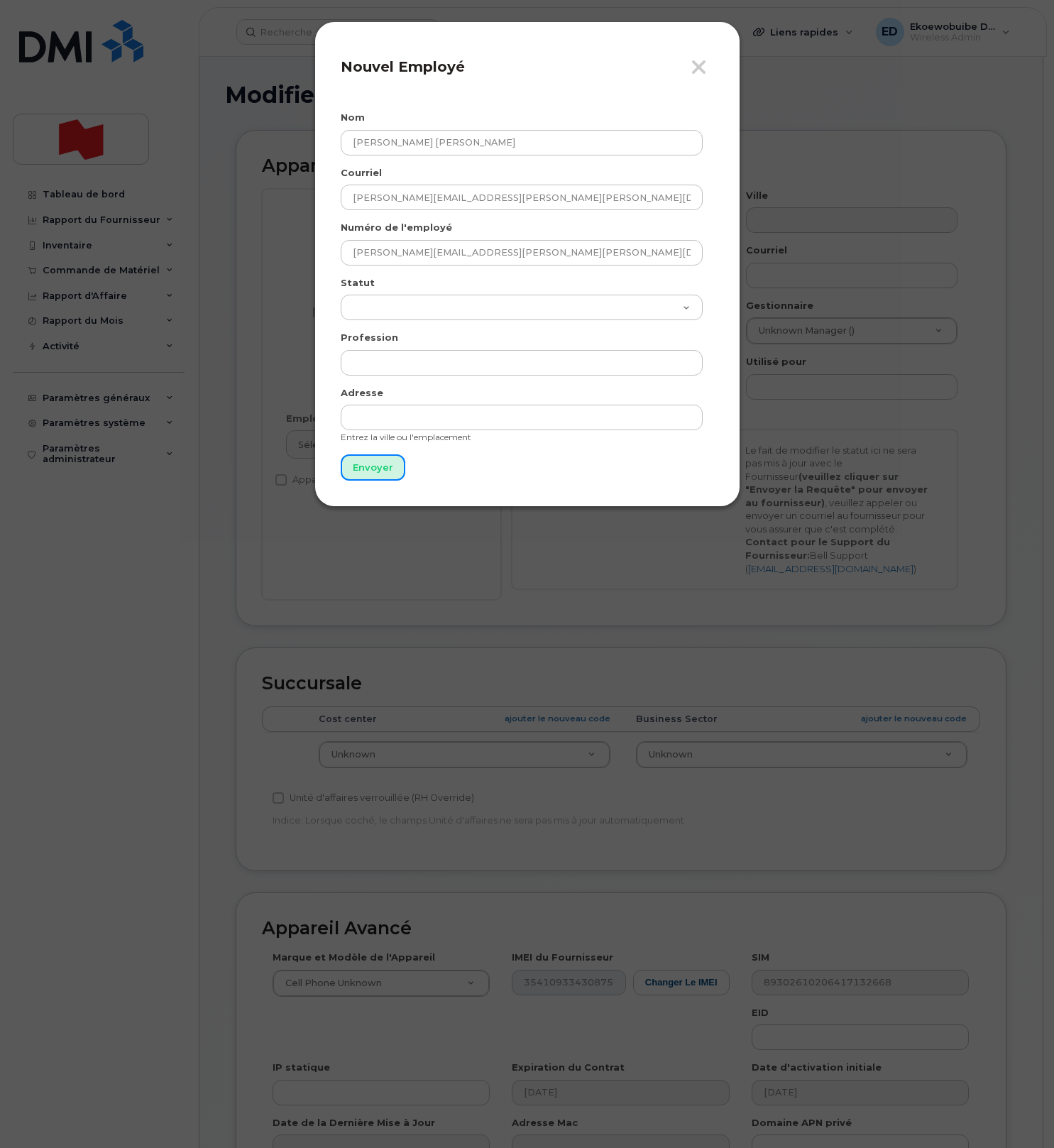
click at [379, 469] on input "Envoyer" at bounding box center [373, 467] width 64 height 27
type input "Envoyer"
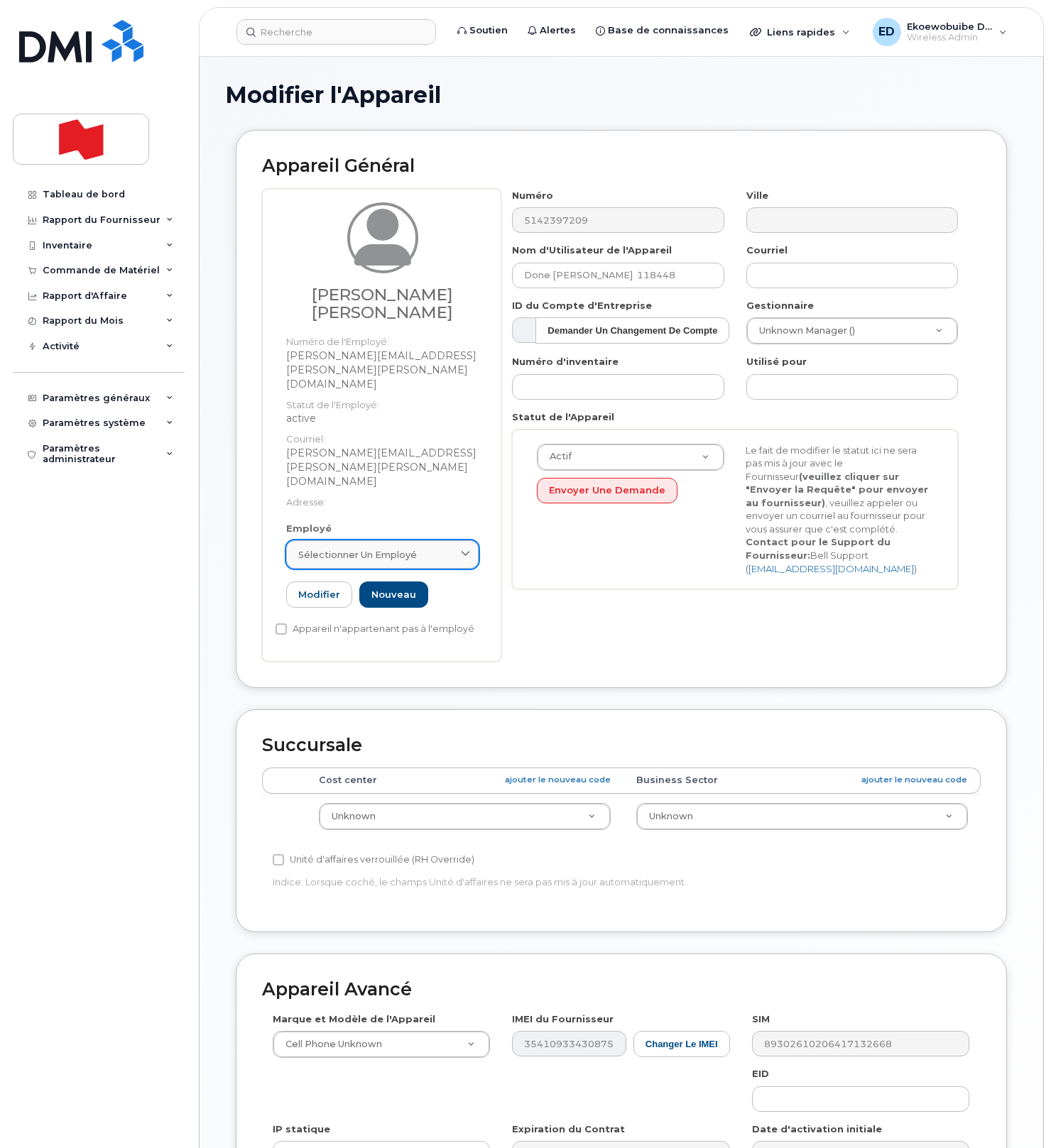
click at [406, 548] on span "Sélectionner un employé" at bounding box center [357, 555] width 118 height 14
paste input "[PERSON_NAME][EMAIL_ADDRESS][PERSON_NAME][PERSON_NAME][DOMAIN_NAME]"
type input "E"
paste input "[PERSON_NAME][EMAIL_ADDRESS][PERSON_NAME][PERSON_NAME][DOMAIN_NAME]"
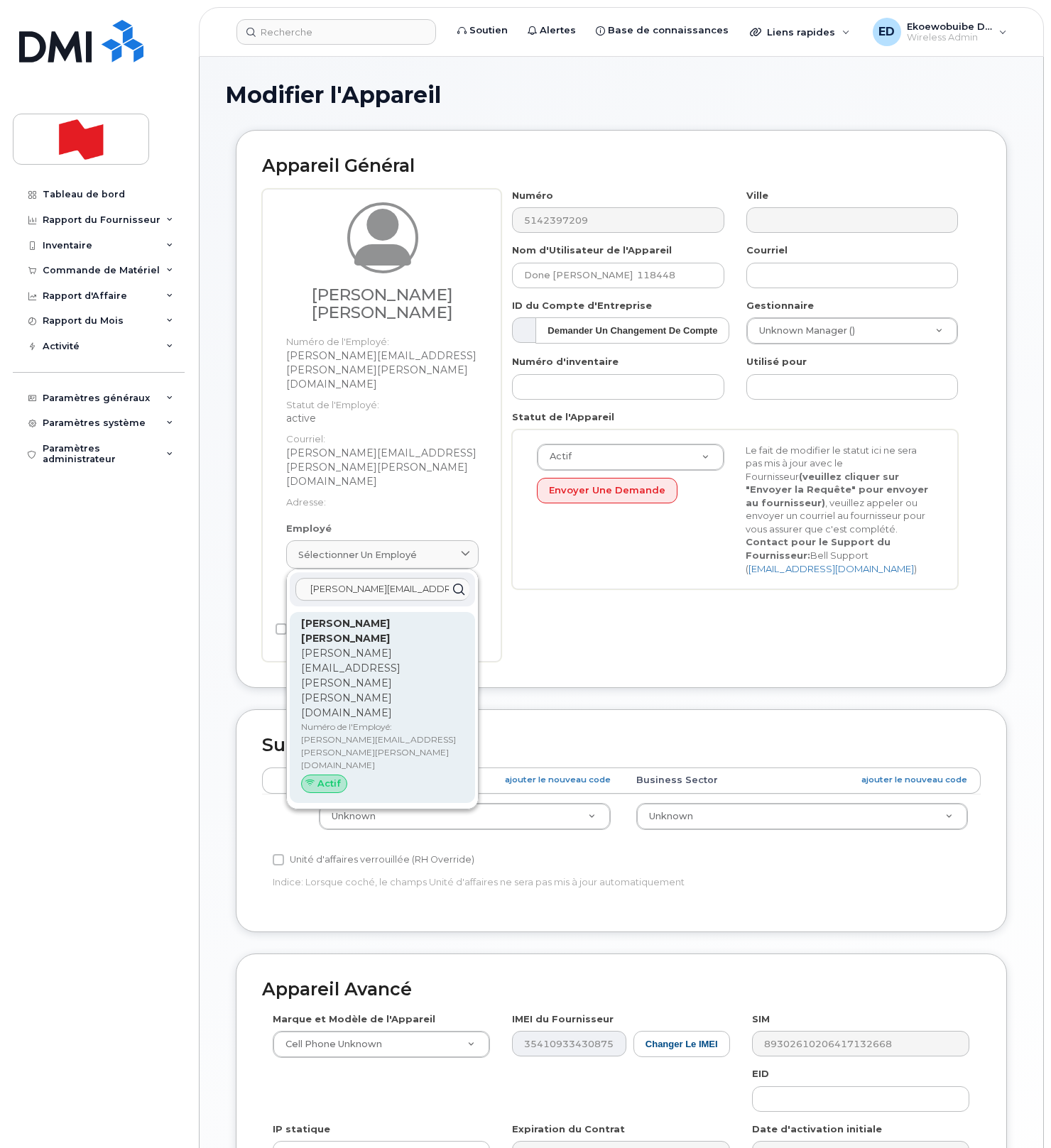
type input "[PERSON_NAME][EMAIL_ADDRESS][PERSON_NAME][PERSON_NAME][DOMAIN_NAME]"
click at [372, 721] on p "Numéro de l'Employé: [PERSON_NAME][EMAIL_ADDRESS][PERSON_NAME][PERSON_NAME][DOM…" at bounding box center [382, 746] width 162 height 51
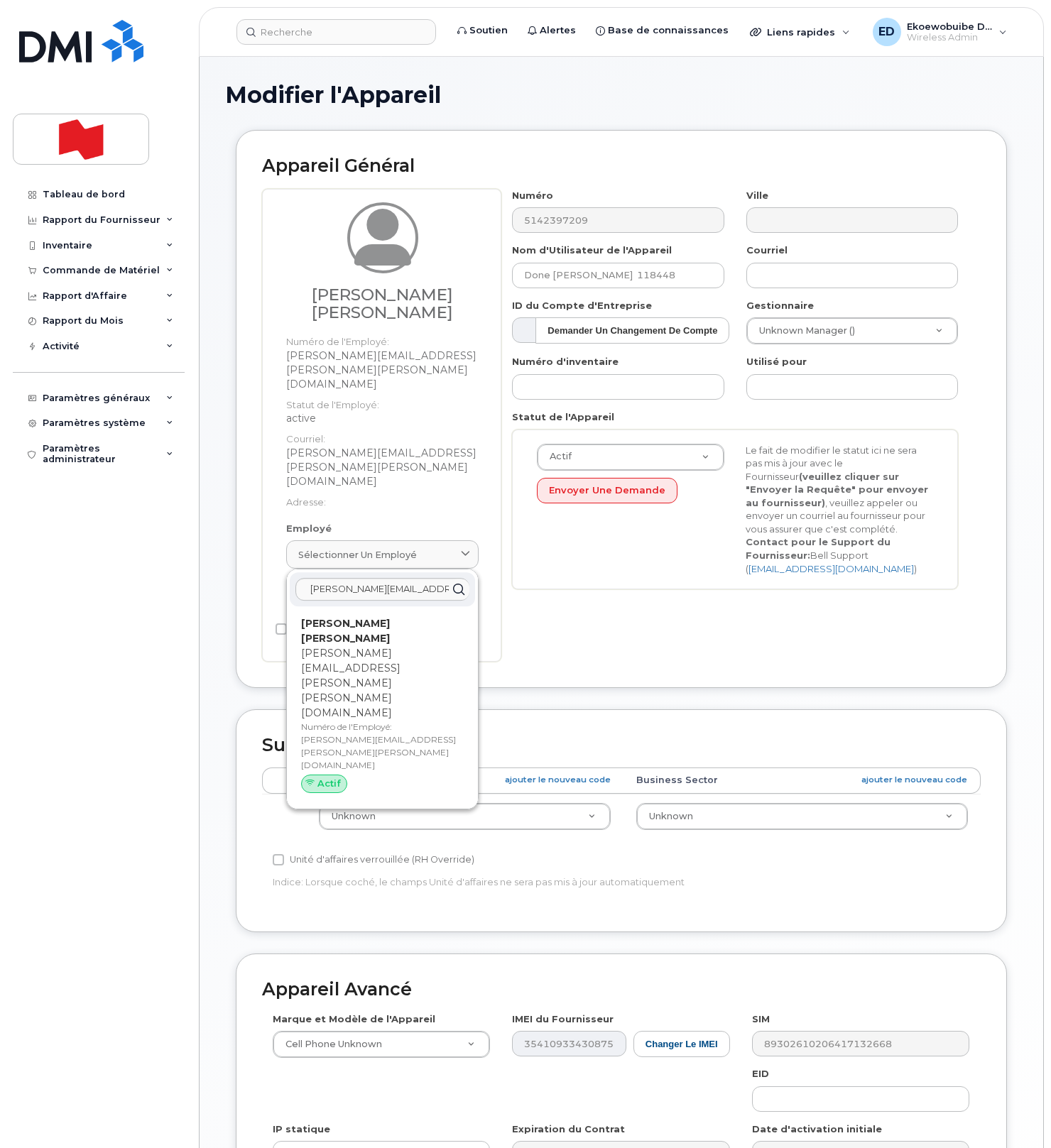
type input "[PERSON_NAME][EMAIL_ADDRESS][PERSON_NAME][PERSON_NAME][DOMAIN_NAME]"
type input "[PERSON_NAME] [PERSON_NAME]"
type input "[PERSON_NAME][EMAIL_ADDRESS][PERSON_NAME][PERSON_NAME][DOMAIN_NAME]"
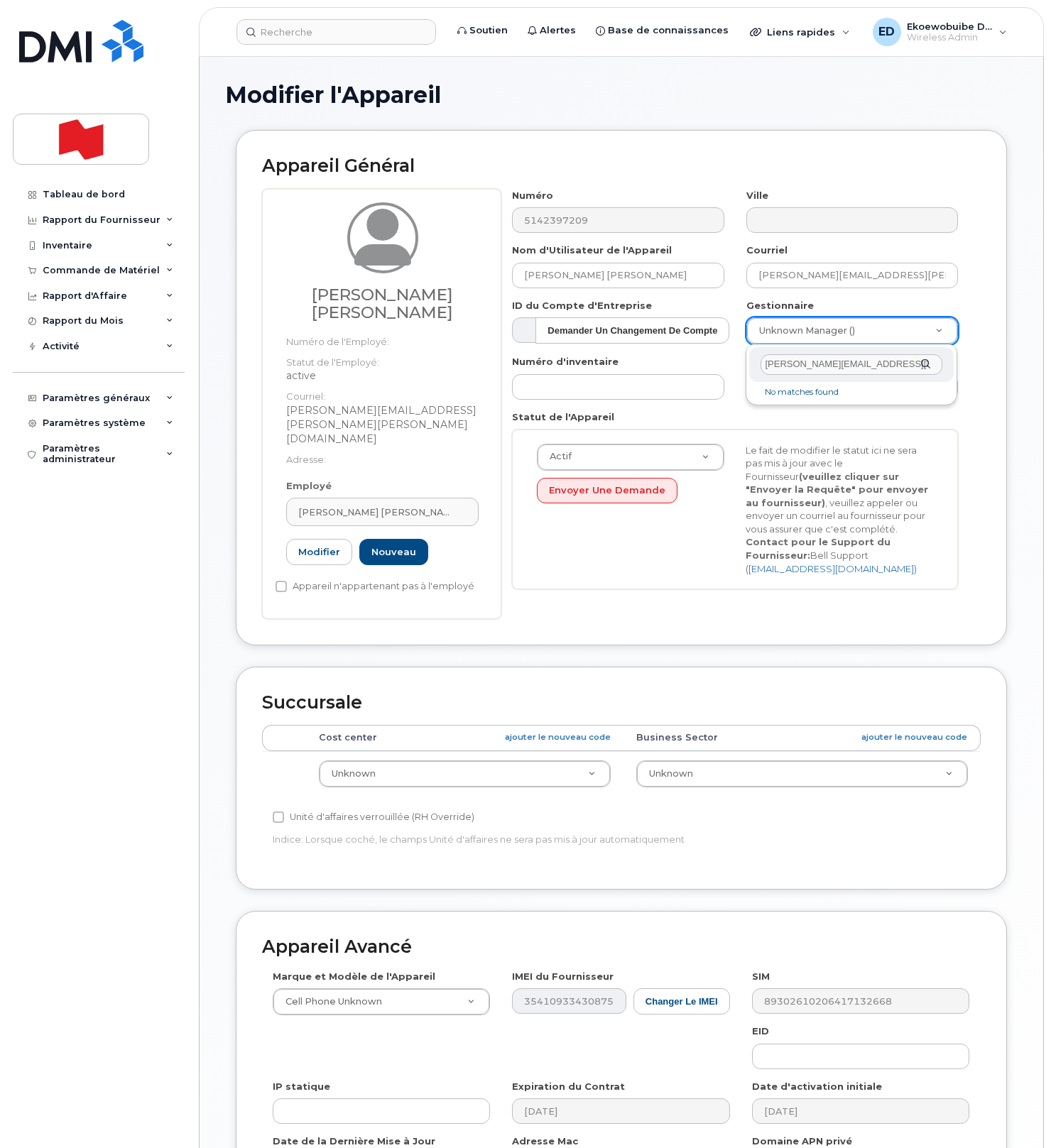
type input "[PERSON_NAME][EMAIL_ADDRESS][PERSON_NAME][DOMAIN_NAME]"
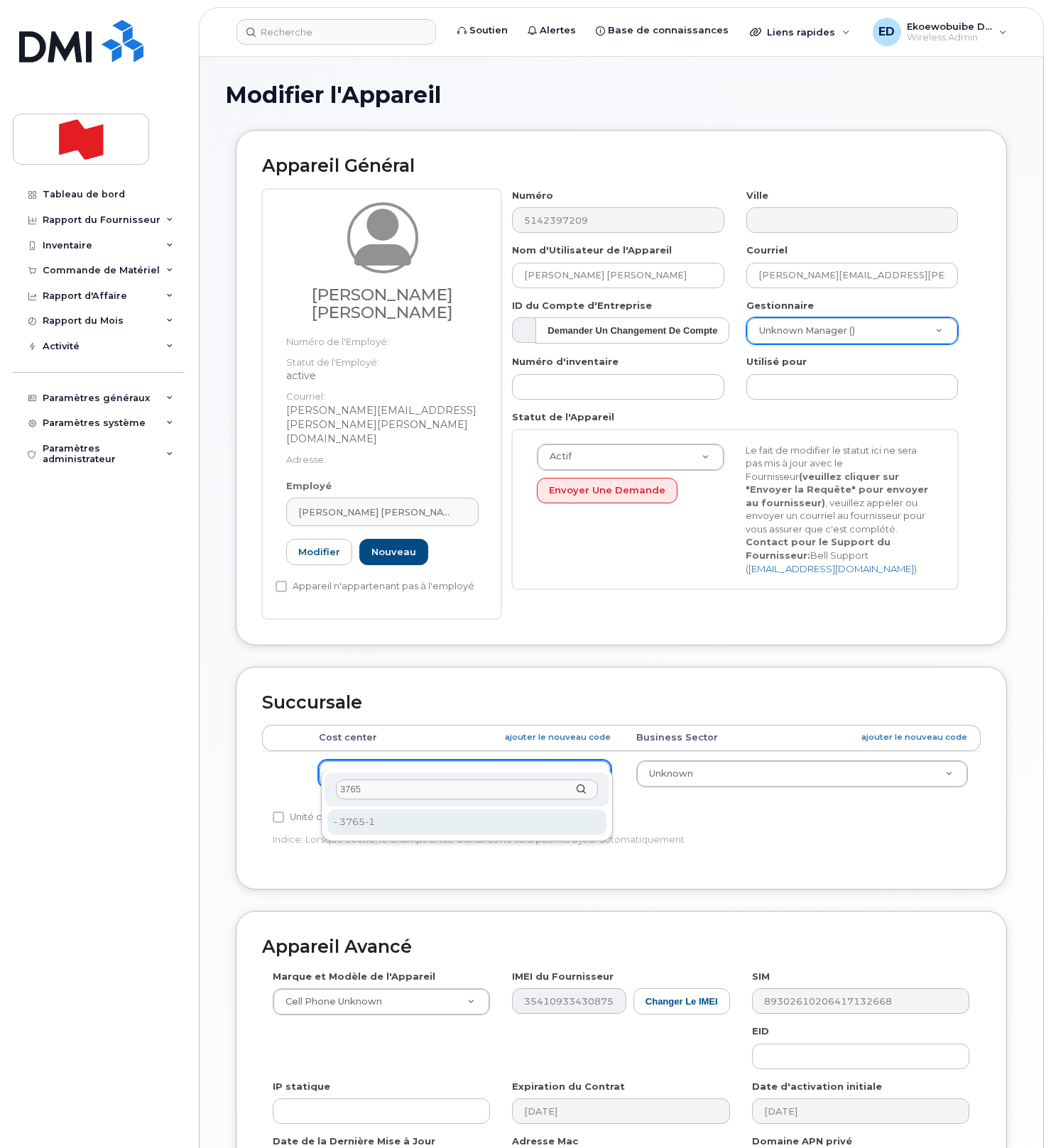
type input "3765"
type input "29621243"
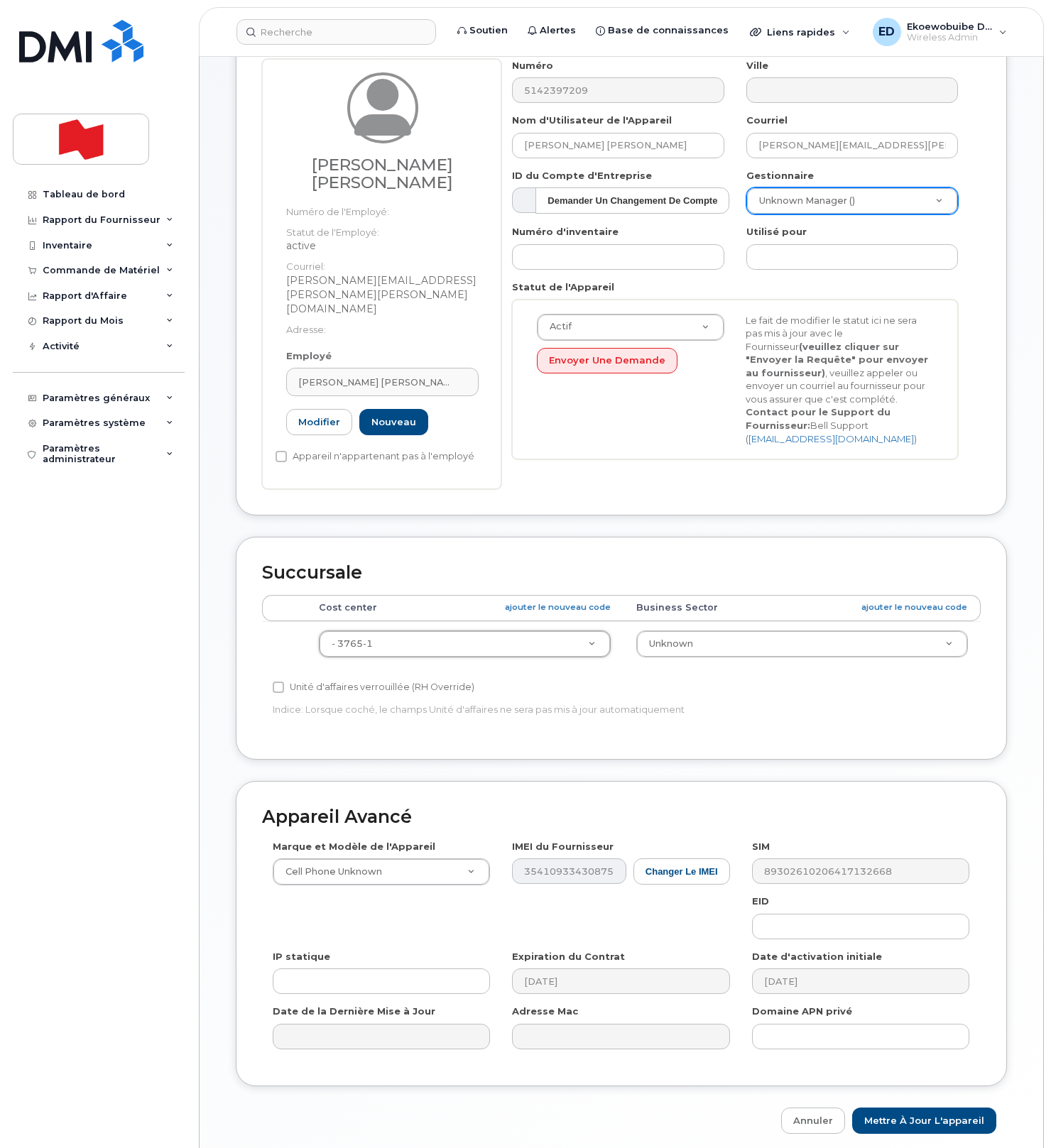
scroll to position [136, 0]
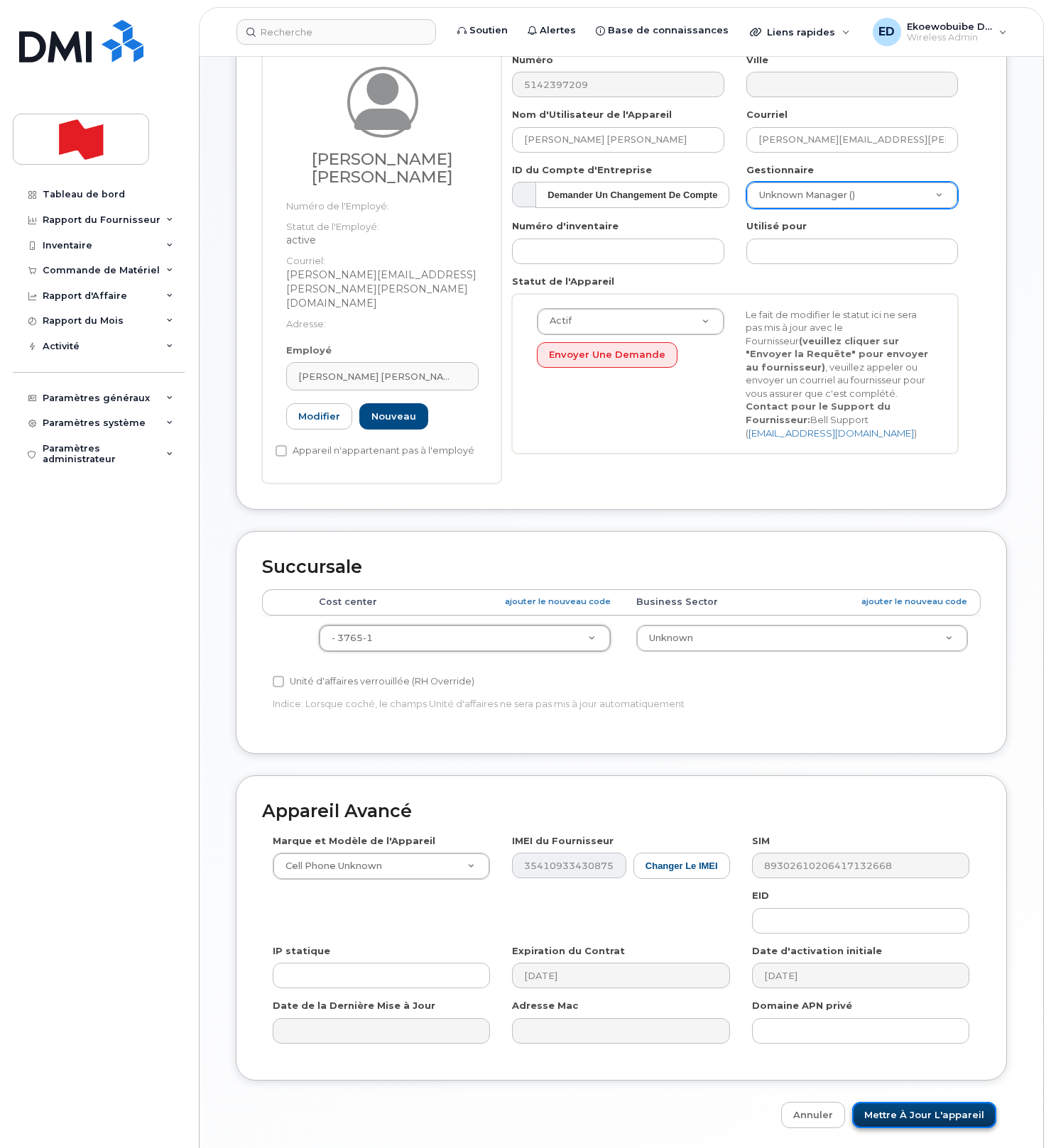
click at [932, 1101] on input "Mettre à jour l'appareil" at bounding box center [924, 1114] width 144 height 27
type input "Sauvegarde..."
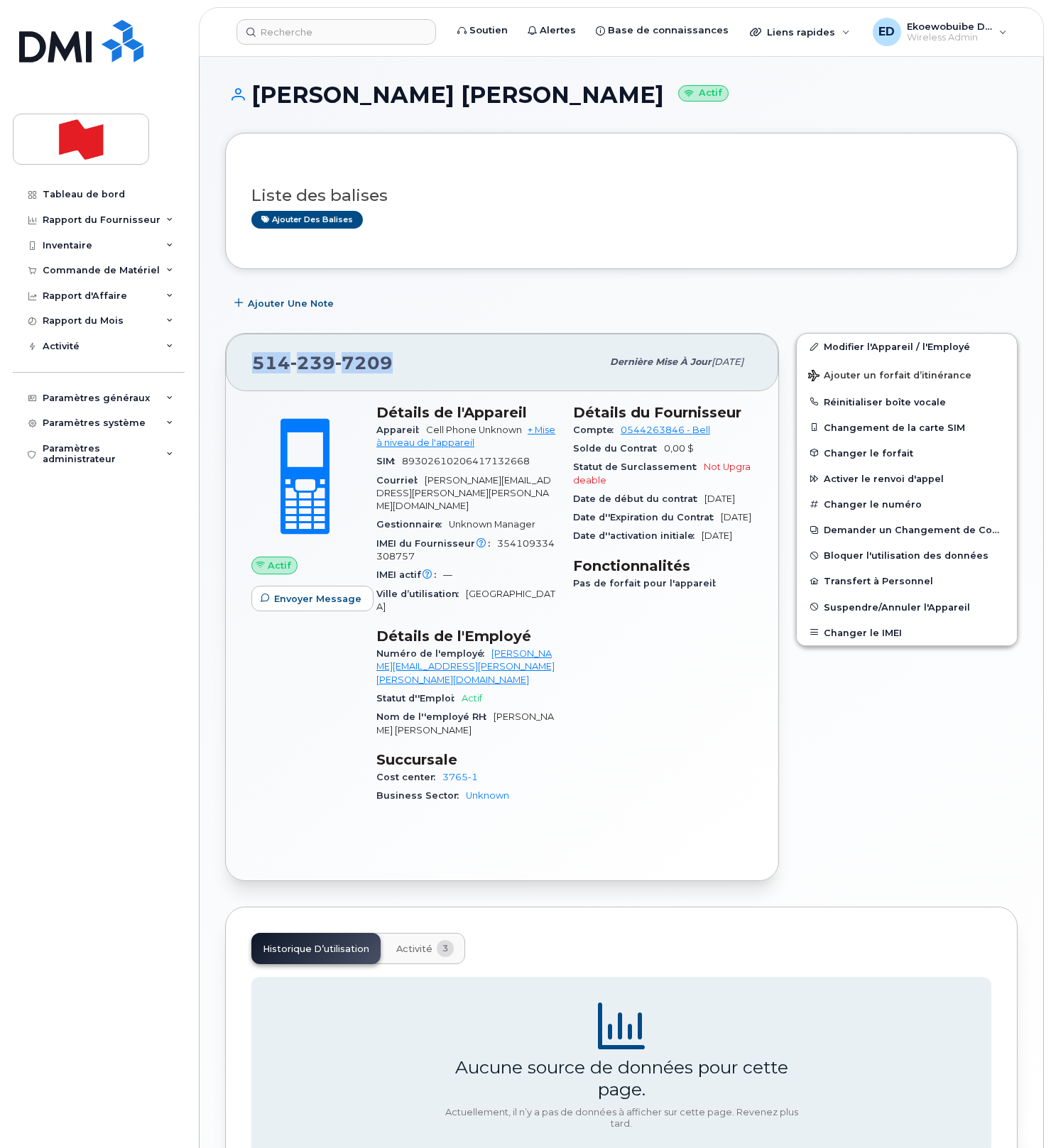
drag, startPoint x: 397, startPoint y: 366, endPoint x: 257, endPoint y: 366, distance: 140.0
click at [257, 366] on div "[PHONE_NUMBER]" at bounding box center [426, 361] width 349 height 30
copy span "[PHONE_NUMBER]"
click at [337, 33] on input at bounding box center [336, 32] width 199 height 26
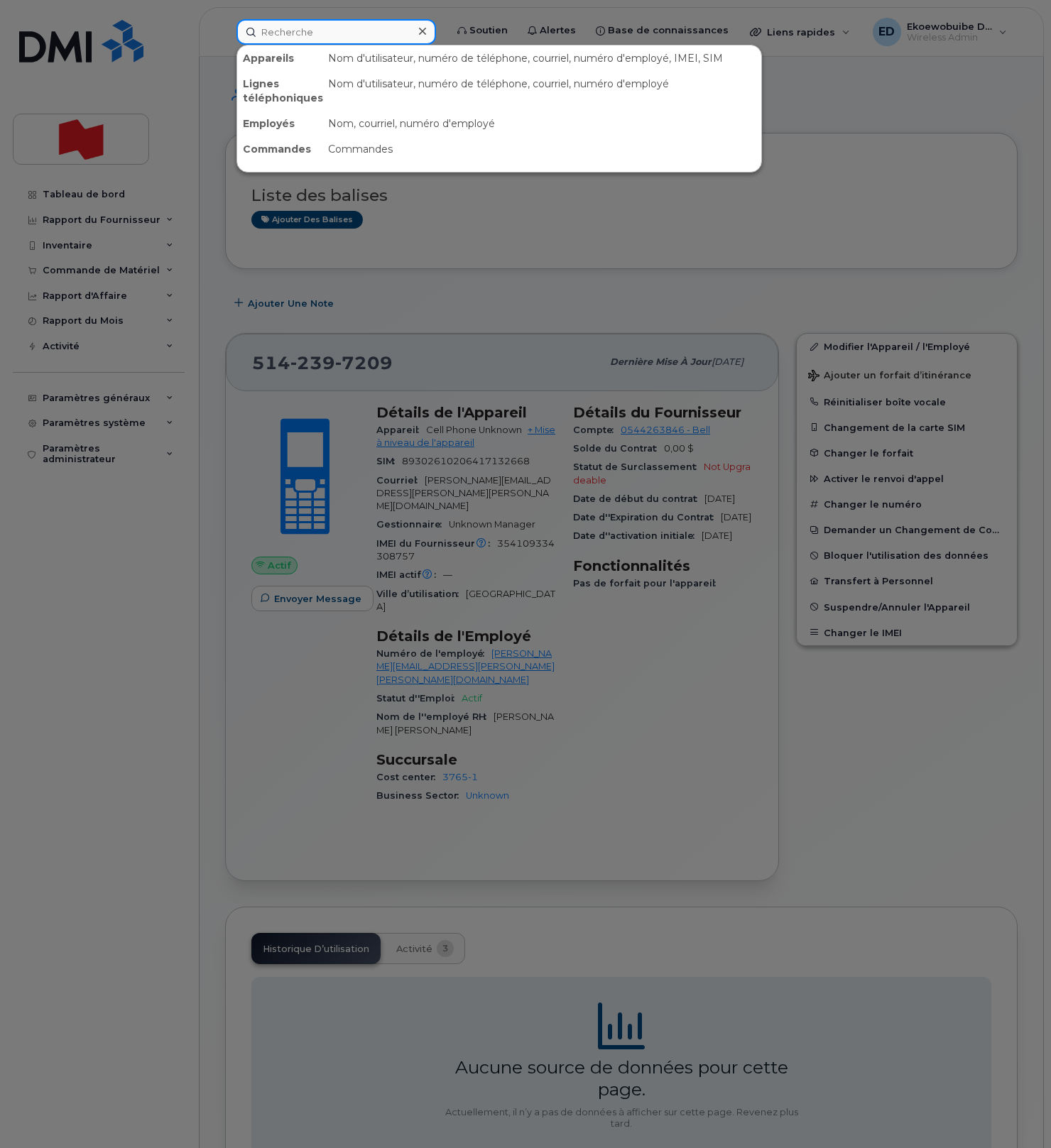
paste input "[PHONE_NUMBER]."
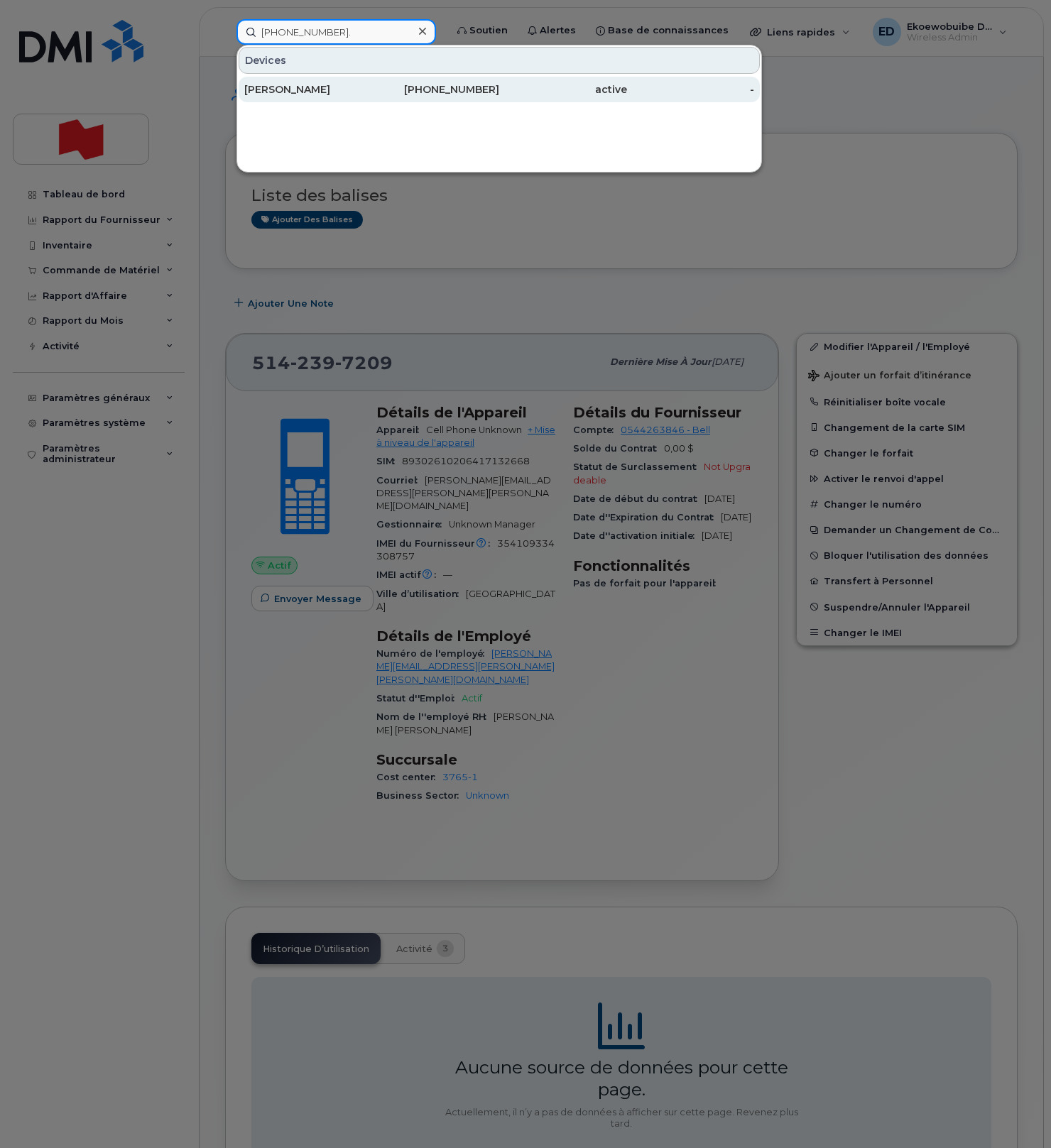
type input "[PHONE_NUMBER]."
click at [296, 87] on div "[PERSON_NAME]" at bounding box center [307, 89] width 127 height 14
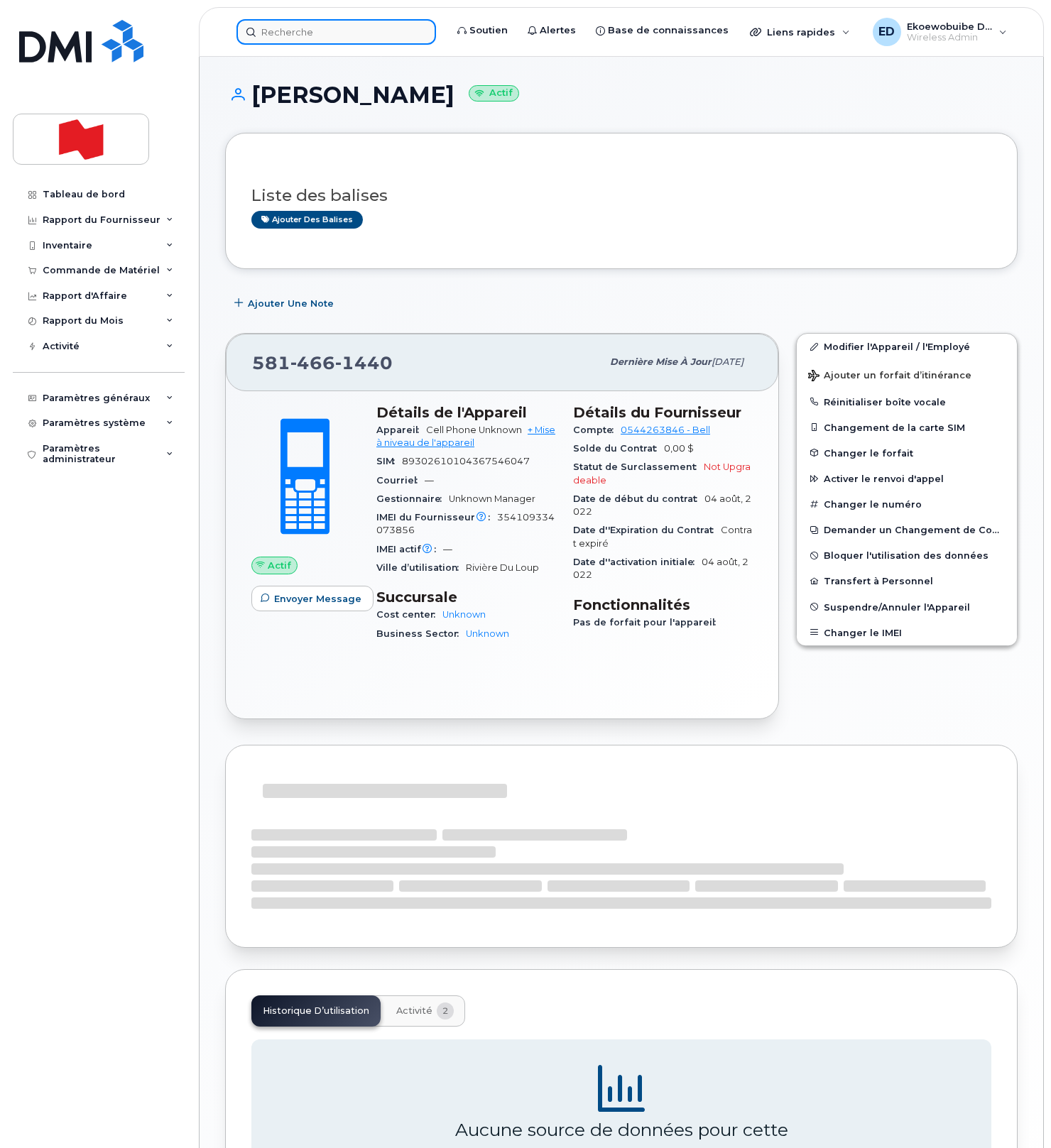
click at [296, 30] on input at bounding box center [336, 32] width 199 height 26
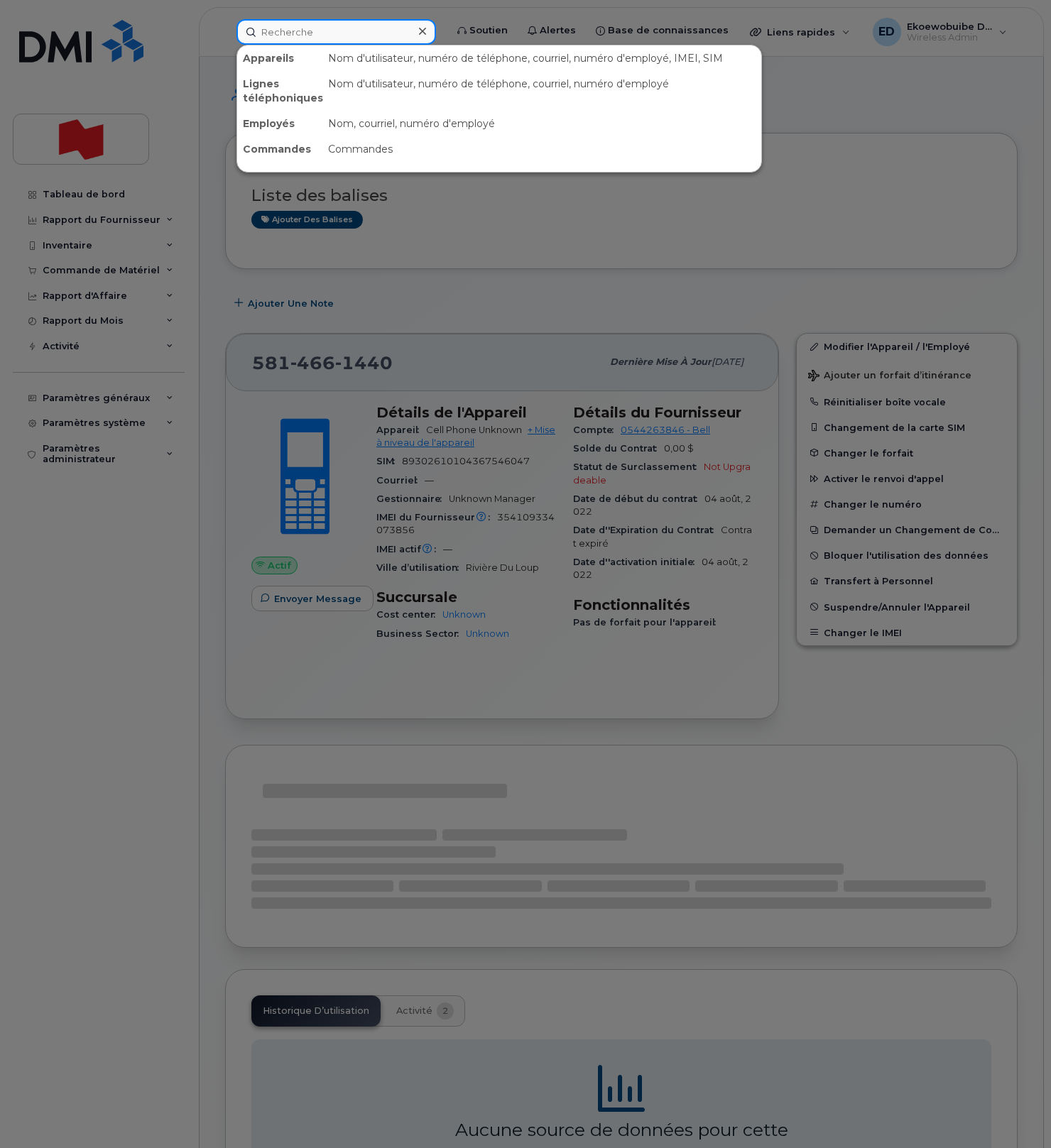
click at [296, 30] on input at bounding box center [336, 32] width 199 height 26
paste input "[PERSON_NAME]"
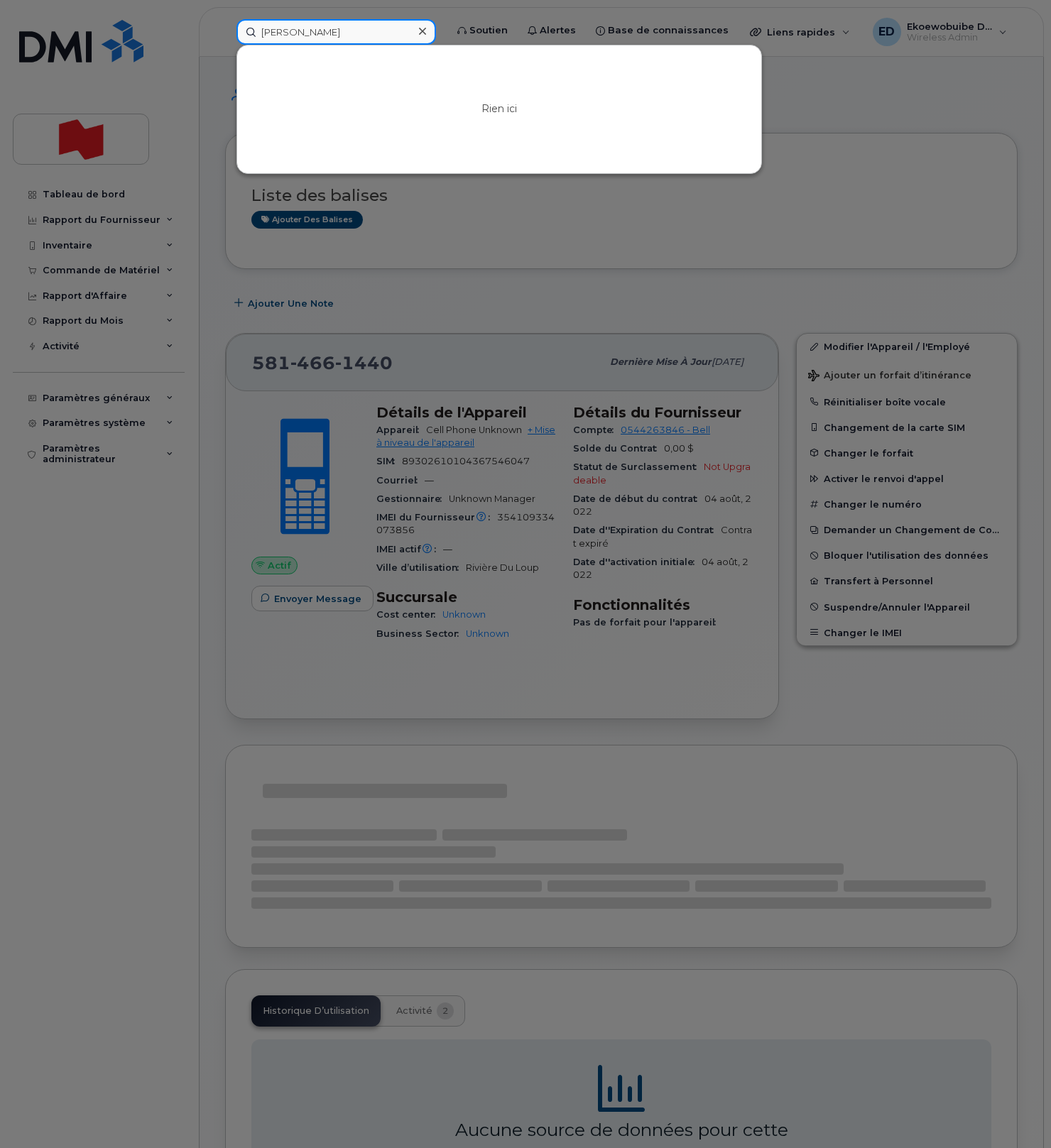
type input "[PERSON_NAME]"
click at [843, 85] on div at bounding box center [526, 574] width 1051 height 1148
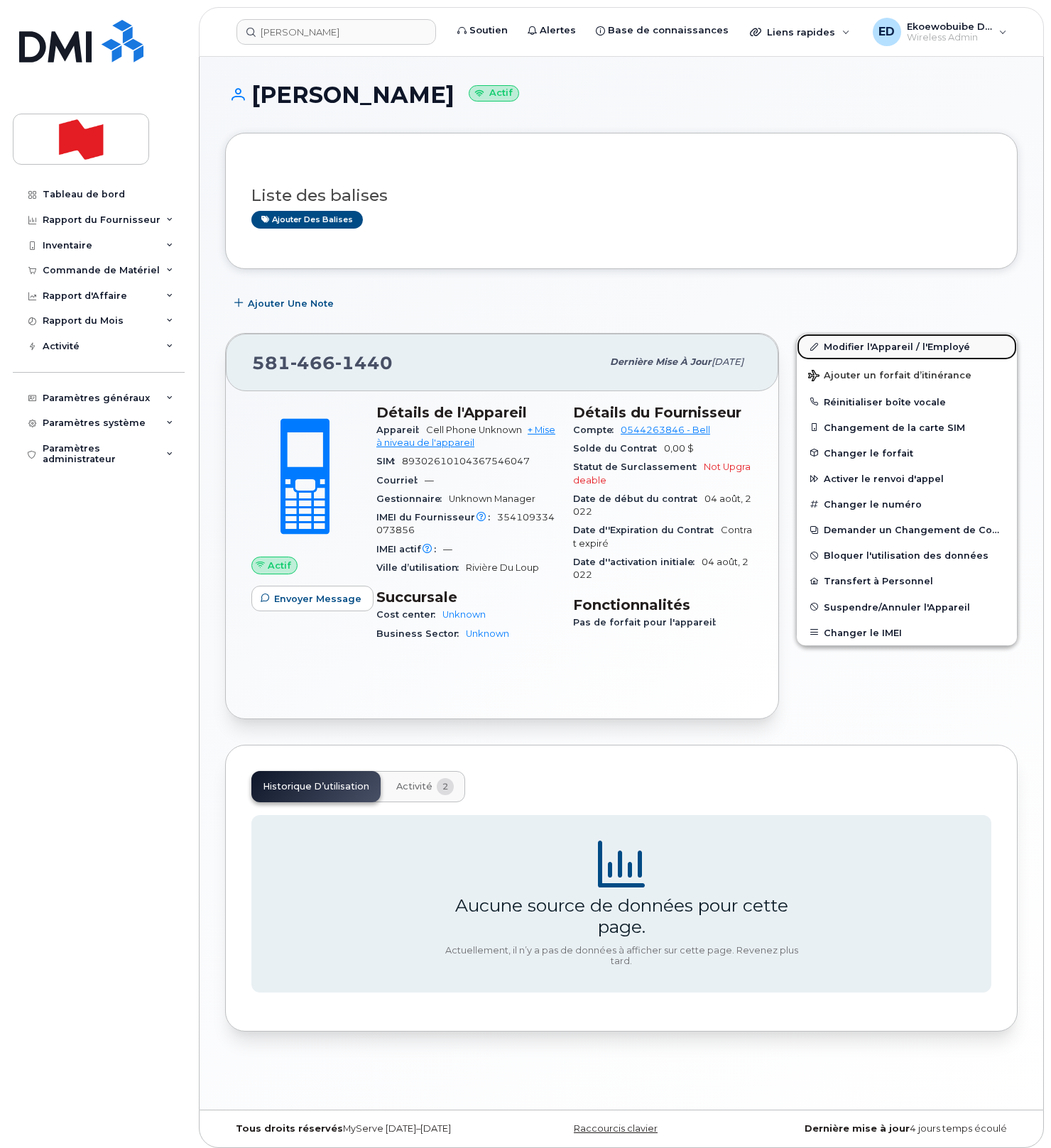
click at [832, 348] on link "Modifier l'Appareil / l'Employé" at bounding box center [906, 347] width 220 height 26
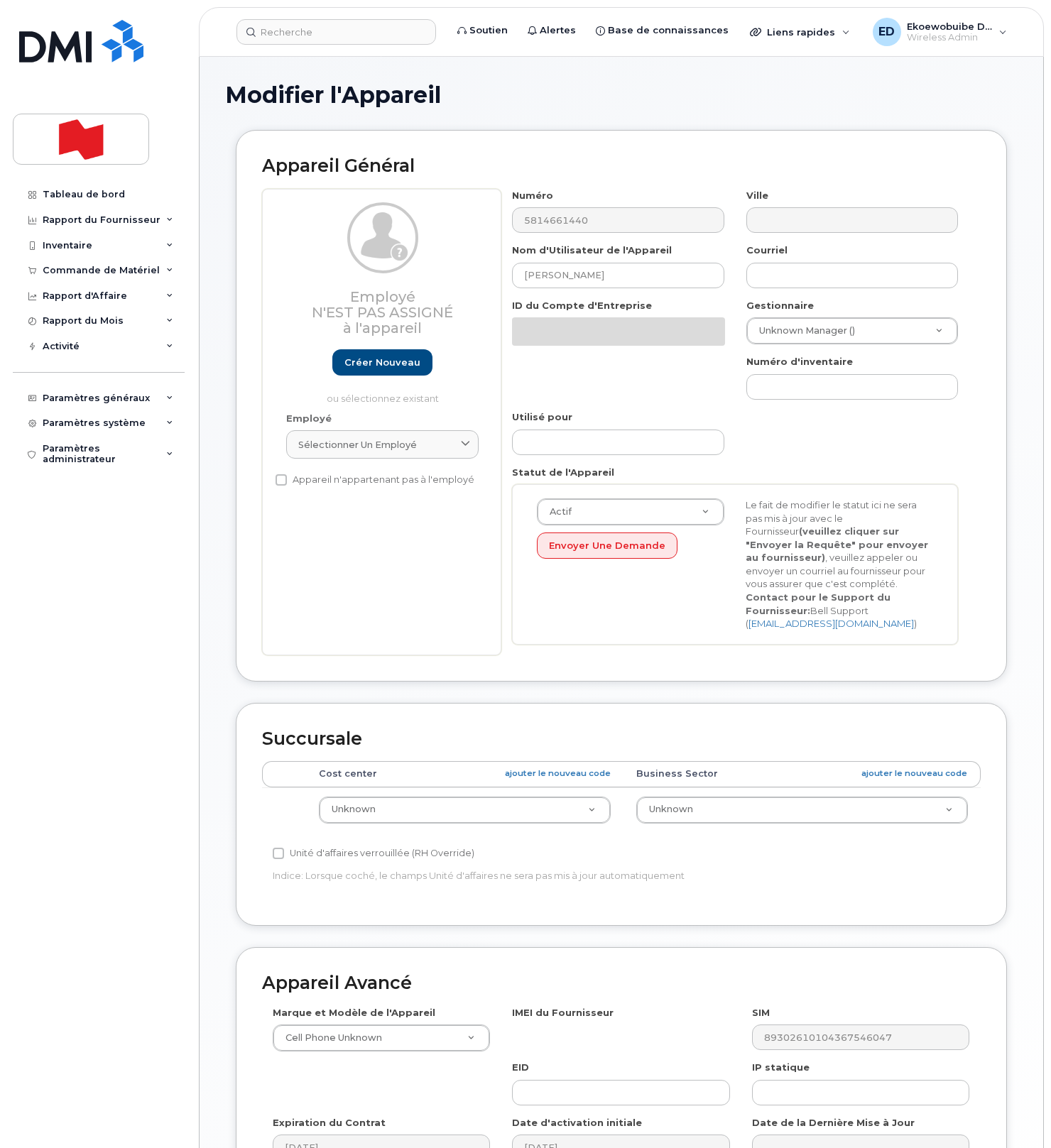
select select "22916206"
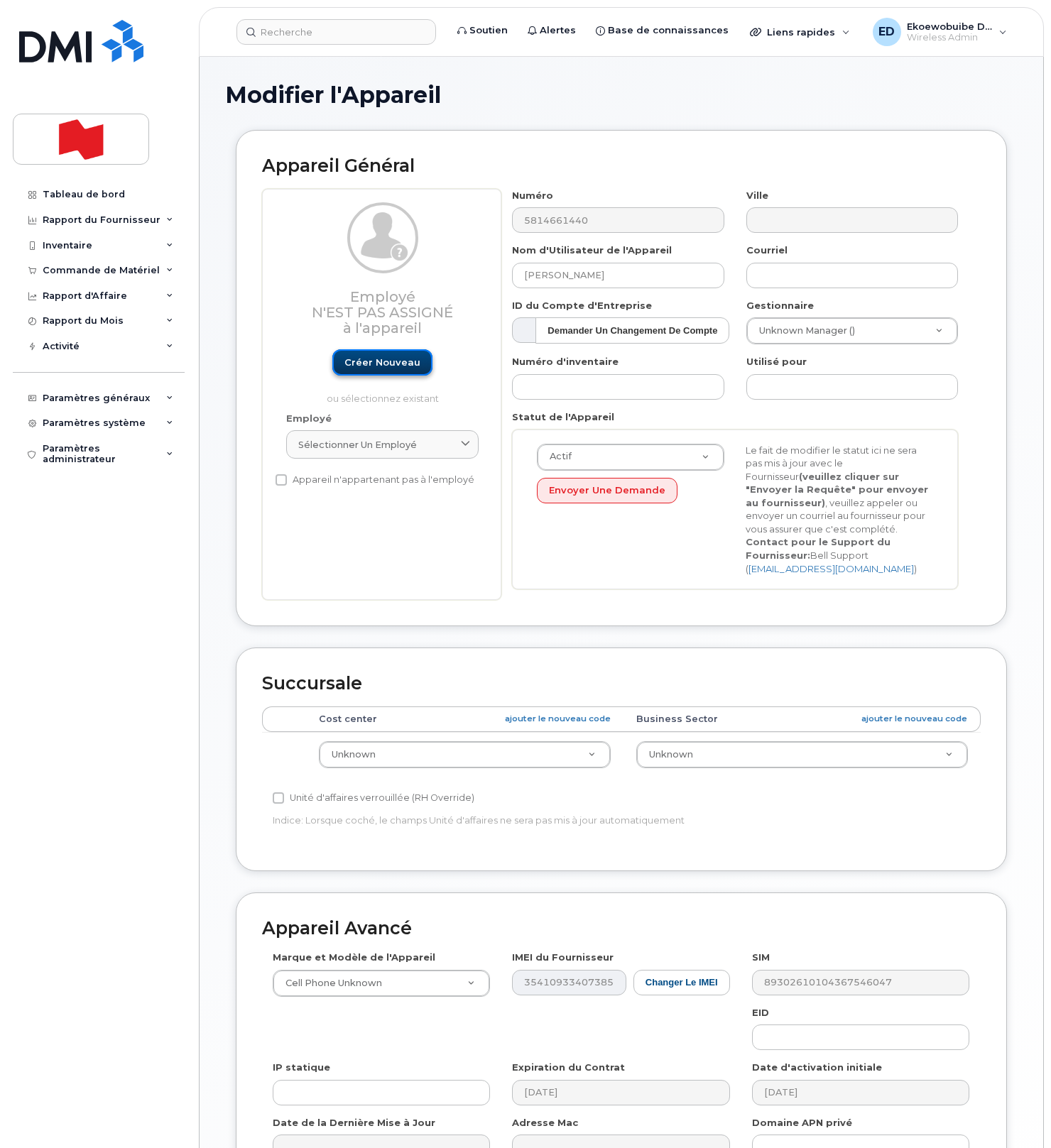
click at [386, 370] on link "Créer nouveau" at bounding box center [382, 362] width 100 height 27
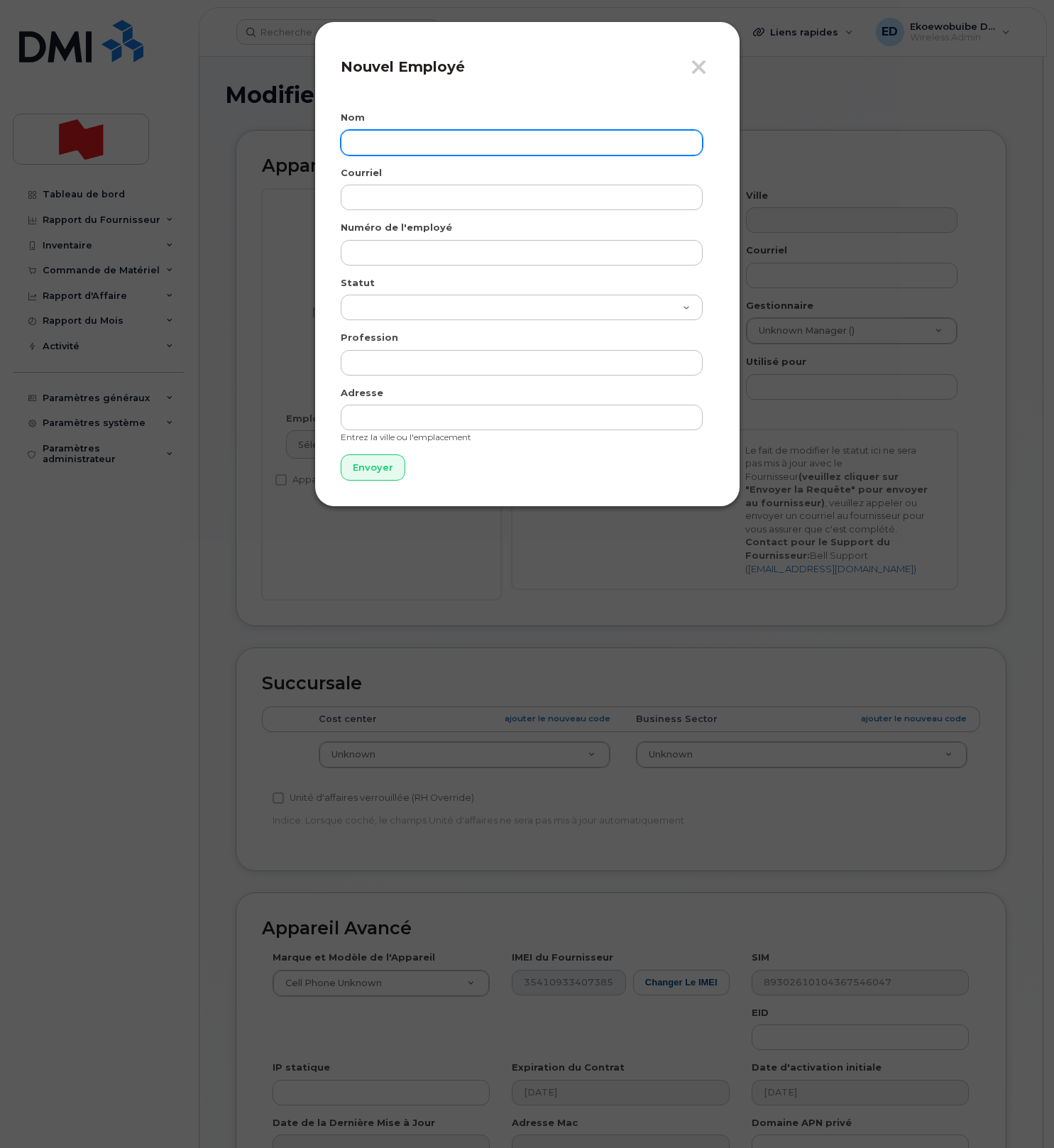
click at [391, 146] on input "text" at bounding box center [522, 143] width 362 height 26
paste input "[PERSON_NAME]"
type input "[PERSON_NAME]"
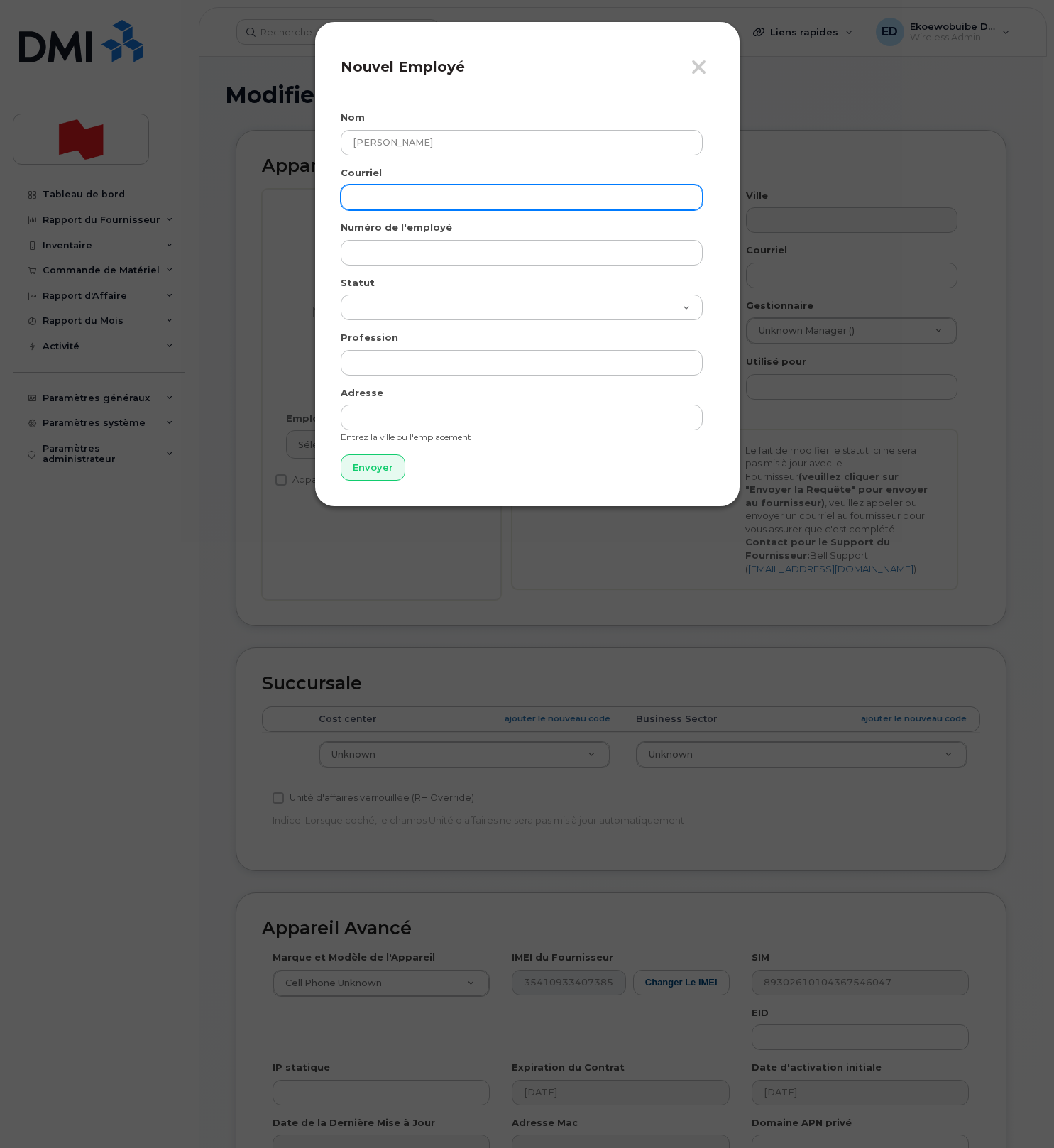
click at [433, 203] on input "email" at bounding box center [522, 197] width 362 height 26
paste input "[PERSON_NAME][EMAIL_ADDRESS][PERSON_NAME][DOMAIN_NAME]"
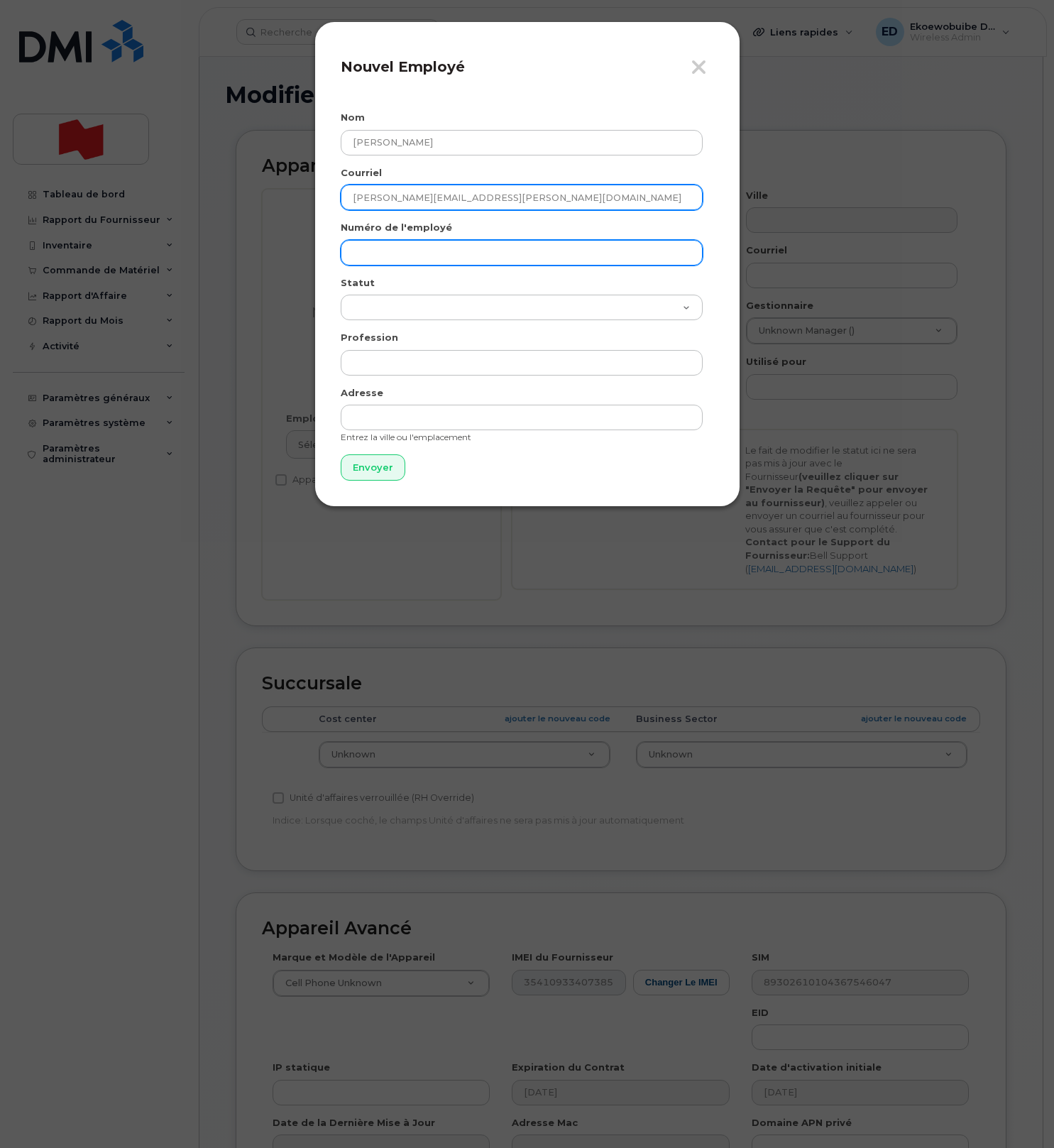
type input "[PERSON_NAME][EMAIL_ADDRESS][PERSON_NAME][DOMAIN_NAME]"
click at [410, 254] on input "text" at bounding box center [522, 253] width 362 height 26
paste input "[PERSON_NAME][EMAIL_ADDRESS][PERSON_NAME][DOMAIN_NAME]"
type input "[PERSON_NAME][EMAIL_ADDRESS][PERSON_NAME][DOMAIN_NAME]"
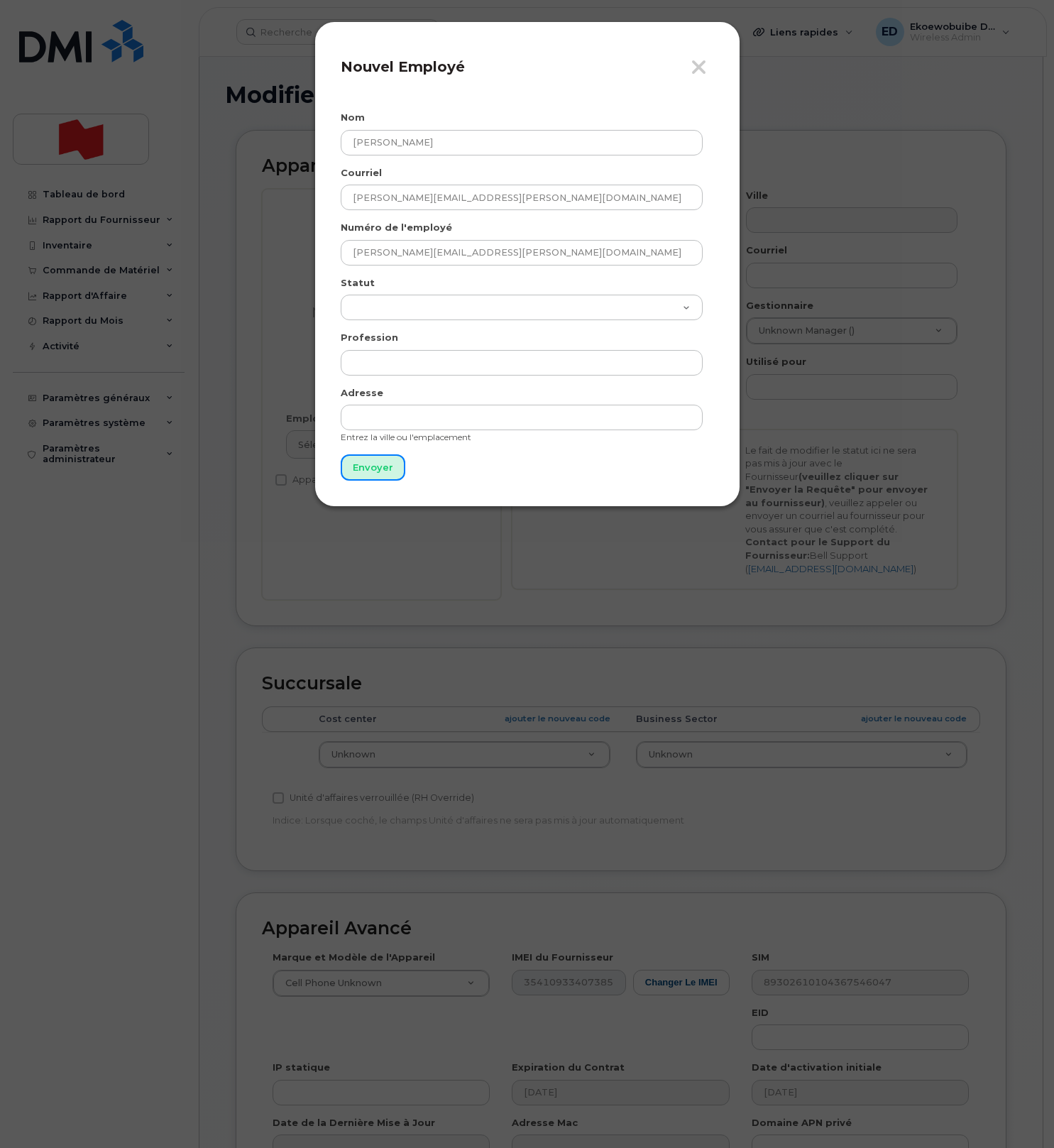
click at [366, 476] on input "Envoyer" at bounding box center [373, 467] width 64 height 27
type input "Envoyer"
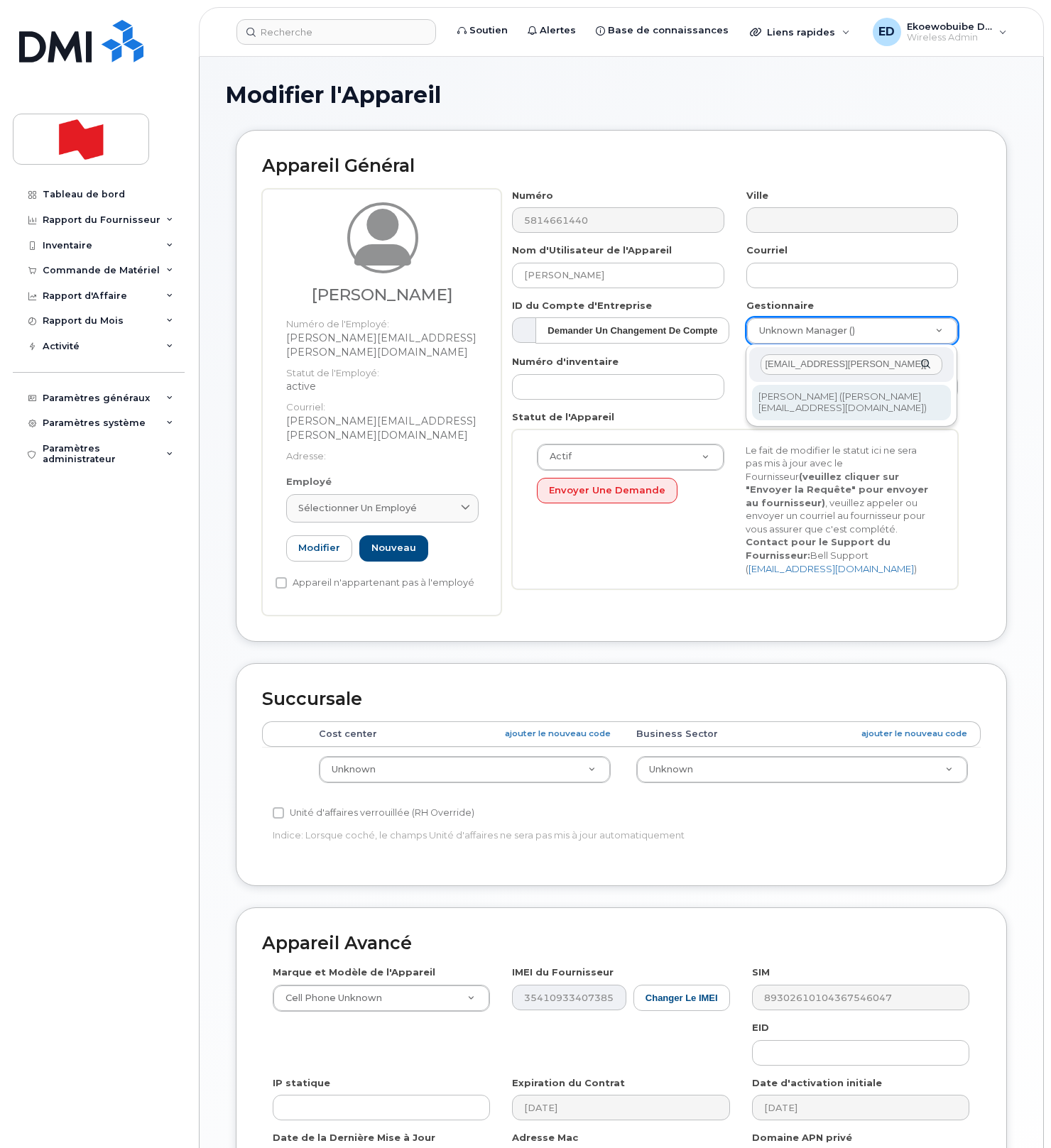
type input "[EMAIL_ADDRESS][PERSON_NAME][DOMAIN_NAME]"
type input "1920775"
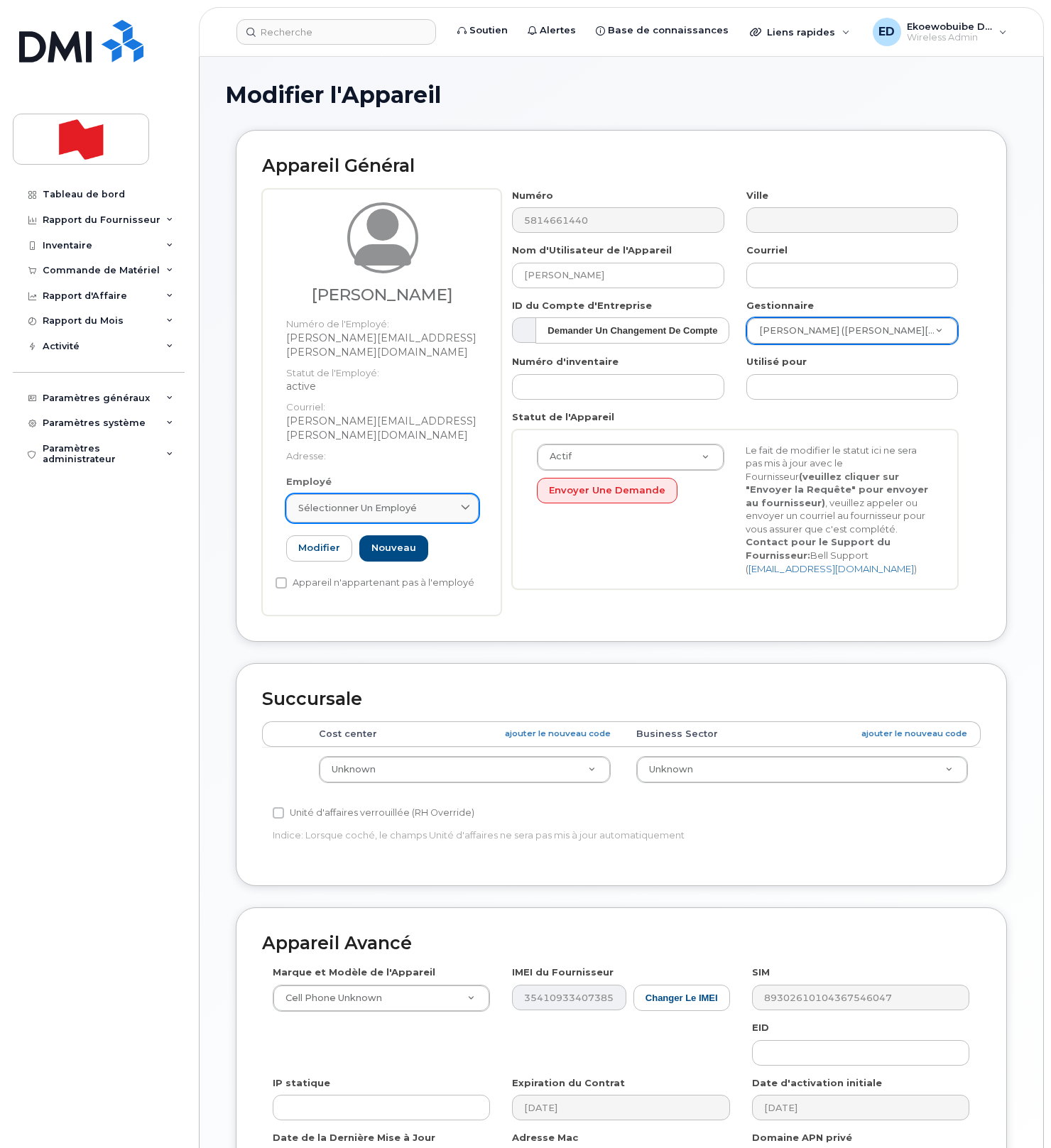
drag, startPoint x: 428, startPoint y: 484, endPoint x: 413, endPoint y: 491, distance: 16.6
click at [428, 501] on div "Sélectionner un employé" at bounding box center [382, 507] width 168 height 14
paste input "[PERSON_NAME][EMAIL_ADDRESS][PERSON_NAME][DOMAIN_NAME]"
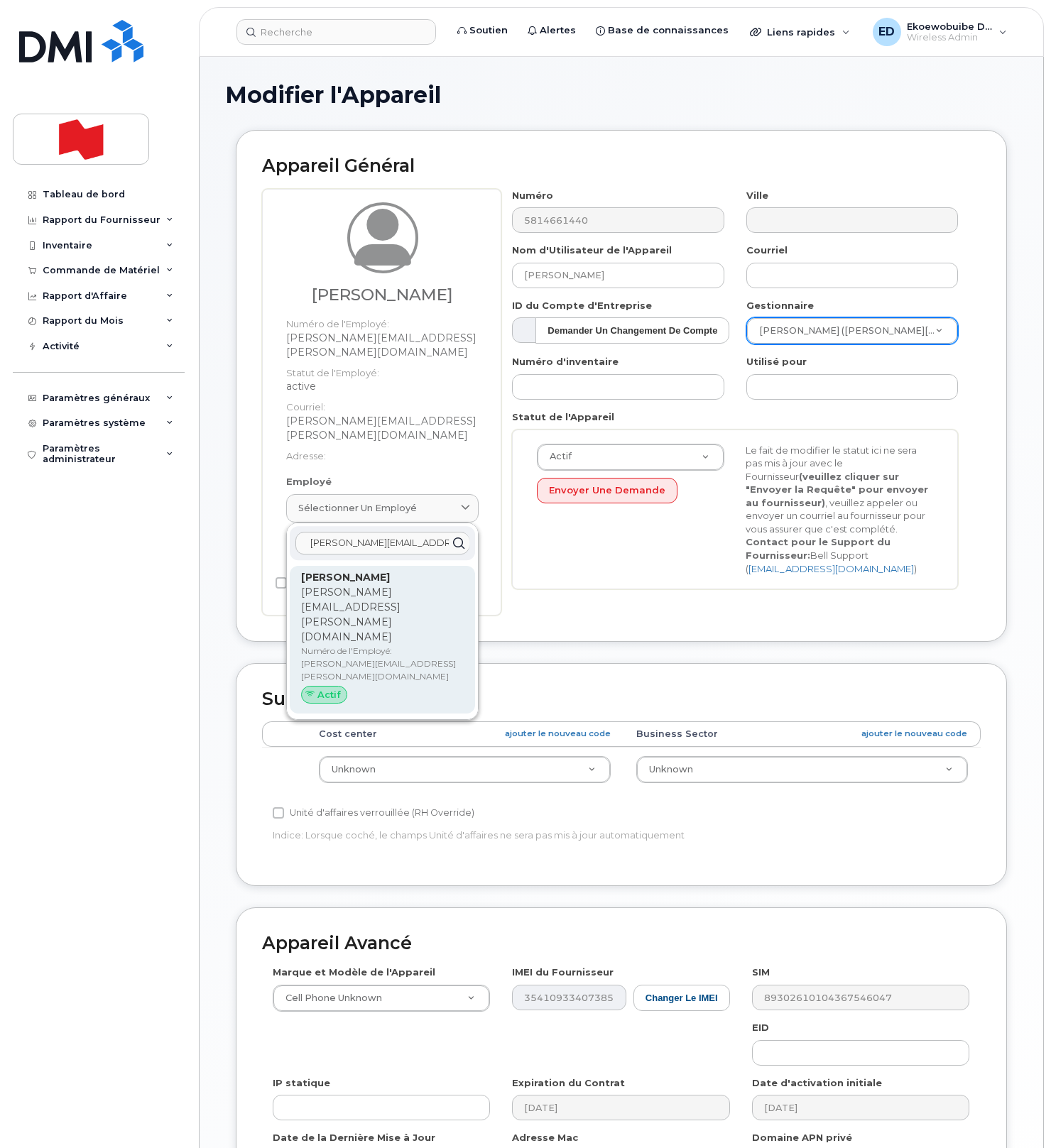
type input "[PERSON_NAME][EMAIL_ADDRESS][PERSON_NAME][DOMAIN_NAME]"
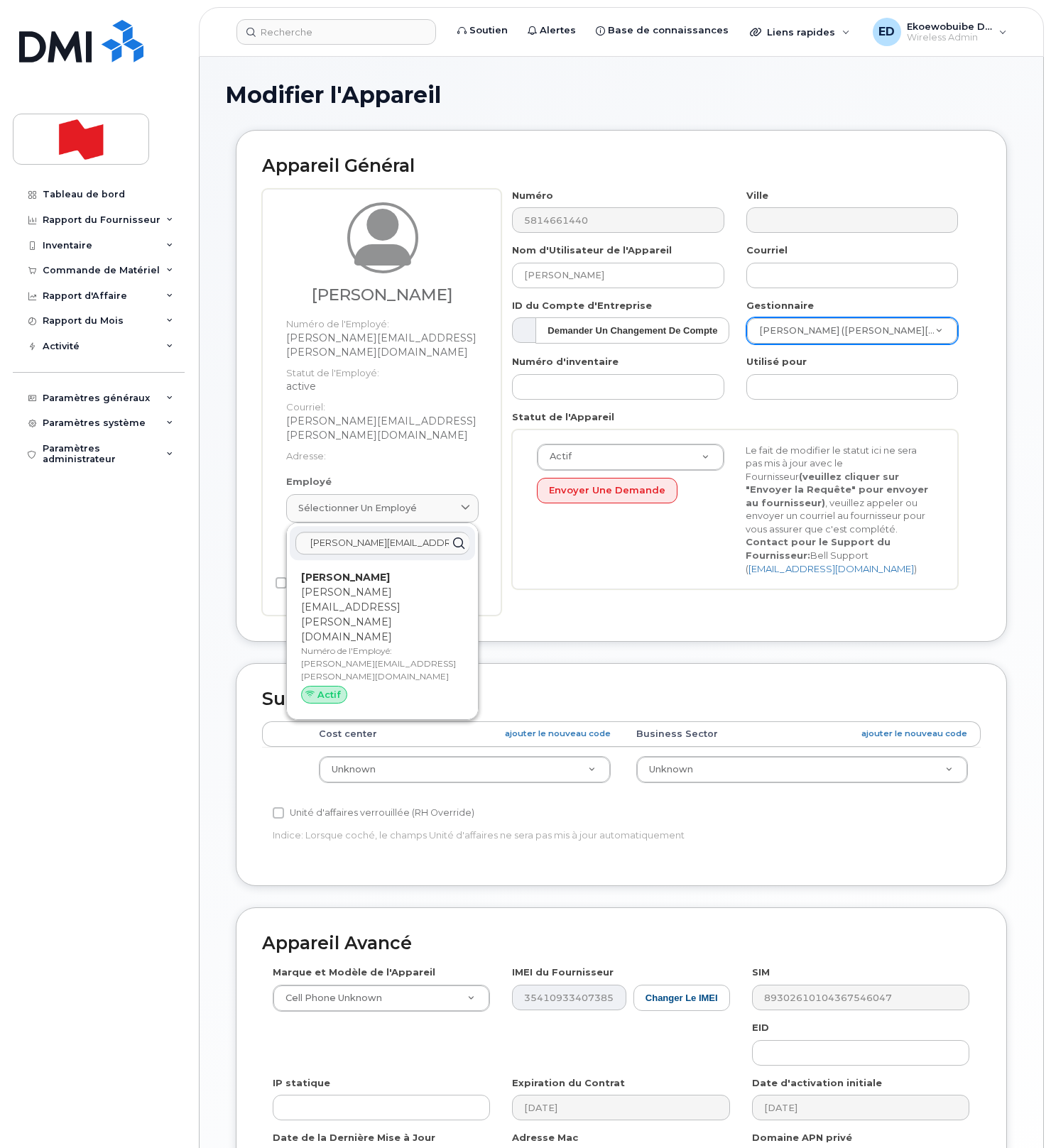
click at [352, 645] on p "Numéro de l'Employé: [PERSON_NAME][EMAIL_ADDRESS][PERSON_NAME][DOMAIN_NAME]" at bounding box center [382, 664] width 162 height 39
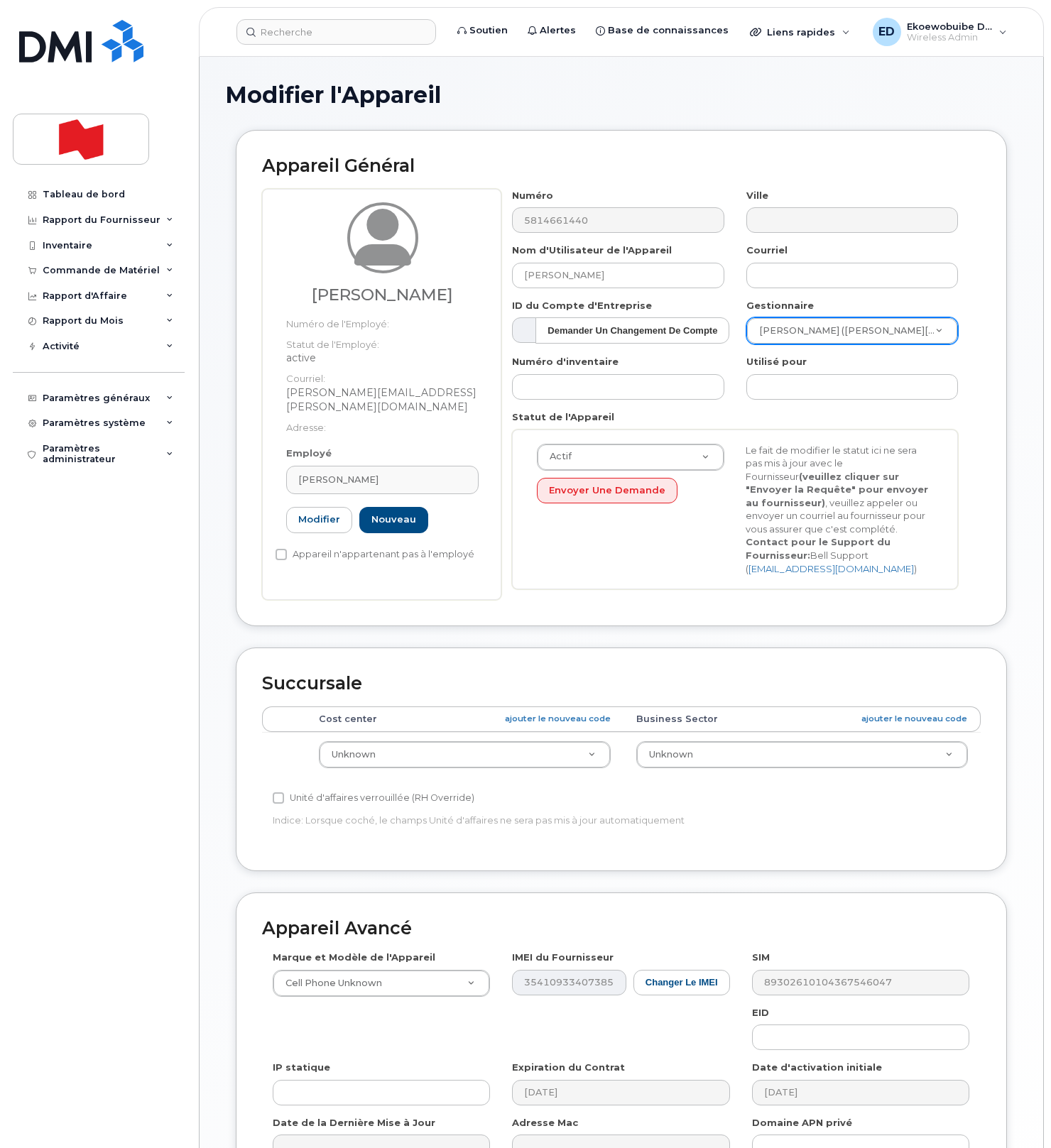
type input "[PERSON_NAME][EMAIL_ADDRESS][PERSON_NAME][DOMAIN_NAME]"
type input "[PERSON_NAME]"
type input "[PERSON_NAME][EMAIL_ADDRESS][PERSON_NAME][DOMAIN_NAME]"
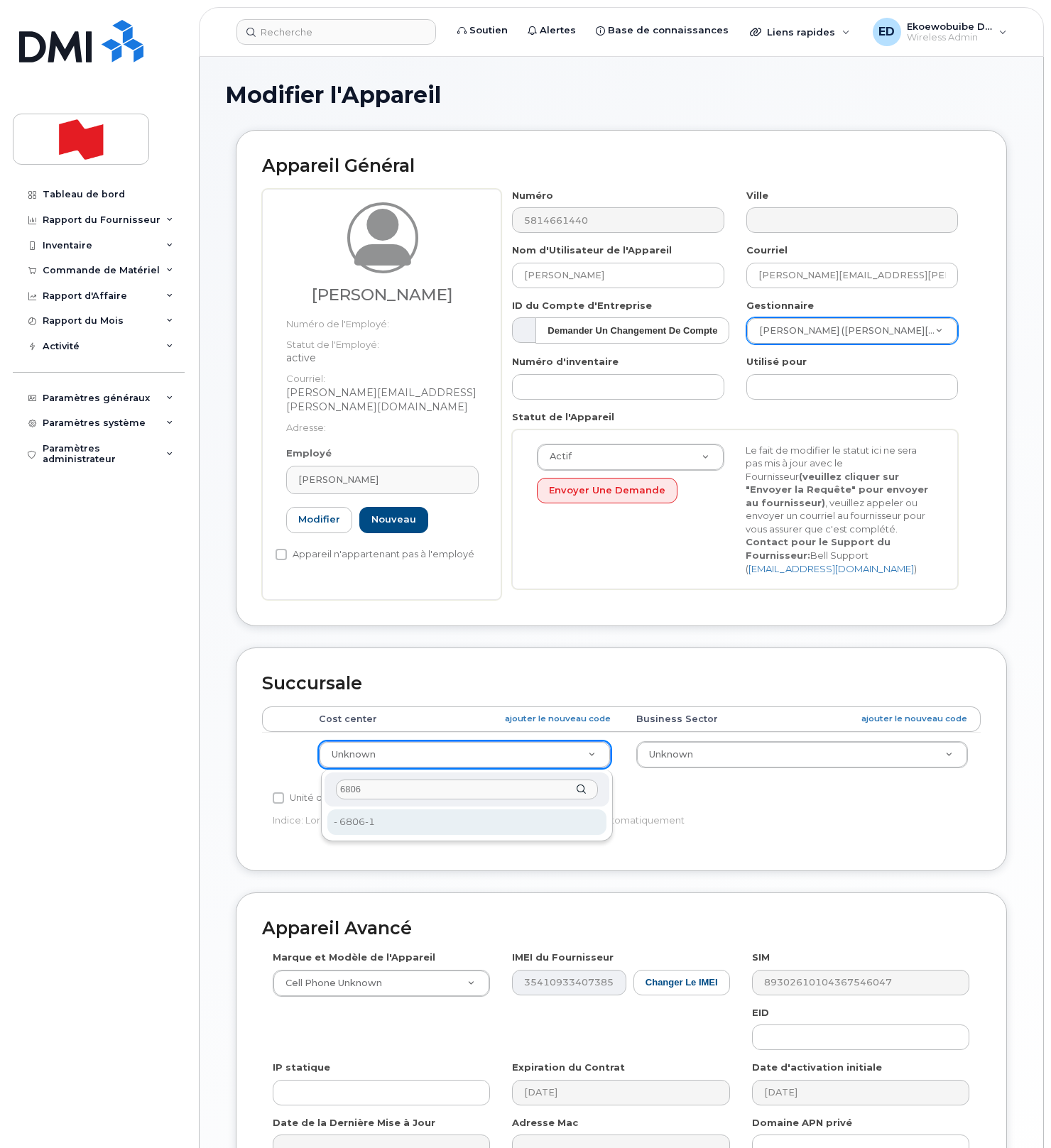
type input "6806"
type input "22916843"
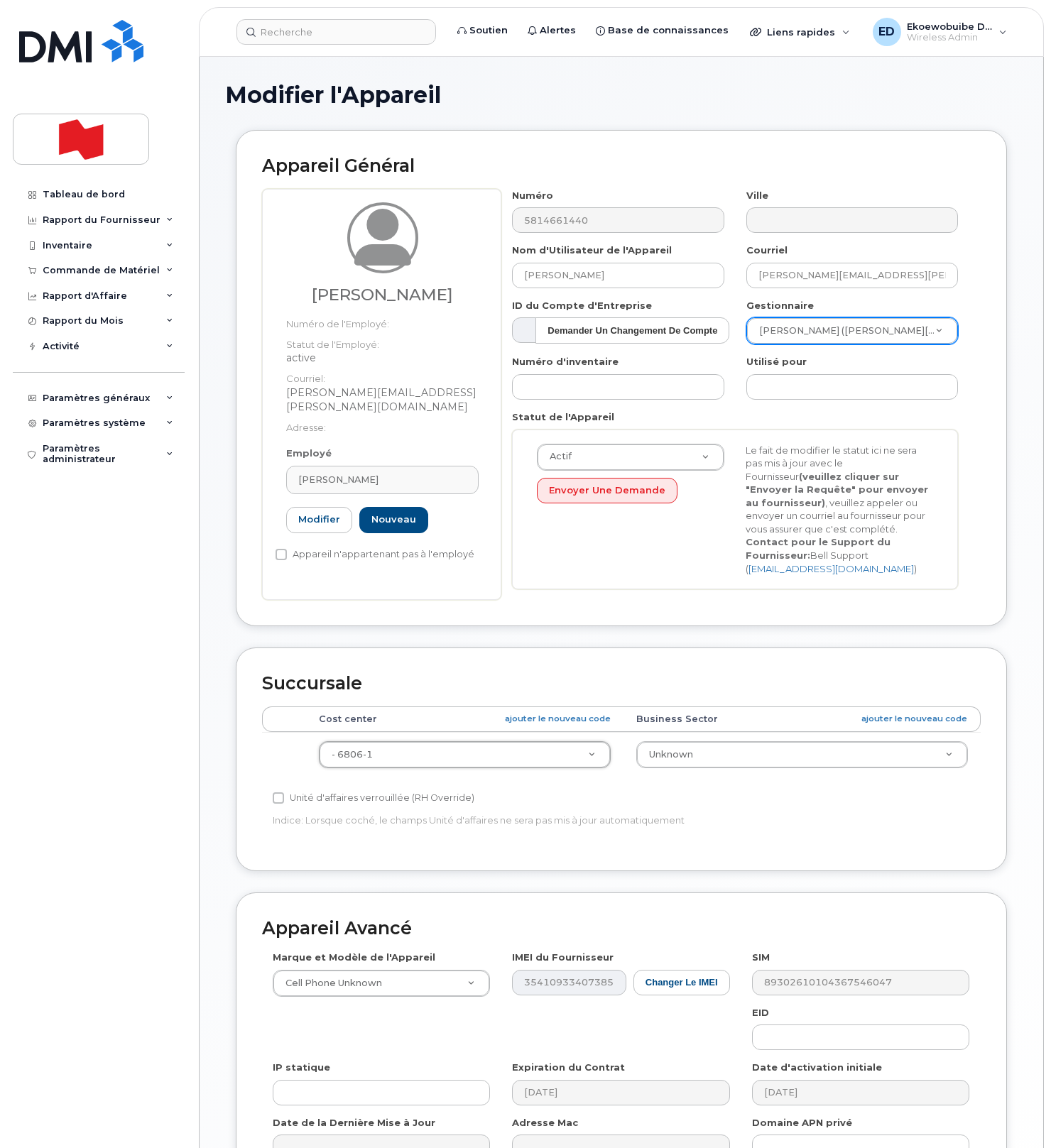
click at [614, 582] on div "Actif Actif Suspendu Annulé Envoyer une Demande Le fait de modifier le statut i…" at bounding box center [735, 509] width 446 height 160
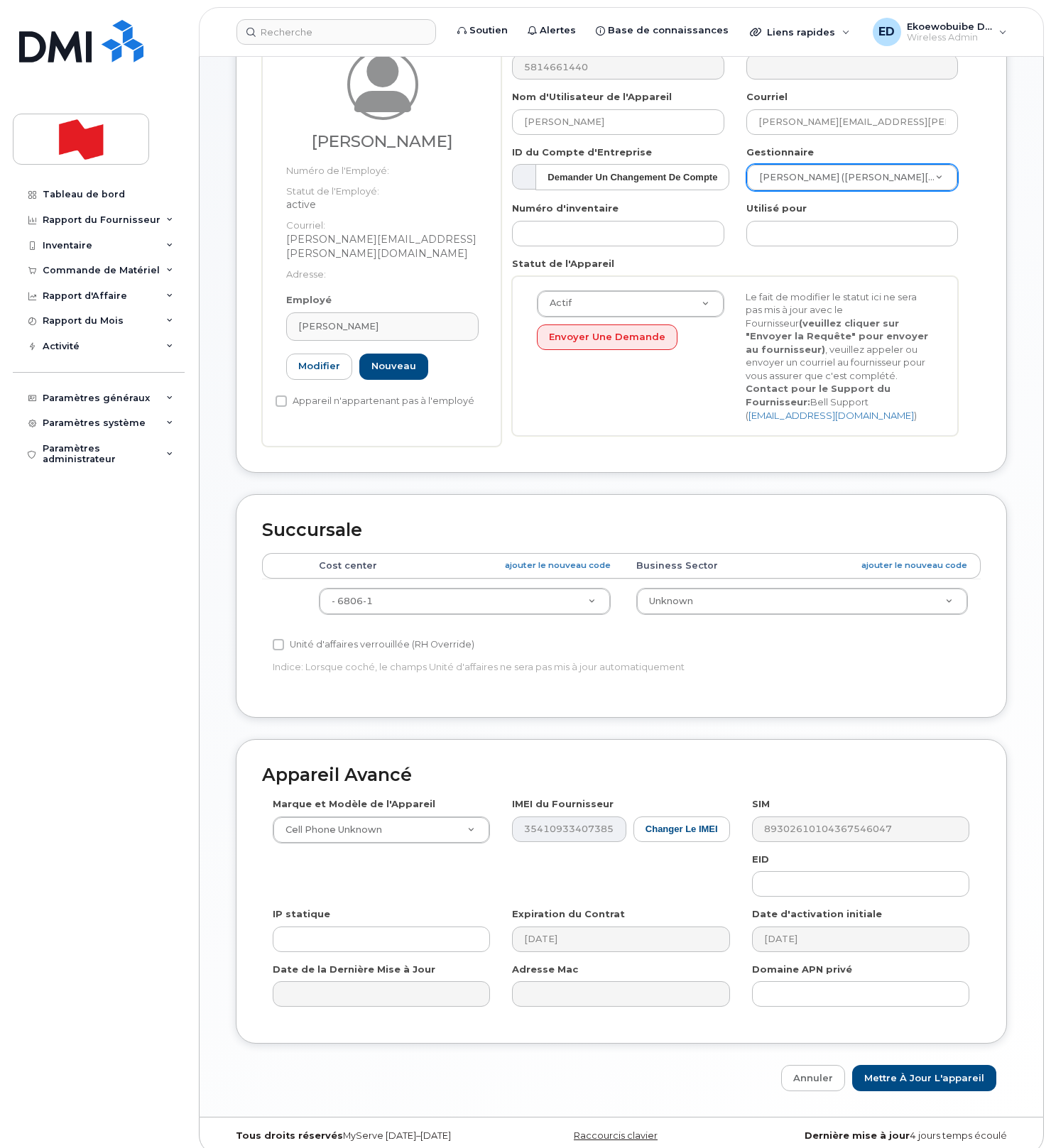
scroll to position [171, 0]
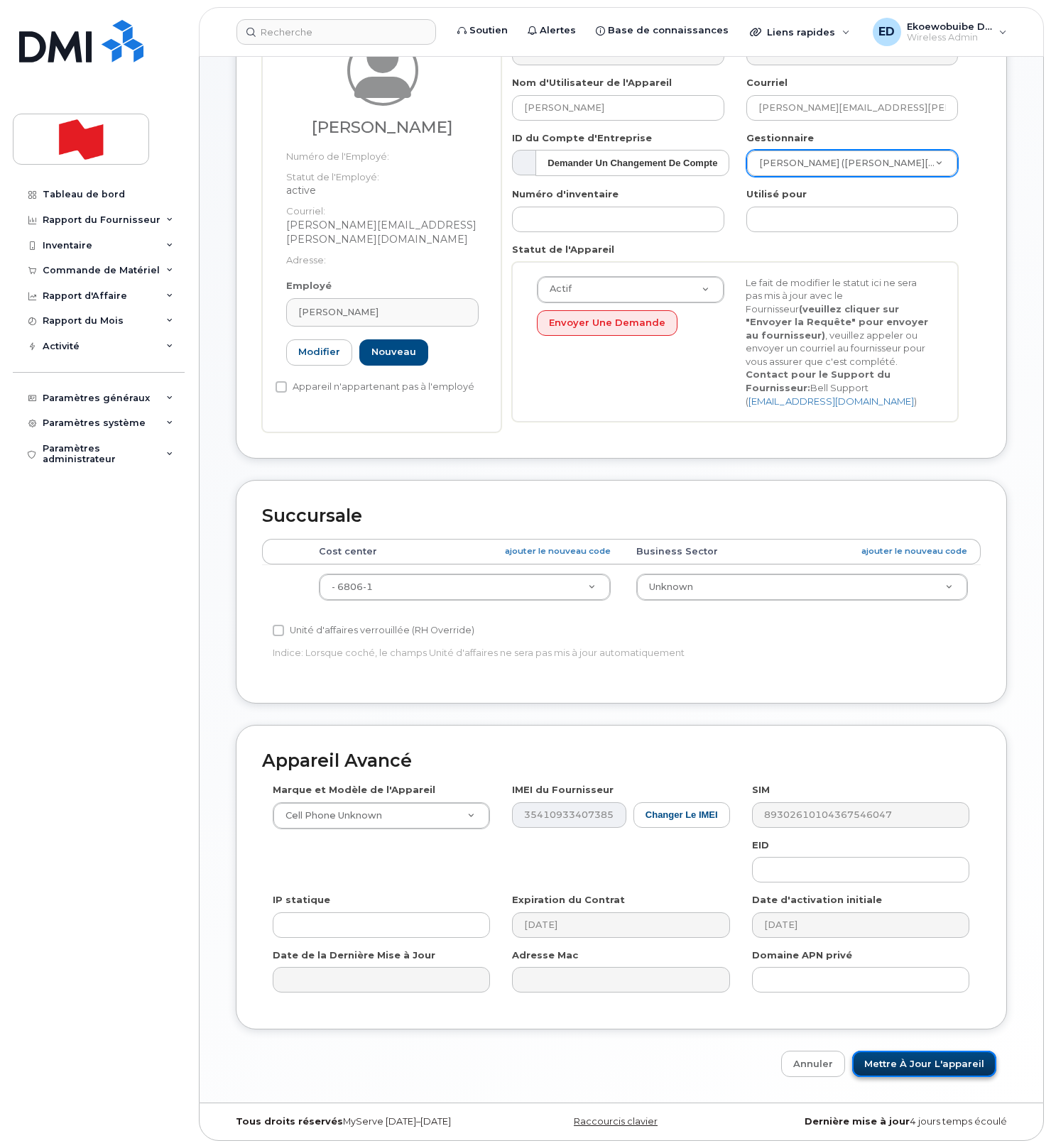
click at [903, 1063] on input "Mettre à jour l'appareil" at bounding box center [924, 1064] width 144 height 27
type input "Sauvegarde..."
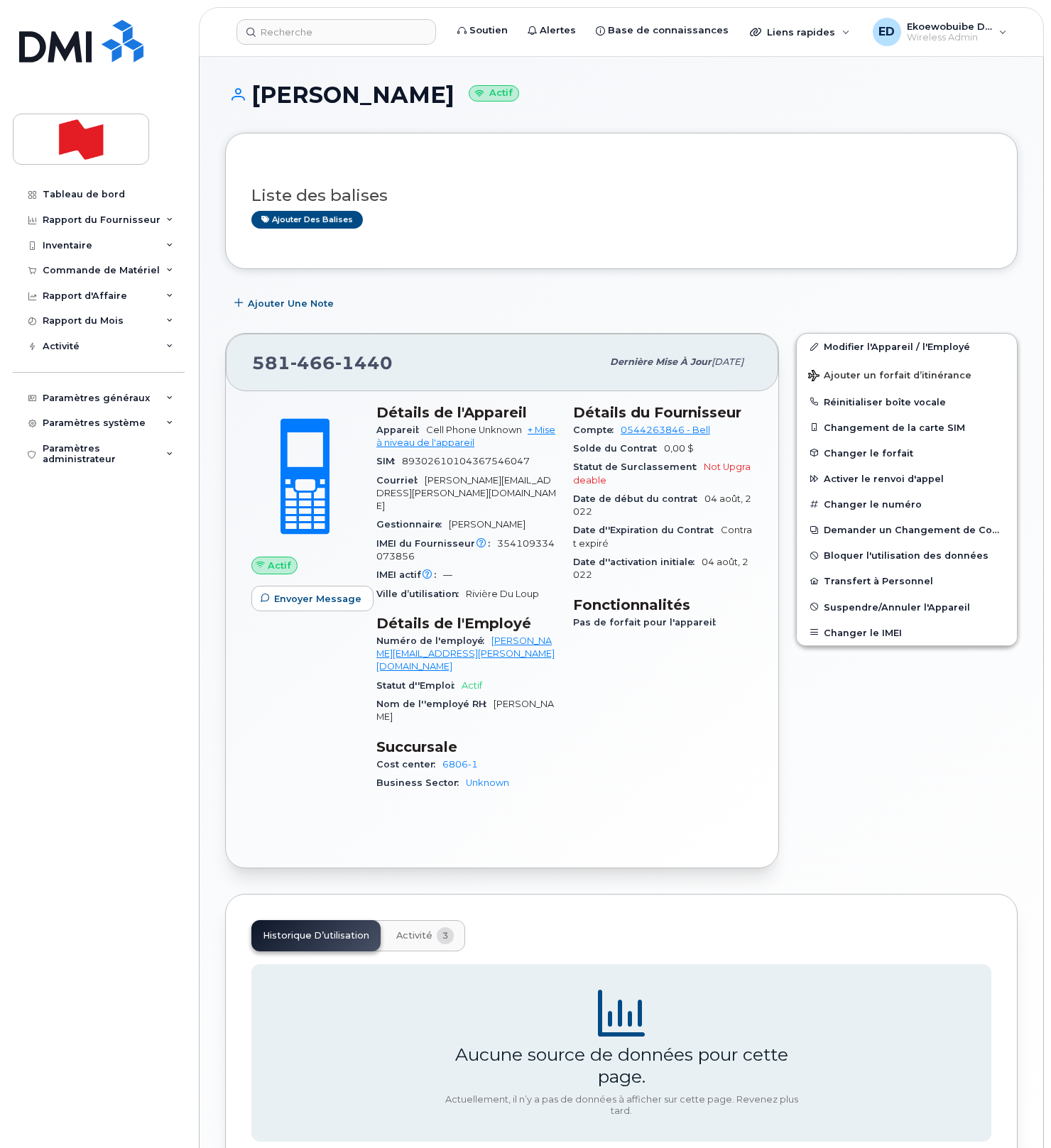
click at [398, 371] on div "[PHONE_NUMBER]" at bounding box center [426, 361] width 349 height 30
drag, startPoint x: 404, startPoint y: 366, endPoint x: 249, endPoint y: 366, distance: 155.0
click at [249, 366] on div "[PHONE_NUMBER] Dernière mise à jour [DATE]" at bounding box center [502, 362] width 552 height 57
copy span "[PHONE_NUMBER]"
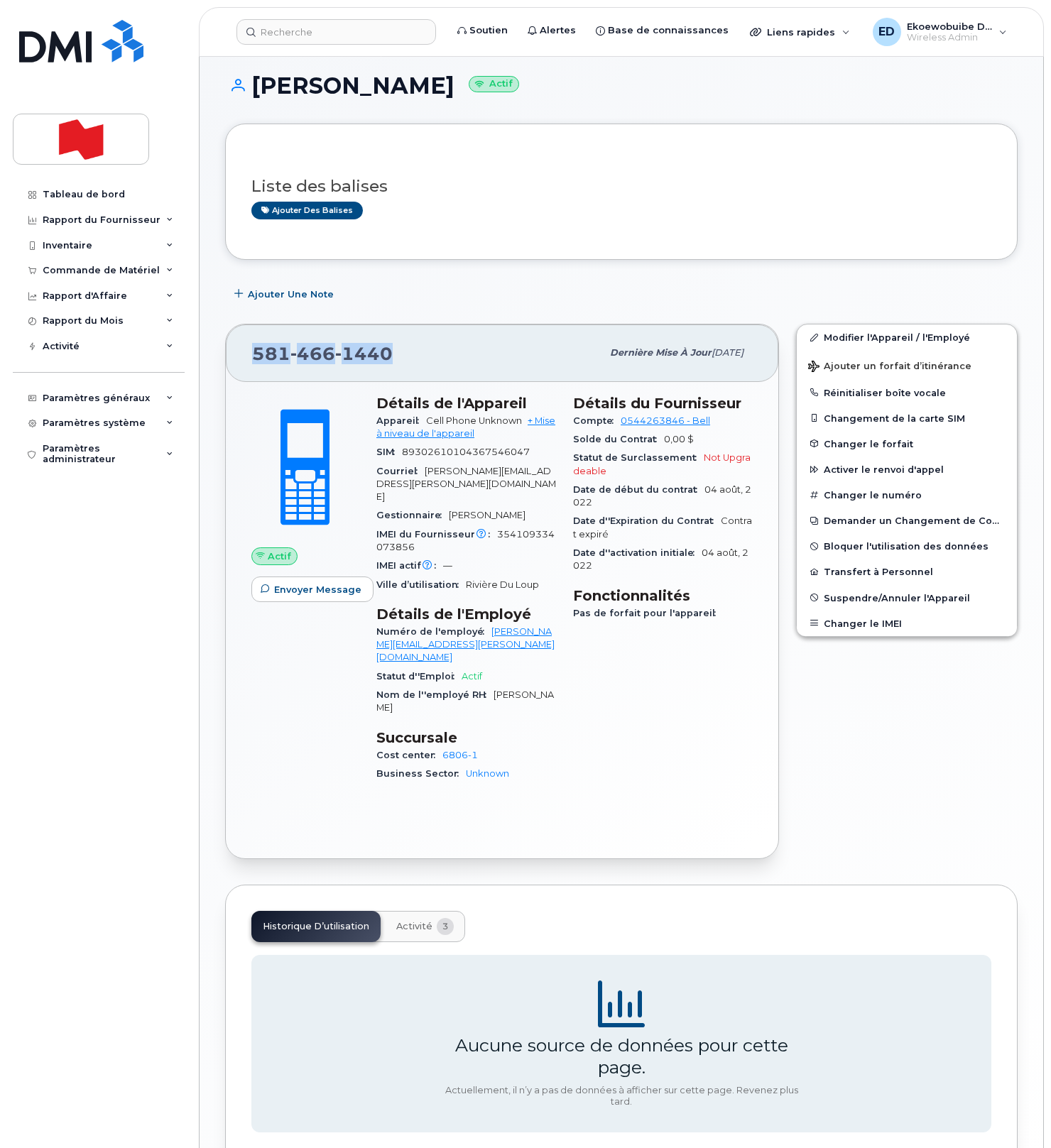
copy span "[PHONE_NUMBER]"
drag, startPoint x: 464, startPoint y: 201, endPoint x: 469, endPoint y: 212, distance: 12.1
click at [463, 202] on div "Ajouter des balises" at bounding box center [615, 210] width 728 height 17
click at [306, 41] on input at bounding box center [336, 32] width 199 height 26
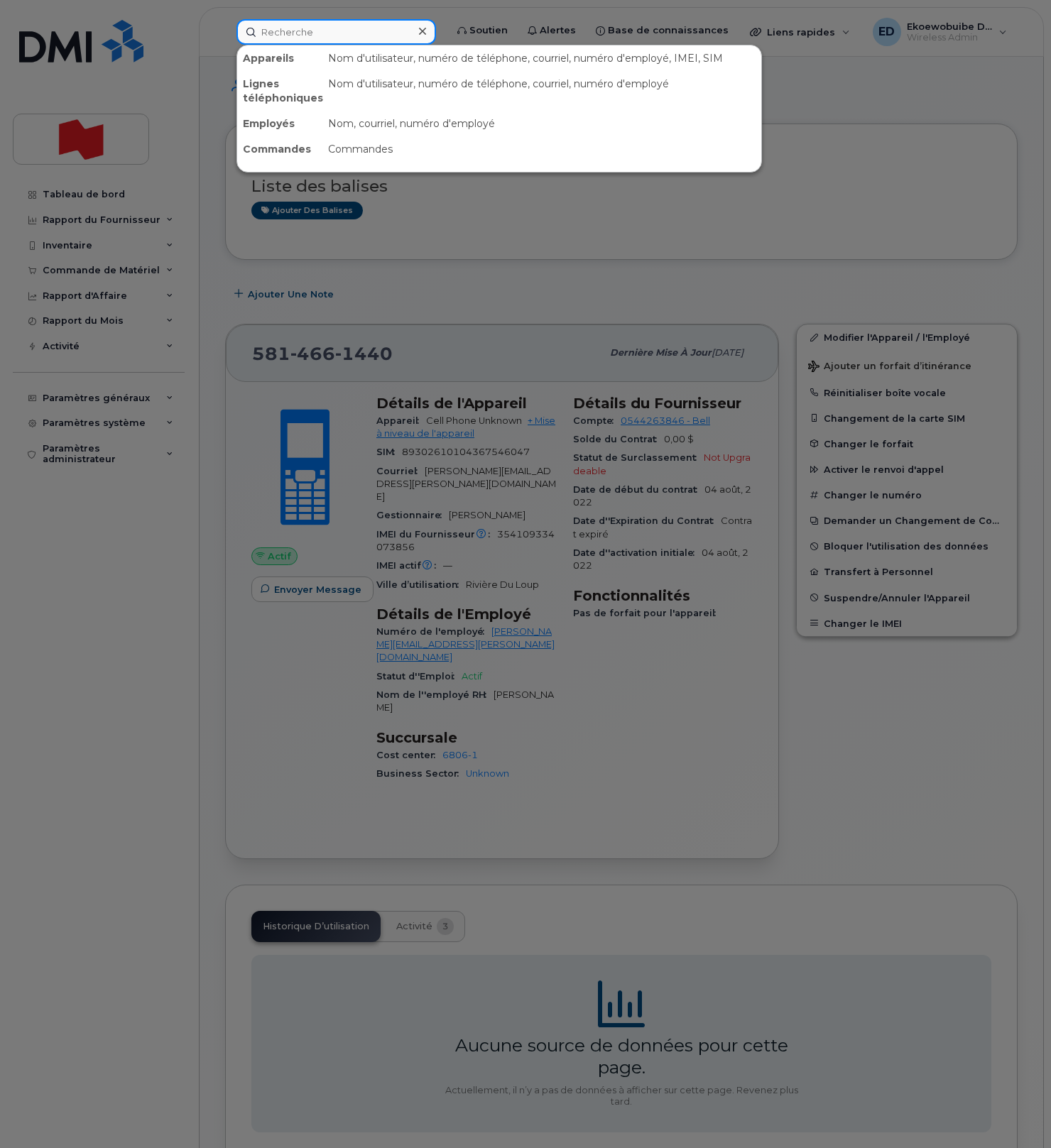
paste input "[PHONE_NUMBER]"
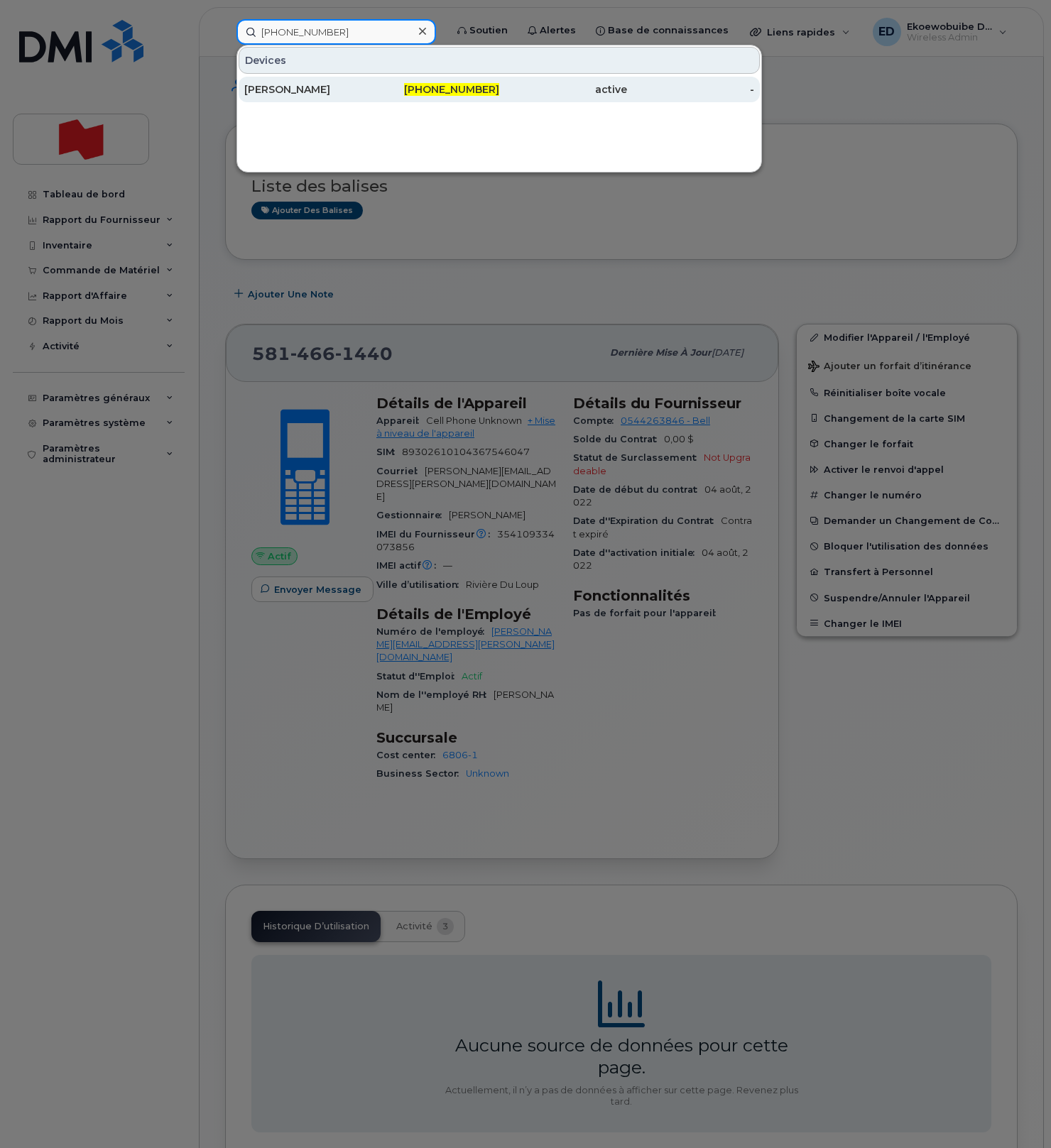
type input "[PHONE_NUMBER]"
click at [289, 90] on div "[PERSON_NAME]" at bounding box center [307, 89] width 127 height 14
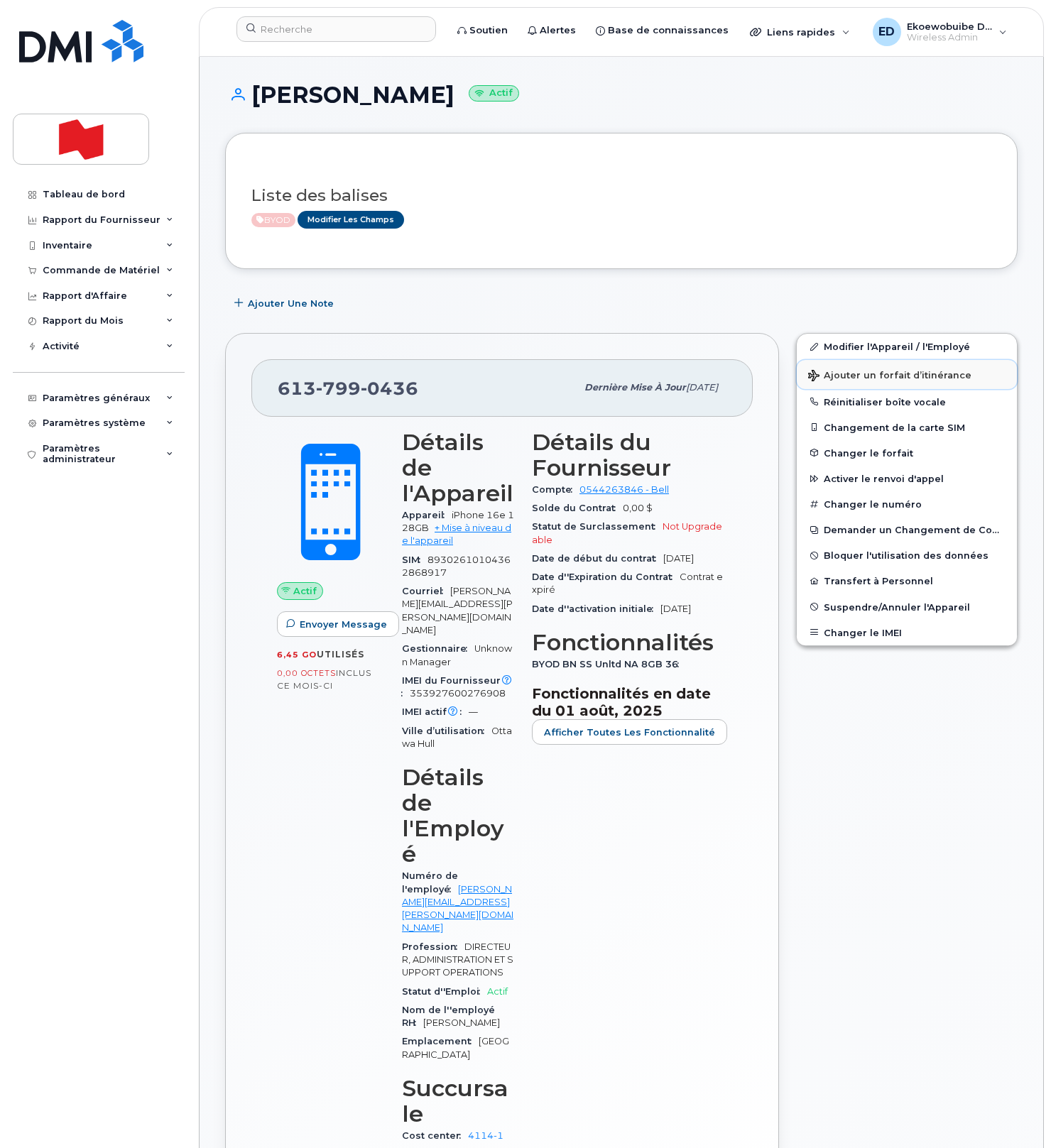
click at [848, 372] on span "Ajouter un forfait d’itinérance" at bounding box center [890, 376] width 163 height 14
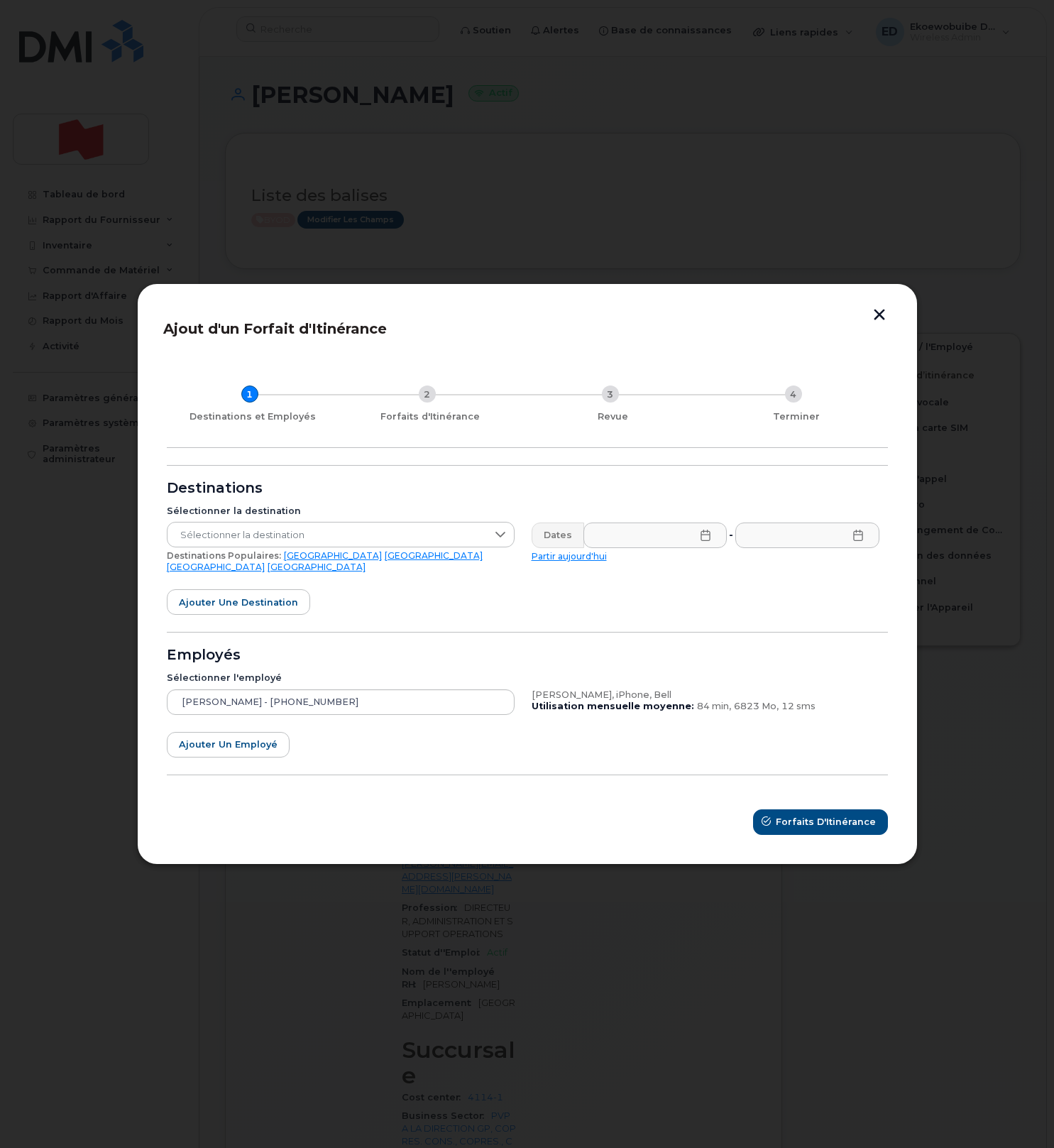
click at [385, 560] on link "Mexique" at bounding box center [434, 556] width 98 height 11
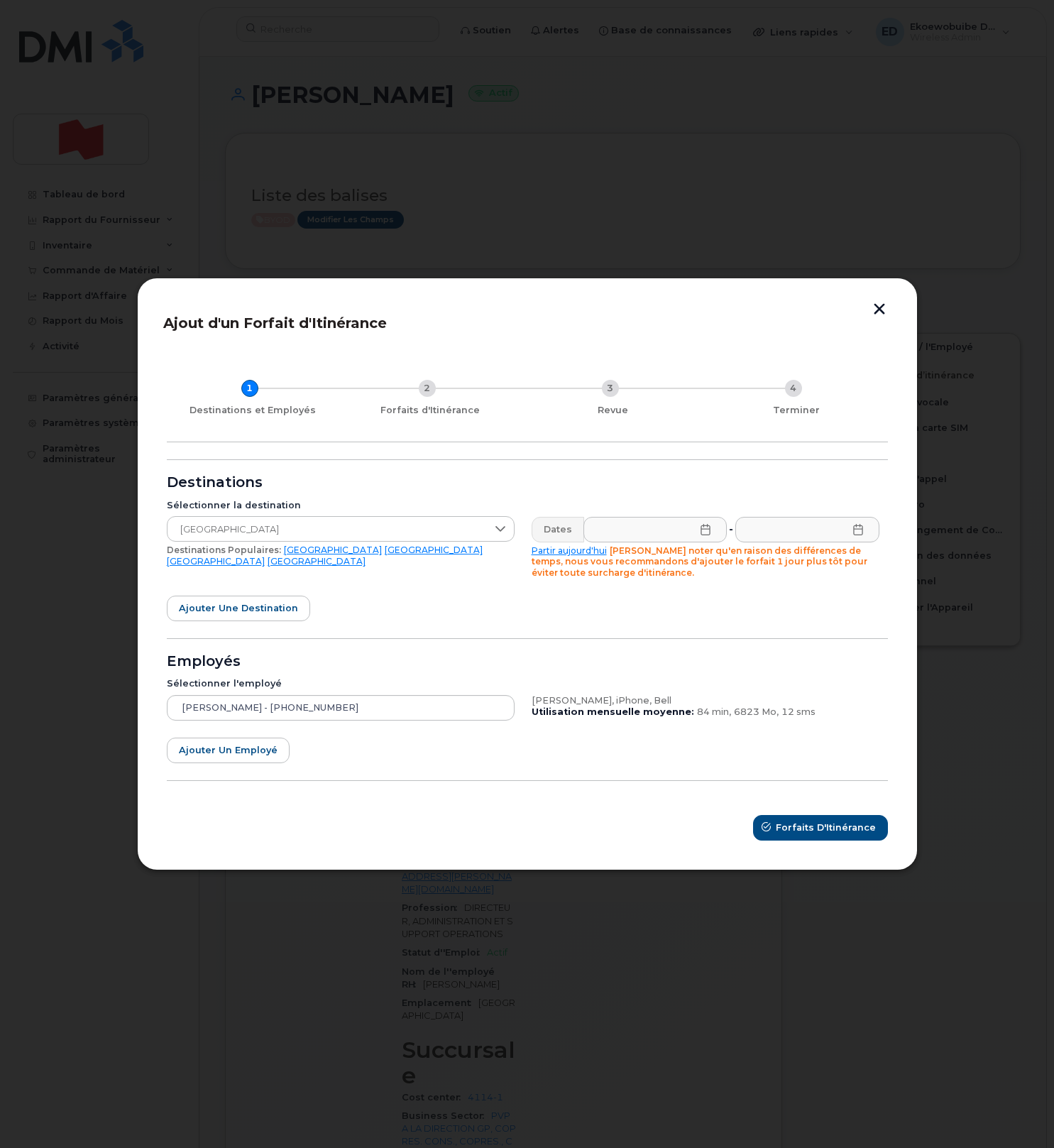
click at [704, 529] on icon at bounding box center [705, 529] width 11 height 11
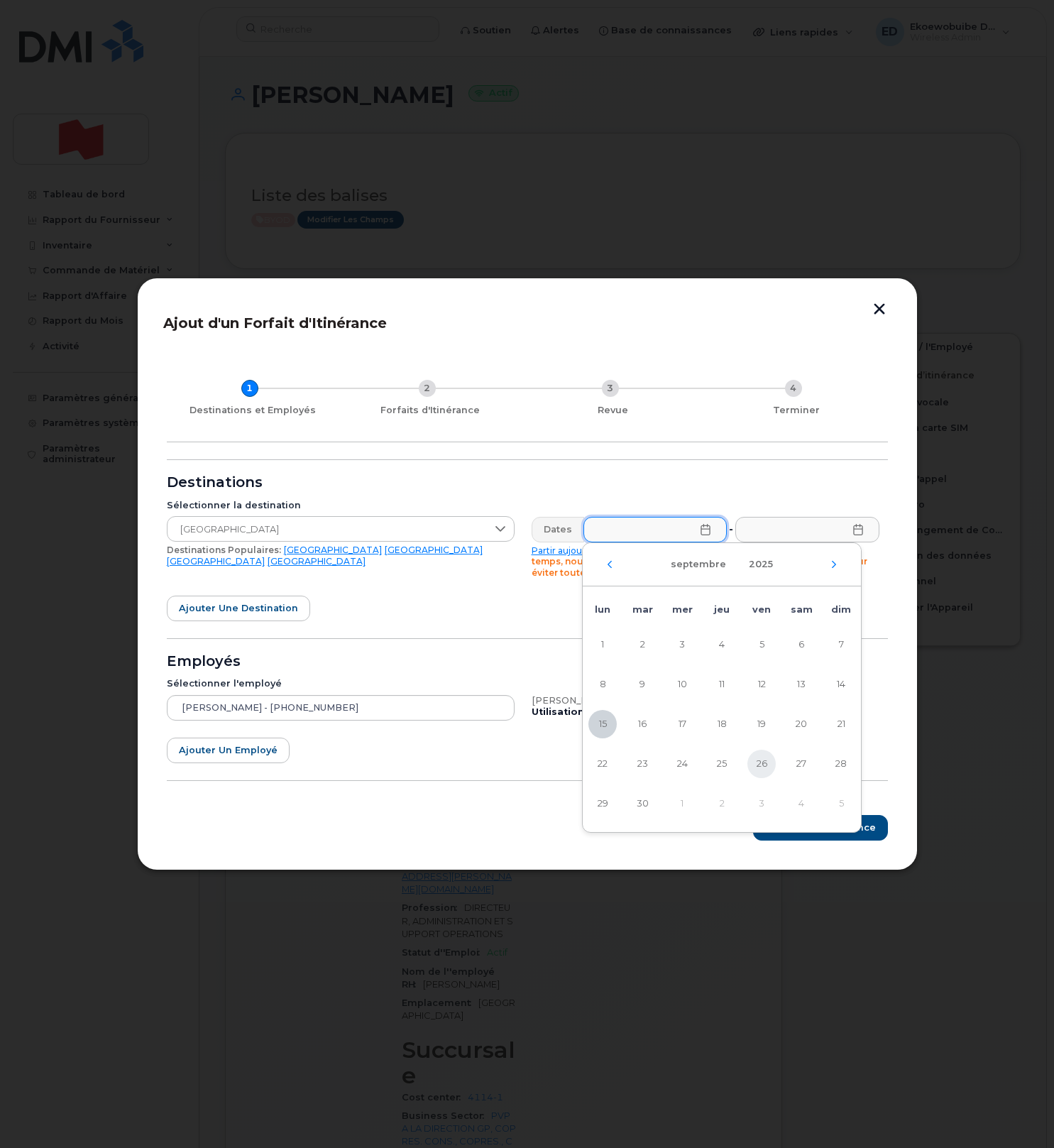
click at [764, 767] on span "26" at bounding box center [761, 763] width 28 height 28
type input "26/09/2025"
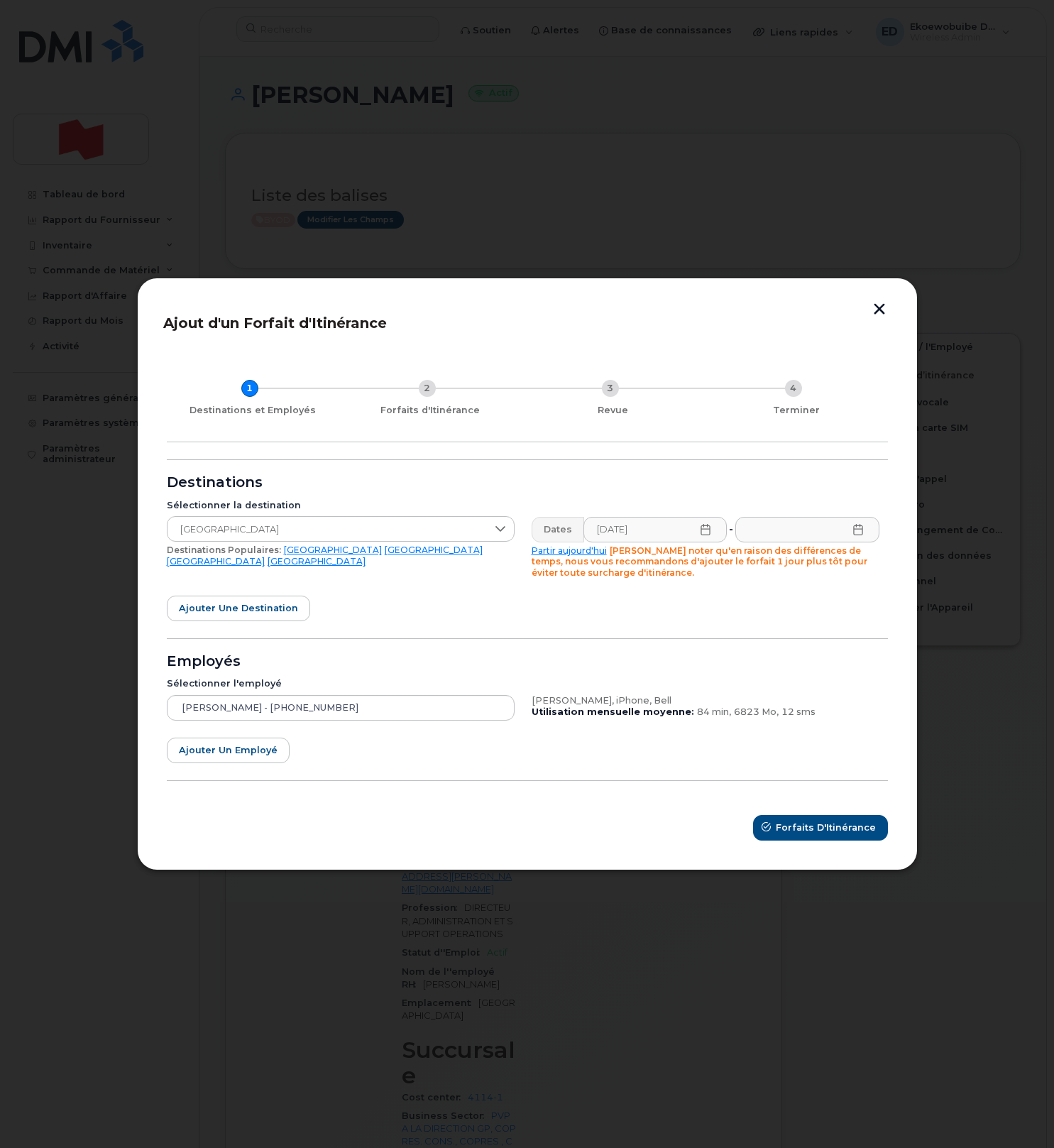
click at [856, 532] on icon at bounding box center [859, 529] width 11 height 11
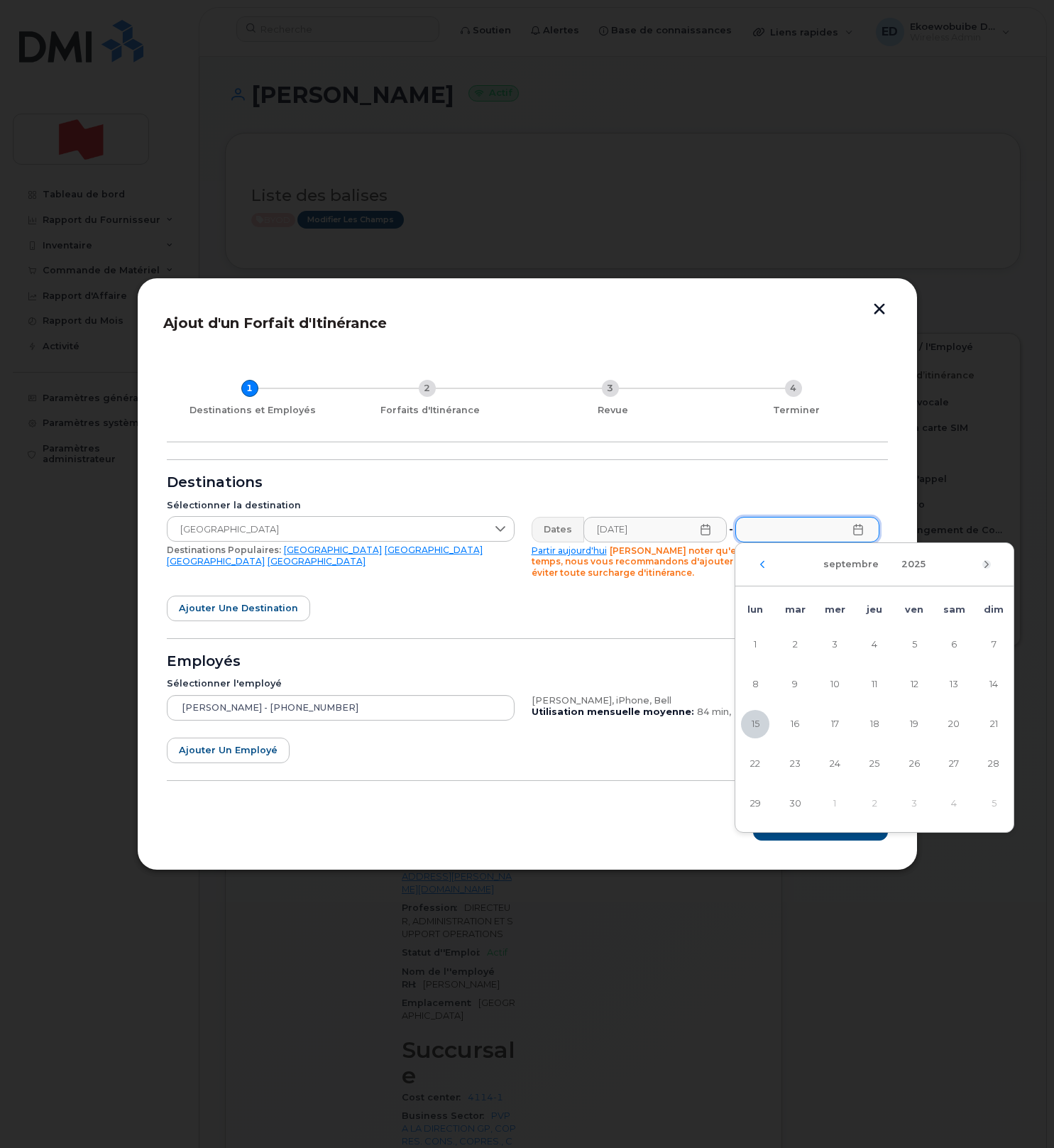
click at [988, 561] on icon "Mois suivant" at bounding box center [986, 564] width 8 height 11
click at [876, 726] on span "16" at bounding box center [874, 723] width 28 height 28
type input "16/10/2025"
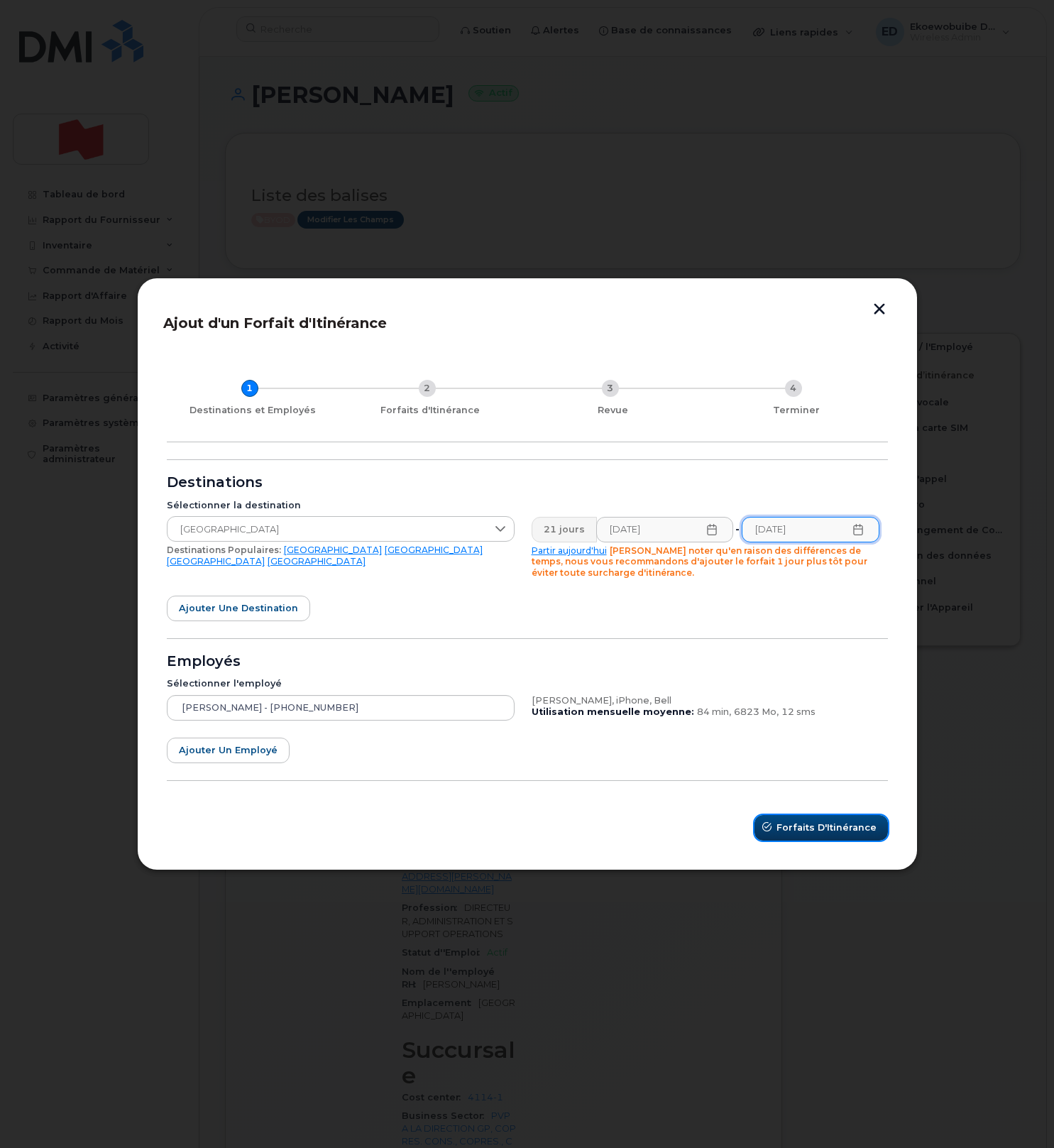
click at [821, 832] on span "Forfaits d'Itinérance" at bounding box center [827, 827] width 100 height 14
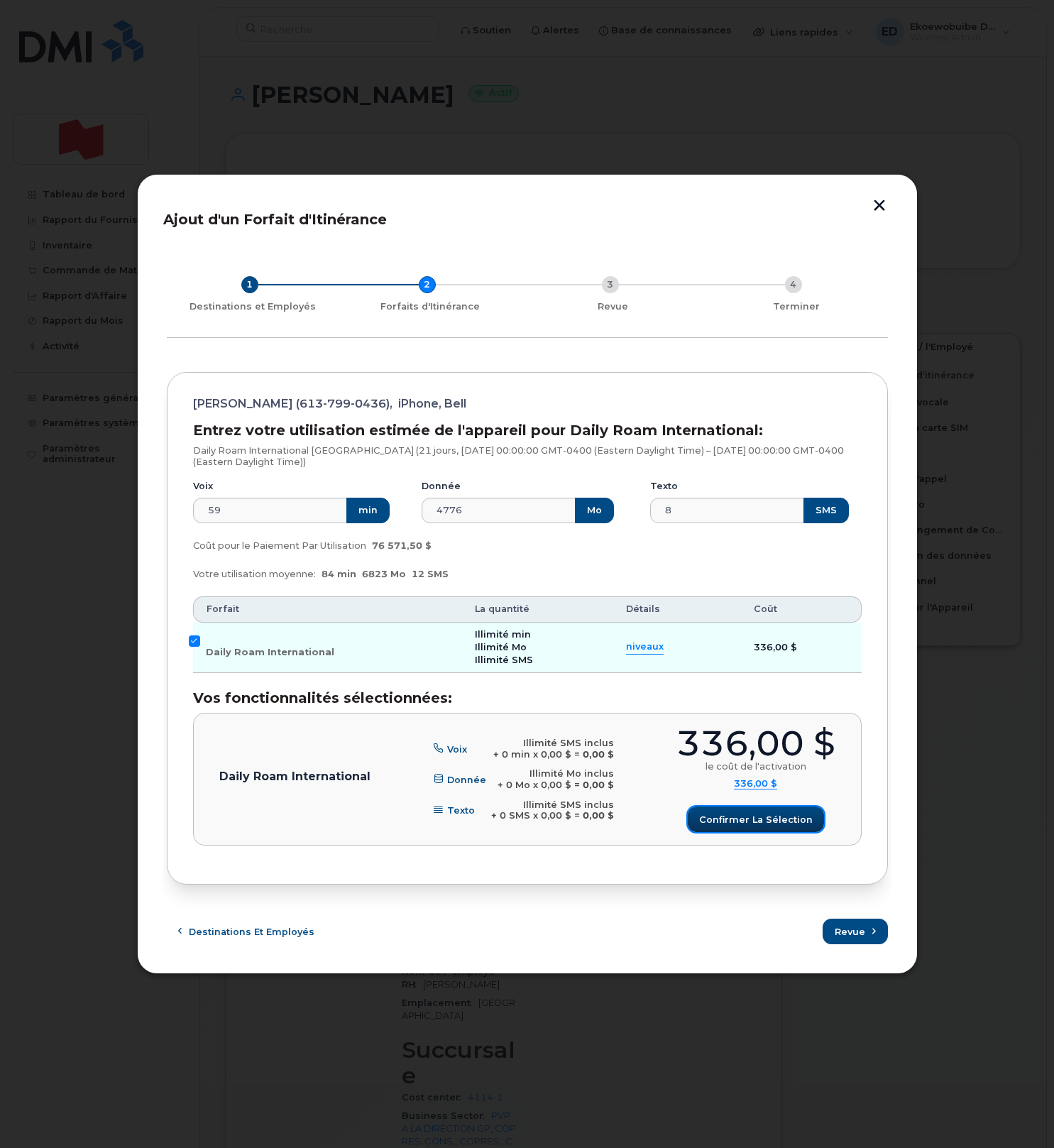
click at [780, 813] on span "Confirmer la sélection" at bounding box center [756, 819] width 114 height 14
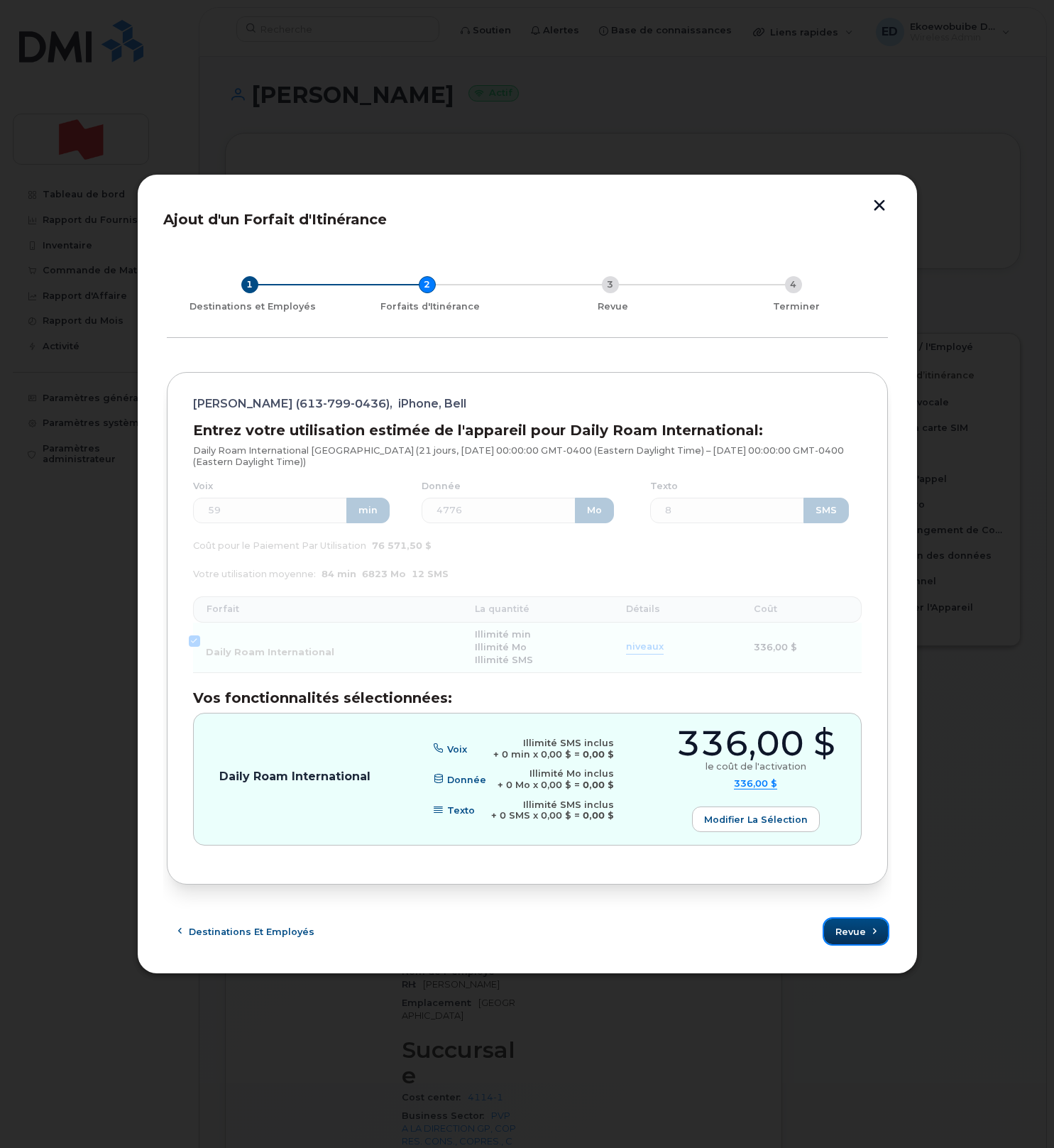
click at [849, 928] on span "Revue" at bounding box center [850, 932] width 30 height 14
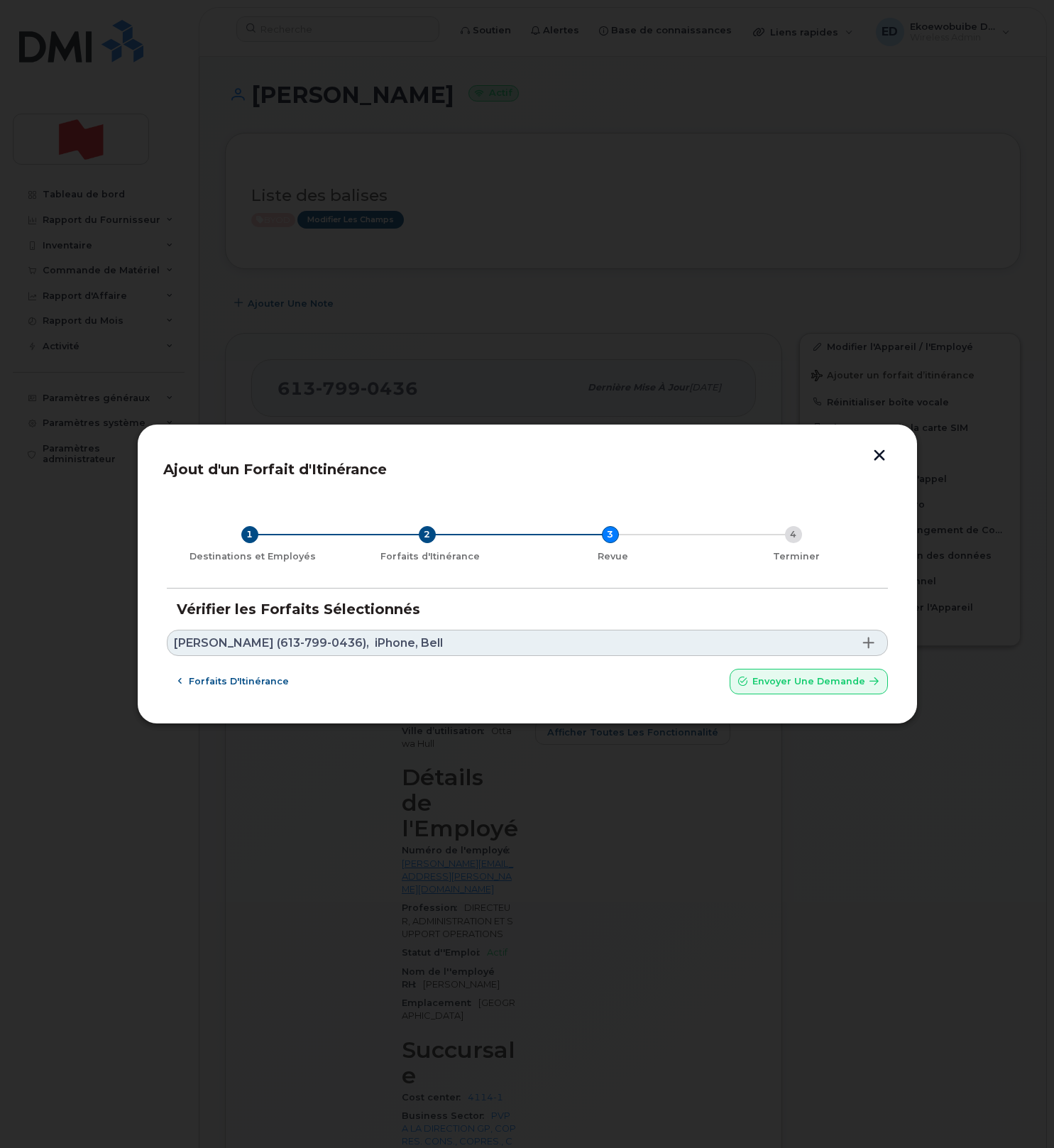
click at [582, 634] on link "Leah Gilmour (613-799-0436), iPhone, Bell" at bounding box center [527, 643] width 721 height 27
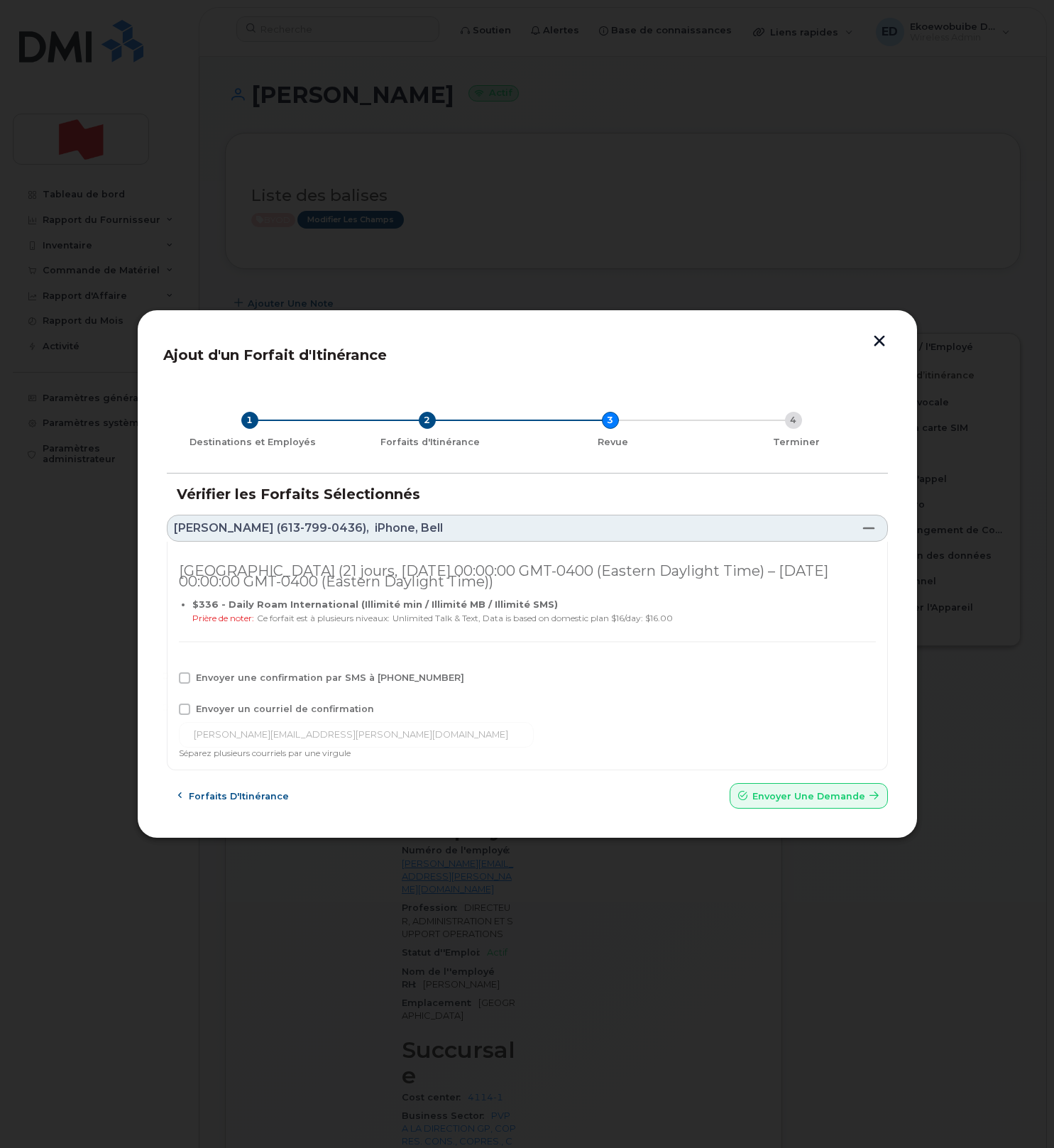
drag, startPoint x: 220, startPoint y: 674, endPoint x: 218, endPoint y: 680, distance: 6.3
click at [220, 674] on span "Envoyer une confirmation par SMS à 613-799-0436" at bounding box center [330, 678] width 269 height 11
click at [169, 674] on input "Envoyer une confirmation par SMS à 613-799-0436" at bounding box center [165, 676] width 7 height 7
checkbox input "true"
click at [205, 704] on span "Envoyer un courriel de confirmation" at bounding box center [285, 709] width 178 height 11
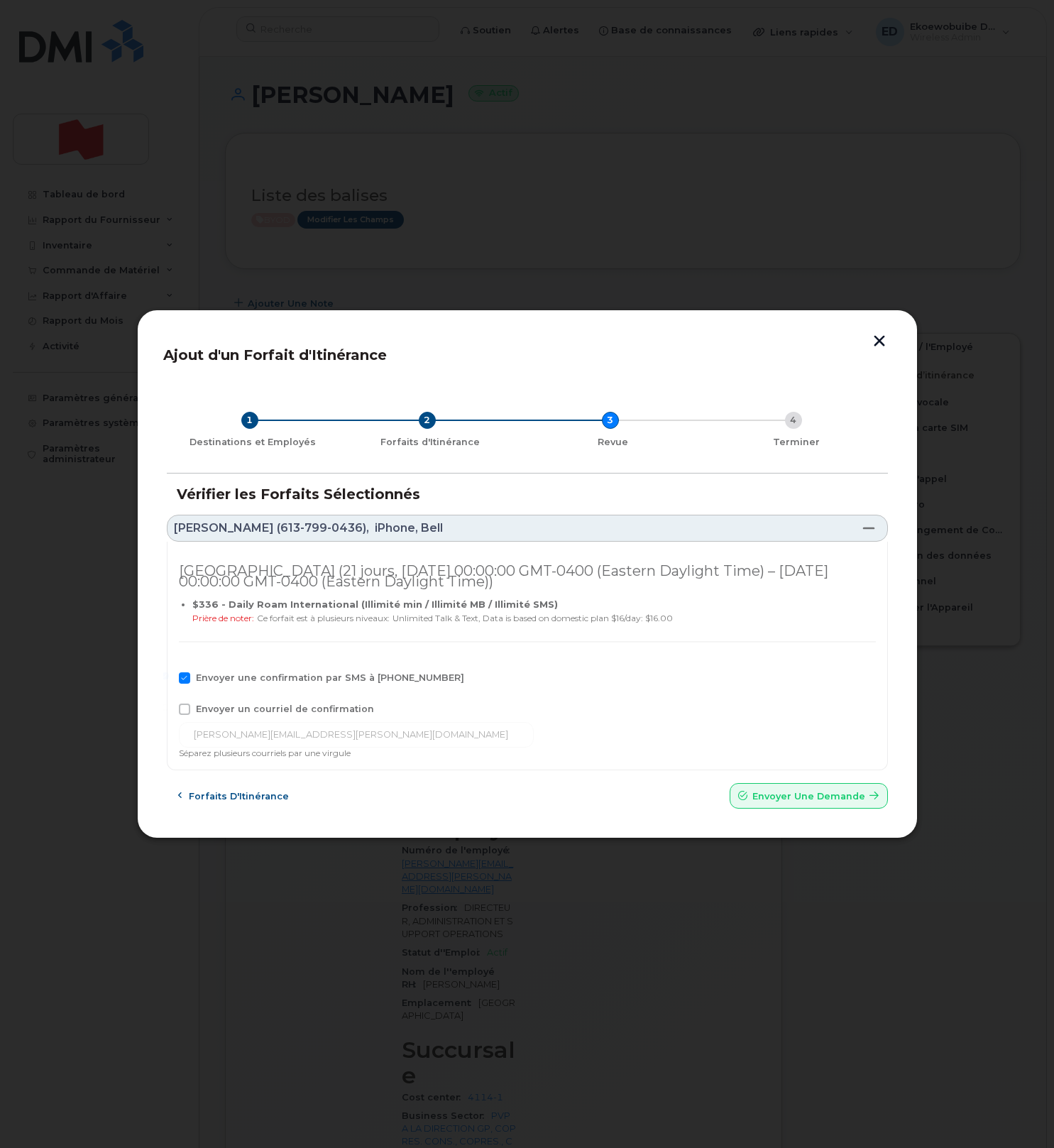
click at [169, 704] on input "Envoyer un courriel de confirmation" at bounding box center [165, 707] width 7 height 7
checkbox input "true"
drag, startPoint x: 325, startPoint y: 737, endPoint x: 141, endPoint y: 732, distance: 184.1
click at [139, 731] on div "Ajout d'un Forfait d'Itinérance 1 Destinations et Employés 2 Forfaits d'Itinéra…" at bounding box center [527, 573] width 781 height 529
paste input "telecom-voix@bnc.ca"
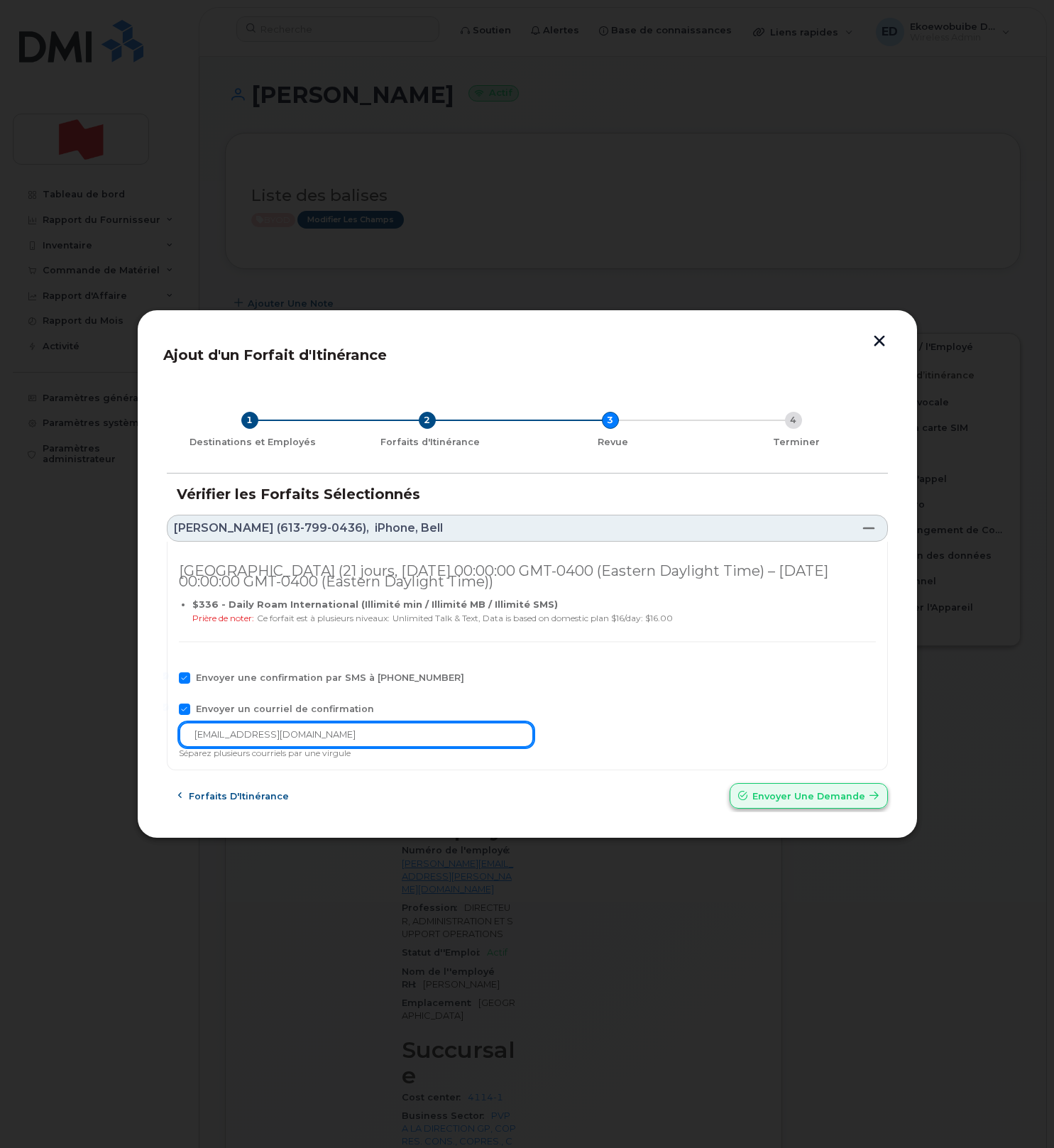
type input "telecom-voix@bnc.ca"
click at [771, 804] on button "Envoyer une Demande" at bounding box center [809, 796] width 159 height 26
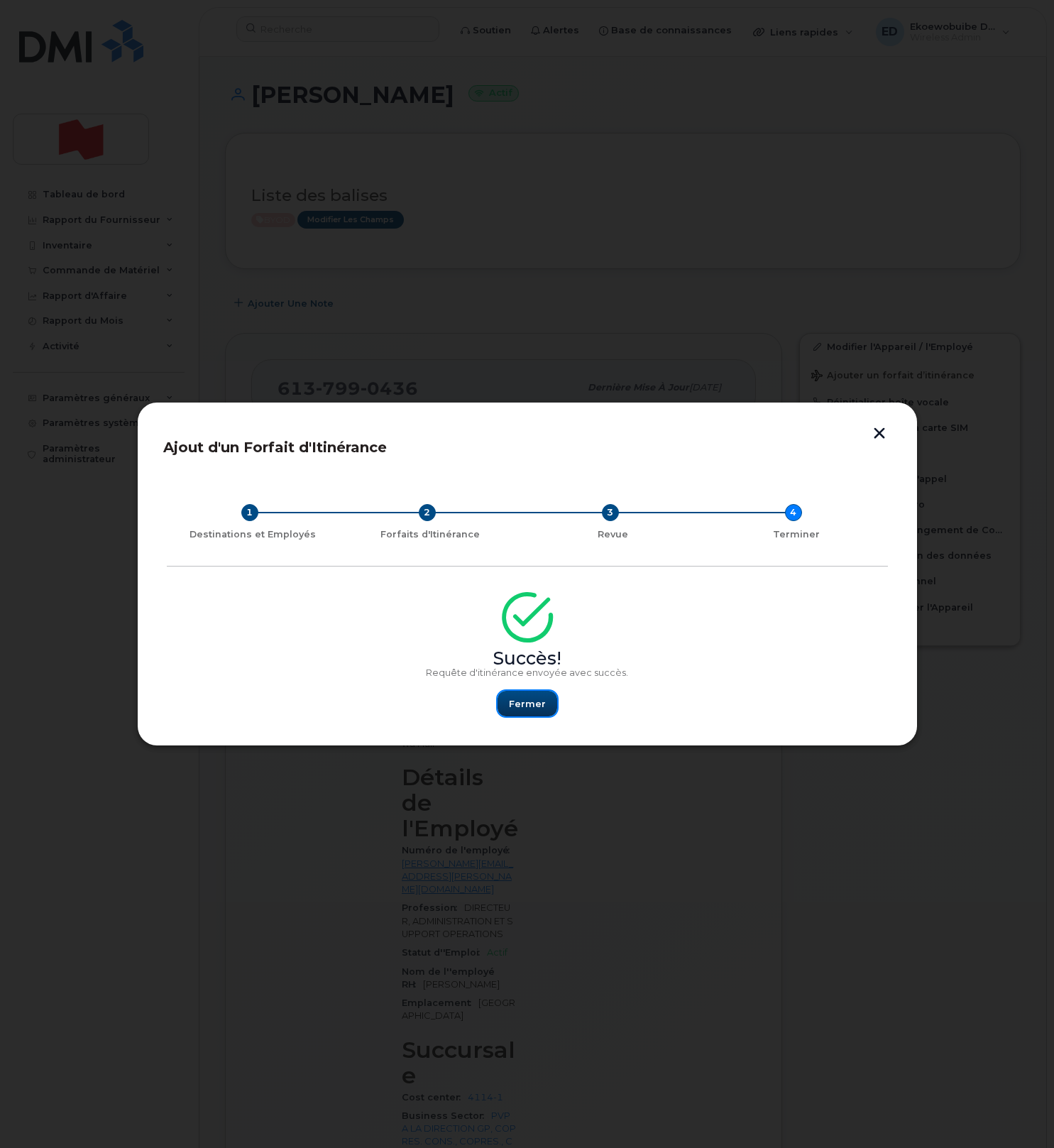
click at [518, 701] on span "Fermer" at bounding box center [527, 703] width 37 height 14
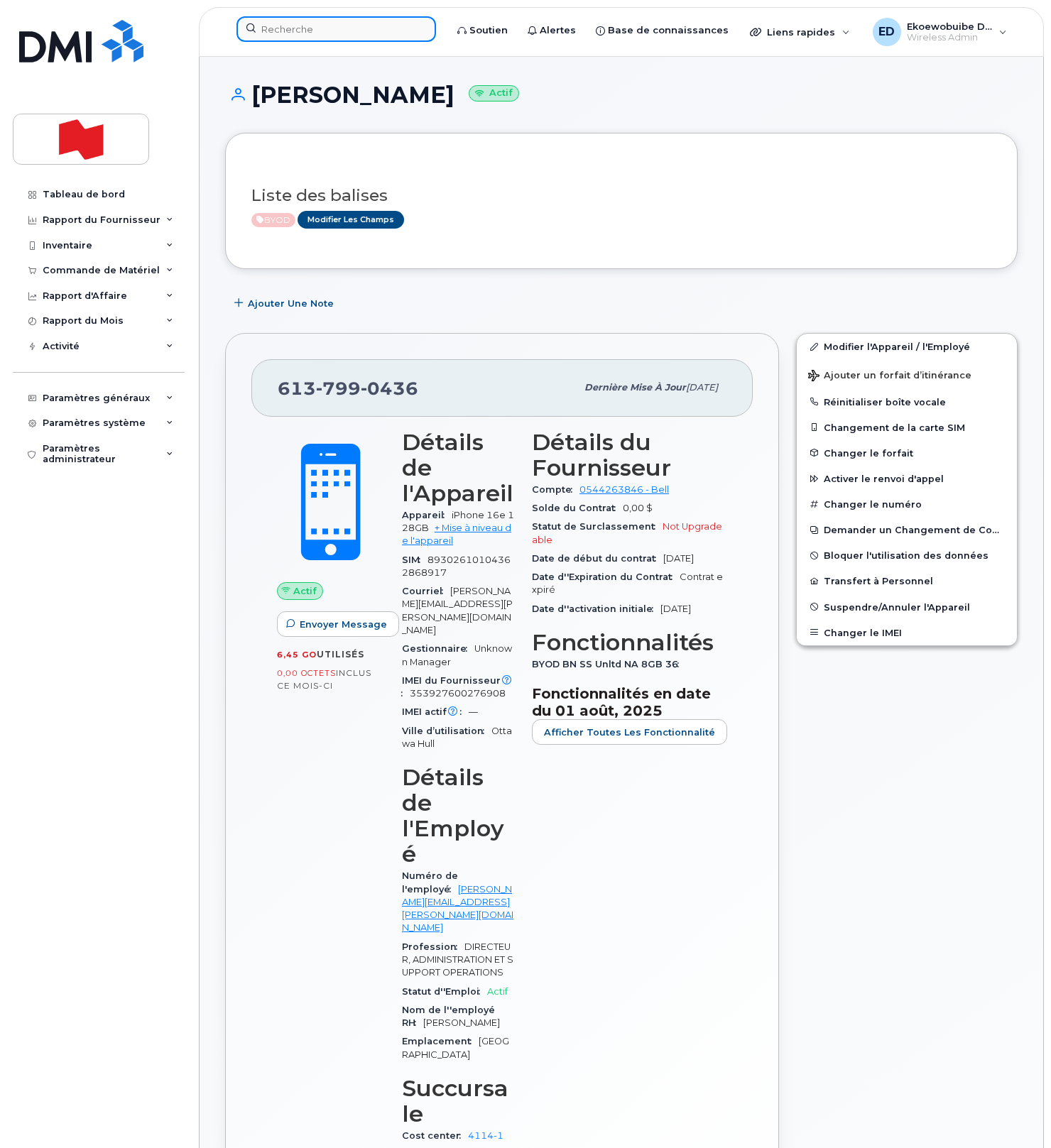
click at [381, 26] on input at bounding box center [336, 29] width 199 height 26
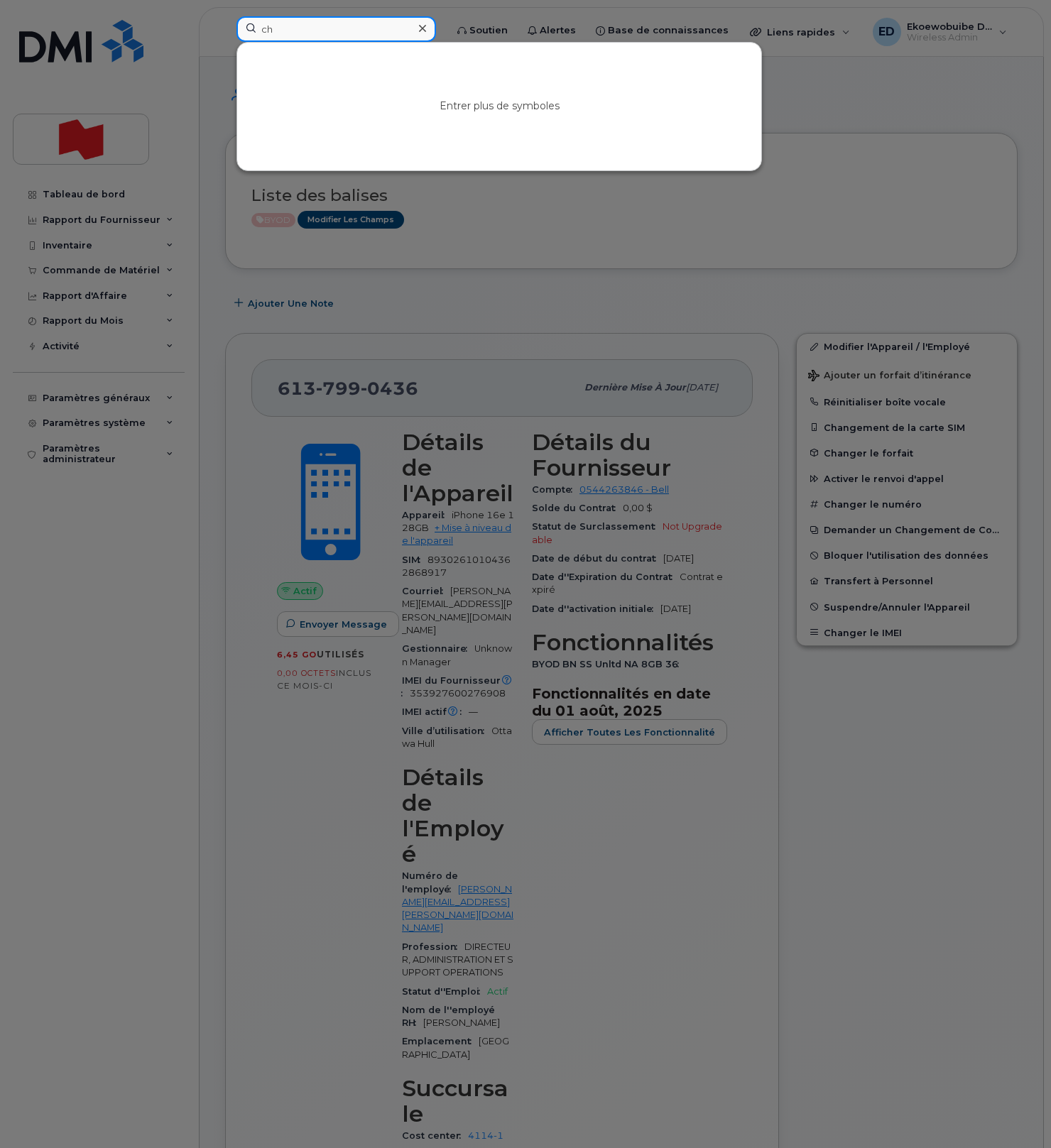
type input "c"
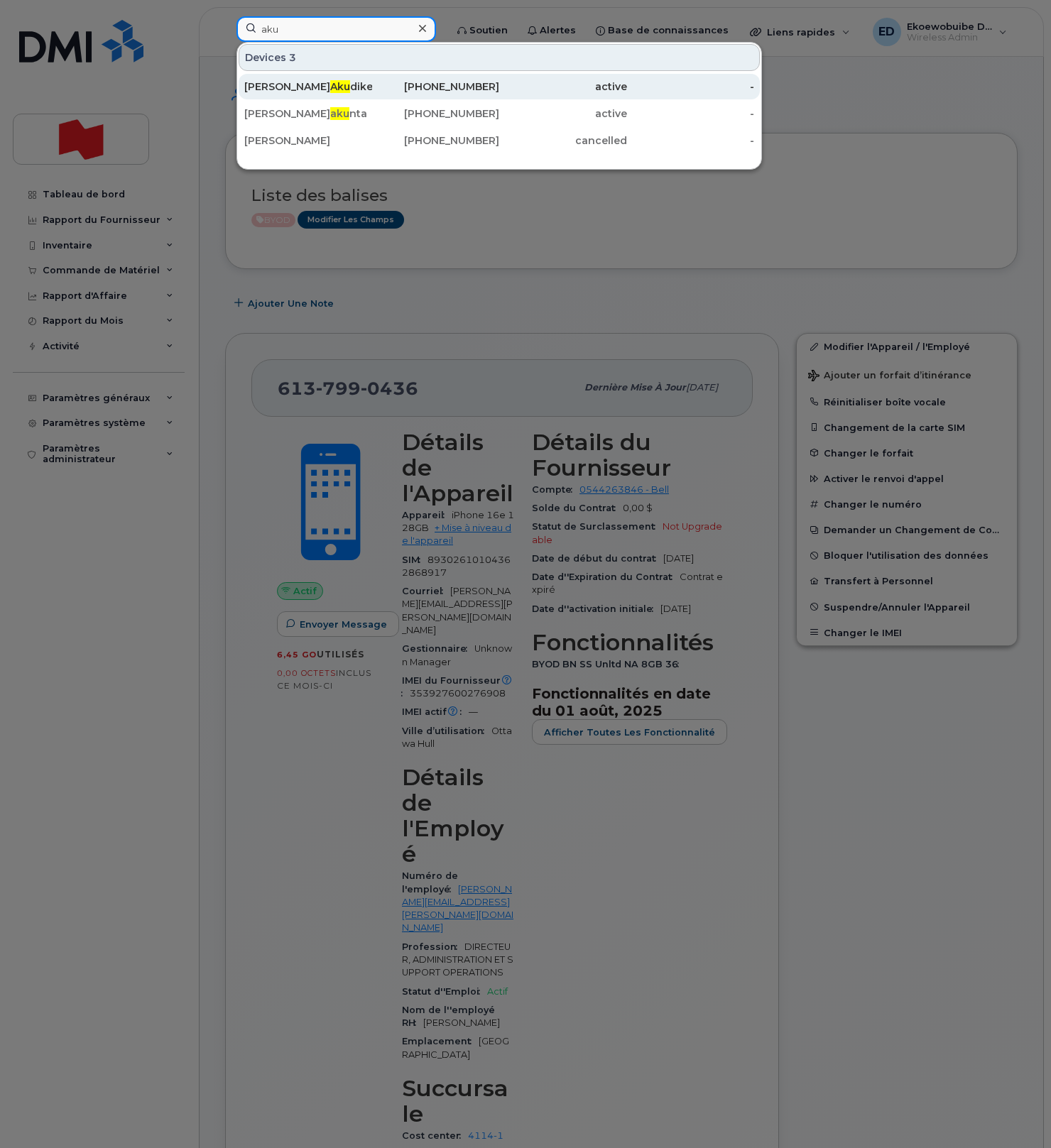
type input "aku"
click at [330, 91] on span "Aku" at bounding box center [340, 86] width 20 height 13
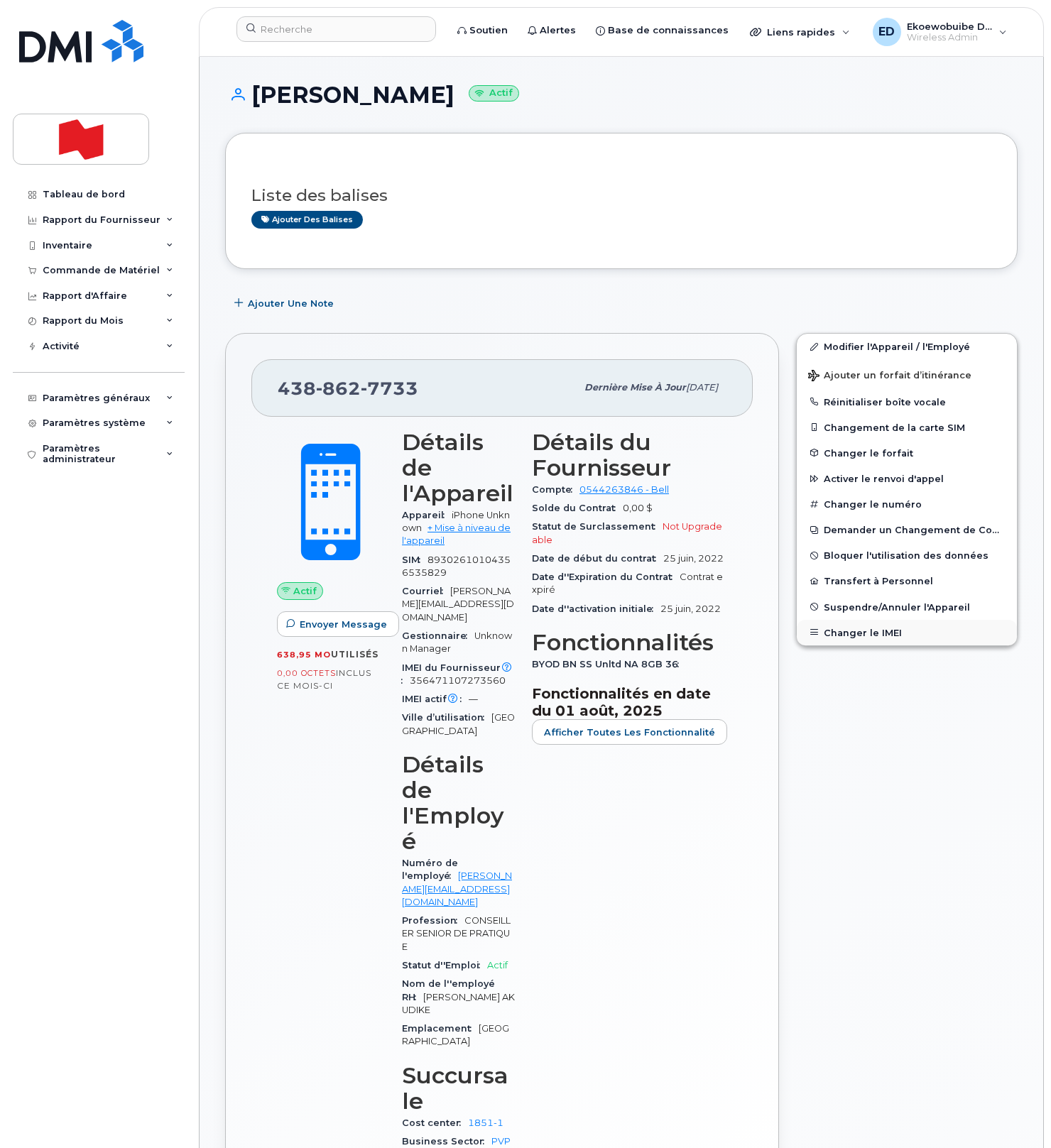
click at [868, 631] on button "Changer le IMEI" at bounding box center [906, 633] width 220 height 26
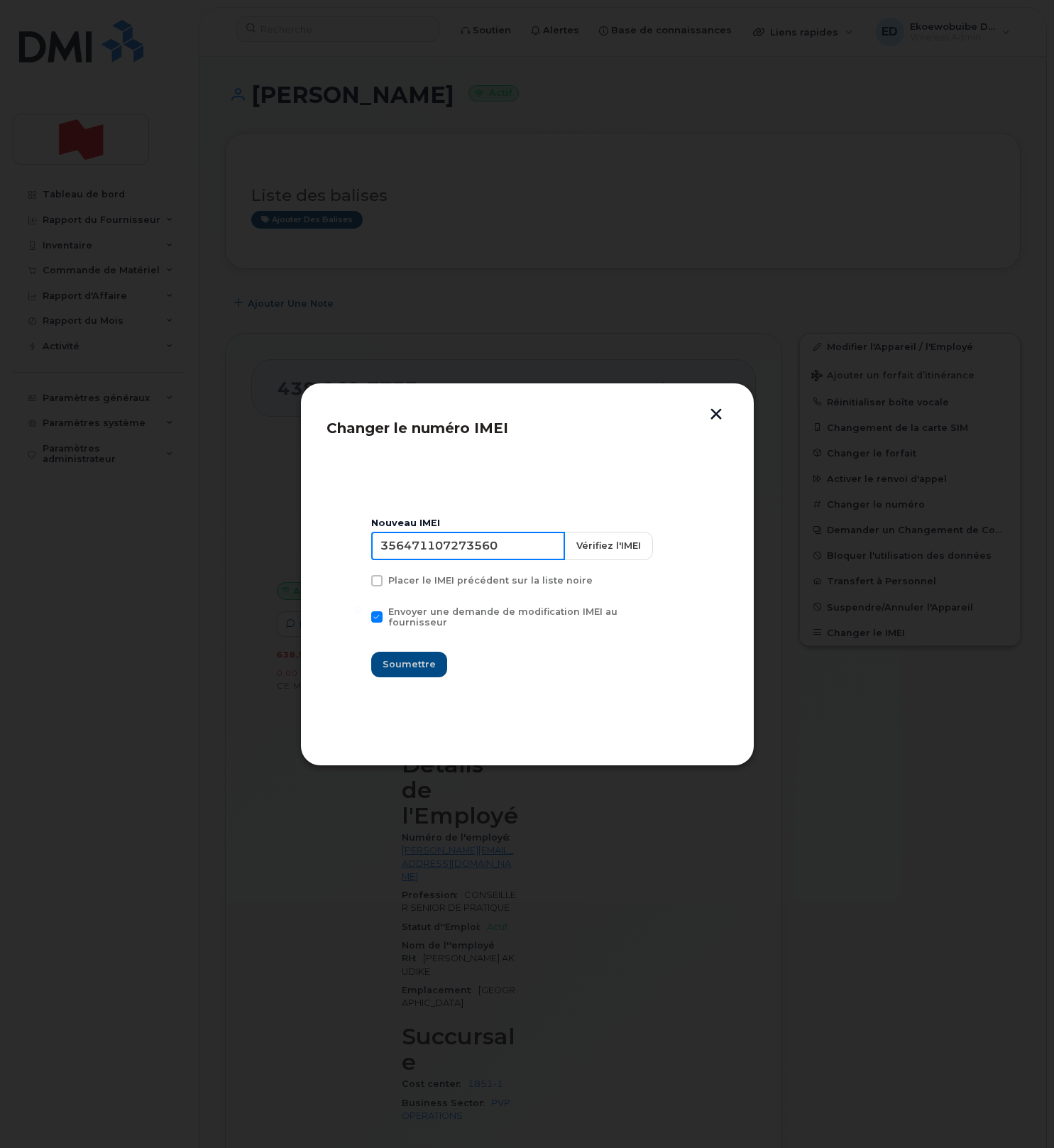
click at [446, 554] on input "356471107273560" at bounding box center [468, 546] width 194 height 28
click at [445, 554] on input "356471107273560" at bounding box center [468, 546] width 194 height 28
click at [718, 414] on button "button" at bounding box center [716, 415] width 21 height 15
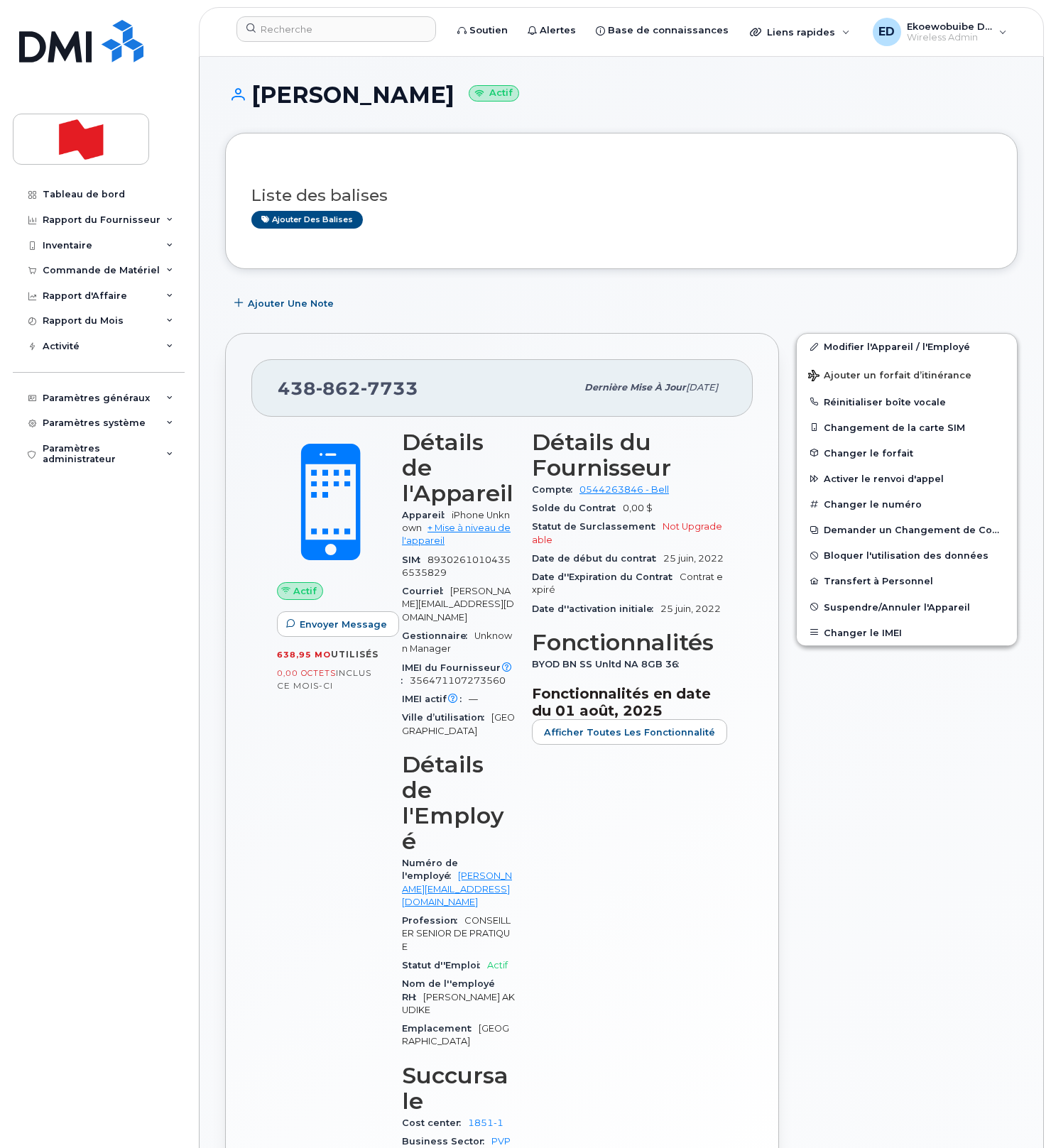
click at [469, 253] on div "Liste des balises Ajouter des balises" at bounding box center [621, 201] width 792 height 137
click at [835, 638] on button "Changer le IMEI" at bounding box center [906, 633] width 220 height 26
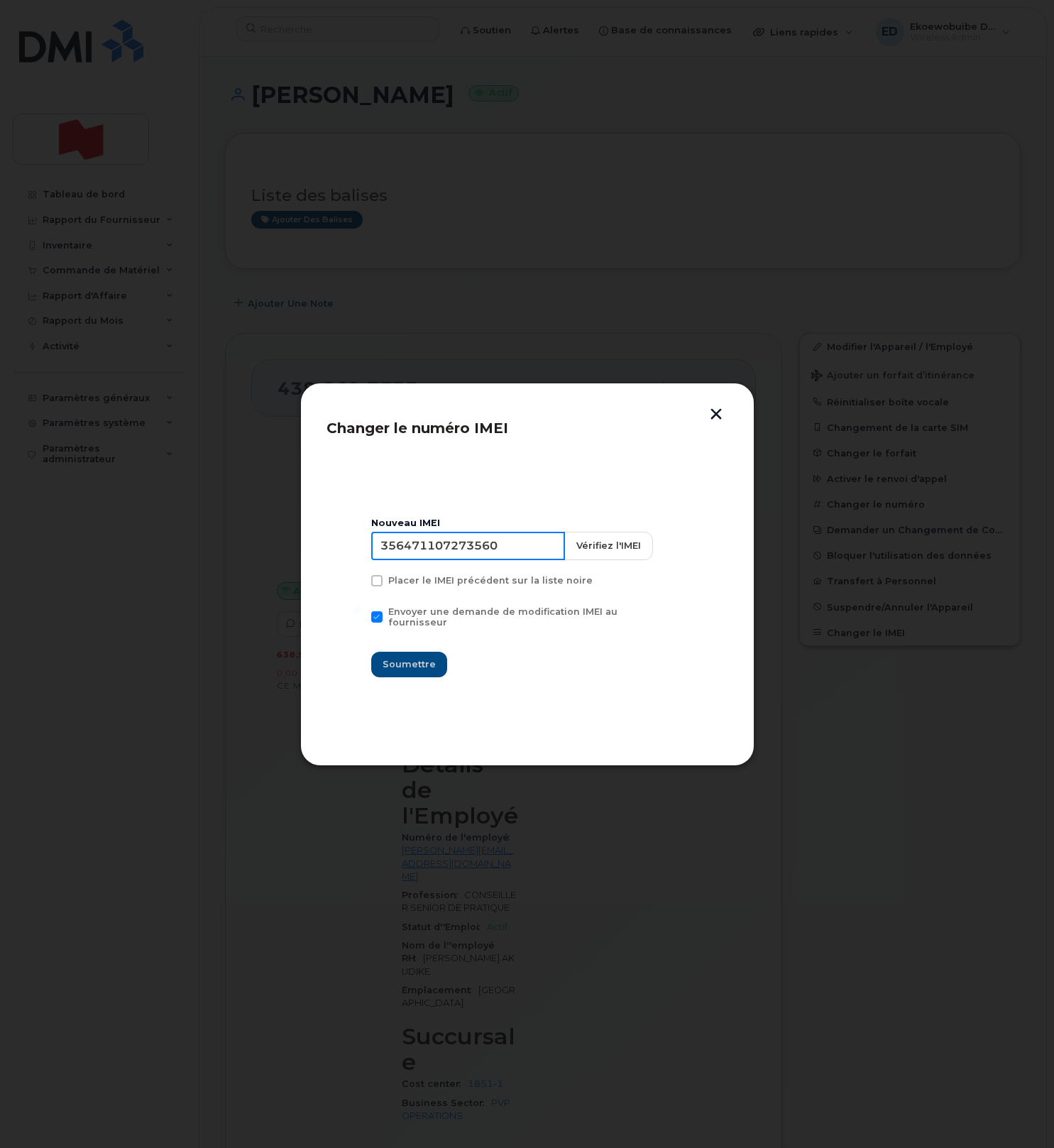
click at [481, 558] on input "356471107273560" at bounding box center [468, 546] width 194 height 28
type input "350515301491604"
click at [417, 652] on button "Soumettre" at bounding box center [409, 665] width 76 height 26
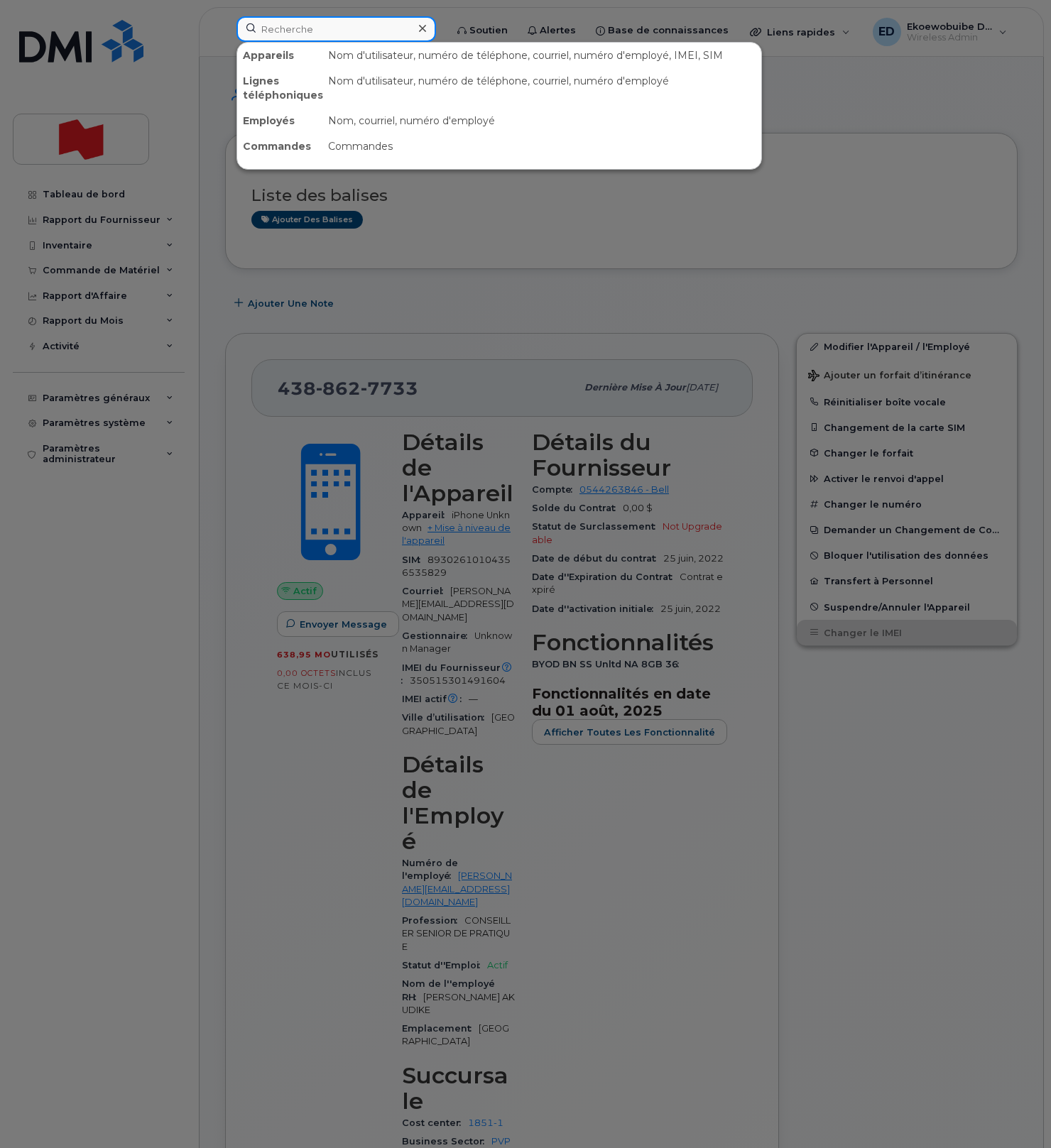
click at [308, 27] on input at bounding box center [336, 29] width 199 height 26
paste input "[PERSON_NAME]"
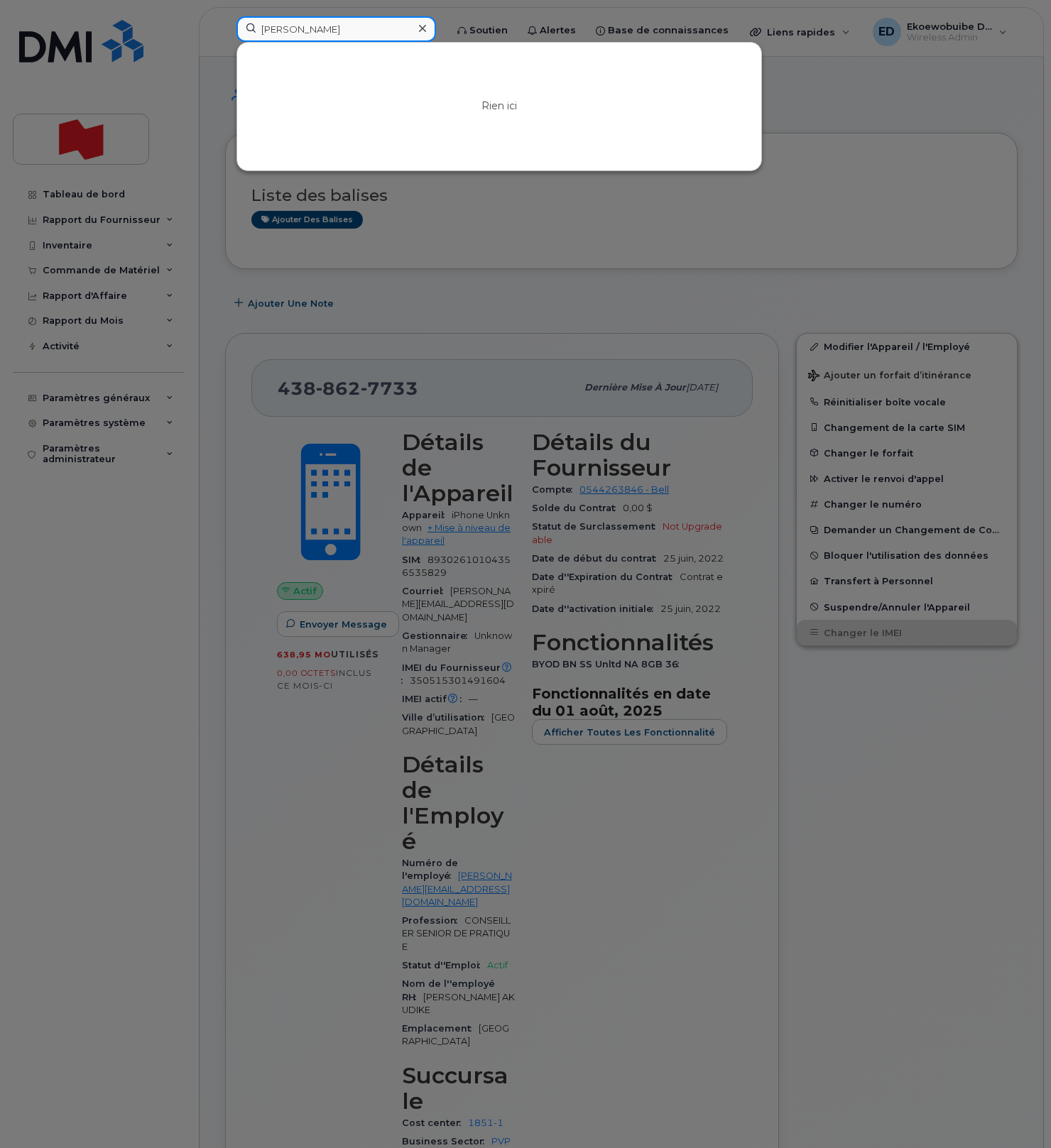
type input "[PERSON_NAME]"
click at [426, 28] on icon at bounding box center [423, 28] width 7 height 7
